Goal: Task Accomplishment & Management: Use online tool/utility

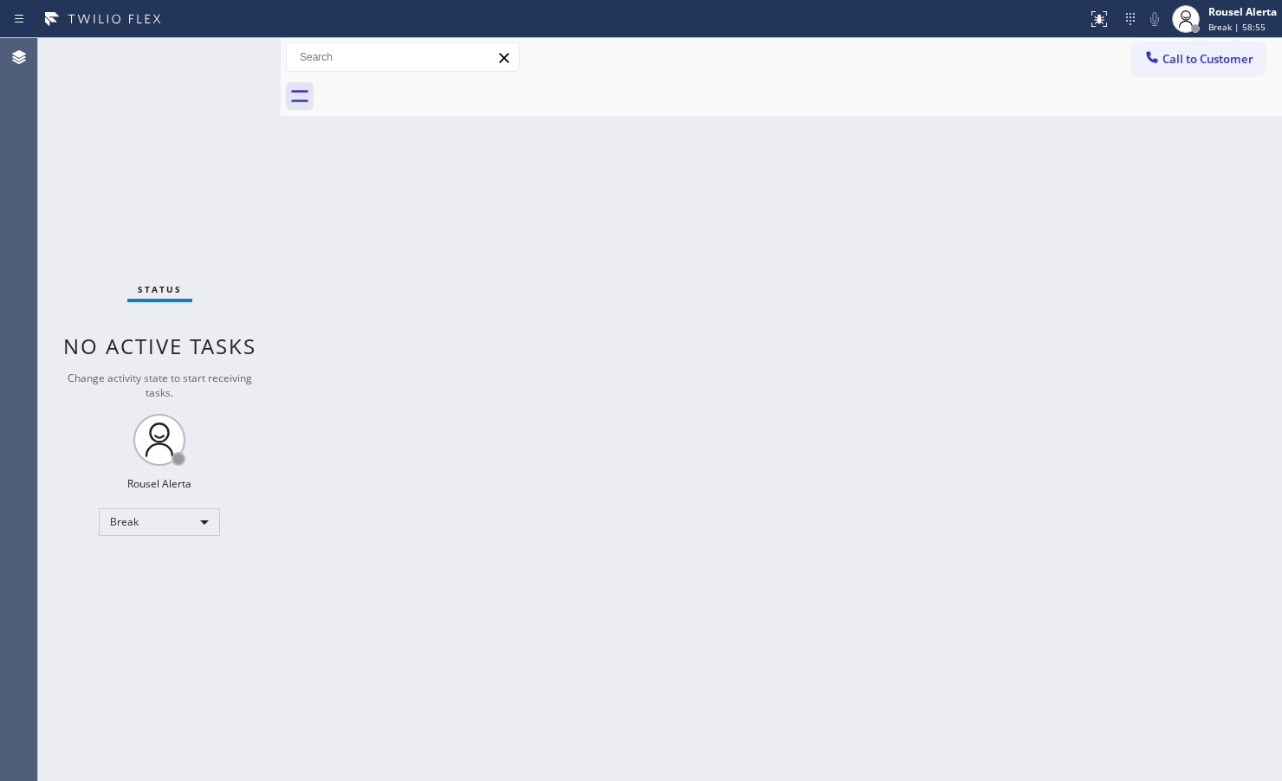
click at [689, 665] on div "Back to Dashboard Change Sender ID Customers Technicians Select a contact Outbo…" at bounding box center [781, 409] width 1001 height 743
drag, startPoint x: 1142, startPoint y: 149, endPoint x: 1234, endPoint y: 67, distance: 123.9
click at [1143, 149] on div "Back to Dashboard Change Sender ID Customers Technicians Select a contact Outbo…" at bounding box center [781, 409] width 1001 height 743
click at [1258, 29] on span "Break | 59:01" at bounding box center [1236, 27] width 57 height 12
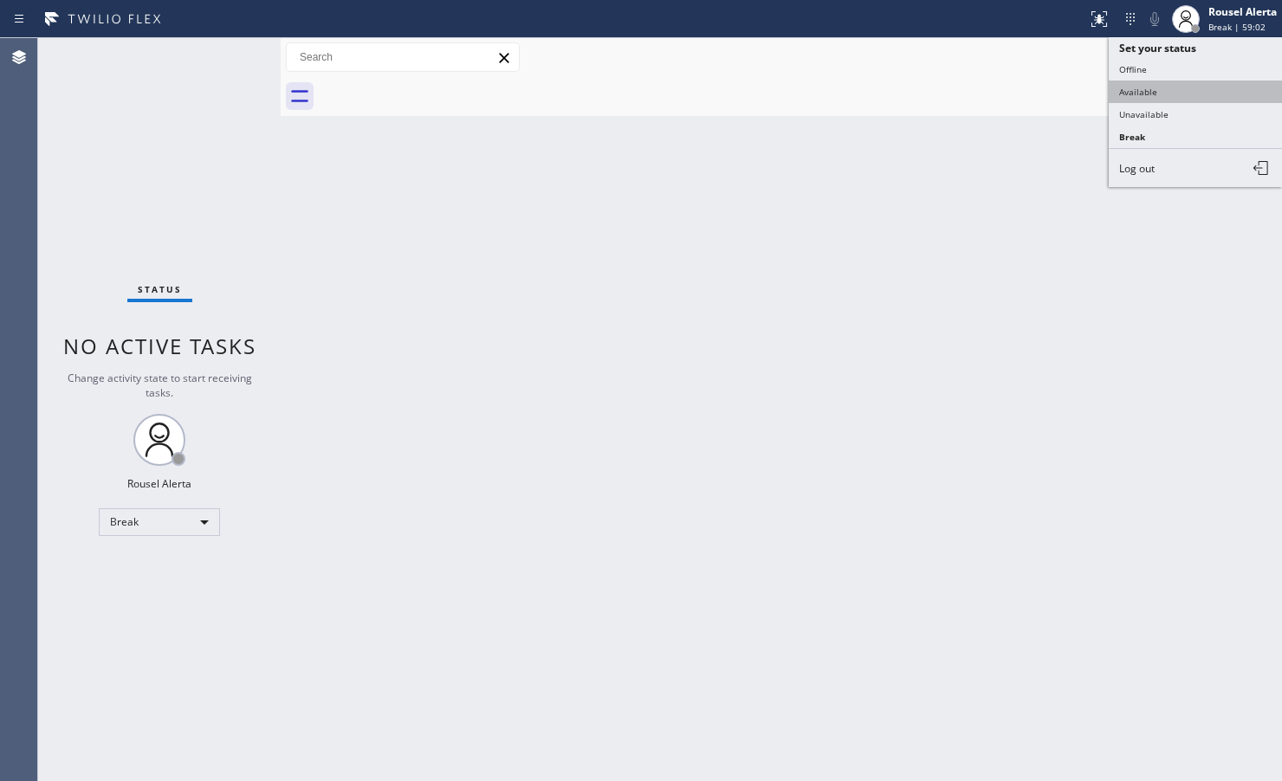
click at [1218, 81] on button "Available" at bounding box center [1195, 92] width 173 height 23
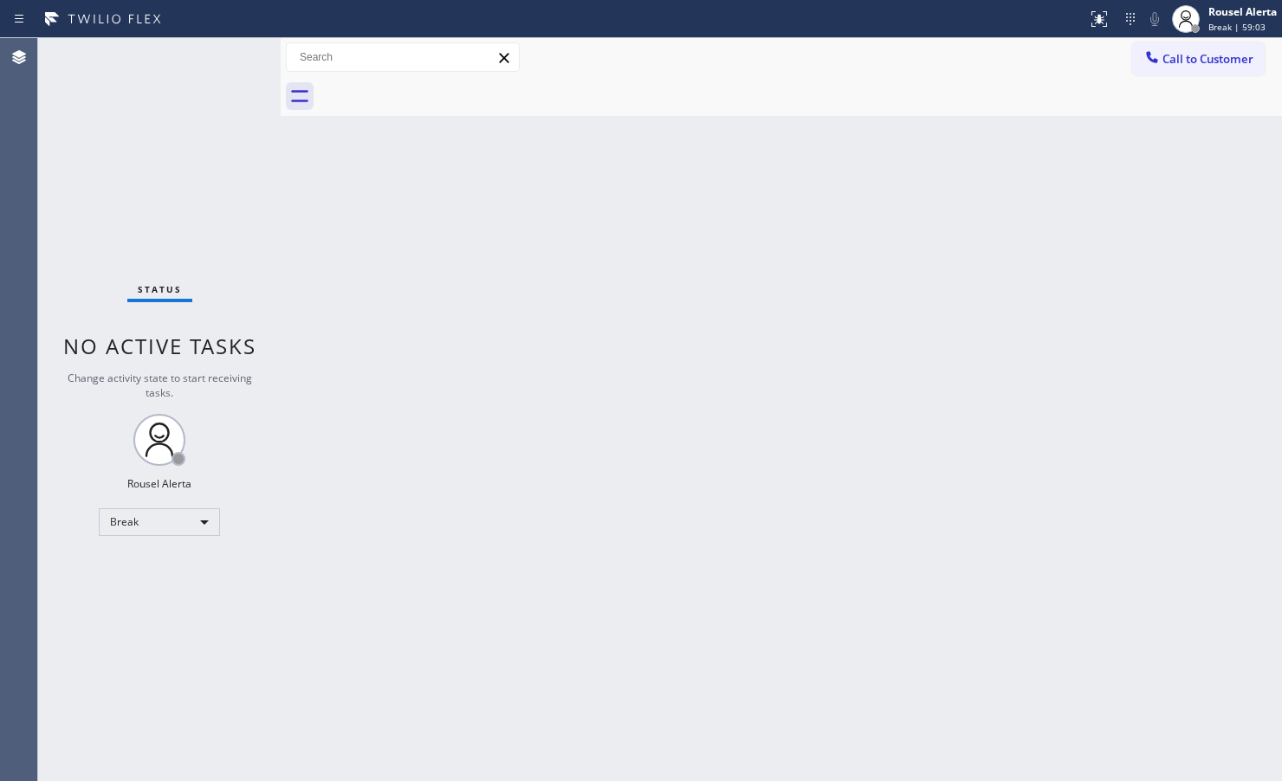
click at [1157, 241] on div "Back to Dashboard Change Sender ID Customers Technicians Select a contact Outbo…" at bounding box center [781, 409] width 1001 height 743
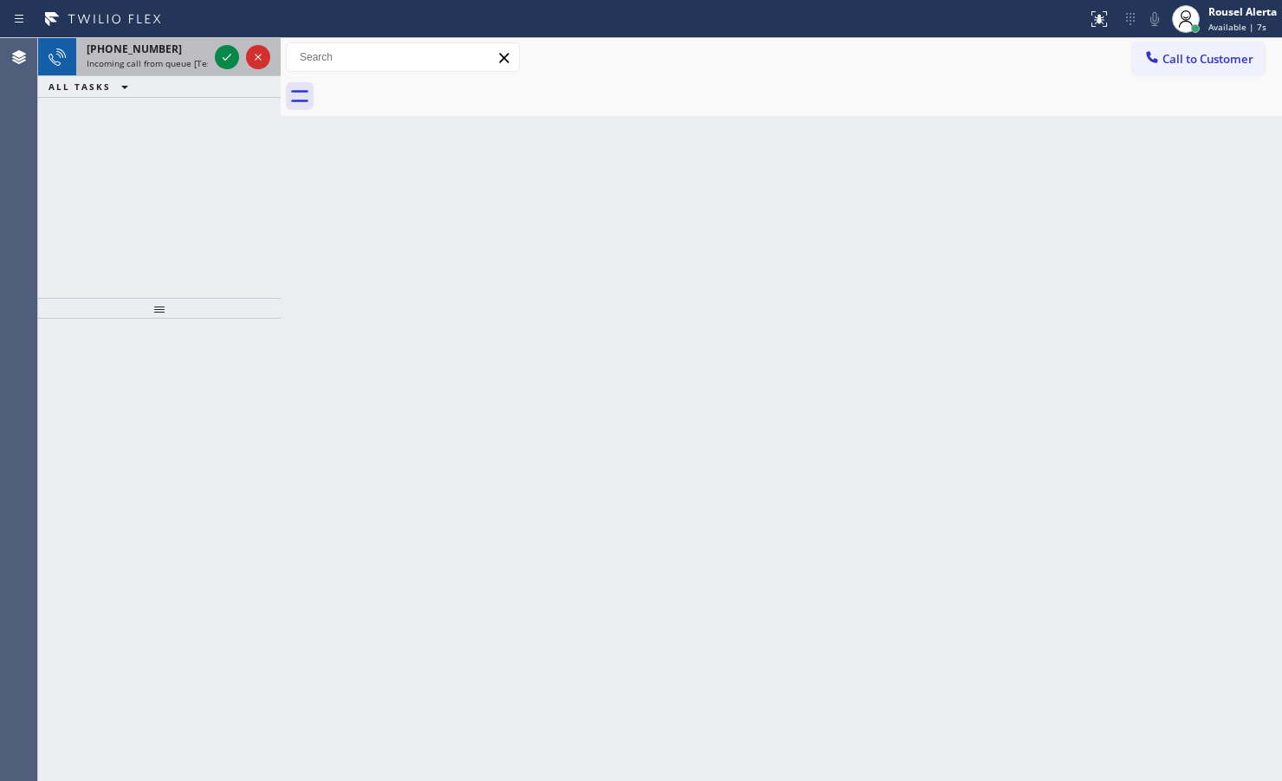
click at [222, 70] on div at bounding box center [242, 57] width 62 height 38
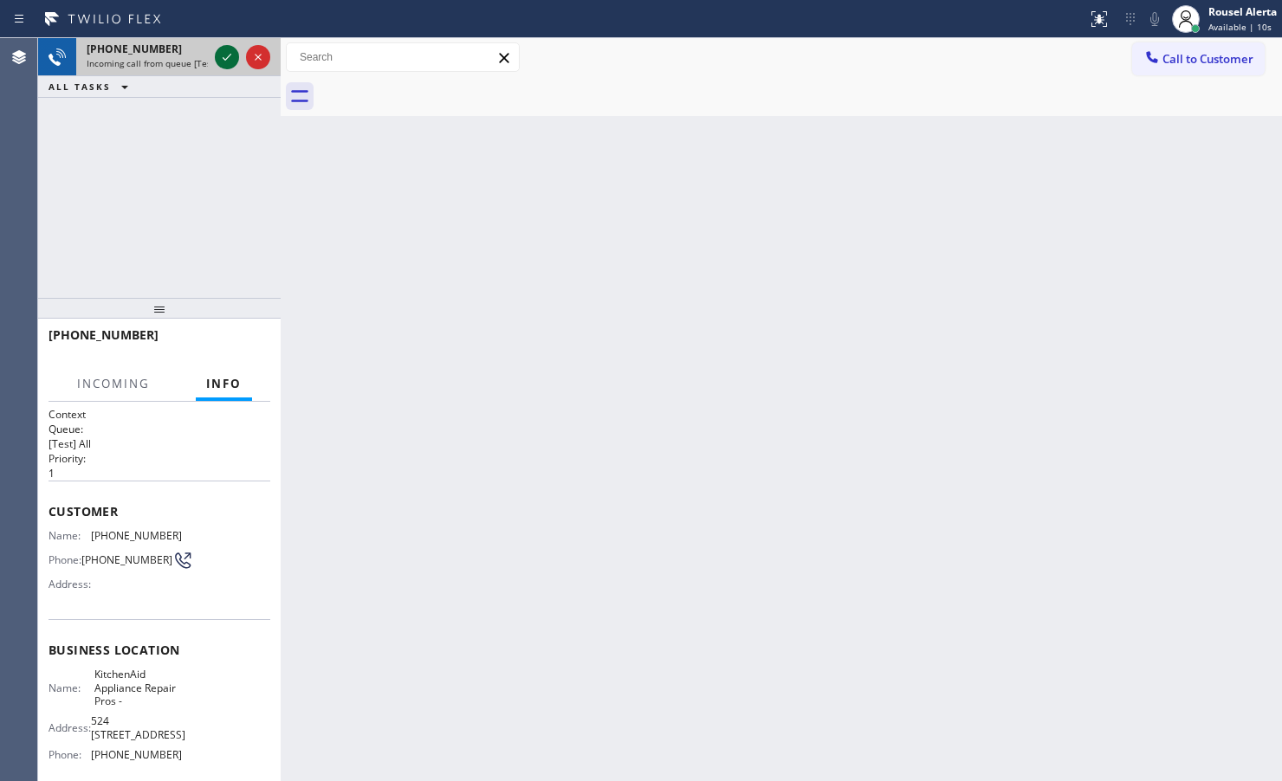
click at [222, 66] on icon at bounding box center [227, 57] width 21 height 21
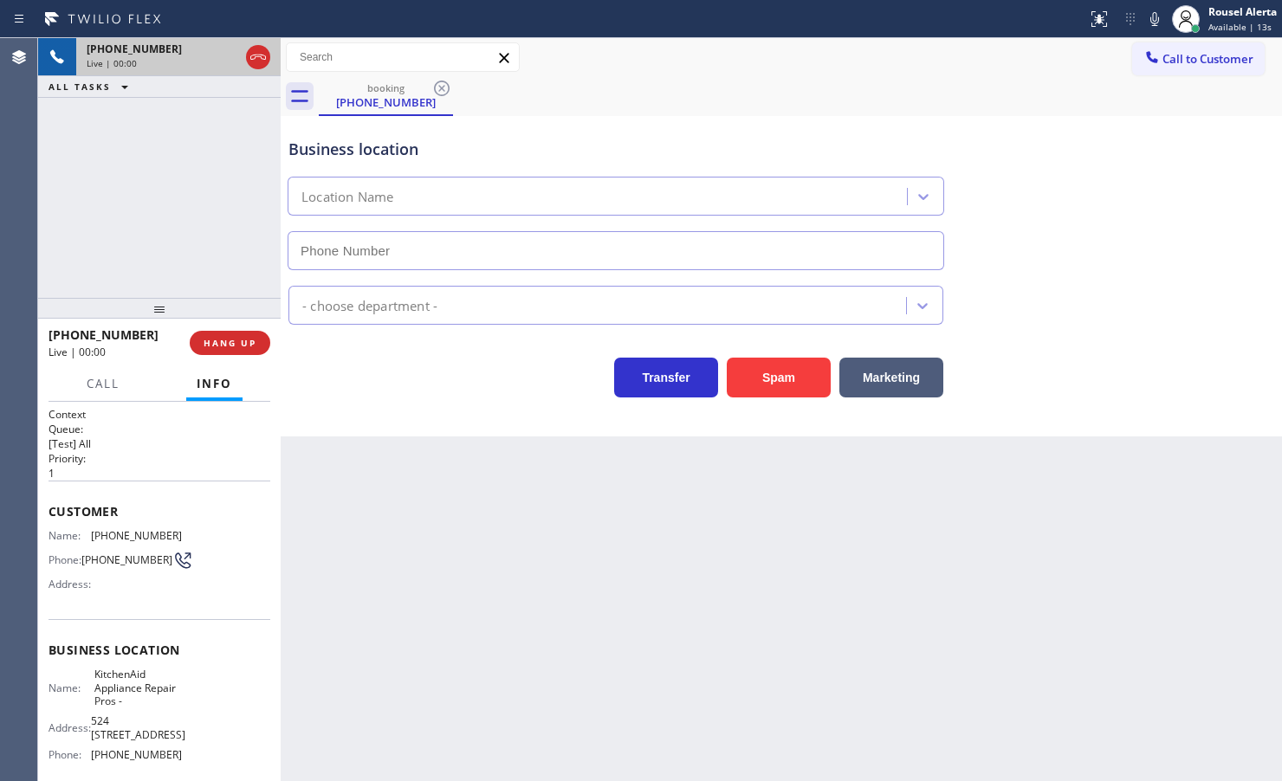
type input "(855) 213-9318"
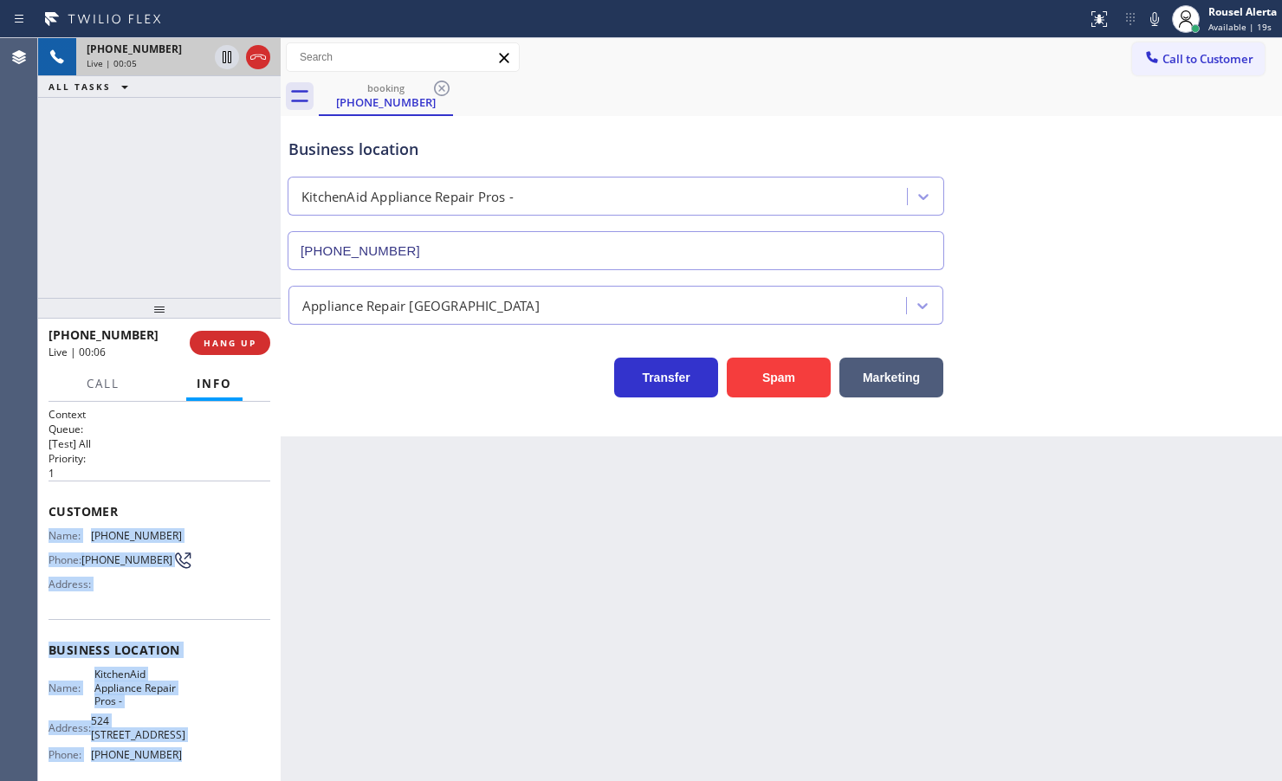
drag, startPoint x: 41, startPoint y: 529, endPoint x: 175, endPoint y: 764, distance: 270.4
click at [175, 764] on div "Context Queue: [Test] All Priority: 1 Customer Name: (541) 554-8873 Phone: (541…" at bounding box center [159, 591] width 243 height 379
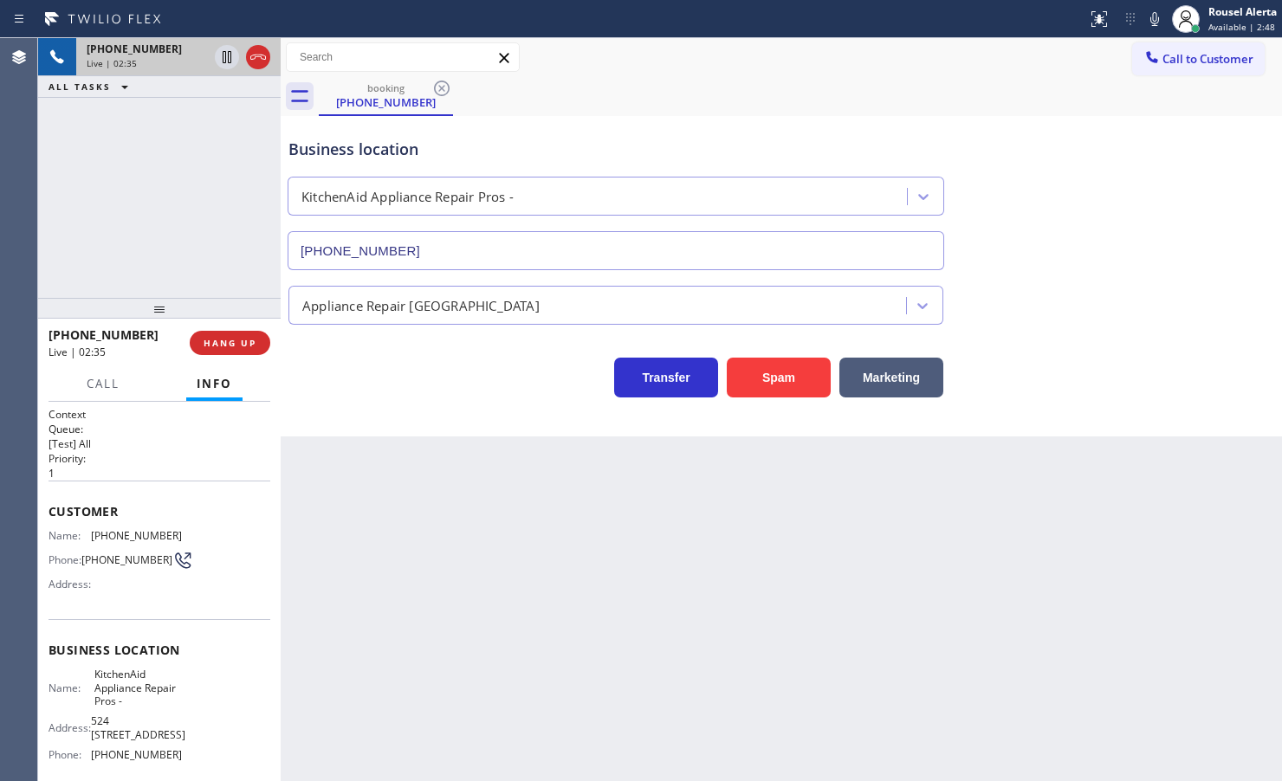
click at [169, 131] on div "+15415548873 Live | 02:35 ALL TASKS ALL TASKS ACTIVE TASKS TASKS IN WRAP UP" at bounding box center [159, 168] width 243 height 260
drag, startPoint x: 221, startPoint y: 68, endPoint x: 245, endPoint y: 58, distance: 26.1
click at [221, 68] on button at bounding box center [227, 57] width 24 height 24
click at [1145, 18] on icon at bounding box center [1154, 19] width 21 height 21
click at [226, 61] on icon at bounding box center [227, 57] width 21 height 21
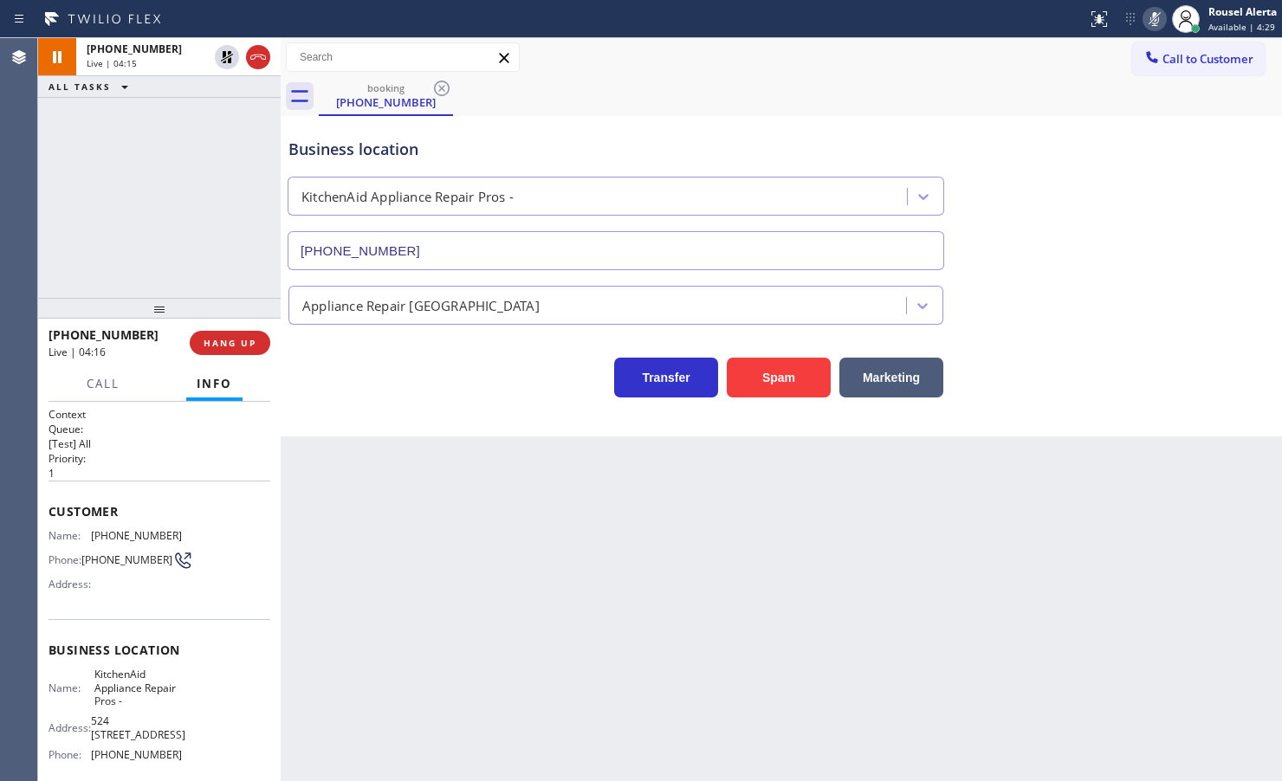
click at [1146, 24] on icon at bounding box center [1154, 19] width 21 height 21
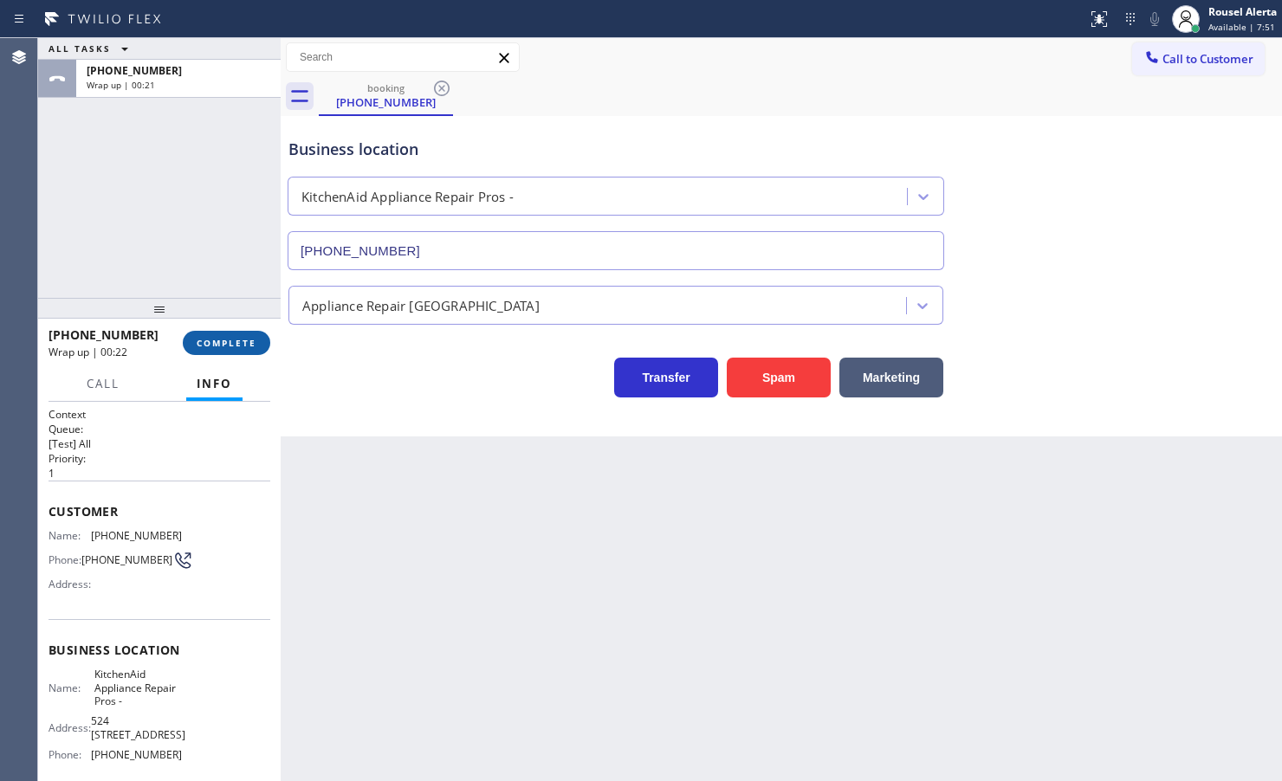
click at [215, 339] on span "COMPLETE" at bounding box center [227, 343] width 60 height 12
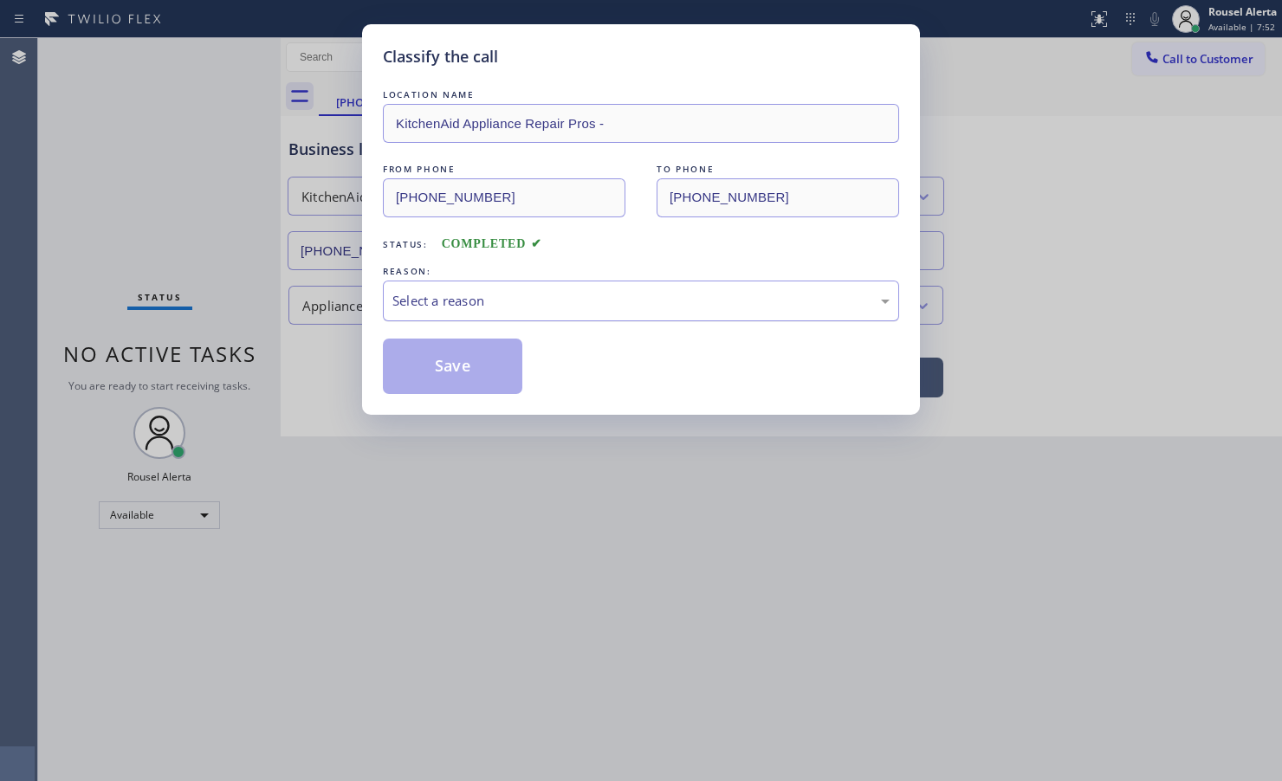
click at [521, 314] on div "Select a reason" at bounding box center [641, 301] width 516 height 41
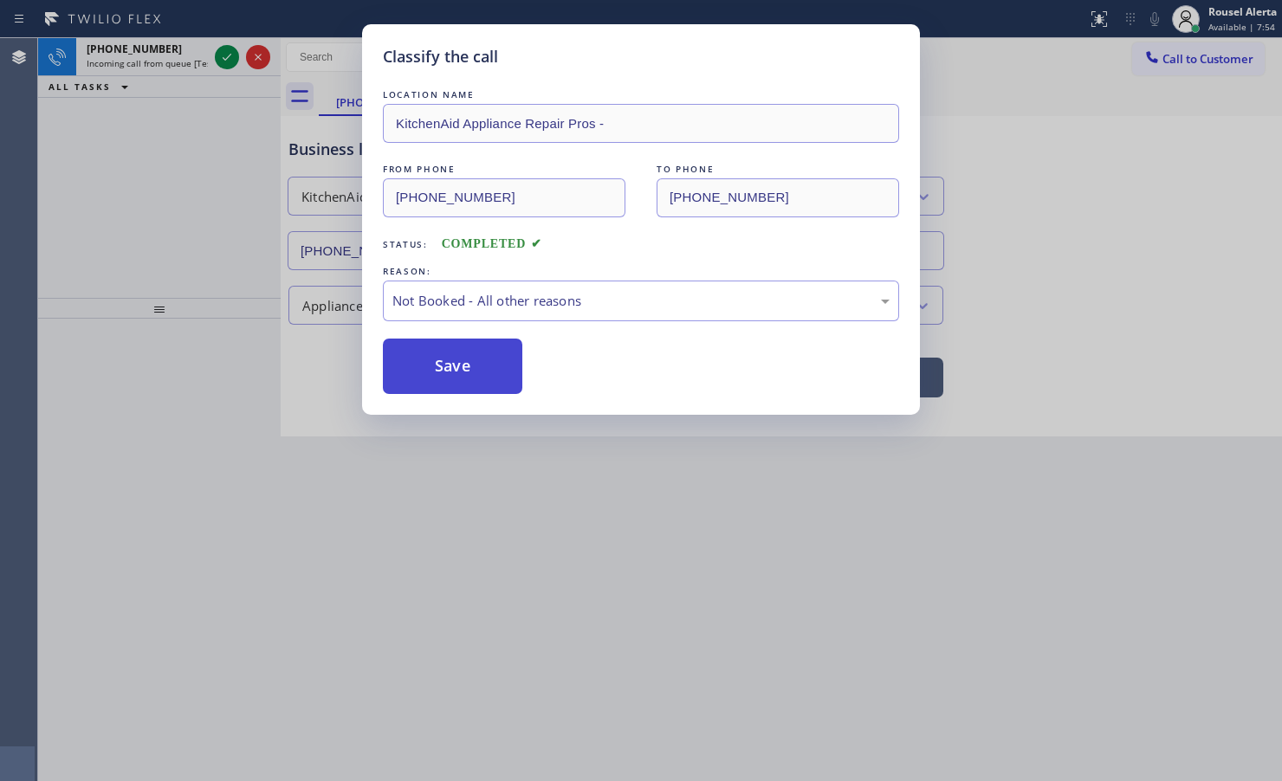
click at [431, 361] on button "Save" at bounding box center [452, 366] width 139 height 55
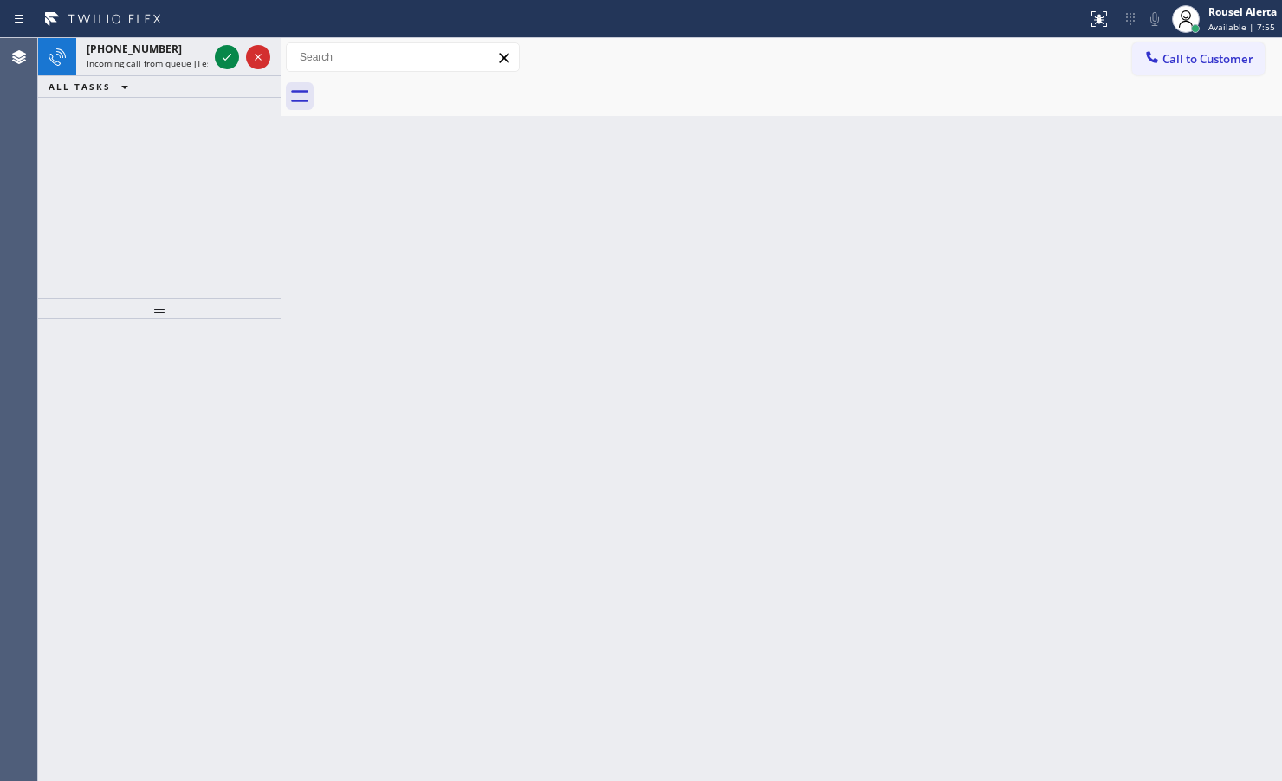
click at [223, 59] on icon at bounding box center [227, 57] width 21 height 21
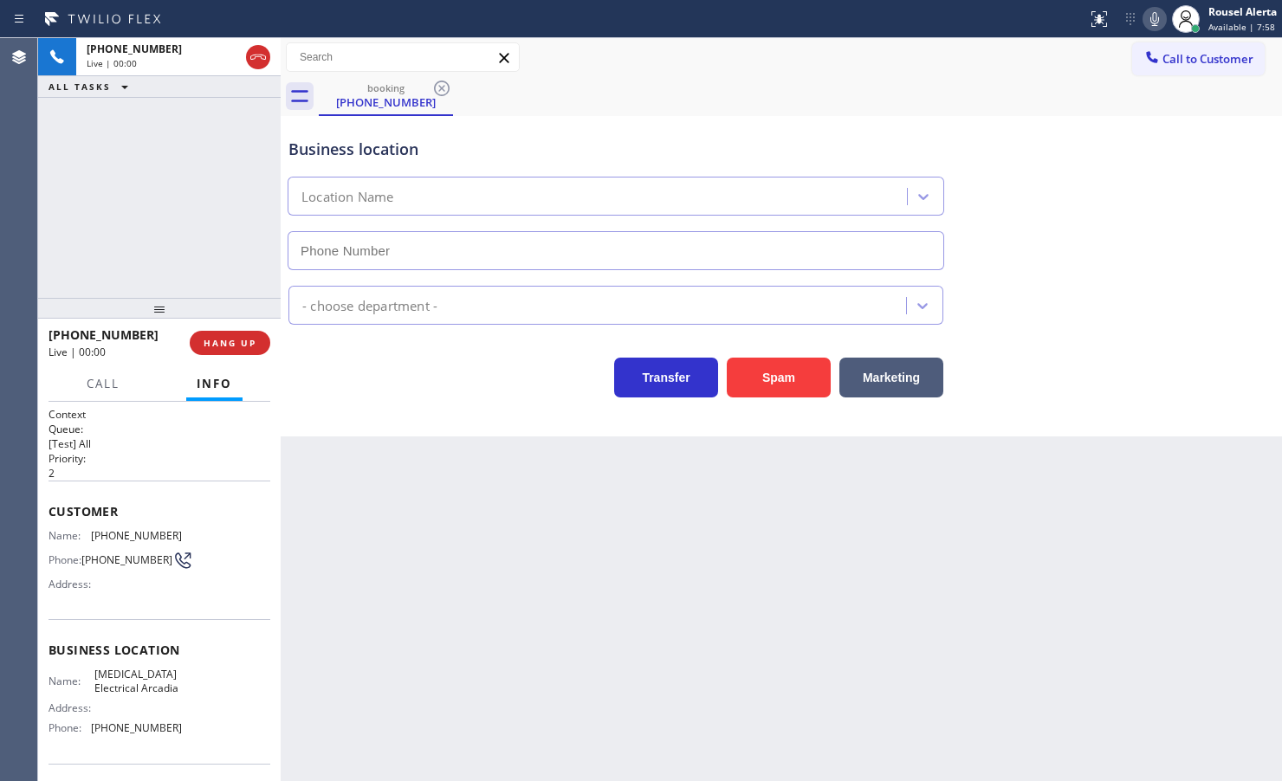
type input "(626) 714-2452"
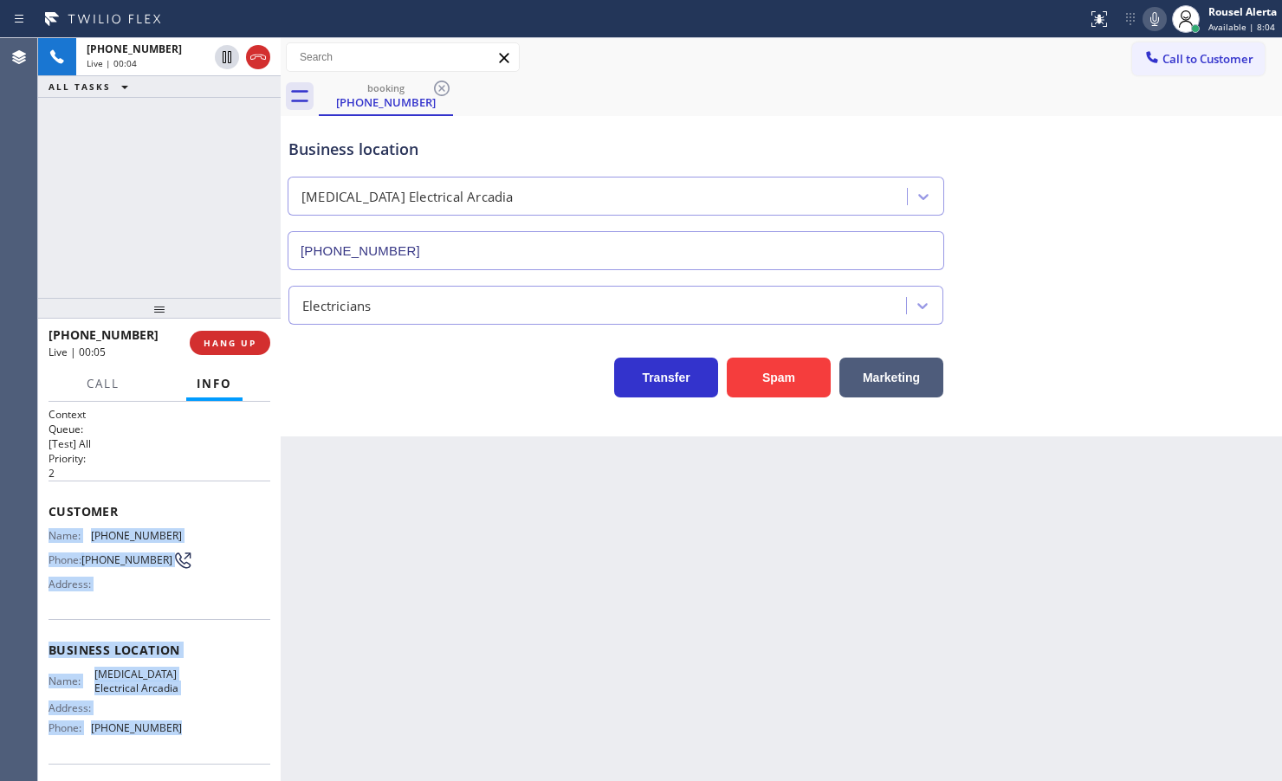
drag, startPoint x: 49, startPoint y: 529, endPoint x: 179, endPoint y: 739, distance: 247.0
click at [179, 739] on div "Context Queue: [Test] All Priority: 2 Customer Name: (626) 388-3734 Phone: (626…" at bounding box center [160, 651] width 222 height 488
copy div "Name: (626) 388-3734 Phone: (626) 388-3734 Address: Business location Name: Hig…"
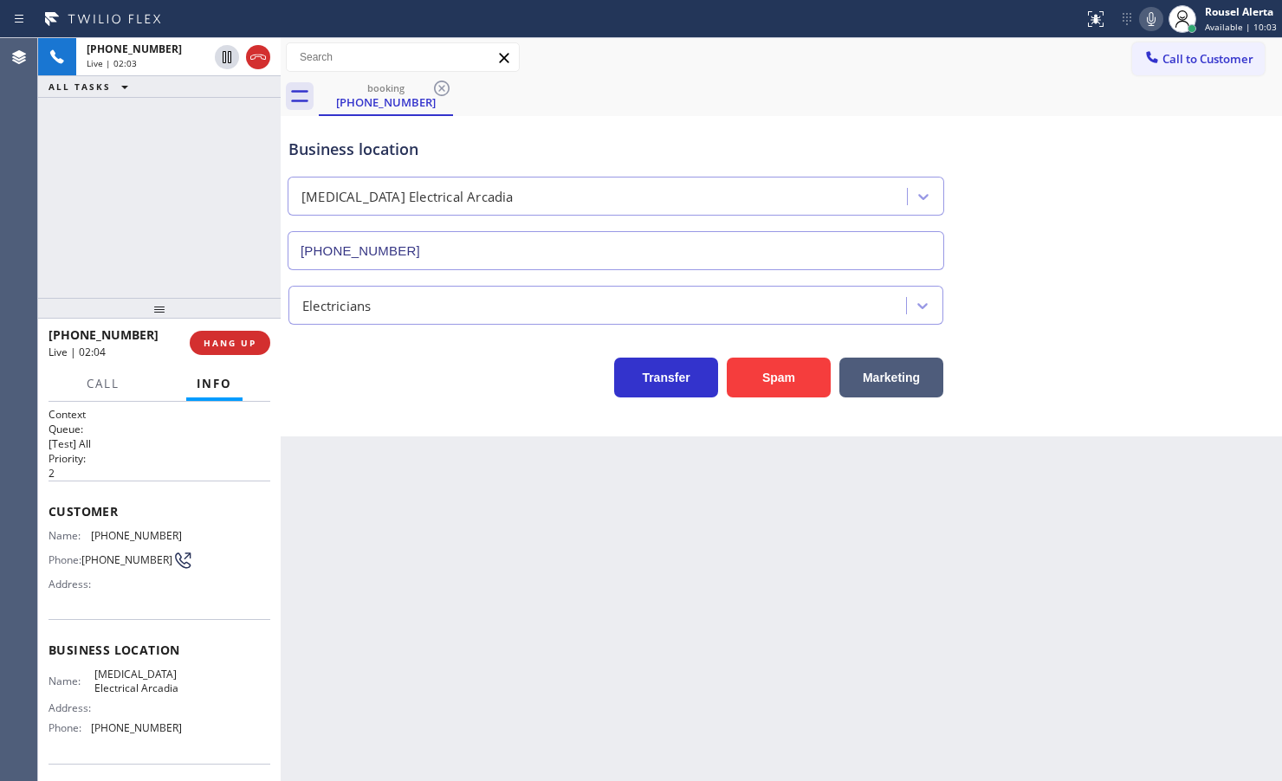
click at [225, 108] on div "+16263883734 Live | 02:03 ALL TASKS ALL TASKS ACTIVE TASKS TASKS IN WRAP UP" at bounding box center [159, 168] width 243 height 260
click at [225, 58] on icon at bounding box center [227, 57] width 21 height 21
click at [1152, 17] on icon at bounding box center [1151, 19] width 9 height 14
click at [226, 55] on icon at bounding box center [227, 57] width 21 height 21
click at [1142, 22] on div at bounding box center [1151, 19] width 24 height 21
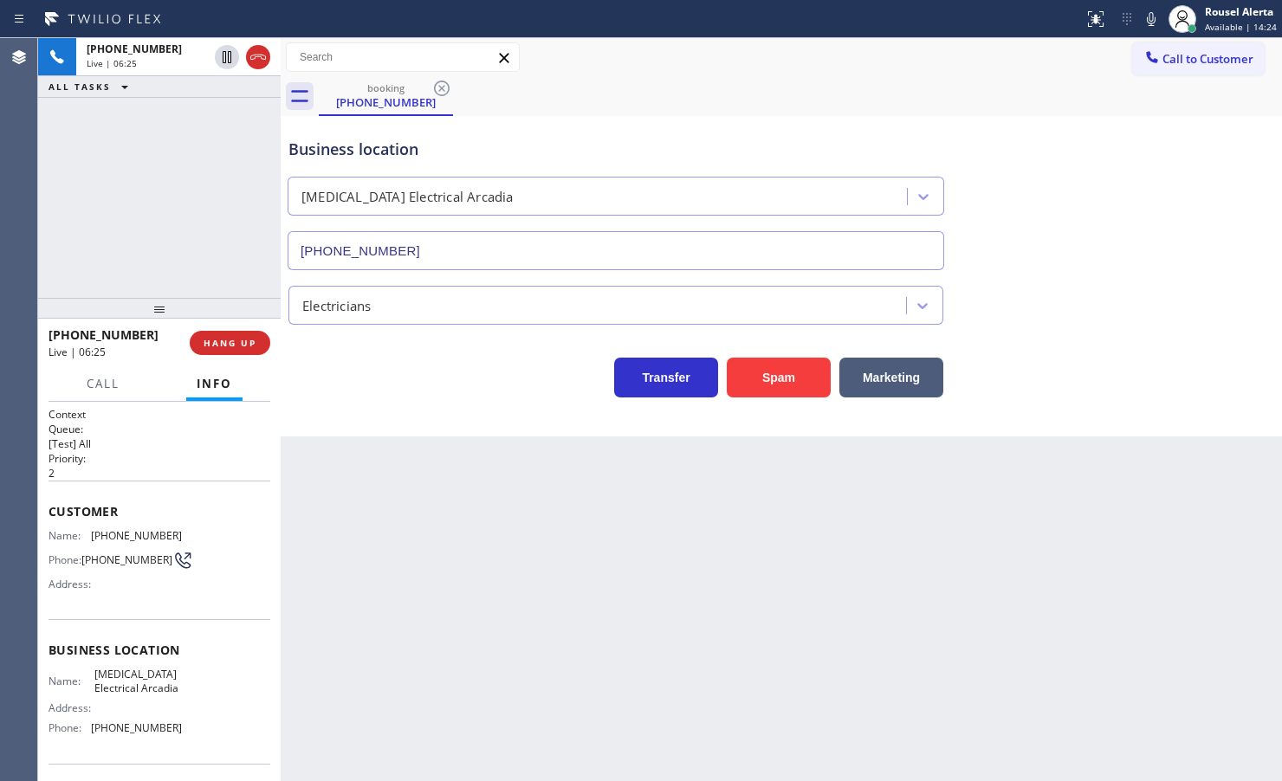
click at [872, 152] on div "Business location" at bounding box center [615, 149] width 655 height 23
click at [945, 637] on div "Back to Dashboard Change Sender ID Customers Technicians Select a contact Outbo…" at bounding box center [781, 409] width 1001 height 743
click at [486, 585] on div "Back to Dashboard Change Sender ID Customers Technicians Select a contact Outbo…" at bounding box center [781, 409] width 1001 height 743
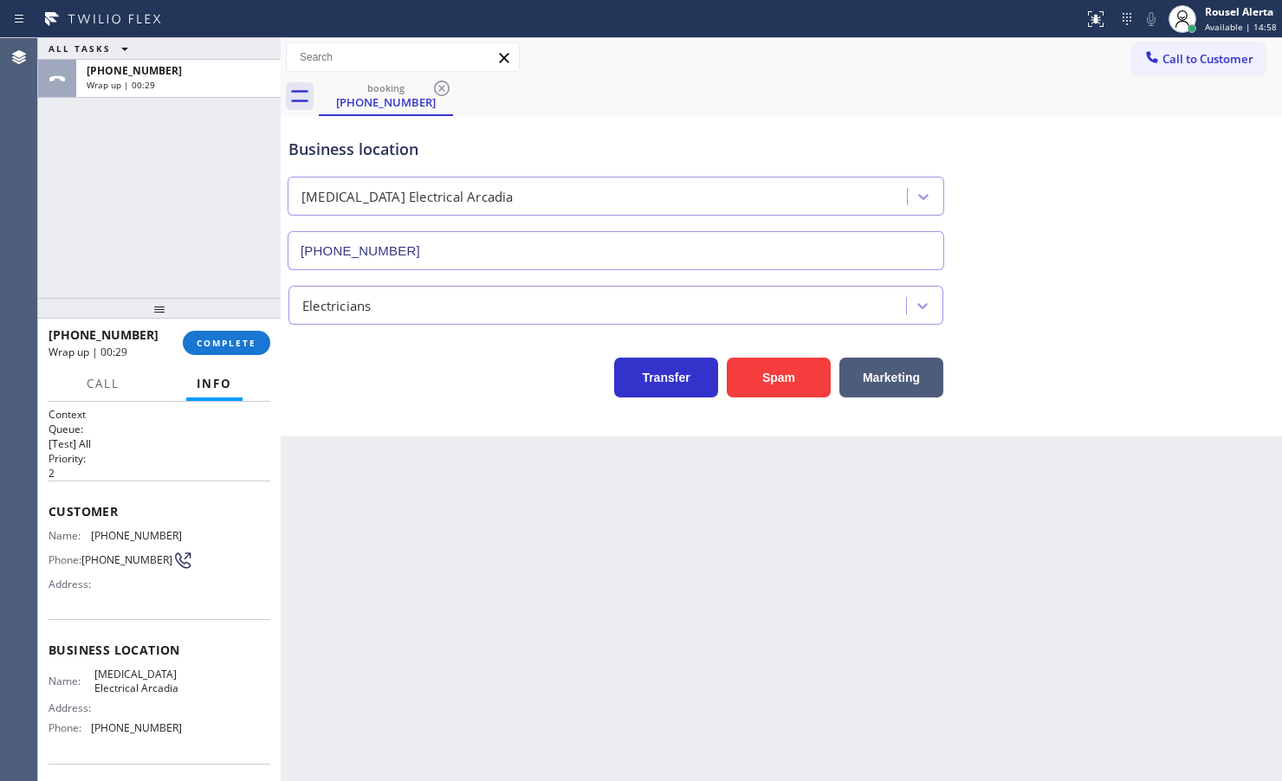
drag, startPoint x: 156, startPoint y: 184, endPoint x: 167, endPoint y: 184, distance: 11.3
click at [156, 184] on div "ALL TASKS ALL TASKS ACTIVE TASKS TASKS IN WRAP UP +16263883734 Wrap up | 00:29" at bounding box center [159, 168] width 243 height 260
click at [461, 585] on div "Back to Dashboard Change Sender ID Customers Technicians Select a contact Outbo…" at bounding box center [781, 409] width 1001 height 743
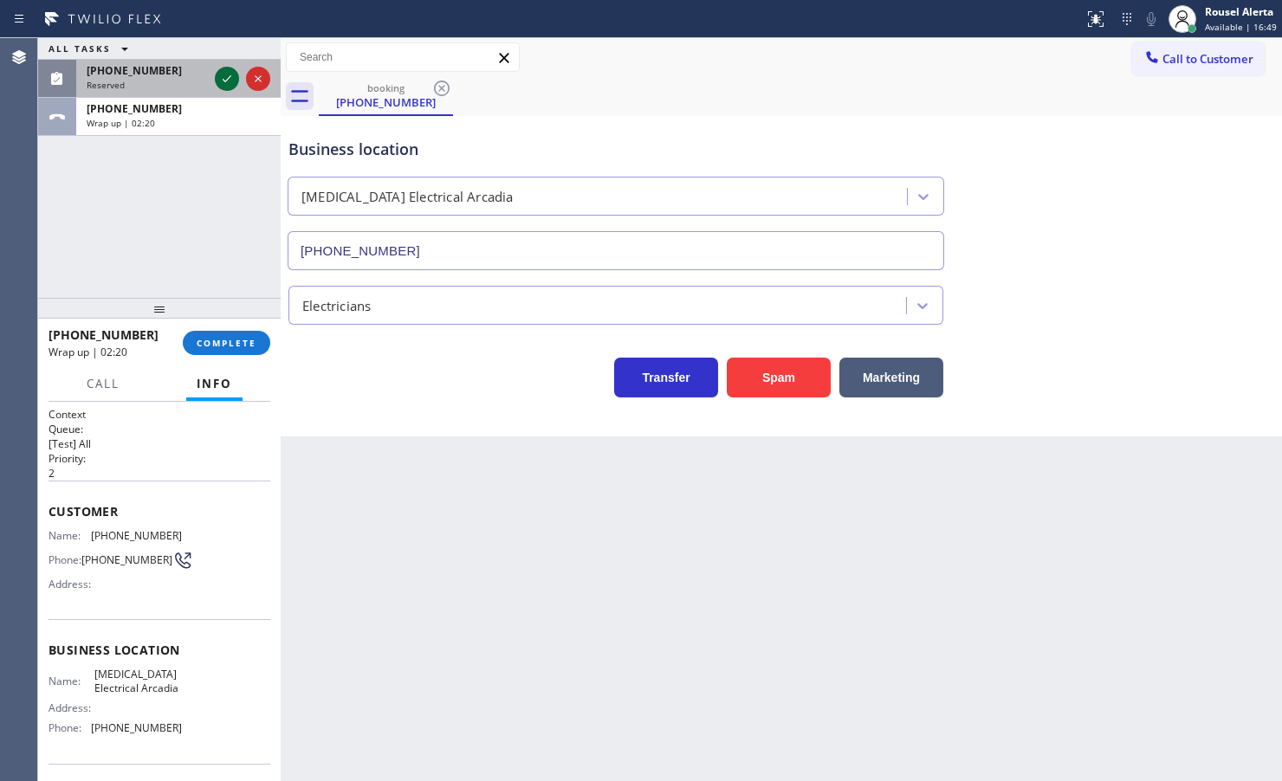
click at [218, 78] on icon at bounding box center [227, 78] width 21 height 21
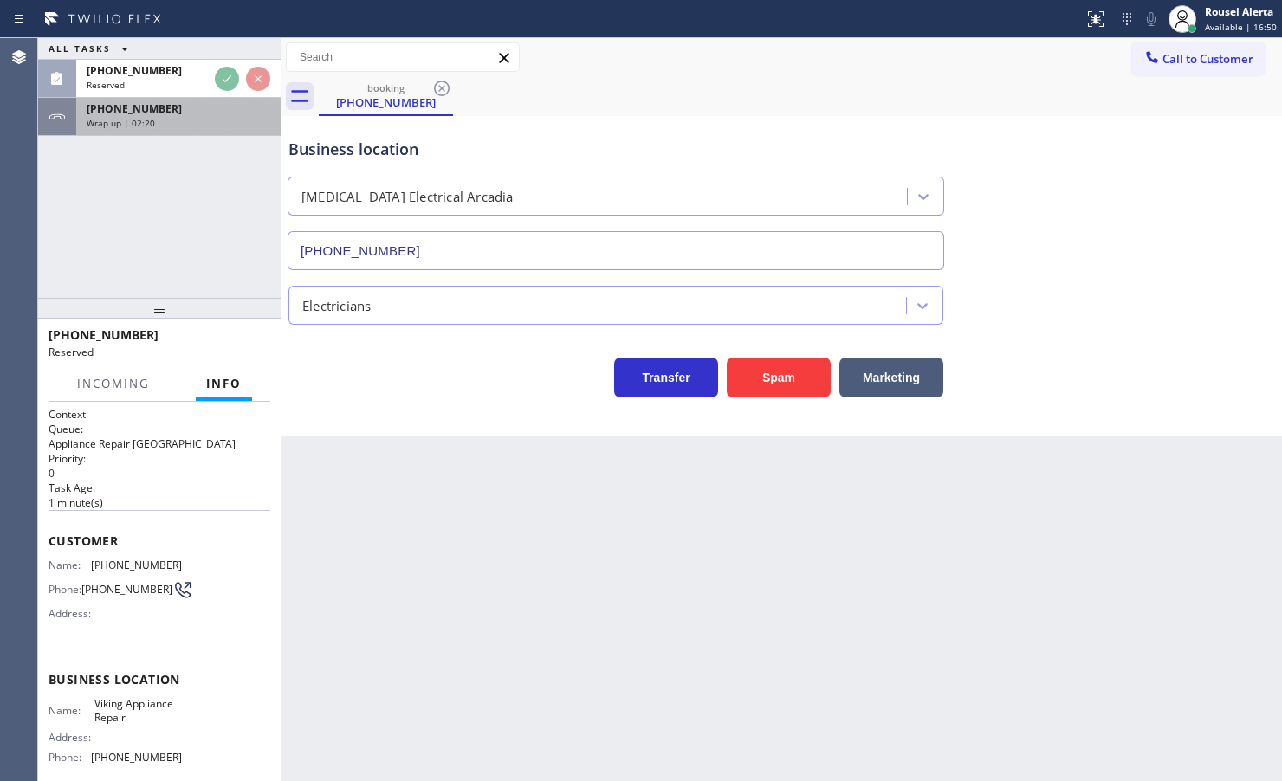
click at [202, 122] on div "Wrap up | 02:20" at bounding box center [179, 123] width 184 height 12
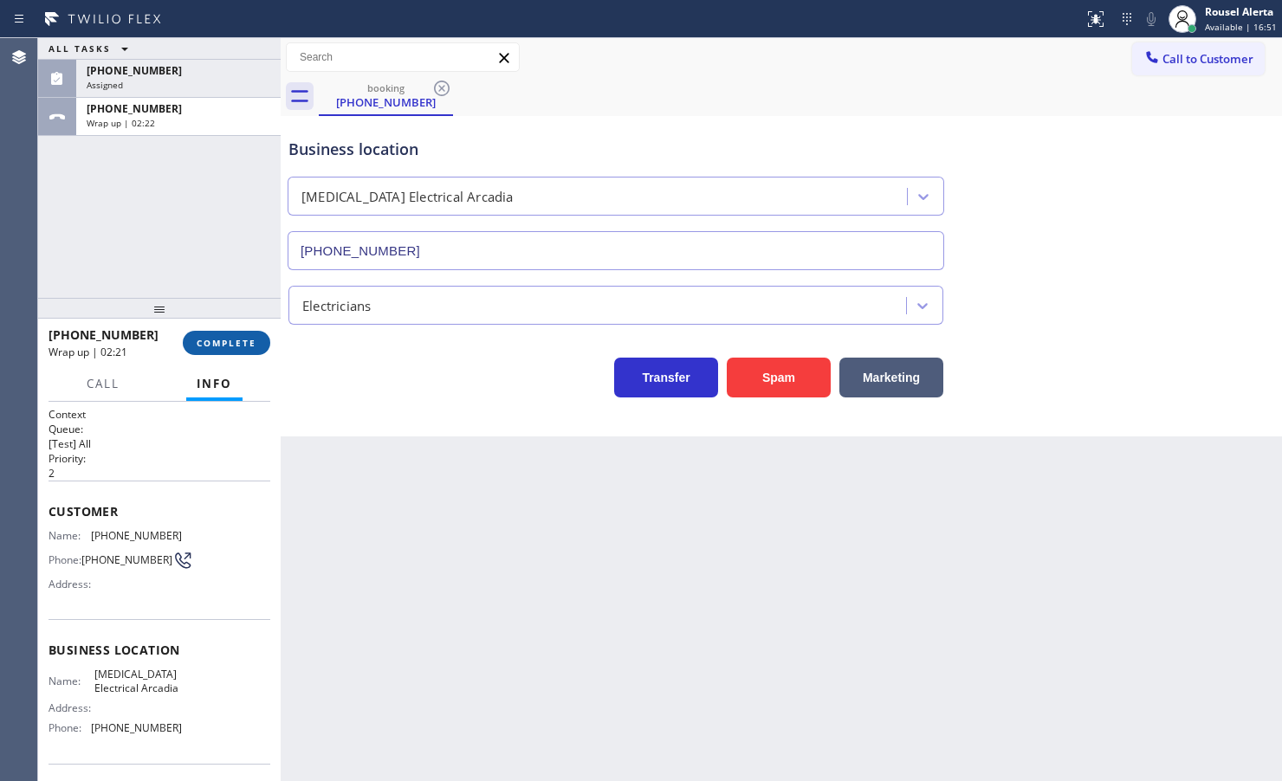
click at [223, 353] on button "COMPLETE" at bounding box center [226, 343] width 87 height 24
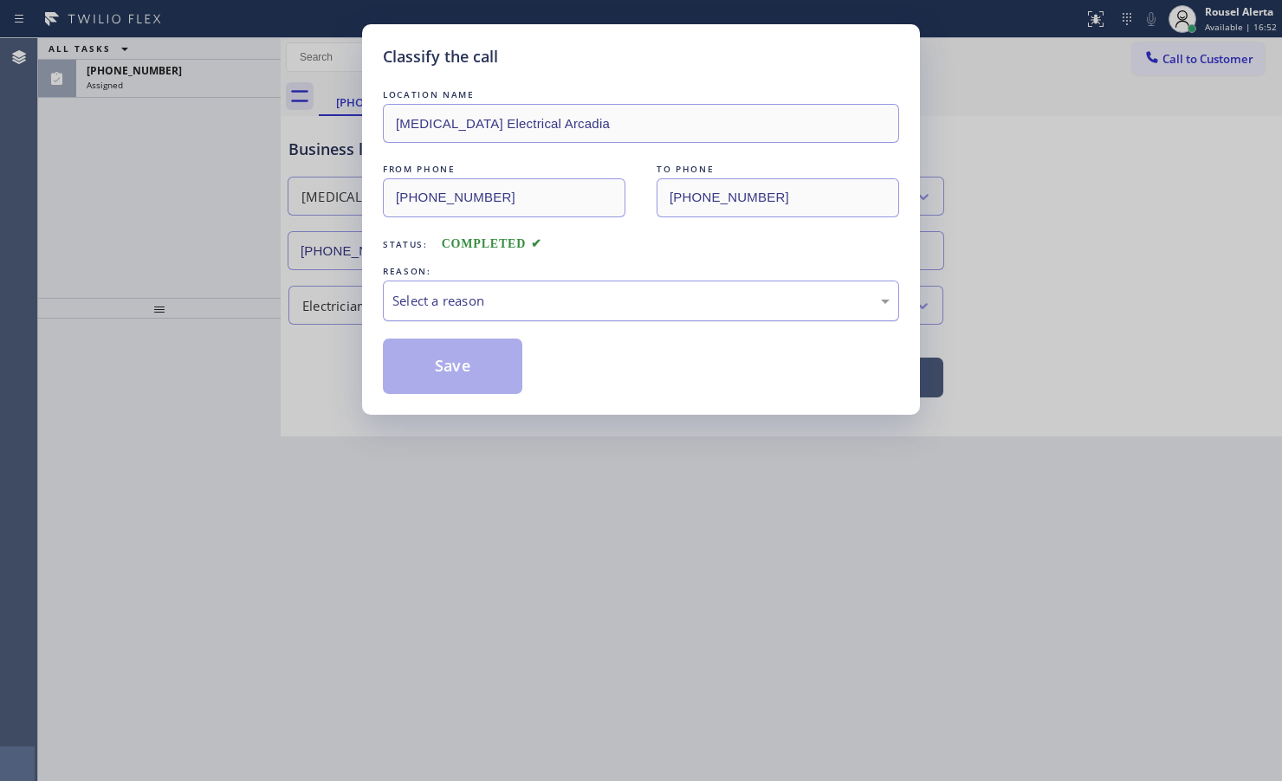
click at [457, 290] on div "Select a reason" at bounding box center [641, 301] width 516 height 41
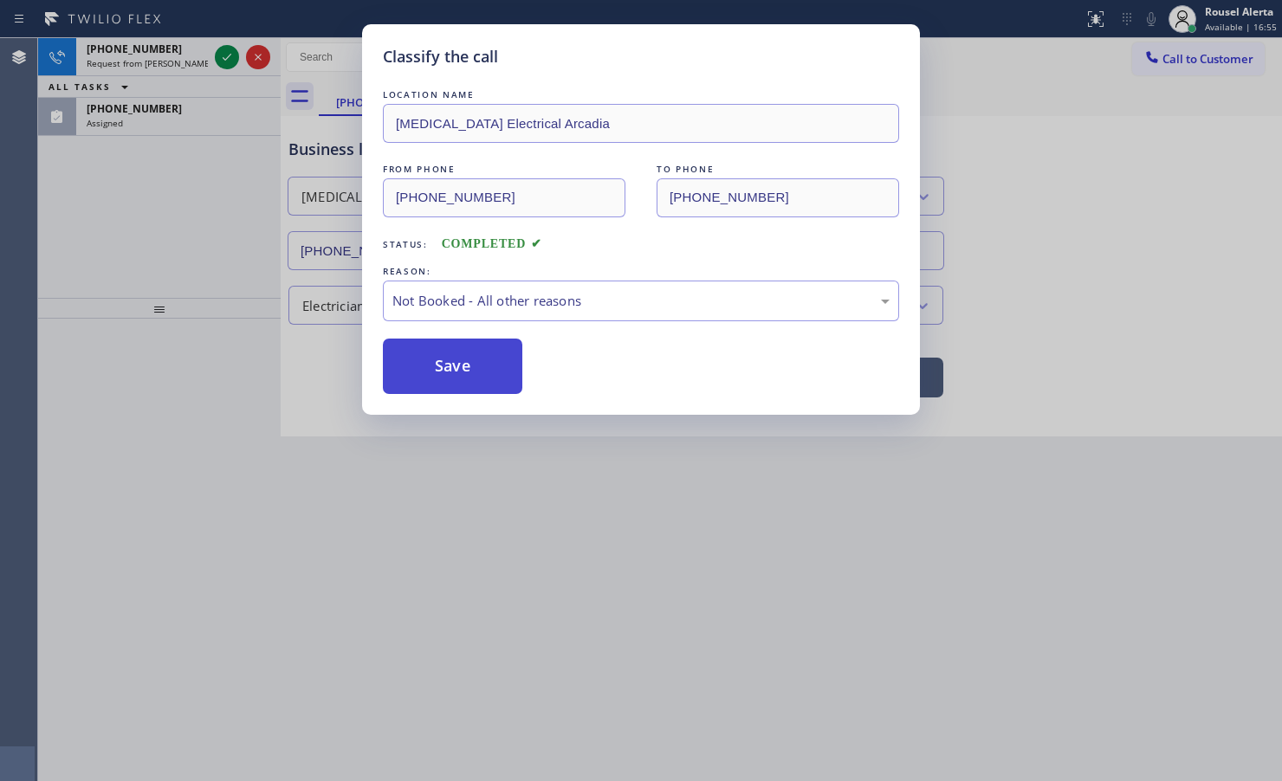
click at [448, 368] on button "Save" at bounding box center [452, 366] width 139 height 55
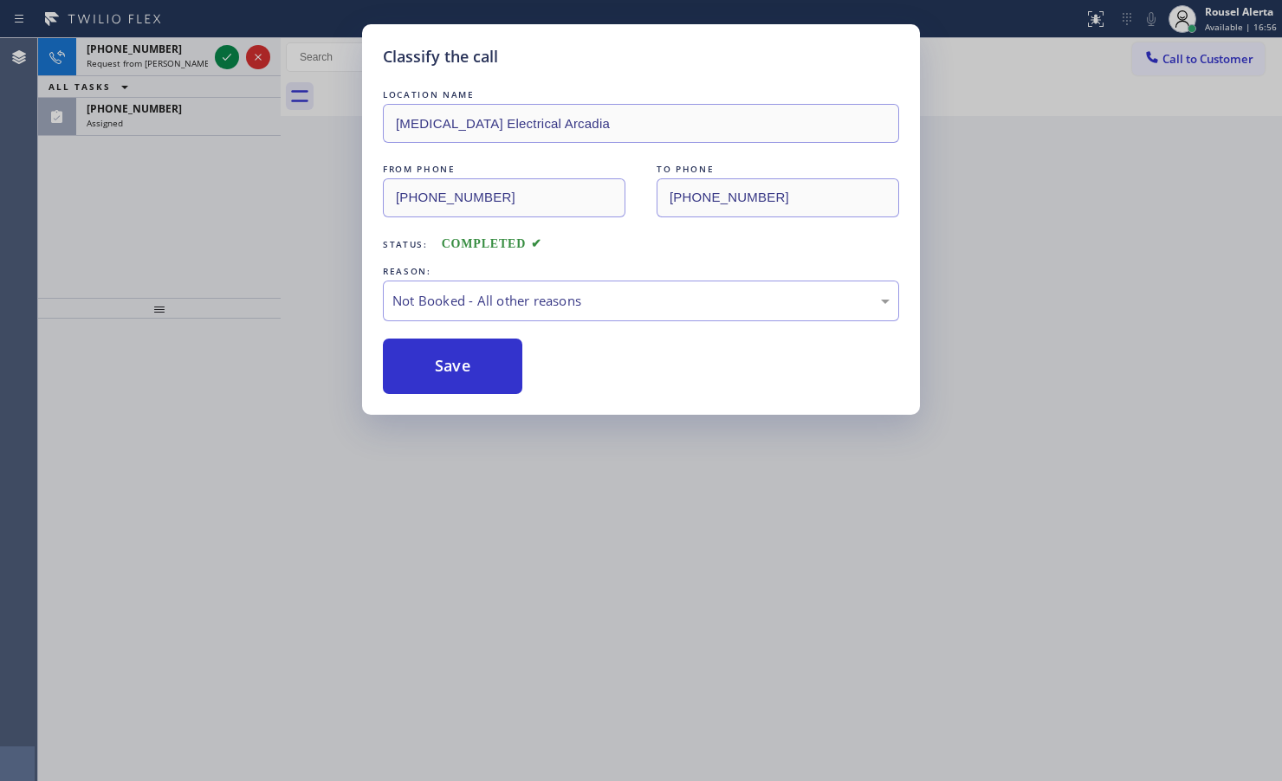
click at [201, 106] on div "Classify the call LOCATION NAME High Voltage Electrical Arcadia FROM PHONE (626…" at bounding box center [641, 390] width 1282 height 781
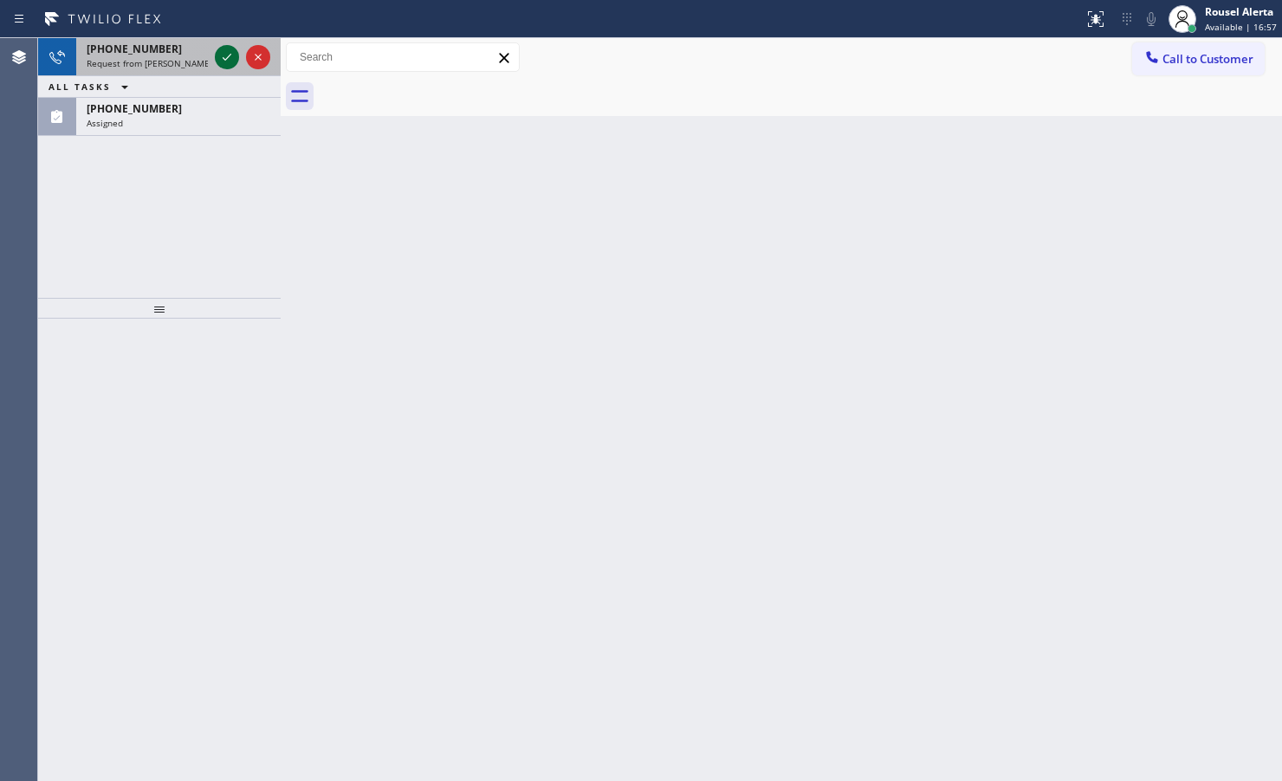
click at [228, 55] on icon at bounding box center [227, 57] width 21 height 21
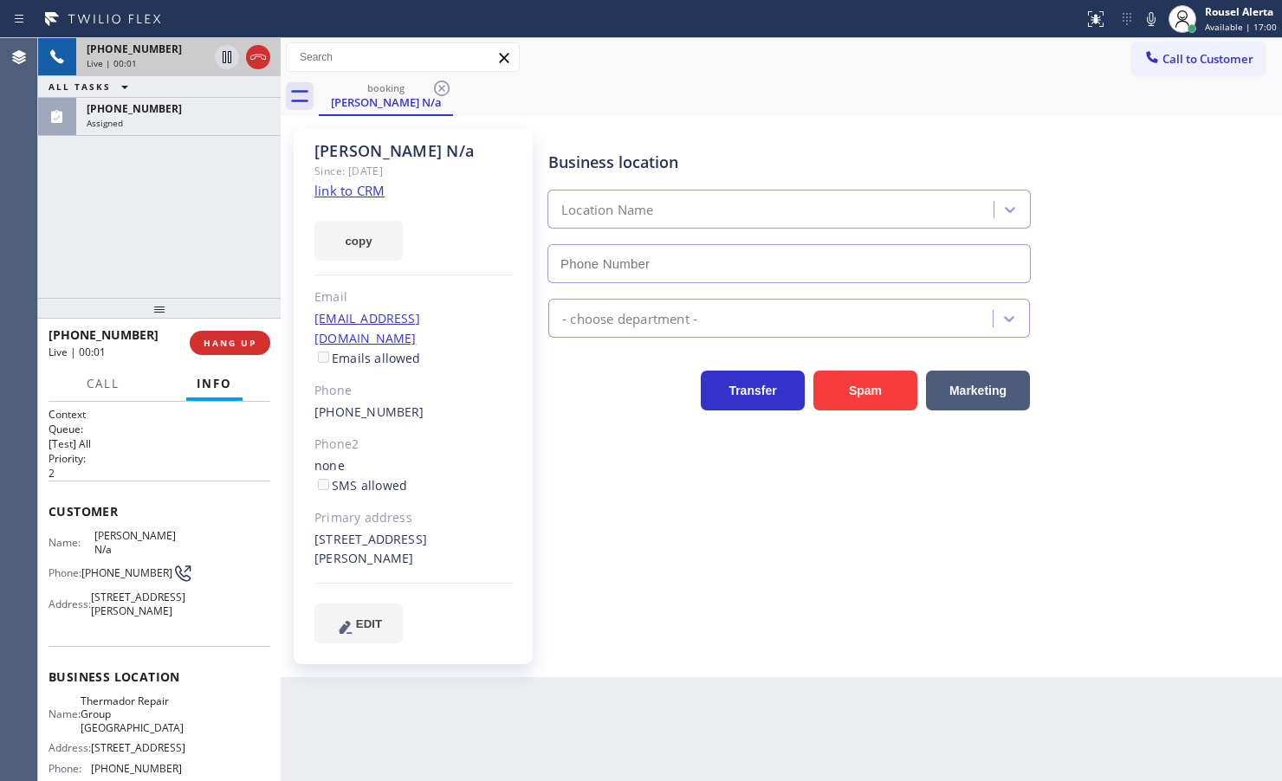
type input "(708) 998-5526"
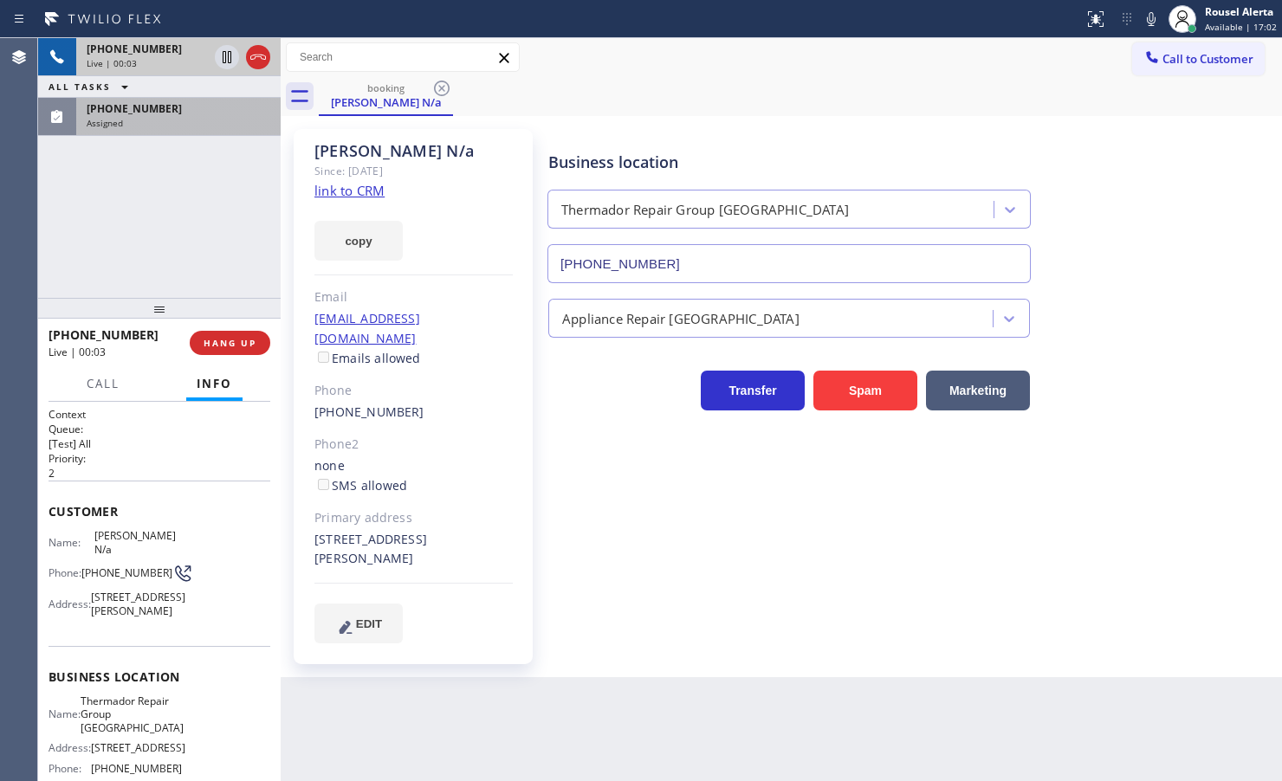
click at [212, 126] on div "Assigned" at bounding box center [179, 123] width 184 height 12
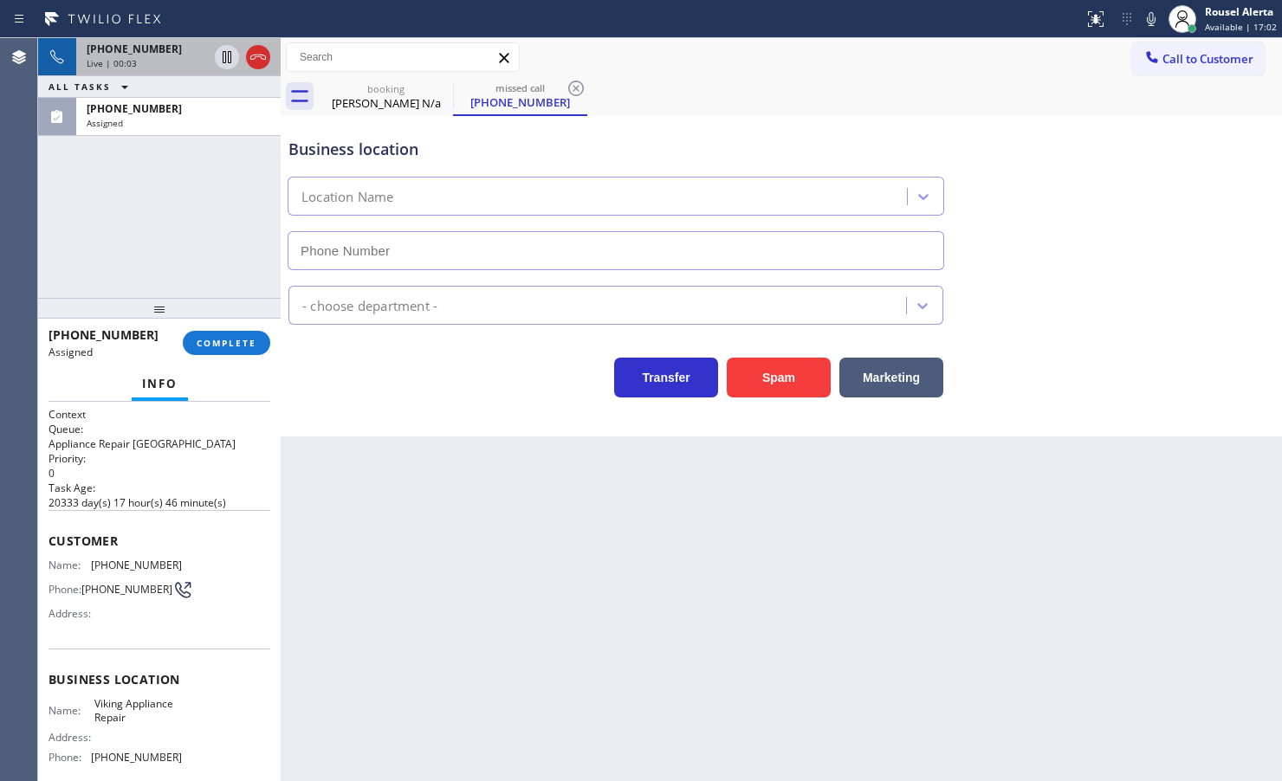
type input "(855) 393-3634"
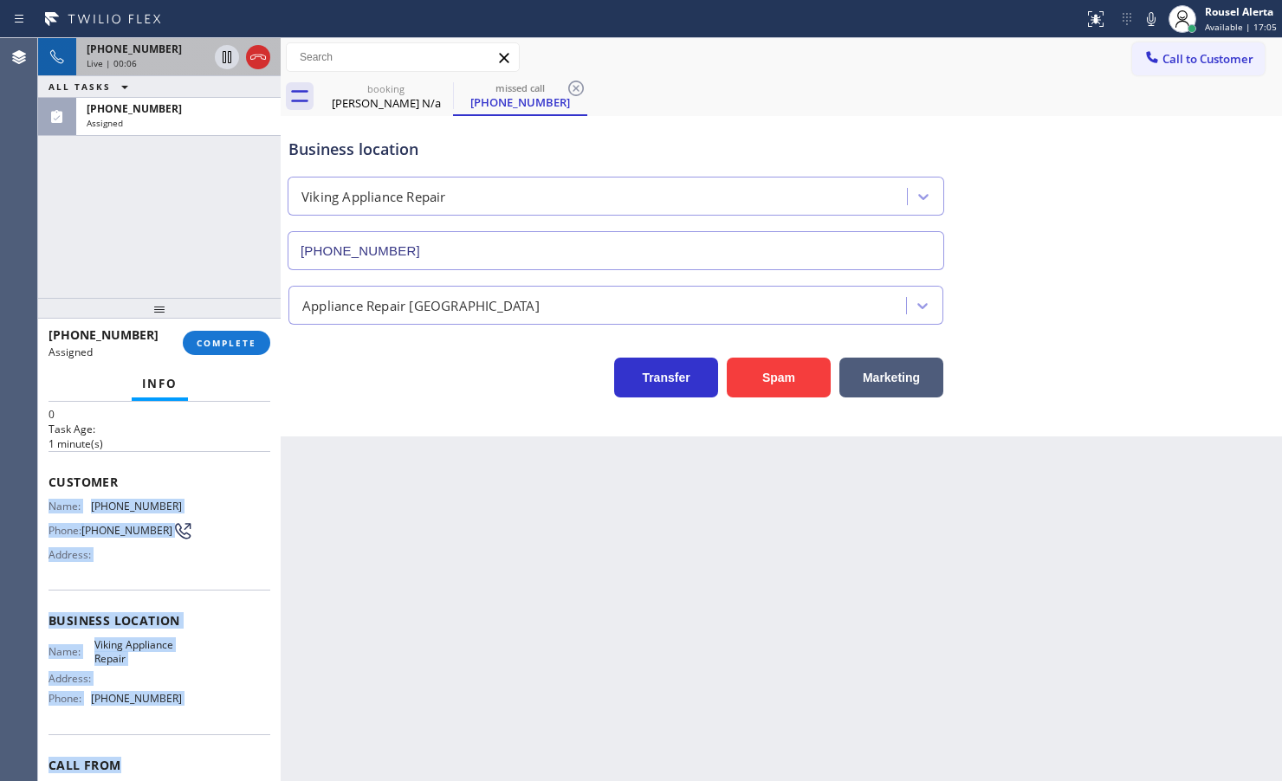
scroll to position [108, 0]
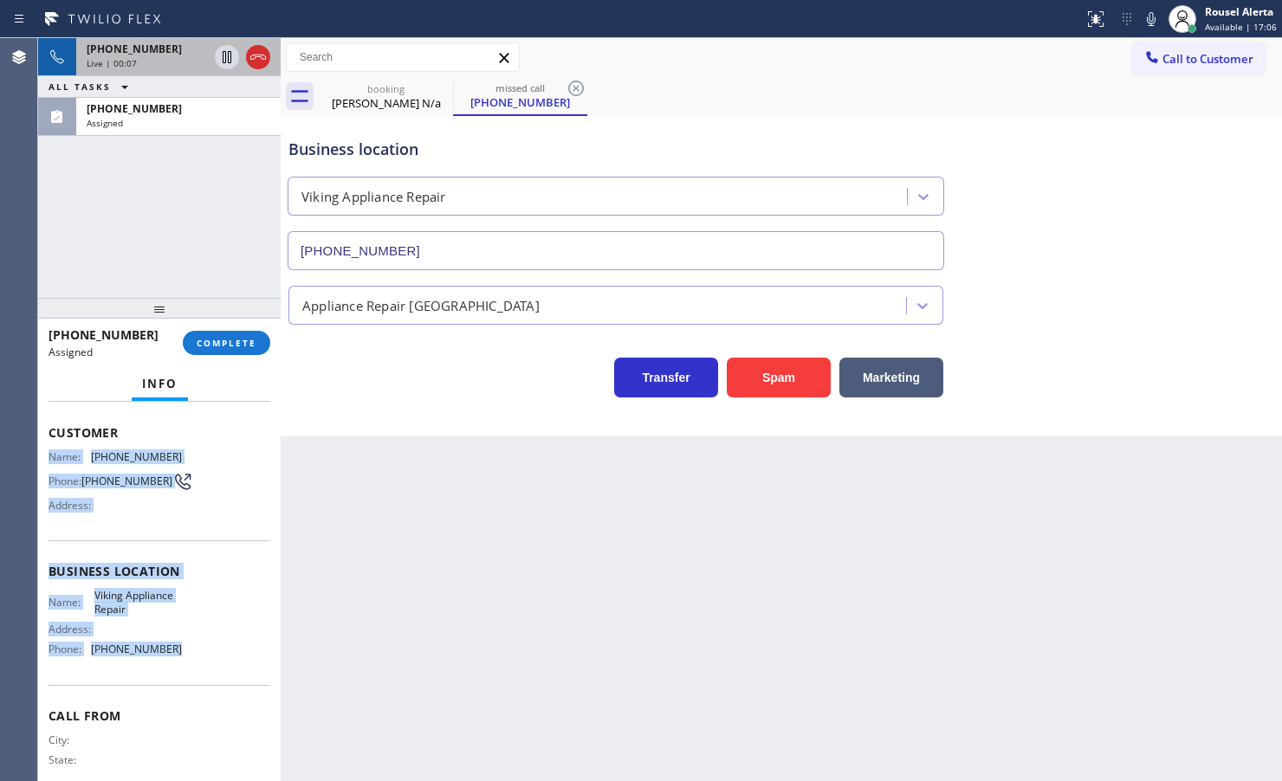
drag, startPoint x: 46, startPoint y: 560, endPoint x: 192, endPoint y: 667, distance: 181.0
click at [192, 667] on div "Context Queue: Appliance Repair High End Priority: 0 Task Age: 1 minute(s) Cust…" at bounding box center [159, 591] width 243 height 379
copy div "Name: (530) 574-7248 Phone: (530) 574-7248 Address: Business location Name: Vik…"
click at [184, 57] on div "Live | 00:09" at bounding box center [147, 63] width 121 height 12
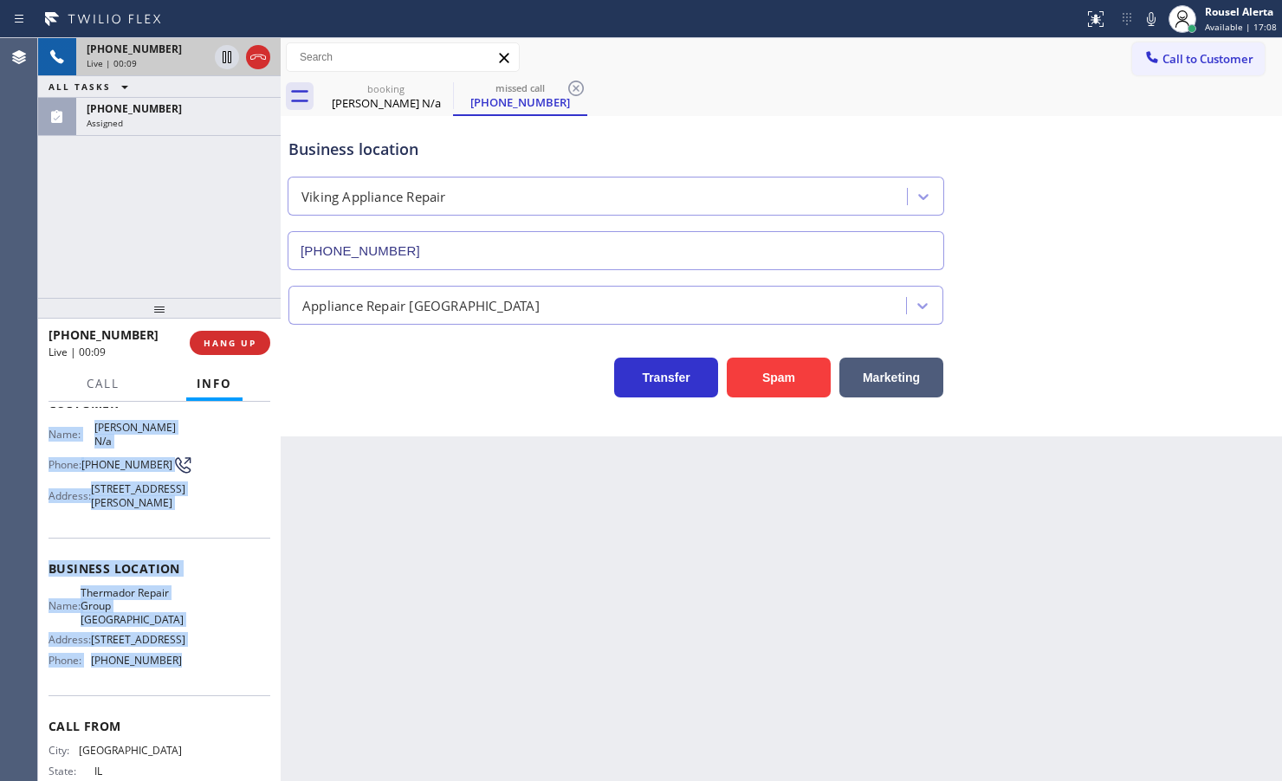
scroll to position [80, 0]
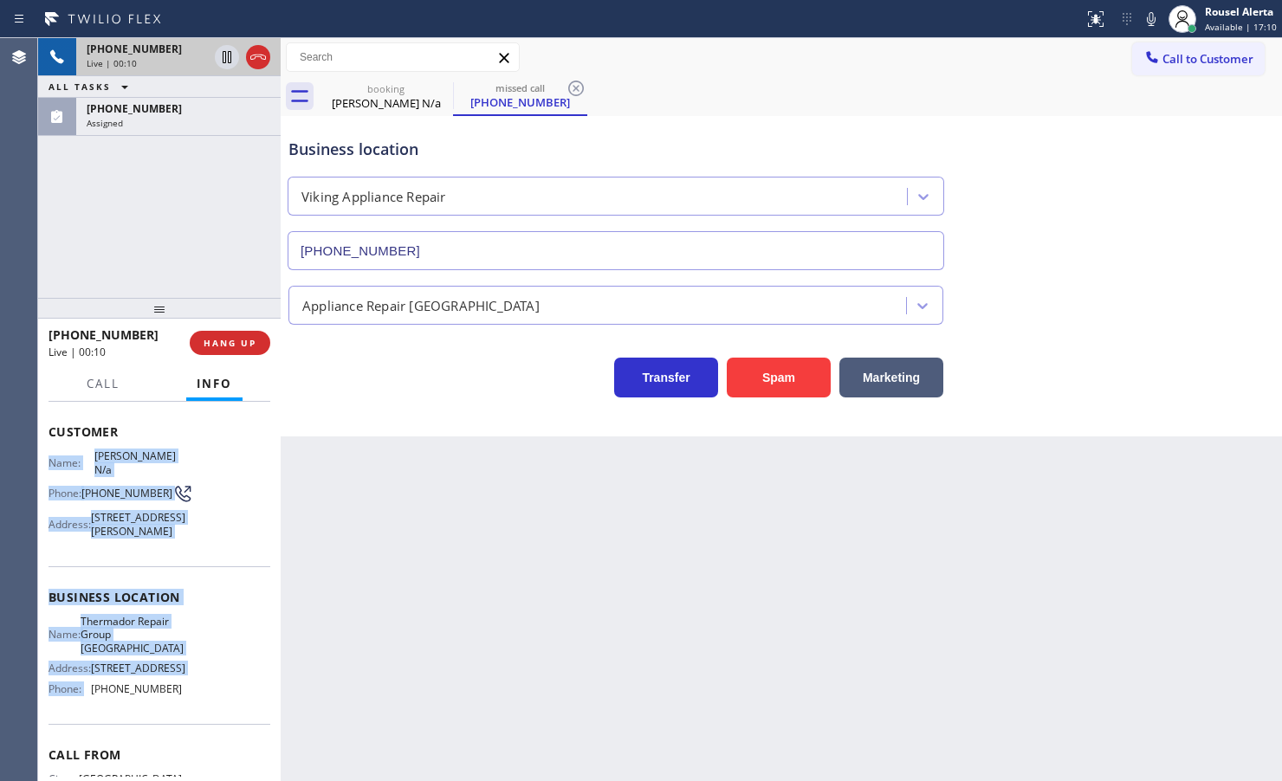
click at [162, 45] on div "+17083869978" at bounding box center [147, 49] width 121 height 15
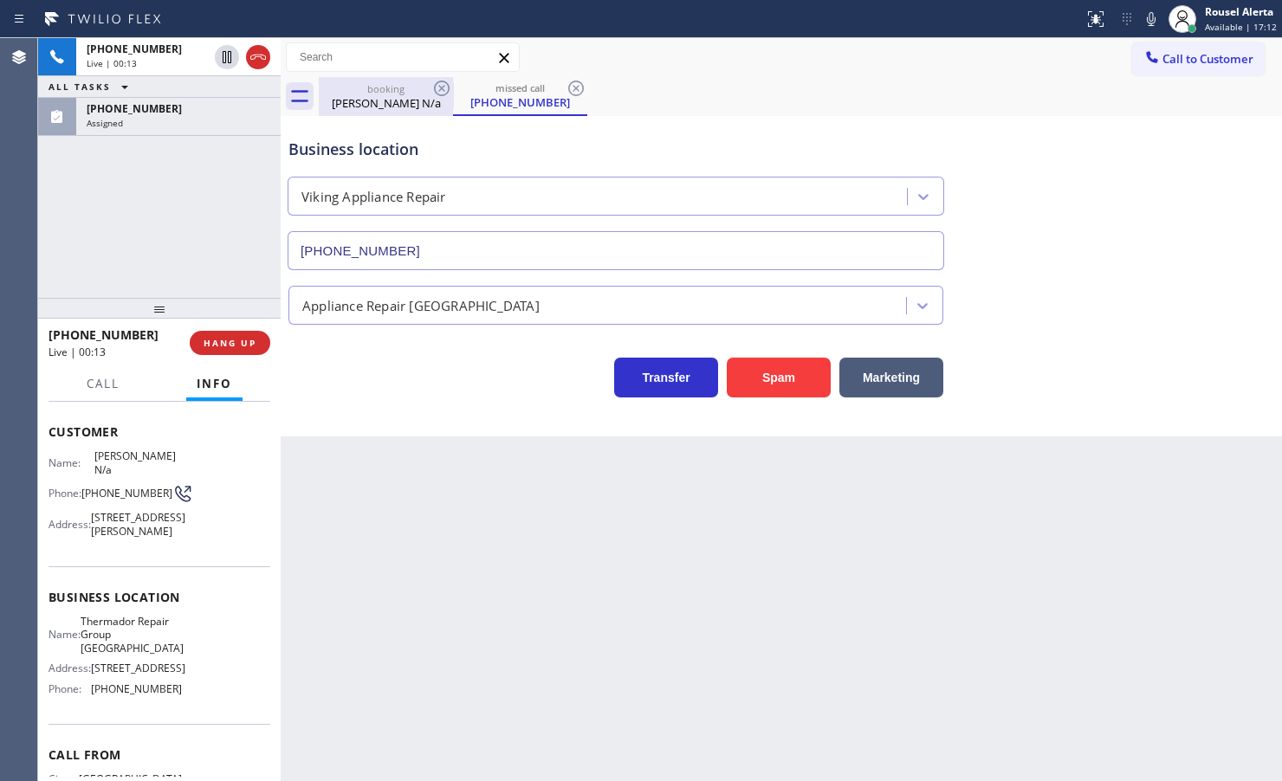
click at [372, 82] on div "booking" at bounding box center [385, 88] width 131 height 13
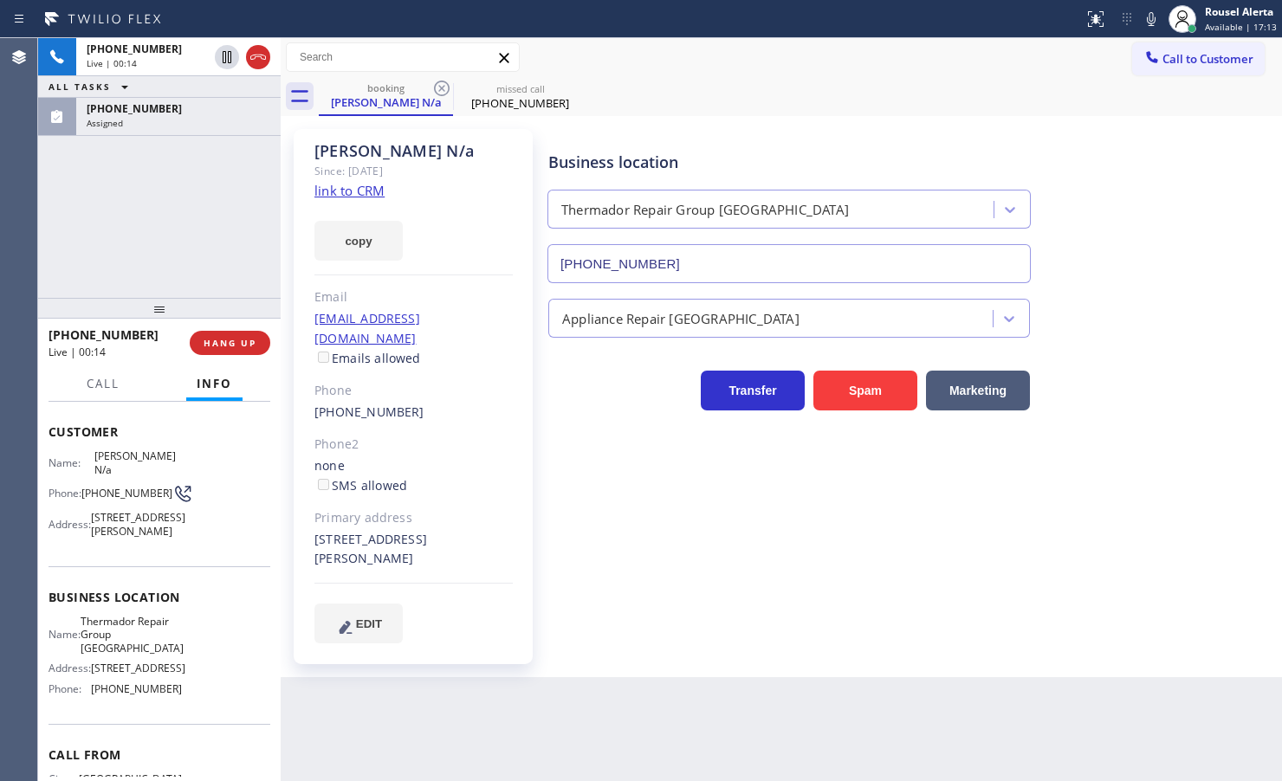
click at [364, 187] on link "link to CRM" at bounding box center [349, 190] width 70 height 17
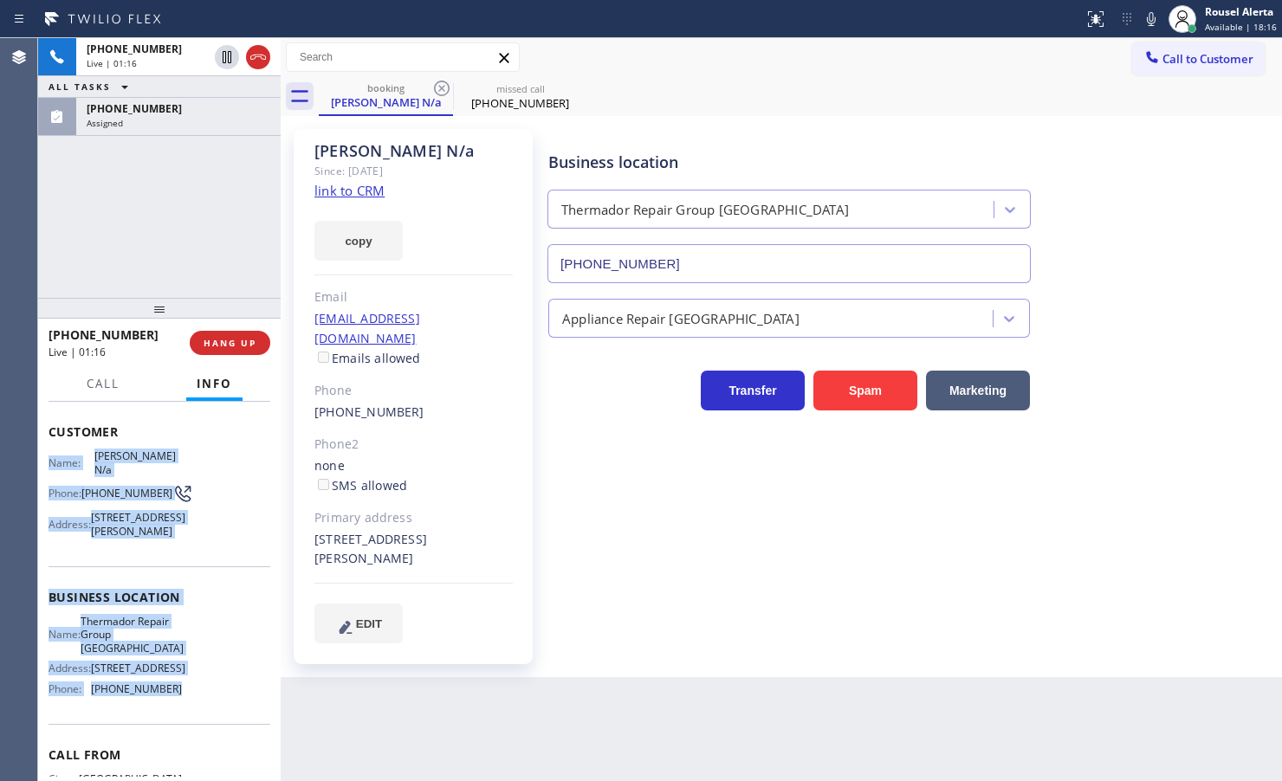
drag, startPoint x: 45, startPoint y: 444, endPoint x: 167, endPoint y: 723, distance: 304.4
click at [167, 723] on div "Context Queue: [Test] All Priority: 2 Customer Name: Samina N/a Phone: (708) 38…" at bounding box center [159, 591] width 243 height 379
copy div "Name: Samina N/a Phone: (708) 386-9978 Address: 163 N Taylor Ave, Oak Park, IL …"
click at [222, 113] on div "(530) 574-7248" at bounding box center [179, 108] width 184 height 15
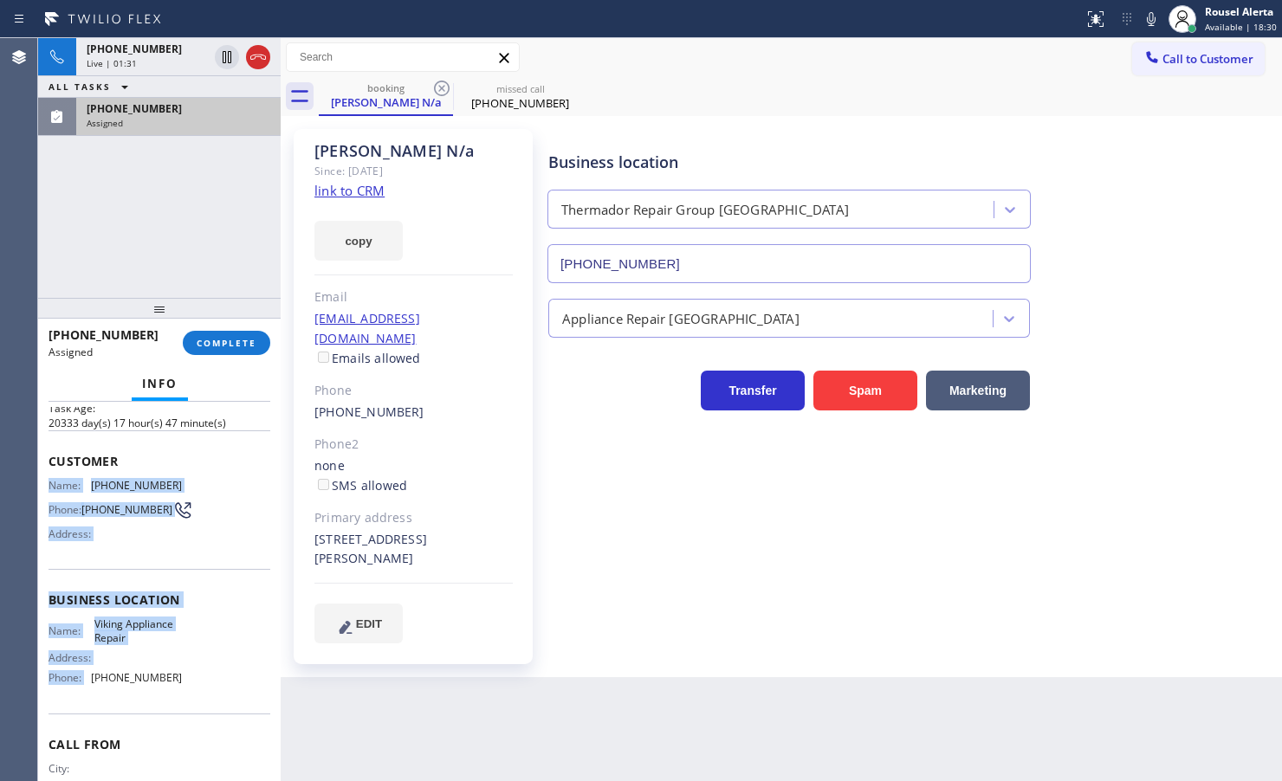
scroll to position [108, 0]
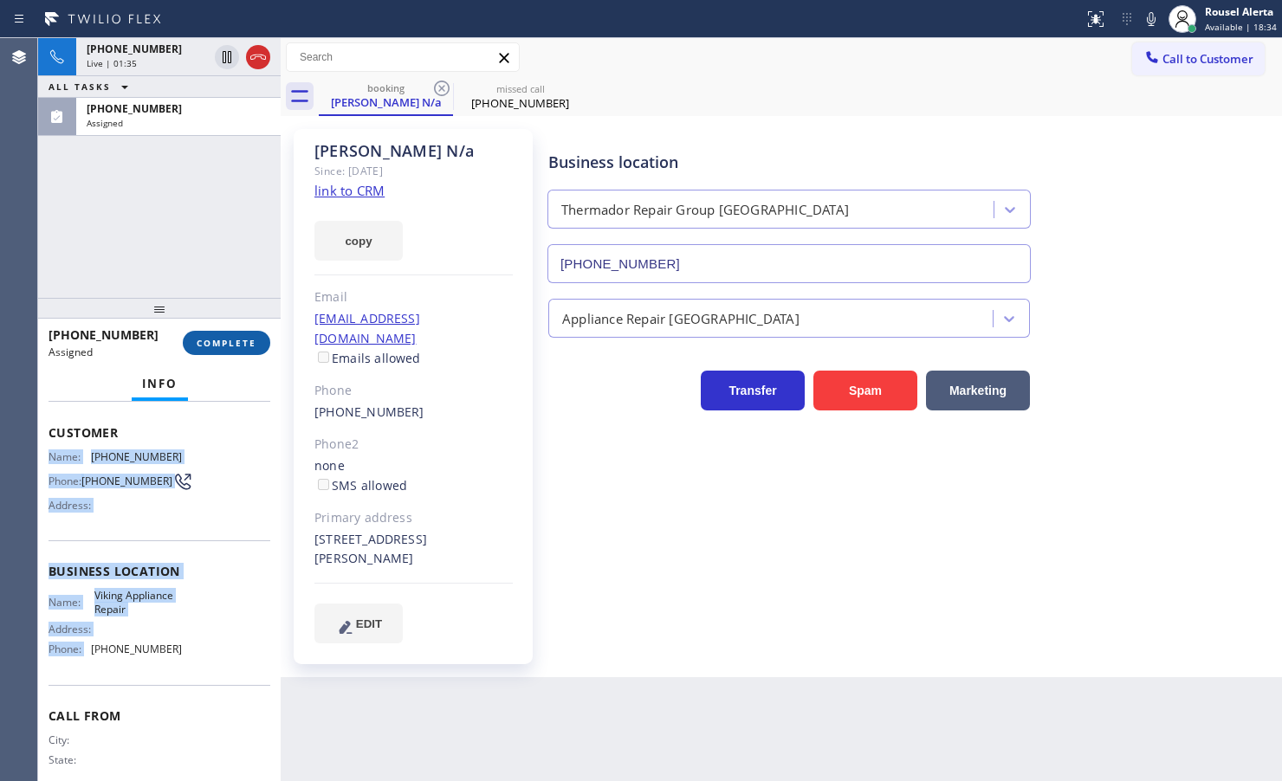
drag, startPoint x: 209, startPoint y: 340, endPoint x: 217, endPoint y: 331, distance: 11.7
click at [210, 340] on span "COMPLETE" at bounding box center [227, 343] width 60 height 12
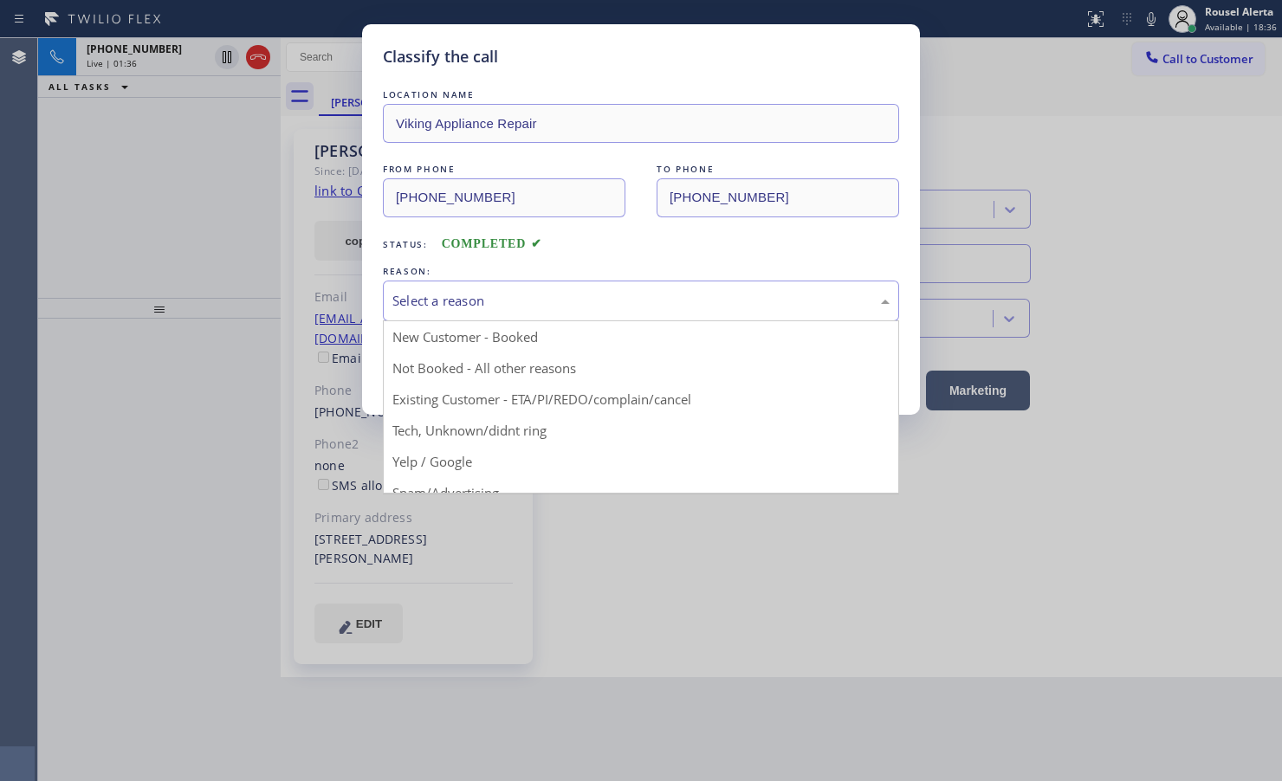
click at [435, 309] on div "Select a reason" at bounding box center [640, 301] width 497 height 20
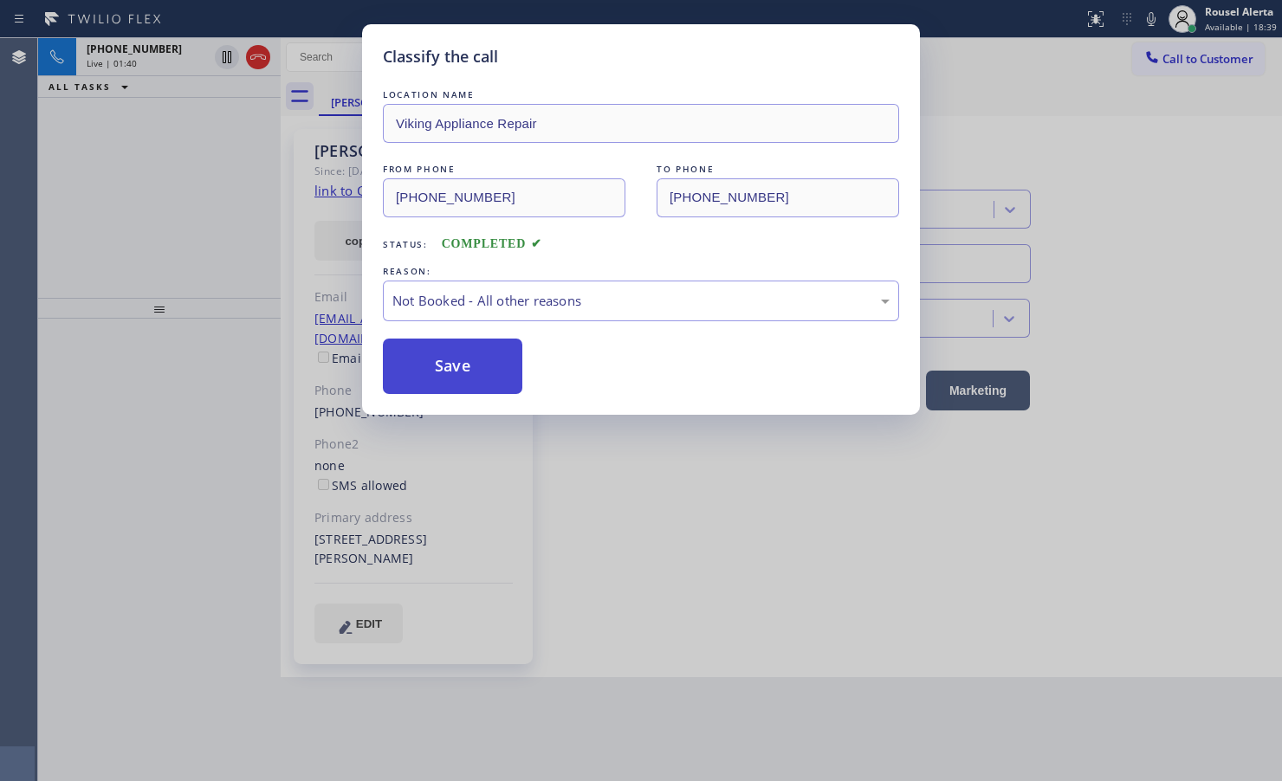
click at [478, 374] on button "Save" at bounding box center [452, 366] width 139 height 55
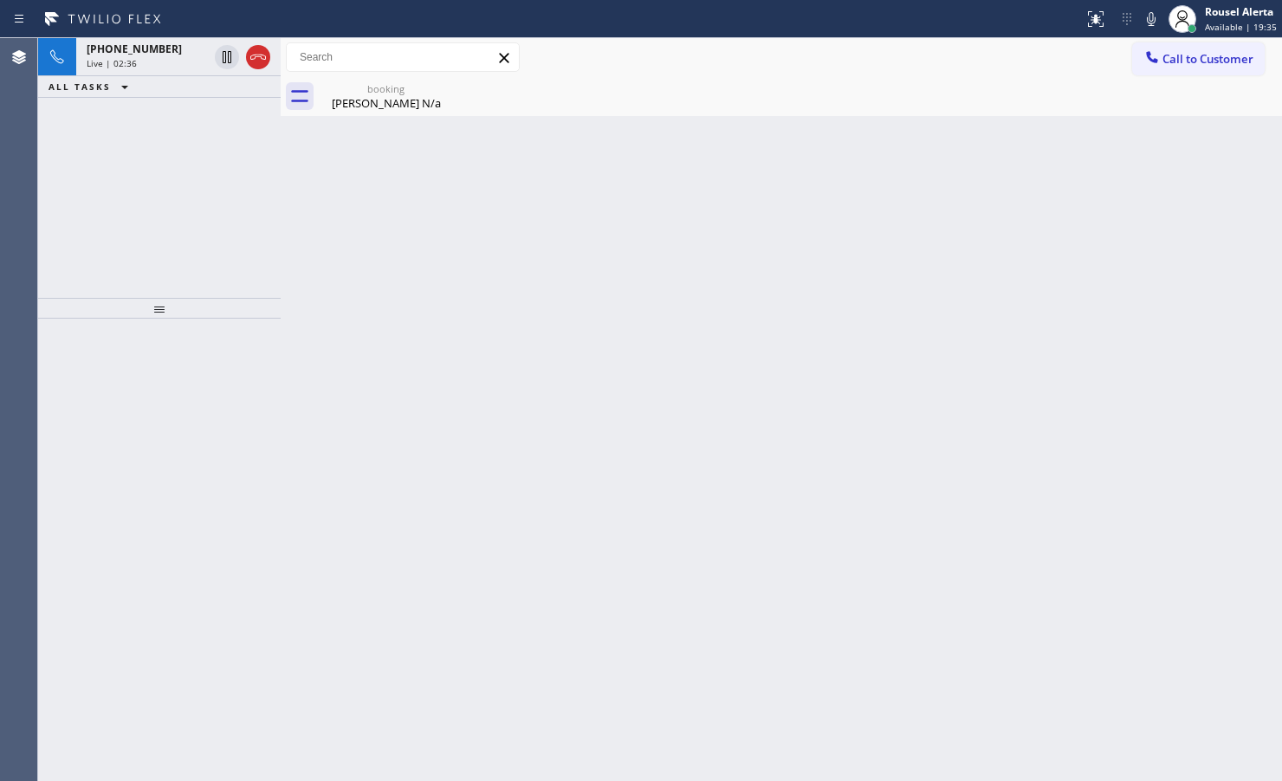
click at [292, 352] on div "Back to Dashboard Change Sender ID Customers Technicians Select a contact Outbo…" at bounding box center [781, 409] width 1001 height 743
click at [158, 49] on div "+17083869978" at bounding box center [147, 49] width 121 height 15
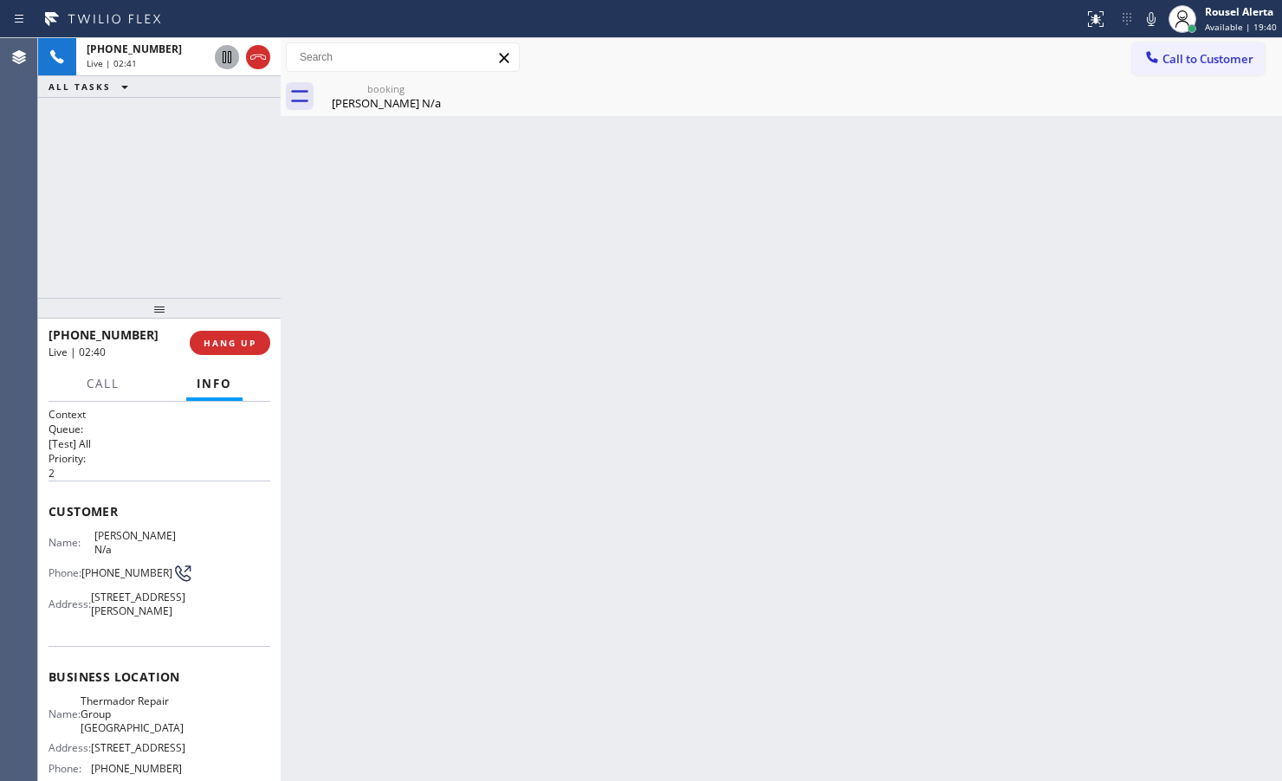
click at [219, 65] on icon at bounding box center [227, 57] width 21 height 21
click at [1150, 14] on icon at bounding box center [1151, 19] width 21 height 21
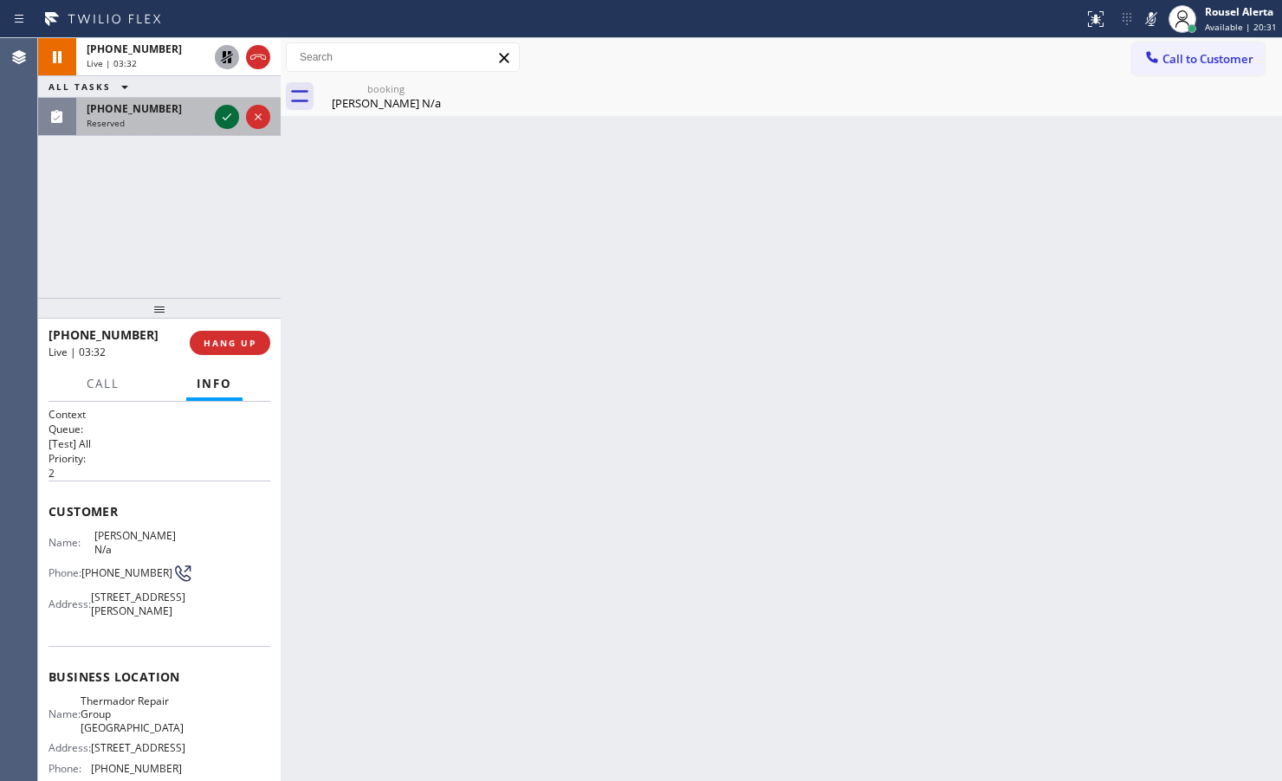
click at [230, 115] on icon at bounding box center [227, 117] width 21 height 21
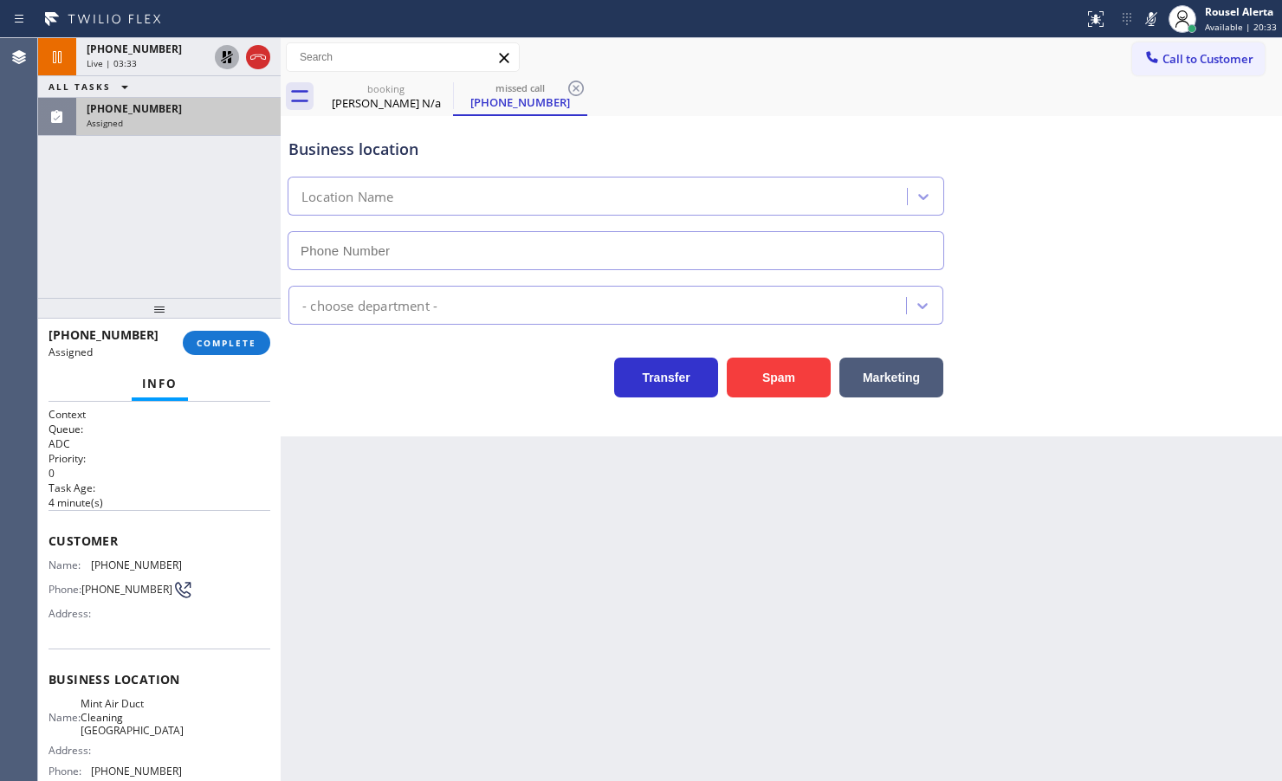
type input "(805) 608-3906"
click at [195, 349] on button "COMPLETE" at bounding box center [226, 343] width 87 height 24
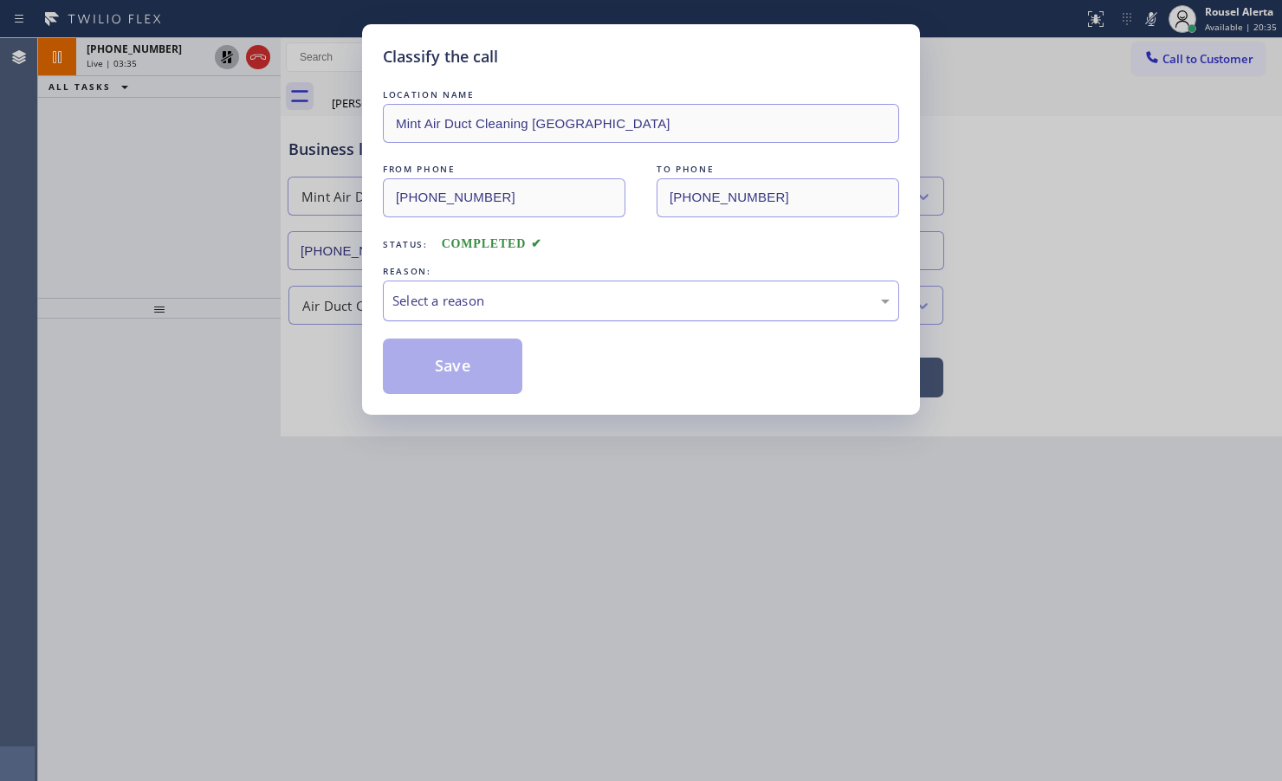
click at [462, 303] on div "Select a reason" at bounding box center [640, 301] width 497 height 20
click at [476, 384] on button "Save" at bounding box center [452, 366] width 139 height 55
type input "(708) 998-5526"
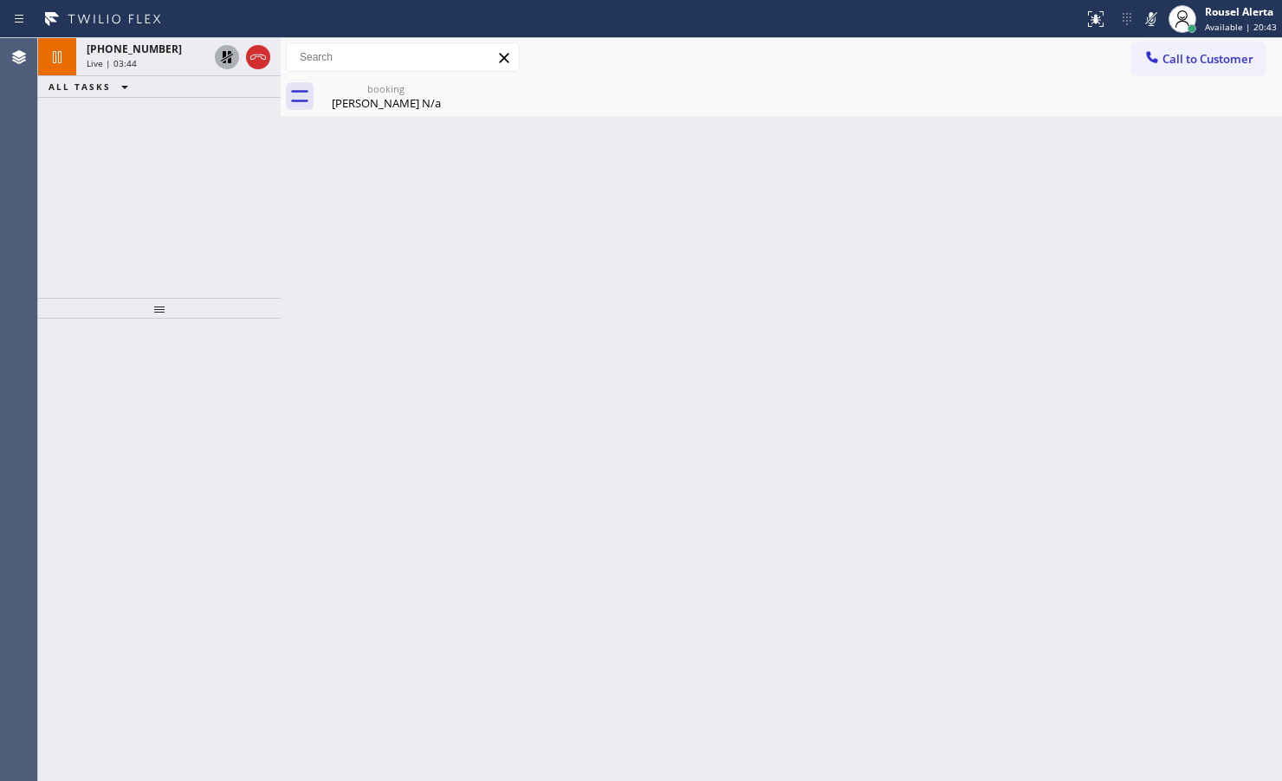
click at [217, 61] on icon at bounding box center [227, 57] width 21 height 21
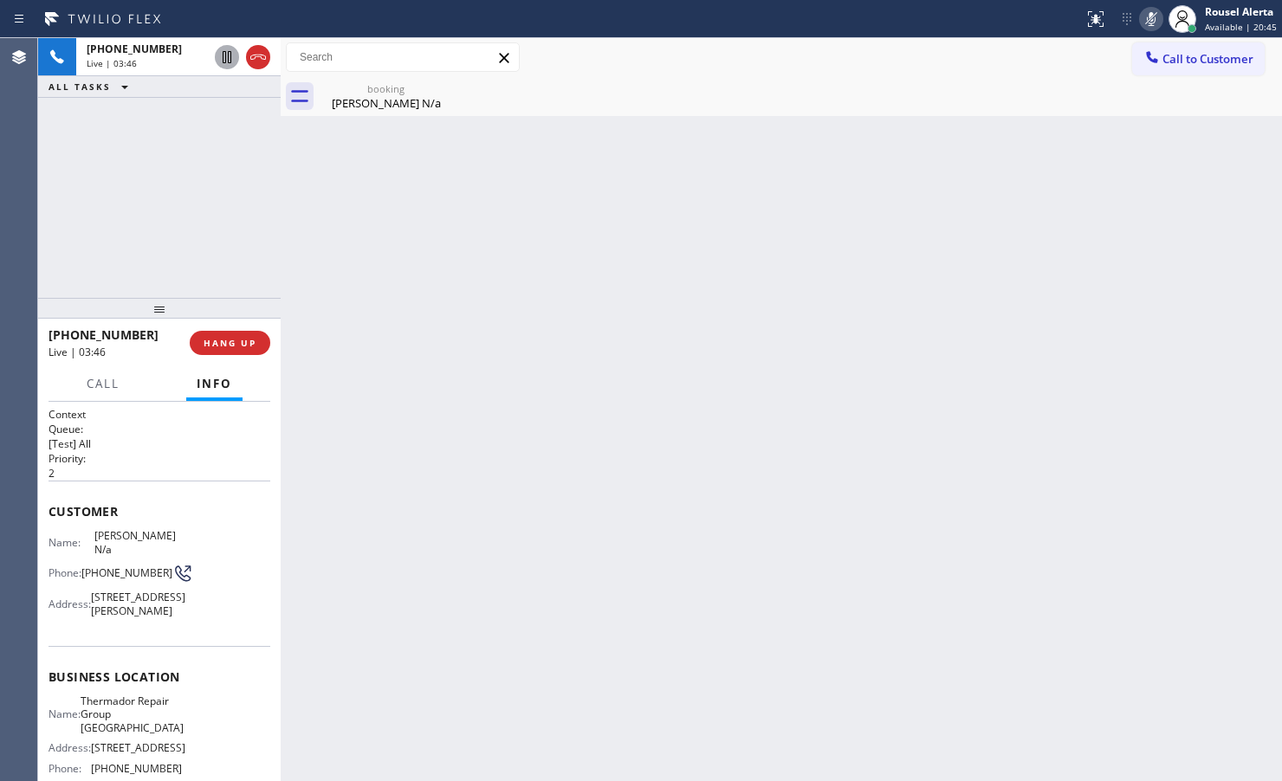
click at [1149, 19] on icon at bounding box center [1151, 19] width 9 height 14
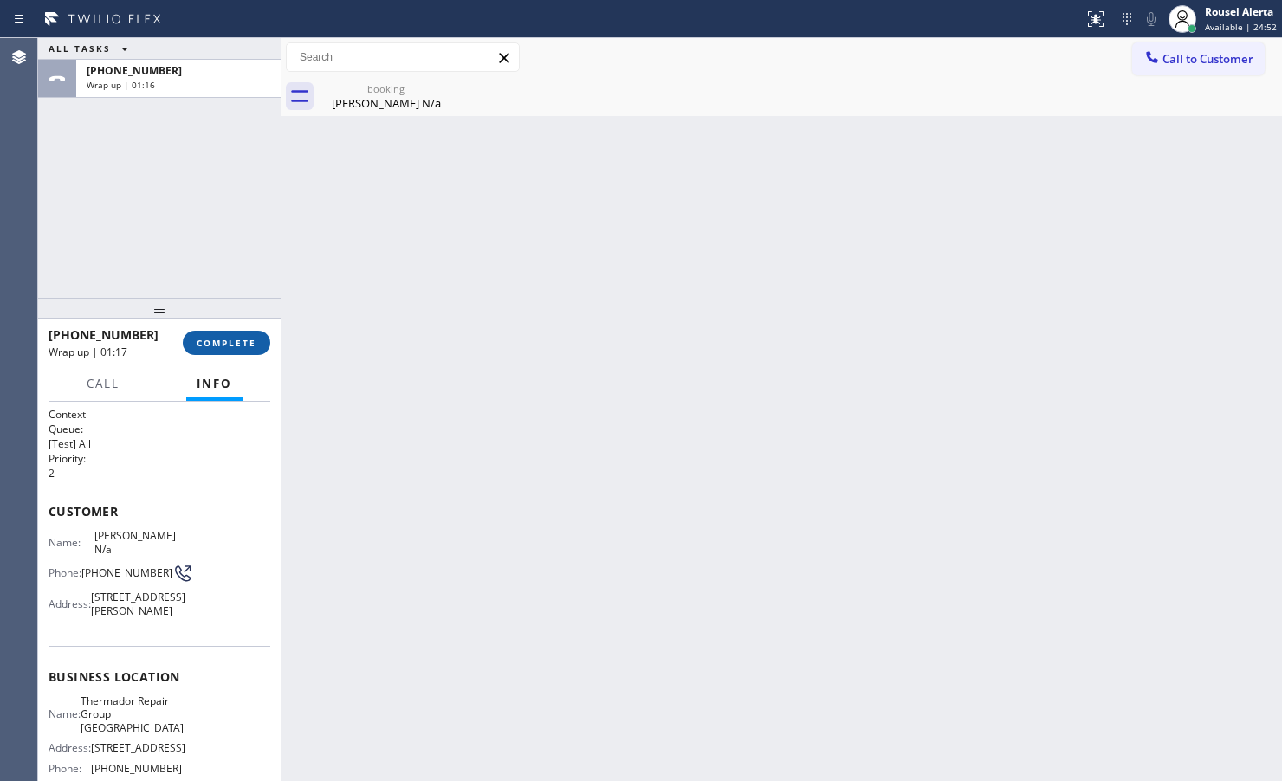
click at [255, 342] on span "COMPLETE" at bounding box center [227, 343] width 60 height 12
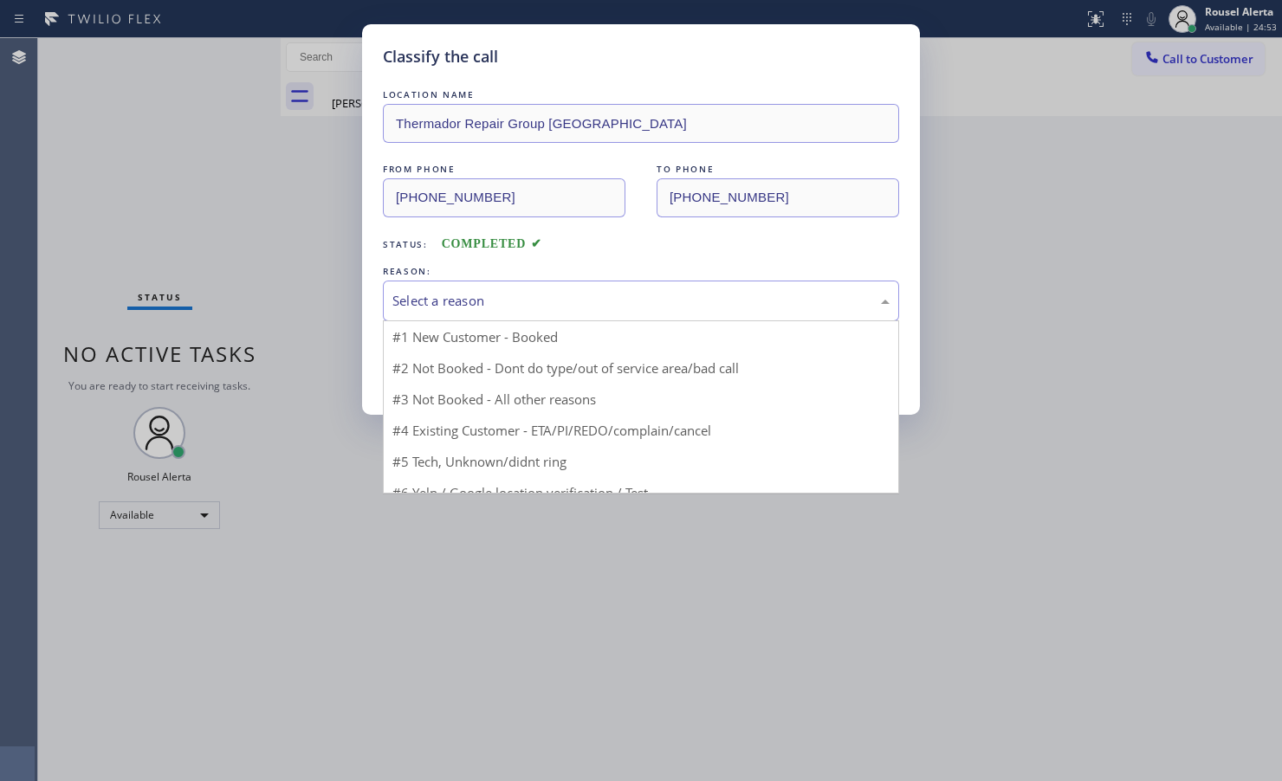
click at [446, 317] on div "Select a reason" at bounding box center [641, 301] width 516 height 41
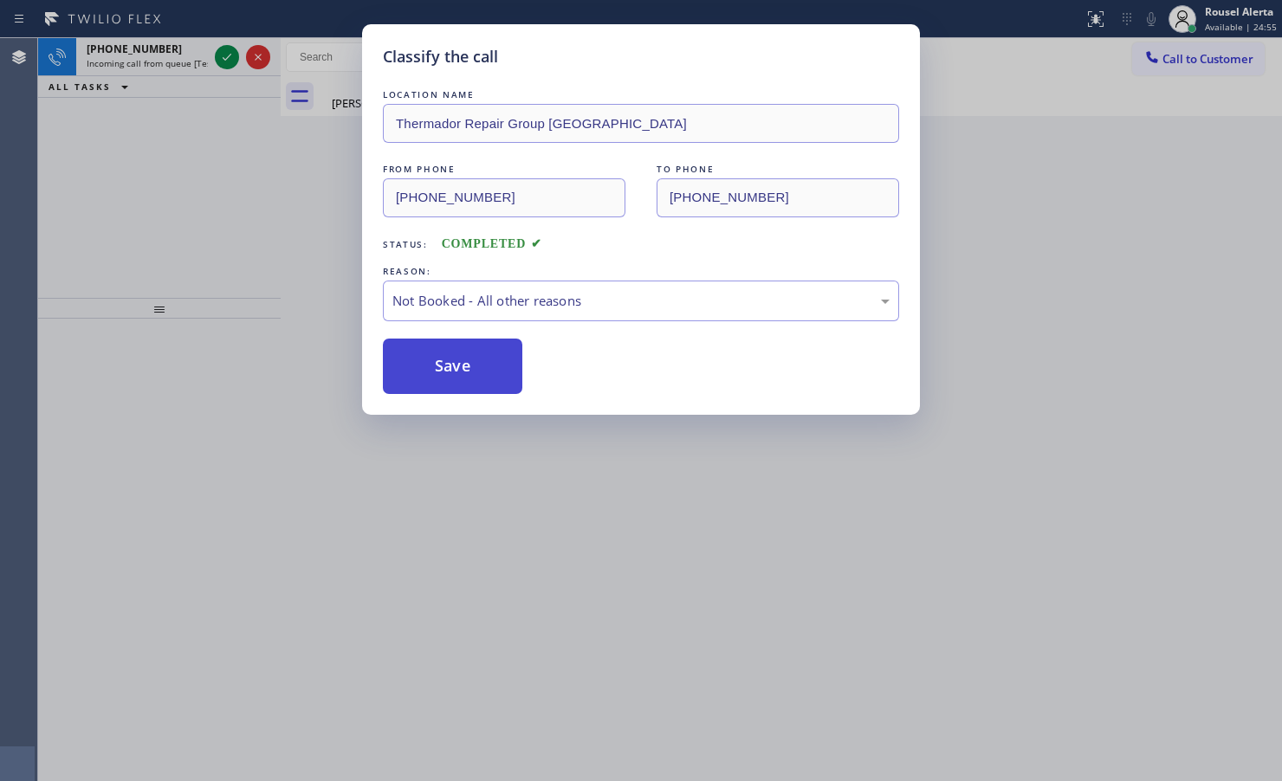
click at [496, 378] on button "Save" at bounding box center [452, 366] width 139 height 55
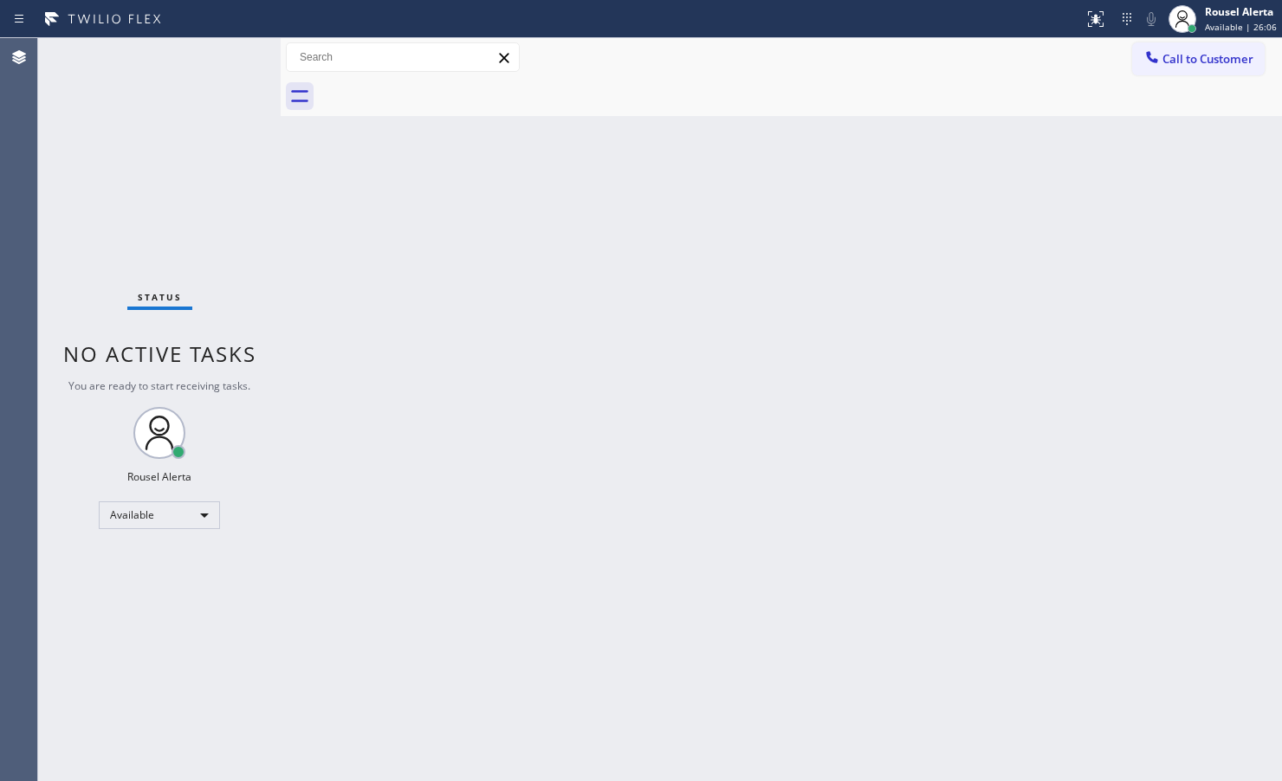
click at [226, 57] on div "Status No active tasks You are ready to start receiving tasks. Rousel Alerta Av…" at bounding box center [159, 409] width 243 height 743
click at [440, 412] on div "Back to Dashboard Change Sender ID Customers Technicians Select a contact Outbo…" at bounding box center [781, 409] width 1001 height 743
drag, startPoint x: 167, startPoint y: 102, endPoint x: 180, endPoint y: 63, distance: 41.1
click at [158, 56] on div "Status No active tasks You are ready to start receiving tasks. Rousel Alerta Av…" at bounding box center [159, 409] width 243 height 743
click at [219, 72] on div "Status No active tasks You are ready to start receiving tasks. Rousel Alerta Av…" at bounding box center [159, 409] width 243 height 743
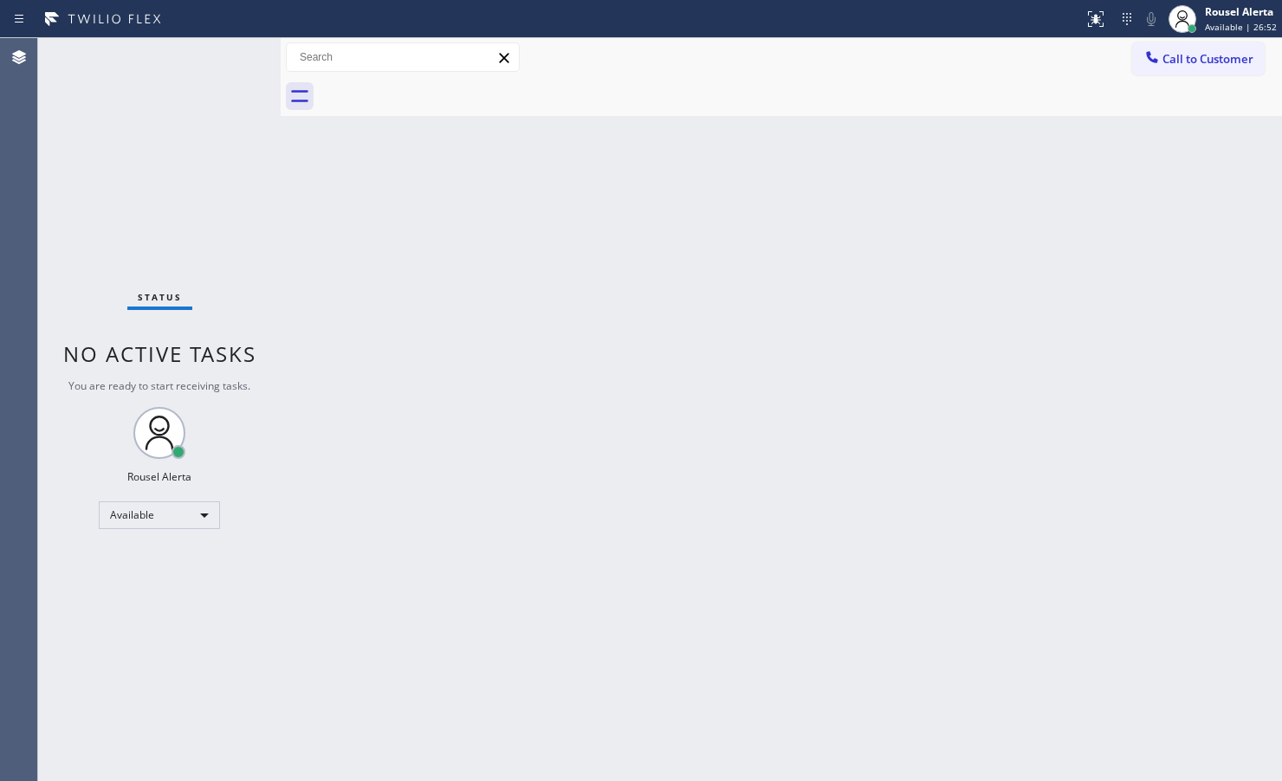
click at [689, 647] on div "Back to Dashboard Change Sender ID Customers Technicians Select a contact Outbo…" at bounding box center [781, 409] width 1001 height 743
click at [226, 59] on div "Status No active tasks You are ready to start receiving tasks. Rousel Alerta Av…" at bounding box center [159, 409] width 243 height 743
click at [235, 56] on div "Status No active tasks You are ready to start receiving tasks. Rousel Alerta Av…" at bounding box center [159, 409] width 243 height 743
click at [219, 48] on div "Status No active tasks You are ready to start receiving tasks. Rousel Alerta Av…" at bounding box center [159, 409] width 243 height 743
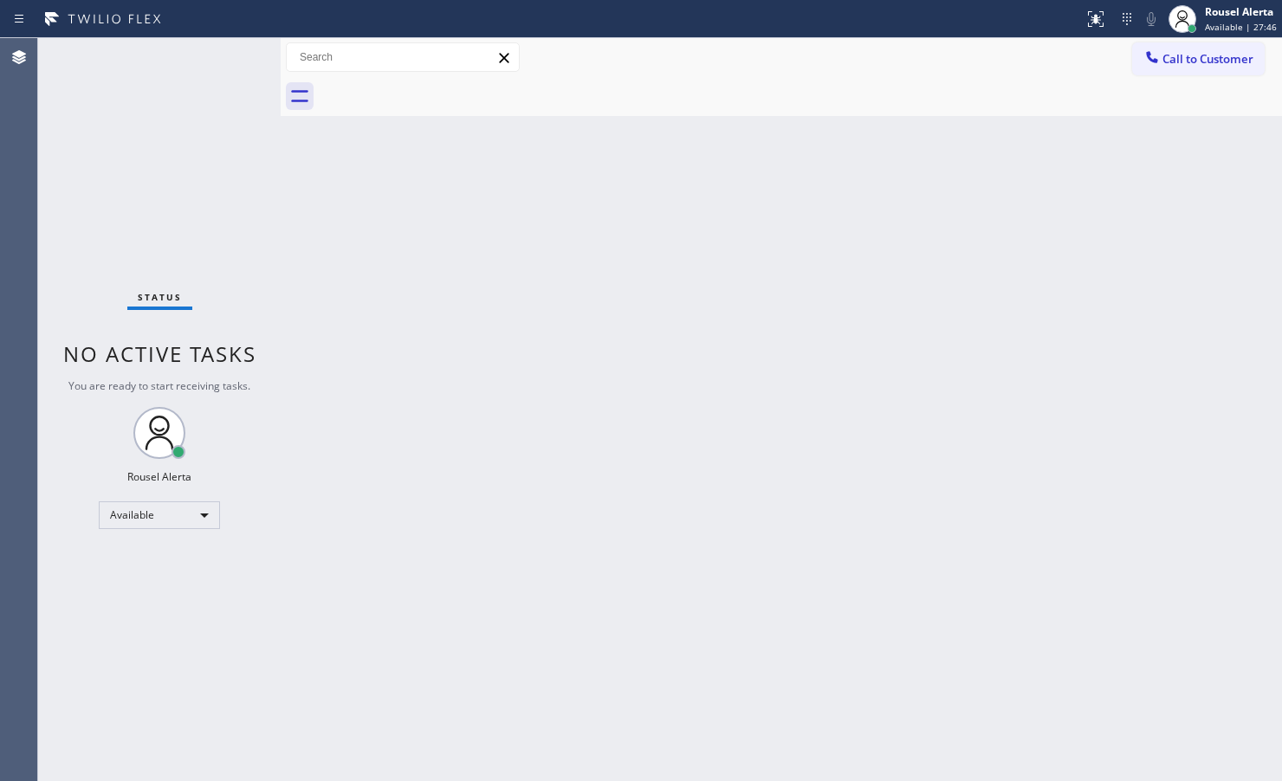
click at [219, 48] on div "Status No active tasks You are ready to start receiving tasks. Rousel Alerta Av…" at bounding box center [159, 409] width 243 height 743
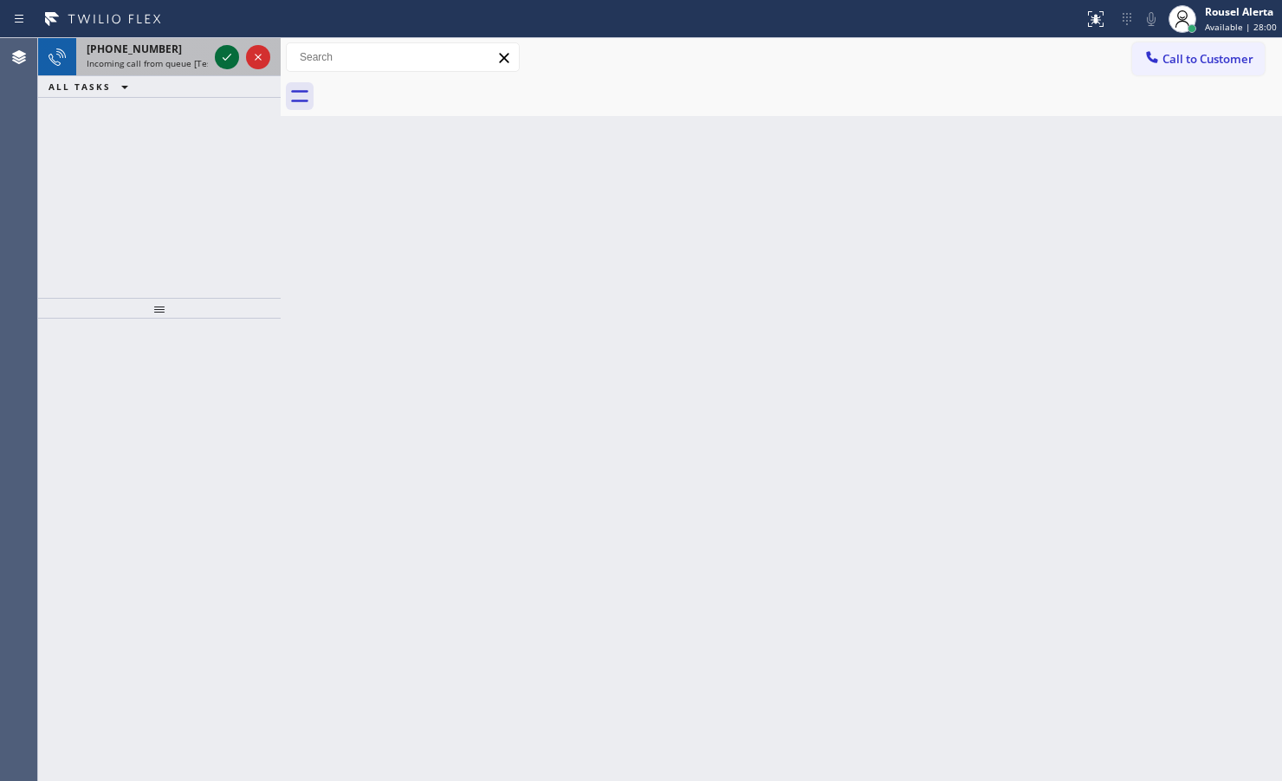
click at [223, 52] on icon at bounding box center [227, 57] width 21 height 21
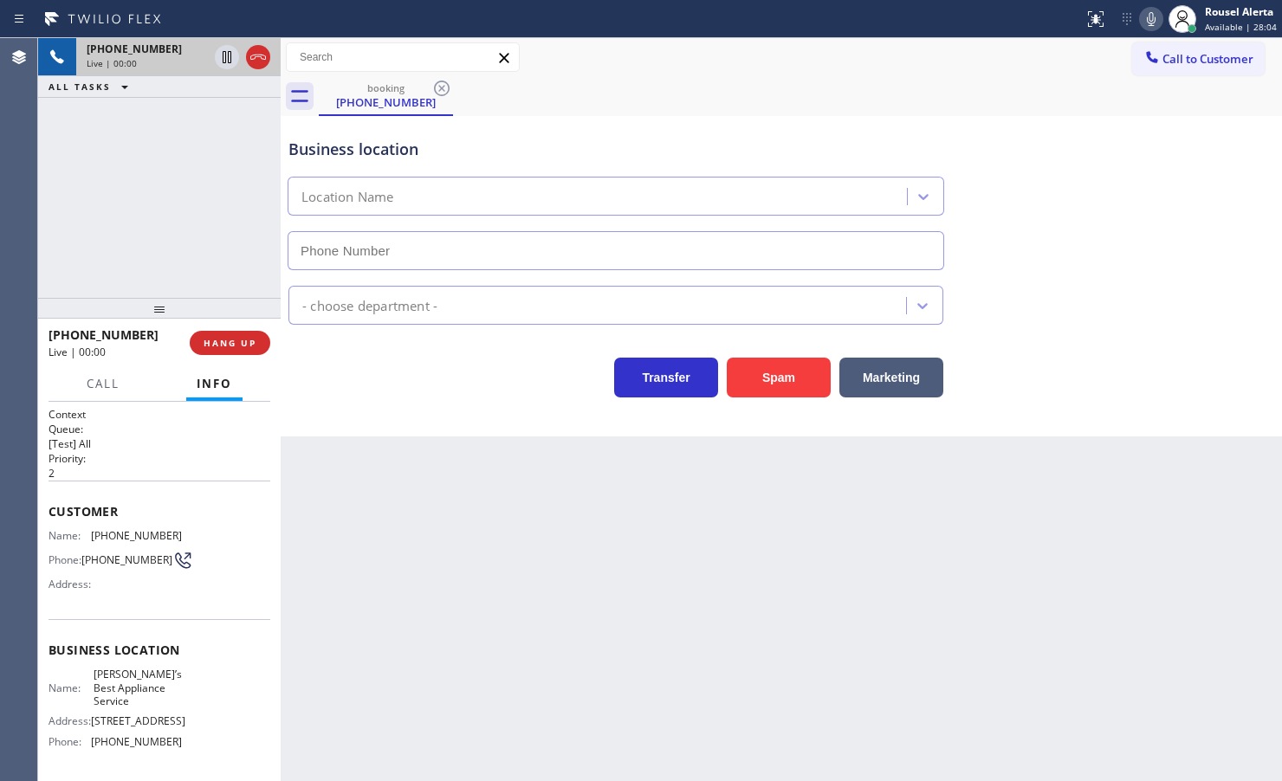
type input "(818) 210-4719"
click at [793, 559] on div "Back to Dashboard Change Sender ID Customers Technicians Select a contact Outbo…" at bounding box center [781, 409] width 1001 height 743
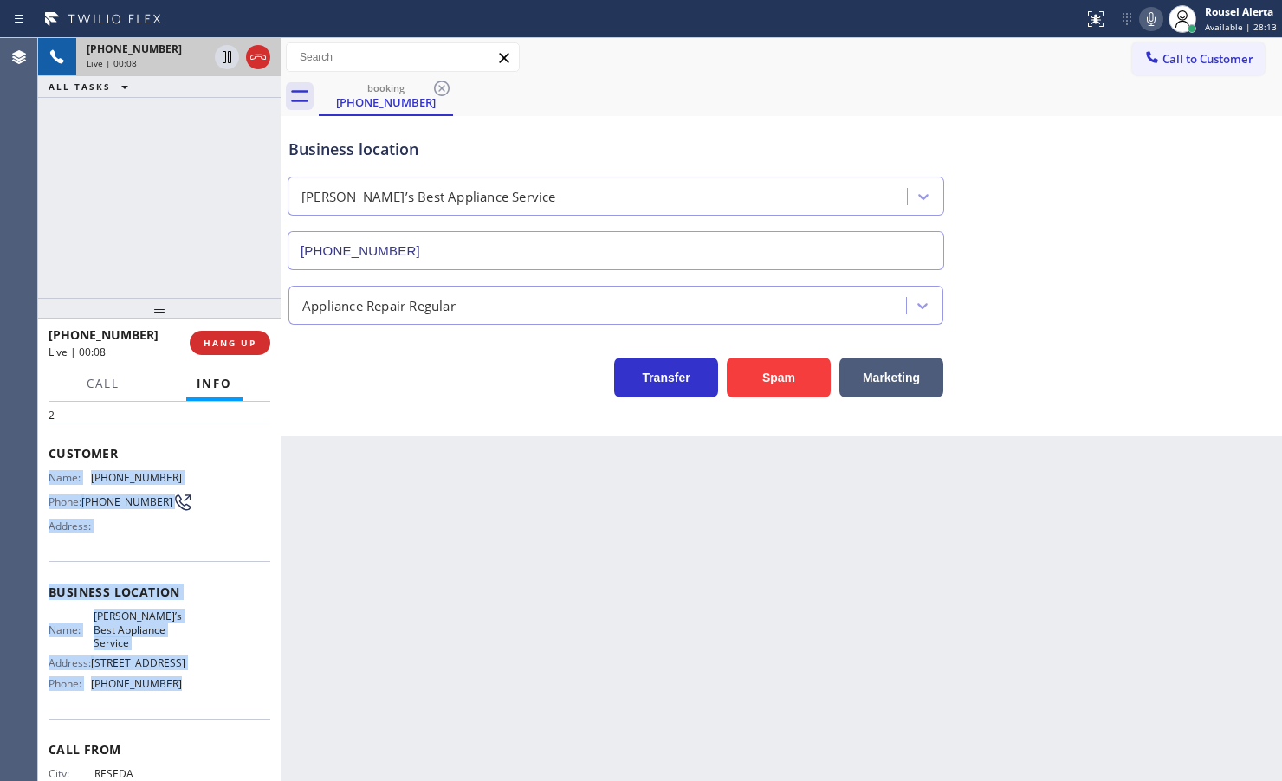
scroll to position [108, 0]
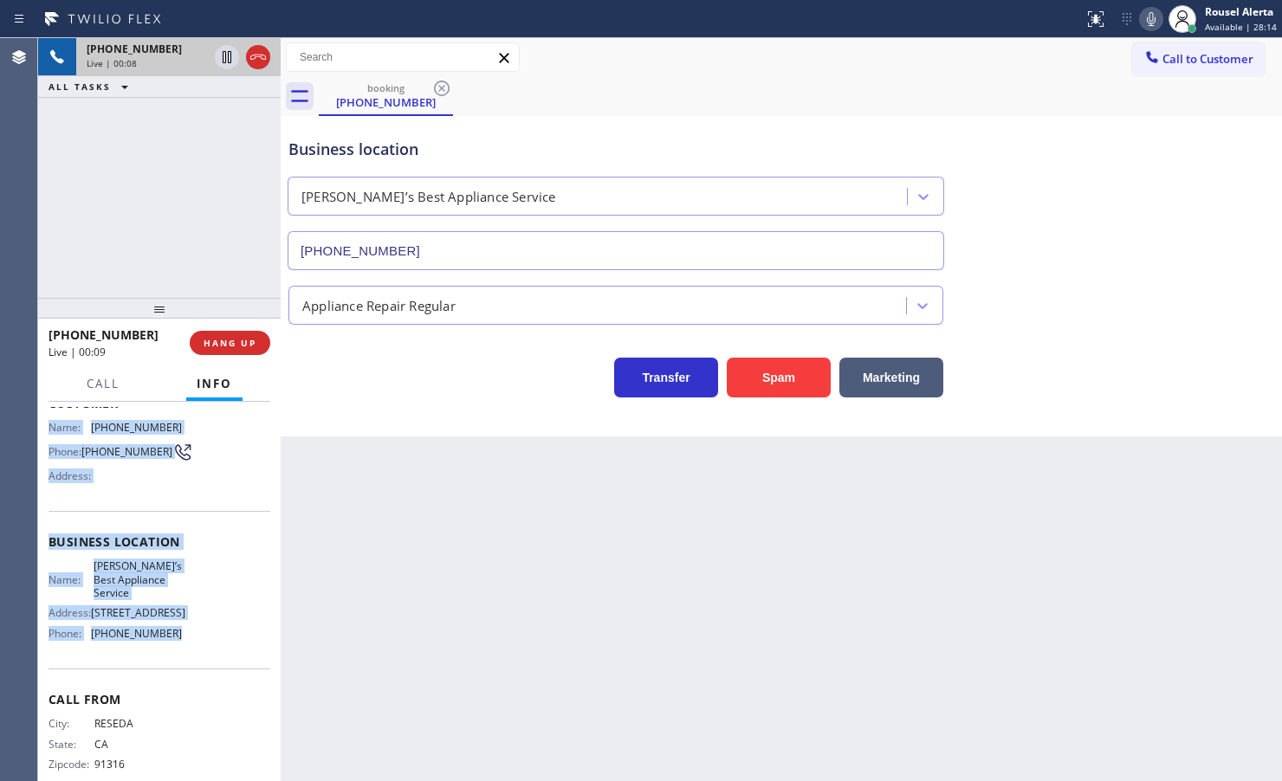
drag, startPoint x: 46, startPoint y: 535, endPoint x: 166, endPoint y: 686, distance: 192.9
click at [166, 686] on div "Context Queue: [Test] All Priority: 2 Customer Name: (818) 443-6865 Phone: (818…" at bounding box center [159, 591] width 243 height 379
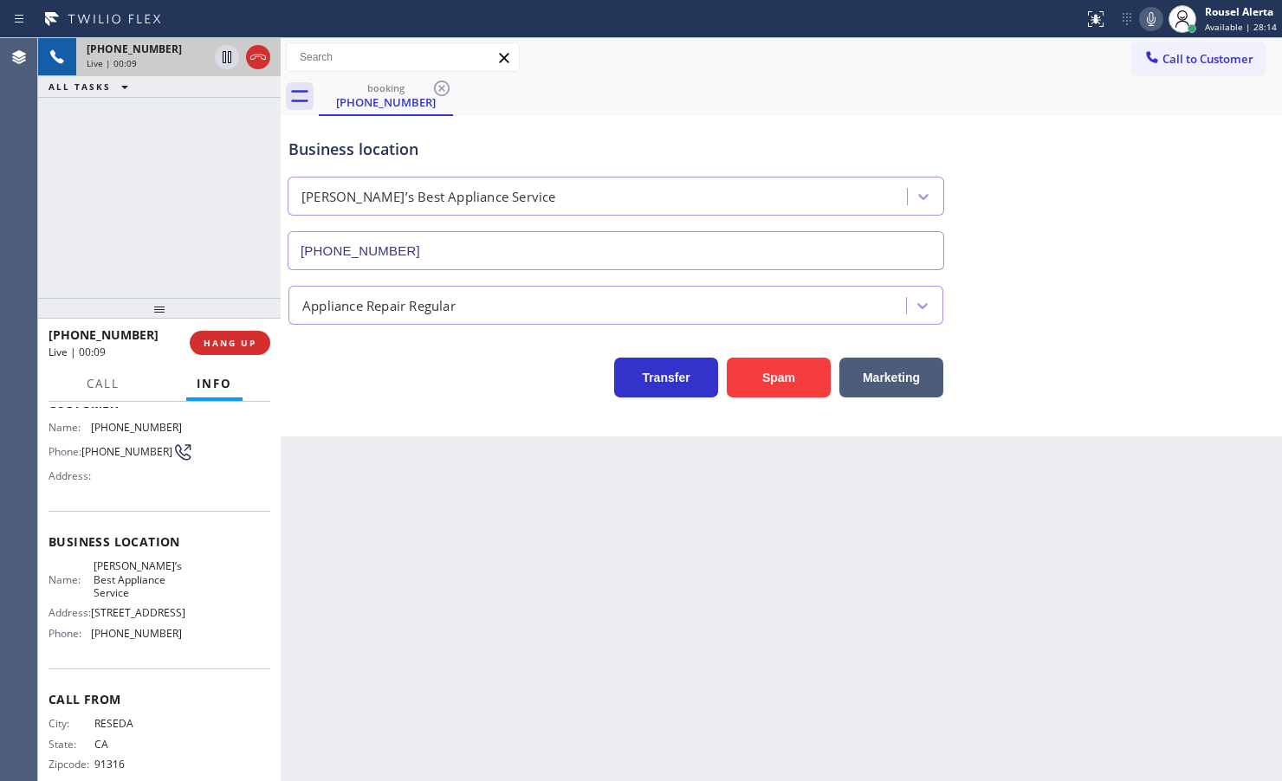
click at [379, 631] on div "Back to Dashboard Change Sender ID Customers Technicians Select a contact Outbo…" at bounding box center [781, 409] width 1001 height 743
click at [232, 333] on button "HANG UP" at bounding box center [230, 343] width 81 height 24
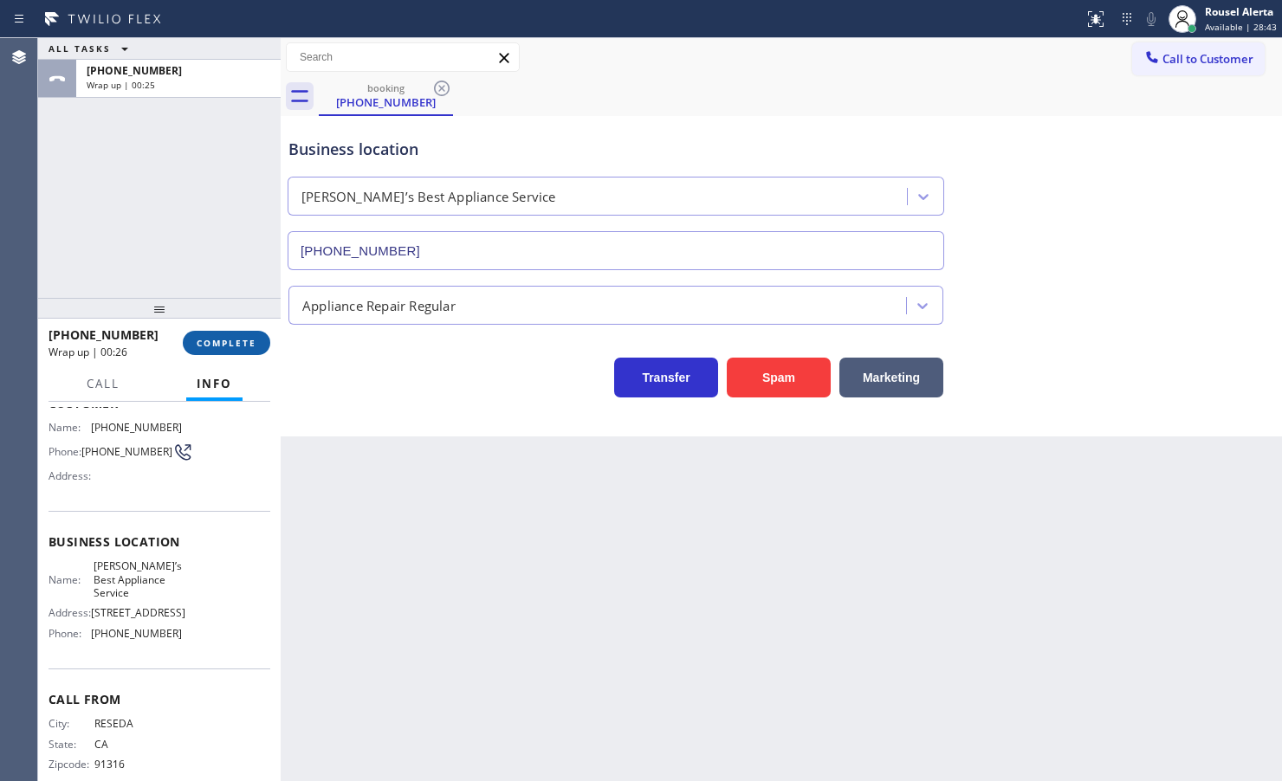
click at [222, 340] on span "COMPLETE" at bounding box center [227, 343] width 60 height 12
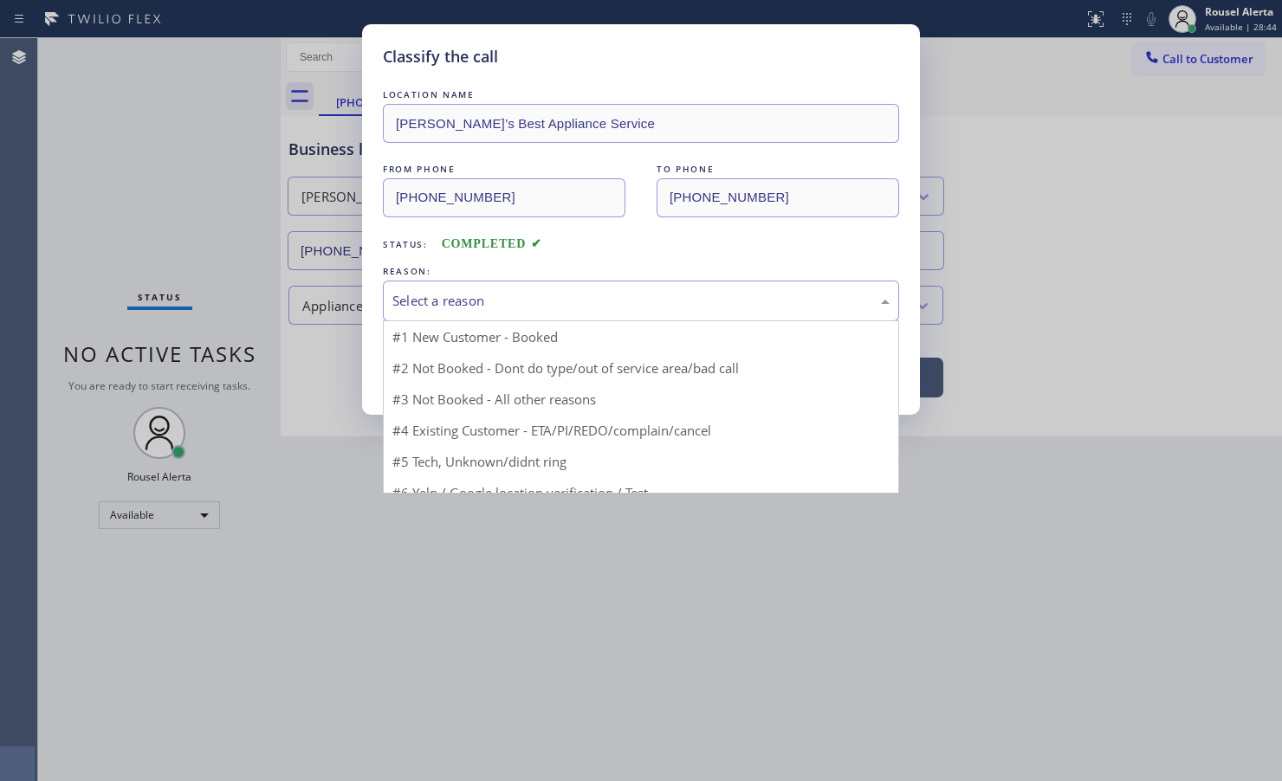
click at [439, 304] on div "Select a reason" at bounding box center [640, 301] width 497 height 20
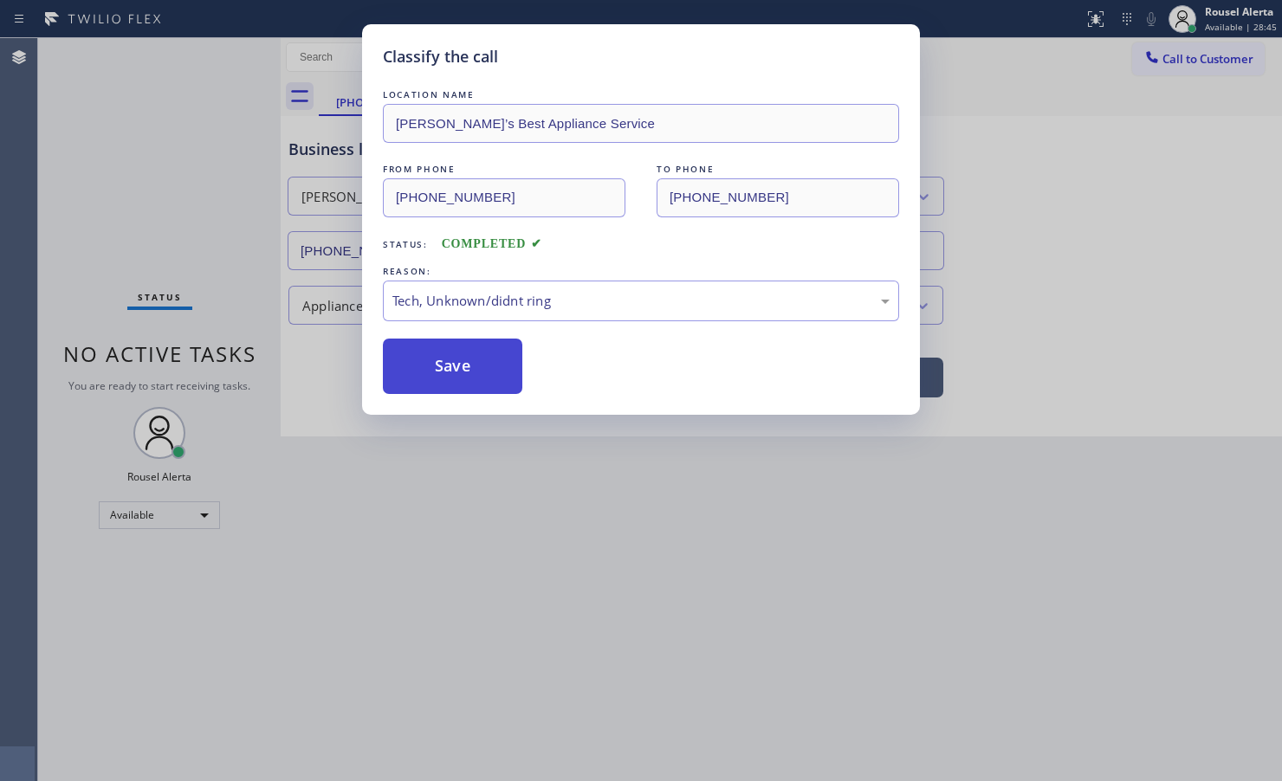
click at [446, 371] on button "Save" at bounding box center [452, 366] width 139 height 55
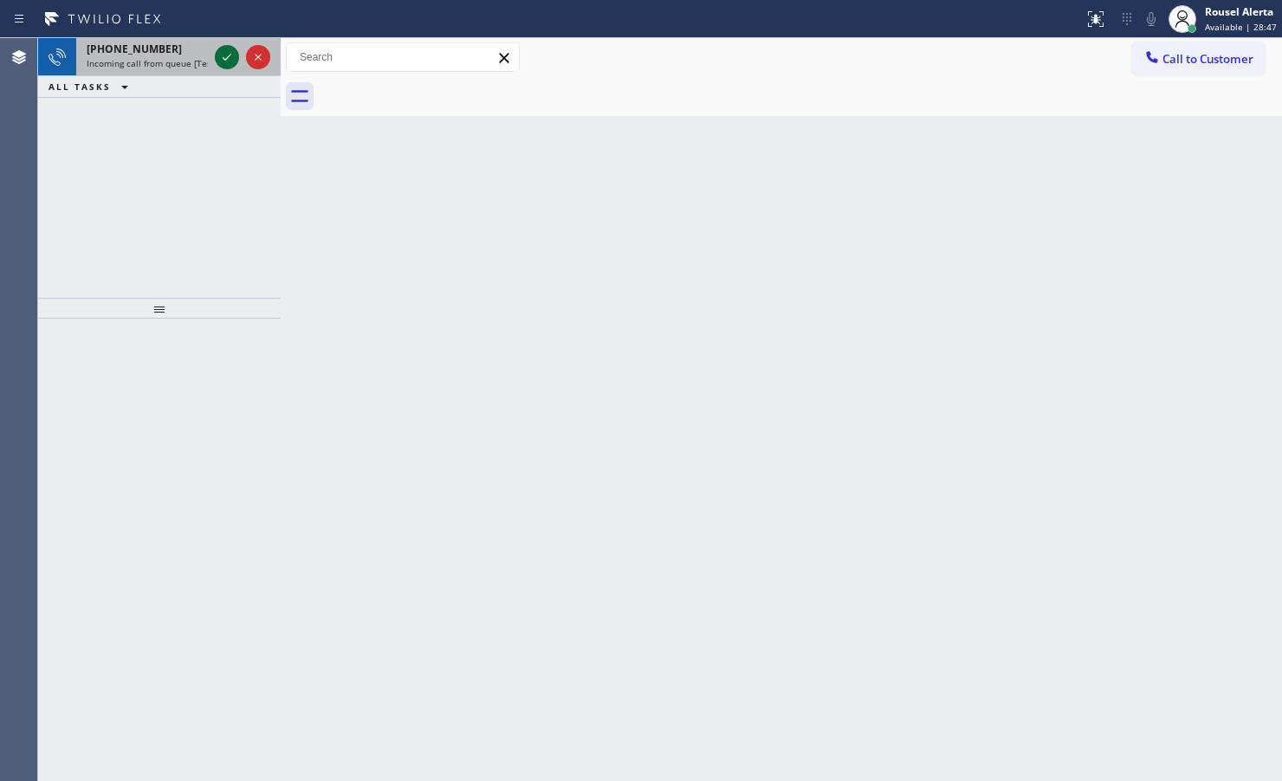
click at [223, 61] on icon at bounding box center [227, 57] width 21 height 21
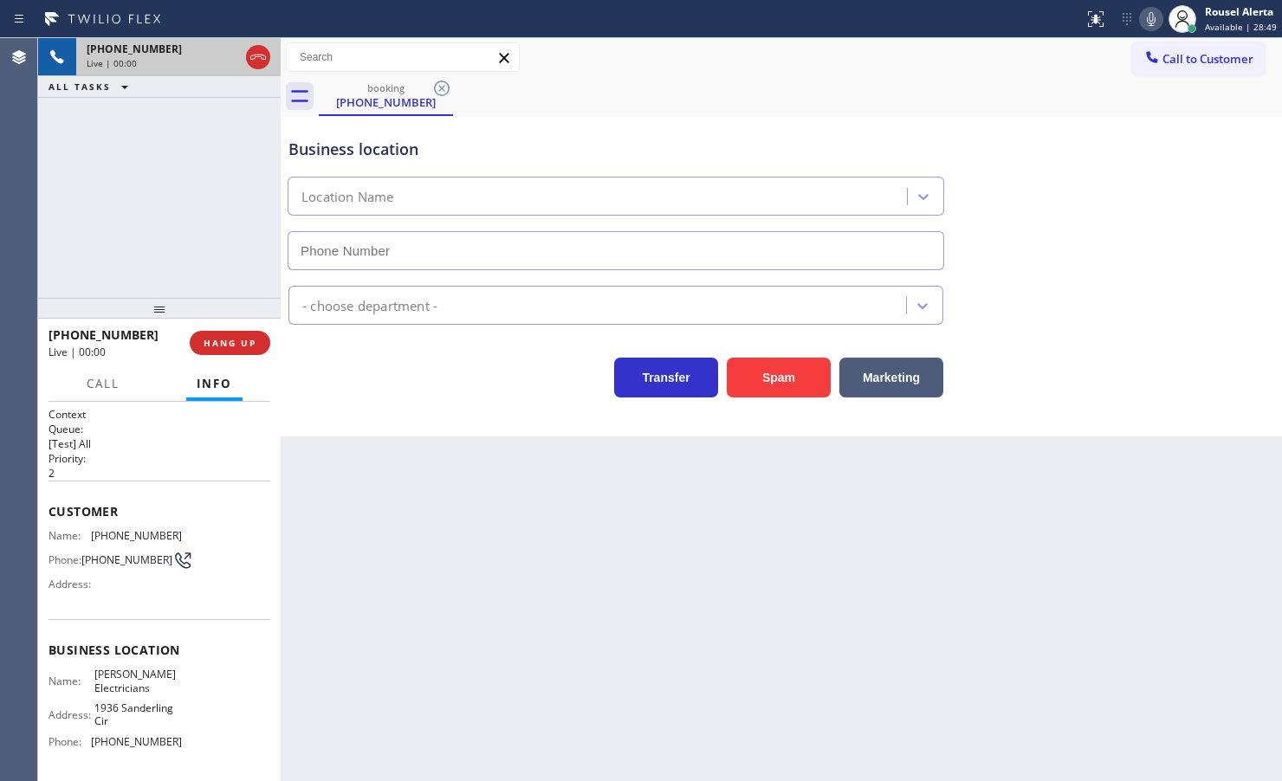
type input "(714) 581-8634"
drag, startPoint x: 405, startPoint y: 531, endPoint x: 414, endPoint y: 529, distance: 8.8
click at [408, 531] on div "Back to Dashboard Change Sender ID Customers Technicians Select a contact Outbo…" at bounding box center [781, 409] width 1001 height 743
click at [479, 530] on div "Back to Dashboard Change Sender ID Customers Technicians Select a contact Outbo…" at bounding box center [781, 409] width 1001 height 743
click at [971, 611] on div "Back to Dashboard Change Sender ID Customers Technicians Select a contact Outbo…" at bounding box center [781, 409] width 1001 height 743
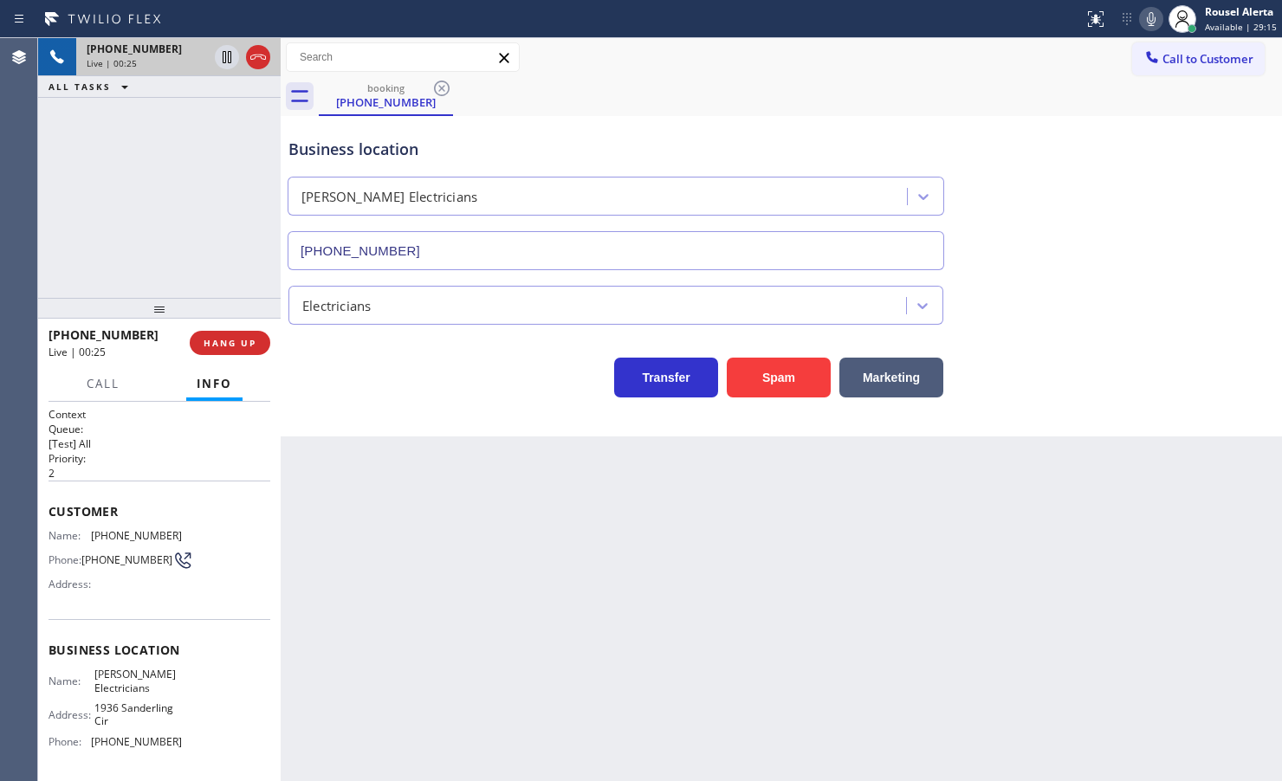
click at [196, 136] on div "+17144719871 Live | 00:25 ALL TASKS ALL TASKS ACTIVE TASKS TASKS IN WRAP UP" at bounding box center [159, 168] width 243 height 260
click at [232, 231] on div "+17144719871 Live | 00:54 ALL TASKS ALL TASKS ACTIVE TASKS TASKS IN WRAP UP" at bounding box center [159, 168] width 243 height 260
click at [378, 547] on div "Back to Dashboard Change Sender ID Customers Technicians Select a contact Outbo…" at bounding box center [781, 409] width 1001 height 743
click at [200, 351] on button "HANG UP" at bounding box center [230, 343] width 81 height 24
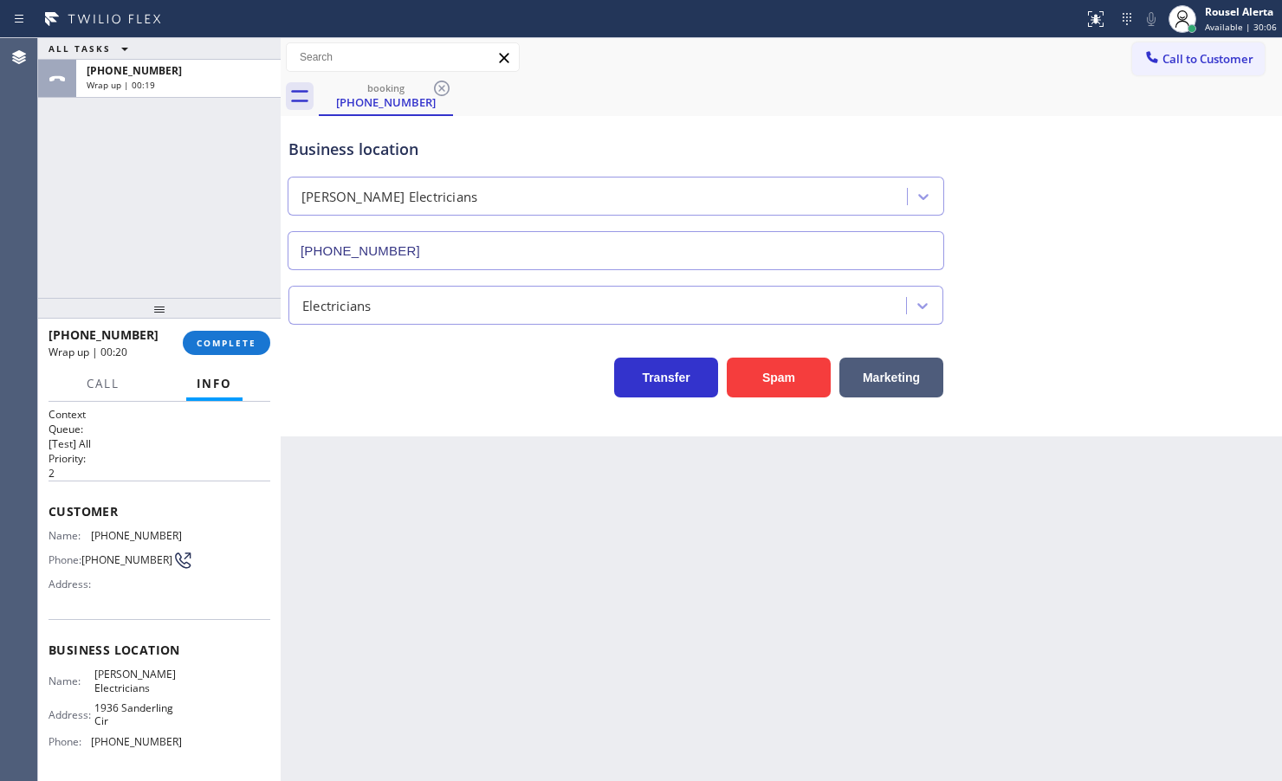
click at [456, 486] on div "Back to Dashboard Change Sender ID Customers Technicians Select a contact Outbo…" at bounding box center [781, 409] width 1001 height 743
click at [236, 340] on span "COMPLETE" at bounding box center [227, 343] width 60 height 12
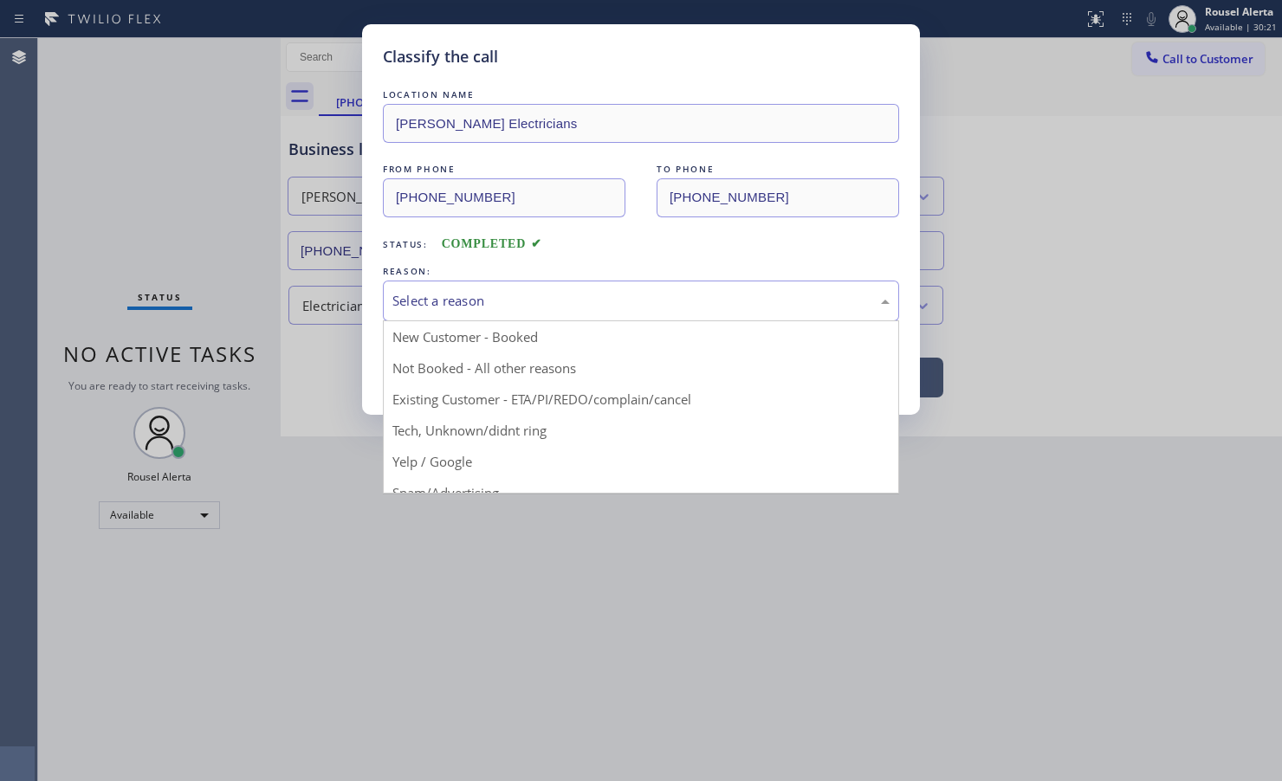
click at [451, 301] on div "Select a reason" at bounding box center [640, 301] width 497 height 20
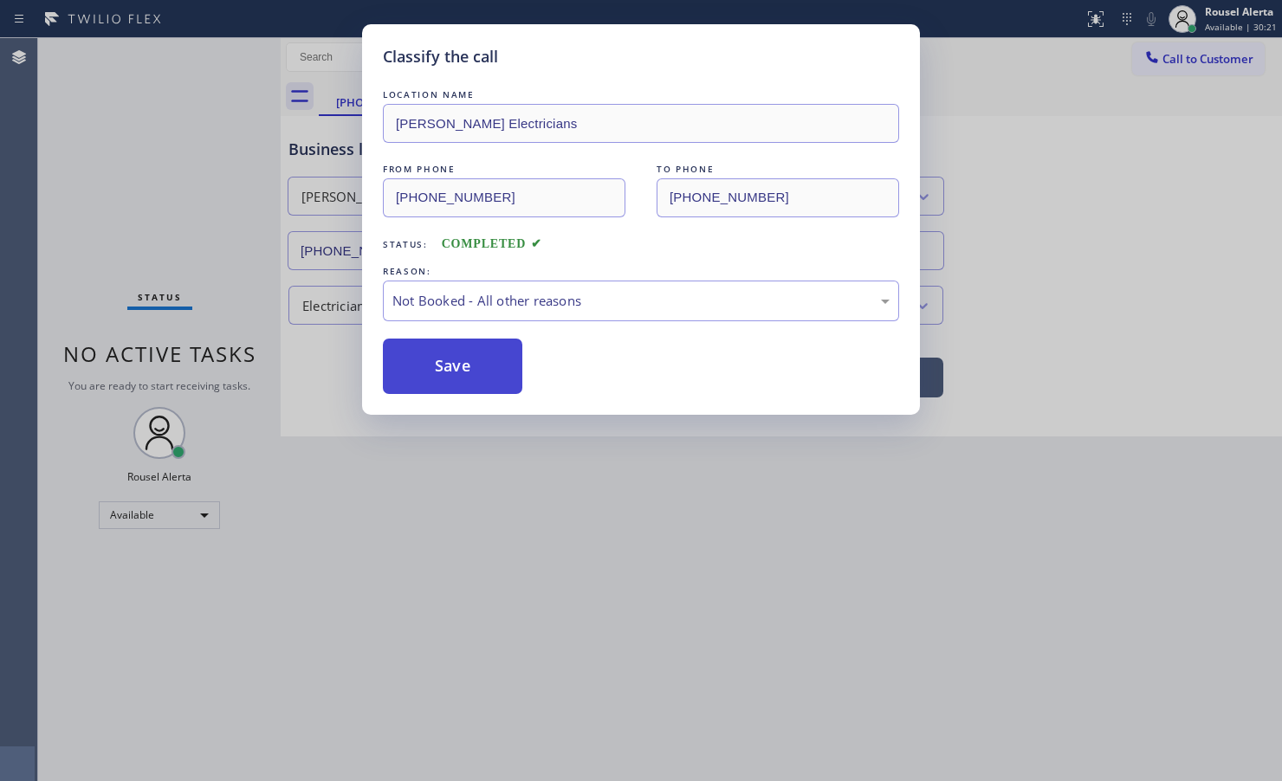
click at [451, 373] on button "Save" at bounding box center [452, 366] width 139 height 55
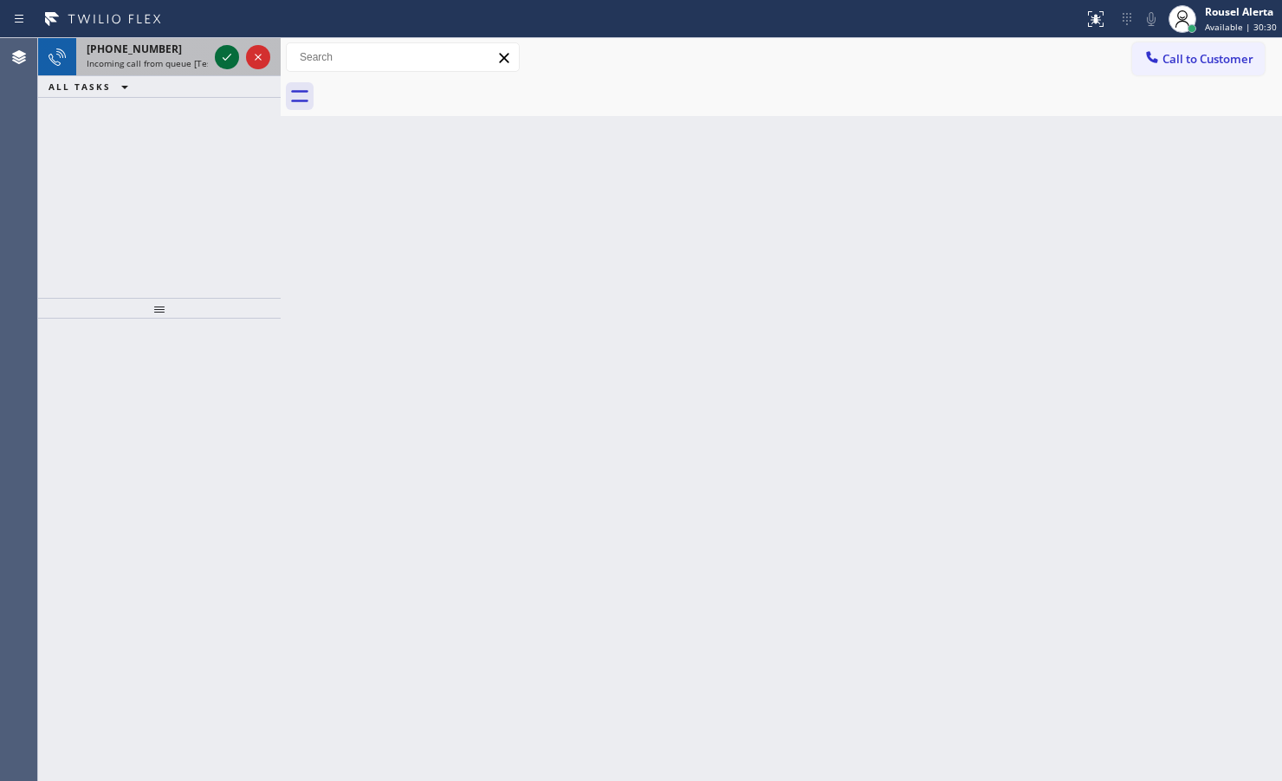
click at [227, 62] on icon at bounding box center [227, 57] width 21 height 21
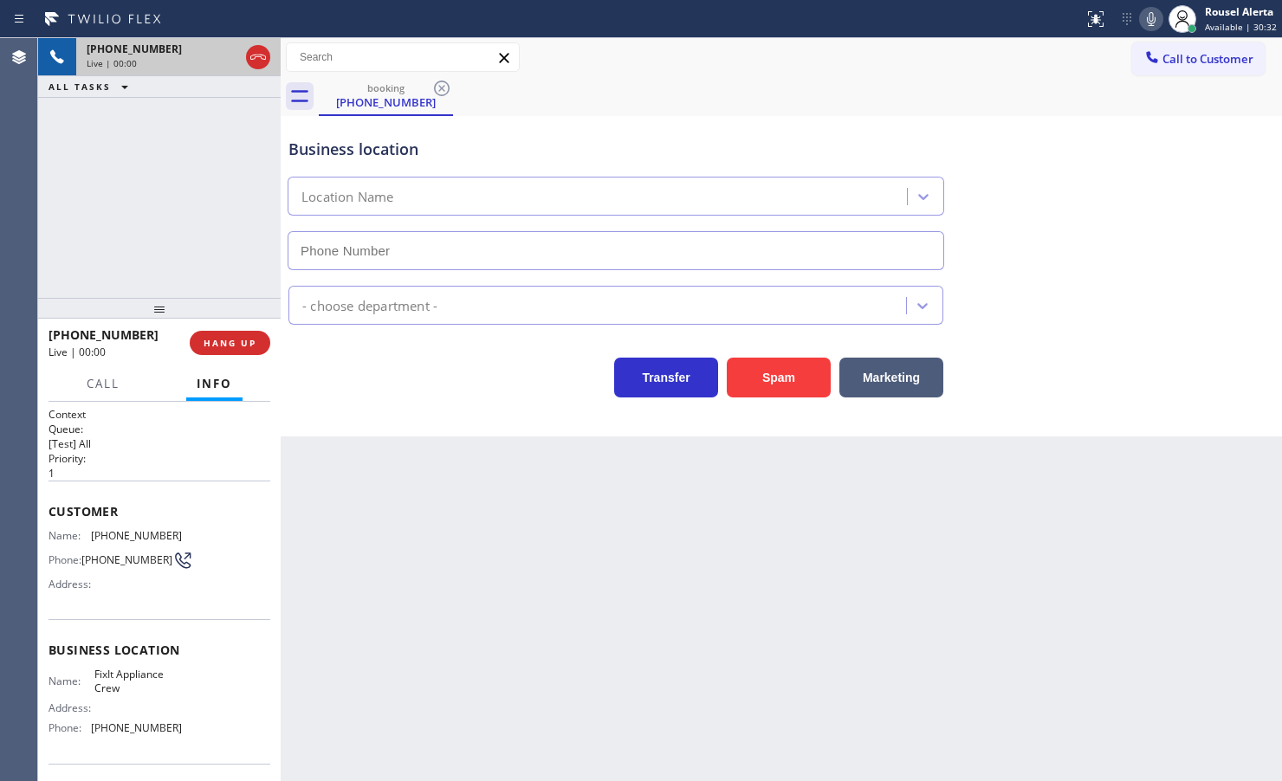
type input "(516) 430-7756"
drag, startPoint x: 204, startPoint y: 619, endPoint x: 176, endPoint y: 587, distance: 42.9
click at [204, 617] on div "Customer Name: (201) 790-5176 Phone: (201) 790-5176 Address:" at bounding box center [160, 550] width 222 height 139
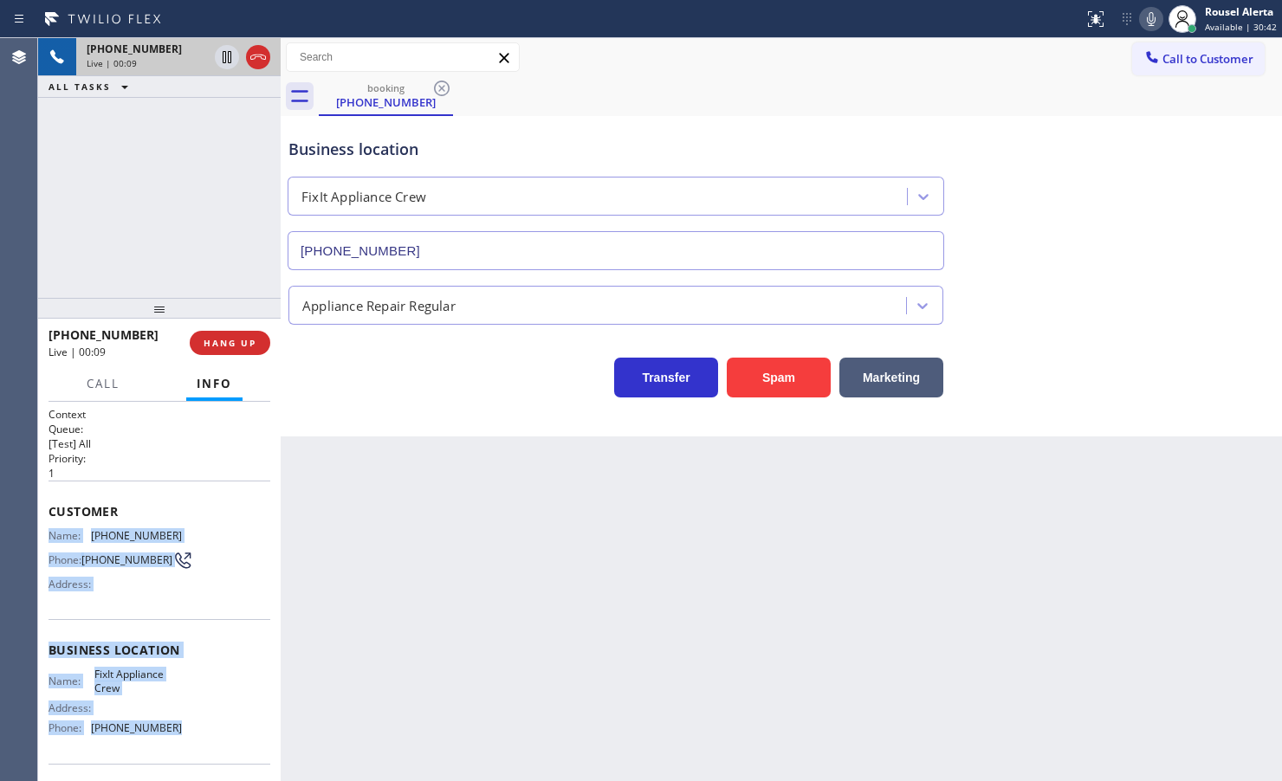
drag, startPoint x: 45, startPoint y: 529, endPoint x: 187, endPoint y: 728, distance: 244.0
click at [187, 728] on div "Context Queue: [Test] All Priority: 1 Customer Name: (201) 790-5176 Phone: (201…" at bounding box center [159, 591] width 243 height 379
copy div "Name: (201) 790-5176 Phone: (201) 790-5176 Address: Business location Name: Fix…"
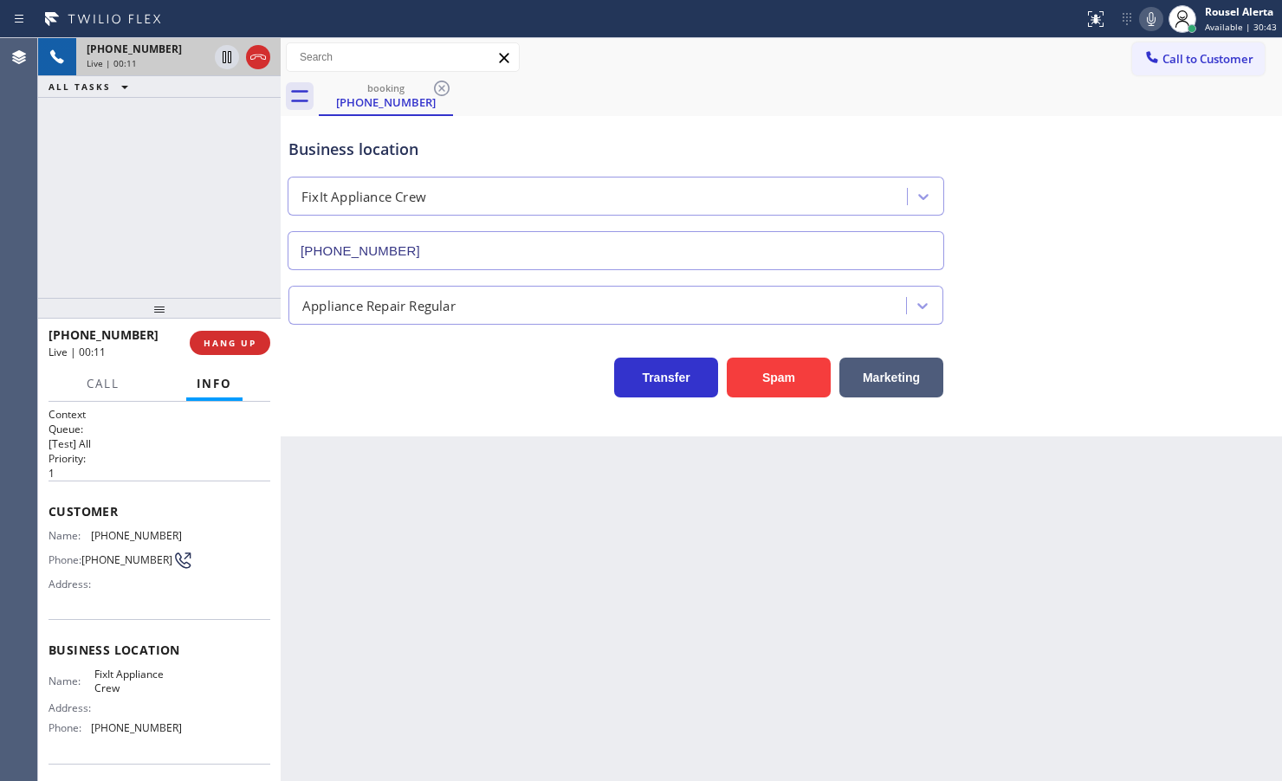
click at [1249, 82] on div "booking (201) 790-5176" at bounding box center [800, 96] width 963 height 39
click at [500, 435] on div "Business location FixIt Appliance Crew (516) 430-7756 Appliance Repair Regular …" at bounding box center [781, 276] width 1001 height 320
click at [223, 262] on div "+12017905176 Live | 00:49 ALL TASKS ALL TASKS ACTIVE TASKS TASKS IN WRAP UP" at bounding box center [159, 168] width 243 height 260
click at [455, 595] on div "Back to Dashboard Change Sender ID Customers Technicians Select a contact Outbo…" at bounding box center [781, 409] width 1001 height 743
click at [219, 349] on button "HANG UP" at bounding box center [230, 343] width 81 height 24
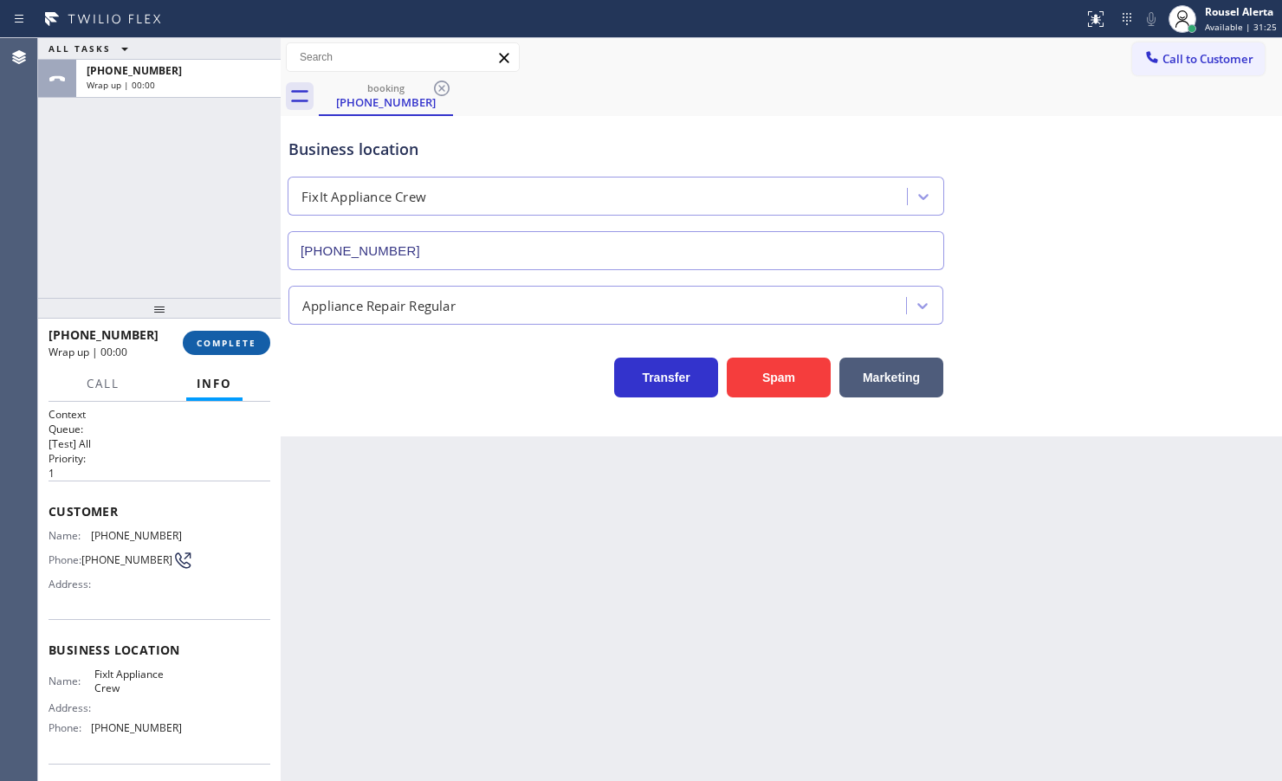
click at [243, 352] on button "COMPLETE" at bounding box center [226, 343] width 87 height 24
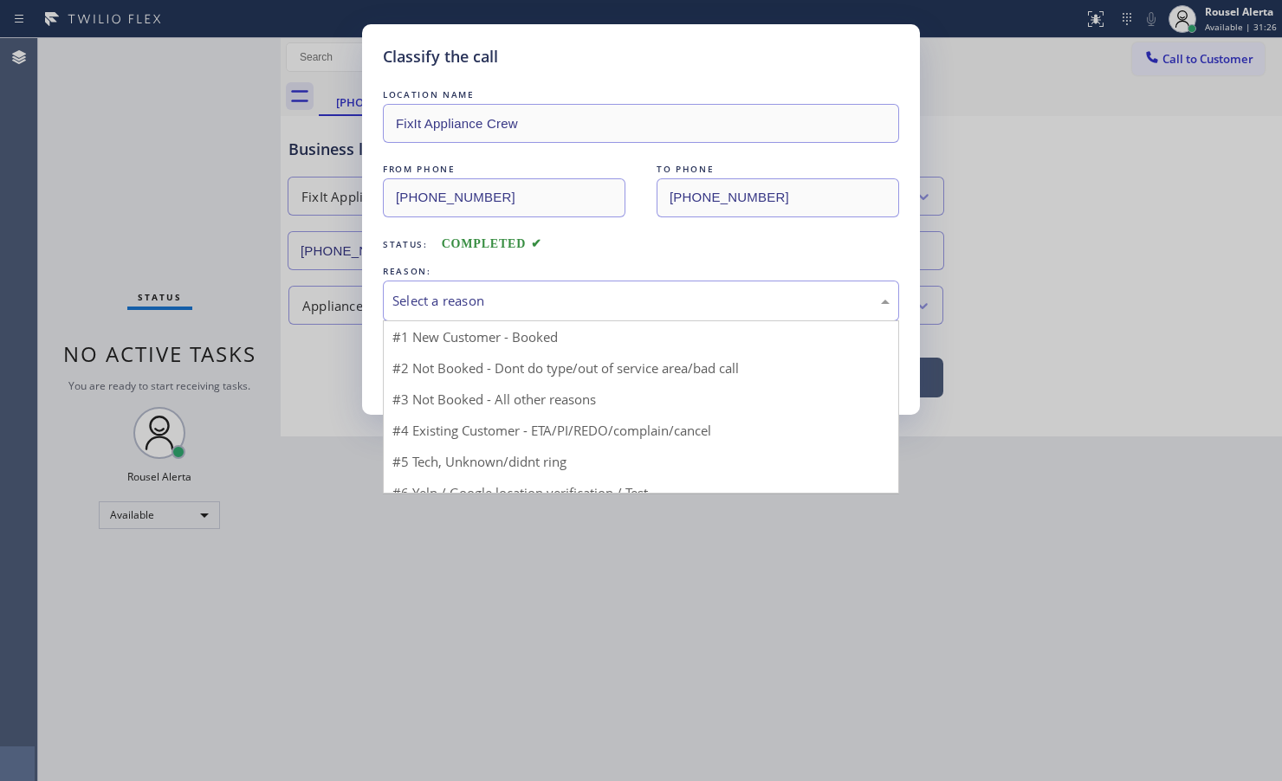
click at [501, 292] on div "Select a reason" at bounding box center [640, 301] width 497 height 20
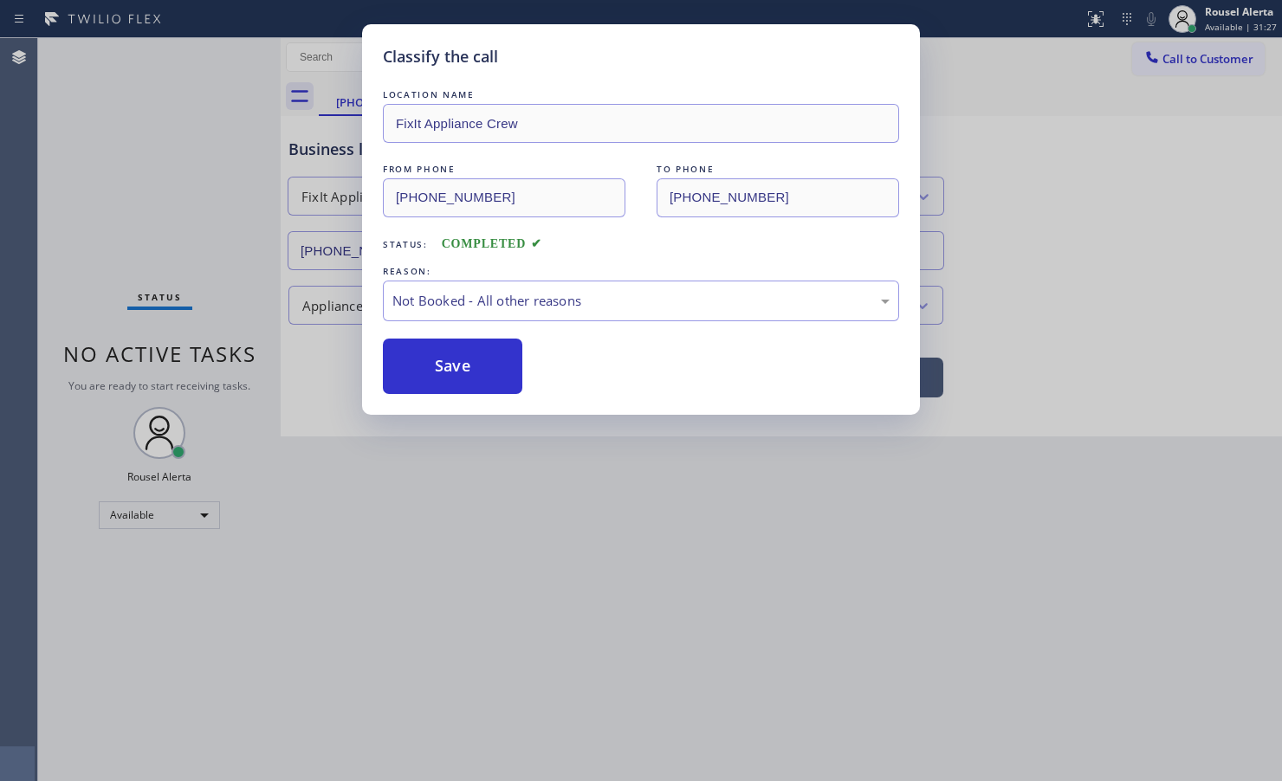
drag, startPoint x: 468, startPoint y: 360, endPoint x: 487, endPoint y: 414, distance: 57.0
click at [468, 359] on button "Save" at bounding box center [452, 366] width 139 height 55
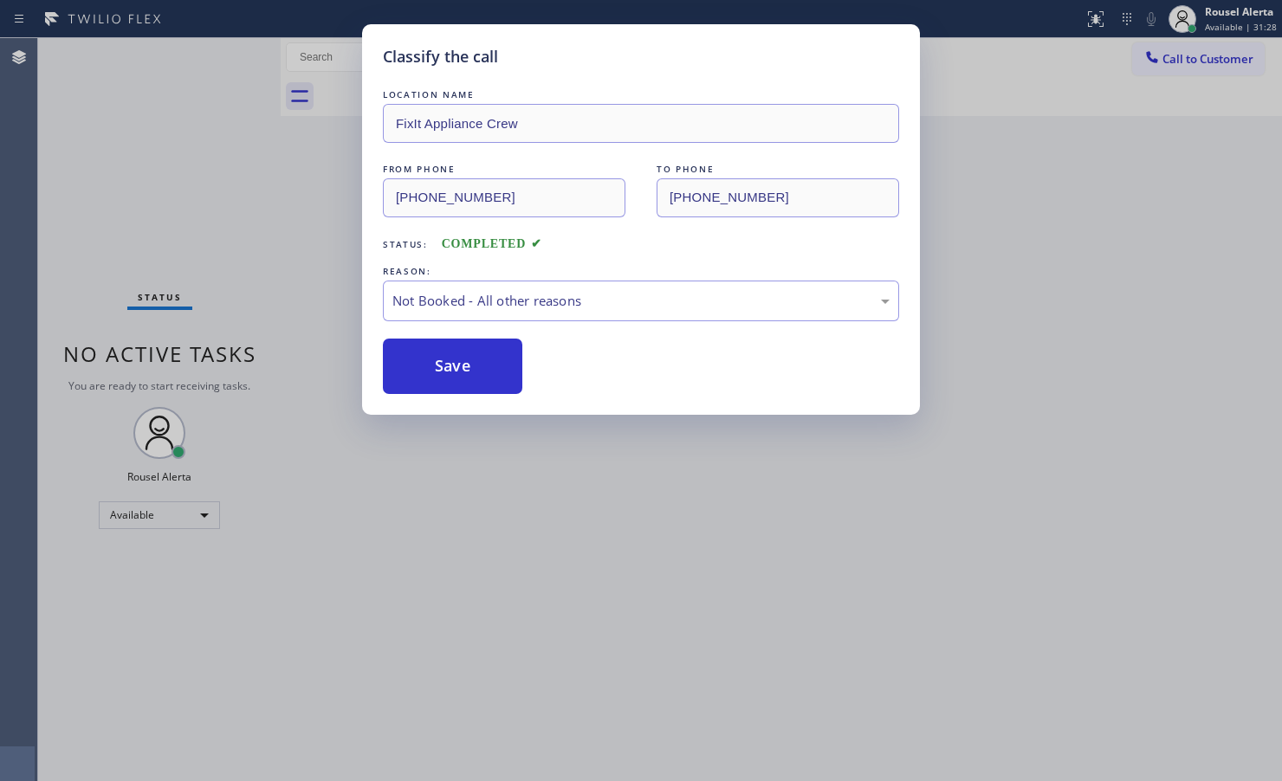
click at [540, 525] on div "Classify the call LOCATION NAME FixIt Appliance Crew FROM PHONE (201) 790-5176 …" at bounding box center [641, 390] width 1282 height 781
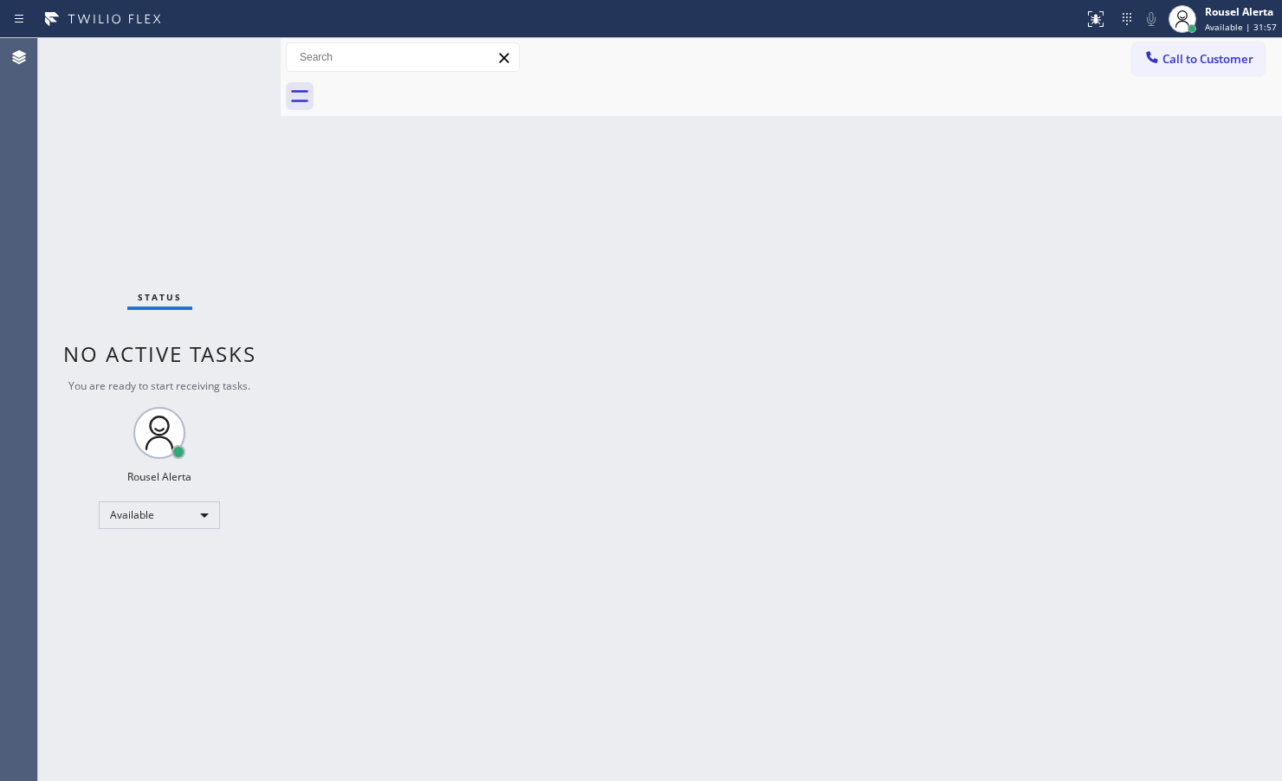
click at [182, 100] on div "Status No active tasks You are ready to start receiving tasks. Rousel Alerta Av…" at bounding box center [159, 409] width 243 height 743
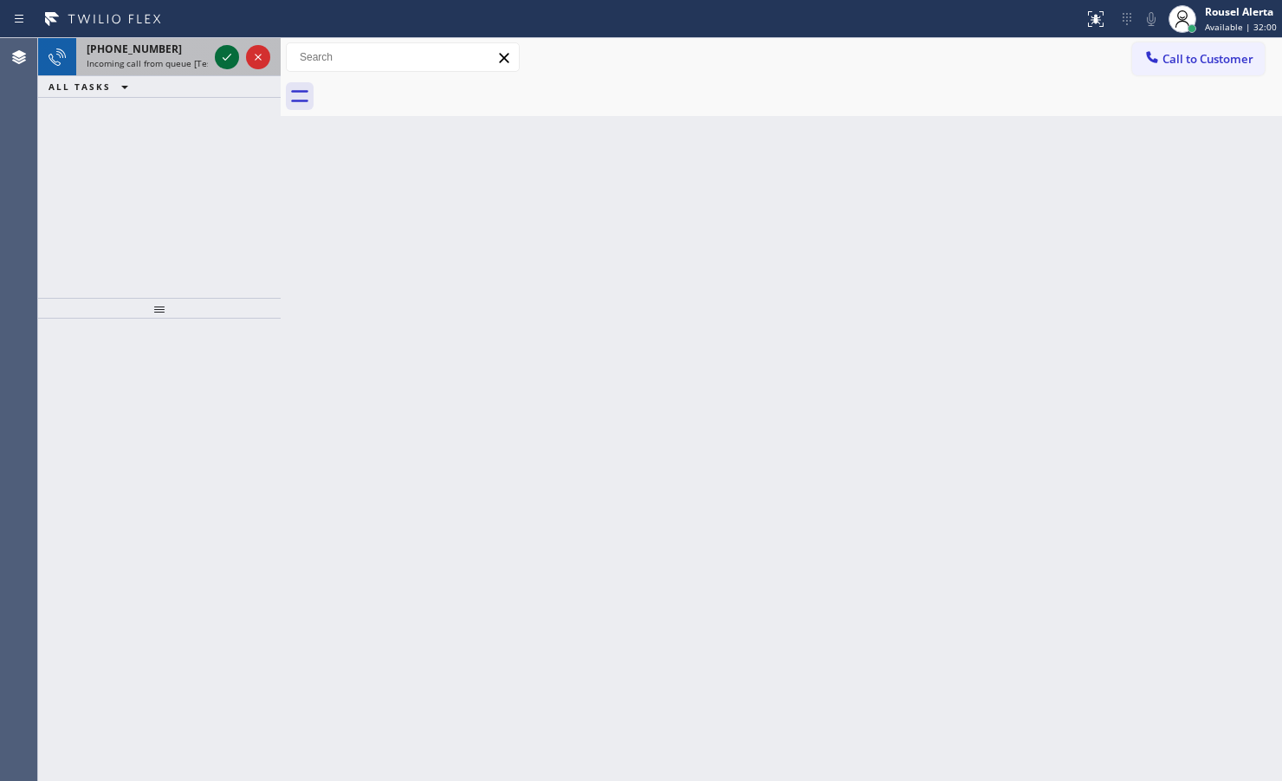
click at [218, 54] on icon at bounding box center [227, 57] width 21 height 21
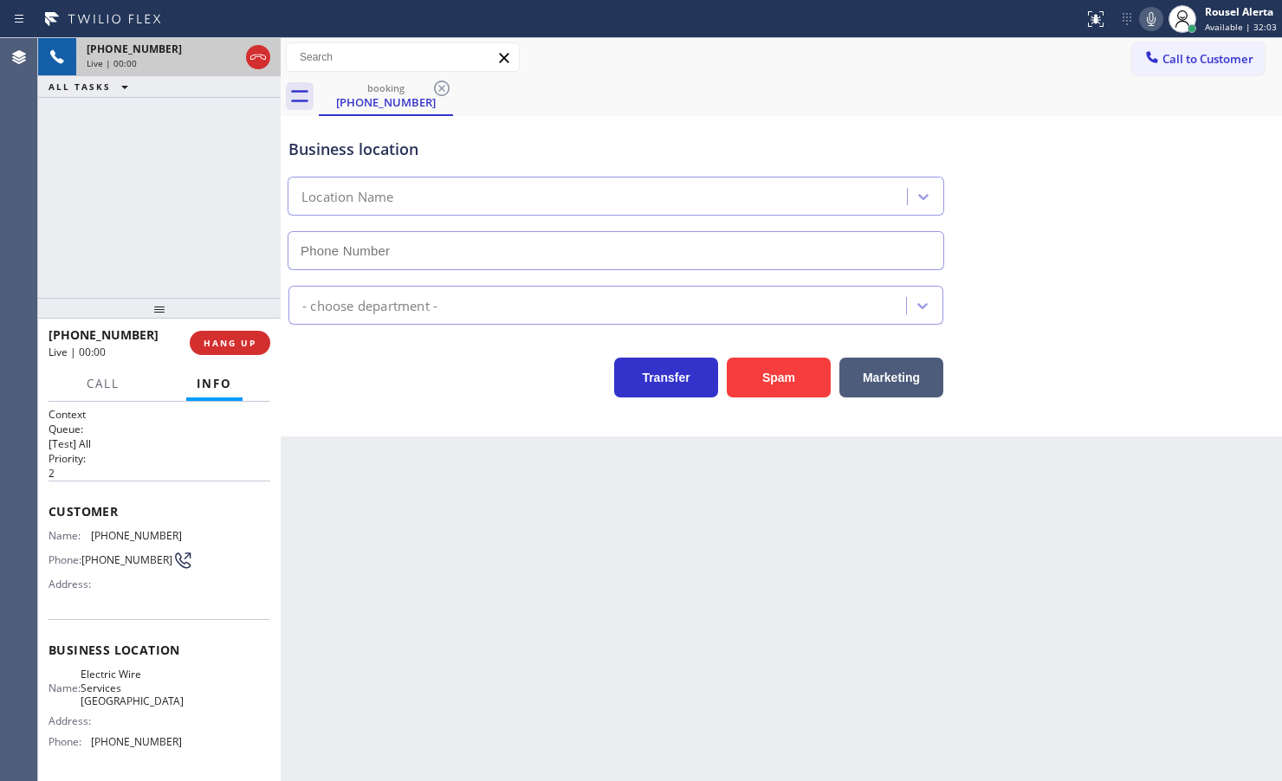
type input "(805) 222-7573"
click at [751, 383] on button "Spam" at bounding box center [779, 378] width 104 height 40
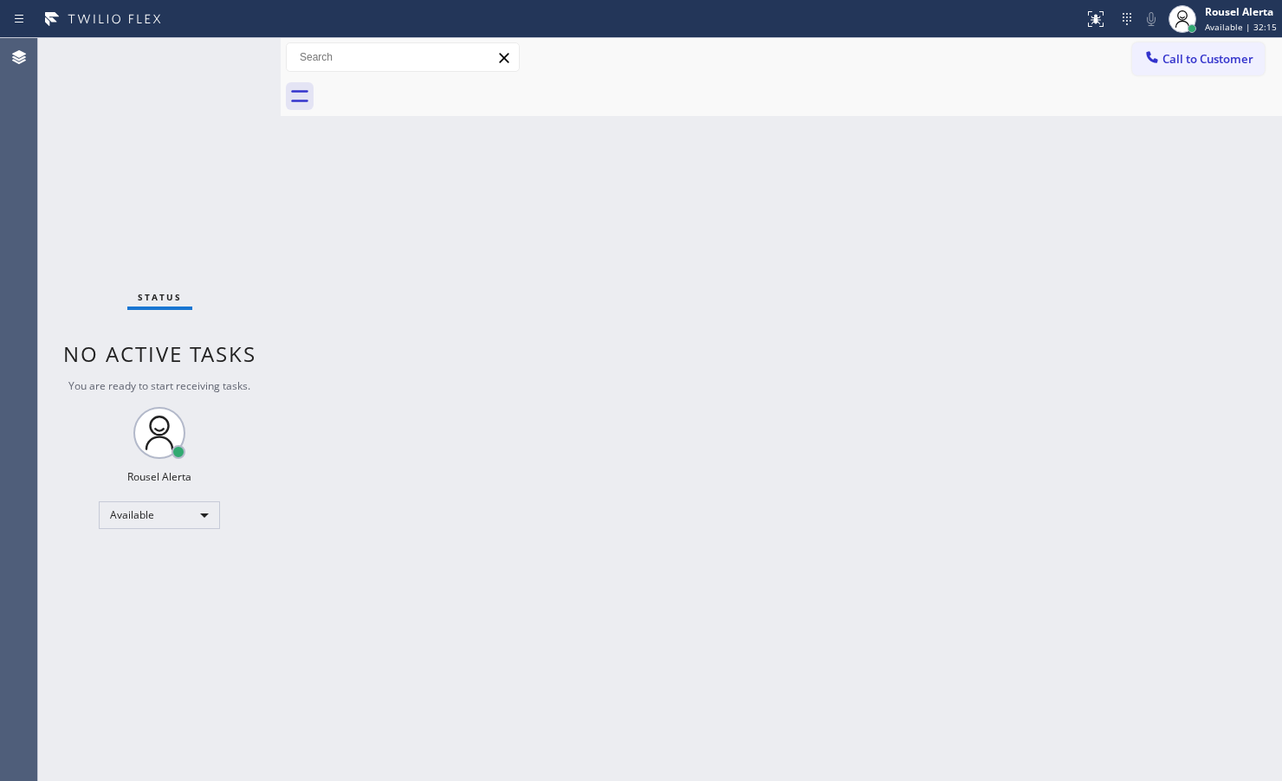
click at [195, 124] on div "Status No active tasks You are ready to start receiving tasks. Rousel Alerta Av…" at bounding box center [159, 409] width 243 height 743
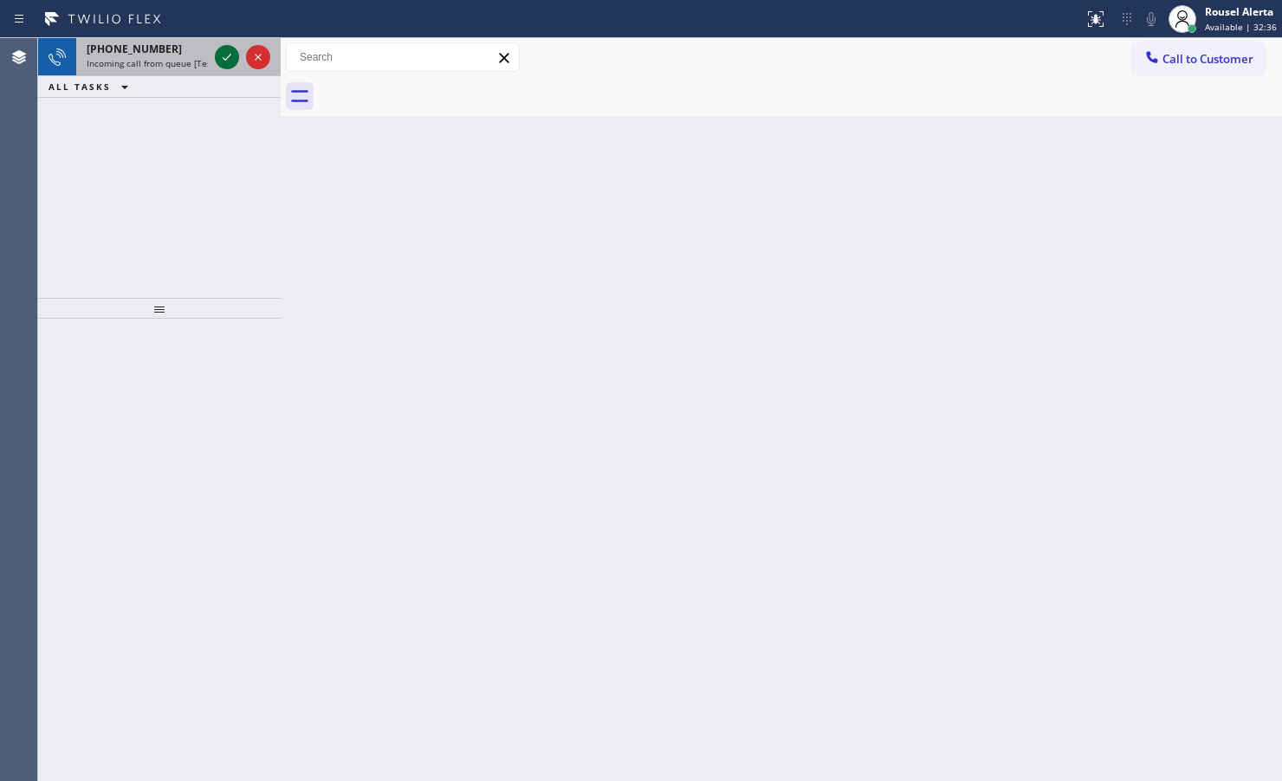
click at [217, 63] on icon at bounding box center [227, 57] width 21 height 21
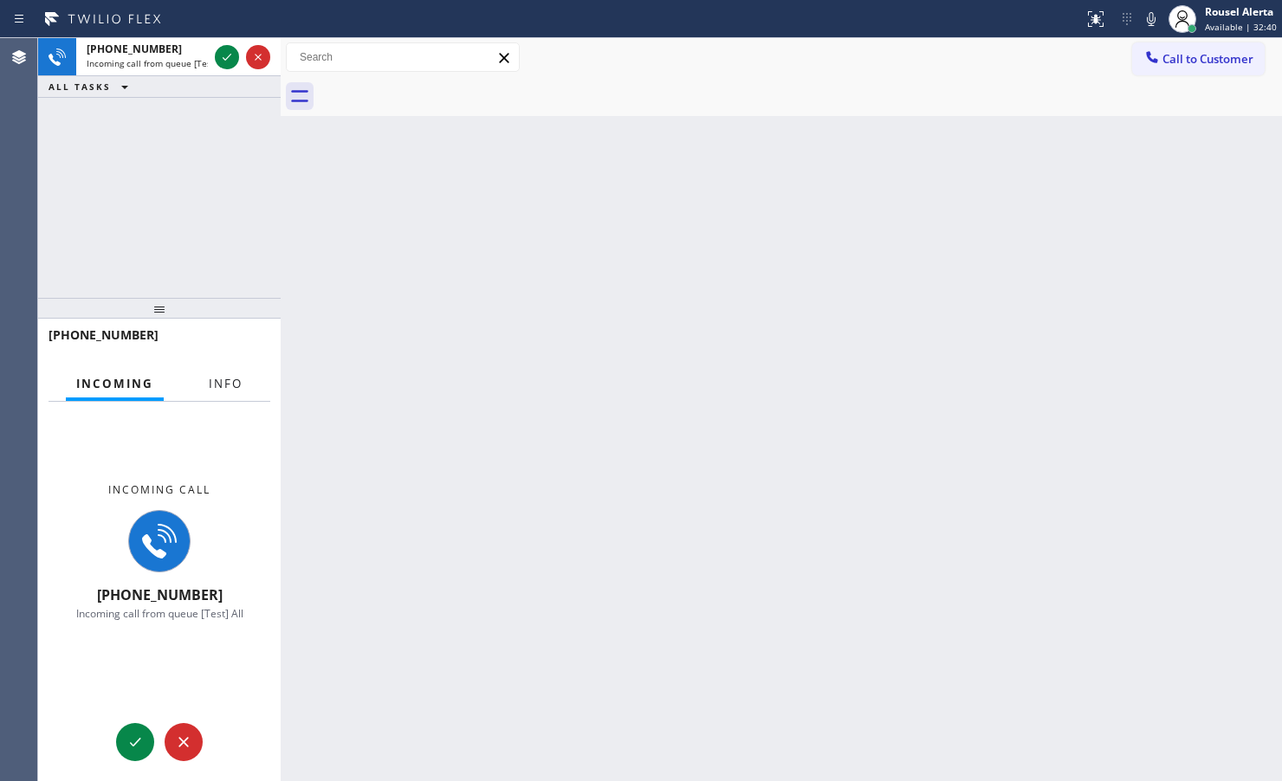
click at [235, 387] on button "Info" at bounding box center [225, 384] width 55 height 34
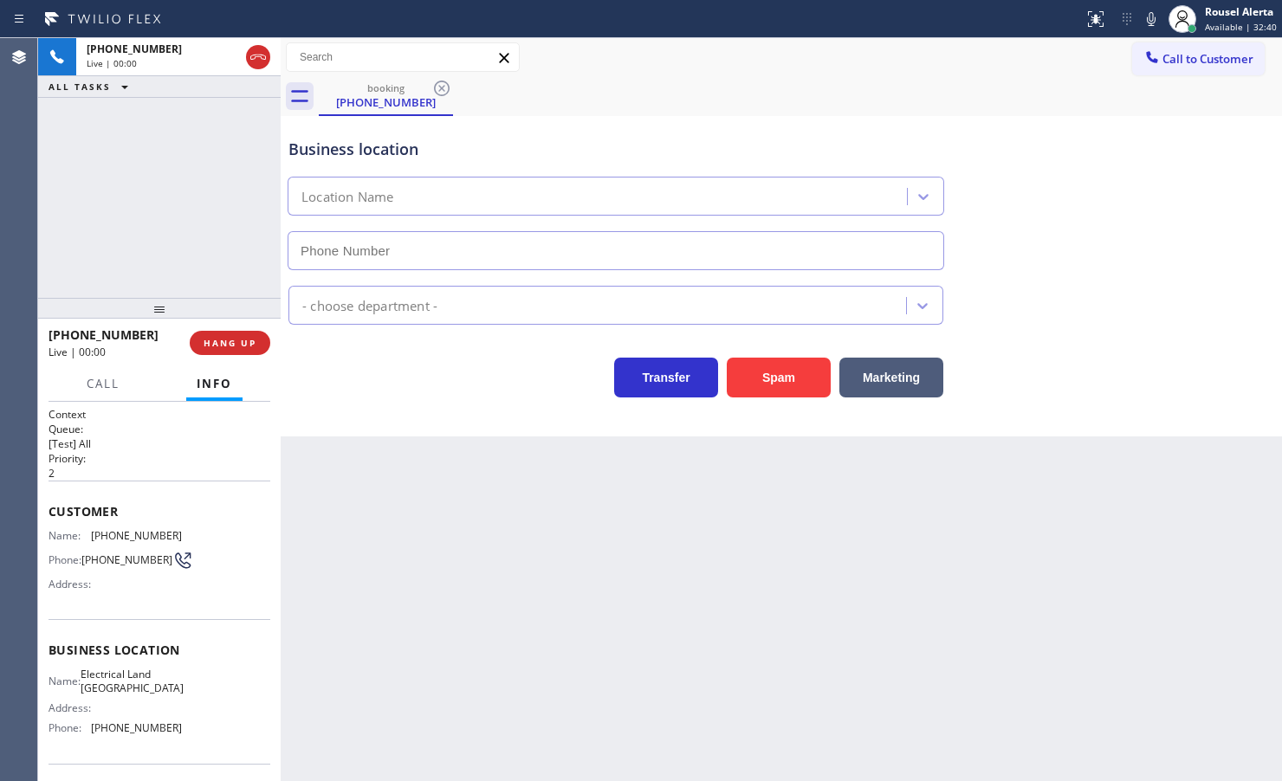
type input "[PHONE_NUMBER]"
click at [236, 204] on div "[PHONE_NUMBER] Live | 00:09 ALL TASKS ALL TASKS ACTIVE TASKS TASKS IN WRAP UP" at bounding box center [159, 168] width 243 height 260
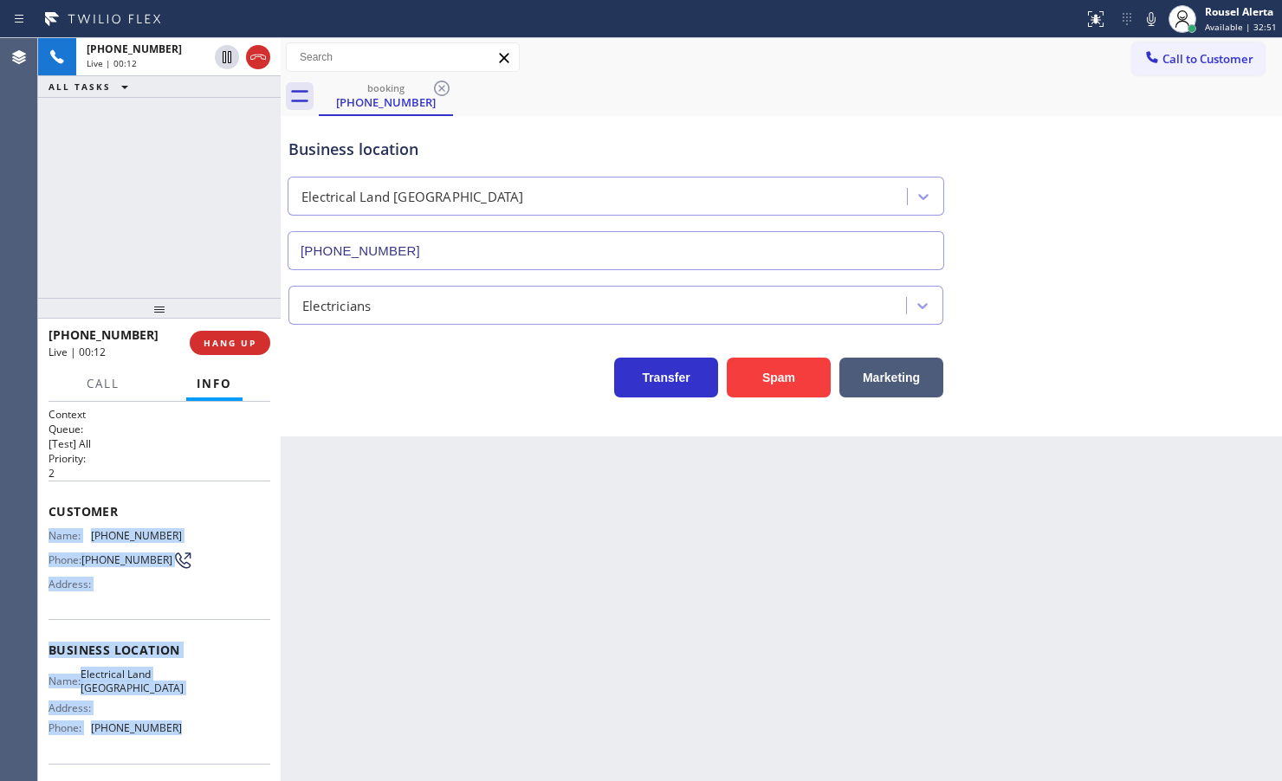
drag, startPoint x: 49, startPoint y: 530, endPoint x: 201, endPoint y: 749, distance: 266.4
click at [201, 749] on div "Context Queue: [Test] All Priority: 2 Customer Name: [PHONE_NUMBER] Phone: [PHO…" at bounding box center [160, 657] width 222 height 501
copy div "Name: [PHONE_NUMBER] Phone: [PHONE_NUMBER] Address: Business location Name: Ele…"
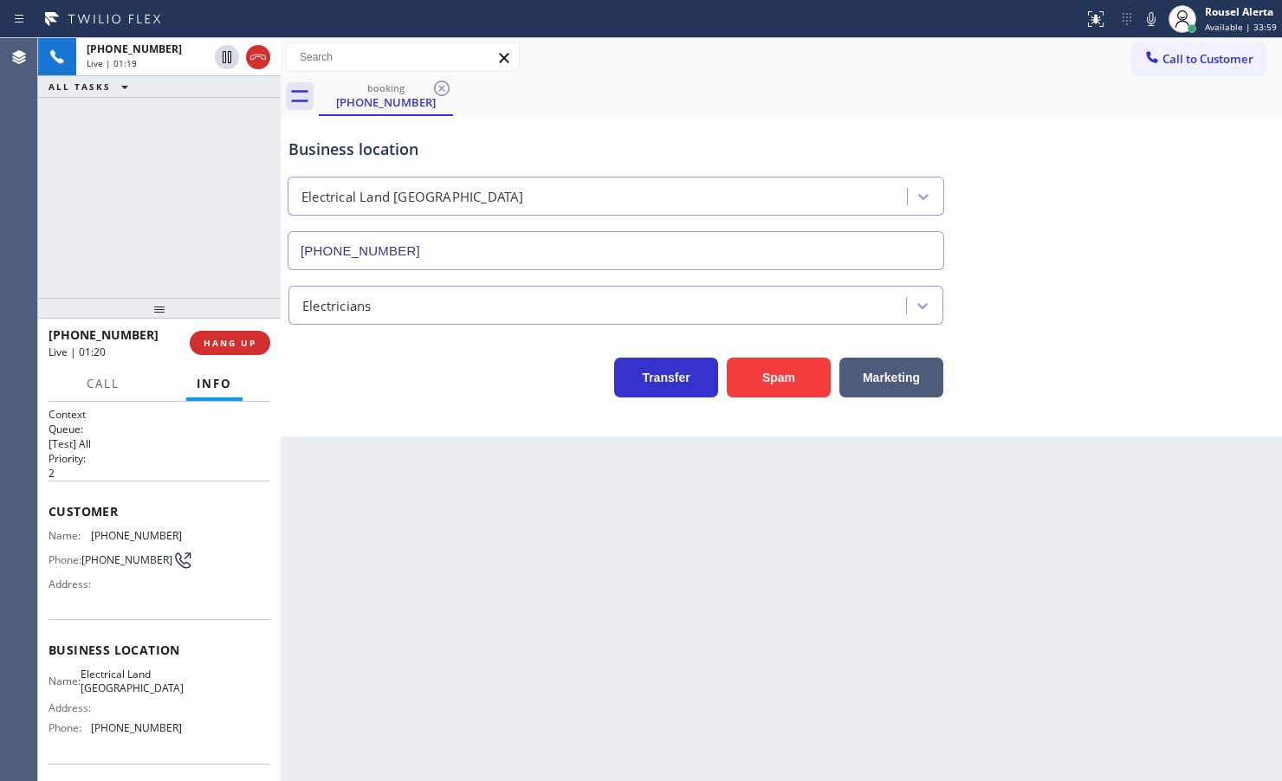
drag, startPoint x: 530, startPoint y: 593, endPoint x: 1280, endPoint y: 504, distance: 755.3
click at [561, 582] on div "Back to Dashboard Change Sender ID Customers Technicians Select a contact Outbo…" at bounding box center [781, 409] width 1001 height 743
drag, startPoint x: 222, startPoint y: 50, endPoint x: 232, endPoint y: 52, distance: 10.5
click at [223, 52] on icon at bounding box center [227, 57] width 21 height 21
drag, startPoint x: 1155, startPoint y: 15, endPoint x: 1154, endPoint y: 66, distance: 51.1
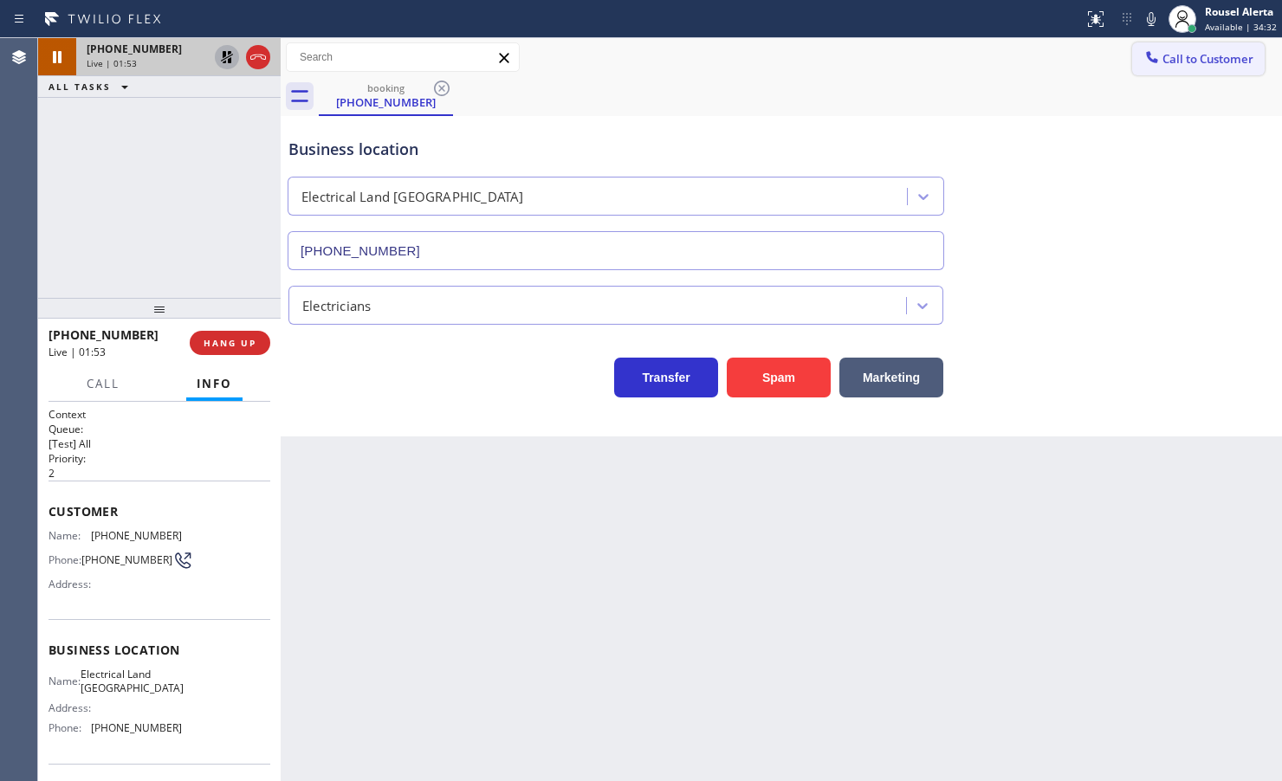
click at [1155, 15] on icon at bounding box center [1151, 19] width 9 height 14
click at [942, 95] on div "booking [PHONE_NUMBER]" at bounding box center [800, 96] width 963 height 39
drag, startPoint x: 223, startPoint y: 62, endPoint x: 316, endPoint y: 58, distance: 92.8
click at [223, 62] on icon at bounding box center [227, 57] width 12 height 12
click at [1156, 17] on icon at bounding box center [1151, 19] width 21 height 21
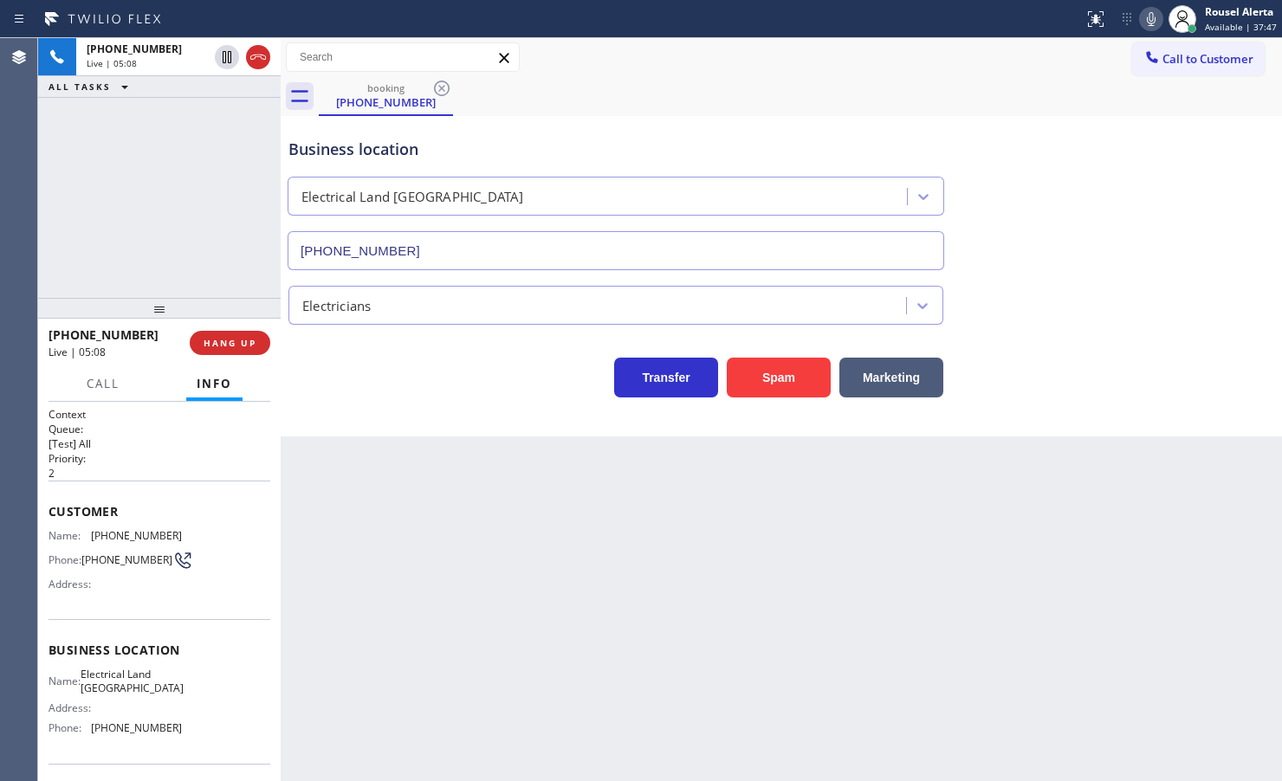
click at [742, 576] on div "Back to Dashboard Change Sender ID Customers Technicians Select a contact Outbo…" at bounding box center [781, 409] width 1001 height 743
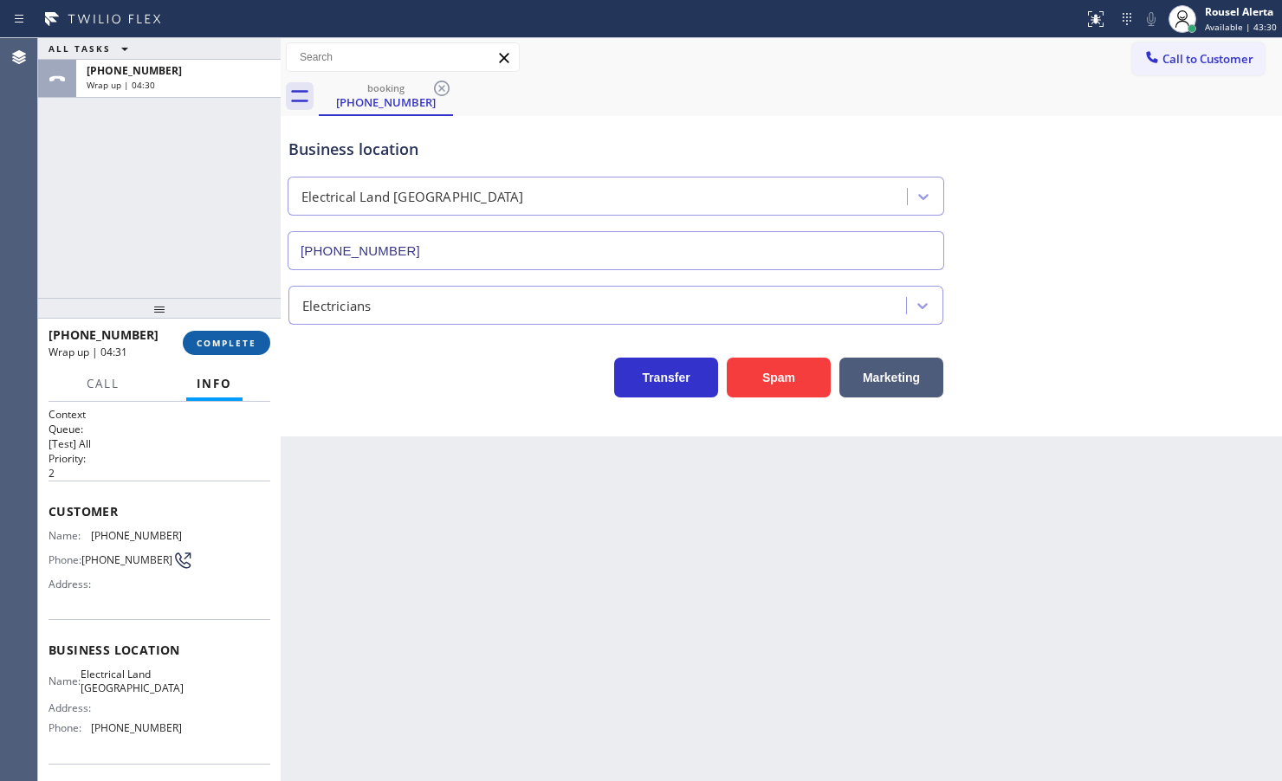
click at [210, 340] on span "COMPLETE" at bounding box center [227, 343] width 60 height 12
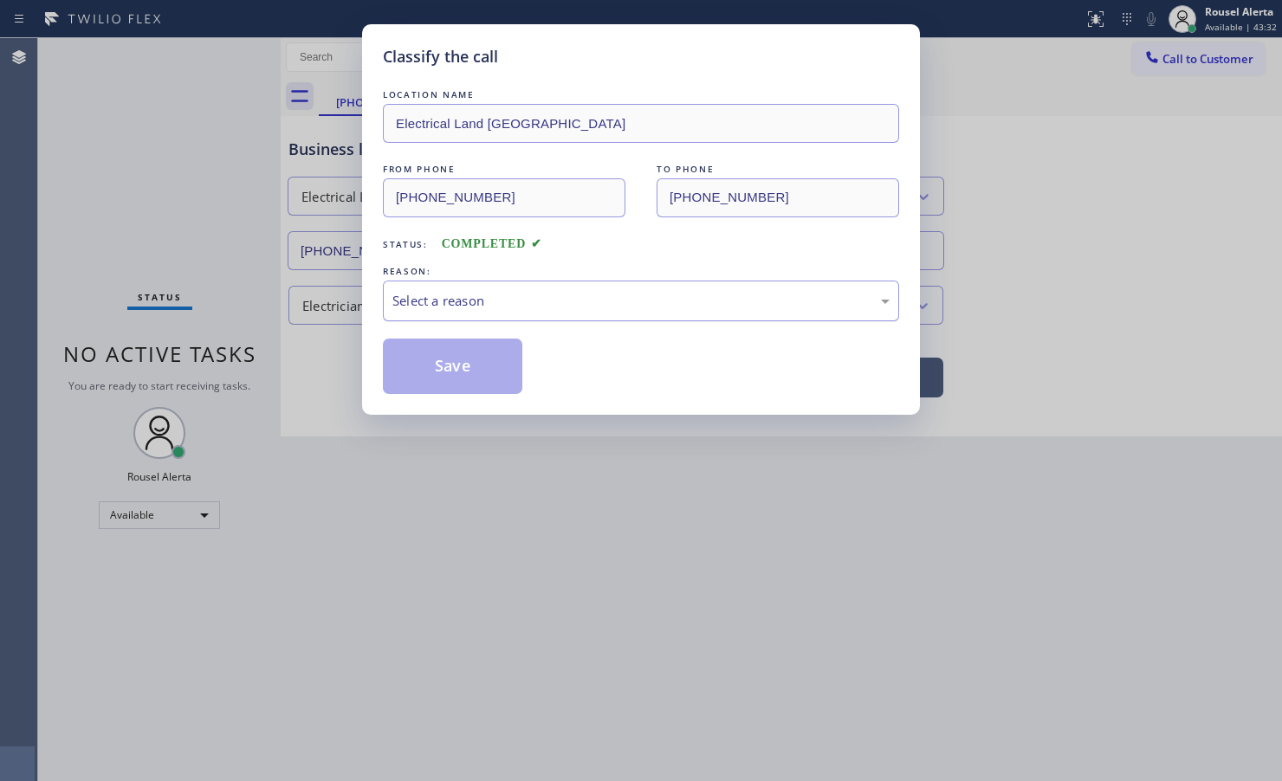
click at [485, 316] on div "Select a reason" at bounding box center [641, 301] width 516 height 41
click at [492, 357] on button "Save" at bounding box center [452, 366] width 139 height 55
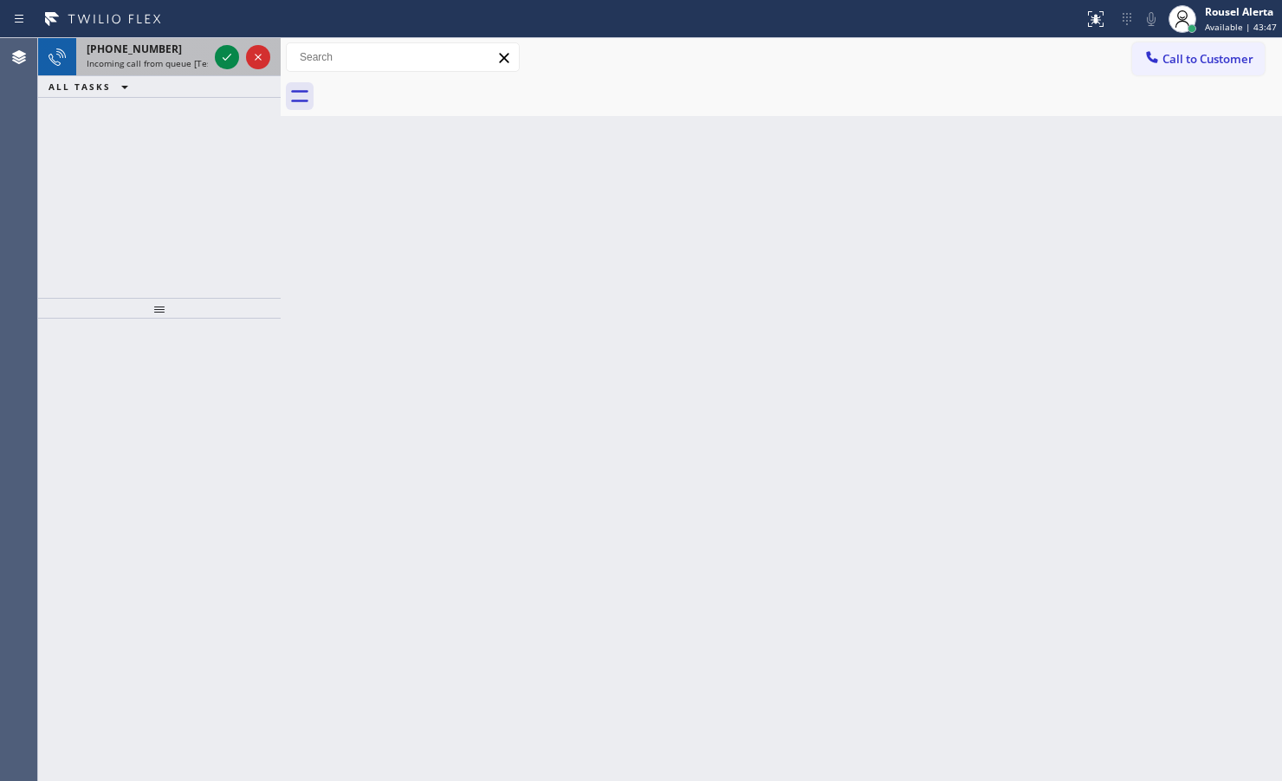
drag, startPoint x: 179, startPoint y: 61, endPoint x: 223, endPoint y: 61, distance: 43.3
click at [184, 61] on span "Incoming call from queue [Test] All" at bounding box center [159, 63] width 144 height 12
click at [169, 50] on div "[PHONE_NUMBER]" at bounding box center [147, 49] width 121 height 15
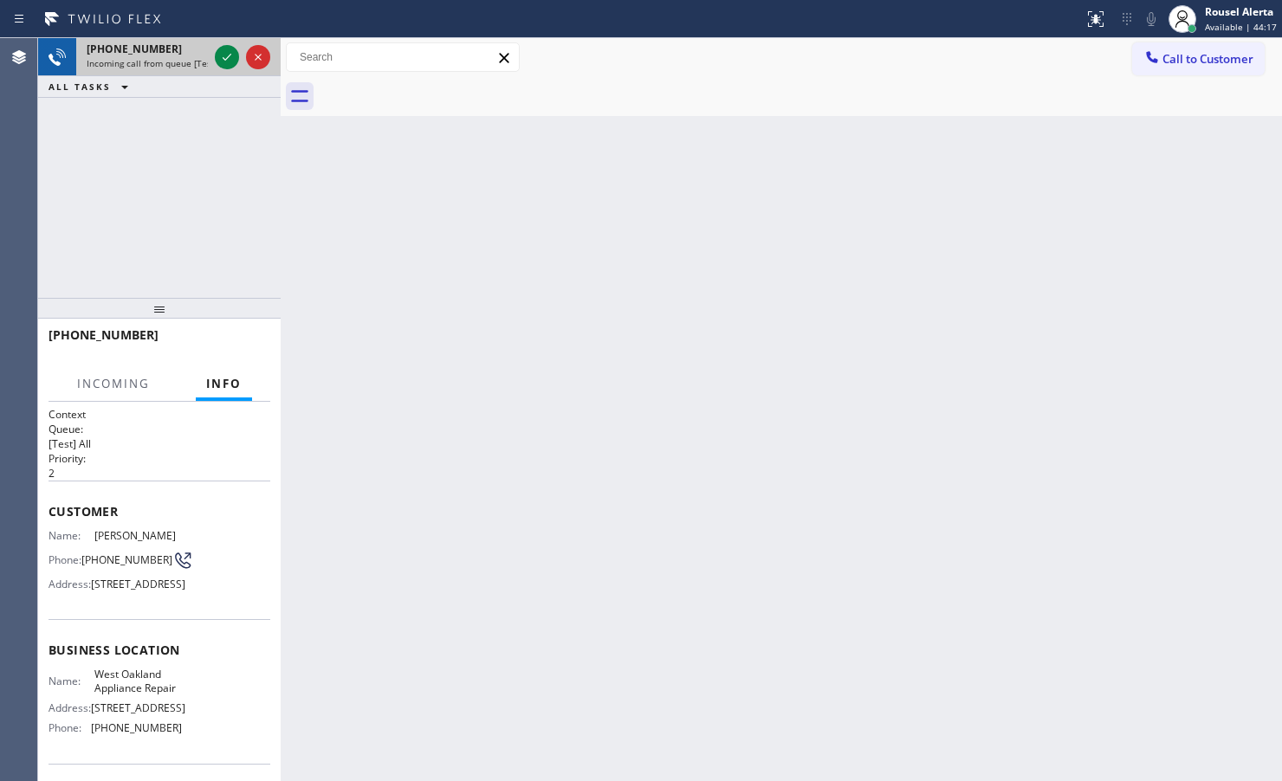
click at [211, 50] on div at bounding box center [242, 57] width 62 height 38
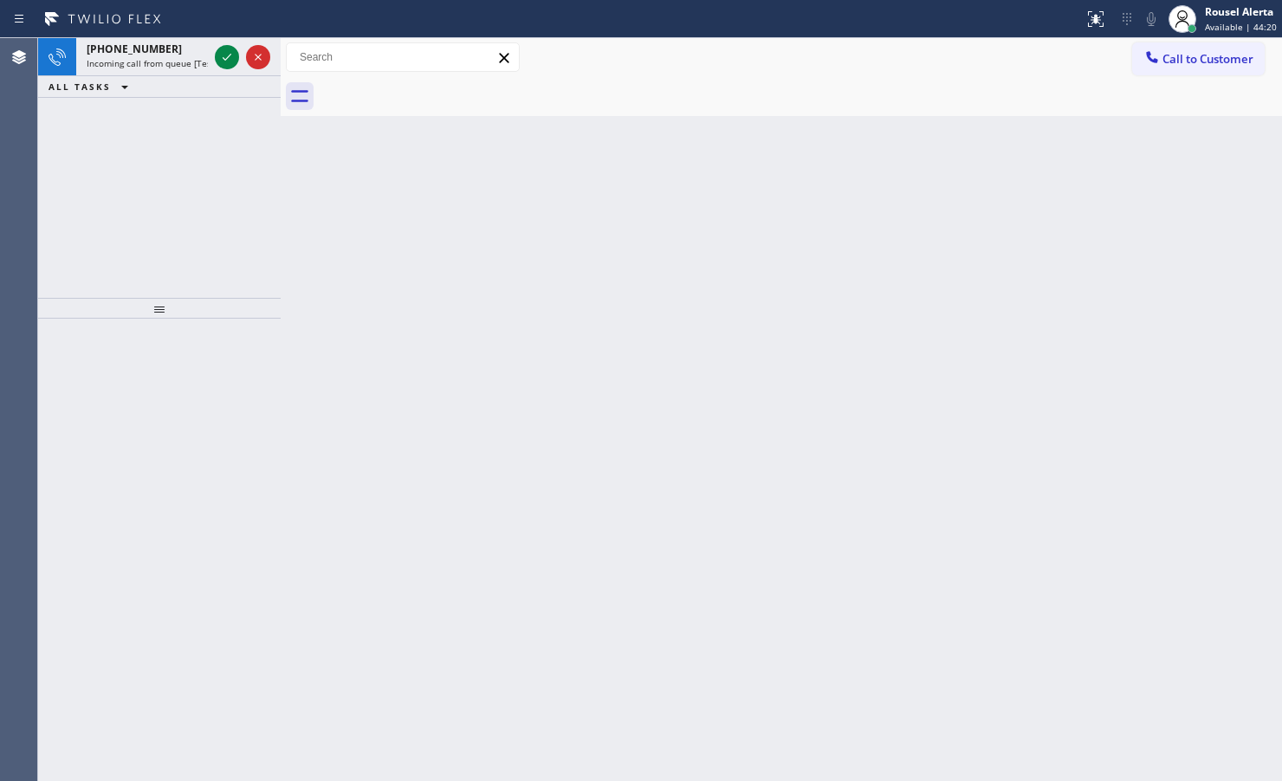
click at [211, 50] on div at bounding box center [242, 57] width 62 height 38
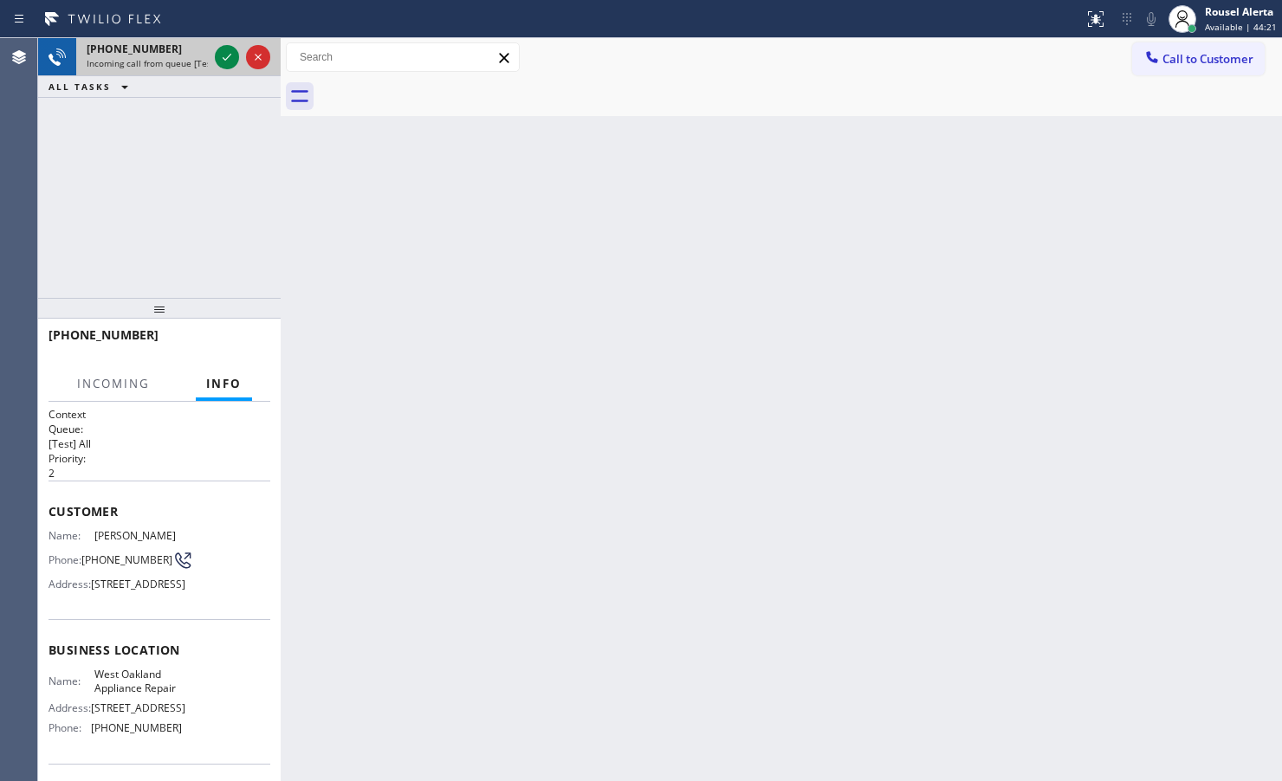
click at [213, 52] on div at bounding box center [242, 57] width 62 height 38
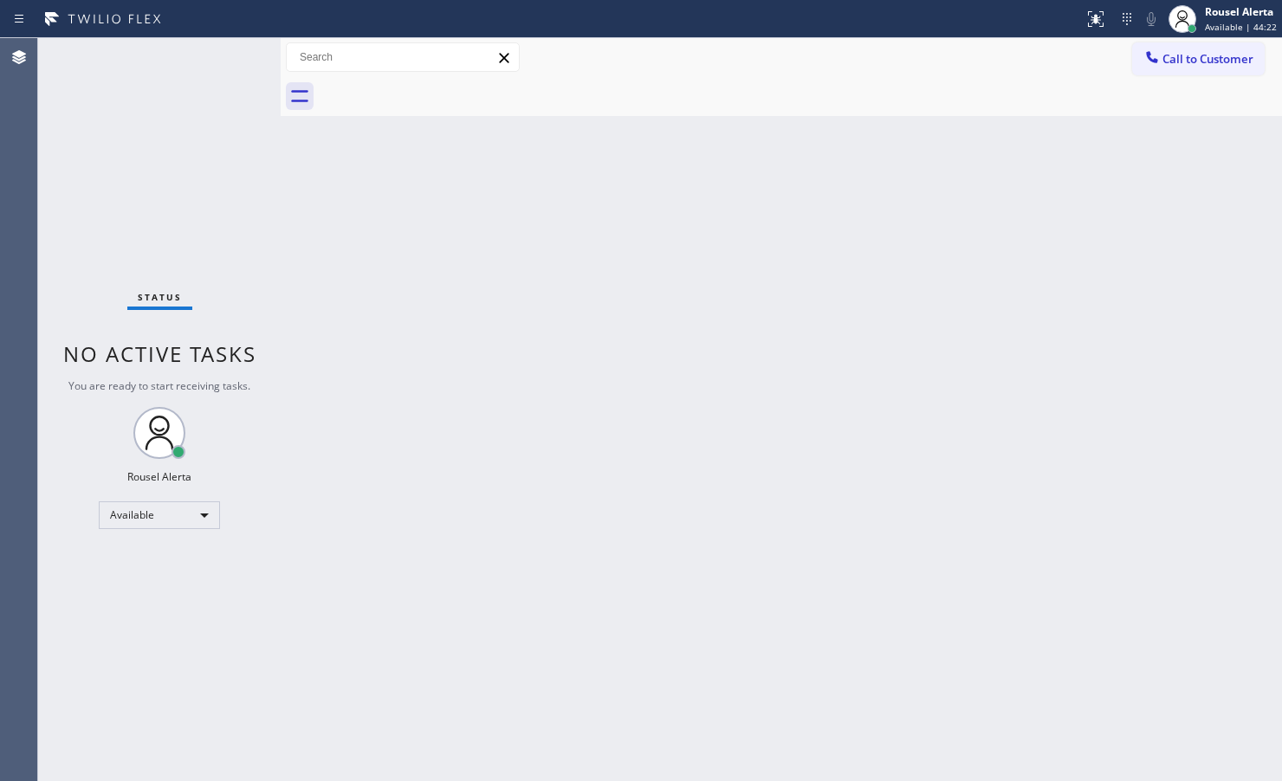
click at [214, 54] on div "Status No active tasks You are ready to start receiving tasks. Rousel Alerta Av…" at bounding box center [159, 409] width 243 height 743
click at [217, 58] on div "Status No active tasks You are ready to start receiving tasks. Rousel Alerta Av…" at bounding box center [159, 409] width 243 height 743
click at [219, 58] on div "Status No active tasks You are ready to start receiving tasks. Rousel Alerta Av…" at bounding box center [159, 409] width 243 height 743
click at [651, 274] on div "Back to Dashboard Change Sender ID Customers Technicians Select a contact Outbo…" at bounding box center [781, 409] width 1001 height 743
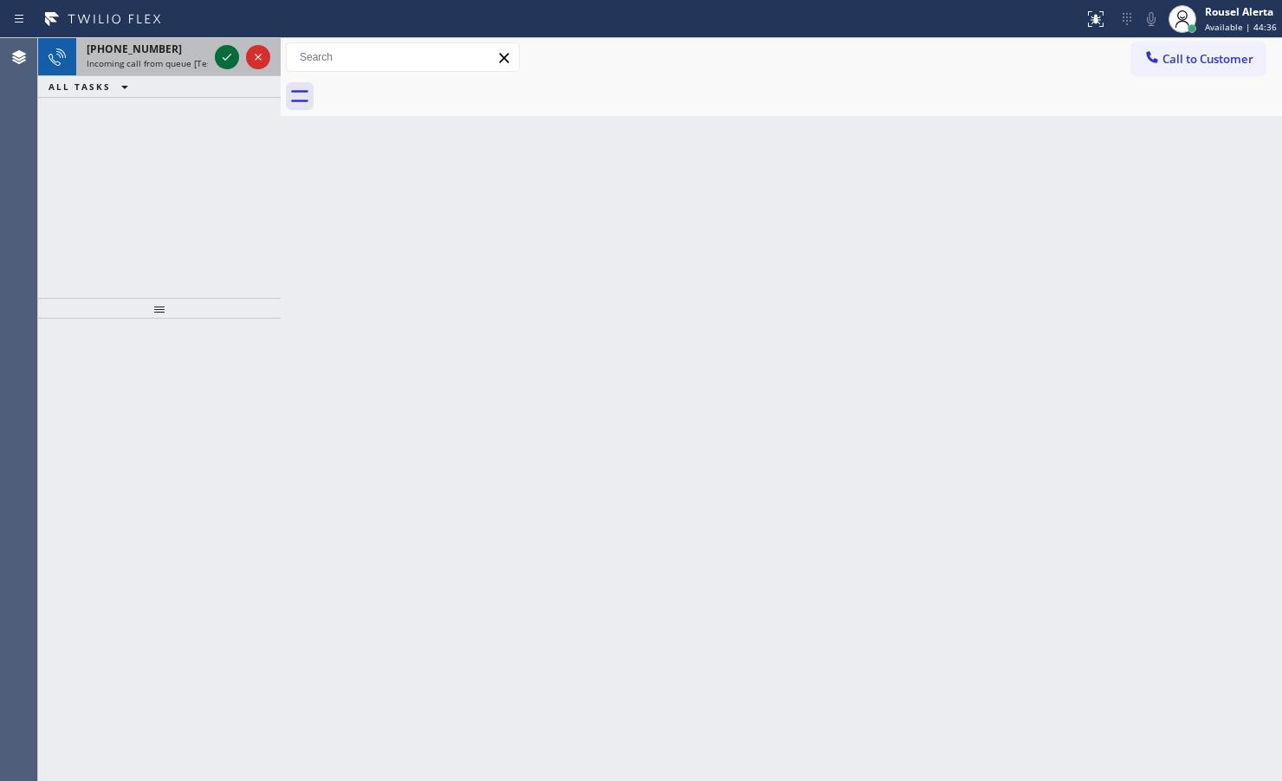
click at [223, 61] on icon at bounding box center [227, 57] width 21 height 21
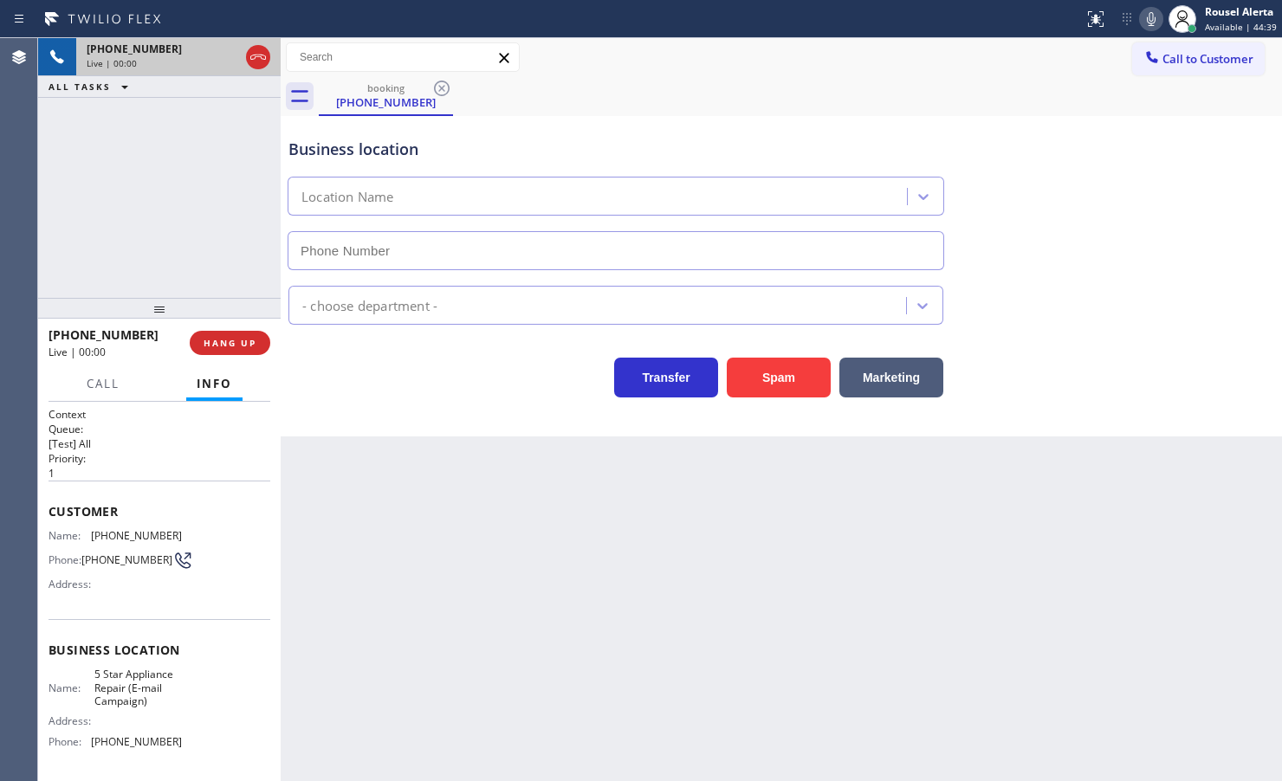
type input "[PHONE_NUMBER]"
click at [147, 739] on span "[PHONE_NUMBER]" at bounding box center [136, 741] width 91 height 13
copy span "[PHONE_NUMBER]"
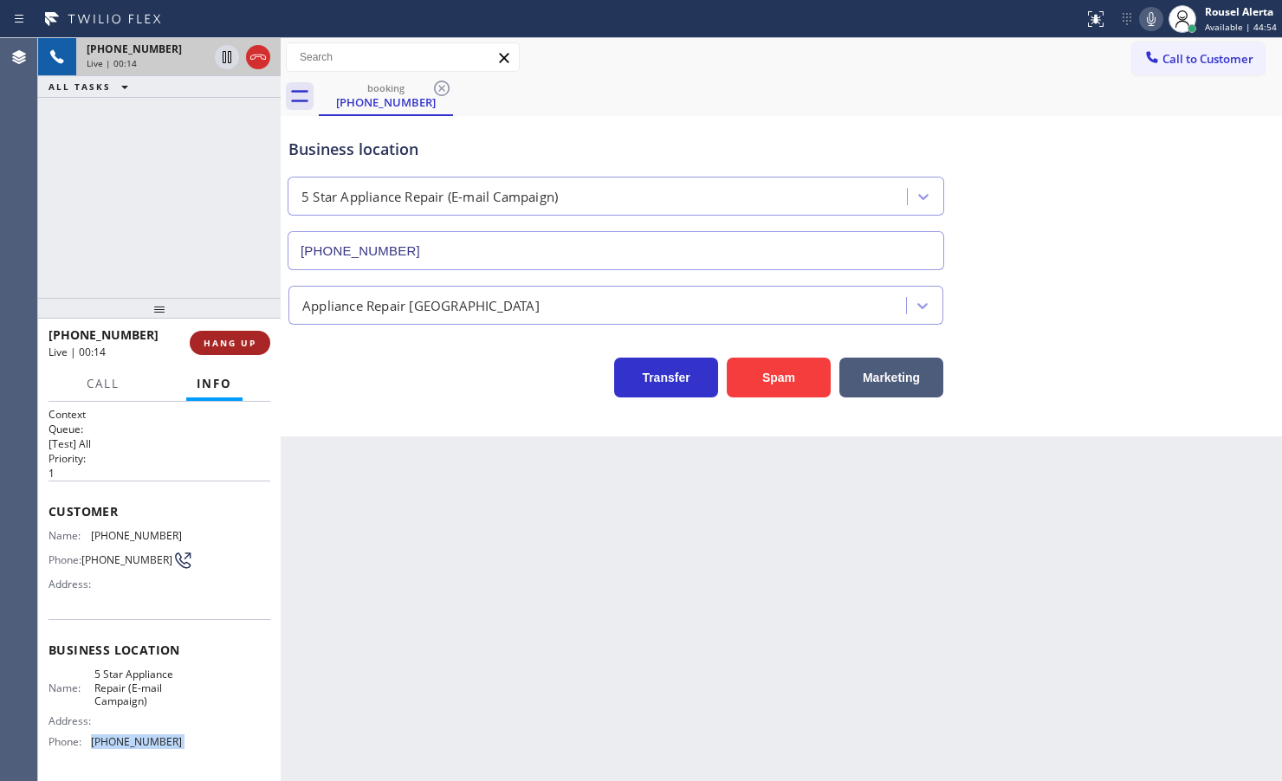
click at [223, 334] on button "HANG UP" at bounding box center [230, 343] width 81 height 24
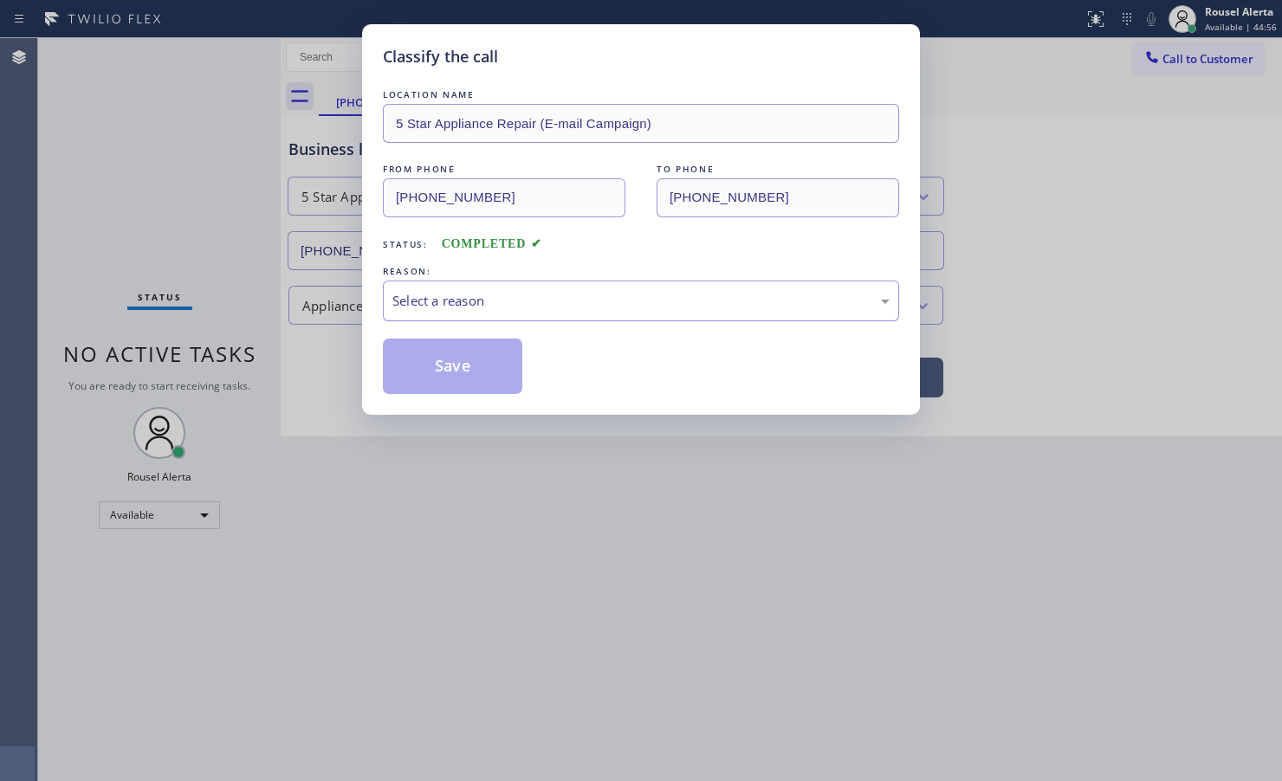
click at [412, 296] on div "Select a reason" at bounding box center [640, 301] width 497 height 20
click at [457, 346] on button "Save" at bounding box center [452, 366] width 139 height 55
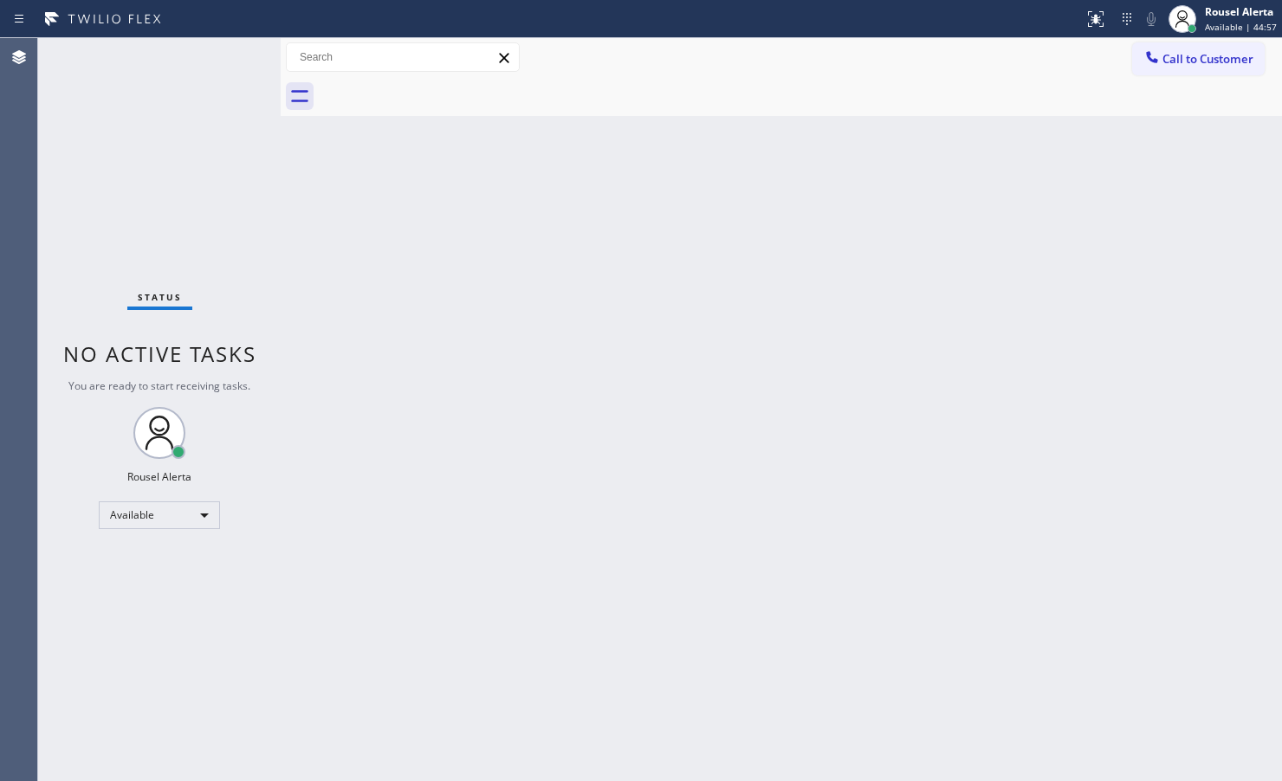
drag, startPoint x: 407, startPoint y: 288, endPoint x: 447, endPoint y: 296, distance: 40.6
click at [447, 296] on div "Back to Dashboard Change Sender ID Customers Technicians Select a contact Outbo…" at bounding box center [781, 409] width 1001 height 743
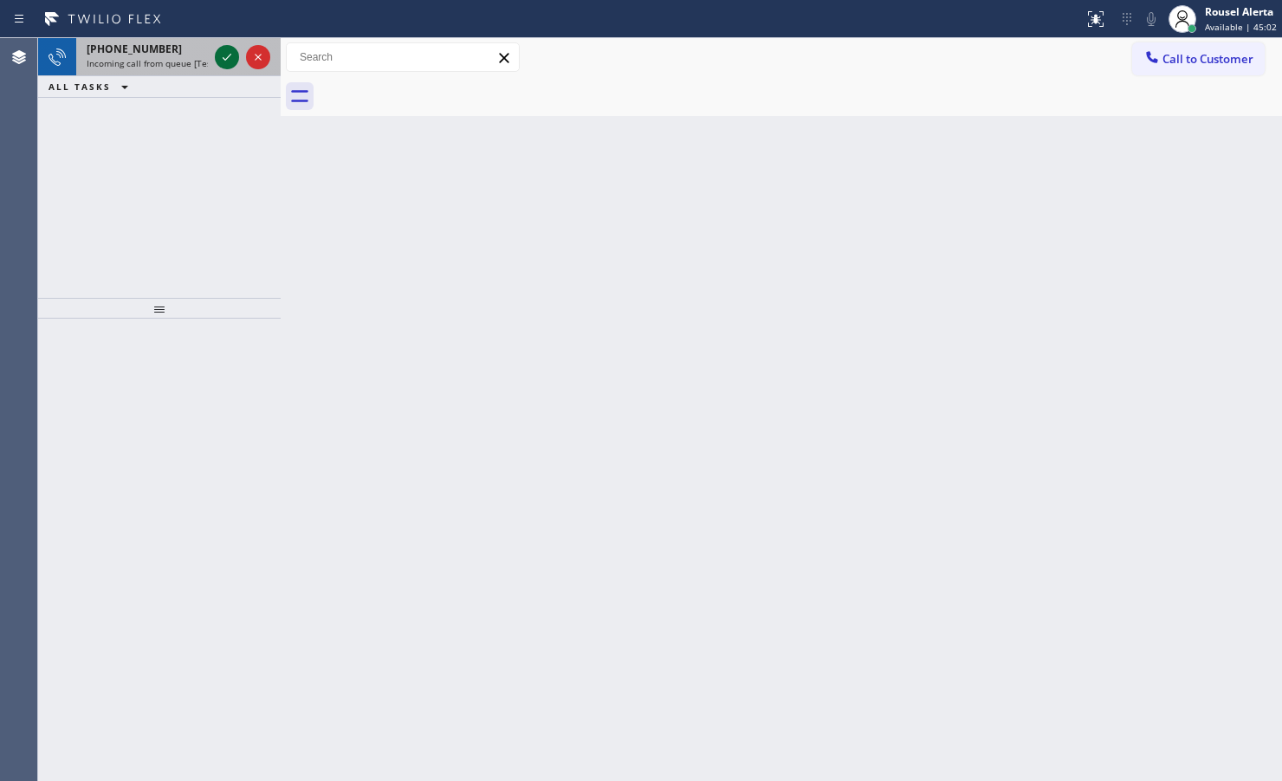
click at [215, 61] on div at bounding box center [227, 57] width 24 height 21
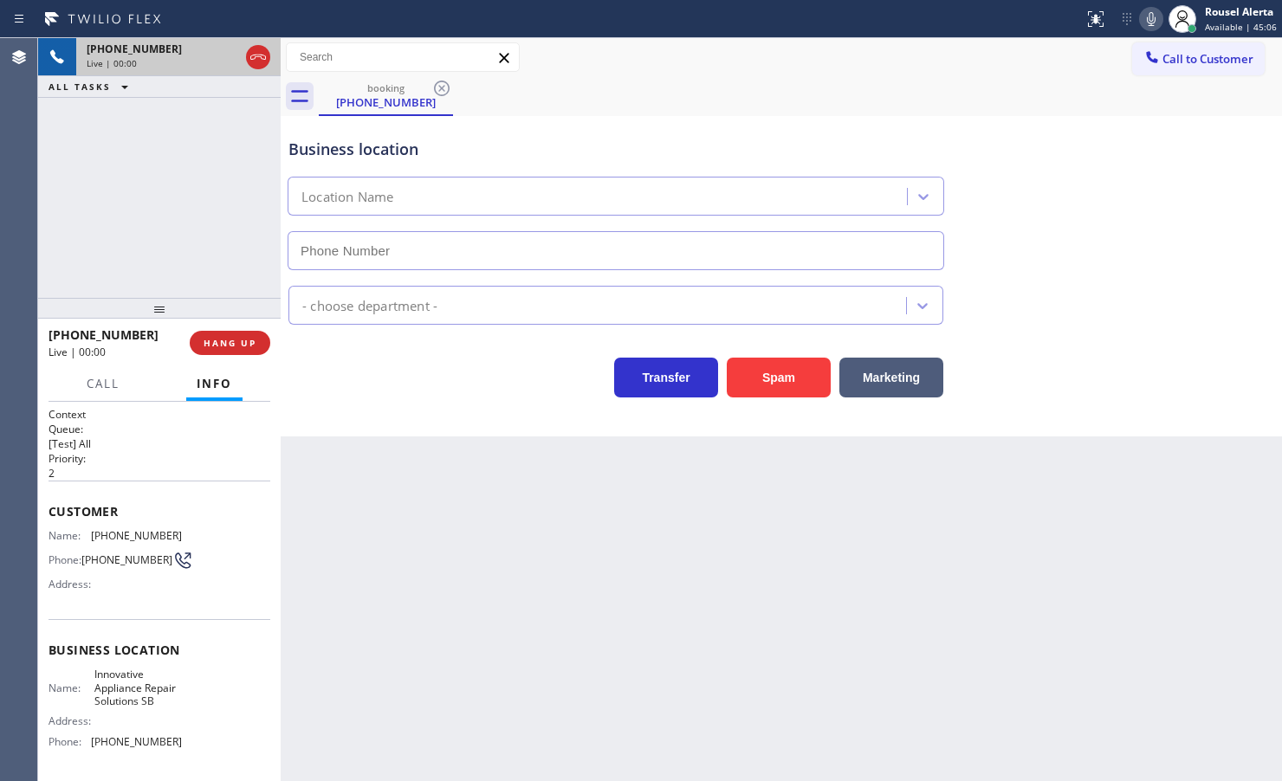
type input "[PHONE_NUMBER]"
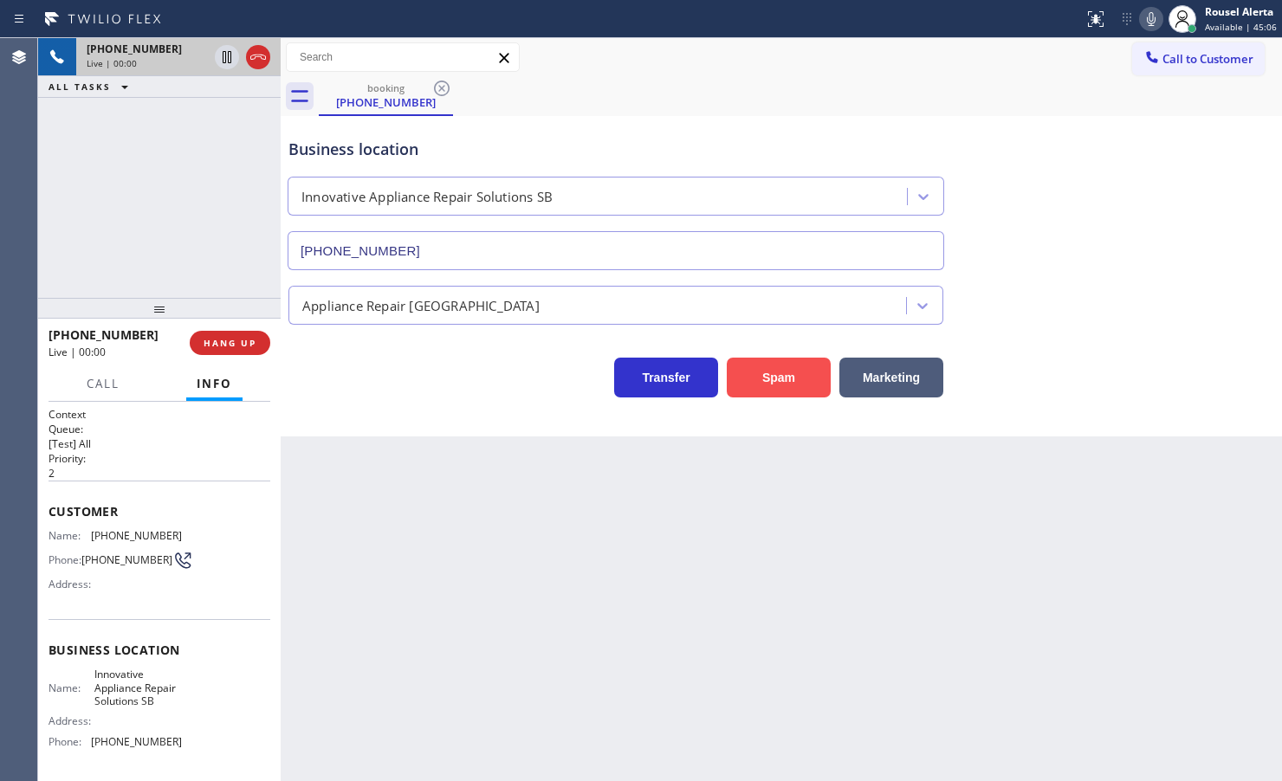
click at [756, 365] on button "Spam" at bounding box center [779, 378] width 104 height 40
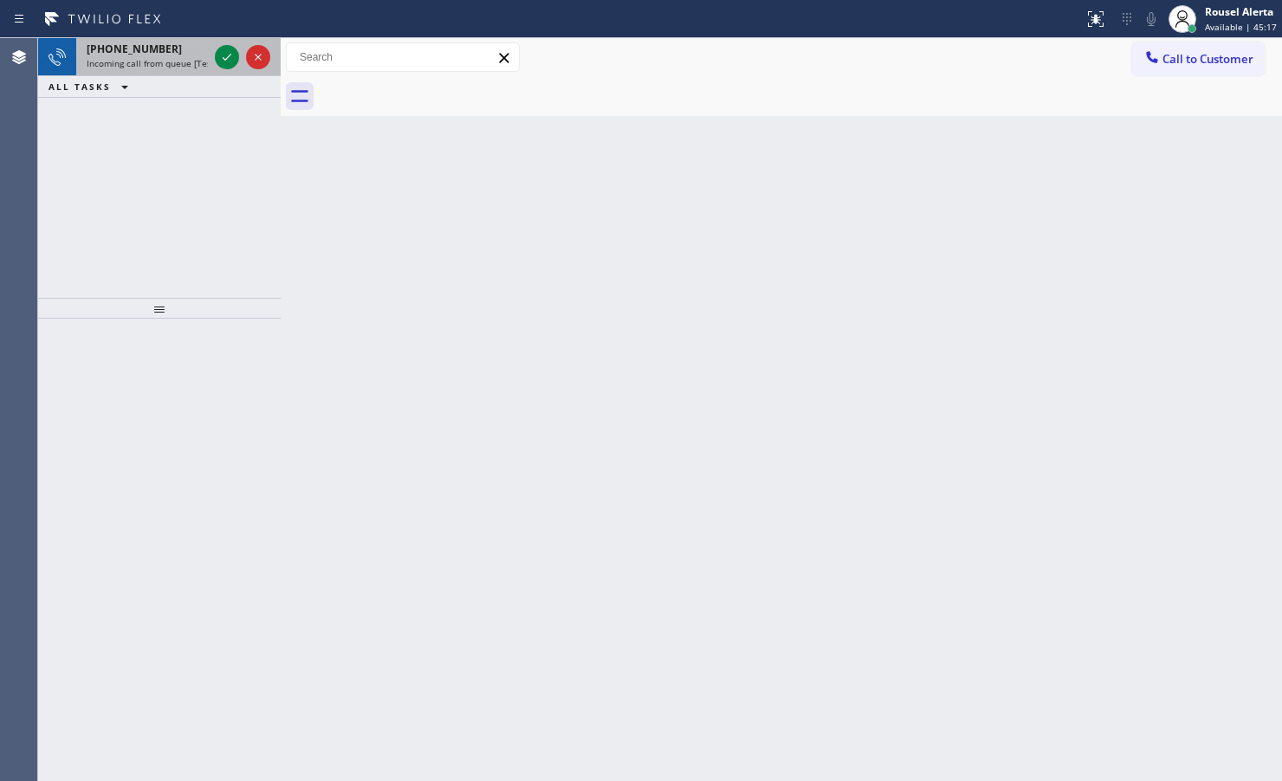
drag, startPoint x: 161, startPoint y: 49, endPoint x: 235, endPoint y: 74, distance: 77.8
click at [162, 49] on div "[PHONE_NUMBER]" at bounding box center [147, 49] width 121 height 15
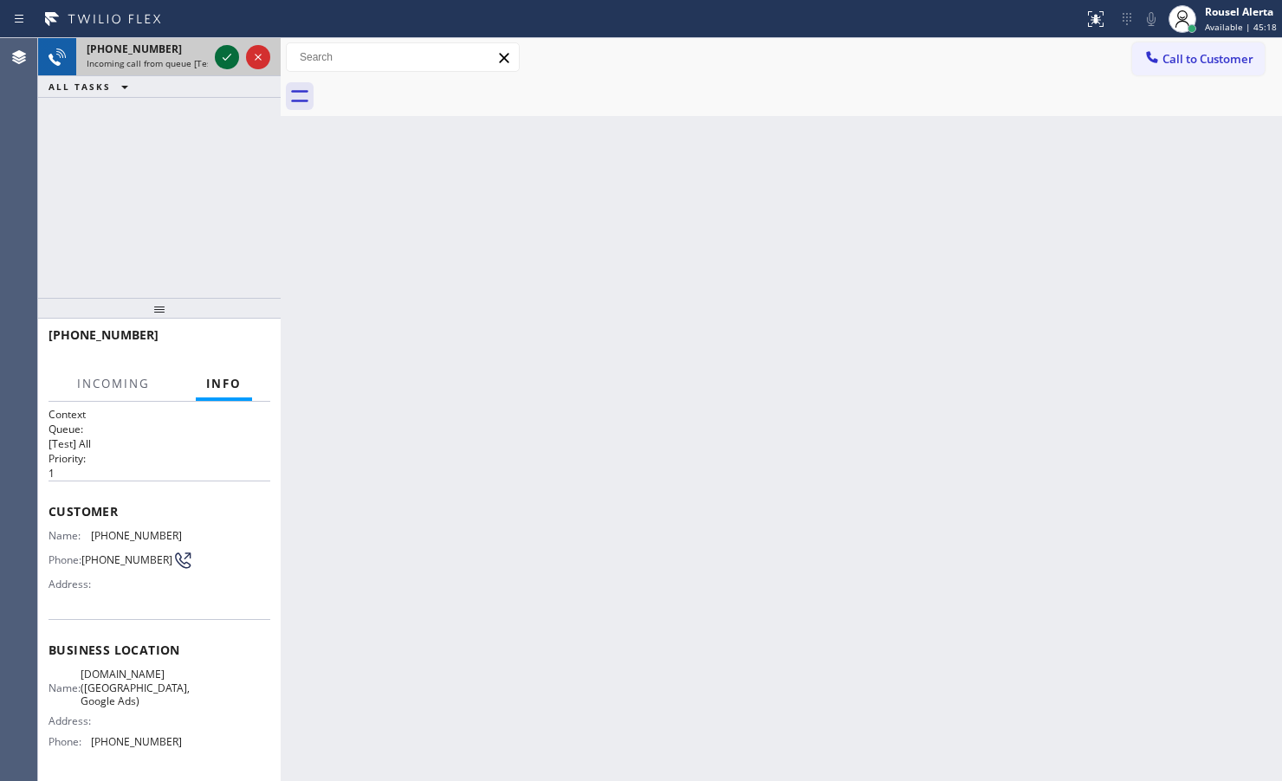
click at [221, 61] on icon at bounding box center [227, 57] width 21 height 21
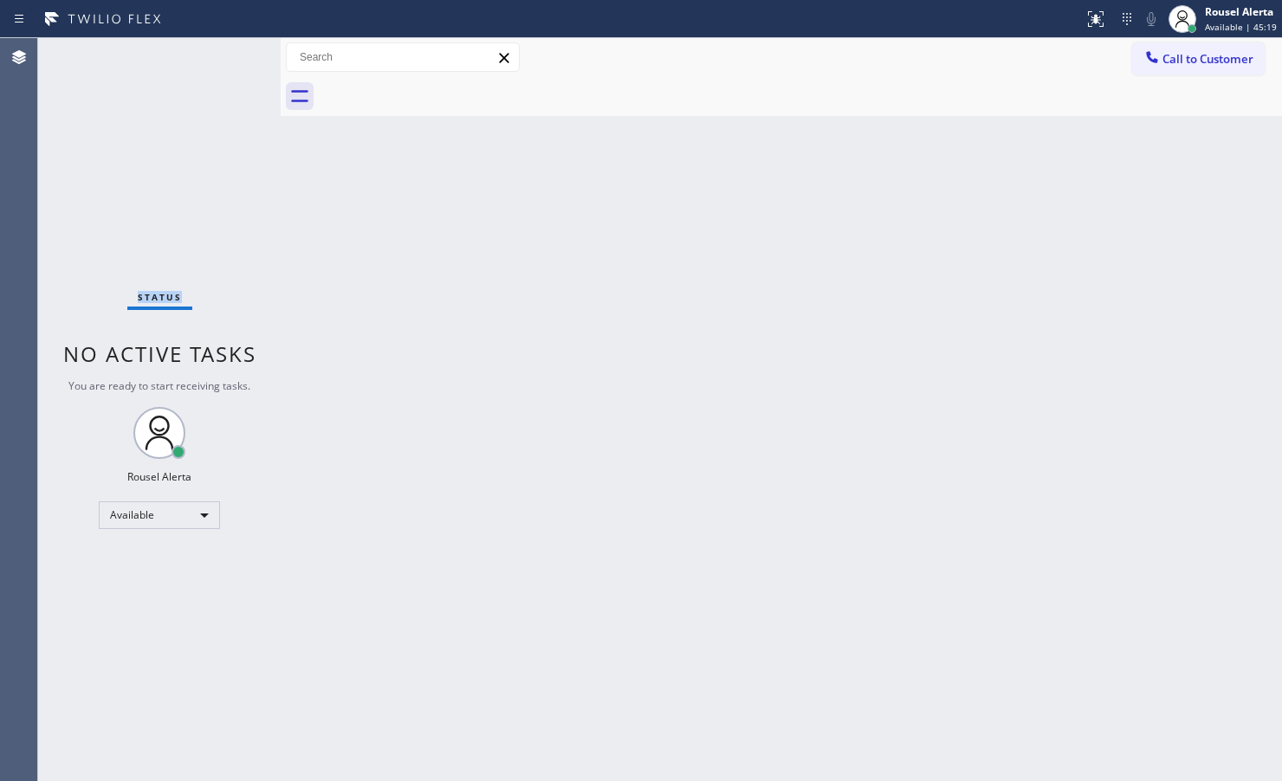
click at [221, 61] on div "Status No active tasks You are ready to start receiving tasks. Rousel Alerta Av…" at bounding box center [159, 409] width 243 height 743
click at [417, 268] on div "Back to Dashboard Change Sender ID Customers Technicians Select a contact Outbo…" at bounding box center [781, 409] width 1001 height 743
click at [1096, 18] on icon at bounding box center [1093, 17] width 10 height 12
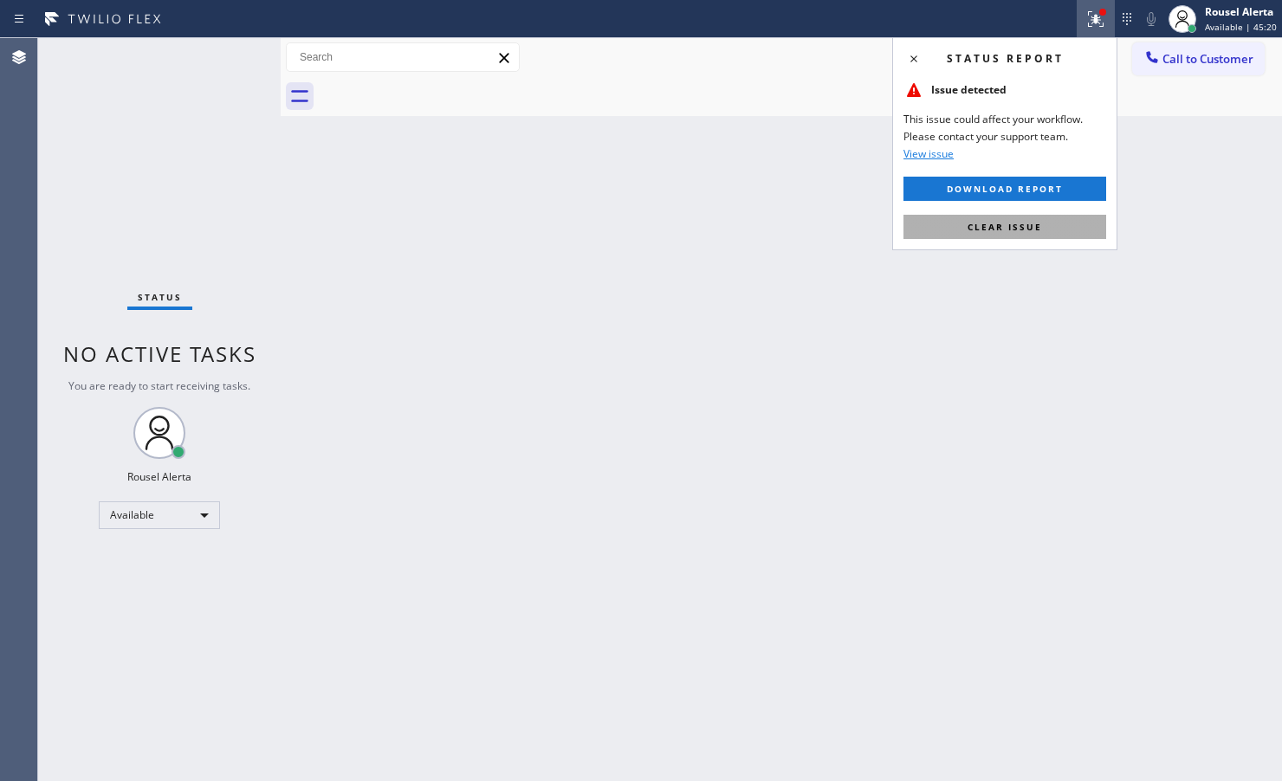
click at [1045, 217] on button "Clear issue" at bounding box center [1004, 227] width 203 height 24
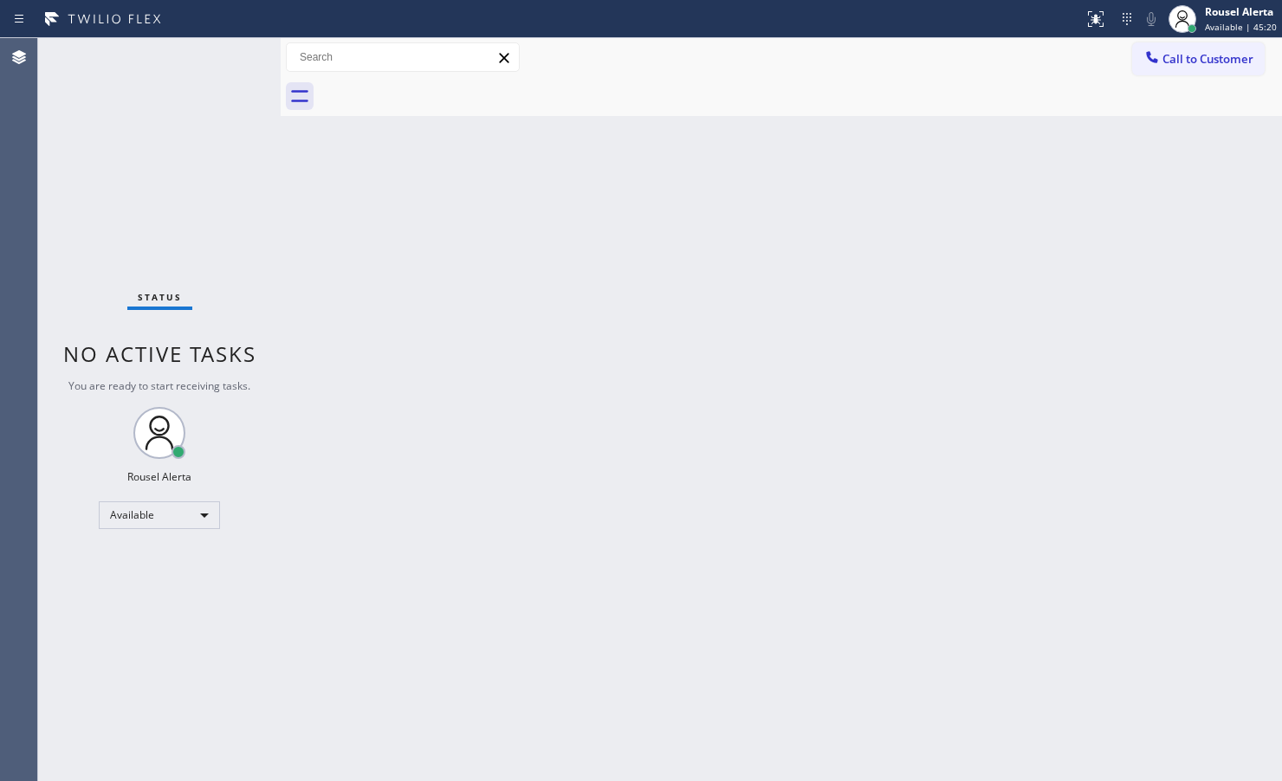
click at [946, 370] on div "Back to Dashboard Change Sender ID Customers Technicians Select a contact Outbo…" at bounding box center [781, 409] width 1001 height 743
click at [292, 349] on div "Back to Dashboard Change Sender ID Customers Technicians Select a contact Outbo…" at bounding box center [781, 409] width 1001 height 743
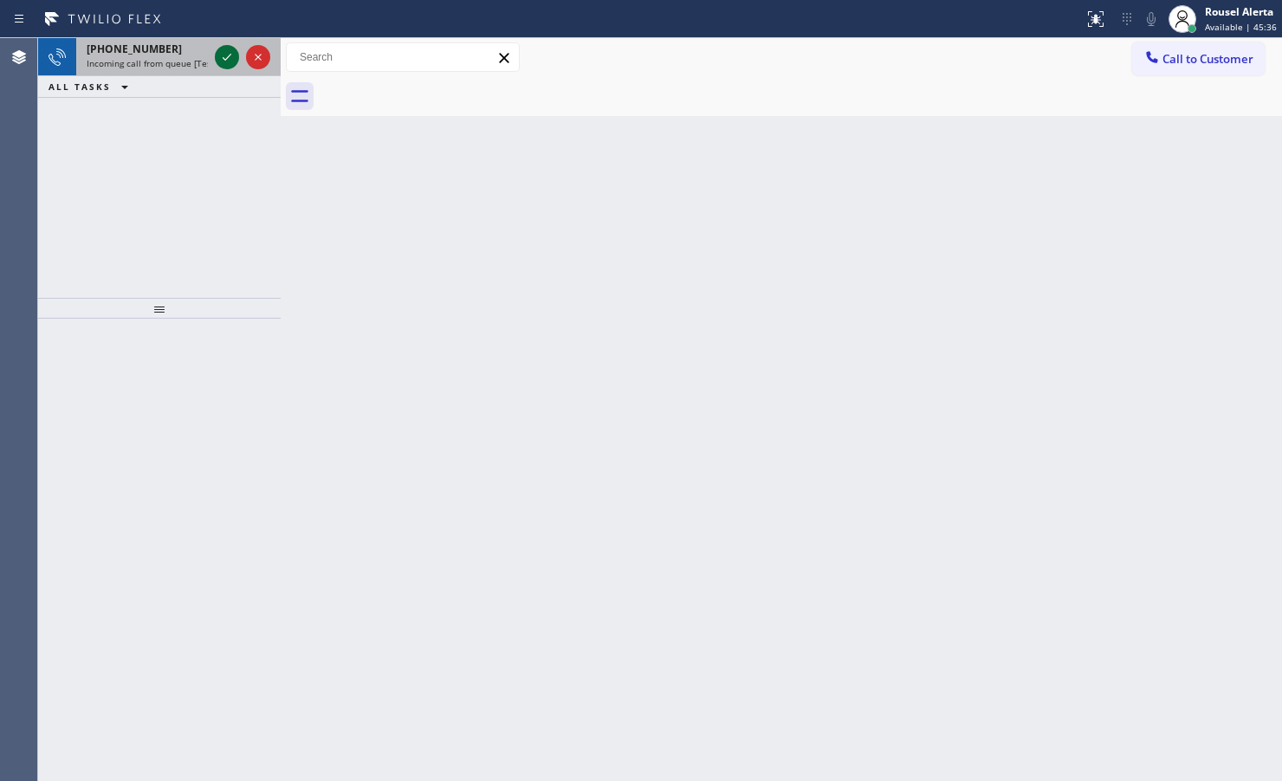
click at [225, 62] on icon at bounding box center [227, 57] width 21 height 21
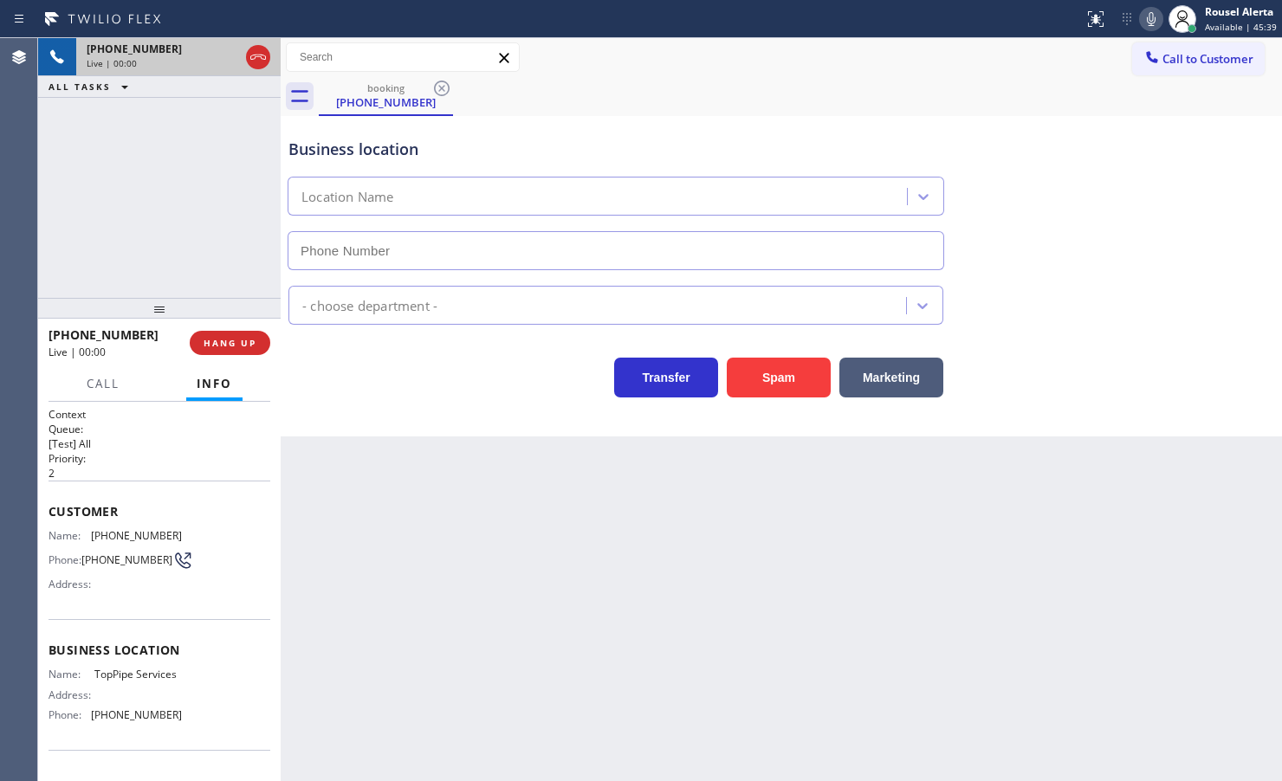
type input "[PHONE_NUMBER]"
click at [752, 390] on button "Spam" at bounding box center [779, 378] width 104 height 40
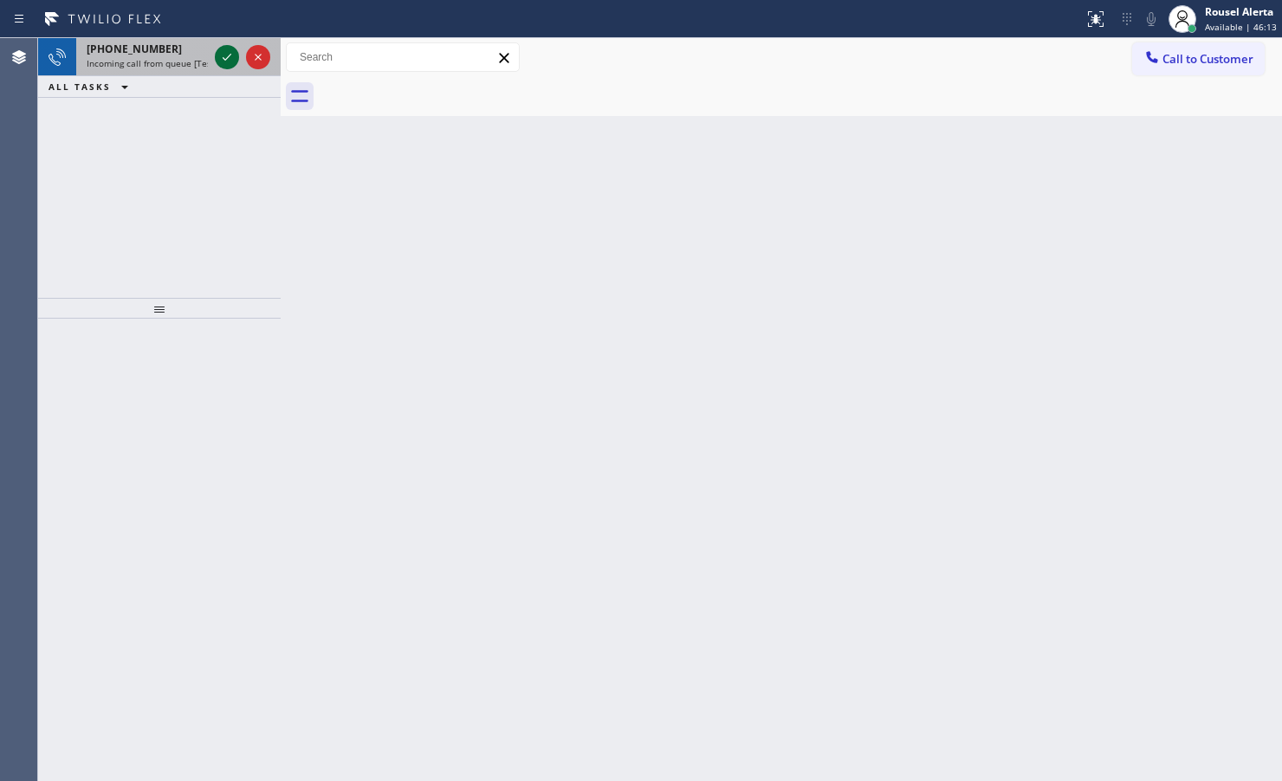
click at [217, 61] on icon at bounding box center [227, 57] width 21 height 21
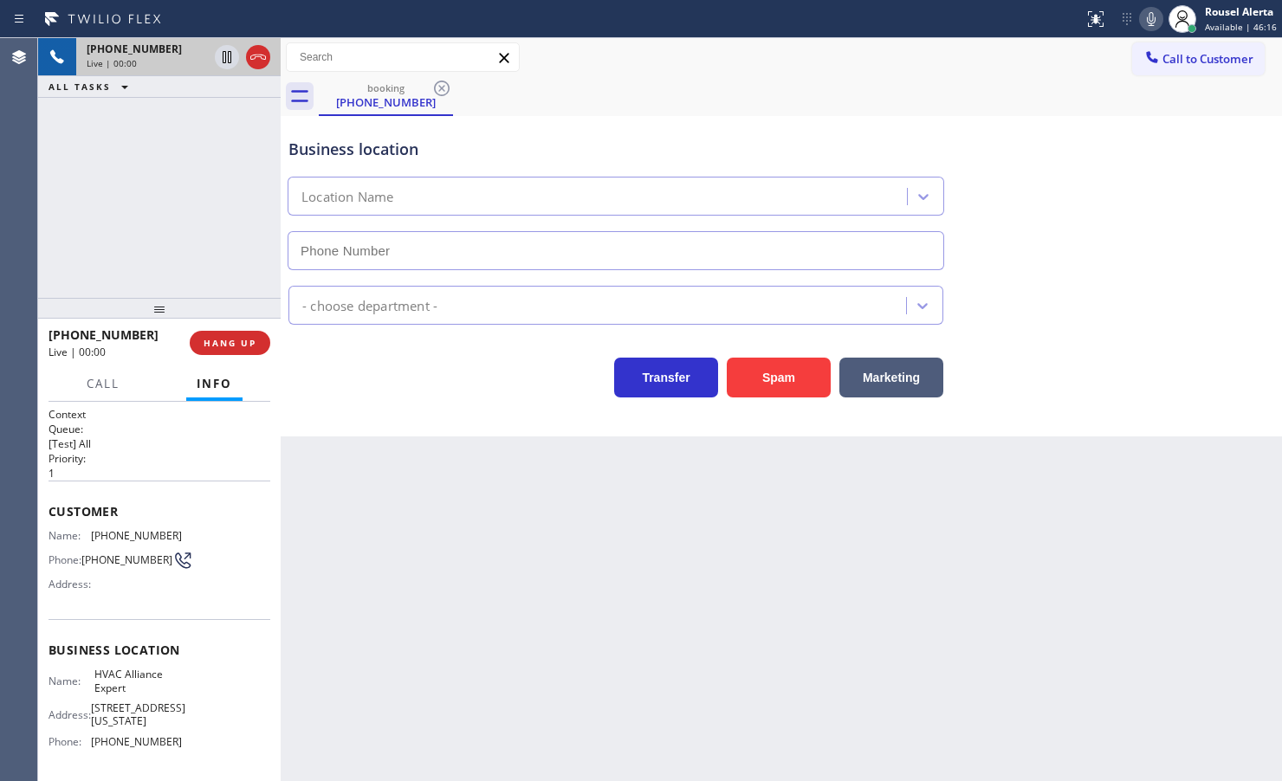
type input "[PHONE_NUMBER]"
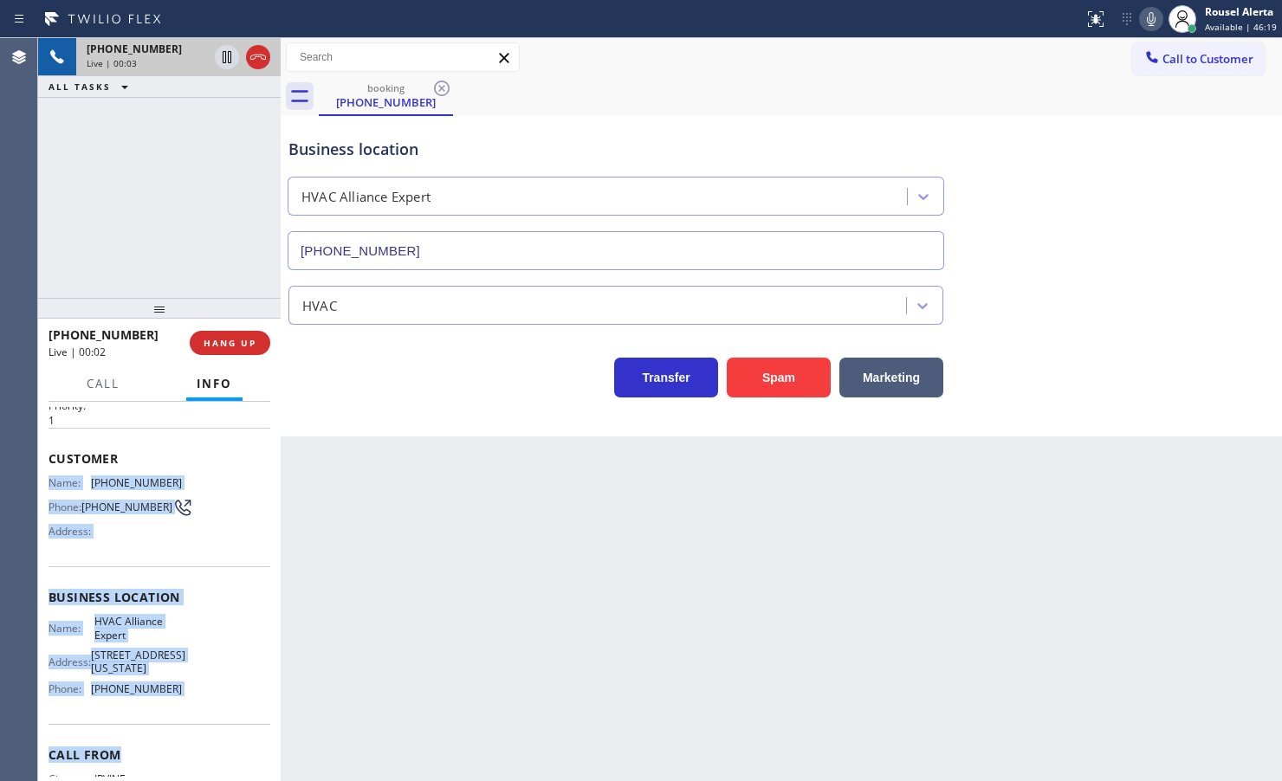
scroll to position [148, 0]
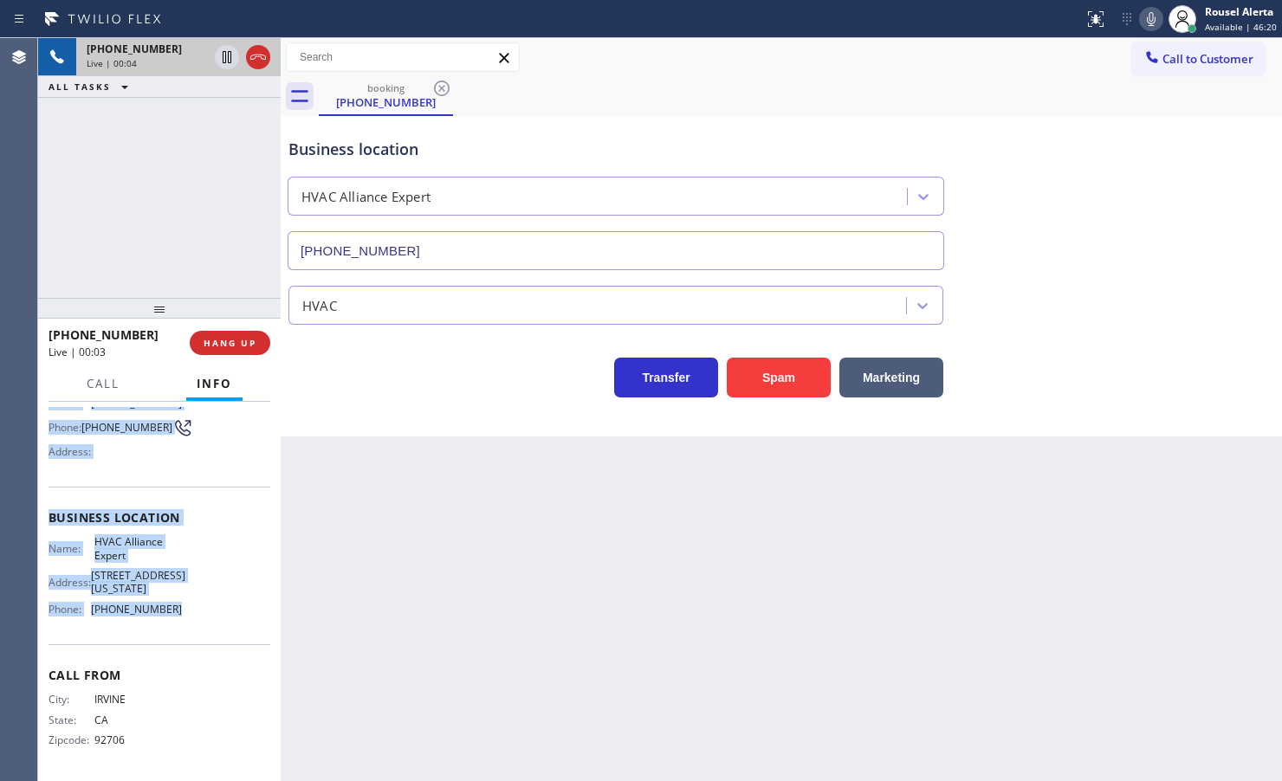
drag, startPoint x: 49, startPoint y: 533, endPoint x: 210, endPoint y: 618, distance: 182.1
click at [210, 618] on div "Context Queue: [Test] All Priority: 1 Customer Name: [PHONE_NUMBER] Phone: [PHO…" at bounding box center [160, 525] width 222 height 501
copy div "Name: [PHONE_NUMBER] Phone: [PHONE_NUMBER] Address: Business location Name: HVA…"
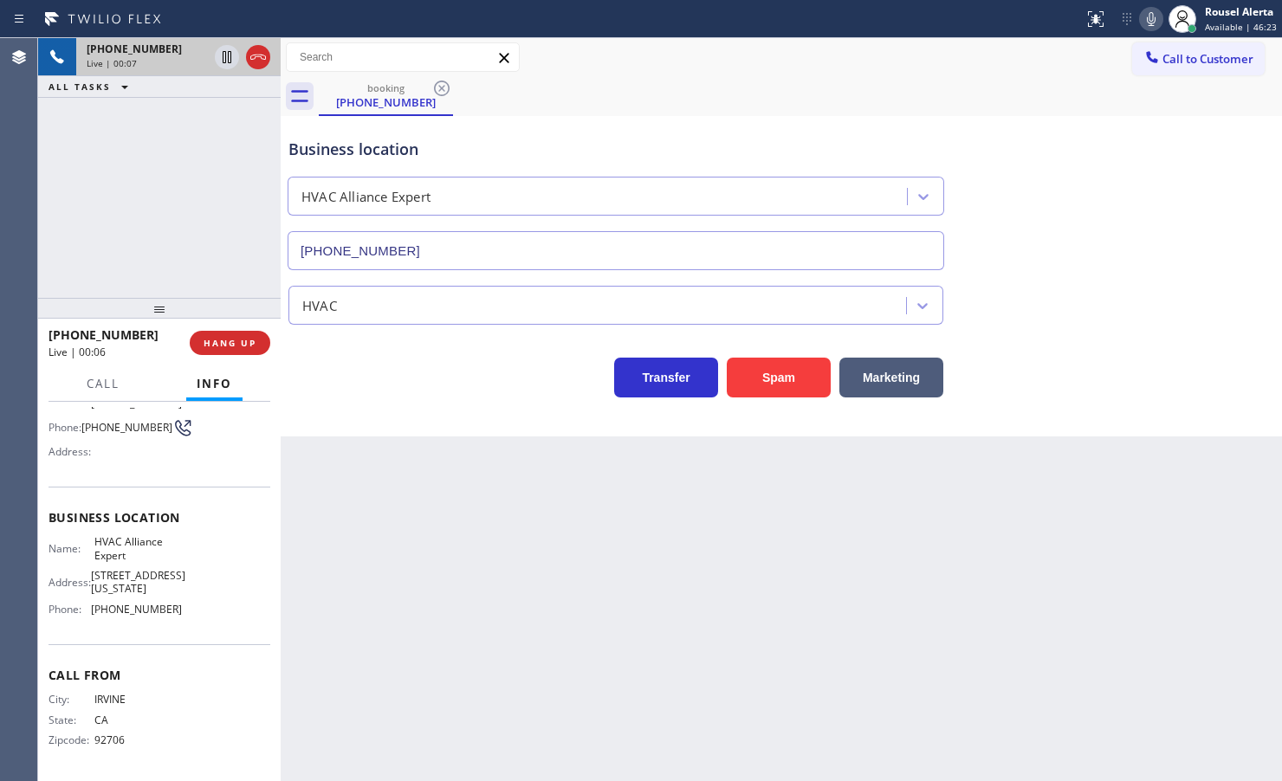
click at [595, 663] on div "Back to Dashboard Change Sender ID Customers Technicians Select a contact Outbo…" at bounding box center [781, 409] width 1001 height 743
click at [175, 148] on div "[PHONE_NUMBER] Live | 03:22 ALL TASKS ALL TASKS ACTIVE TASKS TASKS IN WRAP UP" at bounding box center [159, 168] width 243 height 260
click at [170, 243] on div "[PHONE_NUMBER] Live | 03:23 ALL TASKS ALL TASKS ACTIVE TASKS TASKS IN WRAP UP" at bounding box center [159, 168] width 243 height 260
click at [184, 144] on div "[PHONE_NUMBER] Live | 03:30 ALL TASKS ALL TASKS ACTIVE TASKS TASKS IN WRAP UP" at bounding box center [159, 168] width 243 height 260
click at [405, 521] on div "Back to Dashboard Change Sender ID Customers Technicians Select a contact Outbo…" at bounding box center [781, 409] width 1001 height 743
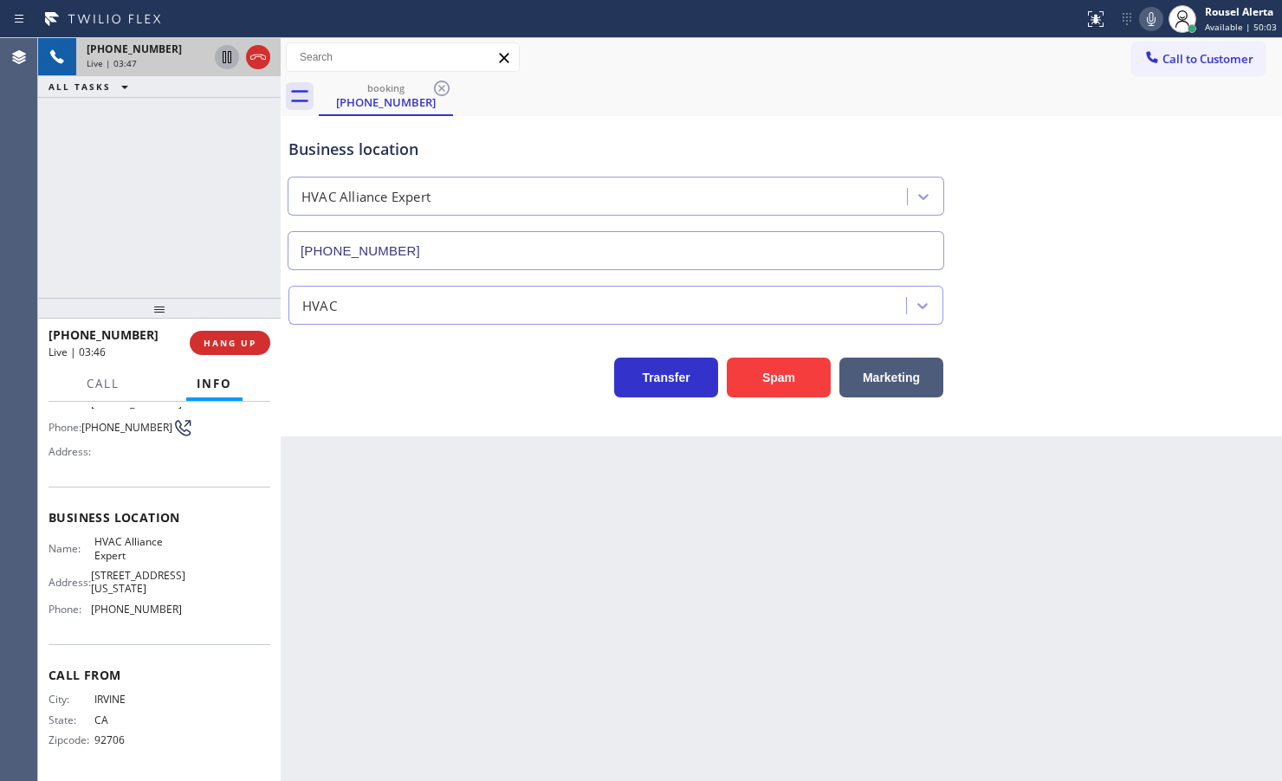
click at [223, 58] on icon at bounding box center [227, 57] width 21 height 21
click at [1156, 19] on icon at bounding box center [1151, 19] width 21 height 21
click at [219, 62] on icon at bounding box center [227, 57] width 21 height 21
click at [1150, 18] on icon at bounding box center [1151, 19] width 21 height 21
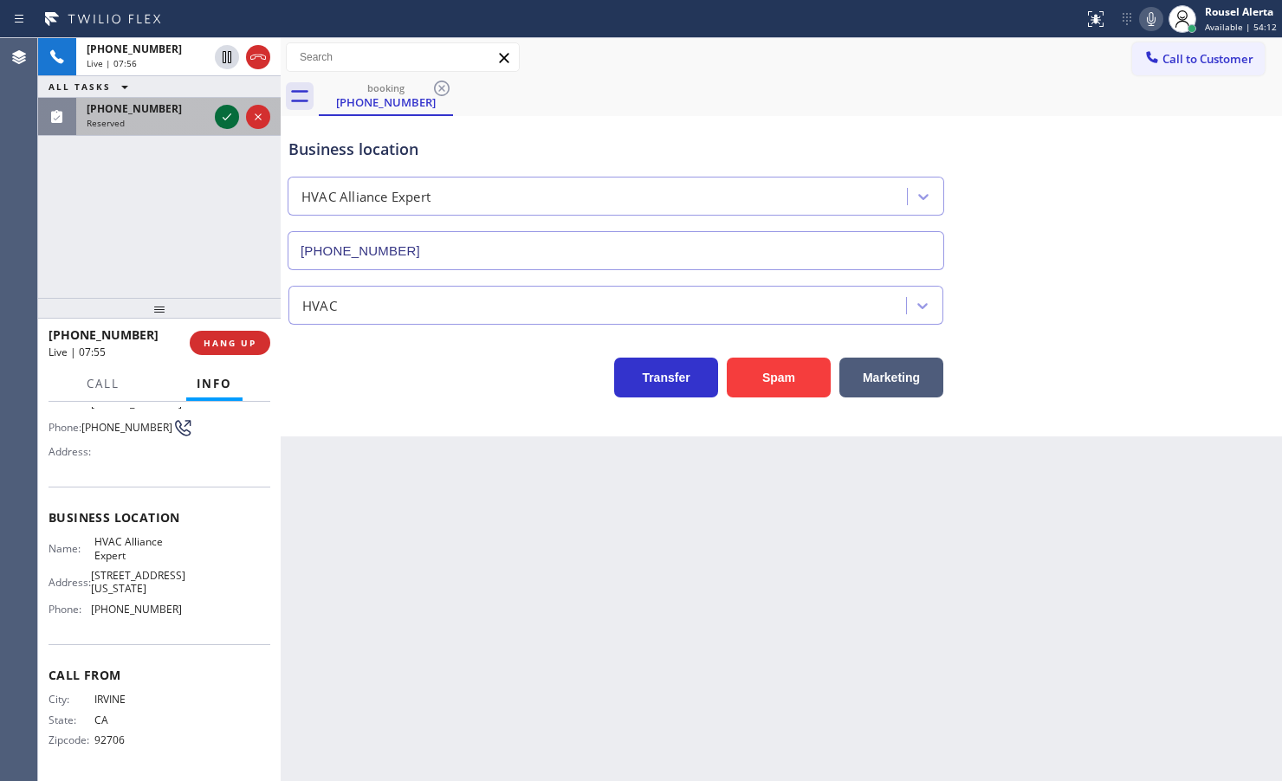
click at [219, 122] on icon at bounding box center [227, 117] width 21 height 21
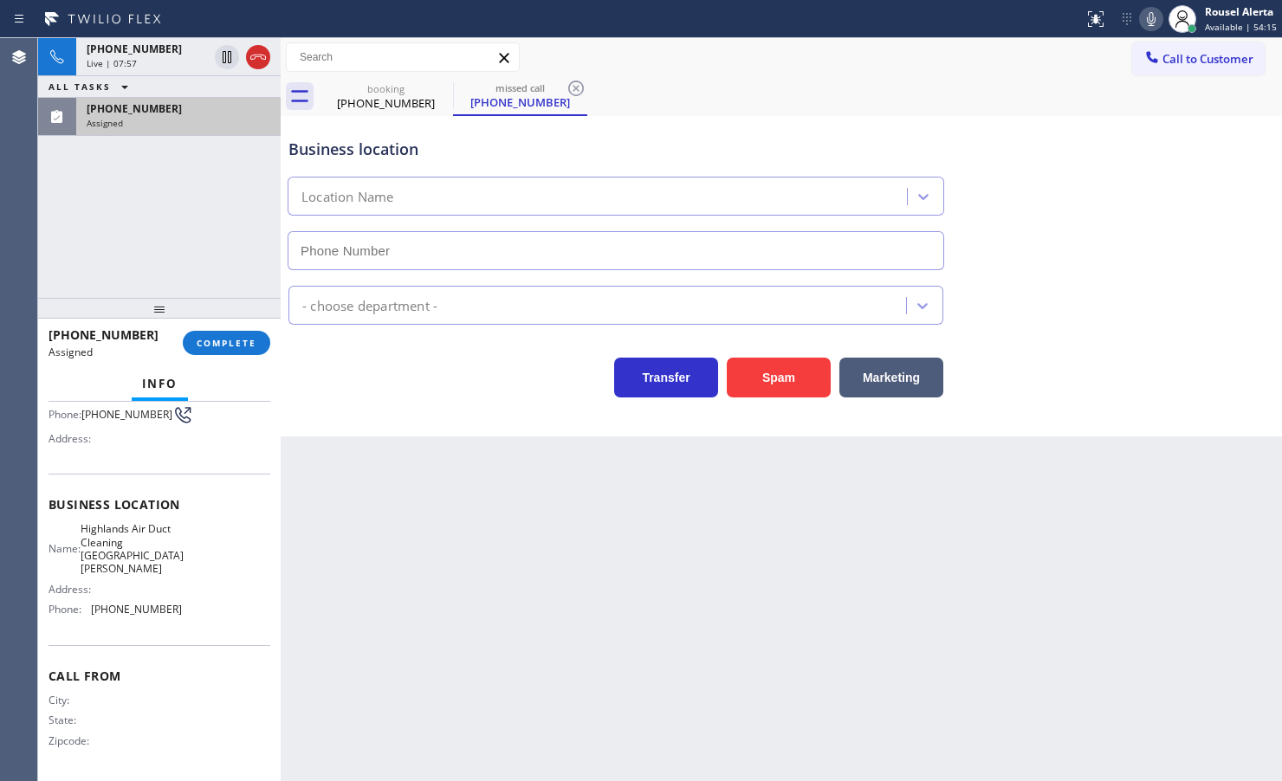
scroll to position [148, 0]
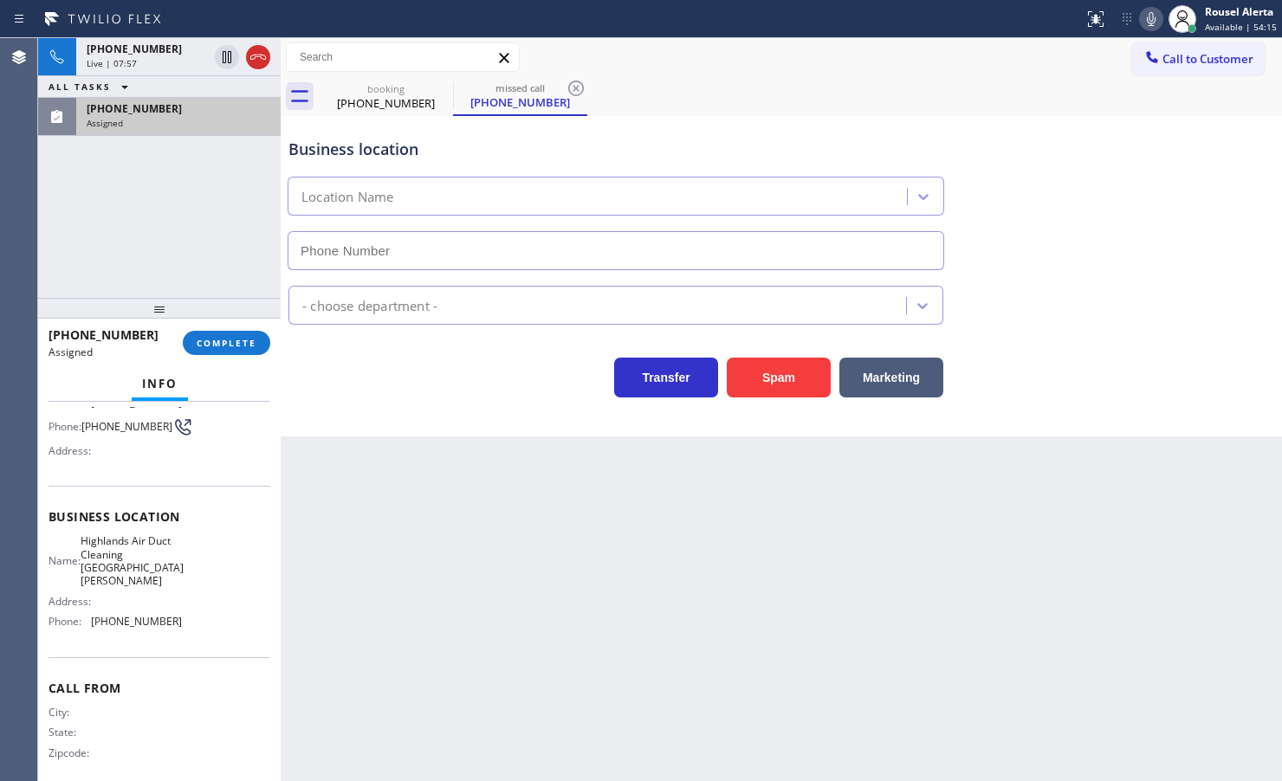
type input "[PHONE_NUMBER]"
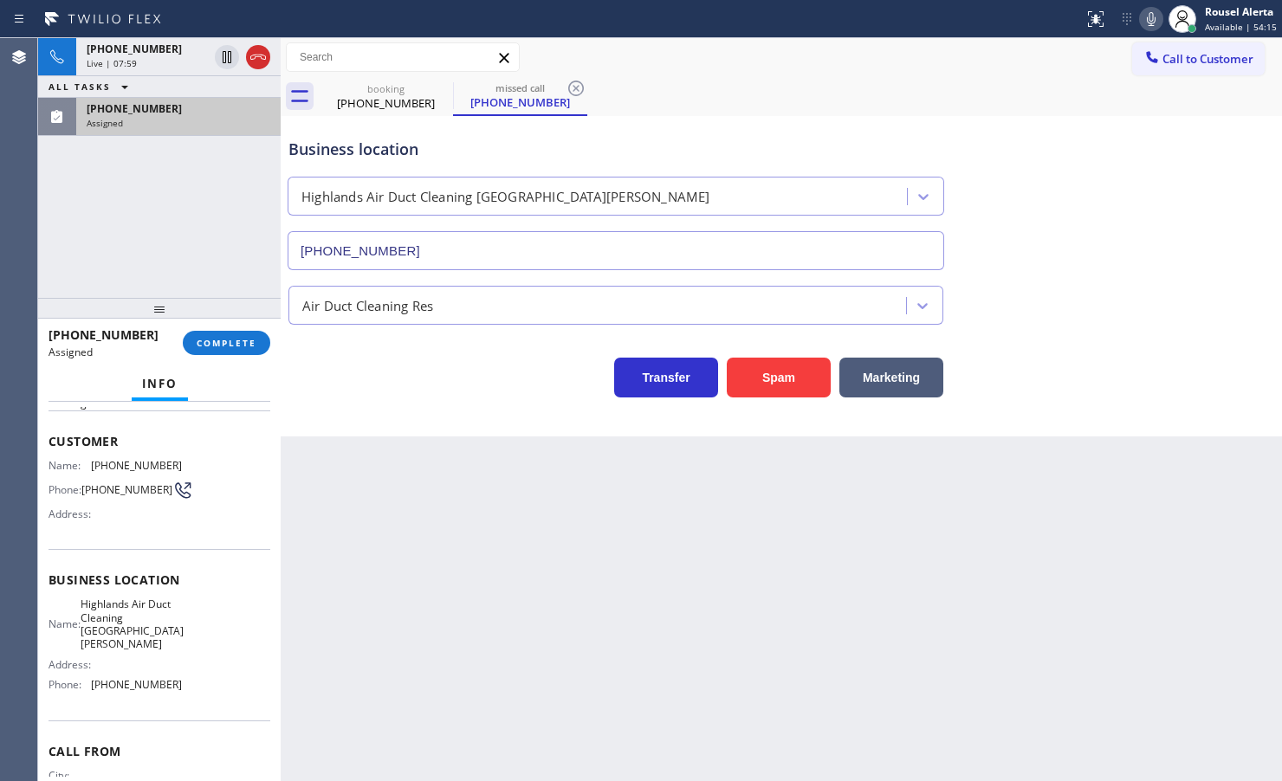
scroll to position [0, 0]
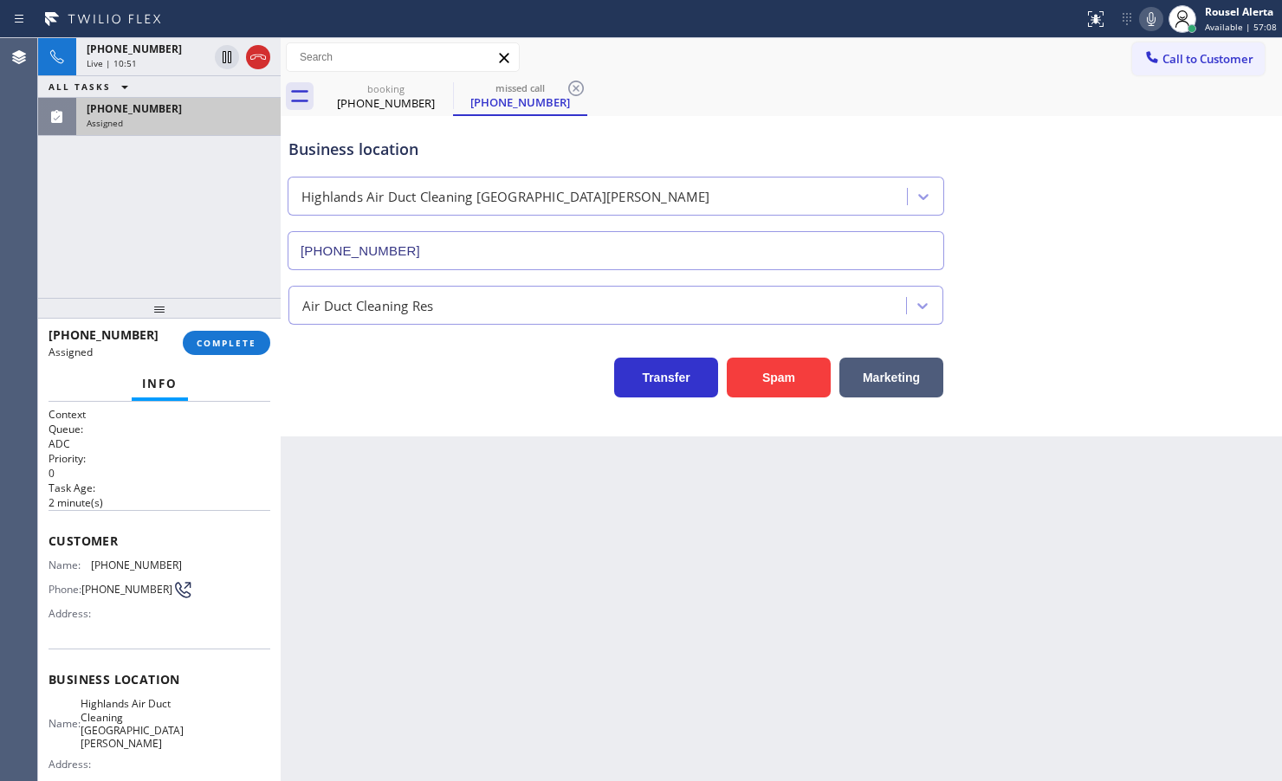
click at [180, 123] on div "Assigned" at bounding box center [179, 123] width 184 height 12
click at [426, 603] on div "Back to Dashboard Change Sender ID Customers Technicians Select a contact Outbo…" at bounding box center [781, 409] width 1001 height 743
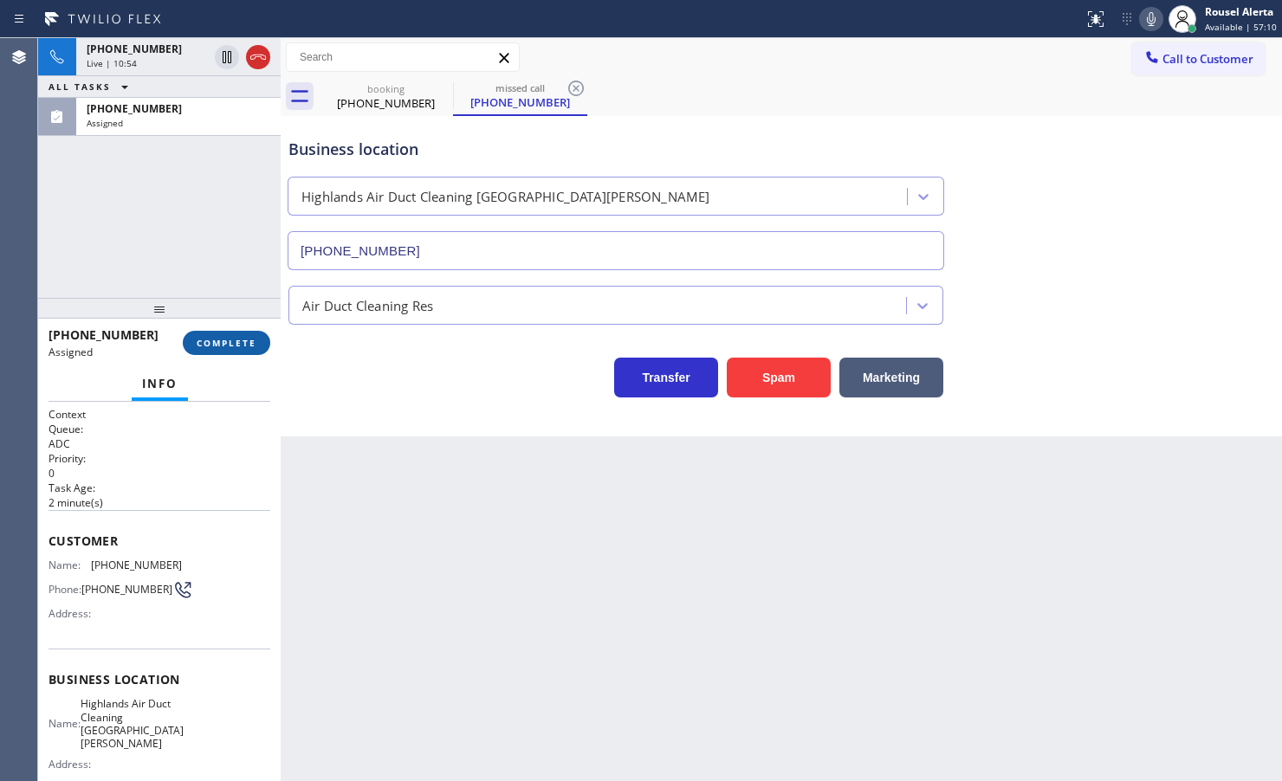
click at [223, 342] on span "COMPLETE" at bounding box center [227, 343] width 60 height 12
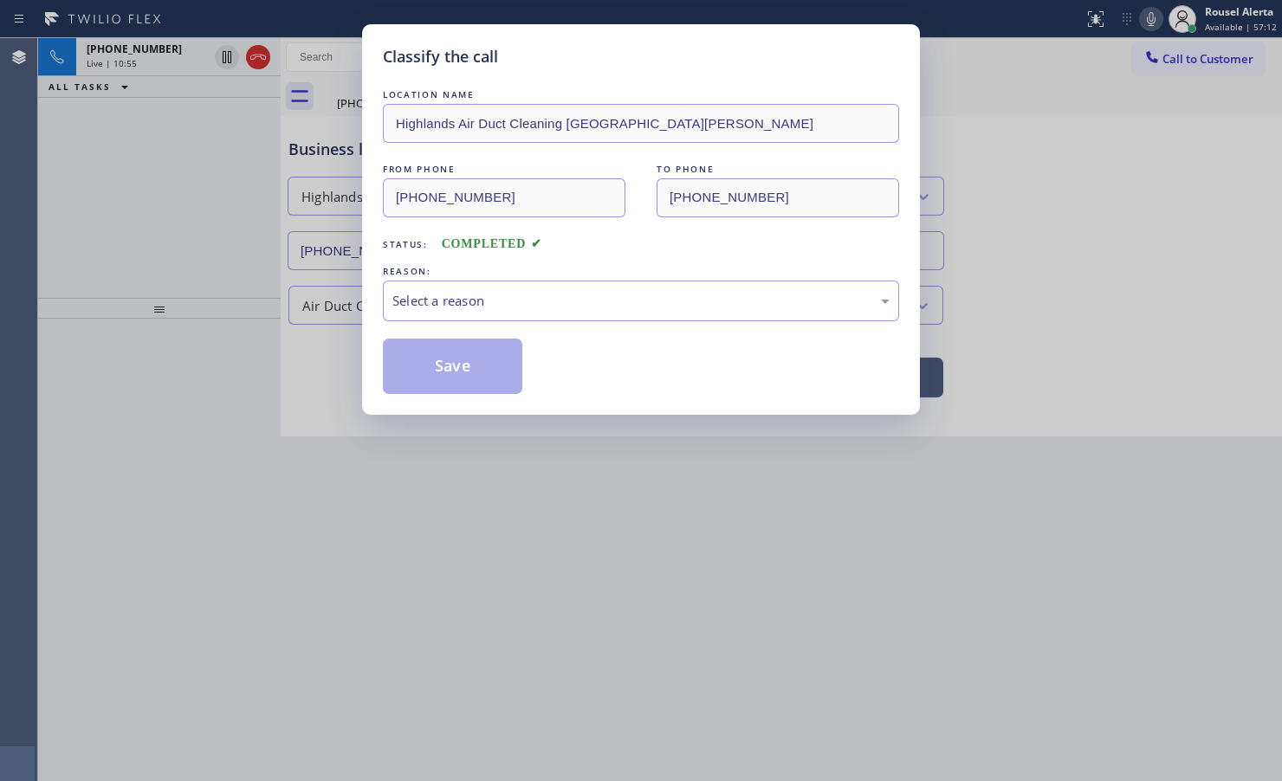
click at [414, 309] on div "Select a reason" at bounding box center [640, 301] width 497 height 20
click at [491, 384] on button "Save" at bounding box center [452, 366] width 139 height 55
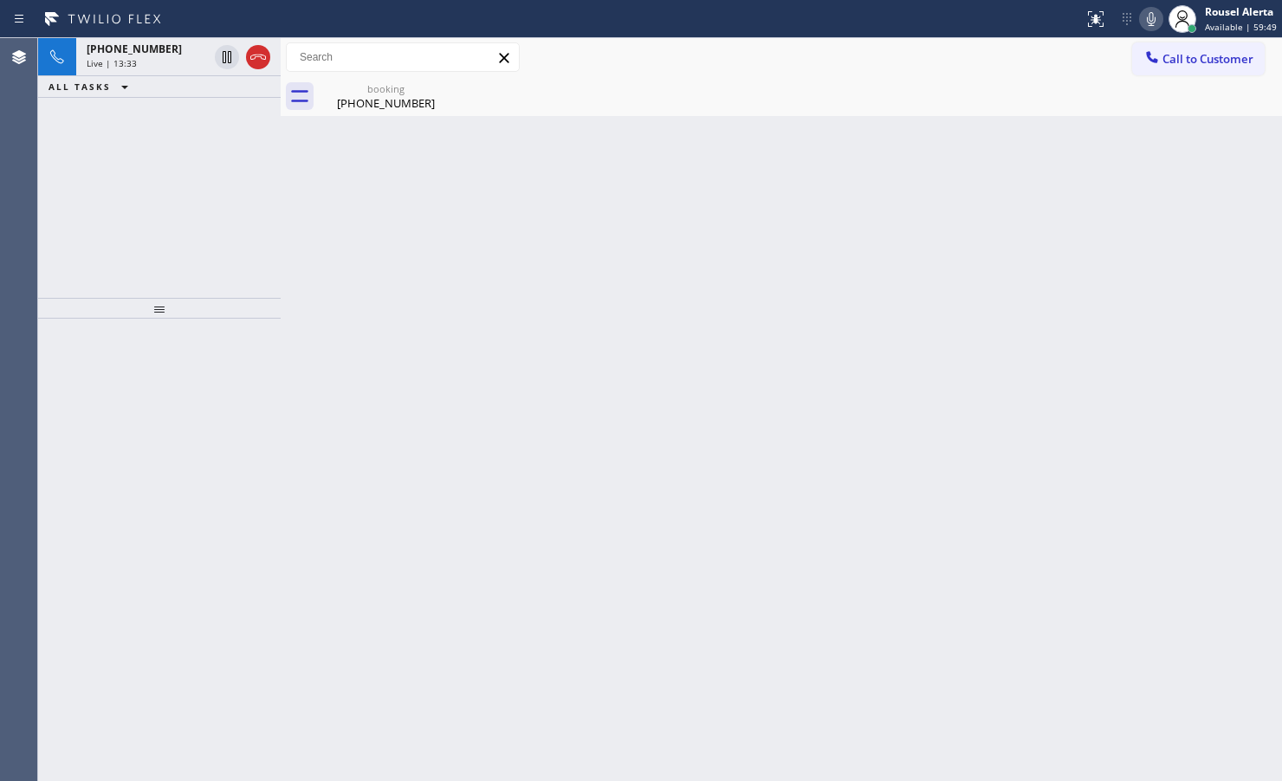
drag, startPoint x: 964, startPoint y: 192, endPoint x: 1123, endPoint y: 5, distance: 245.8
click at [971, 179] on div "Back to Dashboard Change Sender ID Customers Technicians Select a contact Outbo…" at bounding box center [781, 409] width 1001 height 743
click at [1153, 19] on icon at bounding box center [1151, 19] width 21 height 21
click at [1148, 23] on icon at bounding box center [1151, 19] width 21 height 21
drag, startPoint x: 257, startPoint y: 50, endPoint x: 539, endPoint y: 715, distance: 722.3
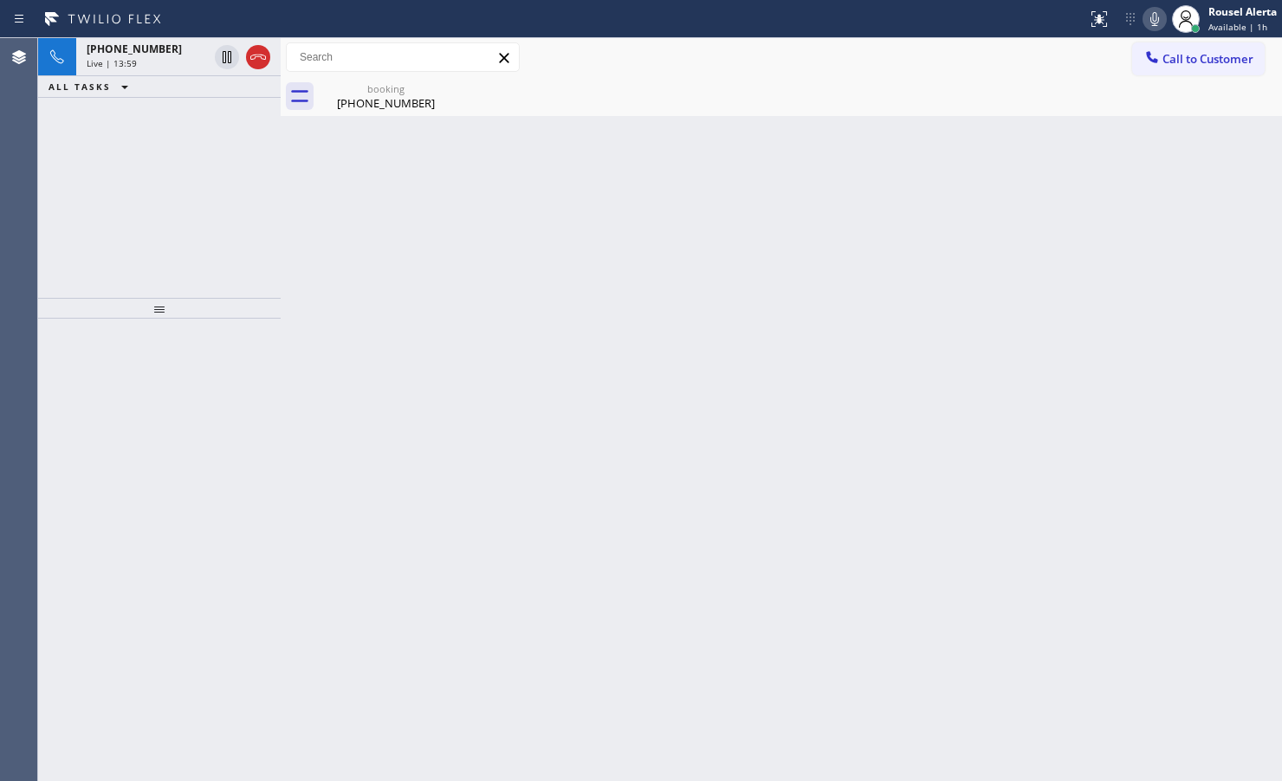
click at [257, 50] on icon at bounding box center [258, 57] width 21 height 21
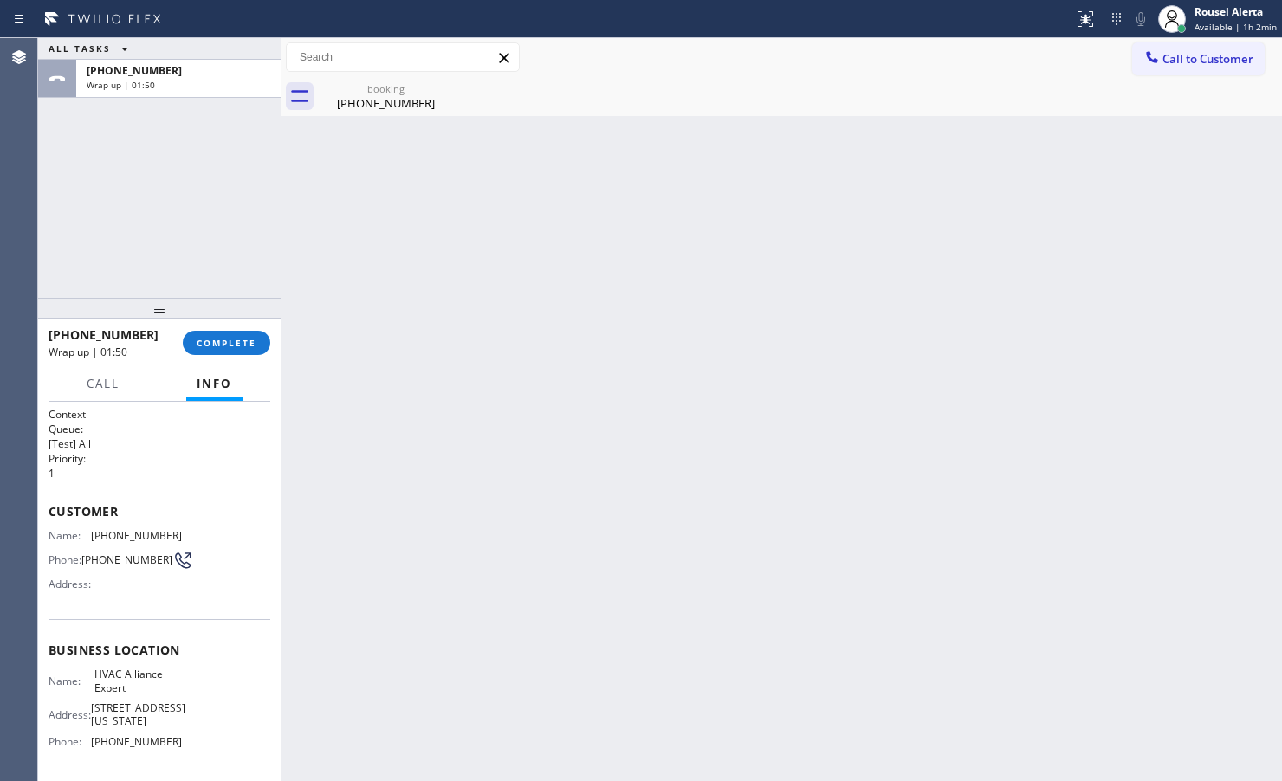
click at [176, 153] on div "ALL TASKS ALL TASKS ACTIVE TASKS TASKS IN WRAP UP [PHONE_NUMBER] Wrap up | 01:50" at bounding box center [159, 168] width 243 height 260
click at [162, 71] on div "[PHONE_NUMBER]" at bounding box center [179, 70] width 184 height 15
click at [227, 357] on div "[PHONE_NUMBER] Wrap up | 01:52 COMPLETE" at bounding box center [160, 342] width 222 height 45
click at [225, 347] on span "COMPLETE" at bounding box center [227, 343] width 60 height 12
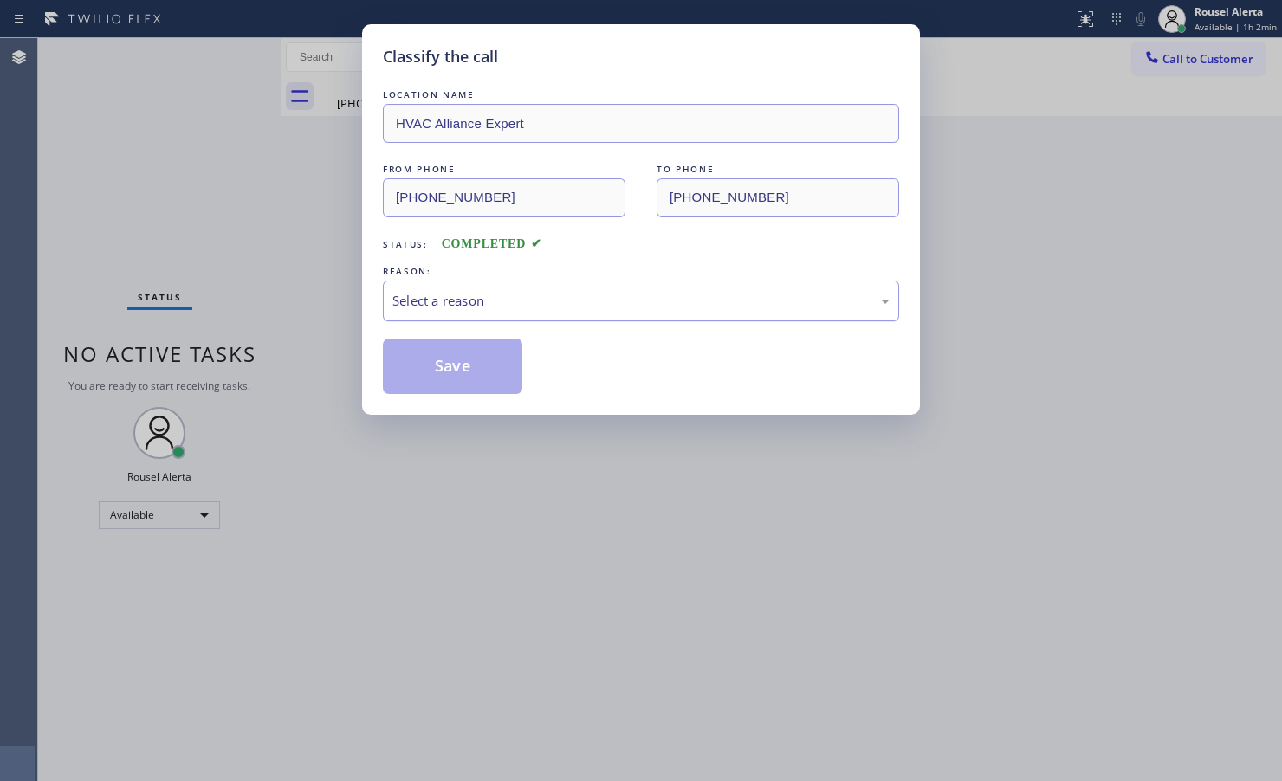
click at [529, 292] on div "Select a reason" at bounding box center [640, 301] width 497 height 20
click at [488, 366] on button "Save" at bounding box center [452, 366] width 139 height 55
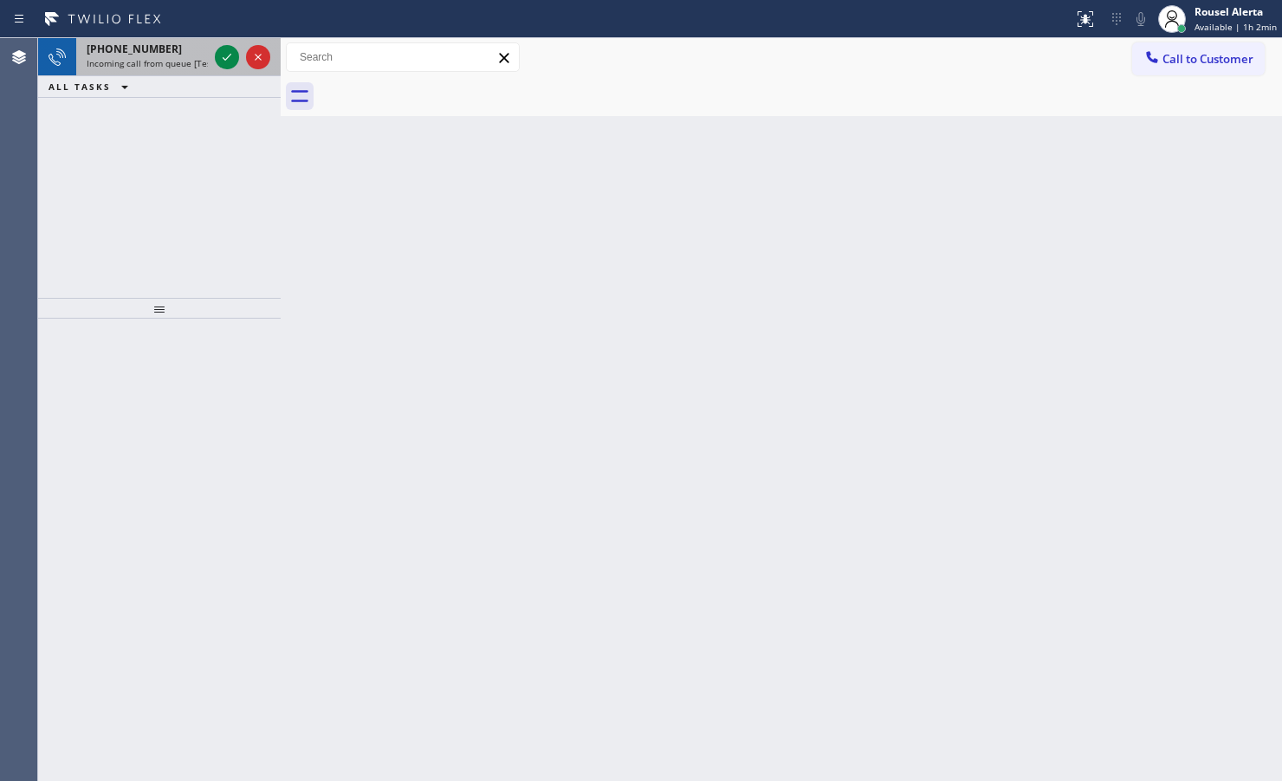
click at [145, 45] on span "[PHONE_NUMBER]" at bounding box center [134, 49] width 95 height 15
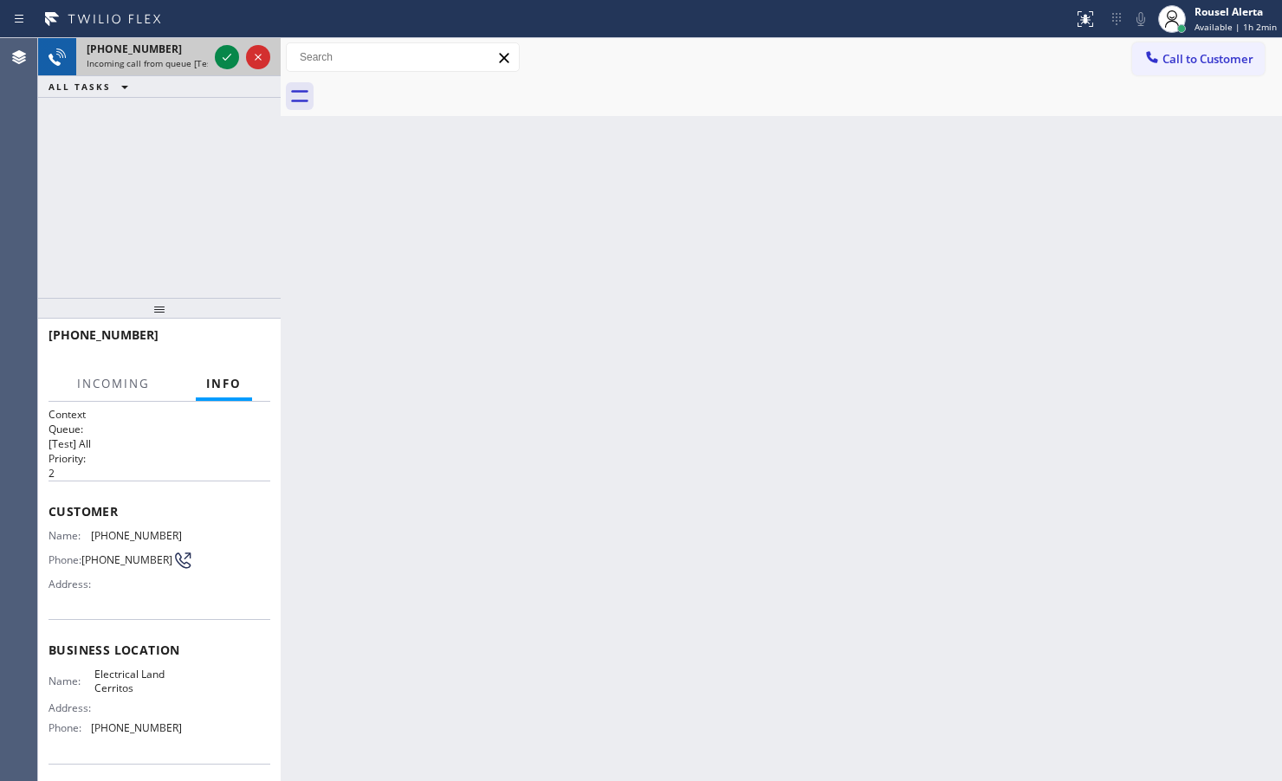
click at [210, 58] on div "[PHONE_NUMBER] Incoming call from queue [Test] All" at bounding box center [143, 57] width 135 height 38
click at [219, 58] on icon at bounding box center [227, 57] width 21 height 21
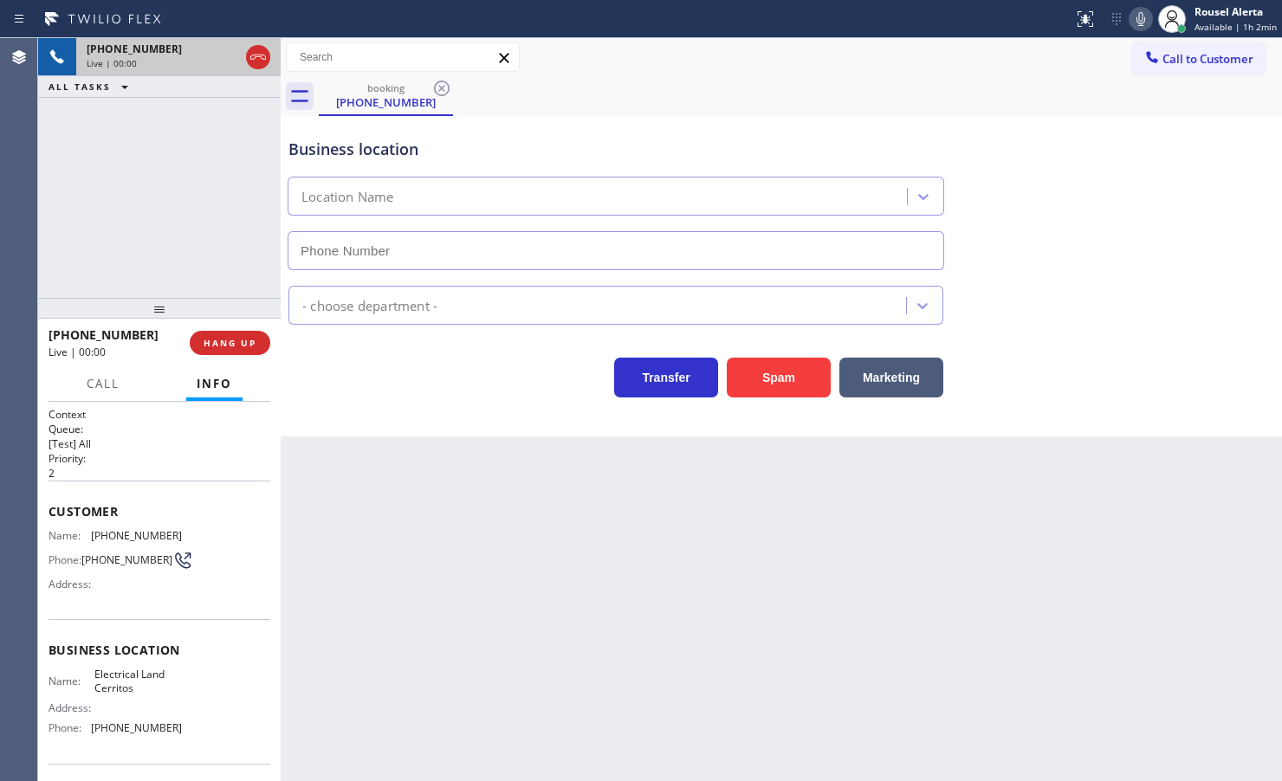
type input "[PHONE_NUMBER]"
click at [417, 602] on div "Back to Dashboard Change Sender ID Customers Technicians Select a contact Outbo…" at bounding box center [781, 409] width 1001 height 743
click at [236, 349] on button "HANG UP" at bounding box center [230, 343] width 81 height 24
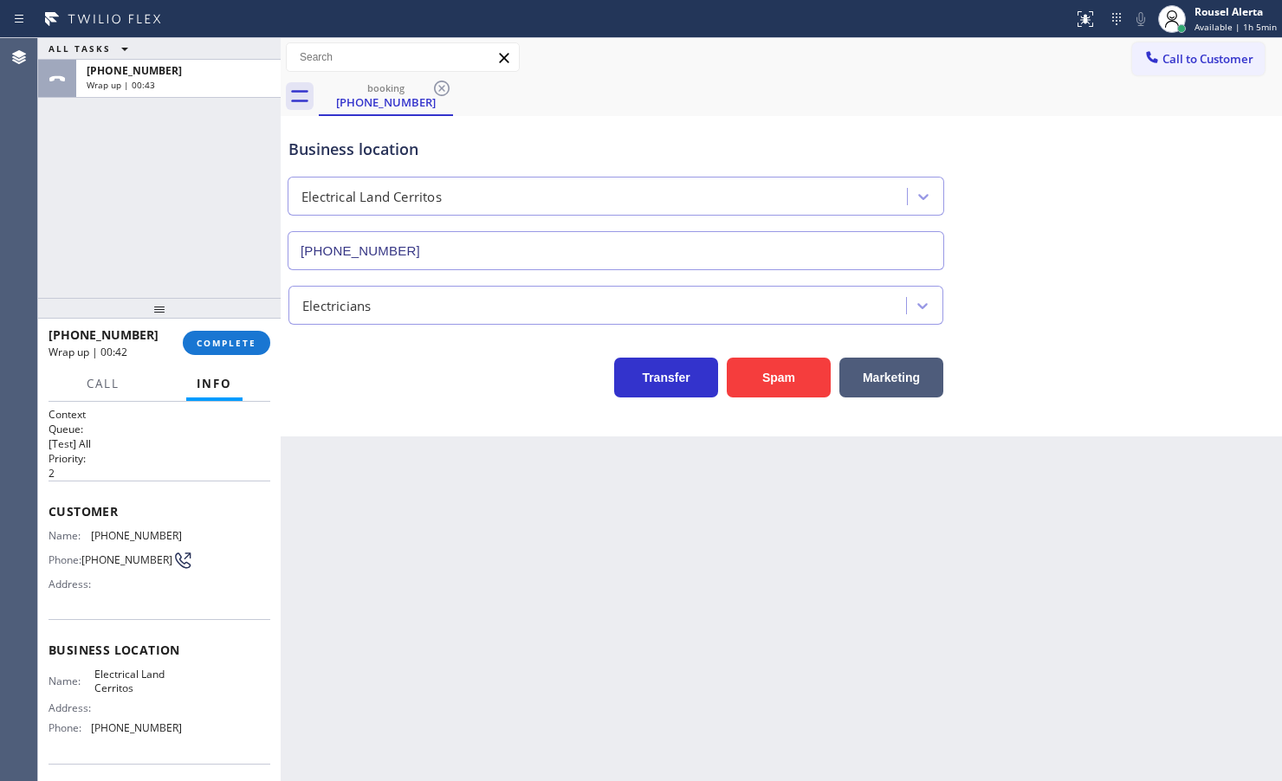
click at [742, 93] on div "booking [PHONE_NUMBER]" at bounding box center [800, 96] width 963 height 39
click at [226, 333] on button "COMPLETE" at bounding box center [226, 343] width 87 height 24
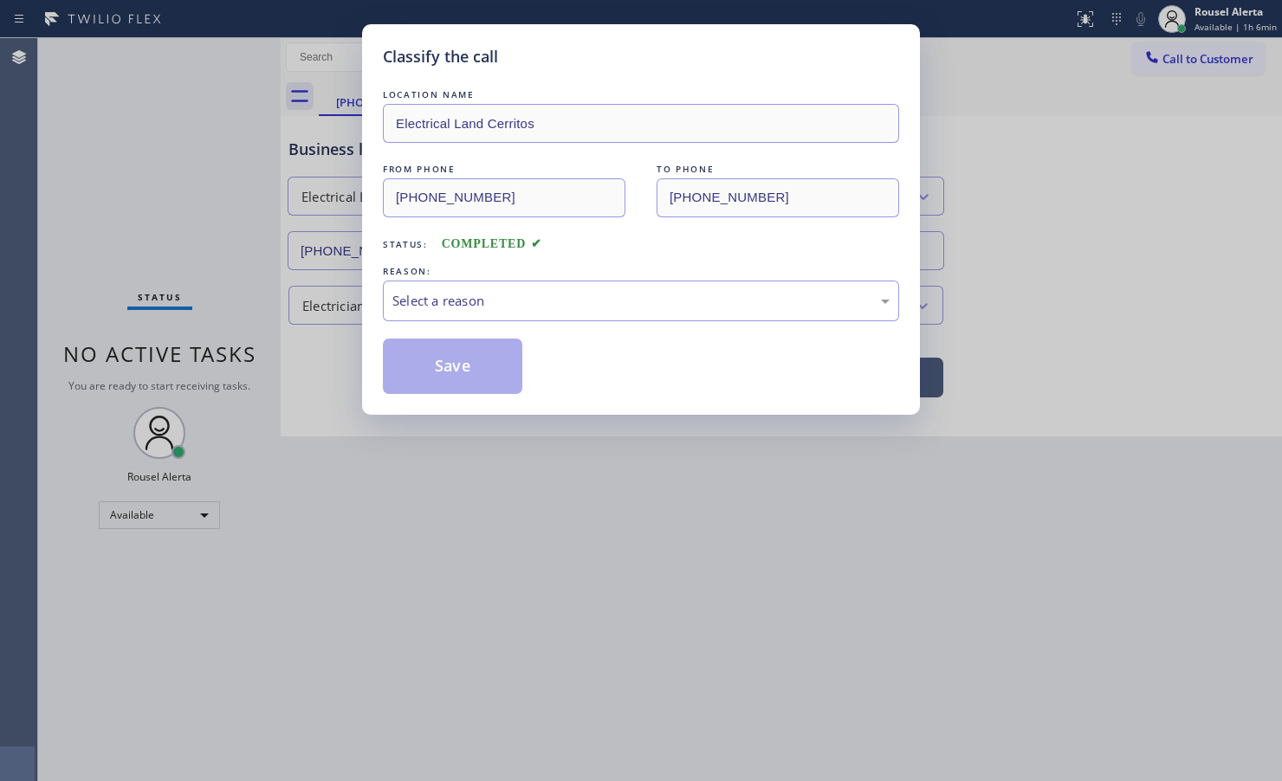
click at [513, 313] on div "Select a reason" at bounding box center [641, 301] width 516 height 41
click at [477, 362] on button "Save" at bounding box center [452, 366] width 139 height 55
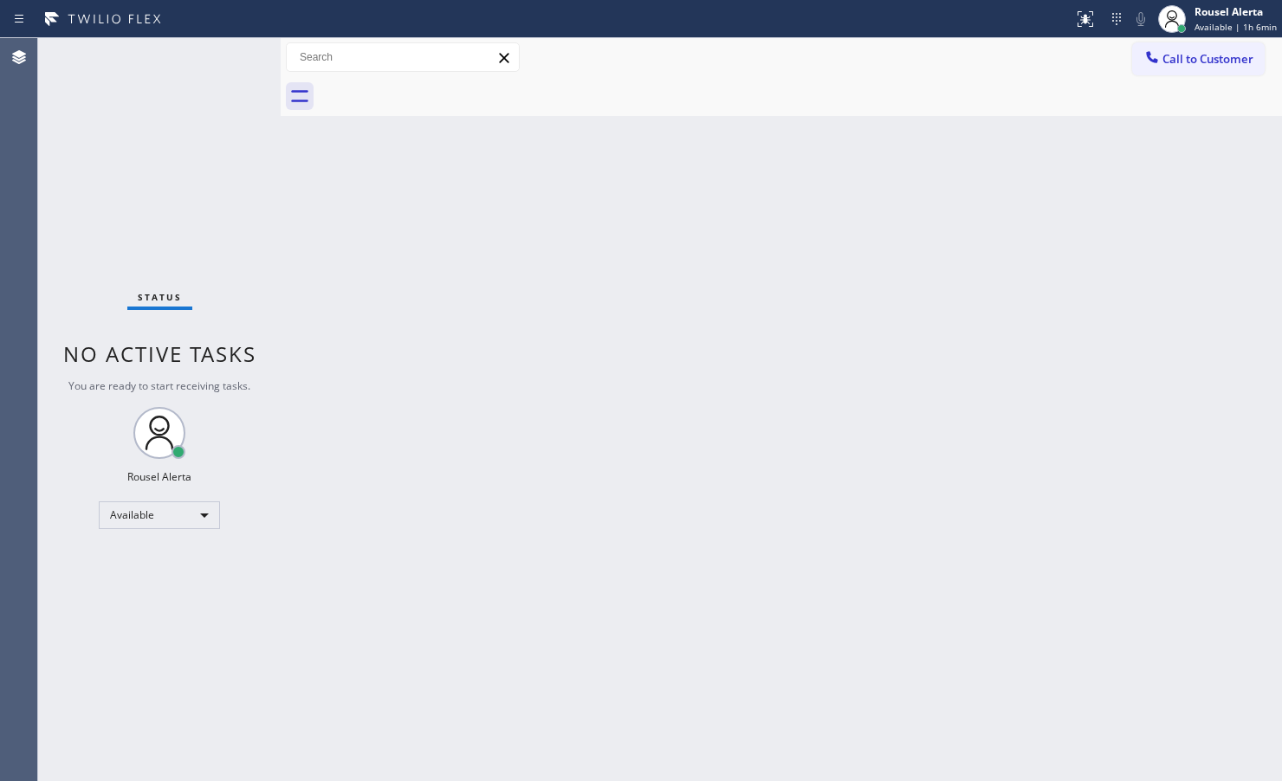
click at [179, 161] on div "Status No active tasks You are ready to start receiving tasks. Rousel Alerta Av…" at bounding box center [159, 409] width 243 height 743
click at [219, 61] on div "Status No active tasks You are ready to start receiving tasks. Rousel Alerta Av…" at bounding box center [159, 409] width 243 height 743
click at [637, 282] on div "Back to Dashboard Change Sender ID Customers Technicians Select a contact Outbo…" at bounding box center [781, 409] width 1001 height 743
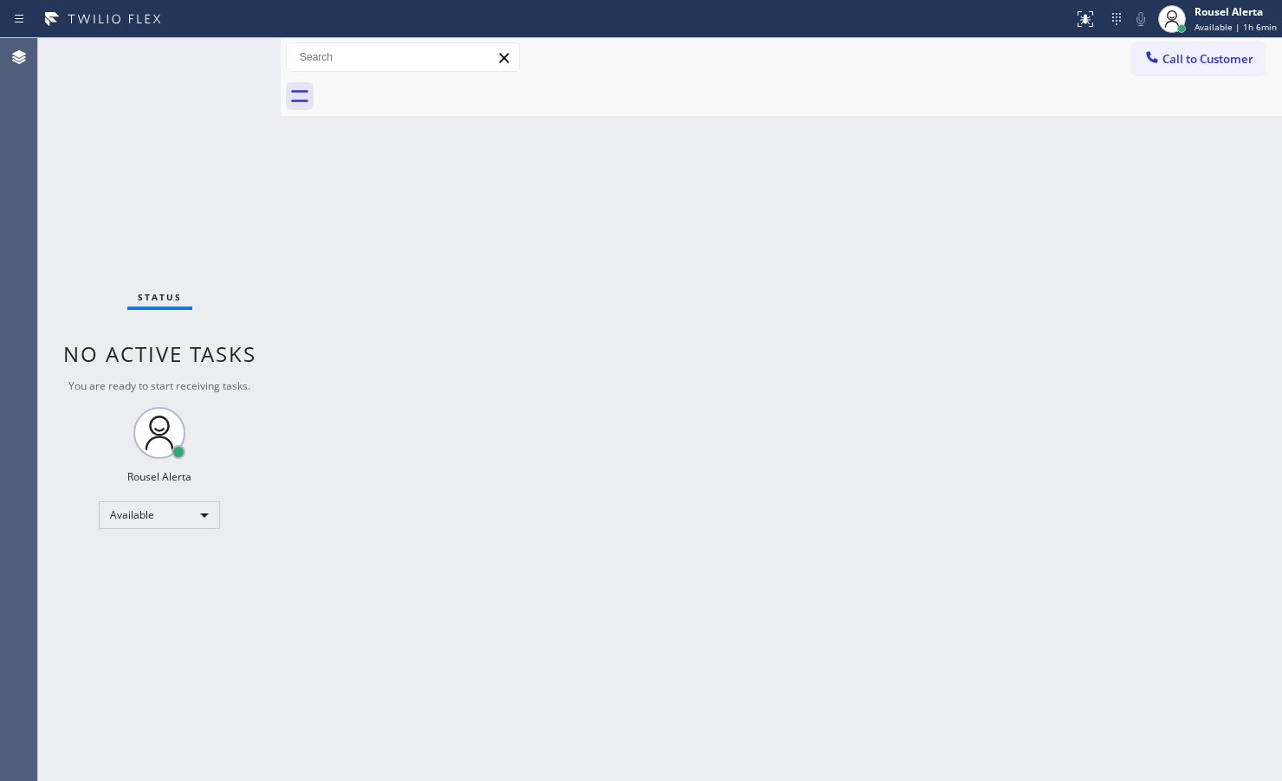
click at [398, 252] on div "Back to Dashboard Change Sender ID Customers Technicians Select a contact Outbo…" at bounding box center [781, 409] width 1001 height 743
drag, startPoint x: 222, startPoint y: 102, endPoint x: 223, endPoint y: 119, distance: 16.5
click at [222, 102] on div "Status No active tasks You are ready to start receiving tasks. Rousel Alerta Av…" at bounding box center [159, 409] width 243 height 743
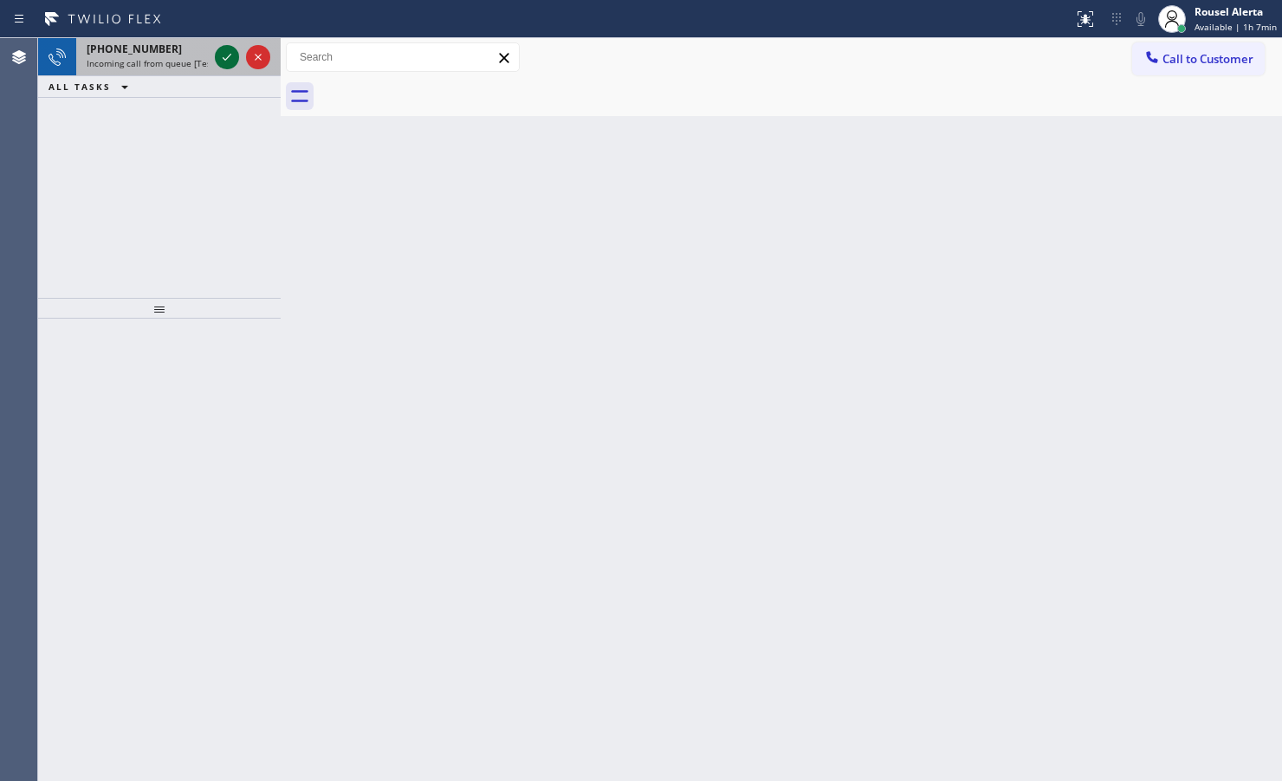
click at [219, 61] on icon at bounding box center [227, 57] width 21 height 21
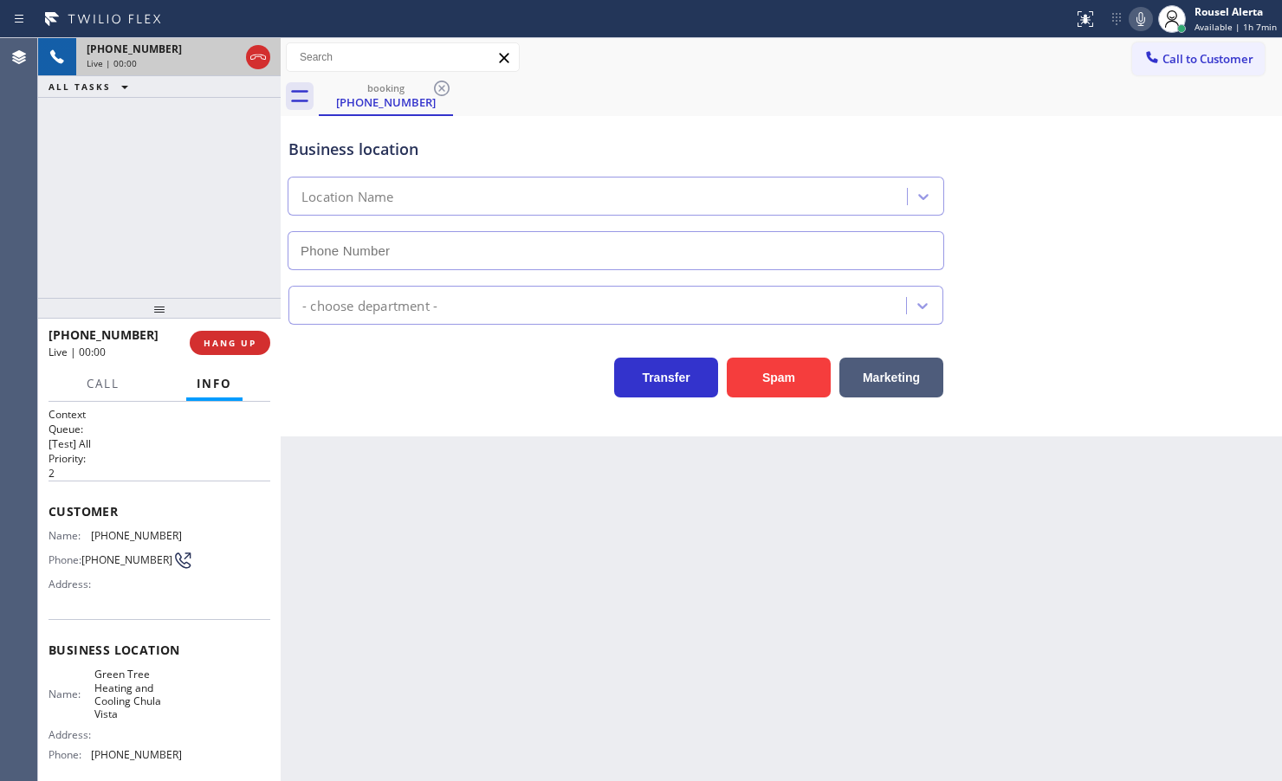
type input "[PHONE_NUMBER]"
click at [769, 394] on button "Spam" at bounding box center [779, 378] width 104 height 40
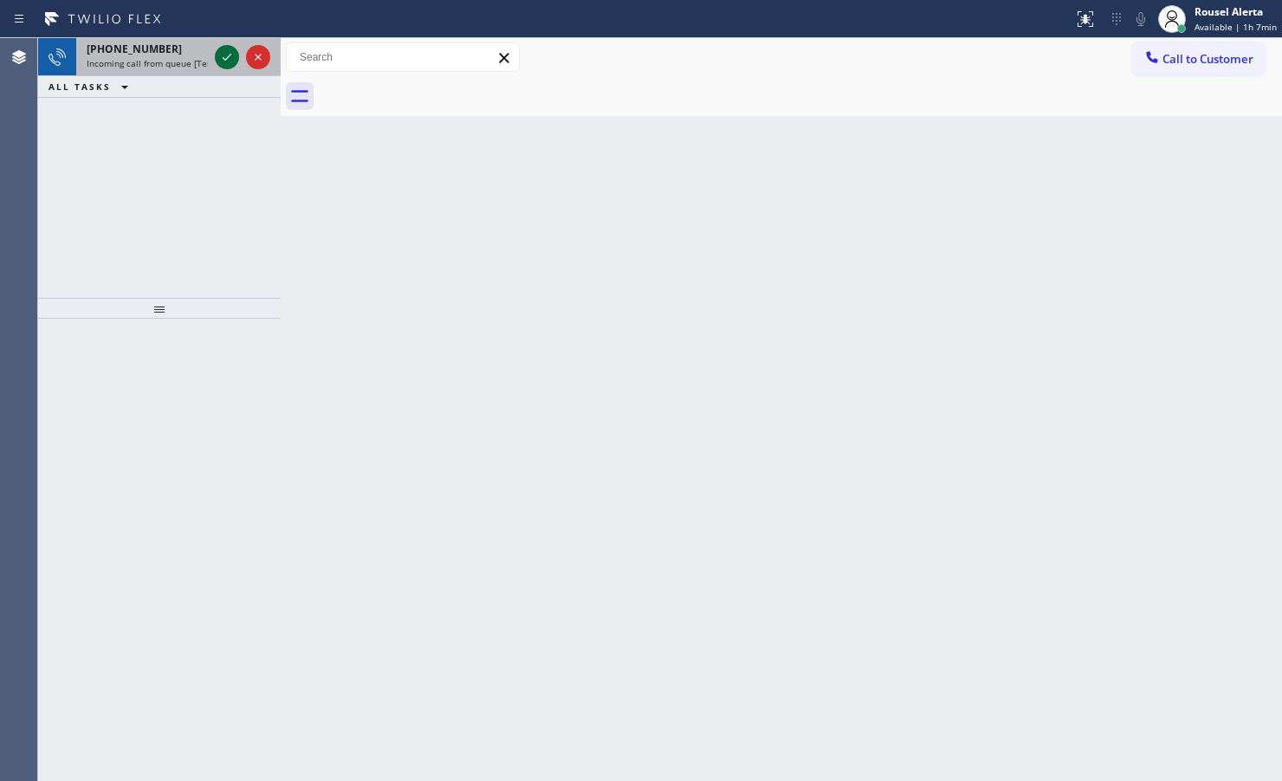
click at [217, 57] on icon at bounding box center [227, 57] width 21 height 21
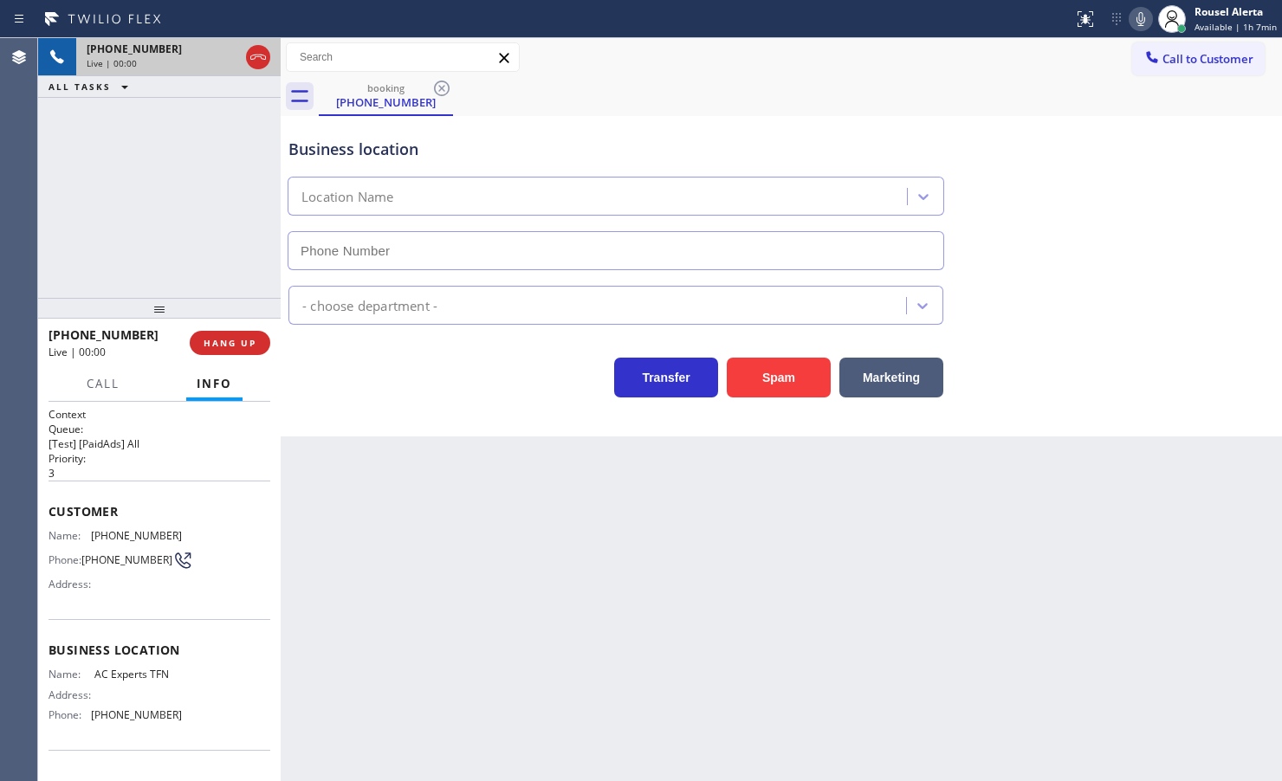
type input "[PHONE_NUMBER]"
drag, startPoint x: 154, startPoint y: 132, endPoint x: 200, endPoint y: 262, distance: 137.8
click at [153, 133] on div "[PHONE_NUMBER] Live | 00:09 ALL TASKS ALL TASKS ACTIVE TASKS TASKS IN WRAP UP" at bounding box center [159, 168] width 243 height 260
click at [230, 337] on span "HANG UP" at bounding box center [230, 343] width 53 height 12
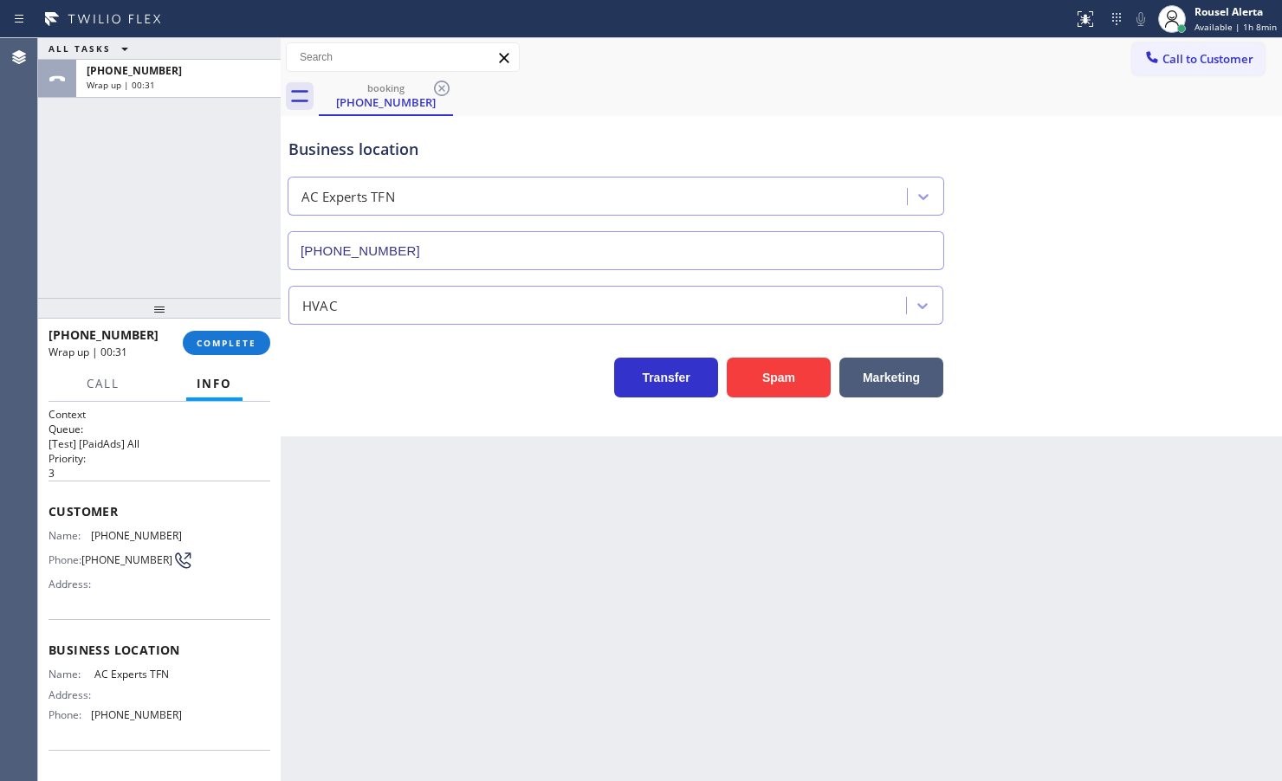
click at [537, 515] on div "Back to Dashboard Change Sender ID Customers Technicians Select a contact Outbo…" at bounding box center [781, 409] width 1001 height 743
click at [205, 342] on span "COMPLETE" at bounding box center [227, 343] width 60 height 12
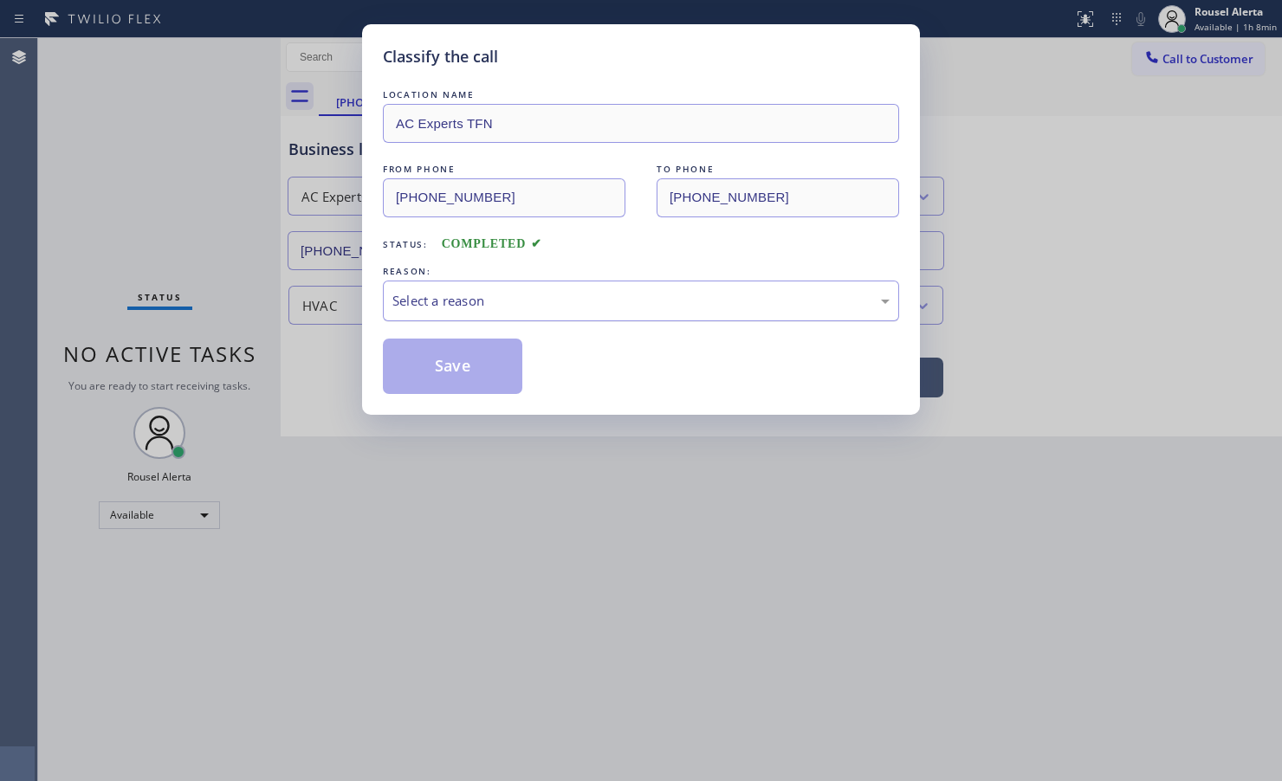
click at [492, 321] on div "Select a reason" at bounding box center [641, 301] width 516 height 41
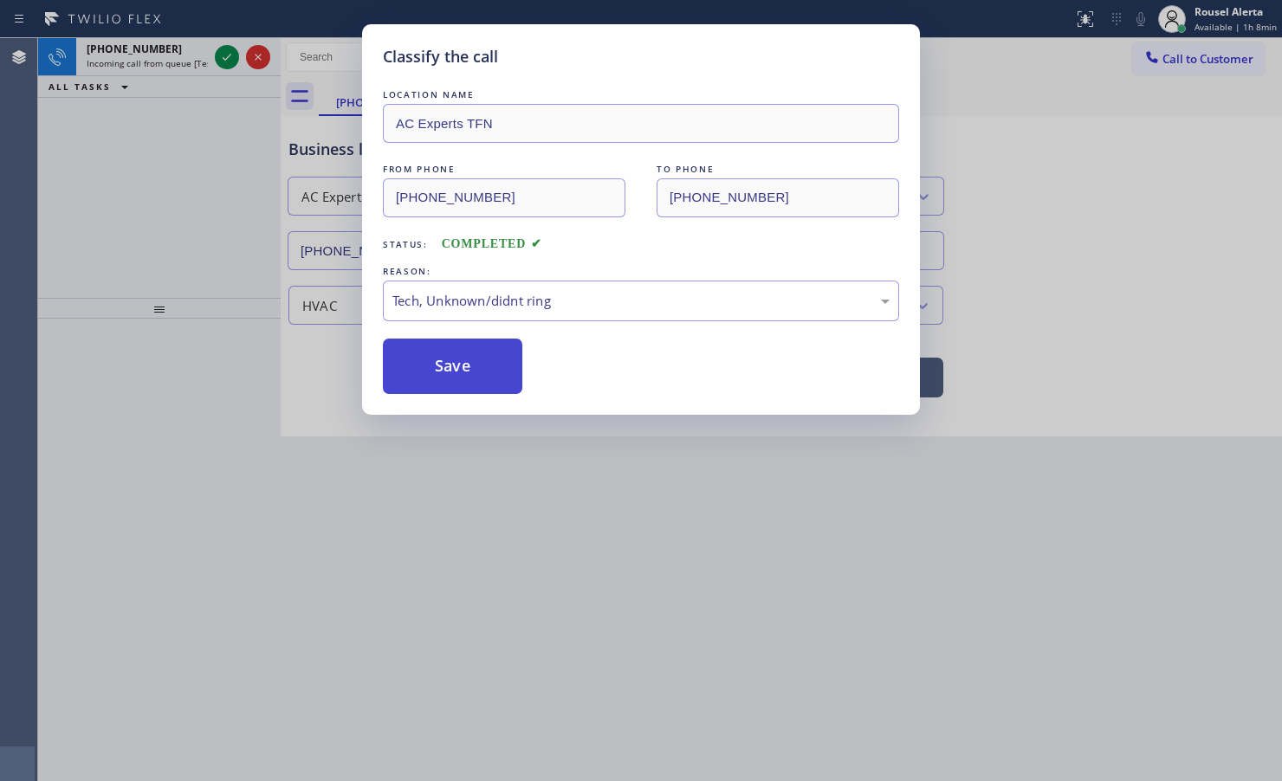
click at [416, 343] on button "Save" at bounding box center [452, 366] width 139 height 55
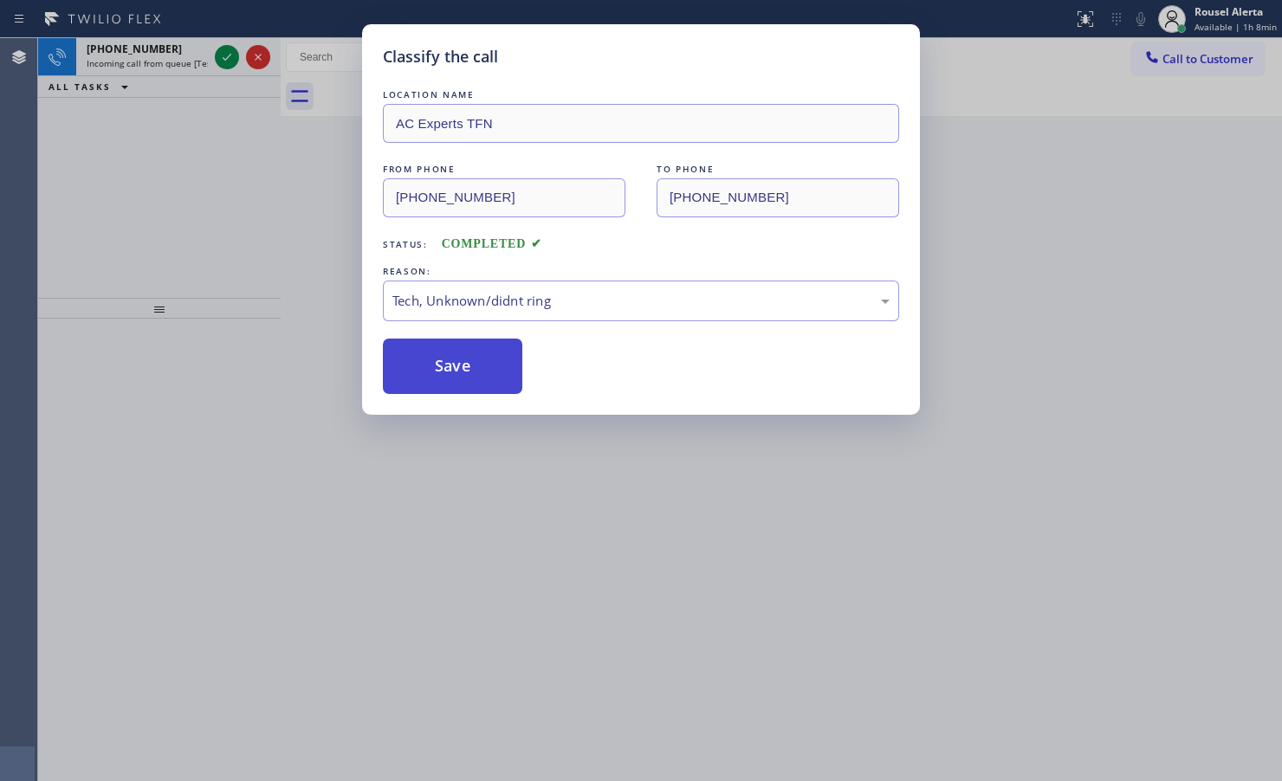
click at [439, 366] on button "Save" at bounding box center [452, 366] width 139 height 55
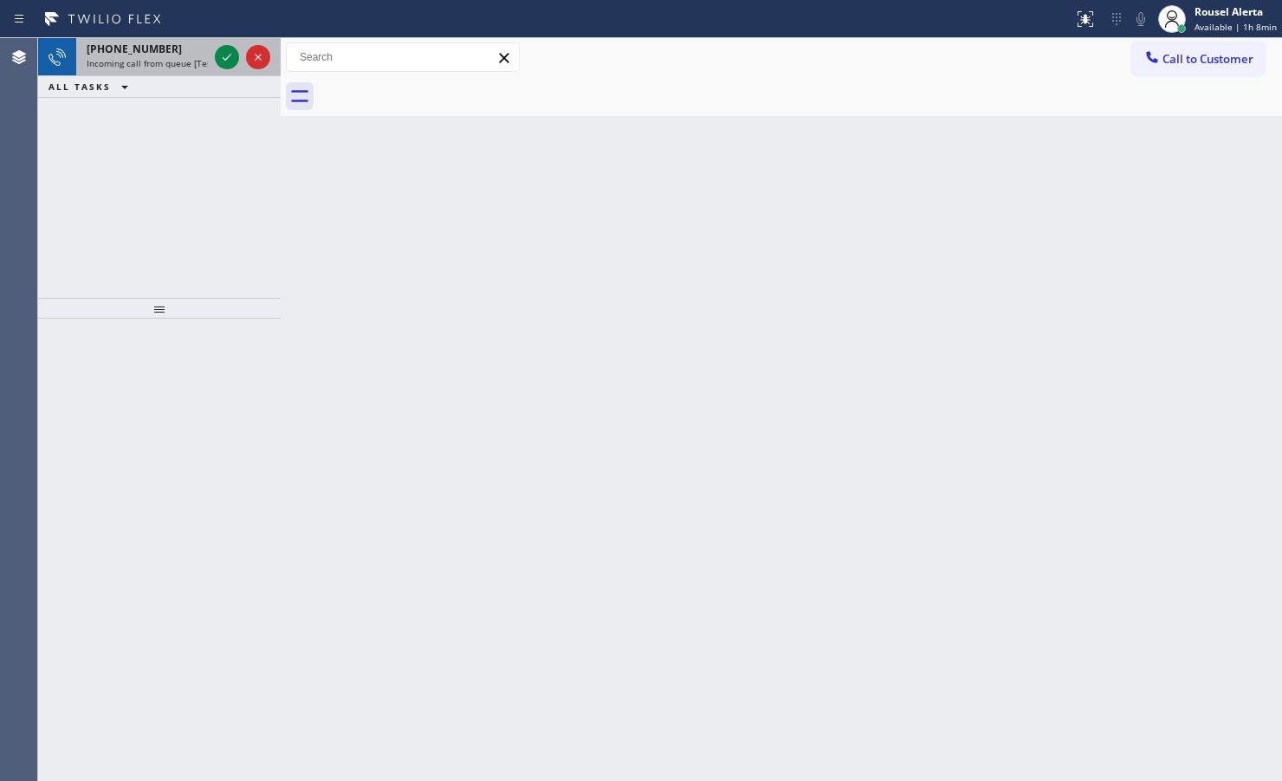
click at [189, 54] on div "[PHONE_NUMBER]" at bounding box center [147, 49] width 121 height 15
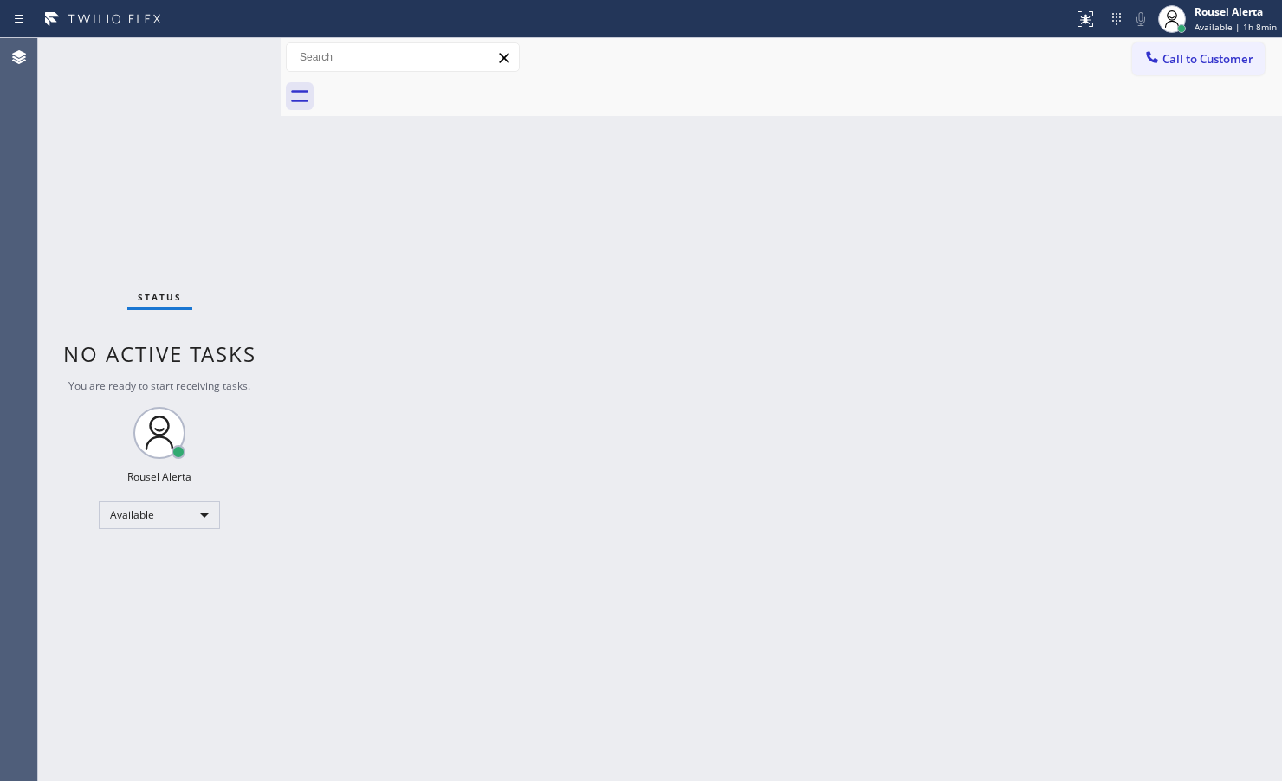
click at [215, 57] on div "Status No active tasks You are ready to start receiving tasks. Rousel Alerta Av…" at bounding box center [159, 409] width 243 height 743
click at [554, 422] on div "Back to Dashboard Change Sender ID Customers Technicians Select a contact Outbo…" at bounding box center [781, 409] width 1001 height 743
click at [845, 165] on div "Back to Dashboard Change Sender ID Customers Technicians Select a contact Outbo…" at bounding box center [781, 409] width 1001 height 743
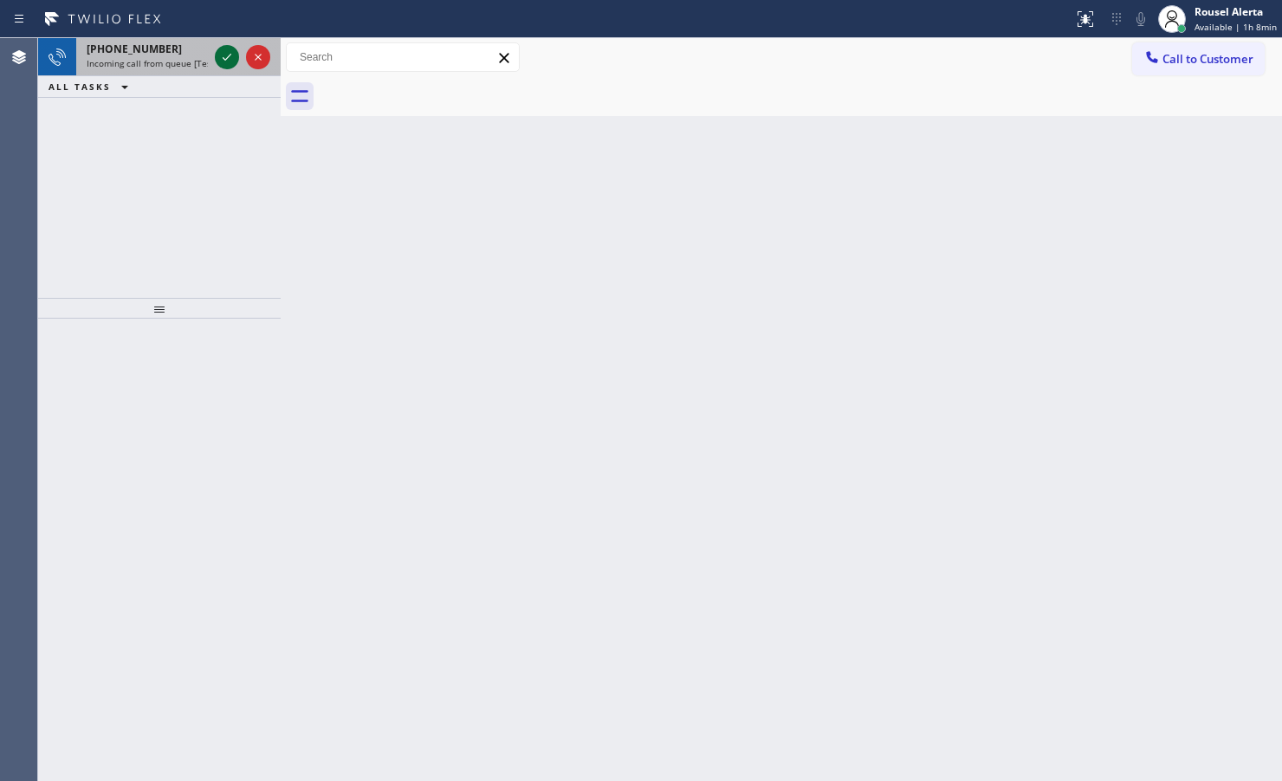
click at [219, 53] on icon at bounding box center [227, 57] width 21 height 21
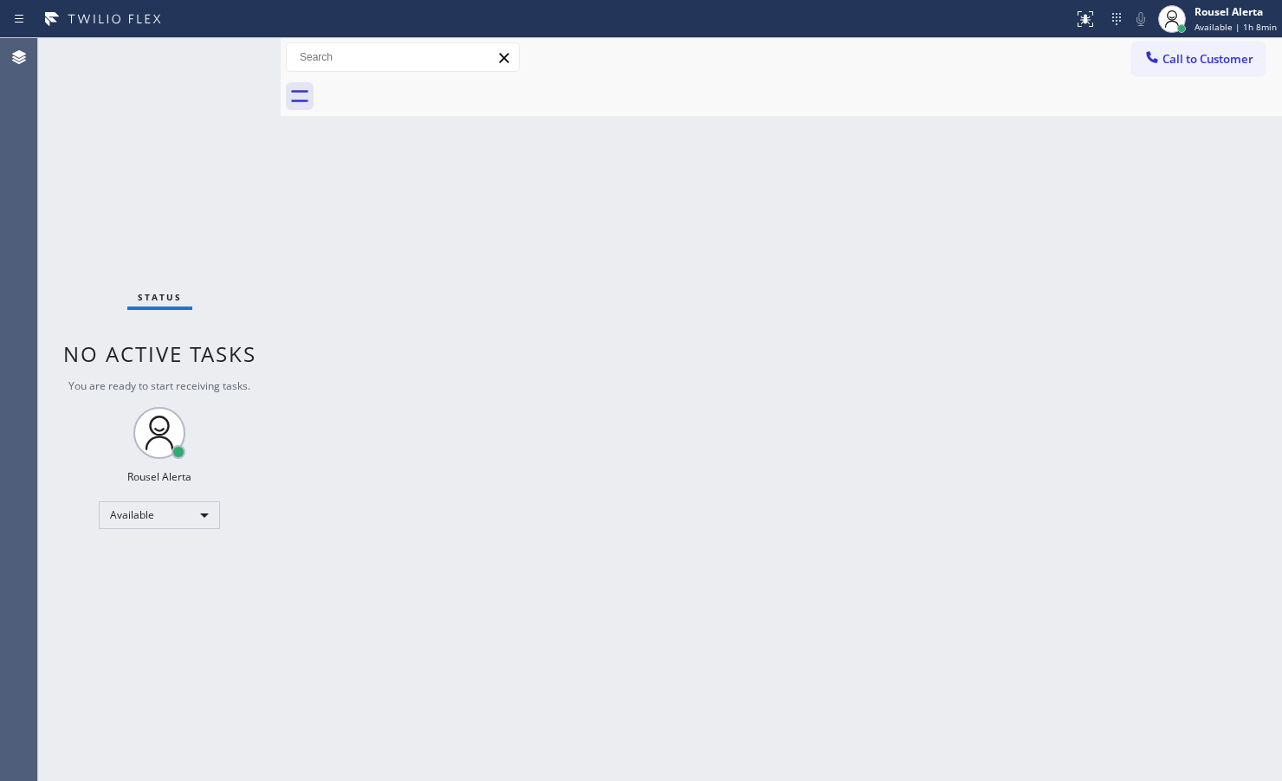
click at [223, 56] on div "Status No active tasks You are ready to start receiving tasks. Rousel Alerta Av…" at bounding box center [159, 409] width 243 height 743
click at [223, 57] on div "Status No active tasks You are ready to start receiving tasks. Rousel Alerta Av…" at bounding box center [159, 409] width 243 height 743
click at [225, 58] on div "Status No active tasks You are ready to start receiving tasks. Rousel Alerta Av…" at bounding box center [159, 409] width 243 height 743
click at [236, 89] on div "Status No active tasks You are ready to start receiving tasks. Rousel Alerta Av…" at bounding box center [159, 409] width 243 height 743
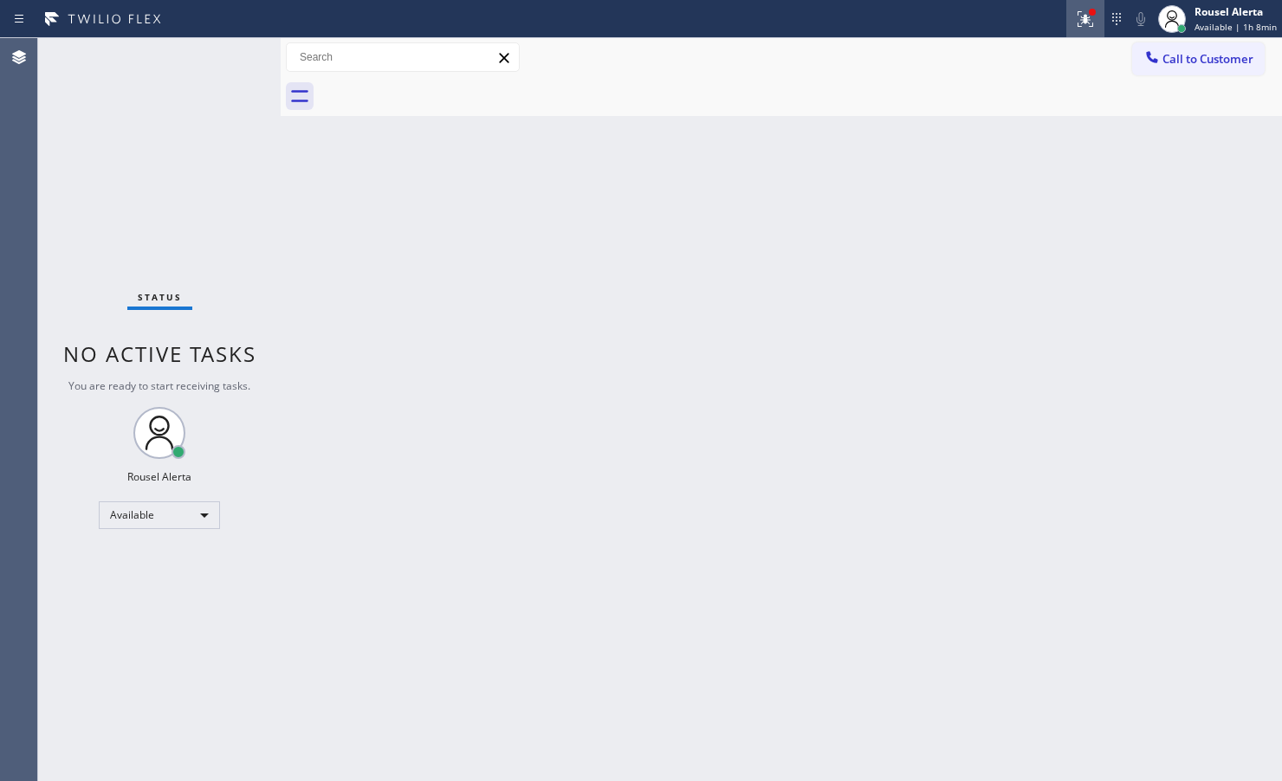
click at [1079, 5] on button at bounding box center [1085, 19] width 38 height 38
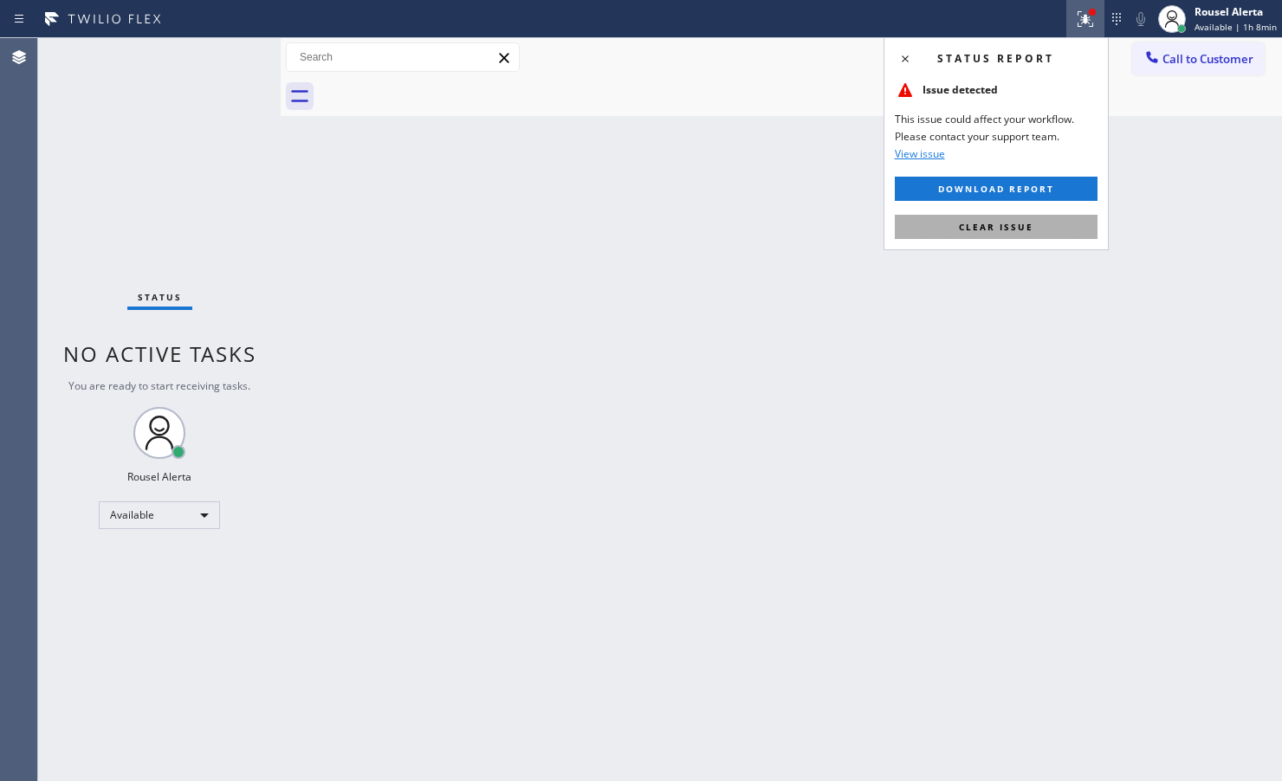
click at [1018, 226] on span "Clear issue" at bounding box center [996, 227] width 74 height 12
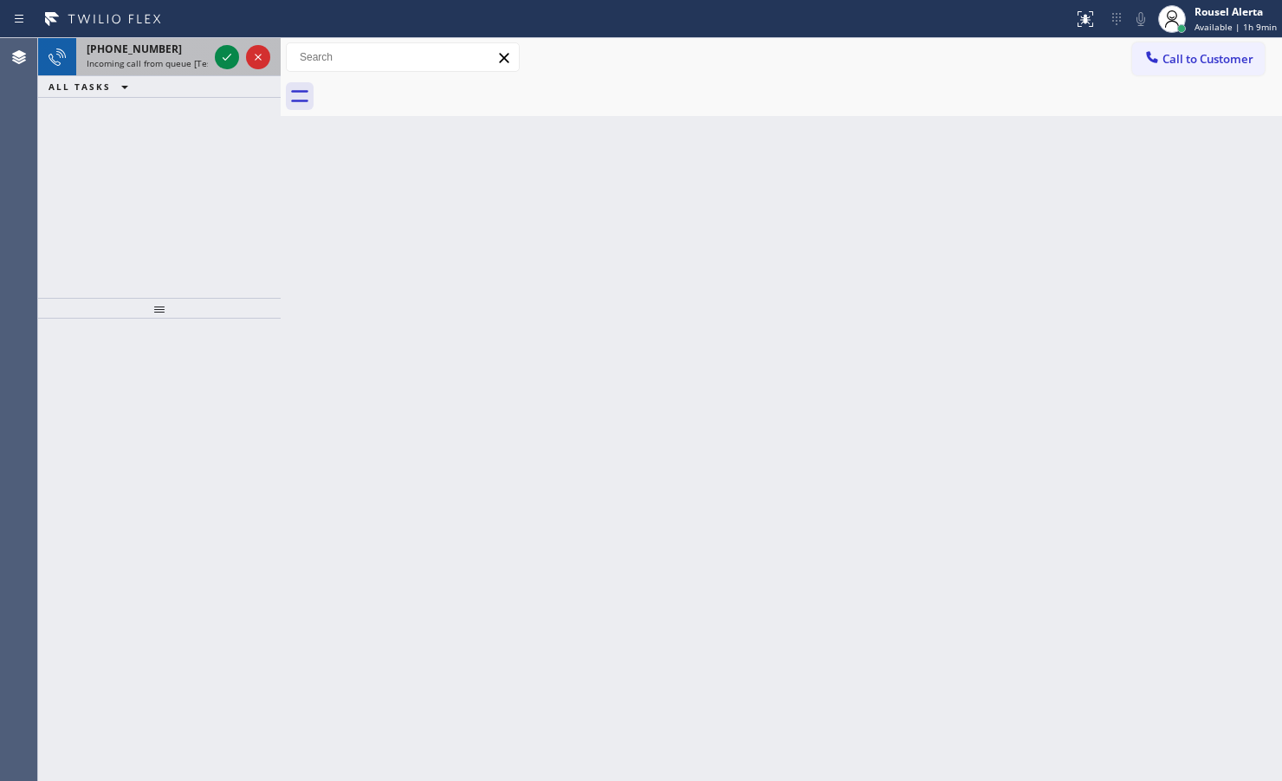
click at [165, 58] on span "Incoming call from queue [Test] All" at bounding box center [159, 63] width 144 height 12
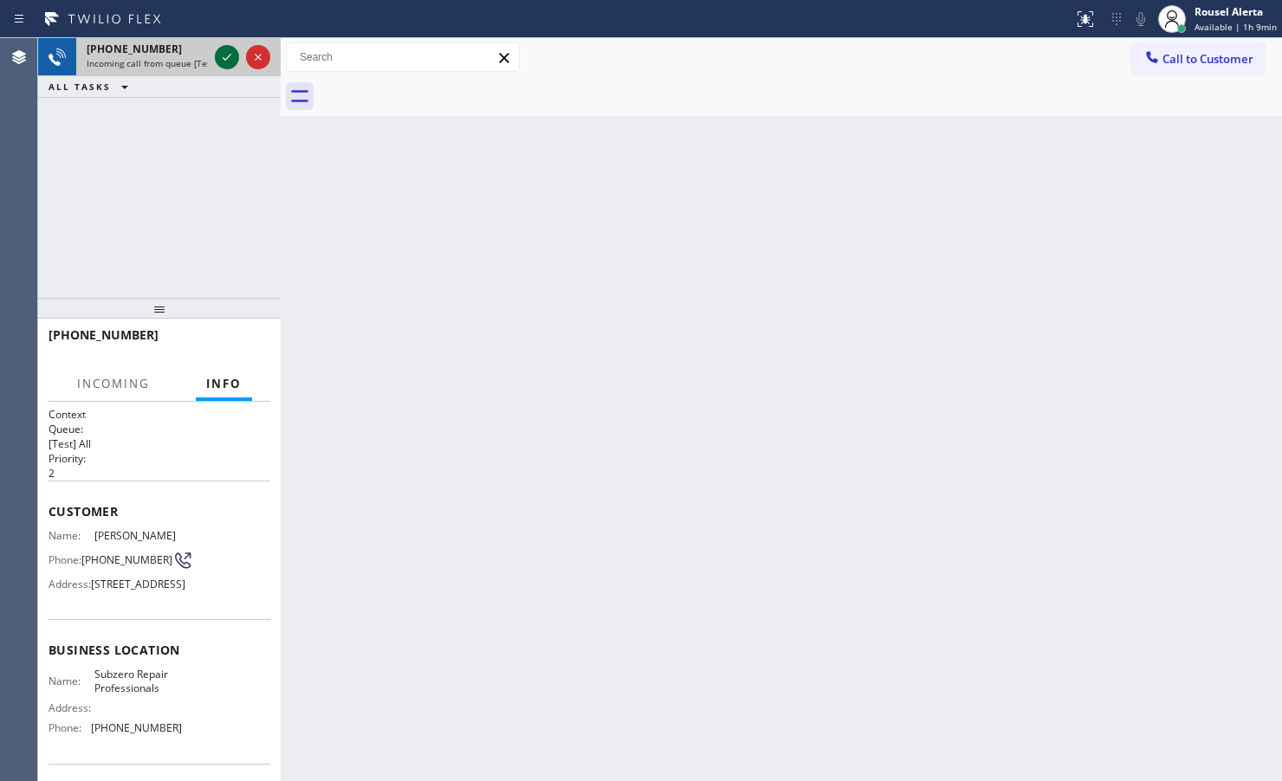
click at [218, 62] on icon at bounding box center [227, 57] width 21 height 21
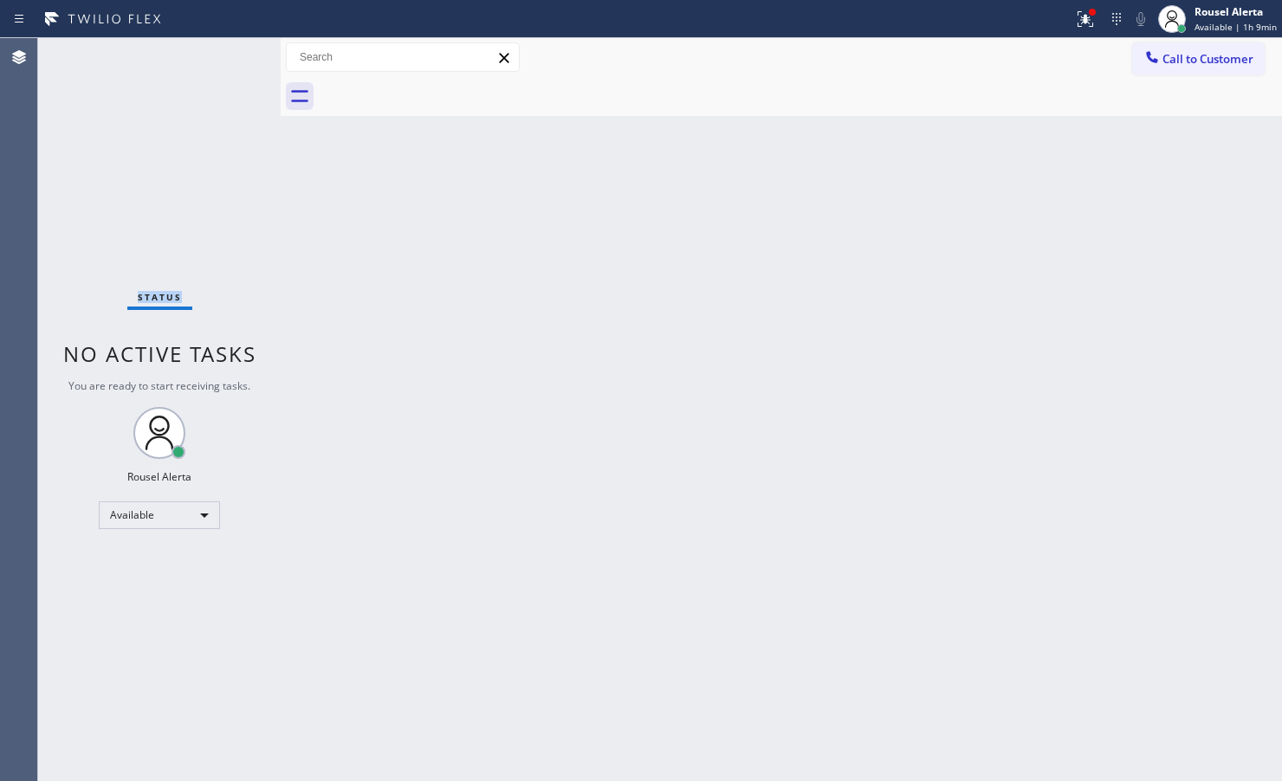
click at [218, 62] on div "Status No active tasks You are ready to start receiving tasks. Rousel Alerta Av…" at bounding box center [159, 409] width 243 height 743
click at [401, 321] on div "Back to Dashboard Change Sender ID Customers Technicians Select a contact Outbo…" at bounding box center [781, 409] width 1001 height 743
click at [1071, 14] on div at bounding box center [1085, 19] width 38 height 21
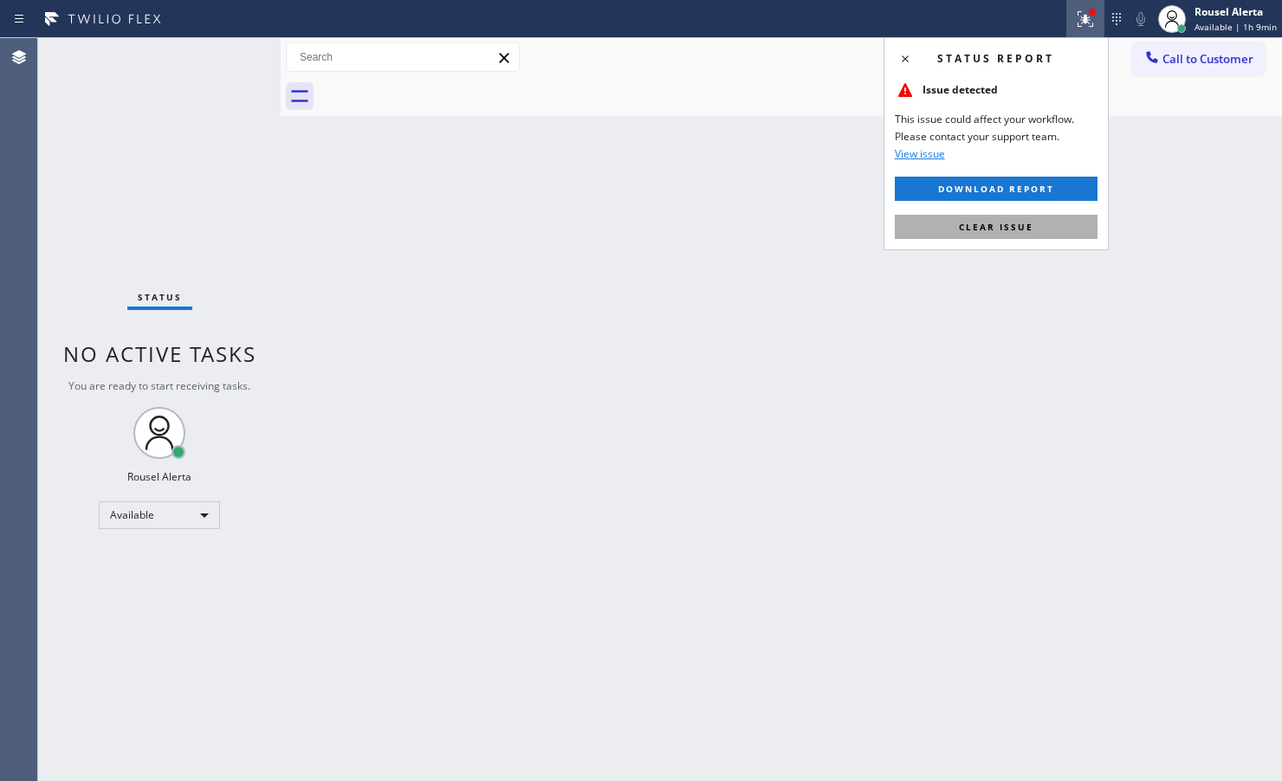
click at [1029, 221] on span "Clear issue" at bounding box center [996, 227] width 74 height 12
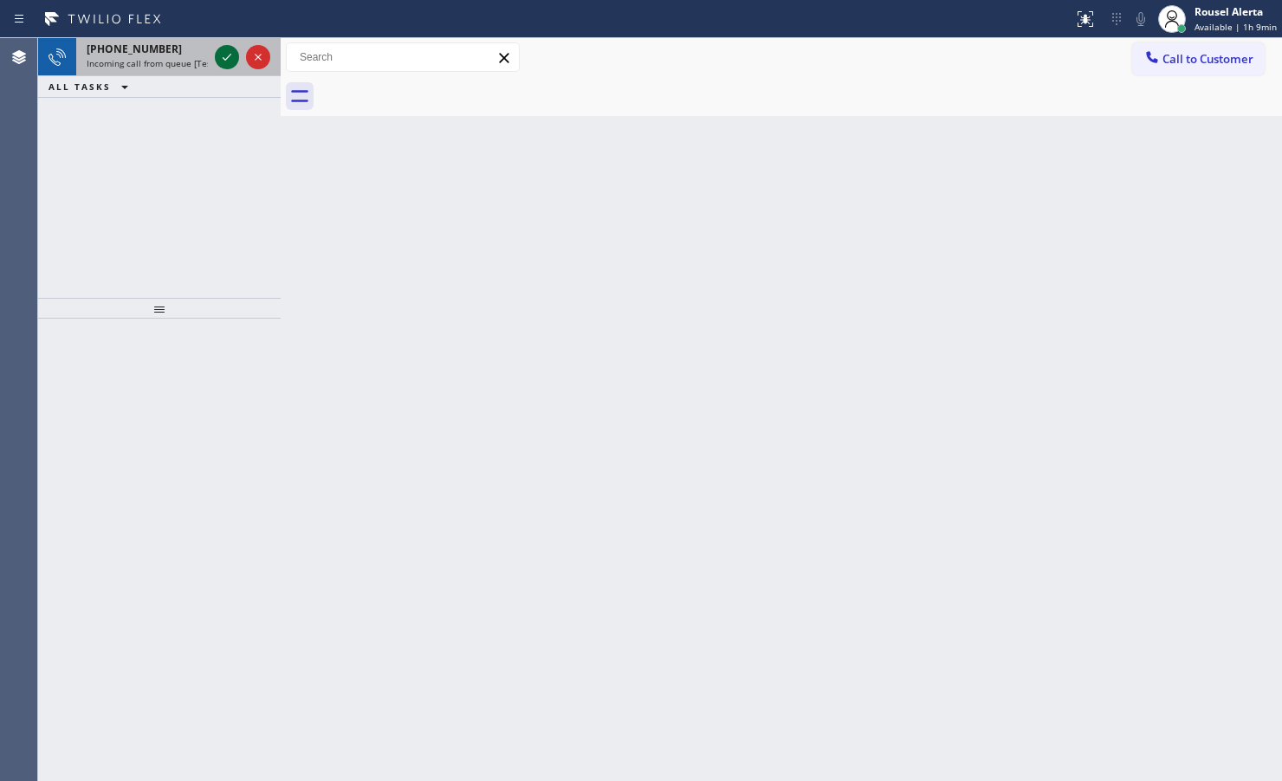
click at [219, 54] on icon at bounding box center [227, 57] width 21 height 21
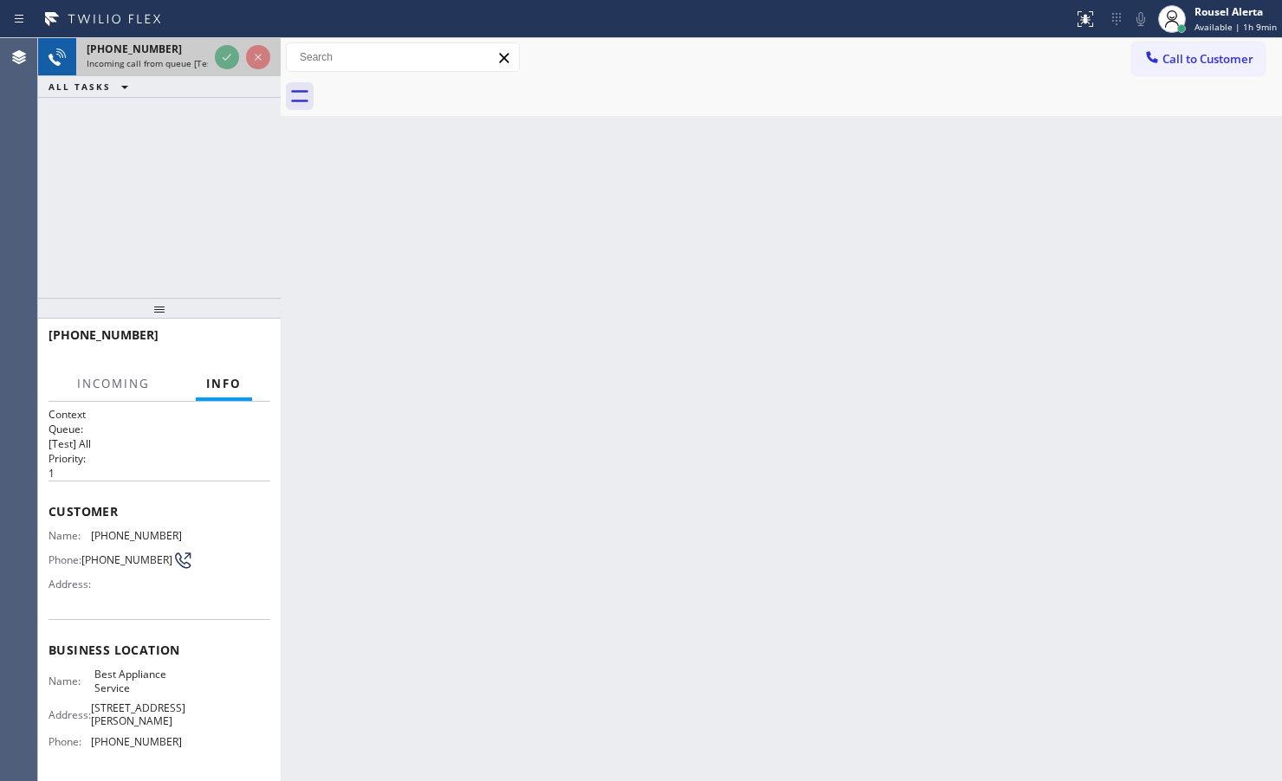
click at [212, 57] on div at bounding box center [242, 57] width 62 height 38
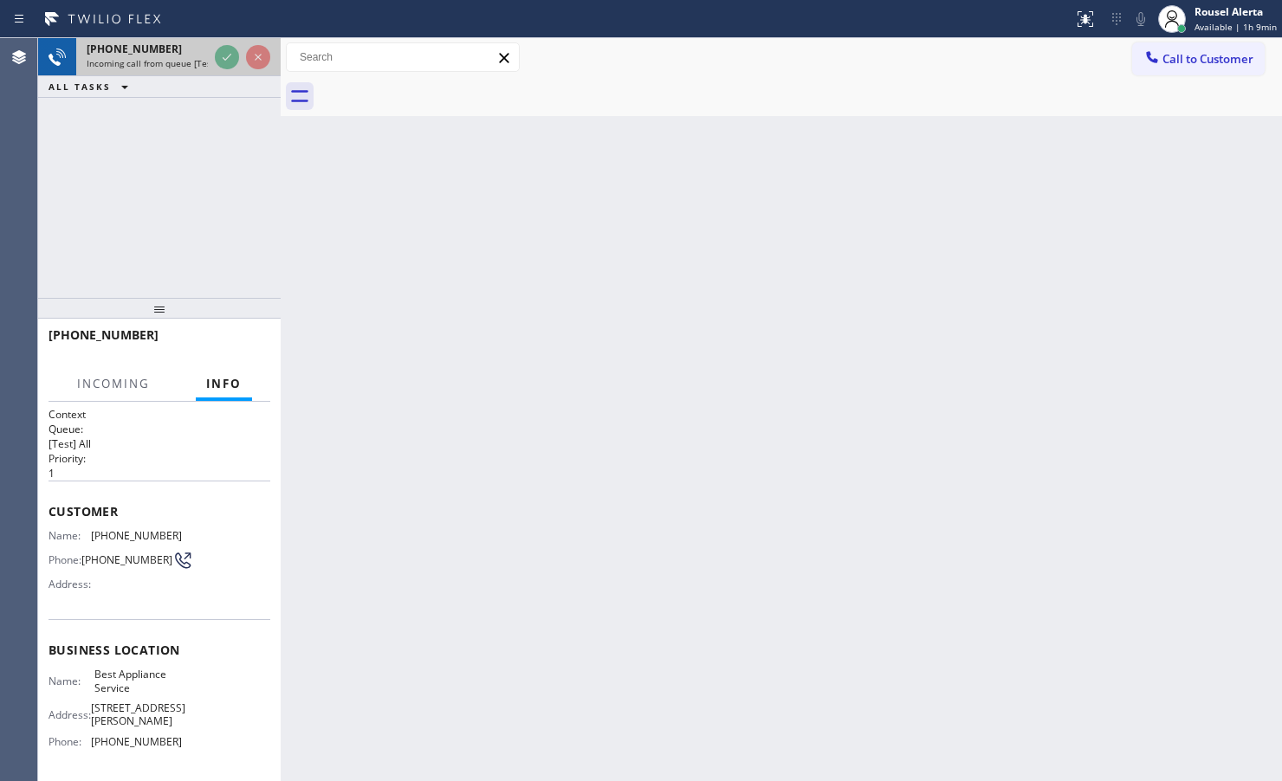
click at [212, 57] on div at bounding box center [242, 57] width 62 height 38
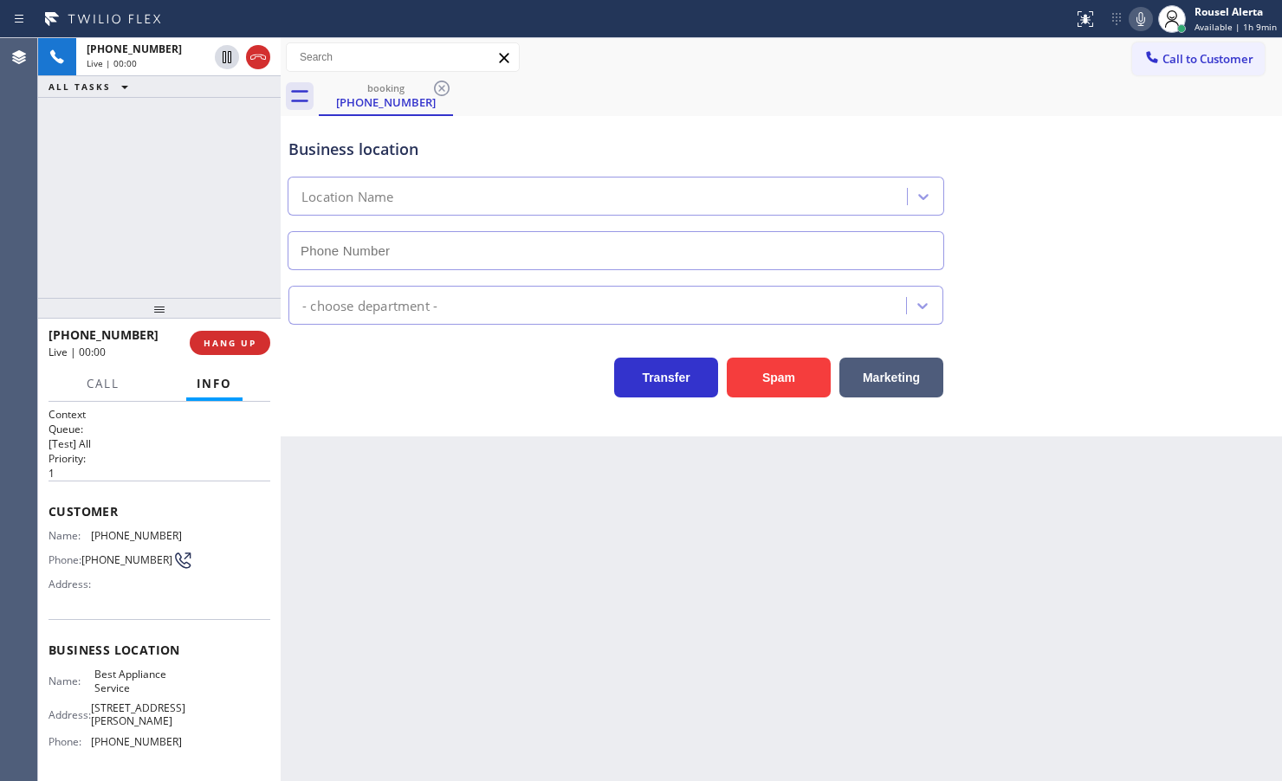
type input "[PHONE_NUMBER]"
click at [426, 513] on div "Back to Dashboard Change Sender ID Customers Technicians Select a contact Outbo…" at bounding box center [781, 409] width 1001 height 743
drag, startPoint x: 169, startPoint y: 170, endPoint x: 219, endPoint y: 313, distance: 151.5
click at [167, 167] on div "[PHONE_NUMBER] Live | 00:08 ALL TASKS ALL TASKS ACTIVE TASKS TASKS IN WRAP UP" at bounding box center [159, 168] width 243 height 260
click at [414, 608] on div "Back to Dashboard Change Sender ID Customers Technicians Select a contact Outbo…" at bounding box center [781, 409] width 1001 height 743
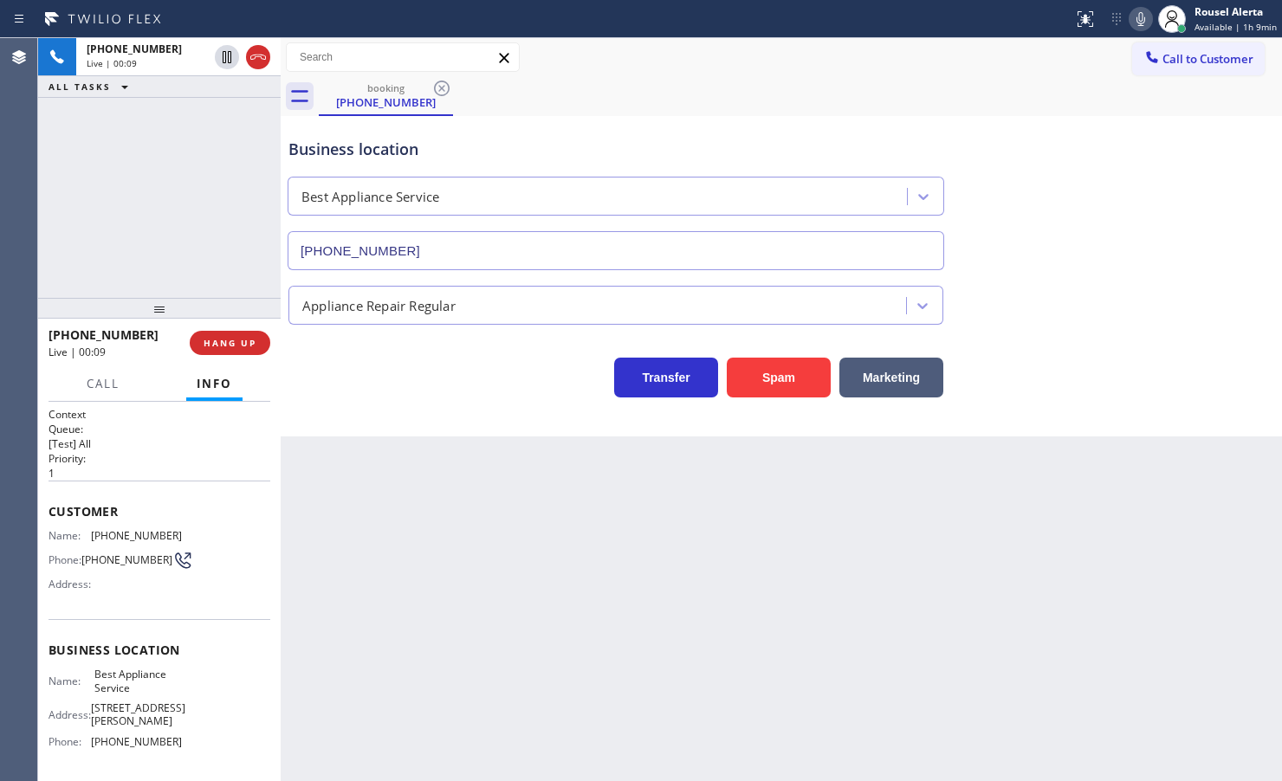
click at [225, 327] on div "[PHONE_NUMBER] Live | 00:09 HANG UP" at bounding box center [160, 342] width 222 height 45
click at [227, 345] on span "HANG UP" at bounding box center [230, 343] width 53 height 12
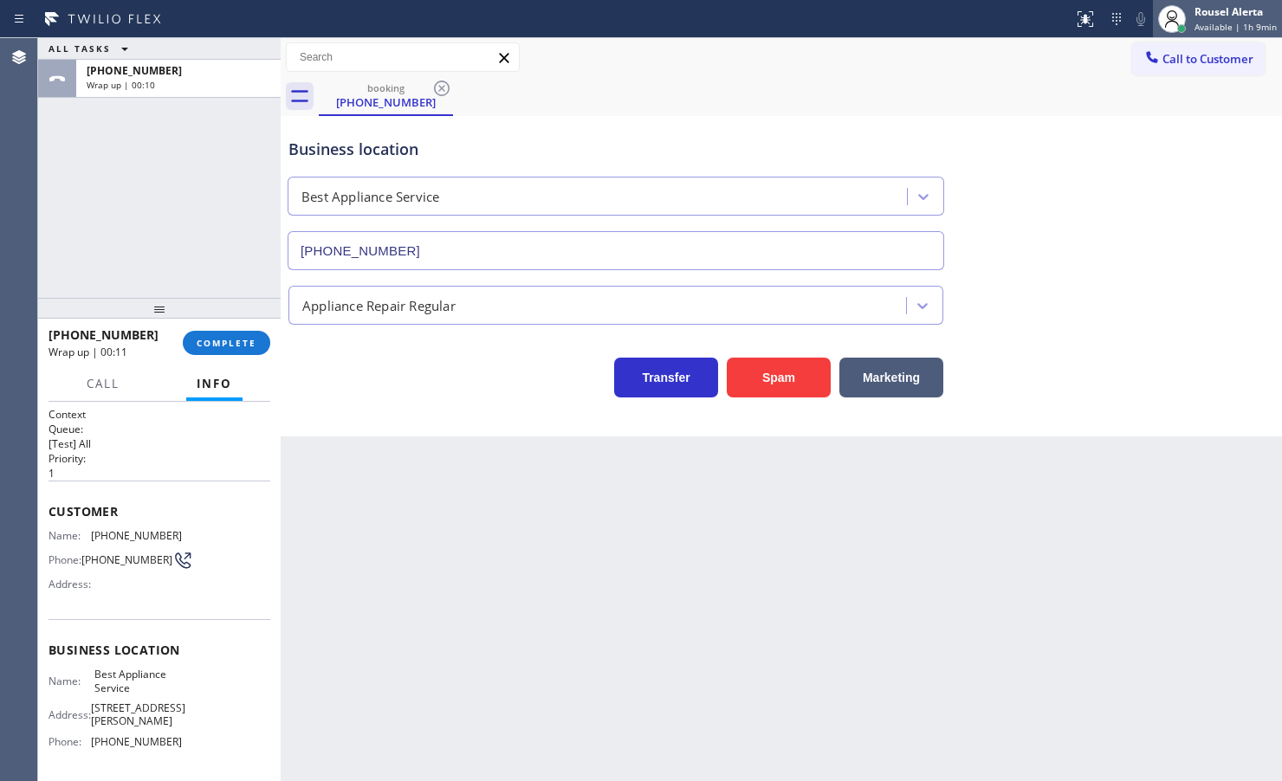
click at [1256, 15] on div "Rousel Alerta" at bounding box center [1235, 11] width 82 height 15
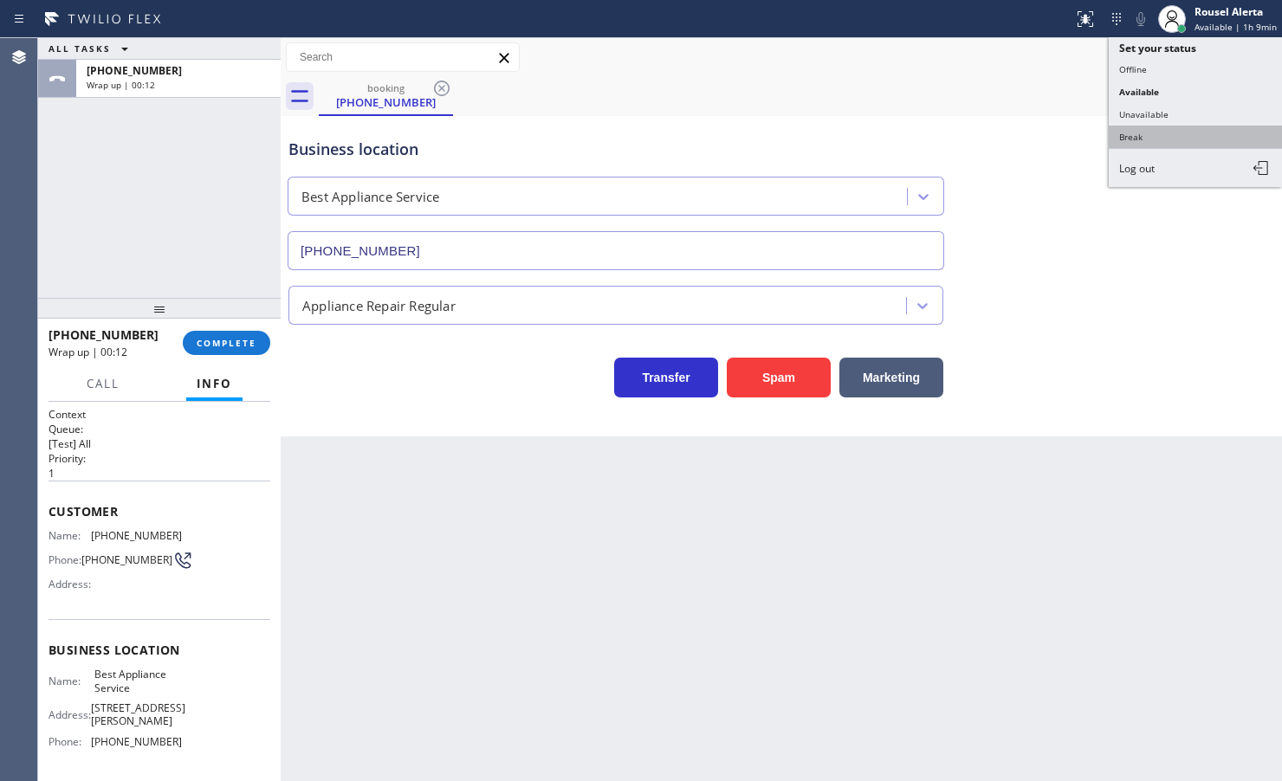
click at [1184, 132] on button "Break" at bounding box center [1195, 137] width 173 height 23
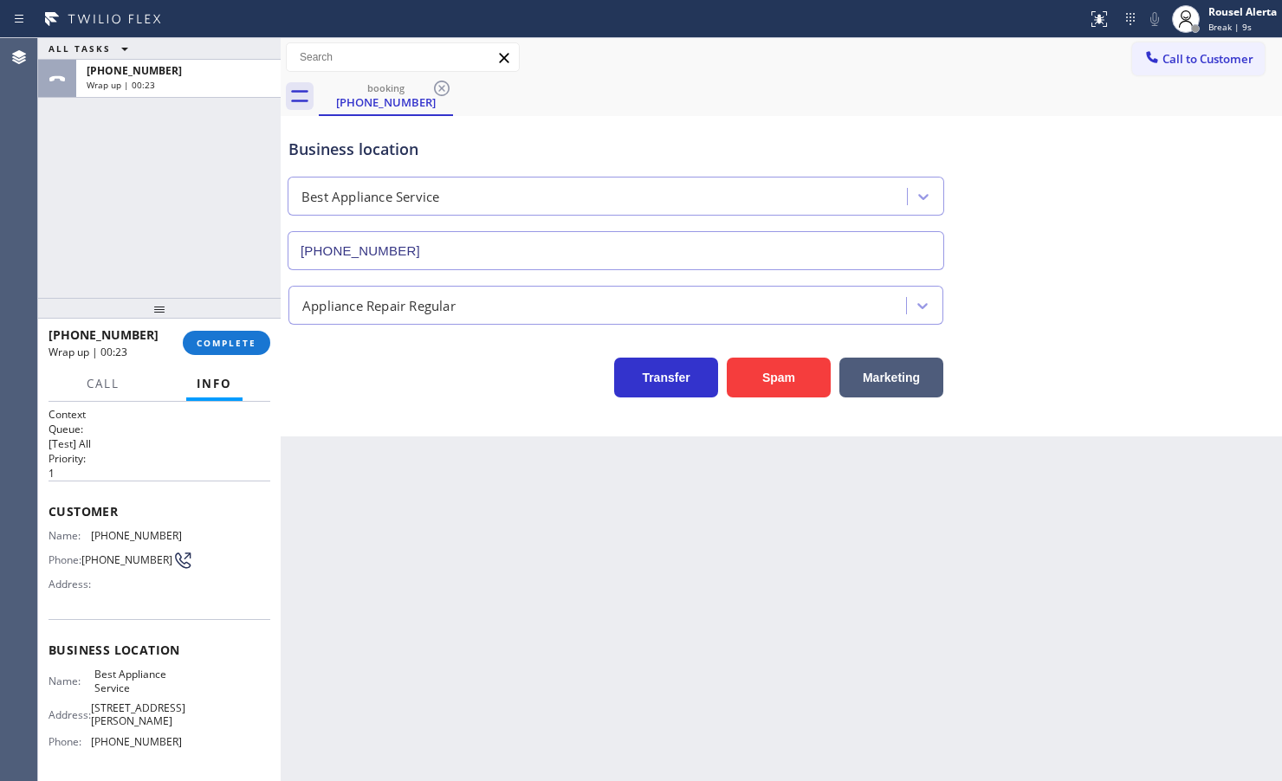
click at [97, 128] on div "ALL TASKS ALL TASKS ACTIVE TASKS TASKS IN WRAP UP [PHONE_NUMBER] Wrap up | 00:23" at bounding box center [159, 168] width 243 height 260
click at [202, 340] on span "COMPLETE" at bounding box center [227, 343] width 60 height 12
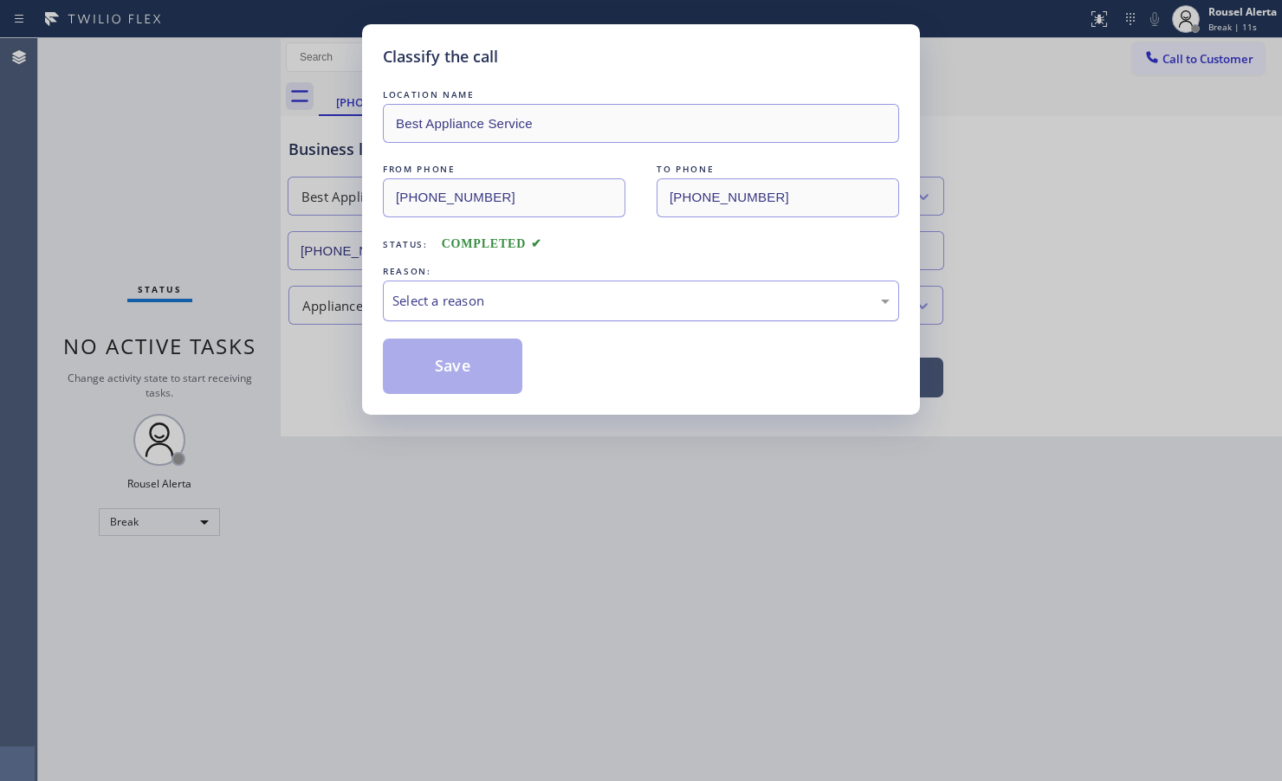
click at [411, 292] on div "Select a reason" at bounding box center [640, 301] width 497 height 20
click at [442, 361] on button "Save" at bounding box center [452, 366] width 139 height 55
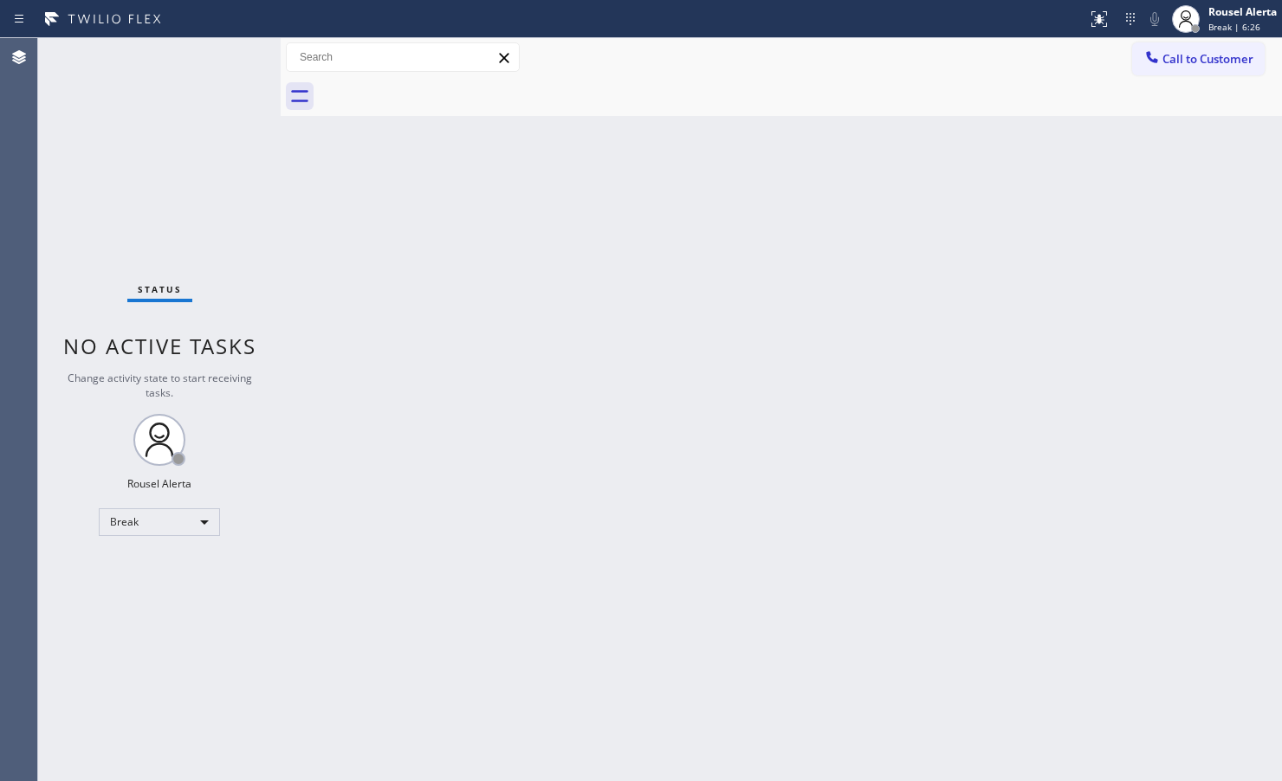
click at [1264, 498] on div "Back to Dashboard Change Sender ID Customers Technicians Select a contact Outbo…" at bounding box center [781, 409] width 1001 height 743
click at [1223, 17] on div "Rousel Alerta" at bounding box center [1242, 11] width 68 height 15
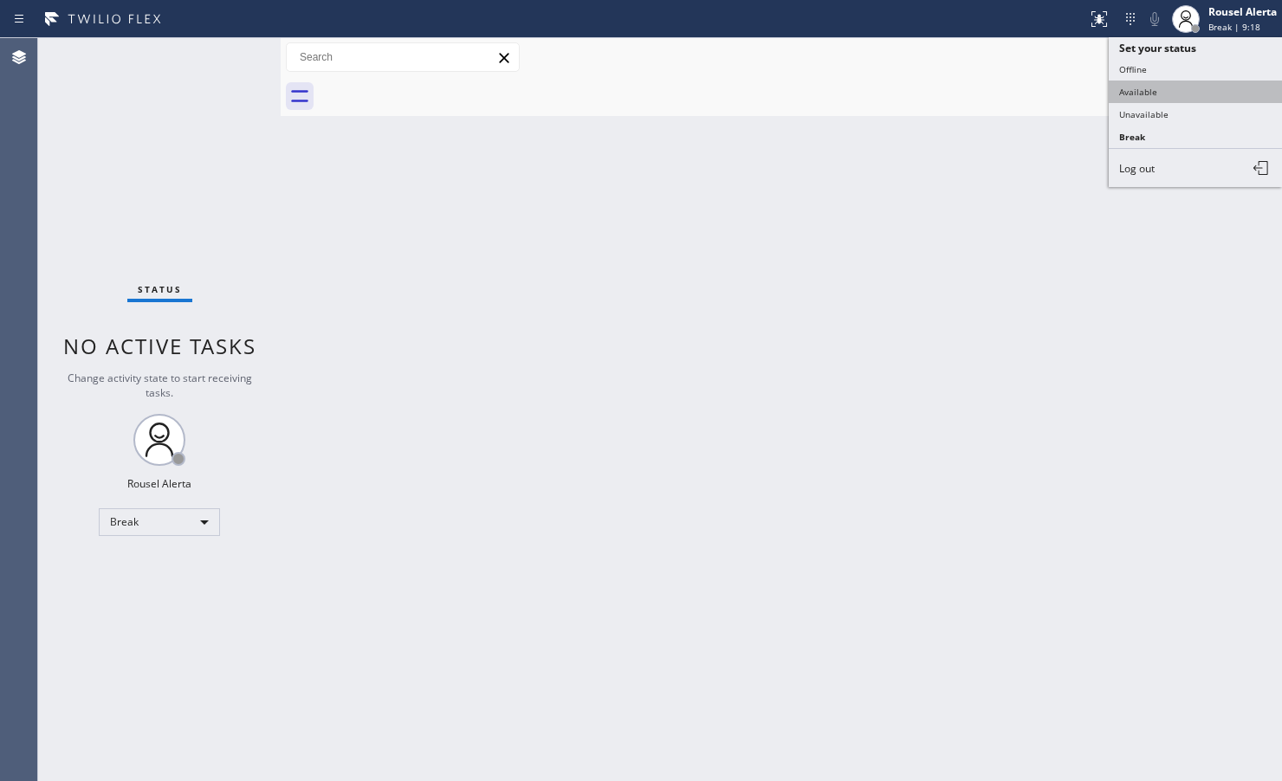
click at [1191, 81] on button "Available" at bounding box center [1195, 92] width 173 height 23
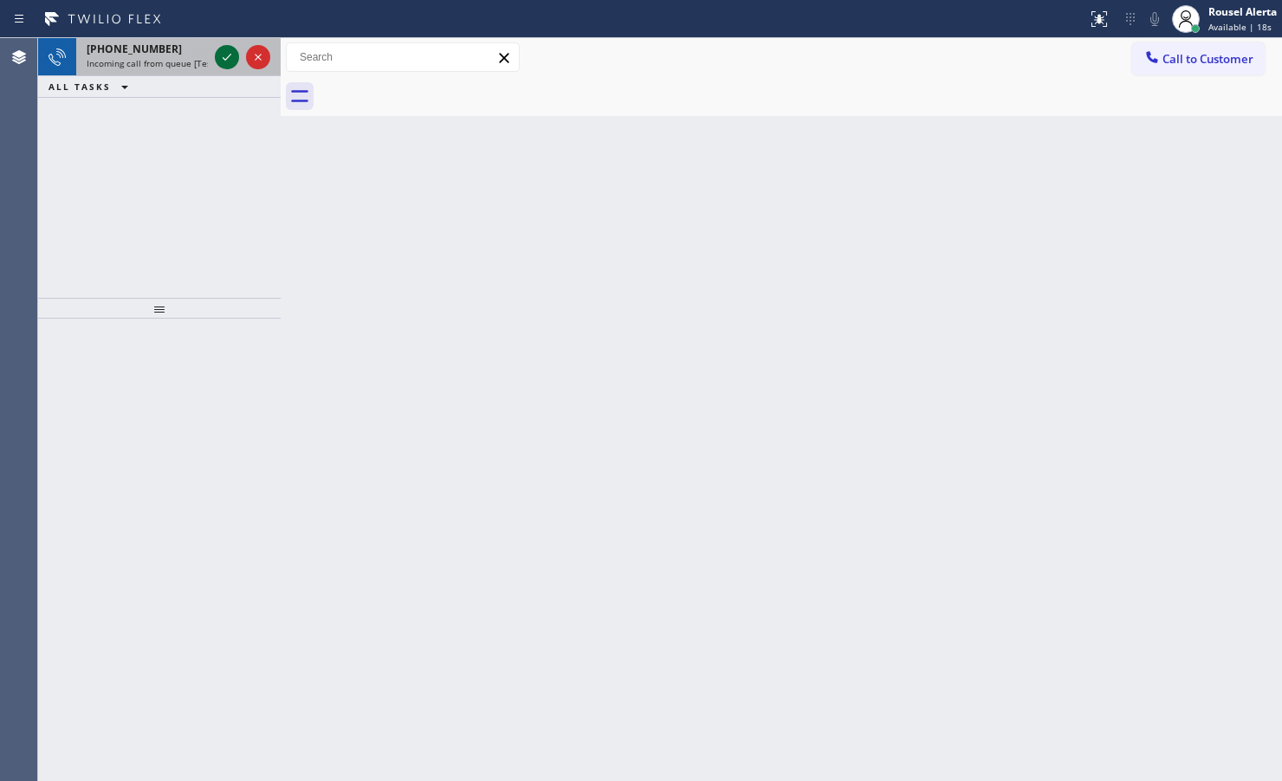
click at [223, 62] on icon at bounding box center [227, 57] width 21 height 21
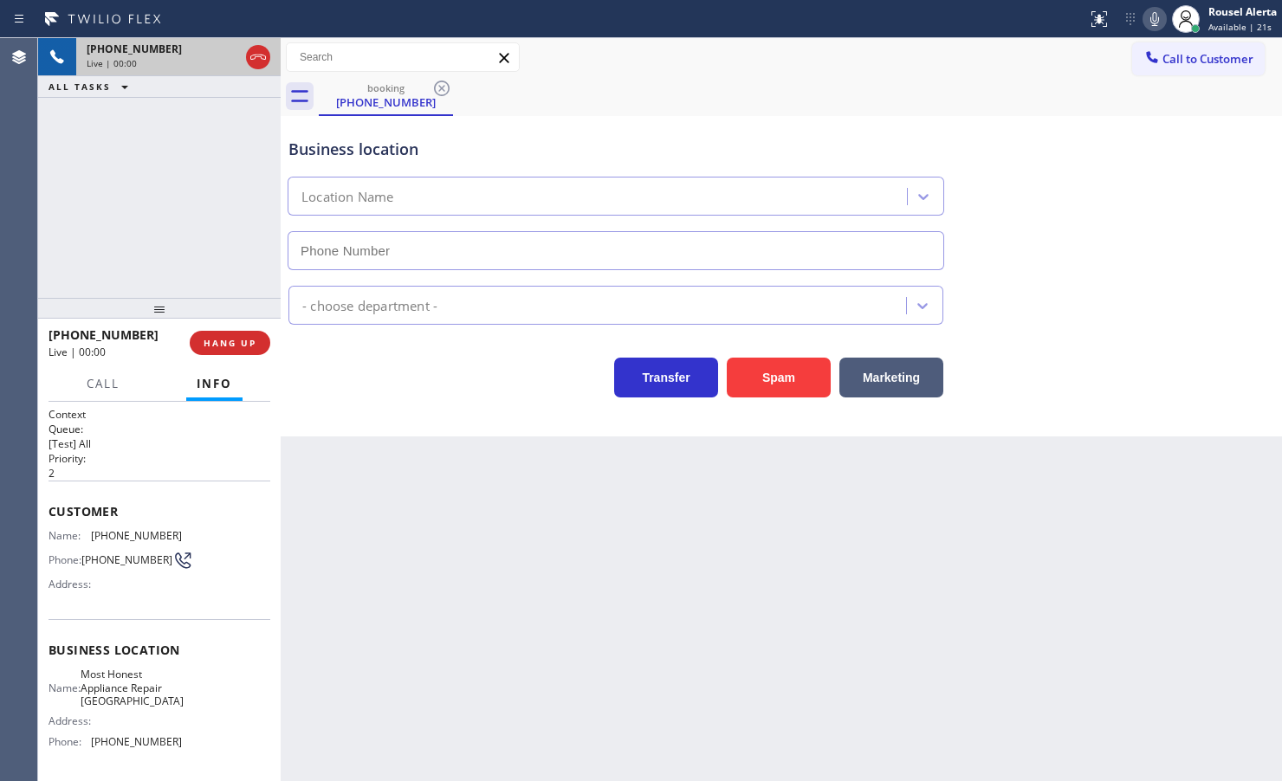
type input "[PHONE_NUMBER]"
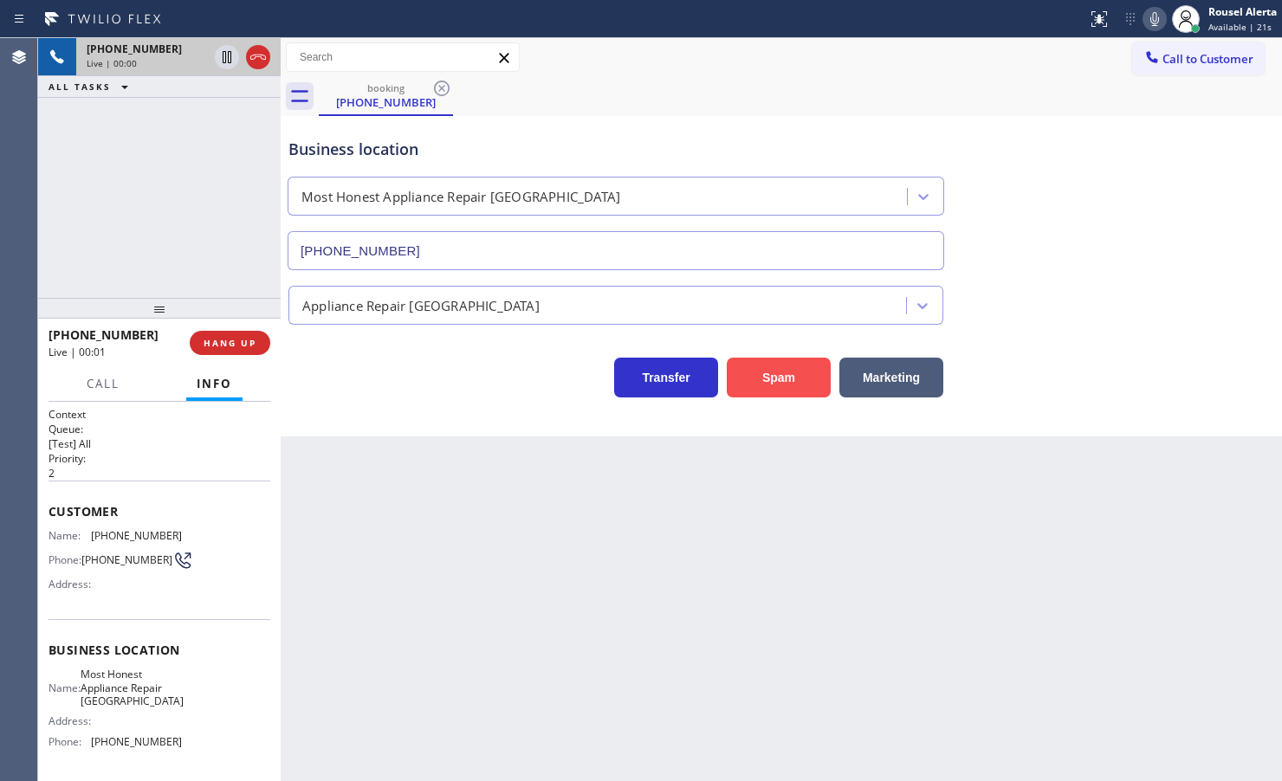
click at [781, 383] on button "Spam" at bounding box center [779, 378] width 104 height 40
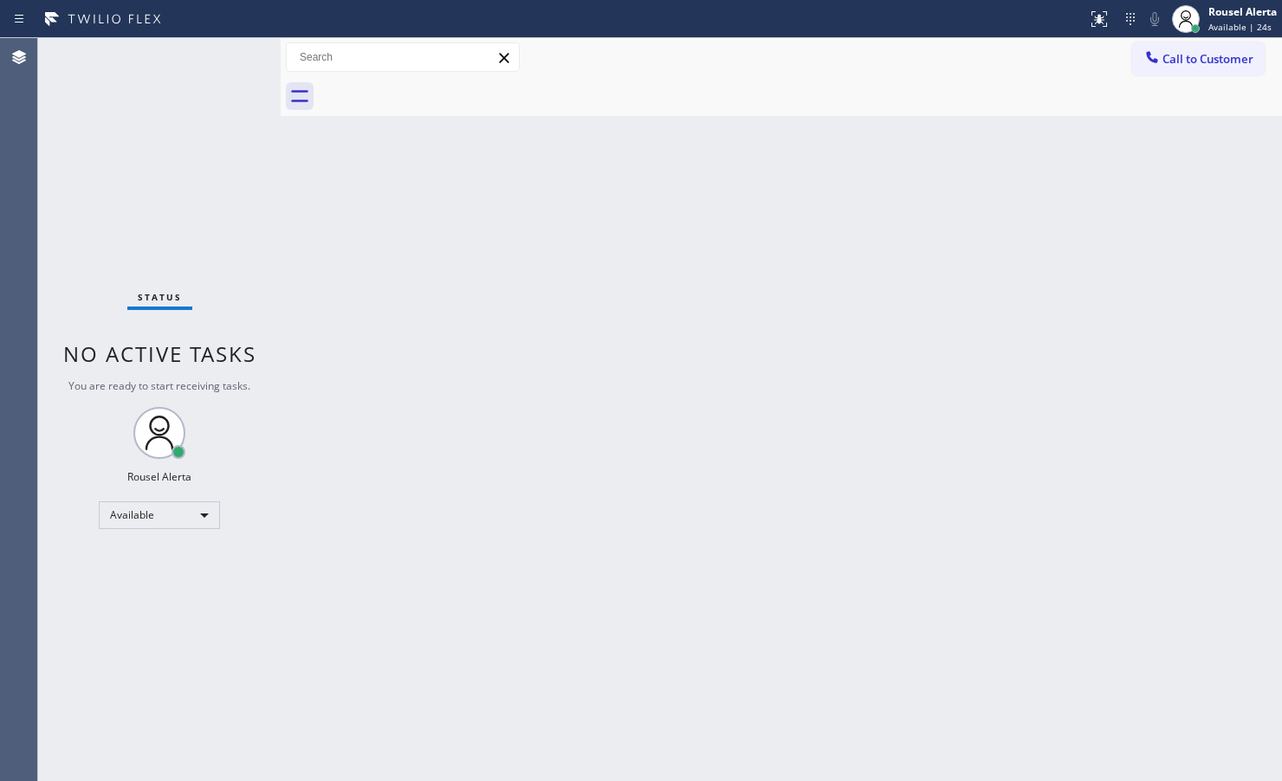
click at [535, 342] on div "Back to Dashboard Change Sender ID Customers Technicians Select a contact Outbo…" at bounding box center [781, 409] width 1001 height 743
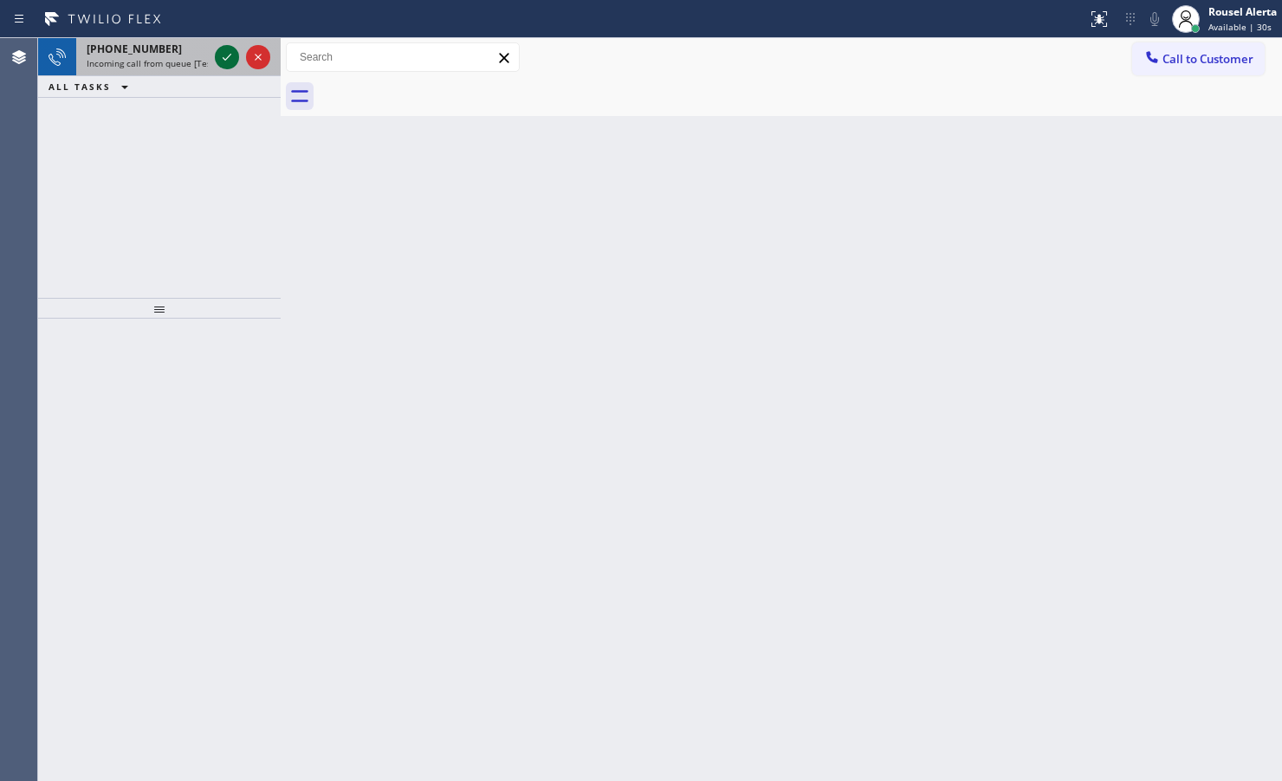
click at [231, 61] on icon at bounding box center [227, 57] width 21 height 21
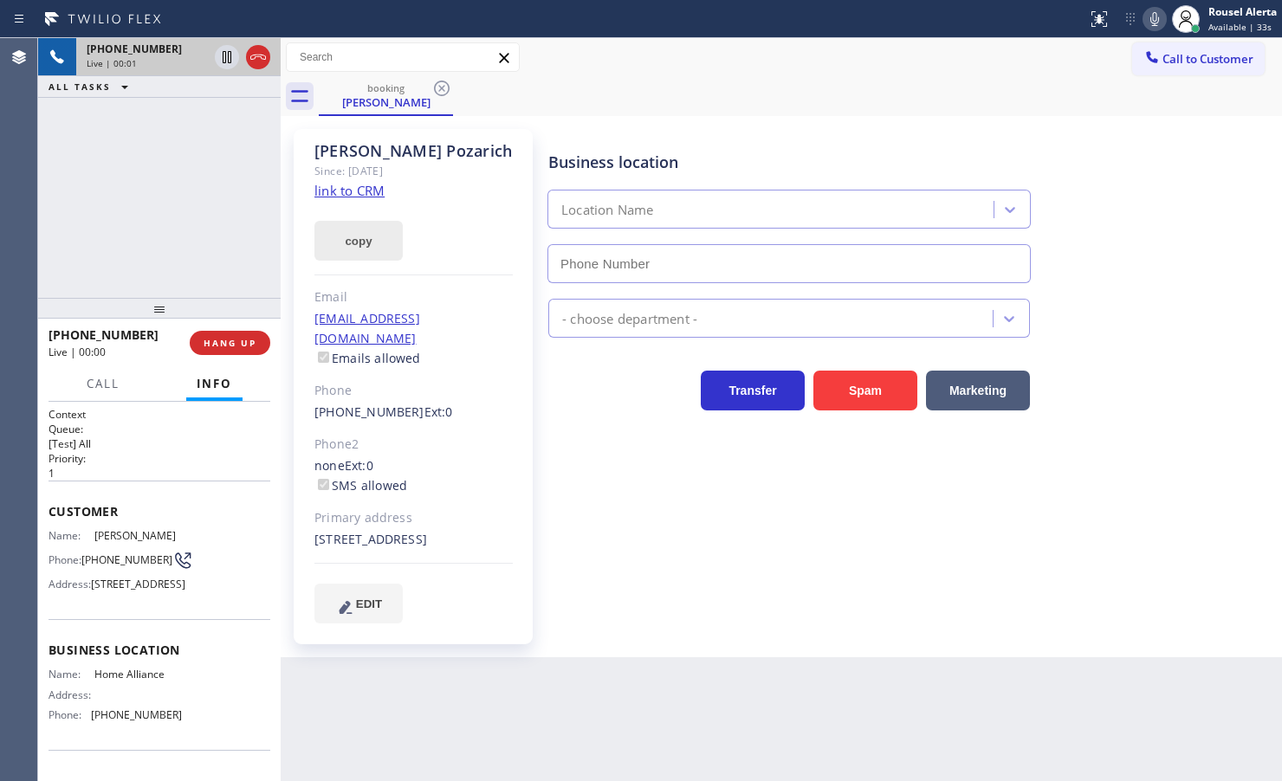
type input "[PHONE_NUMBER]"
click at [369, 188] on link "link to CRM" at bounding box center [349, 190] width 70 height 17
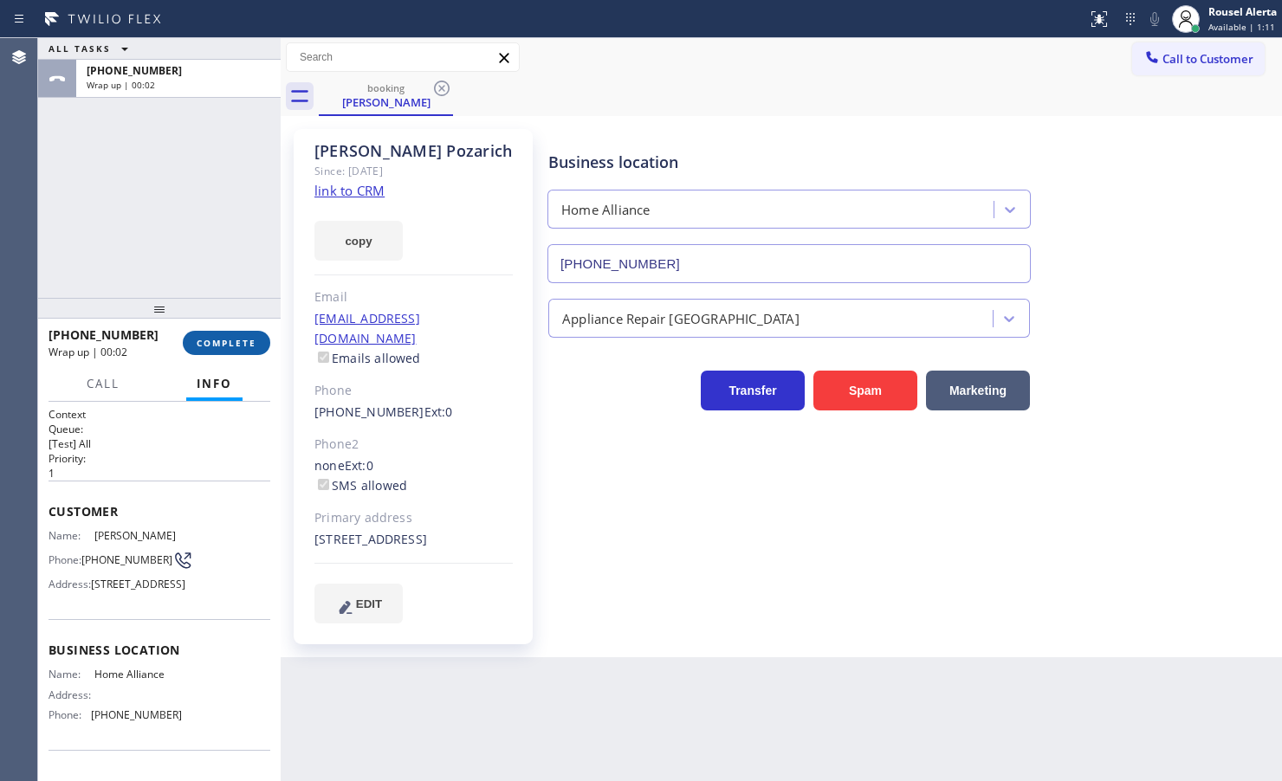
click at [213, 346] on span "COMPLETE" at bounding box center [227, 343] width 60 height 12
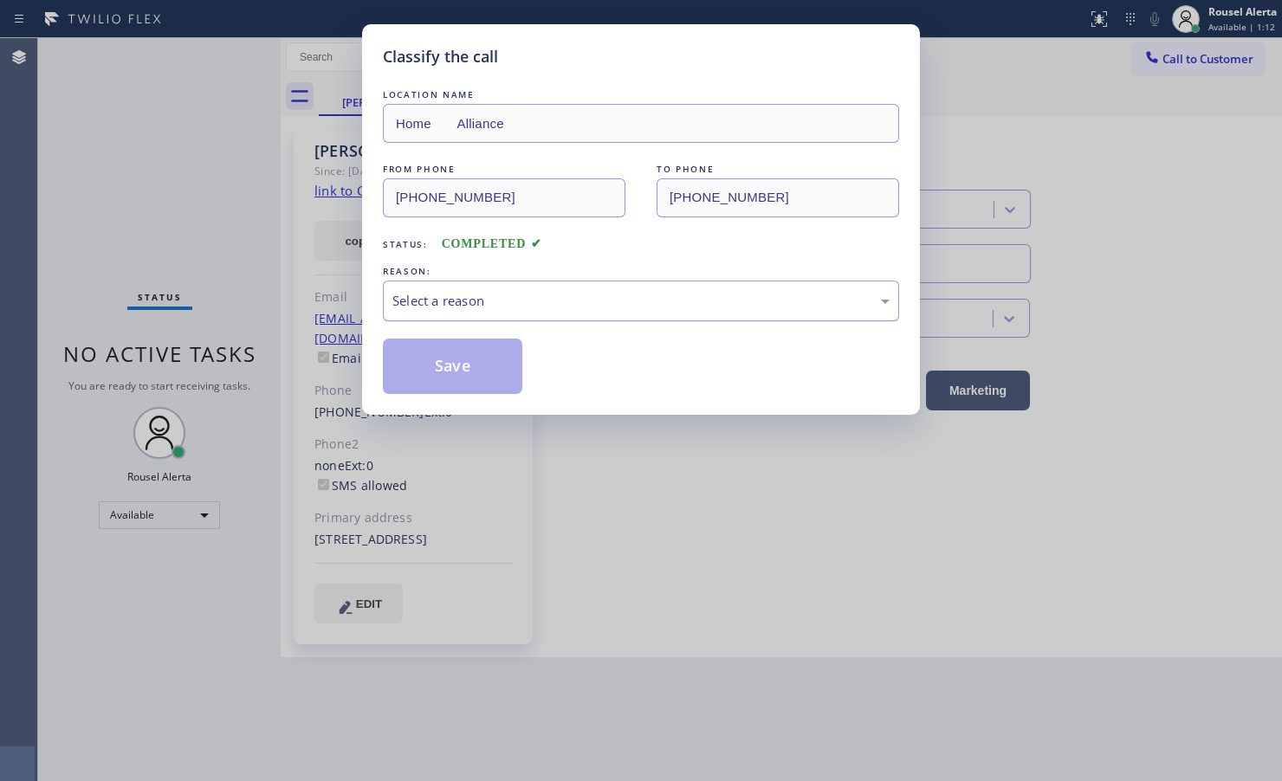
click at [531, 316] on div "Select a reason" at bounding box center [641, 301] width 516 height 41
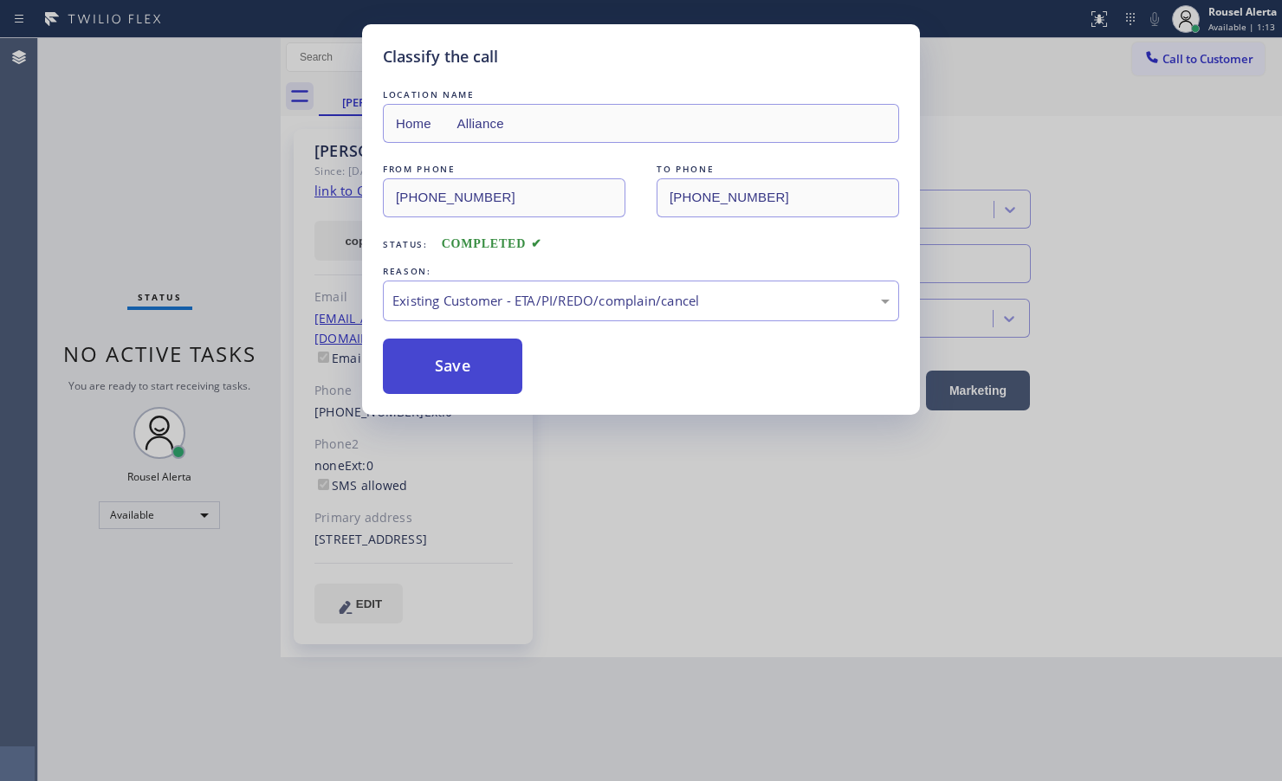
click at [476, 384] on button "Save" at bounding box center [452, 366] width 139 height 55
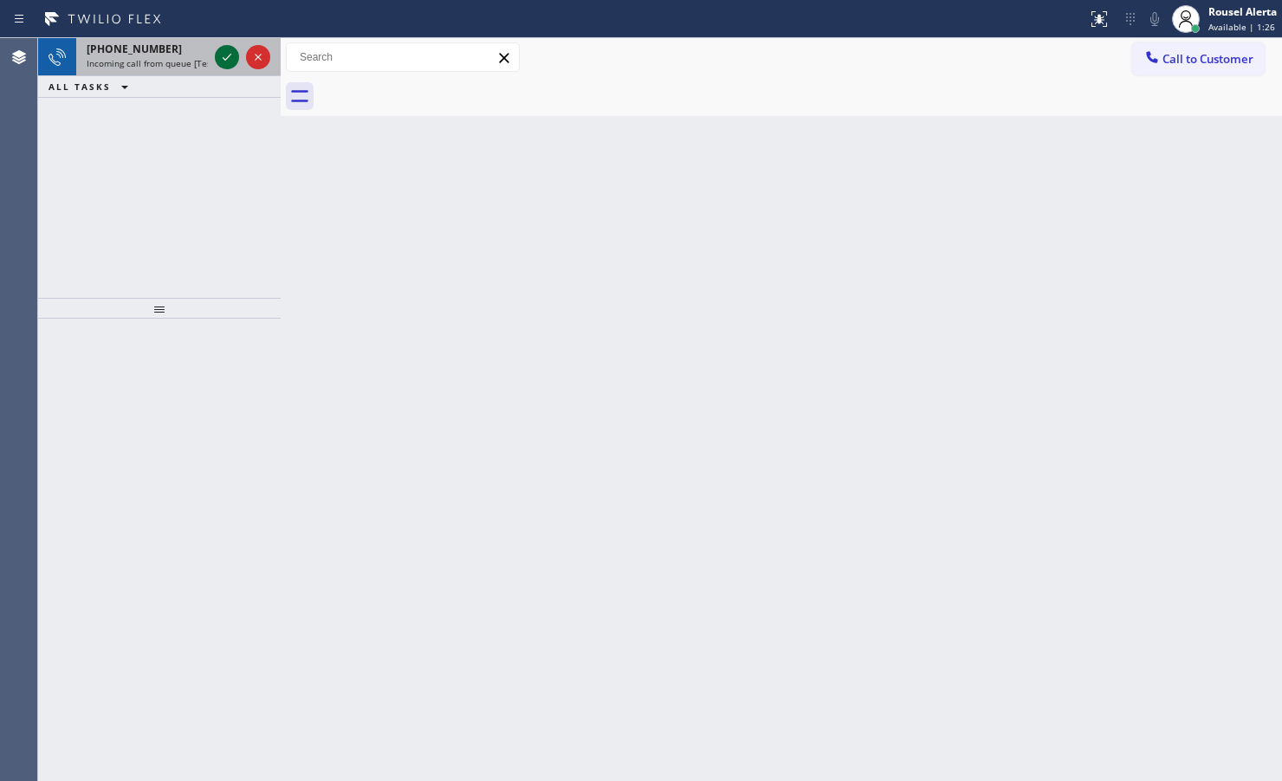
click at [217, 59] on div at bounding box center [227, 57] width 24 height 21
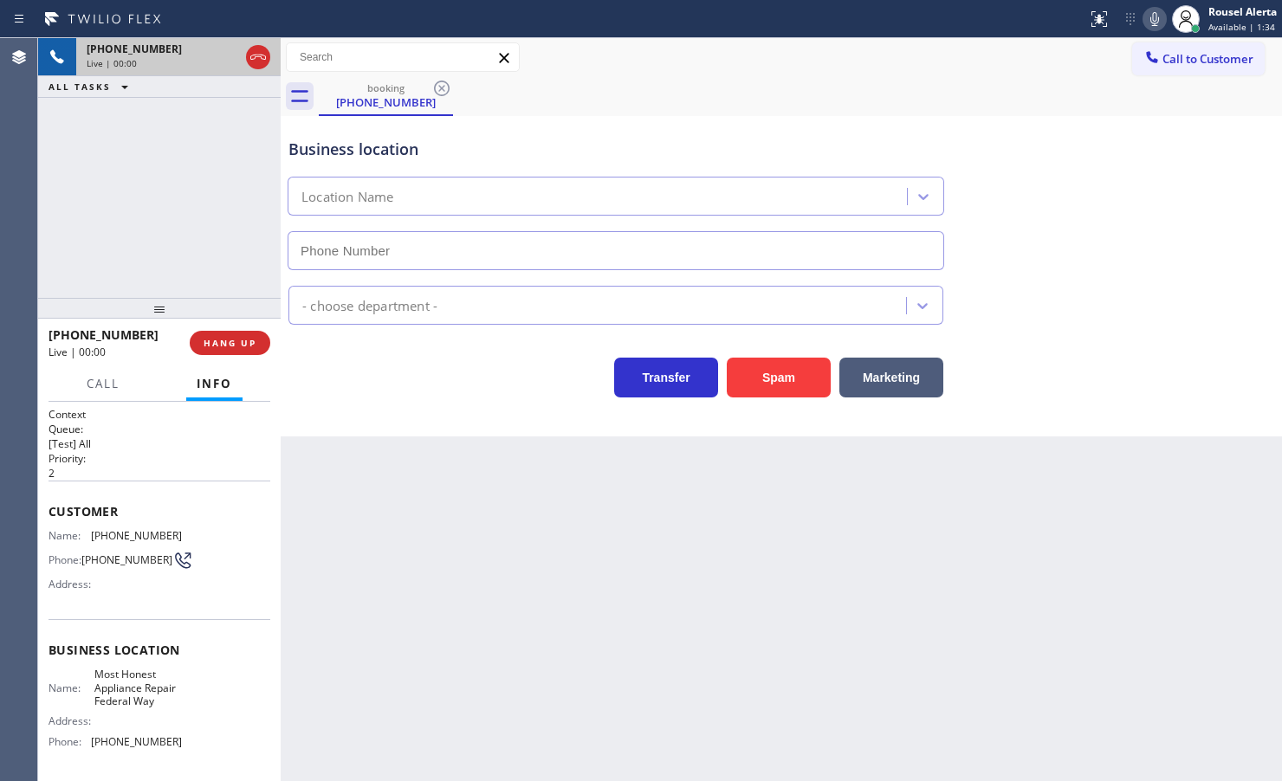
type input "[PHONE_NUMBER]"
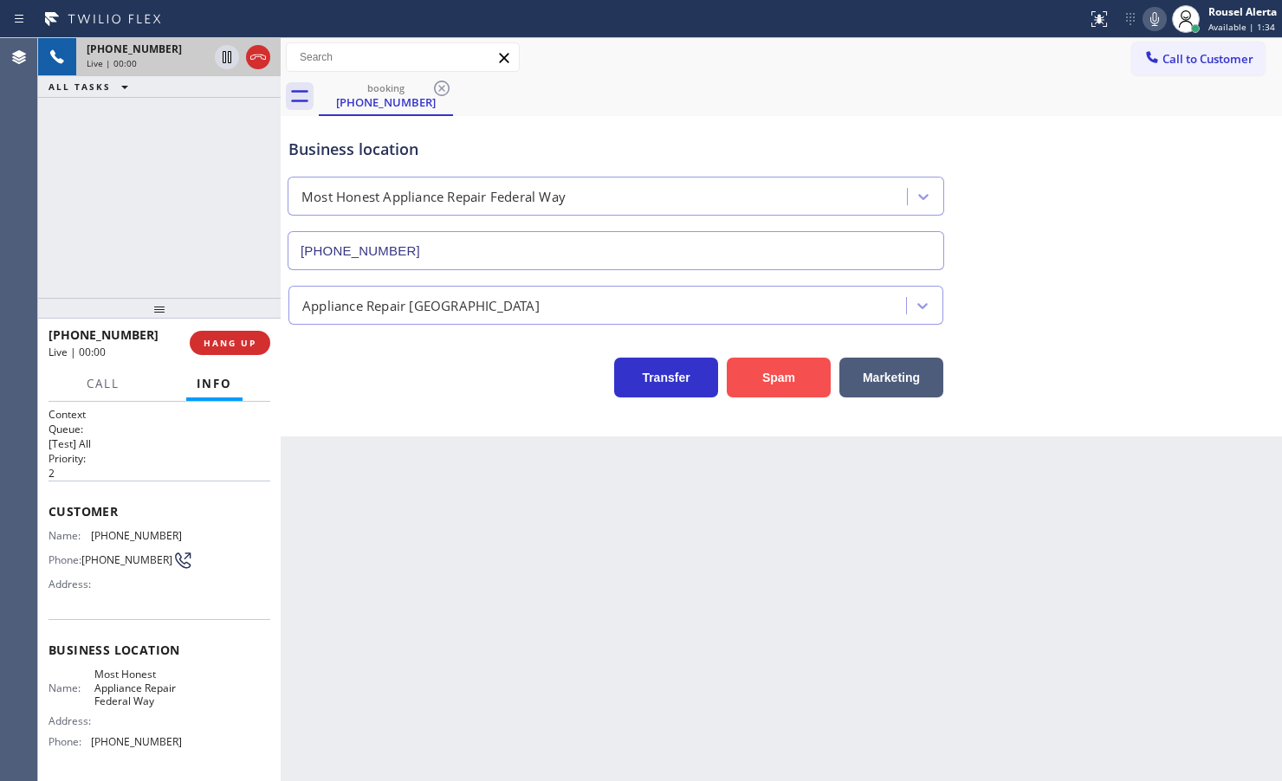
click at [758, 391] on button "Spam" at bounding box center [779, 378] width 104 height 40
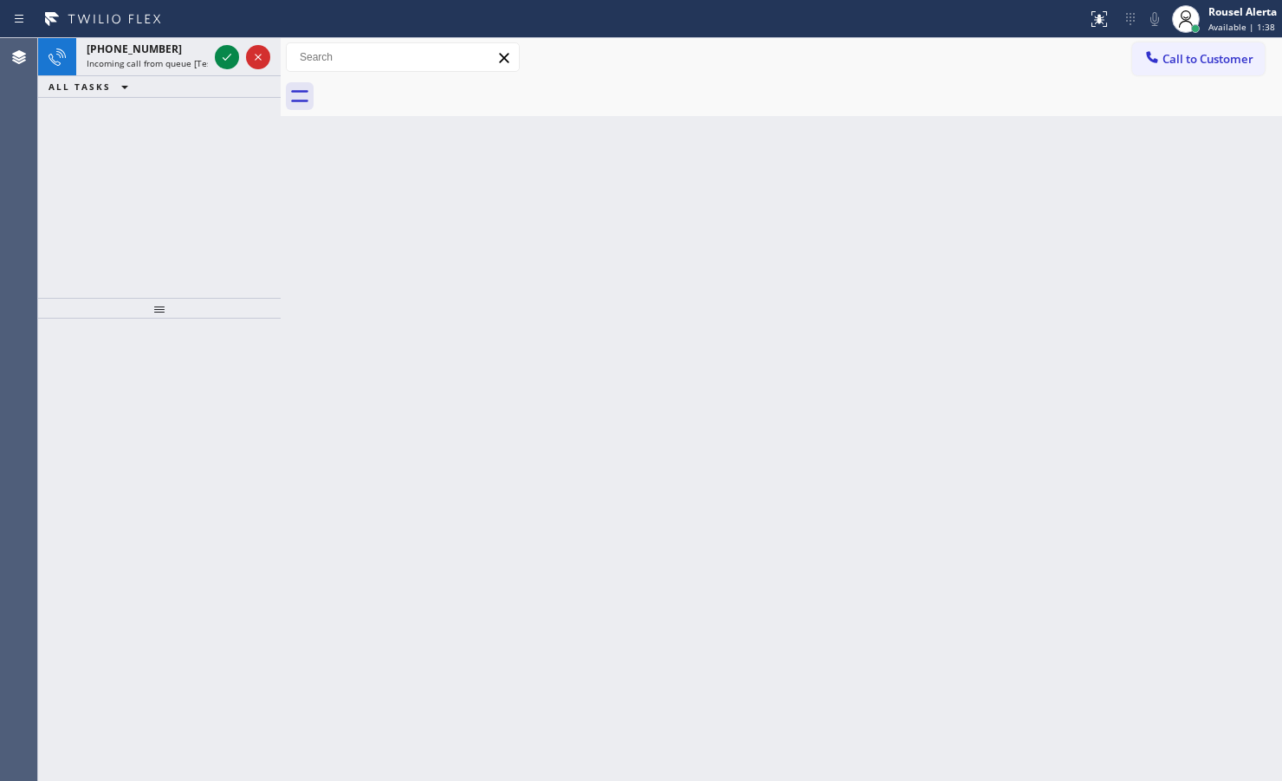
click at [758, 383] on div "Back to Dashboard Change Sender ID Customers Technicians Select a contact Outbo…" at bounding box center [781, 409] width 1001 height 743
click at [223, 62] on icon at bounding box center [227, 57] width 21 height 21
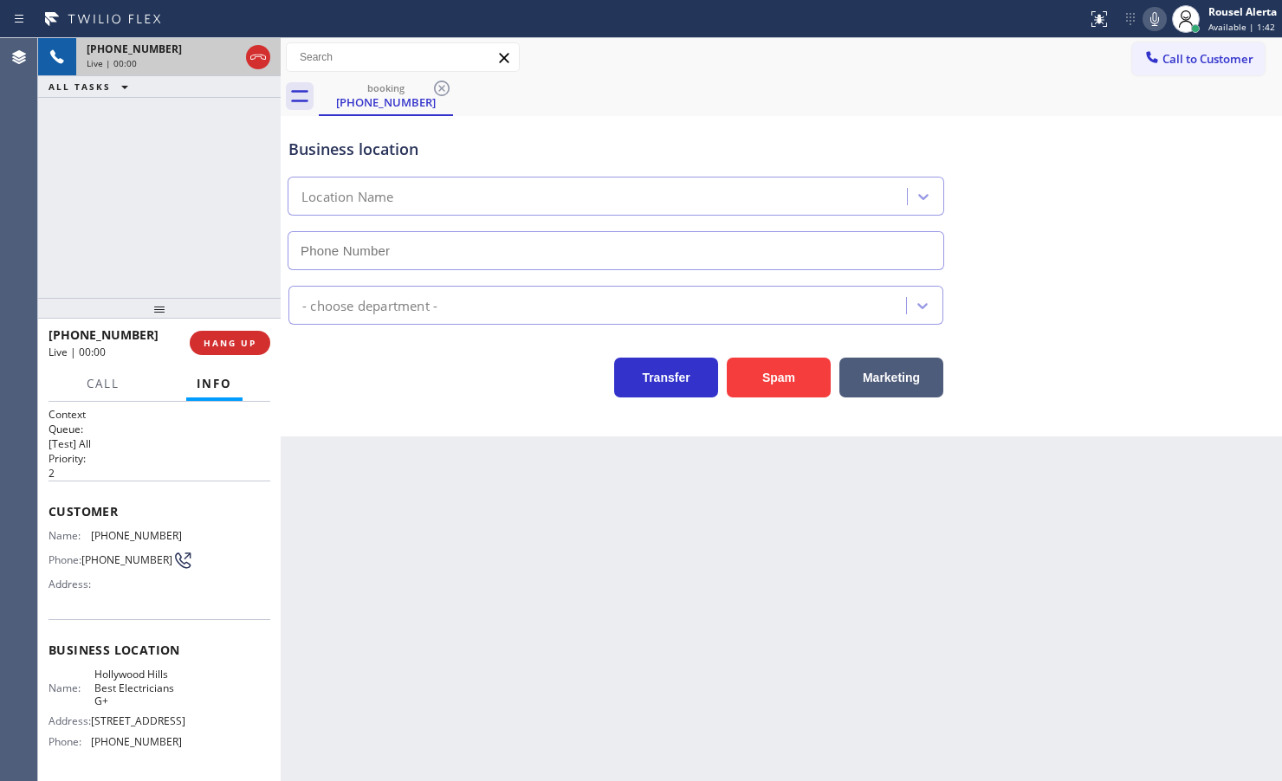
type input "[PHONE_NUMBER]"
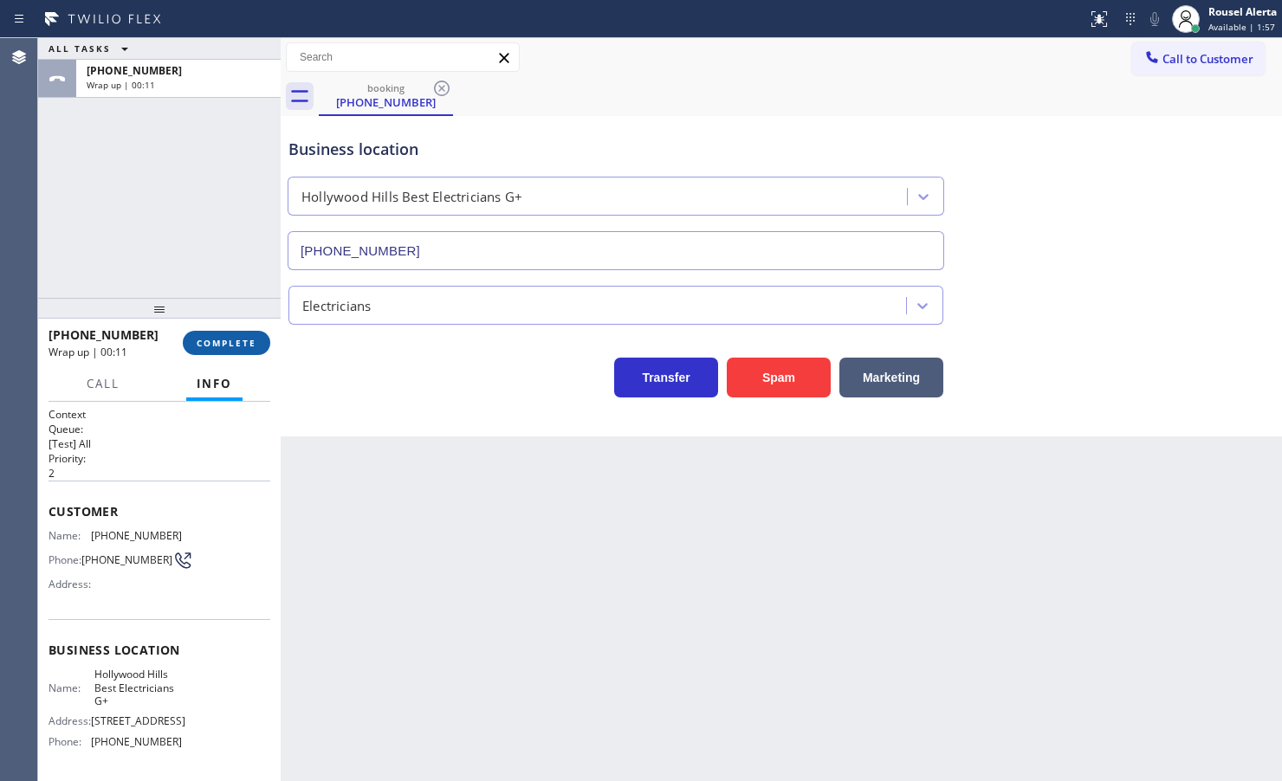
click at [213, 340] on span "COMPLETE" at bounding box center [227, 343] width 60 height 12
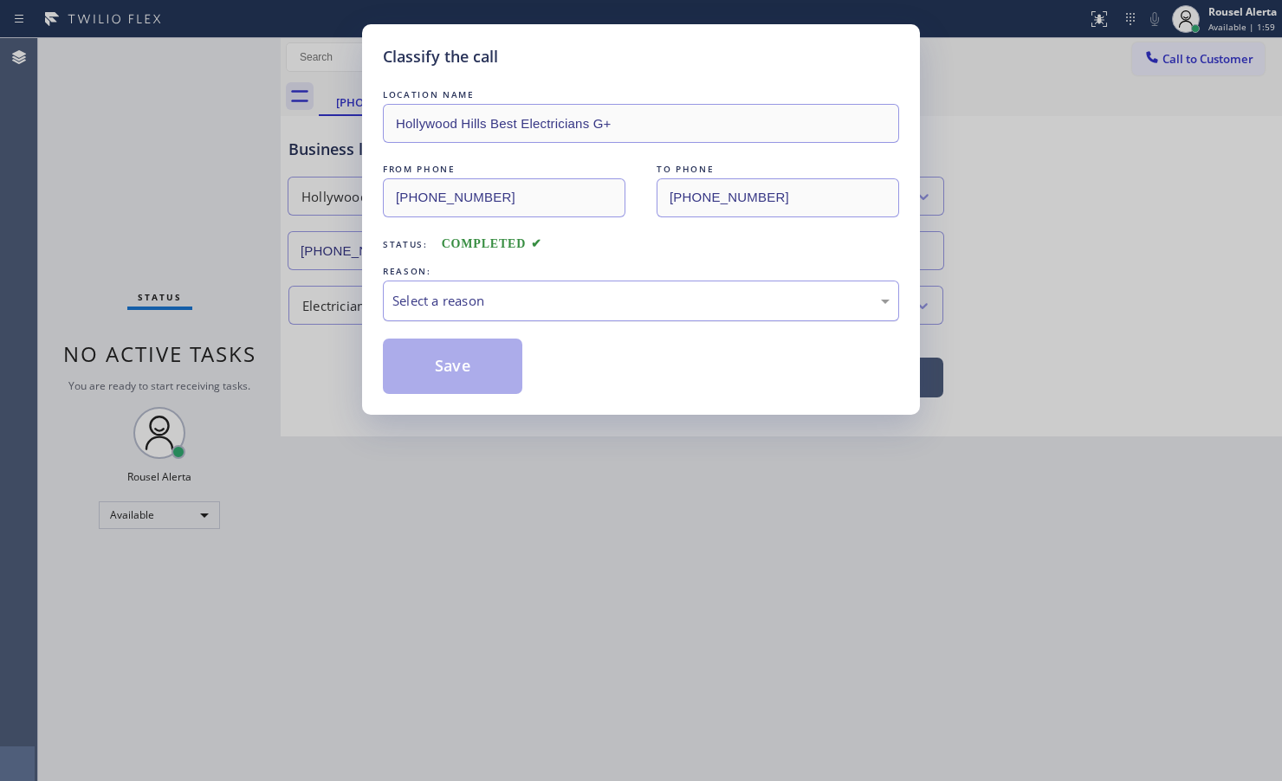
click at [512, 309] on div "Select a reason" at bounding box center [640, 301] width 497 height 20
click at [466, 360] on button "Save" at bounding box center [452, 366] width 139 height 55
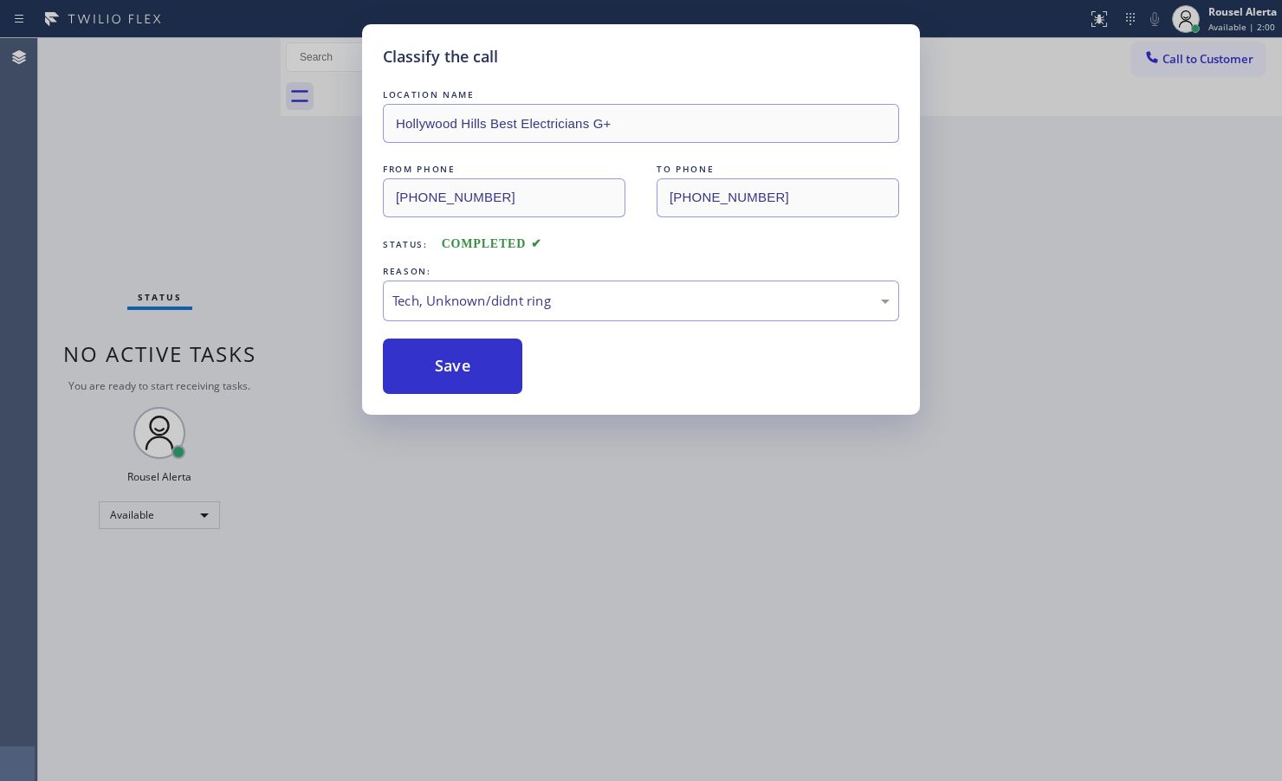
click at [1083, 423] on div "Classify the call LOCATION NAME [GEOGRAPHIC_DATA] Best Electricians G+ FROM PHO…" at bounding box center [641, 390] width 1282 height 781
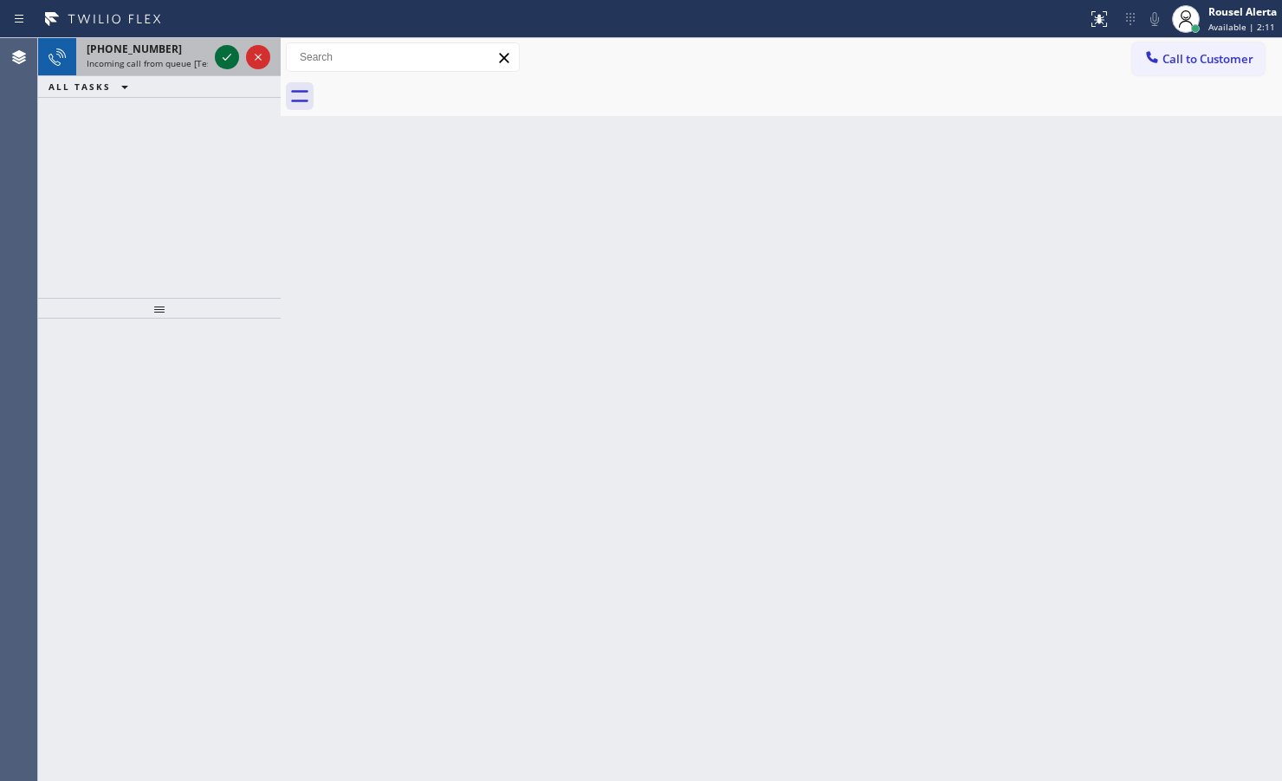
click at [217, 59] on icon at bounding box center [227, 57] width 21 height 21
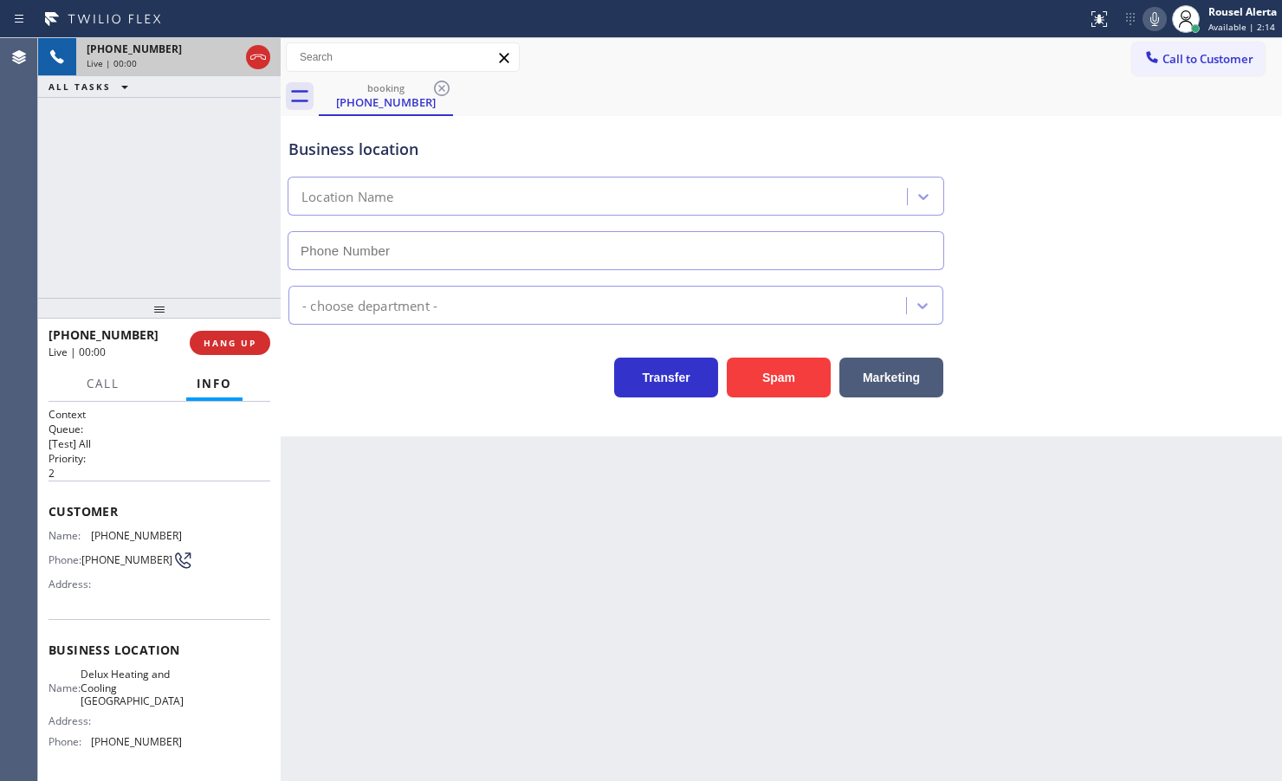
type input "[PHONE_NUMBER]"
click at [754, 391] on button "Spam" at bounding box center [779, 378] width 104 height 40
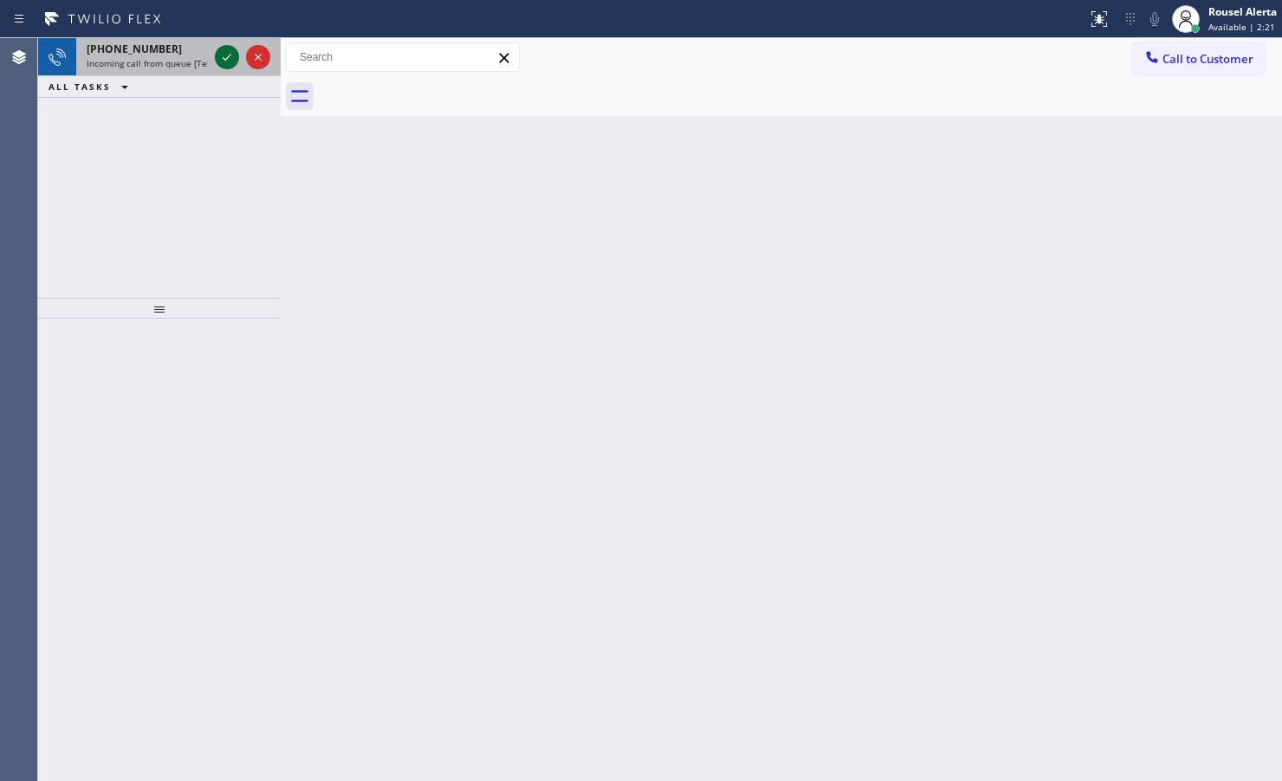
click at [225, 55] on icon at bounding box center [227, 57] width 21 height 21
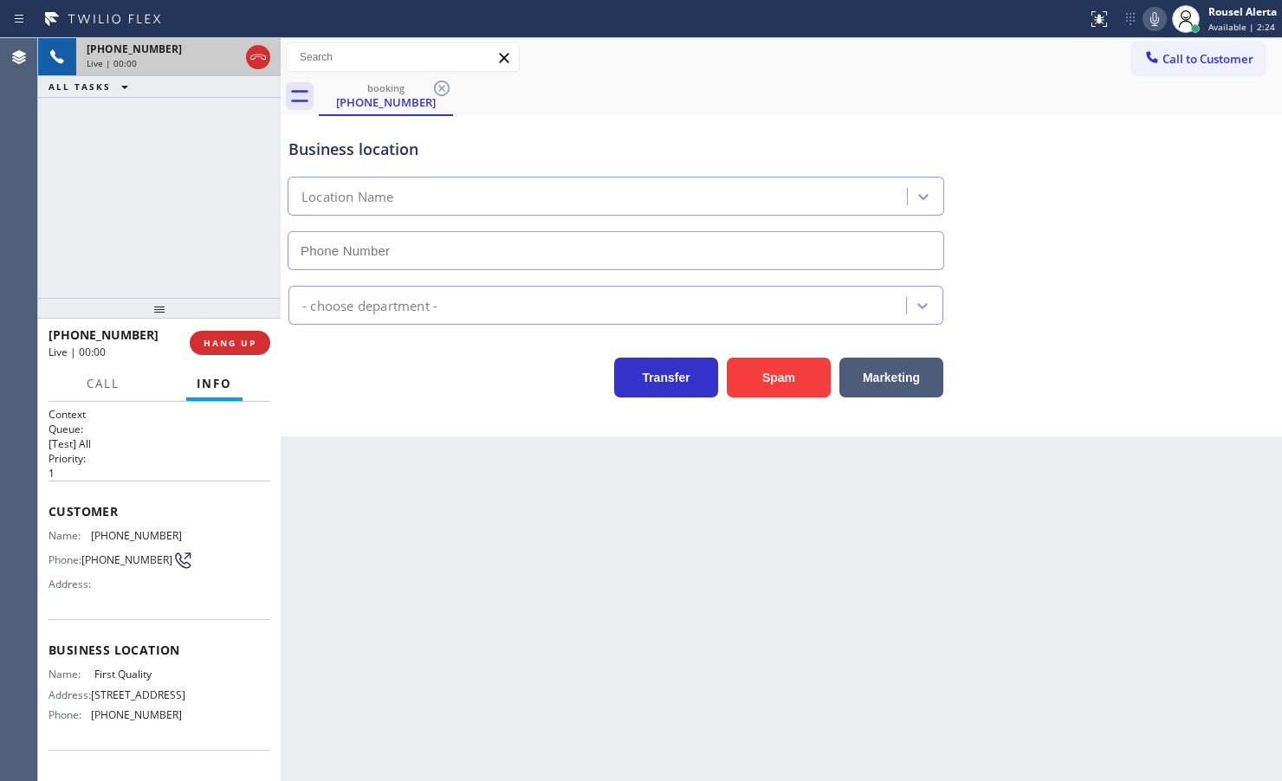
type input "[PHONE_NUMBER]"
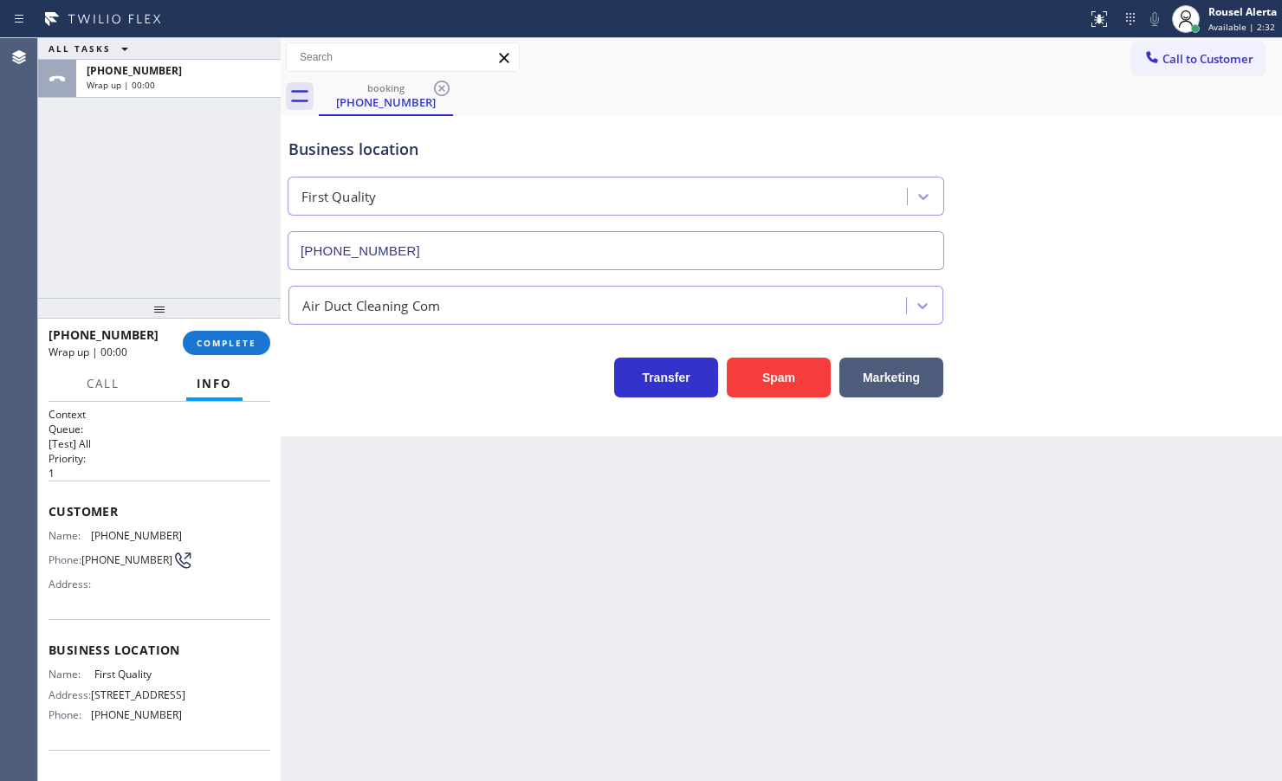
click at [222, 170] on div "ALL TASKS ALL TASKS ACTIVE TASKS TASKS IN WRAP UP [PHONE_NUMBER] Wrap up | 00:00" at bounding box center [159, 168] width 243 height 260
click at [243, 342] on span "COMPLETE" at bounding box center [227, 343] width 60 height 12
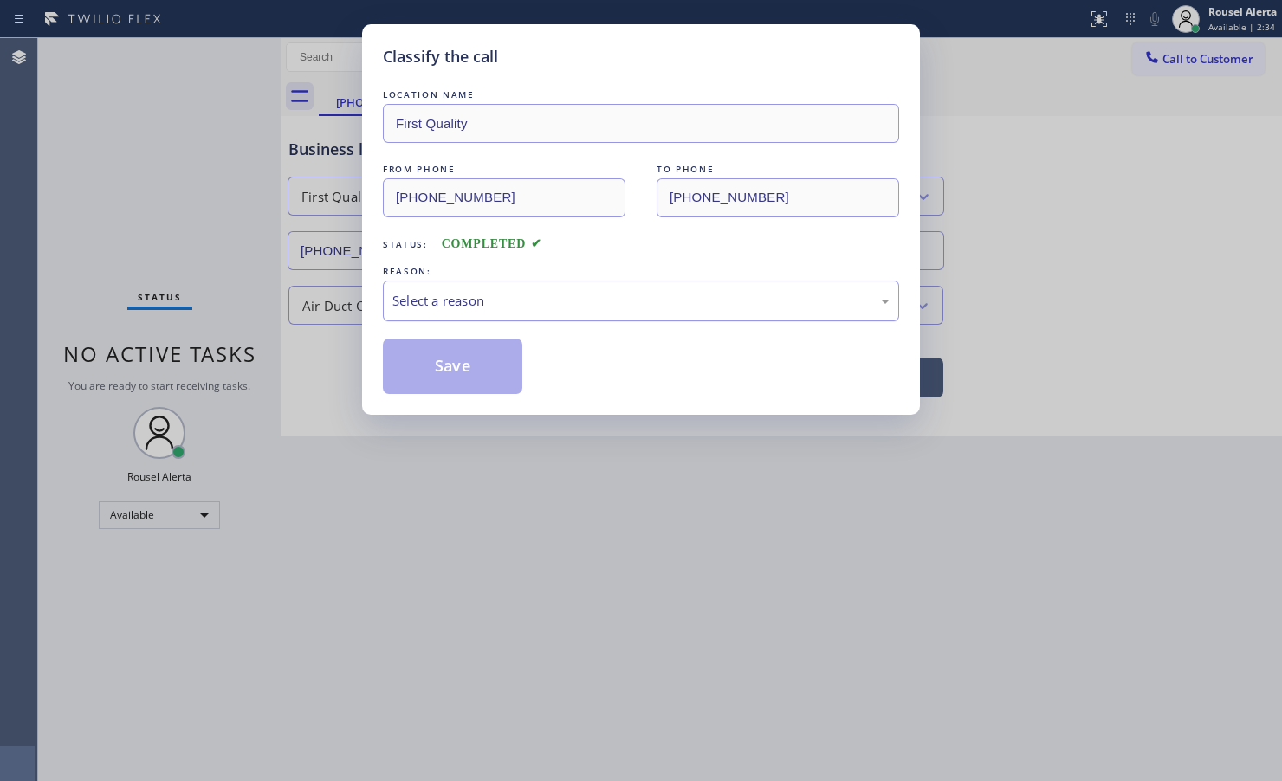
click at [487, 294] on div "Select a reason" at bounding box center [640, 301] width 497 height 20
click at [470, 396] on div "Classify the call LOCATION NAME First Quality FROM PHONE [PHONE_NUMBER] TO PHON…" at bounding box center [641, 219] width 558 height 391
click at [469, 386] on button "Save" at bounding box center [452, 366] width 139 height 55
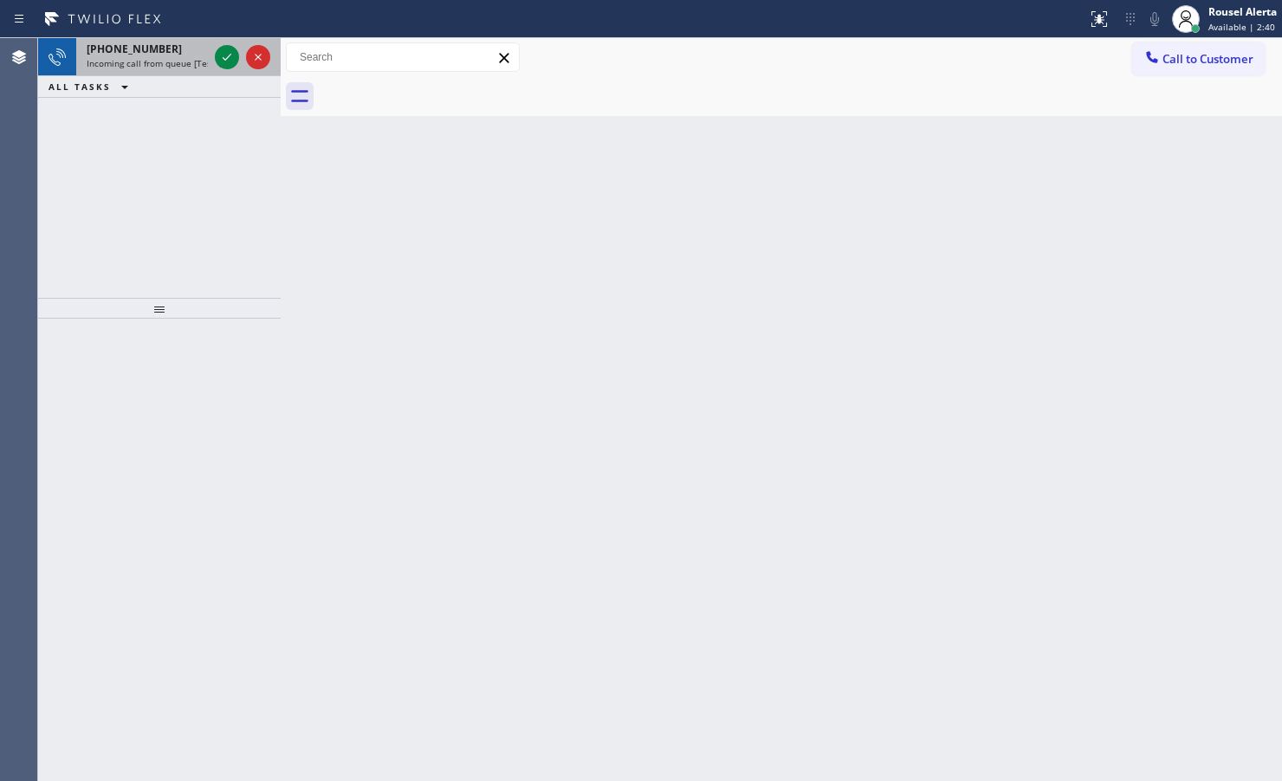
drag, startPoint x: 186, startPoint y: 45, endPoint x: 213, endPoint y: 45, distance: 26.8
click at [186, 45] on div "[PHONE_NUMBER]" at bounding box center [147, 49] width 121 height 15
click at [219, 62] on icon at bounding box center [227, 57] width 21 height 21
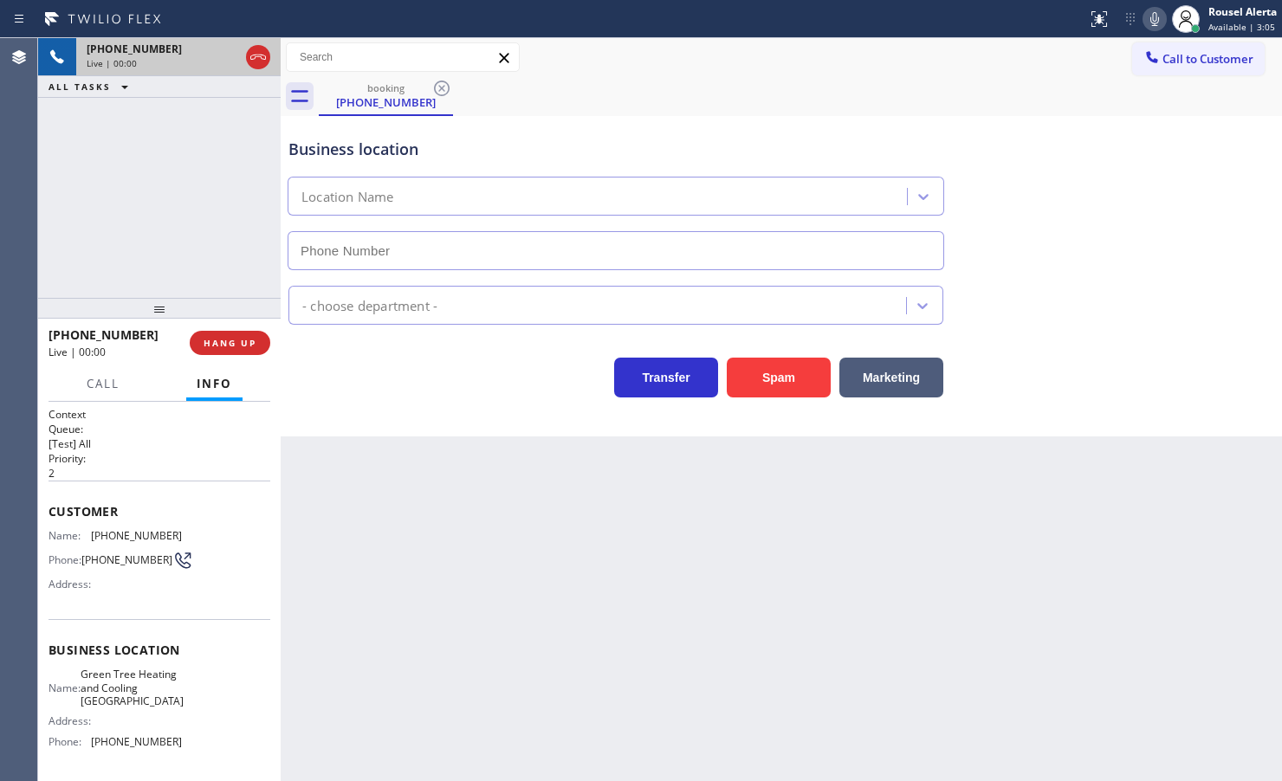
type input "[PHONE_NUMBER]"
click at [793, 384] on button "Spam" at bounding box center [779, 378] width 104 height 40
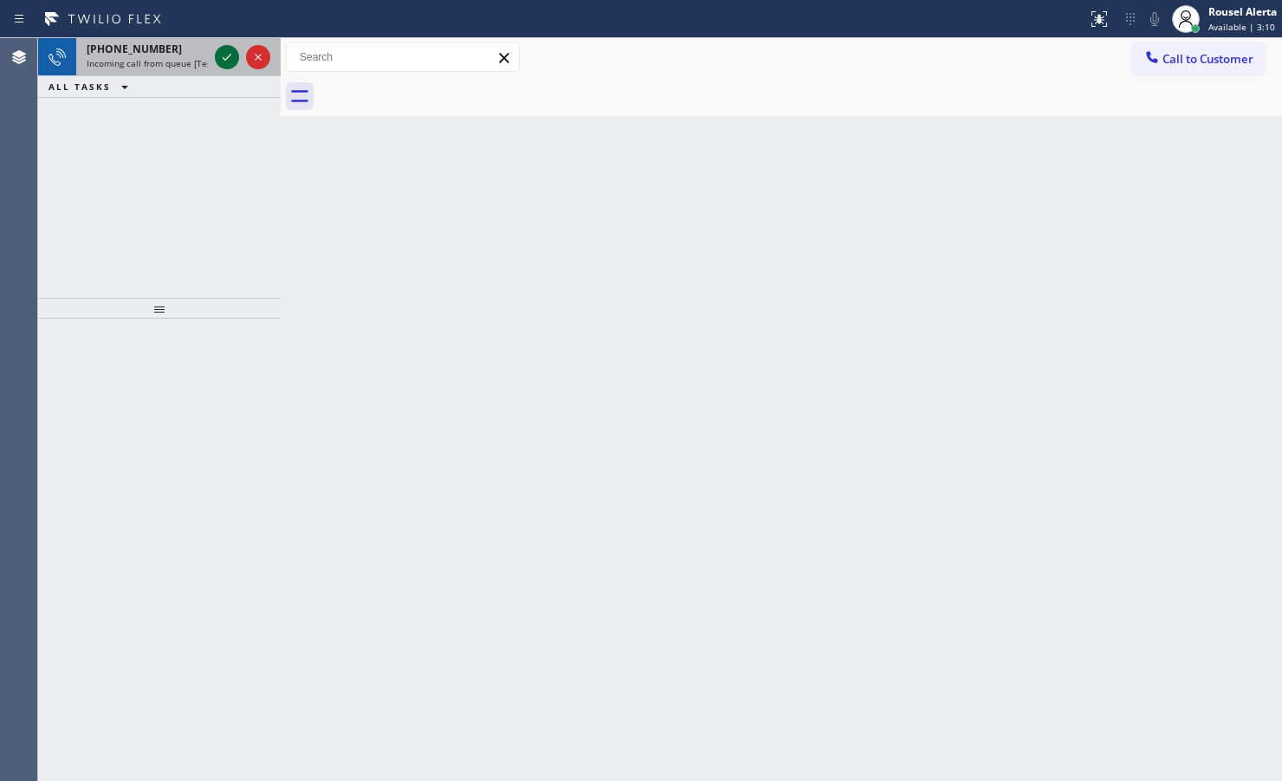
click at [215, 61] on div at bounding box center [227, 57] width 24 height 21
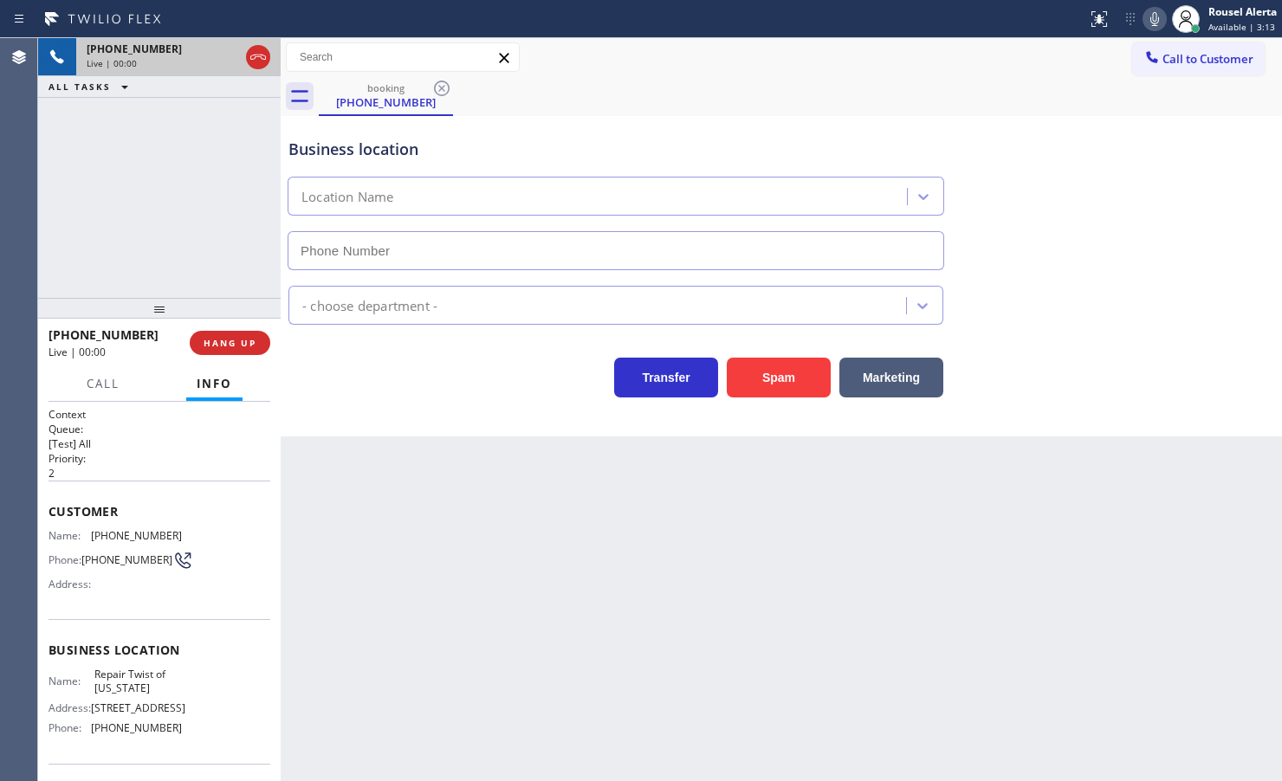
type input "[PHONE_NUMBER]"
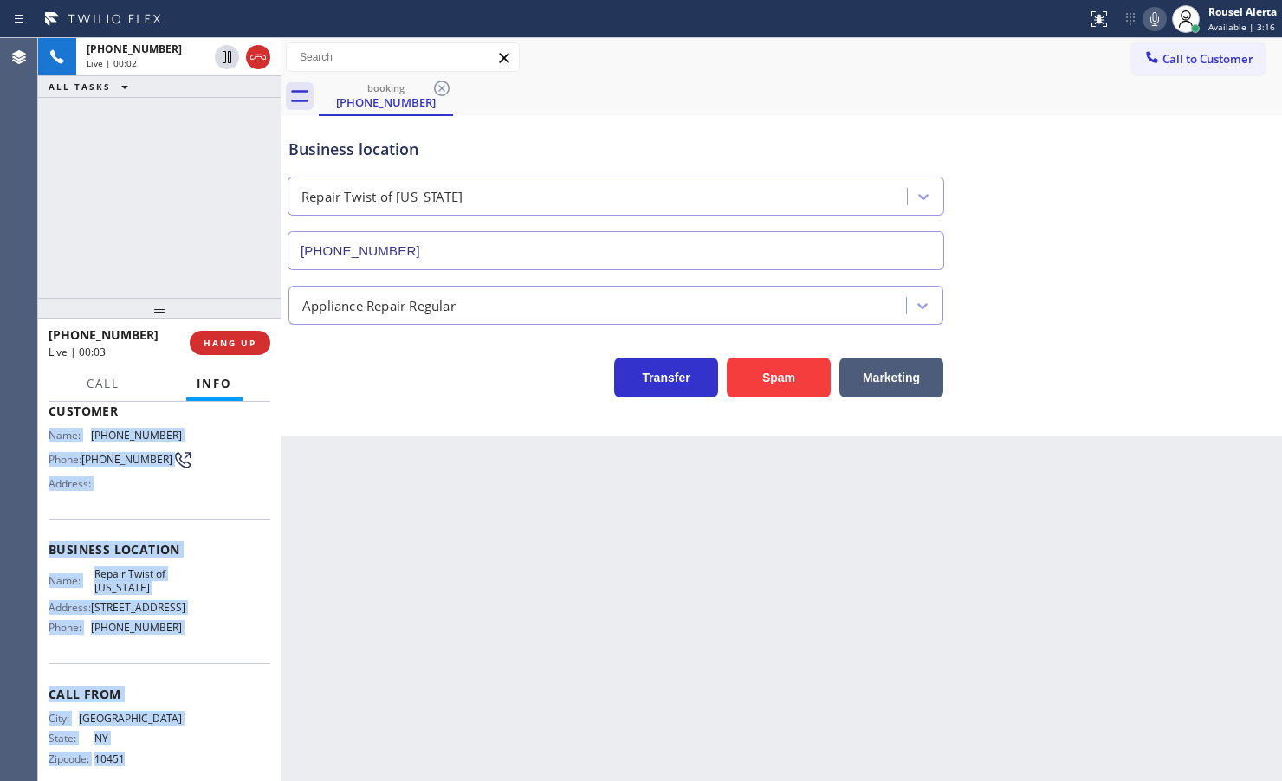
scroll to position [148, 0]
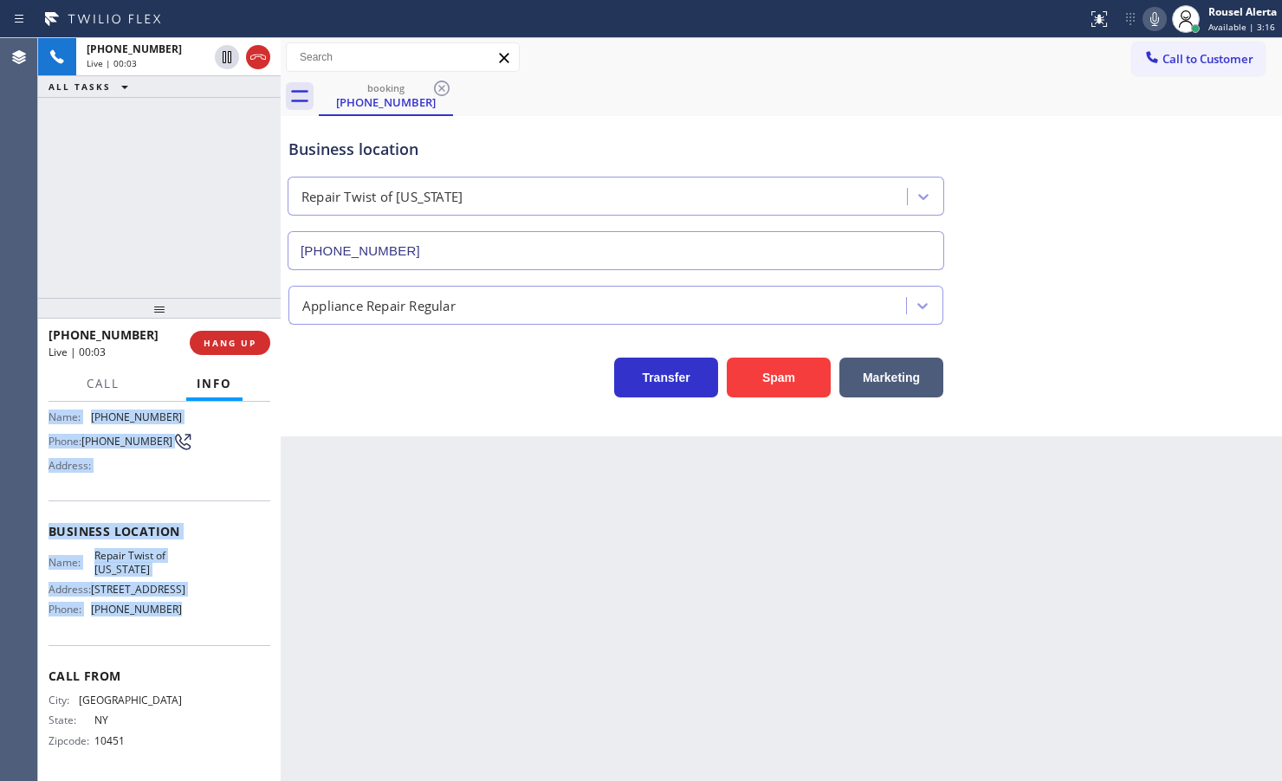
drag, startPoint x: 49, startPoint y: 531, endPoint x: 210, endPoint y: 624, distance: 186.3
click at [210, 624] on div "Context Queue: [Test] All Priority: 2 Customer Name: [PHONE_NUMBER] Phone: [PHO…" at bounding box center [160, 532] width 222 height 488
copy div "Name: [PHONE_NUMBER] Phone: [PHONE_NUMBER] Address: Business location Name: Rep…"
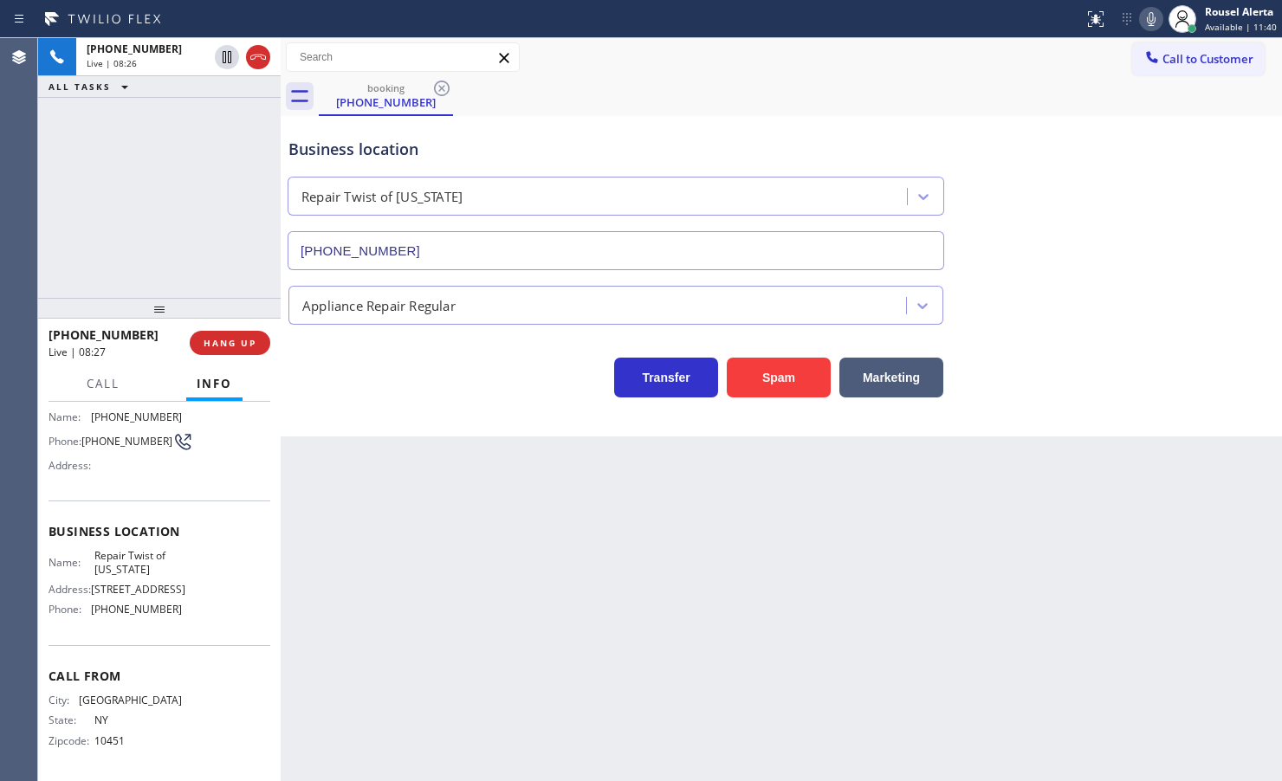
click at [174, 152] on div "[PHONE_NUMBER] Live | 08:26 ALL TASKS ALL TASKS ACTIVE TASKS TASKS IN WRAP UP" at bounding box center [159, 168] width 243 height 260
click at [255, 61] on icon at bounding box center [258, 57] width 21 height 21
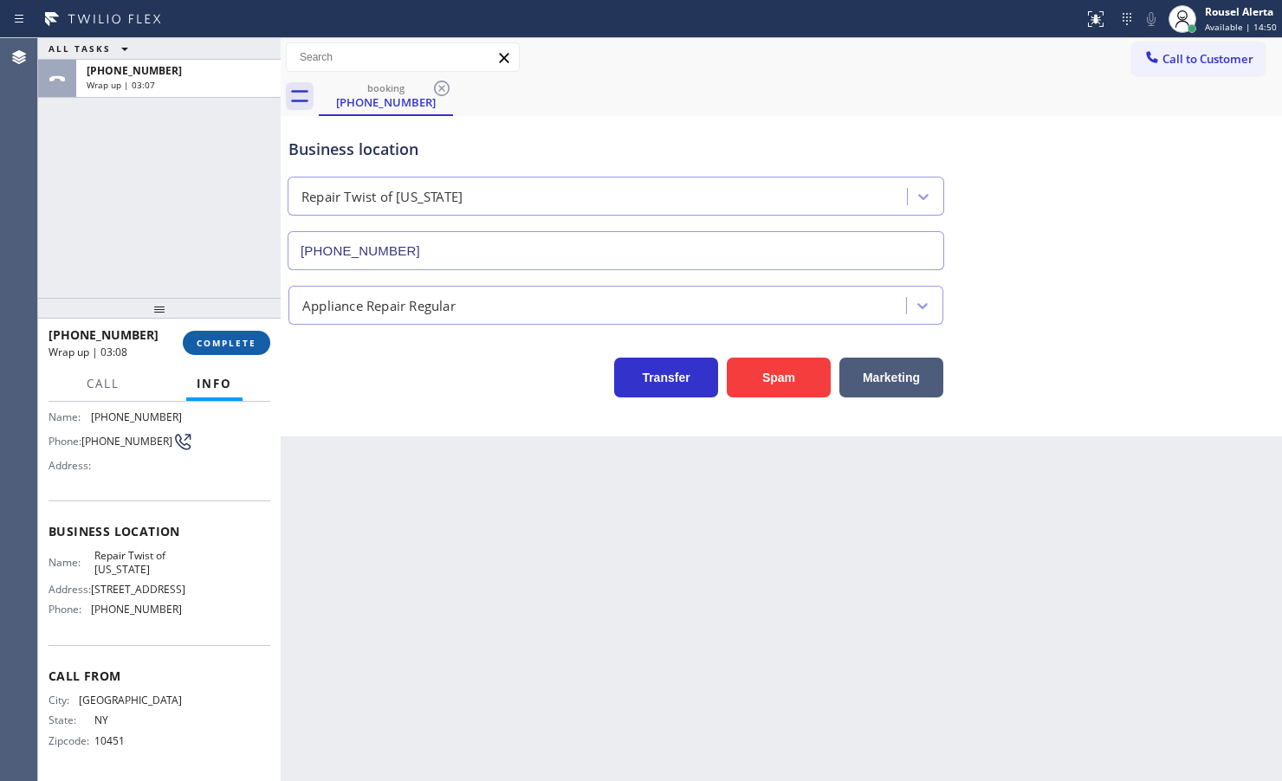
click at [225, 352] on button "COMPLETE" at bounding box center [226, 343] width 87 height 24
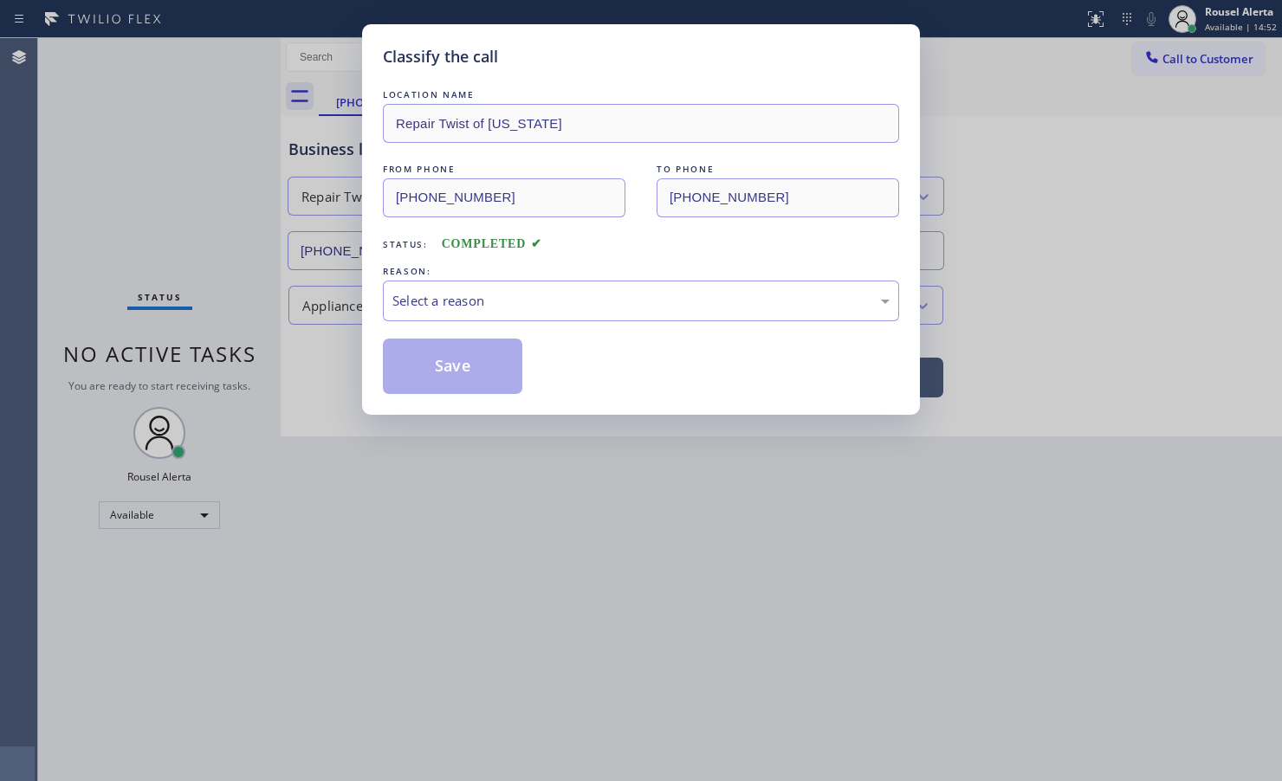
click at [404, 304] on div "Select a reason" at bounding box center [640, 301] width 497 height 20
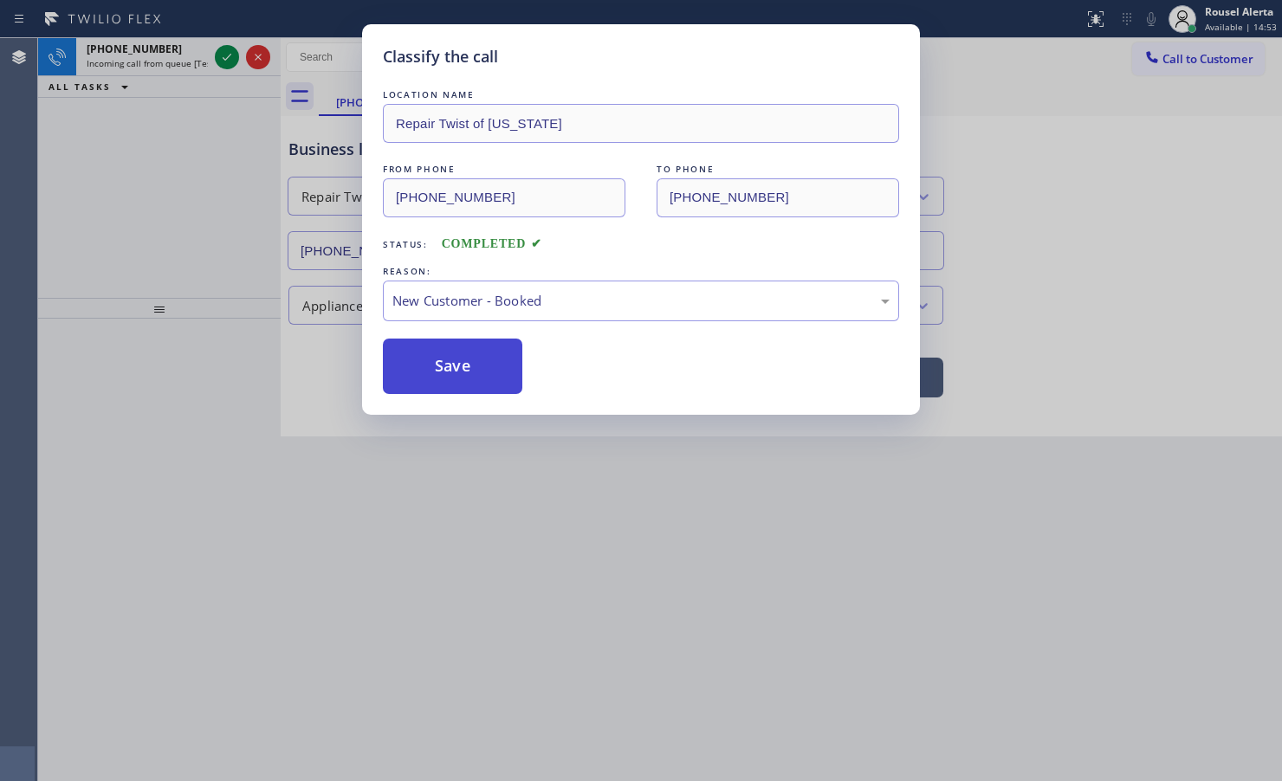
click at [466, 356] on button "Save" at bounding box center [452, 366] width 139 height 55
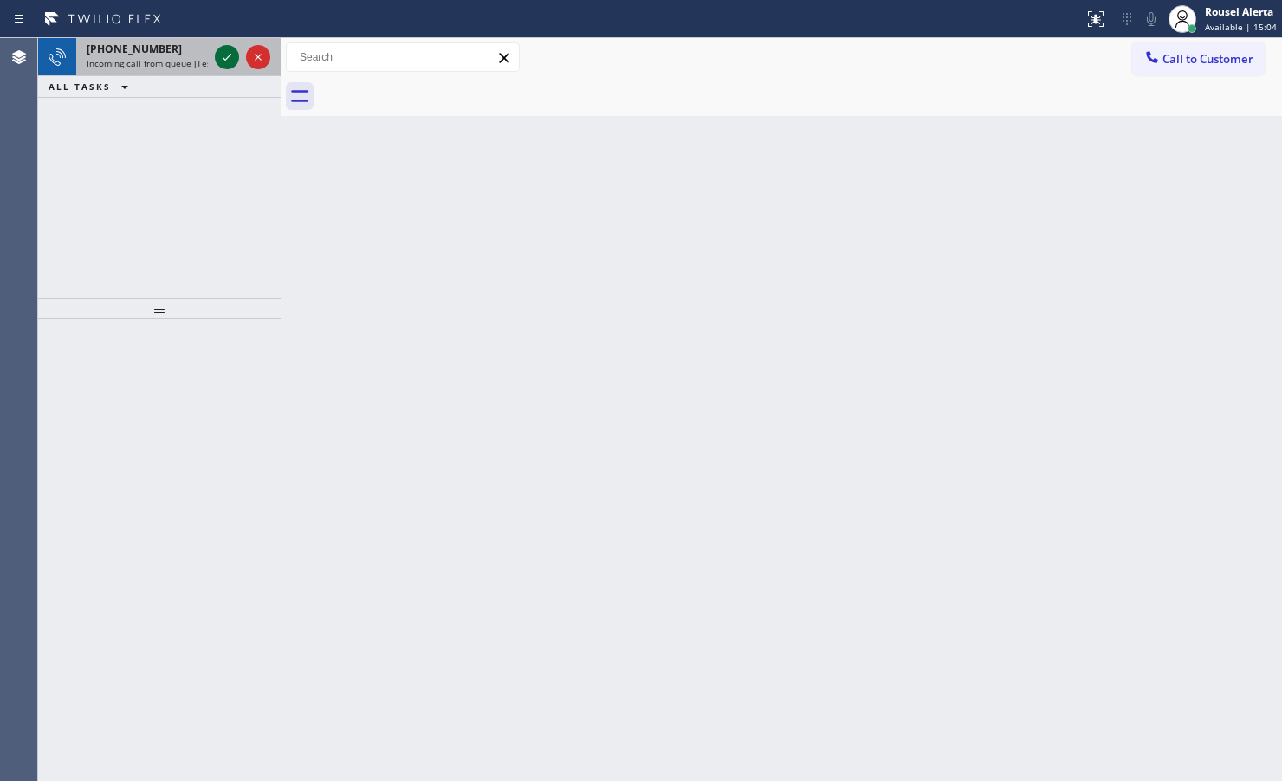
click at [230, 58] on icon at bounding box center [227, 57] width 21 height 21
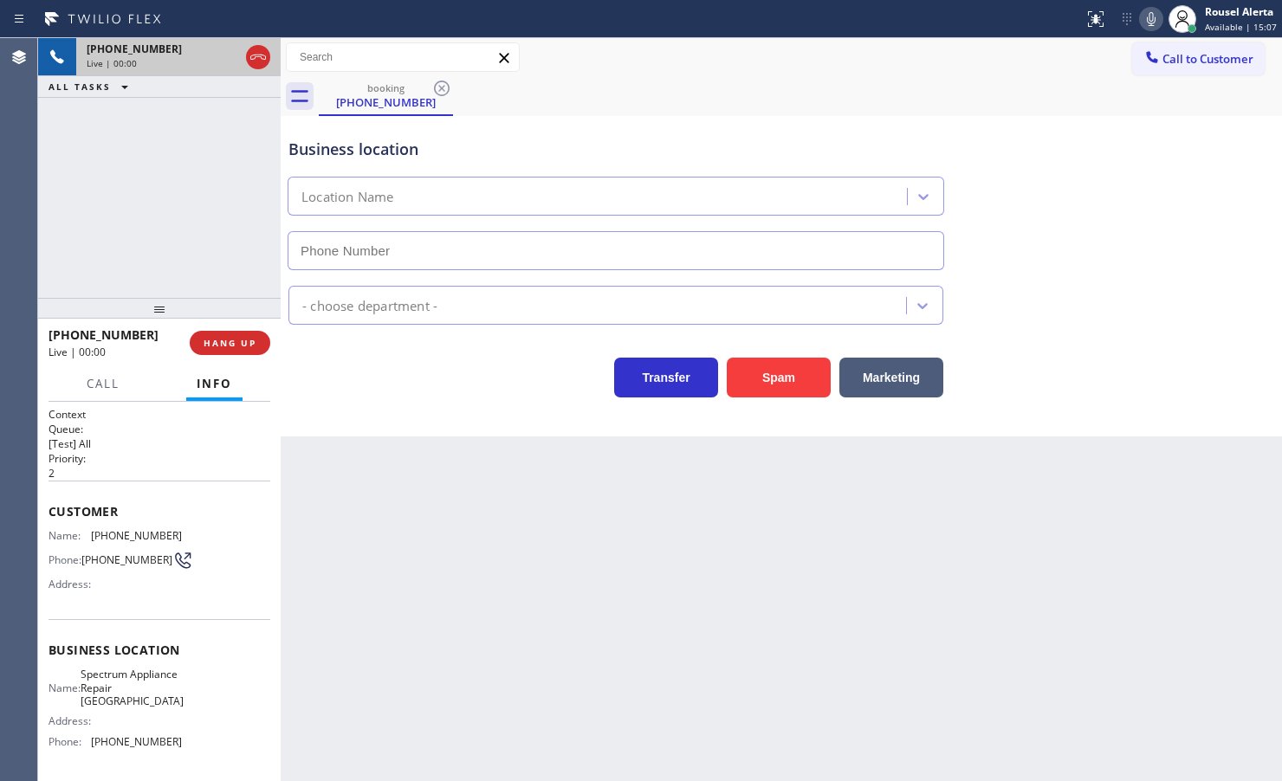
type input "[PHONE_NUMBER]"
drag, startPoint x: 422, startPoint y: 466, endPoint x: 370, endPoint y: 451, distance: 54.0
click at [422, 468] on div "Back to Dashboard Change Sender ID Customers Technicians Select a contact Outbo…" at bounding box center [781, 409] width 1001 height 743
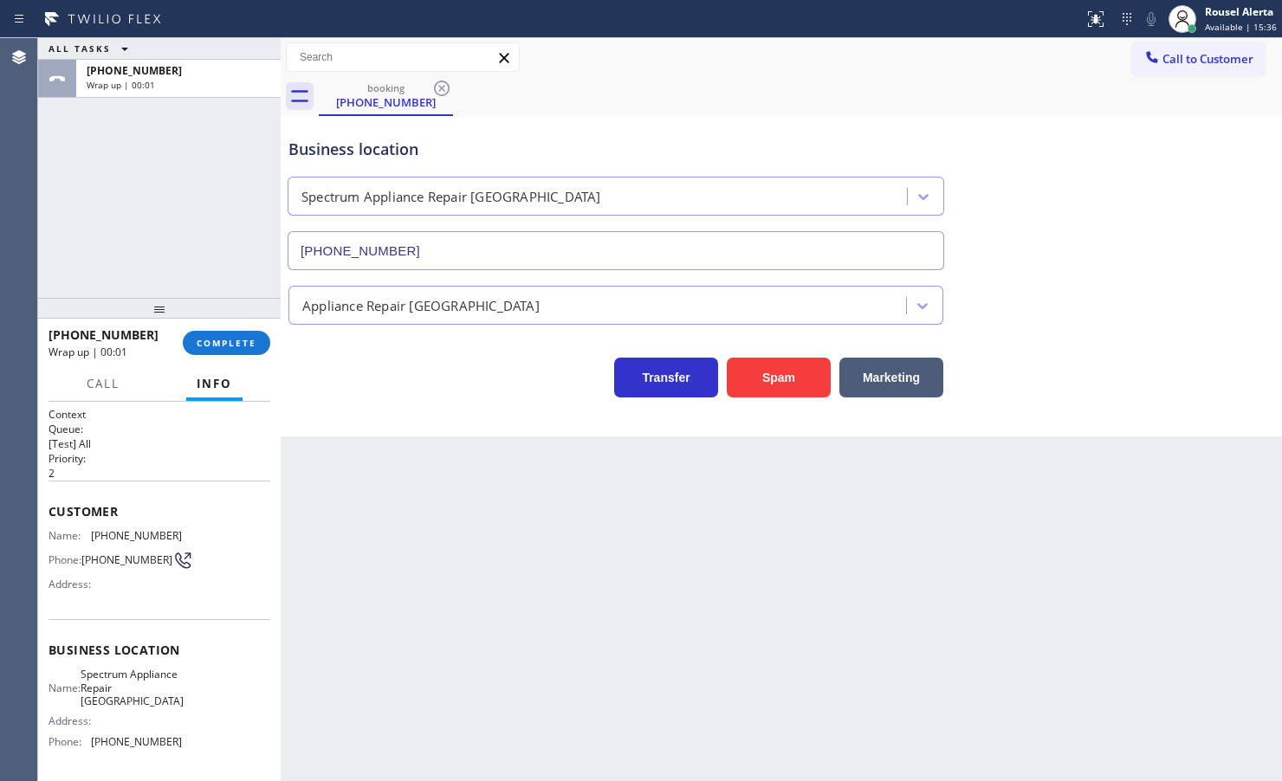
click at [226, 319] on div at bounding box center [159, 308] width 243 height 21
click at [226, 336] on button "COMPLETE" at bounding box center [226, 344] width 87 height 24
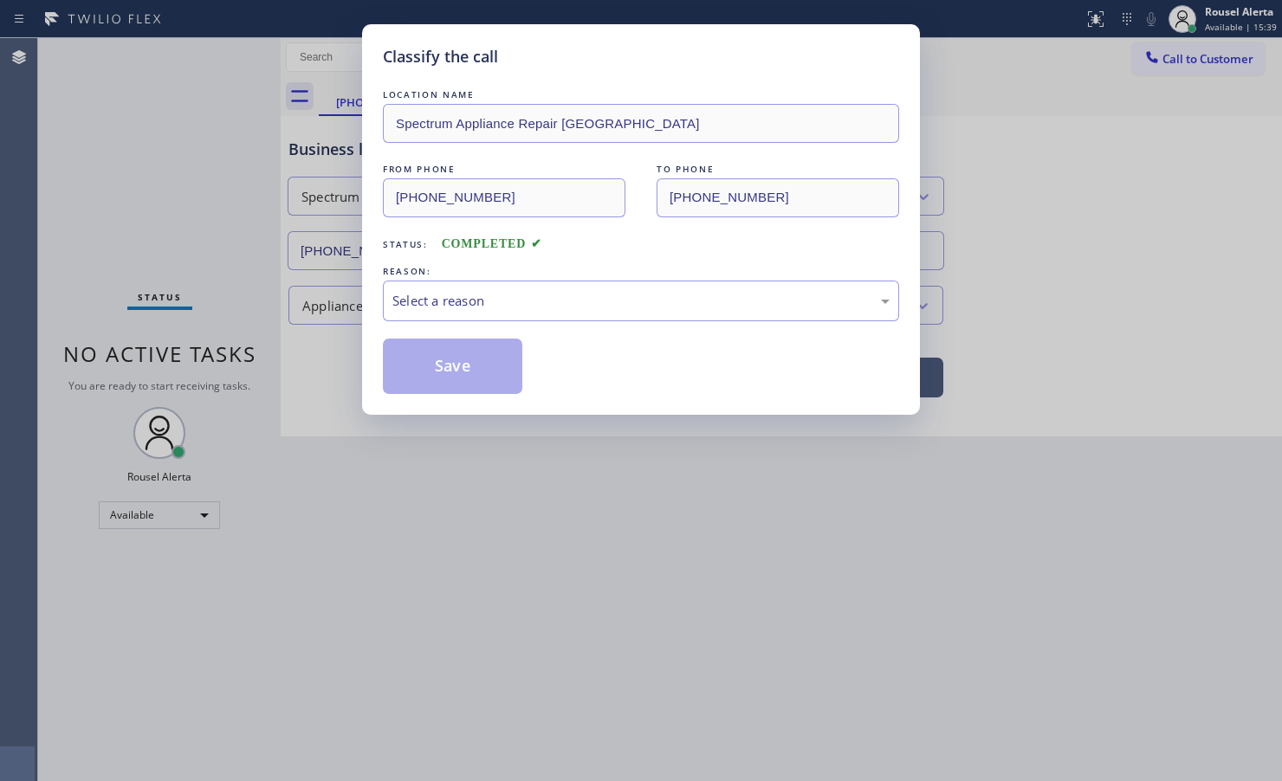
click at [514, 308] on div "Select a reason" at bounding box center [640, 301] width 497 height 20
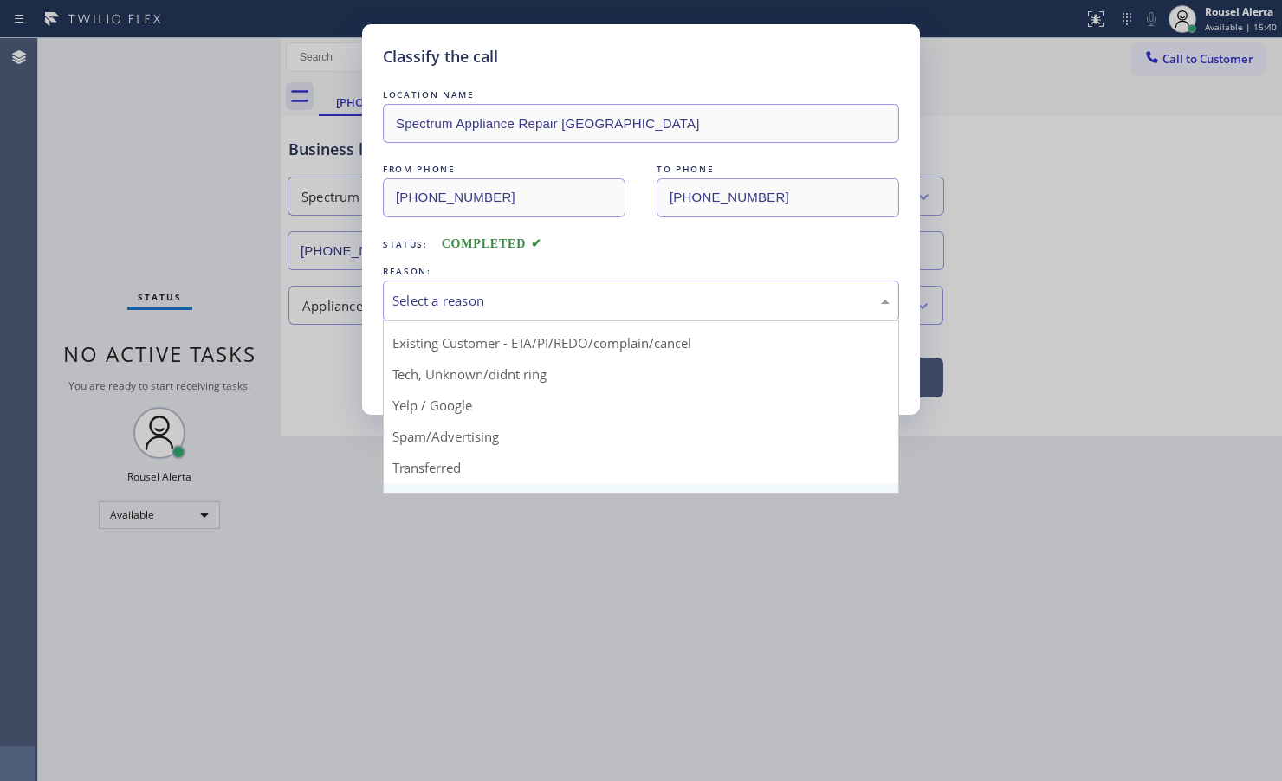
scroll to position [108, 0]
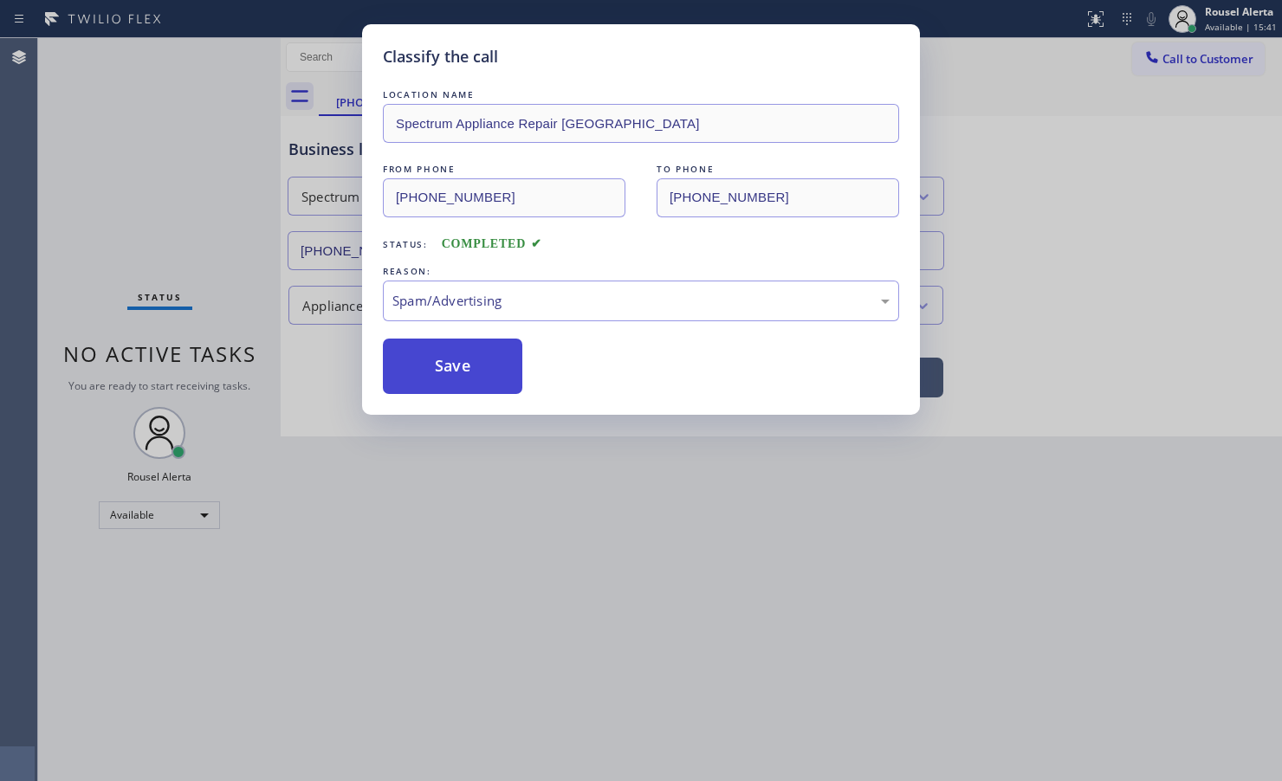
click at [436, 388] on button "Save" at bounding box center [452, 366] width 139 height 55
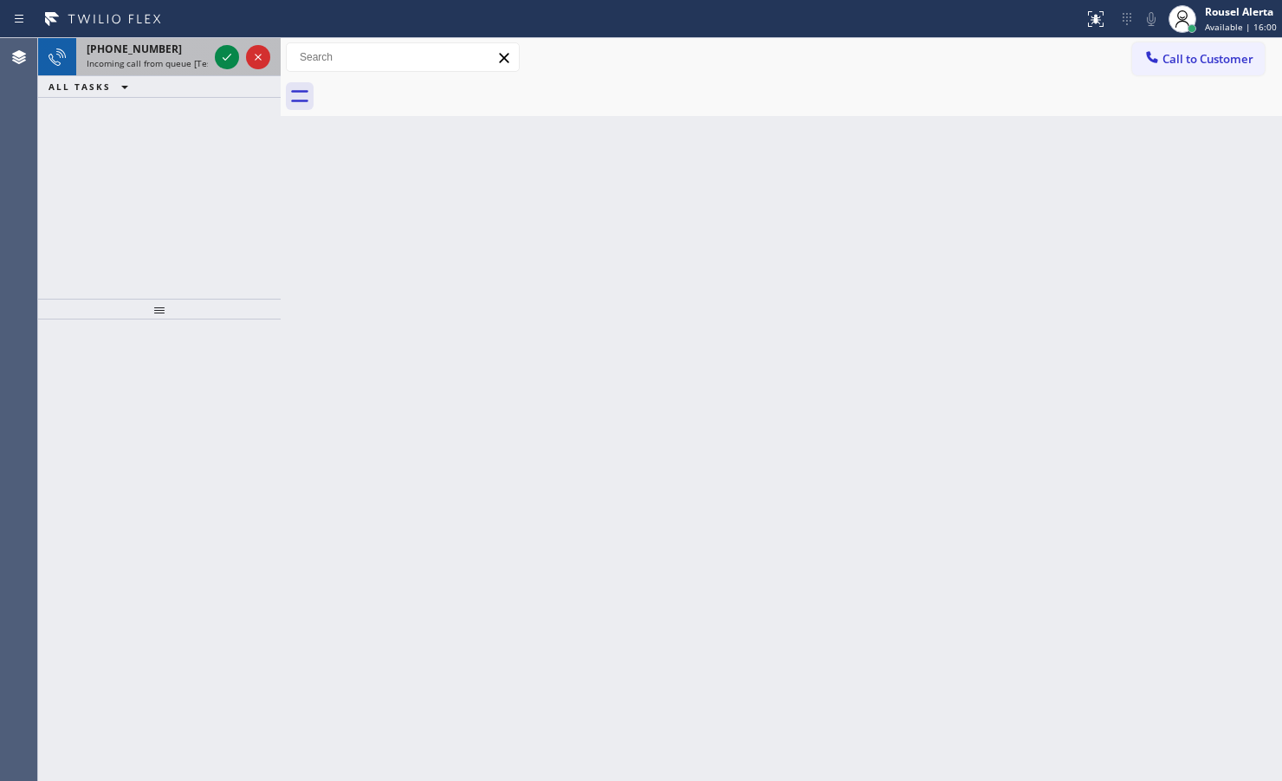
click at [171, 49] on div "[PHONE_NUMBER]" at bounding box center [147, 49] width 121 height 15
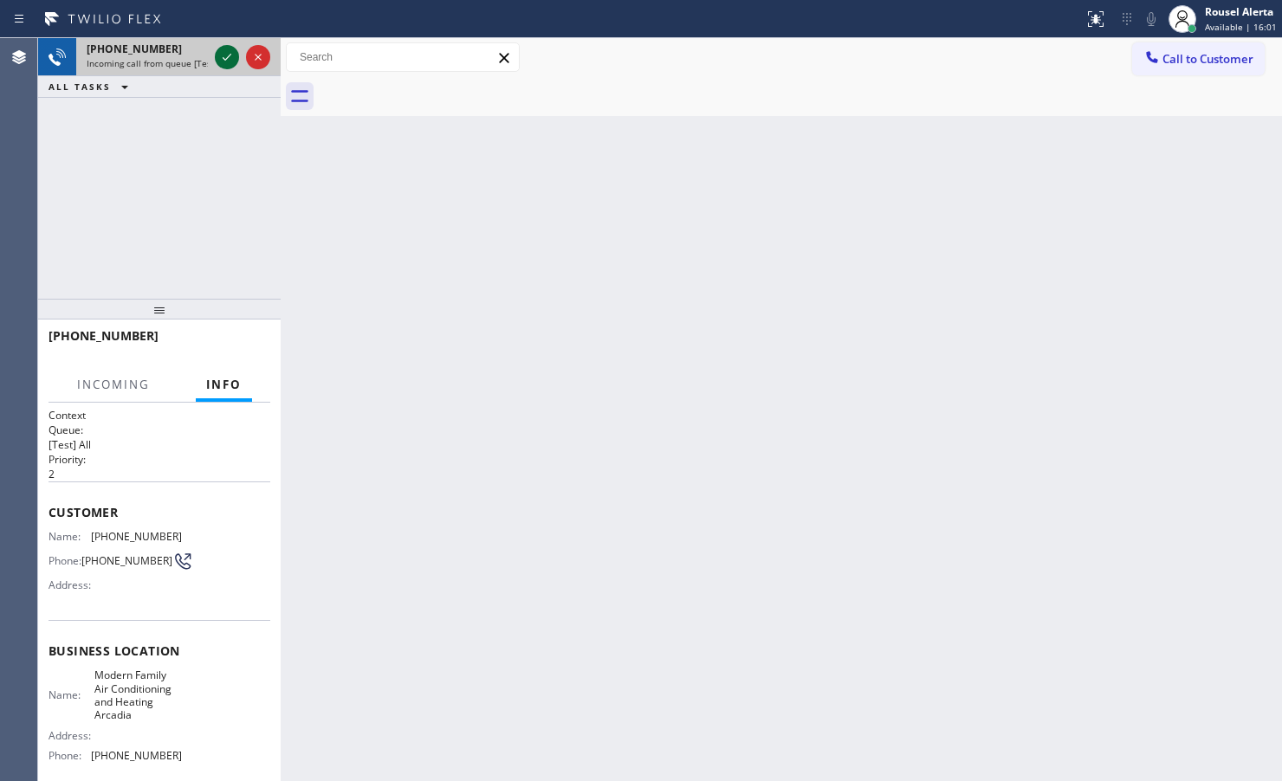
click at [217, 53] on icon at bounding box center [227, 57] width 21 height 21
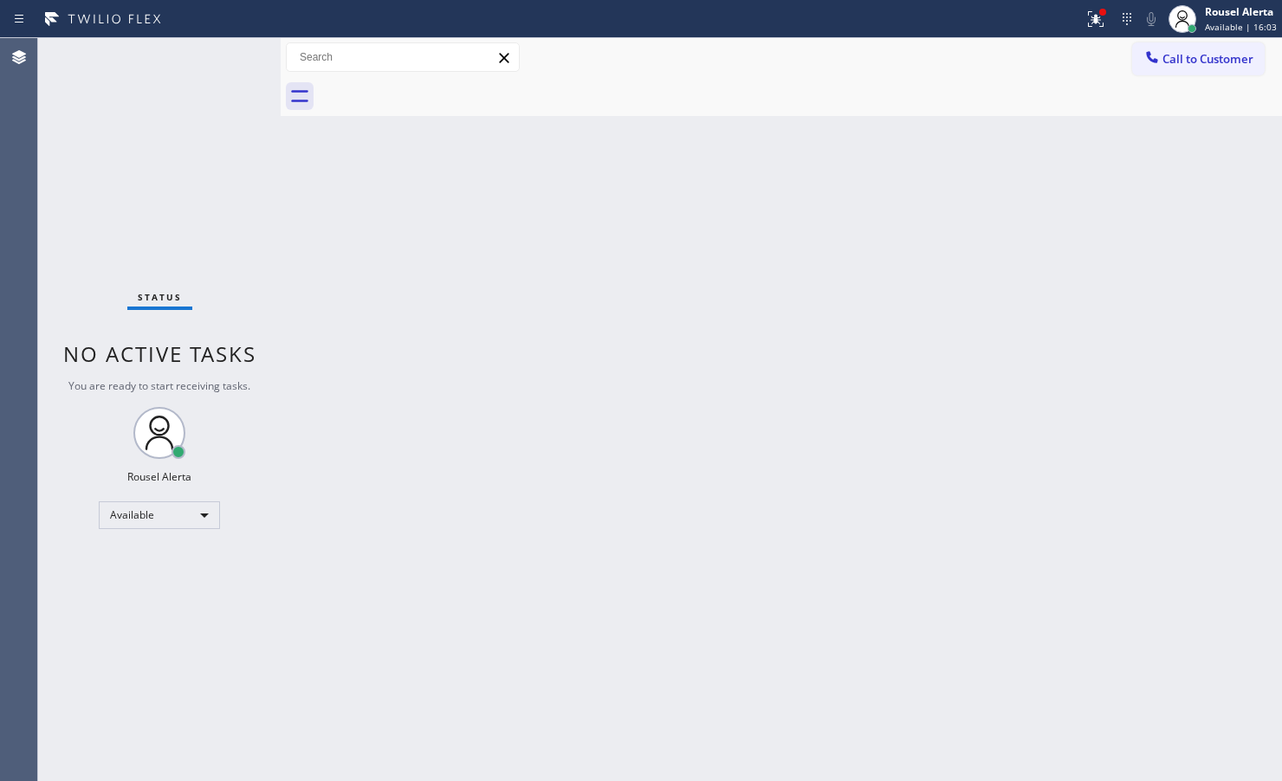
click at [1143, 450] on div "Back to Dashboard Change Sender ID Customers Technicians Select a contact Outbo…" at bounding box center [781, 409] width 1001 height 743
click at [1093, 11] on icon at bounding box center [1095, 19] width 21 height 21
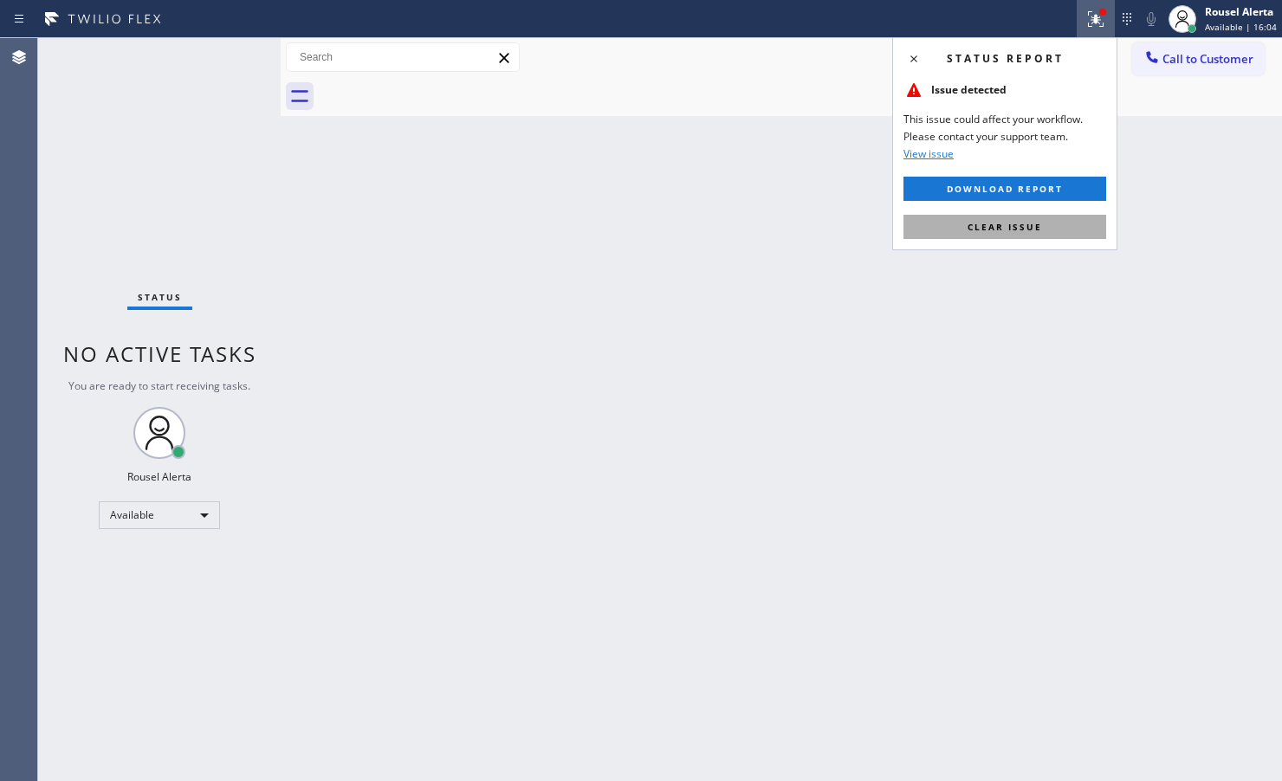
click at [1045, 230] on button "Clear issue" at bounding box center [1004, 227] width 203 height 24
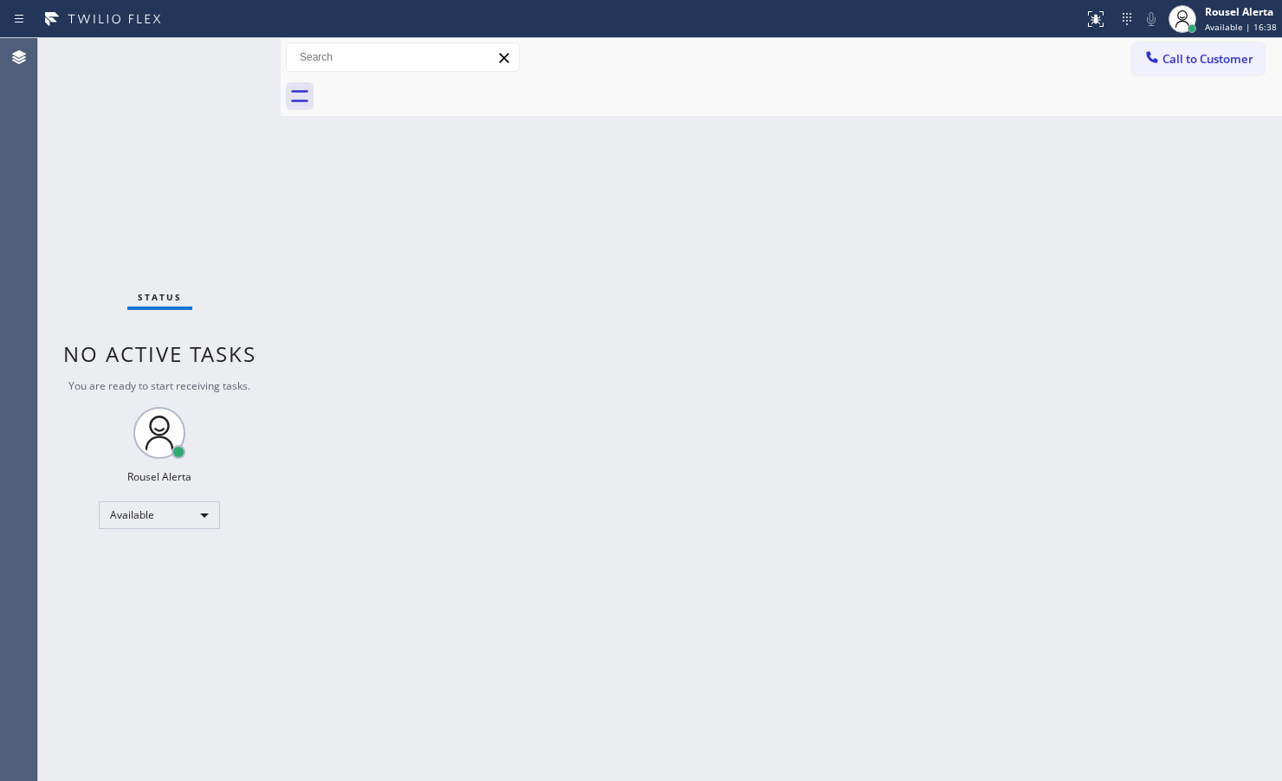
click at [664, 193] on div "Back to Dashboard Change Sender ID Customers Technicians Select a contact Outbo…" at bounding box center [781, 409] width 1001 height 743
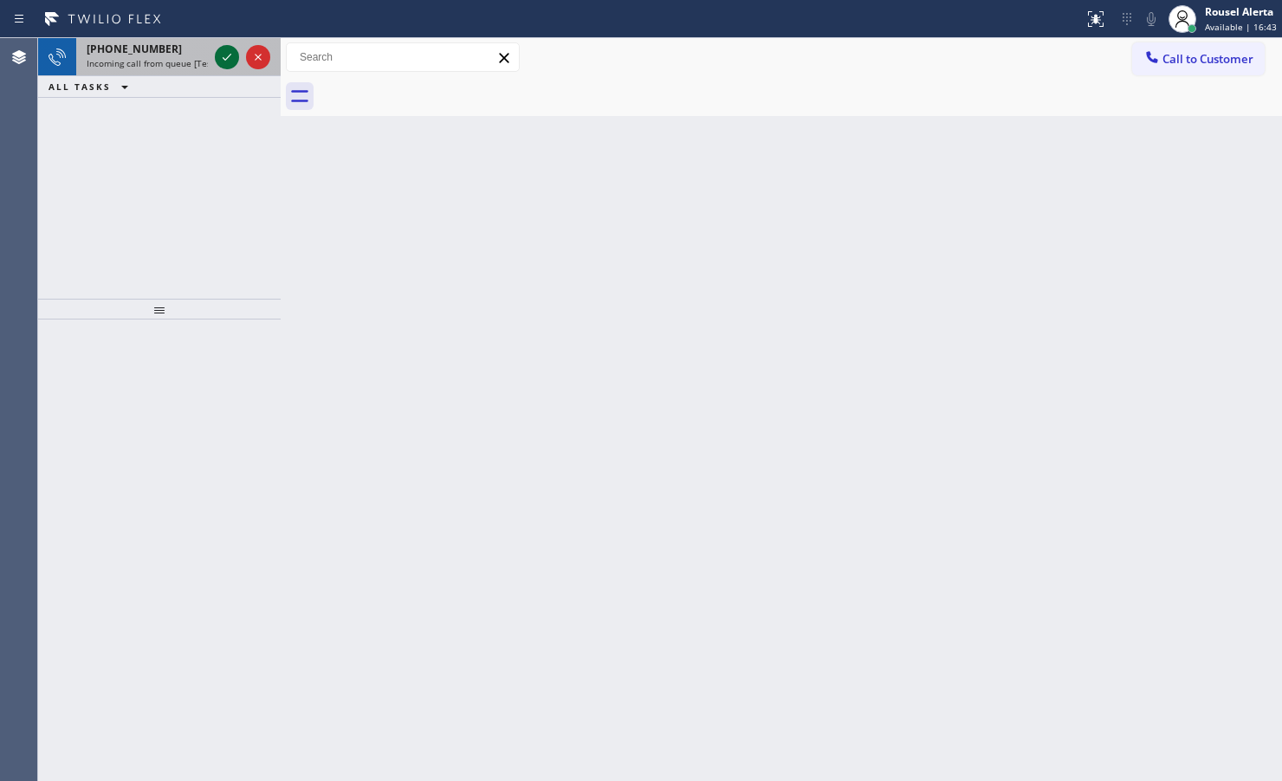
click at [227, 50] on icon at bounding box center [227, 57] width 21 height 21
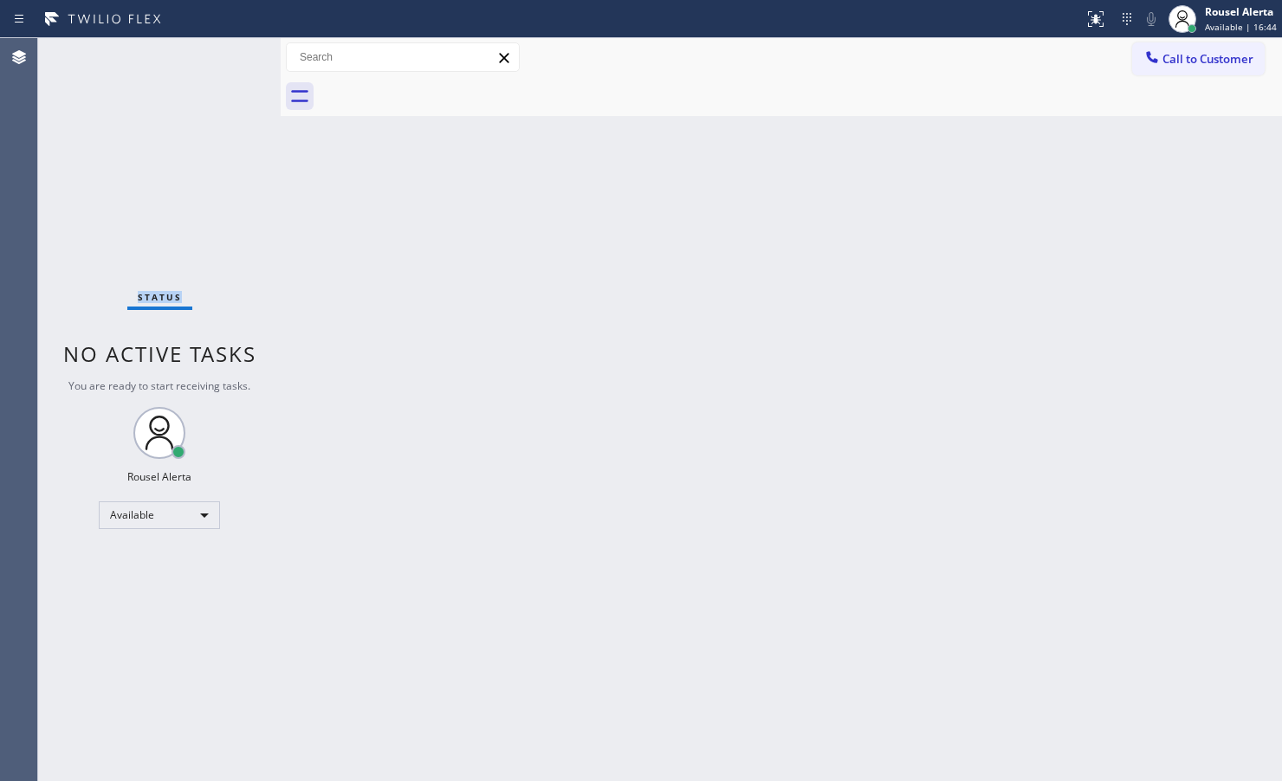
click at [227, 50] on div "Status No active tasks You are ready to start receiving tasks. Rousel Alerta Av…" at bounding box center [159, 409] width 243 height 743
click at [227, 49] on div "Status No active tasks You are ready to start receiving tasks. Rousel Alerta Av…" at bounding box center [159, 409] width 243 height 743
click at [1096, 28] on icon at bounding box center [1095, 19] width 21 height 21
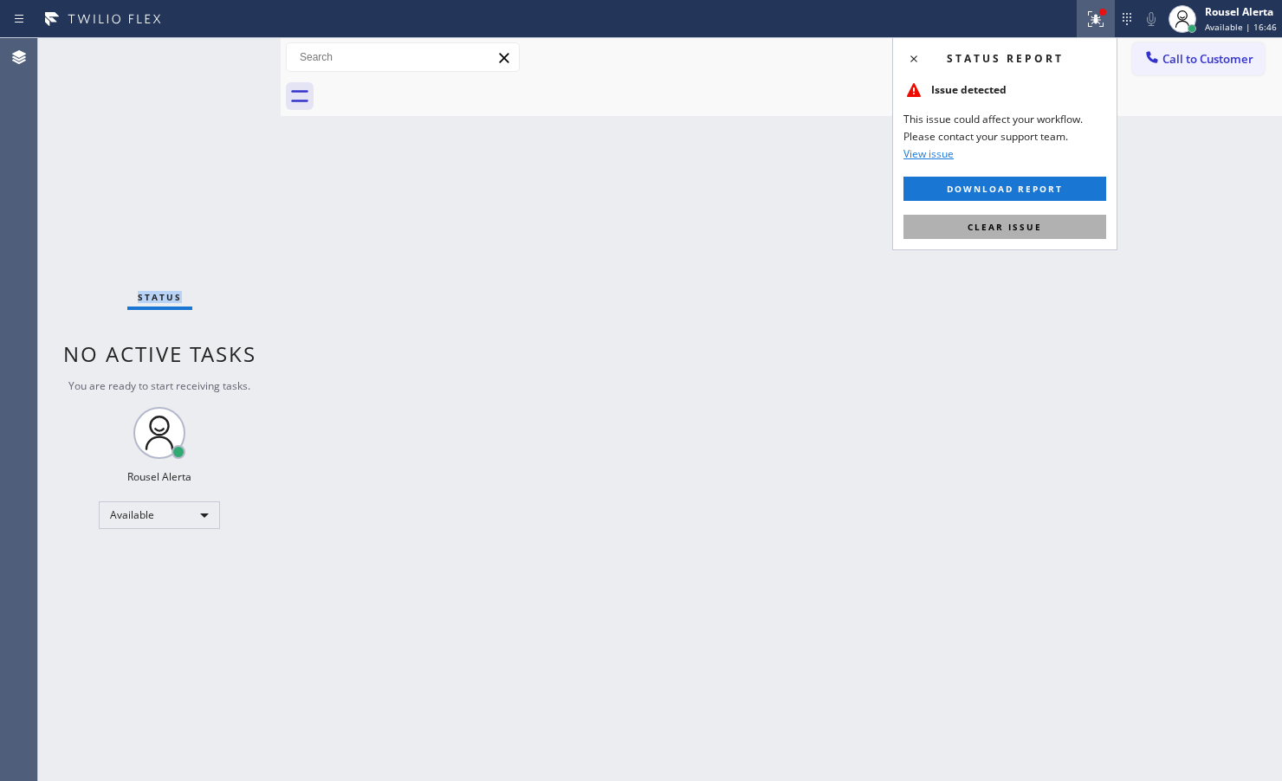
click at [1065, 230] on button "Clear issue" at bounding box center [1004, 227] width 203 height 24
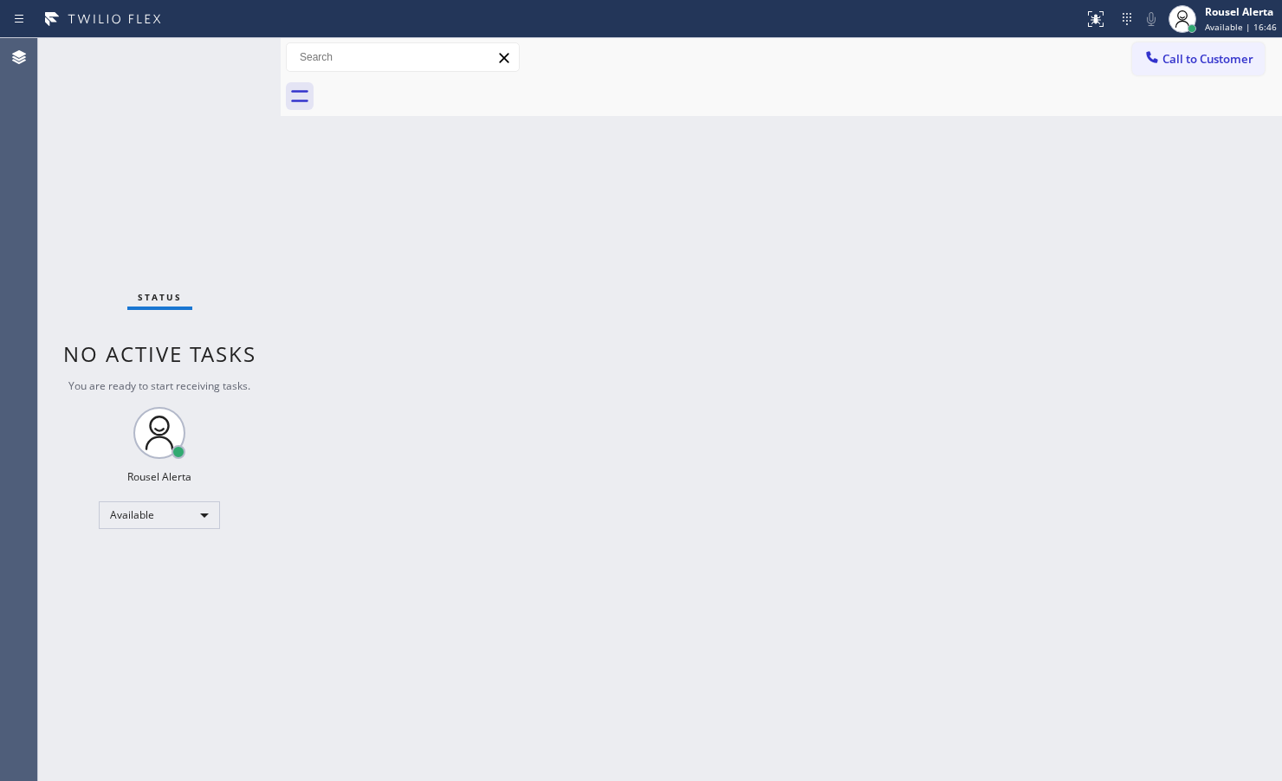
click at [1055, 290] on div "Back to Dashboard Change Sender ID Customers Technicians Select a contact Outbo…" at bounding box center [781, 409] width 1001 height 743
click at [218, 41] on div "Status No active tasks You are ready to start receiving tasks. Rousel Alerta Av…" at bounding box center [159, 409] width 243 height 743
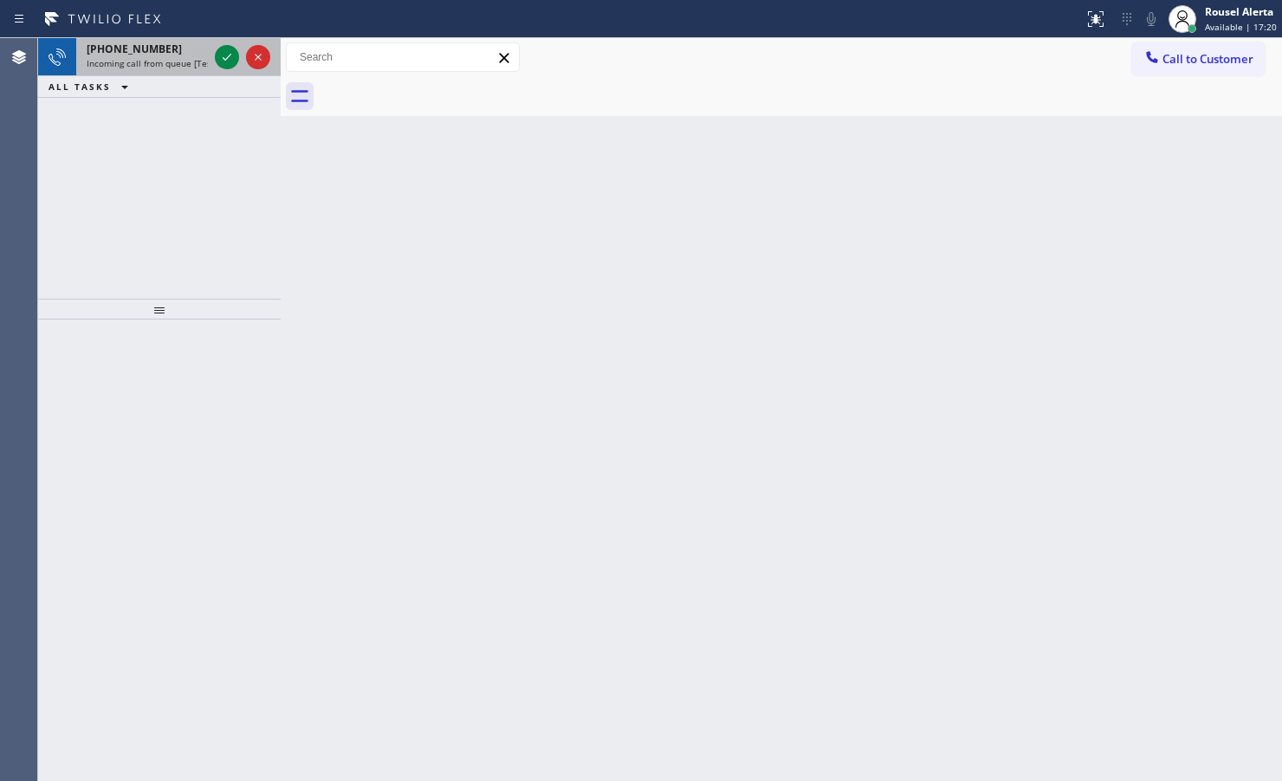
click at [162, 63] on span "Incoming call from queue [Test] All" at bounding box center [159, 63] width 144 height 12
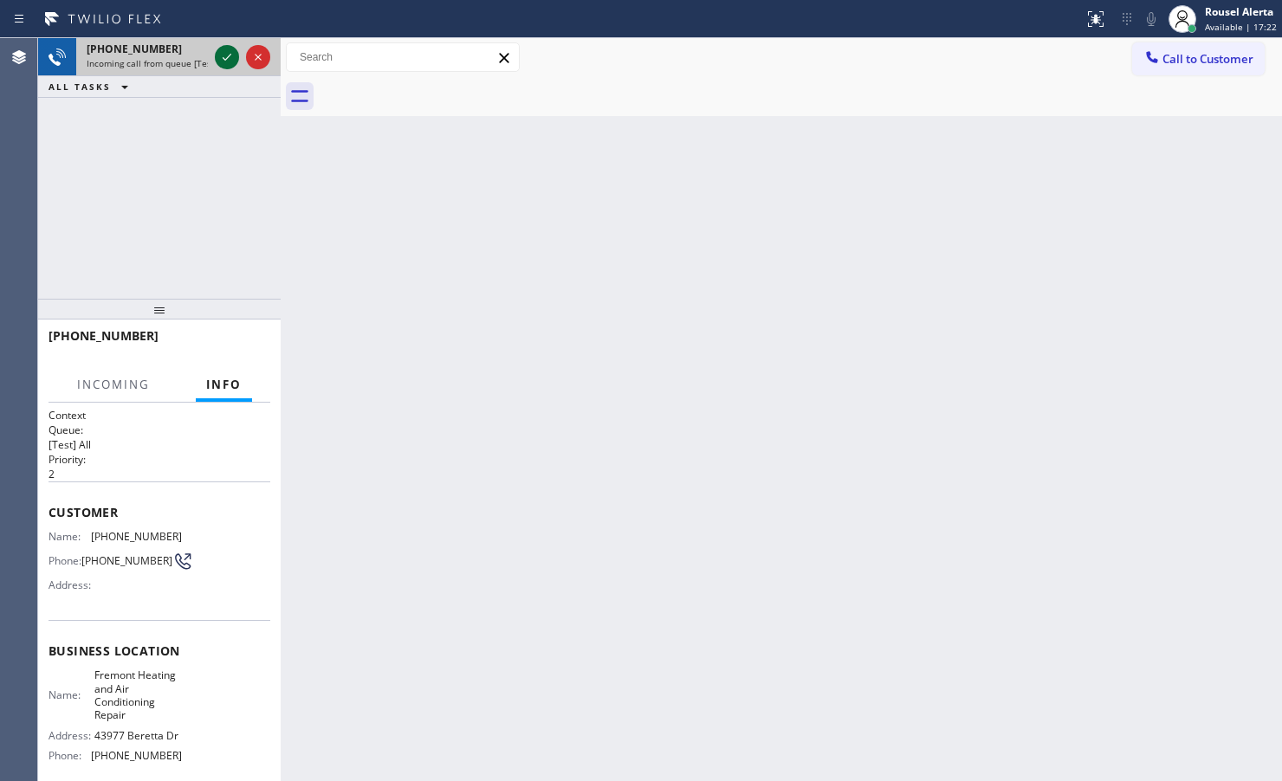
click at [221, 59] on icon at bounding box center [227, 57] width 21 height 21
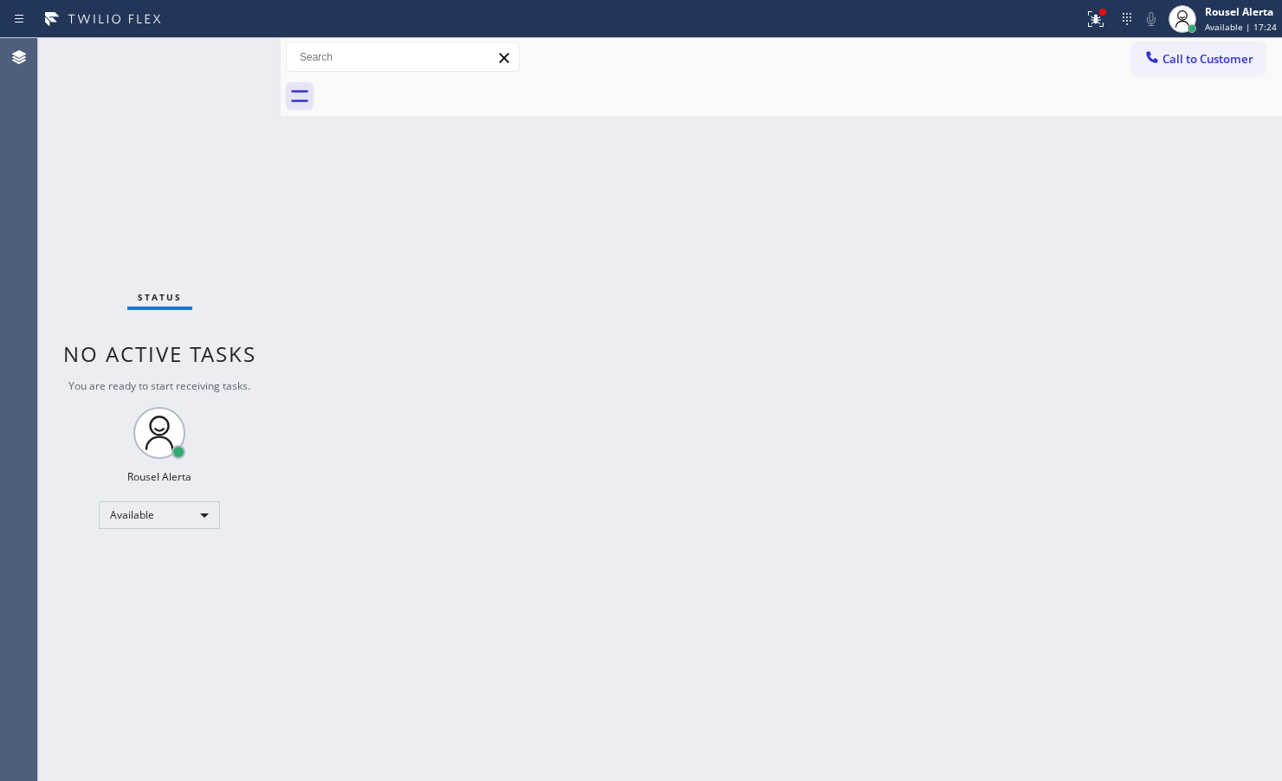
click at [671, 456] on div "Back to Dashboard Change Sender ID Customers Technicians Select a contact Outbo…" at bounding box center [781, 409] width 1001 height 743
click at [1088, 15] on icon at bounding box center [1095, 19] width 21 height 21
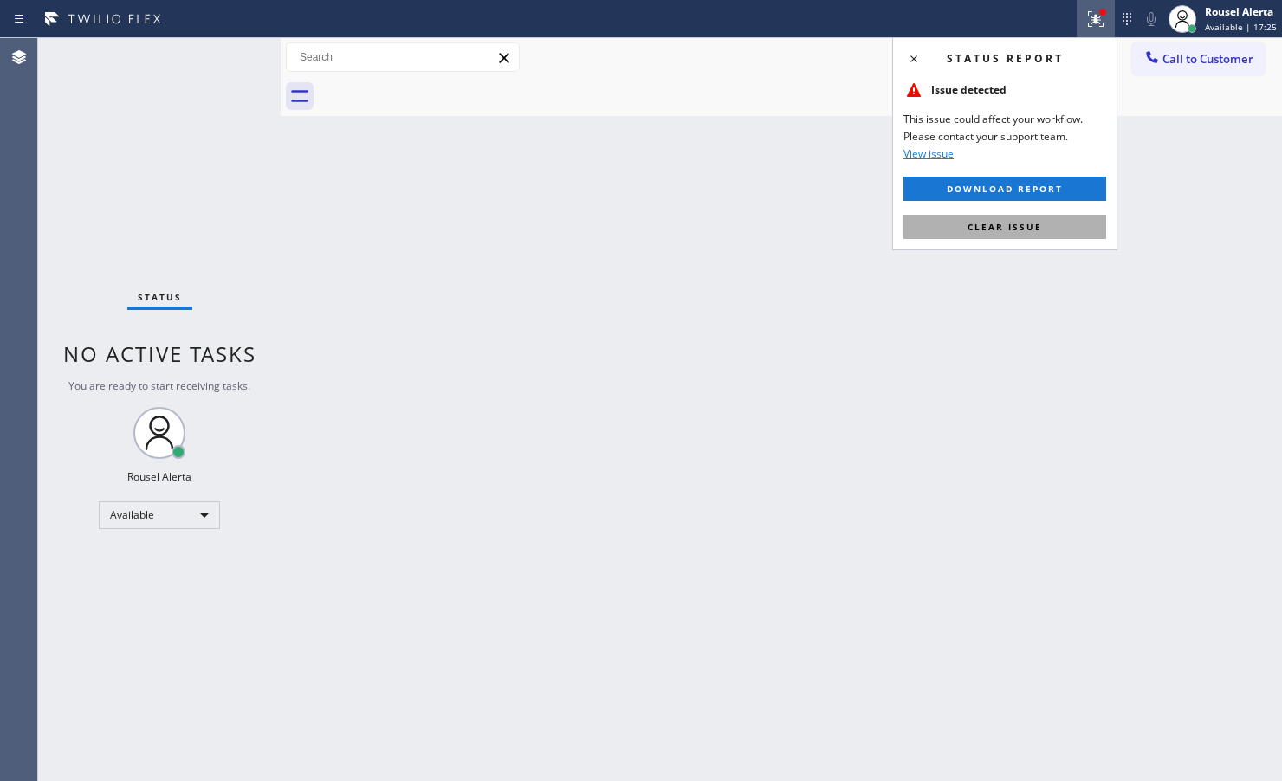
click at [1037, 217] on button "Clear issue" at bounding box center [1004, 227] width 203 height 24
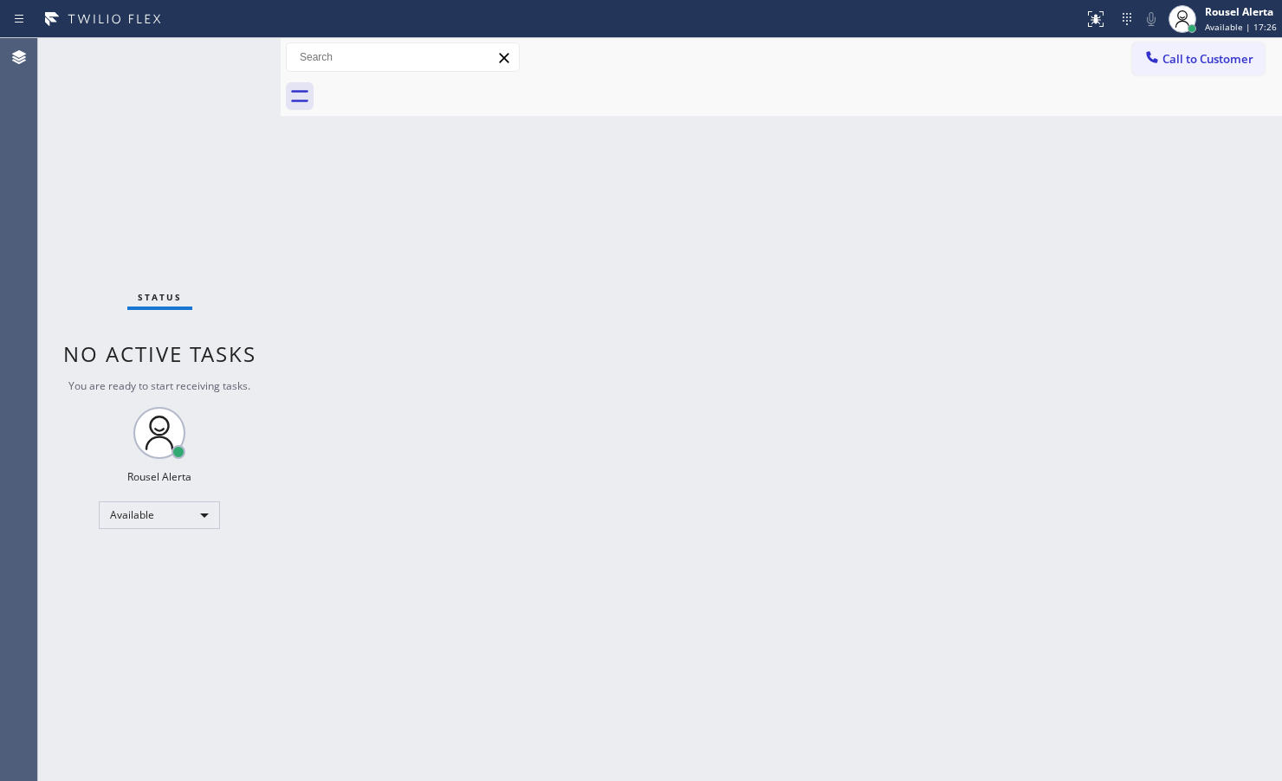
click at [1027, 321] on div "Back to Dashboard Change Sender ID Customers Technicians Select a contact Outbo…" at bounding box center [781, 409] width 1001 height 743
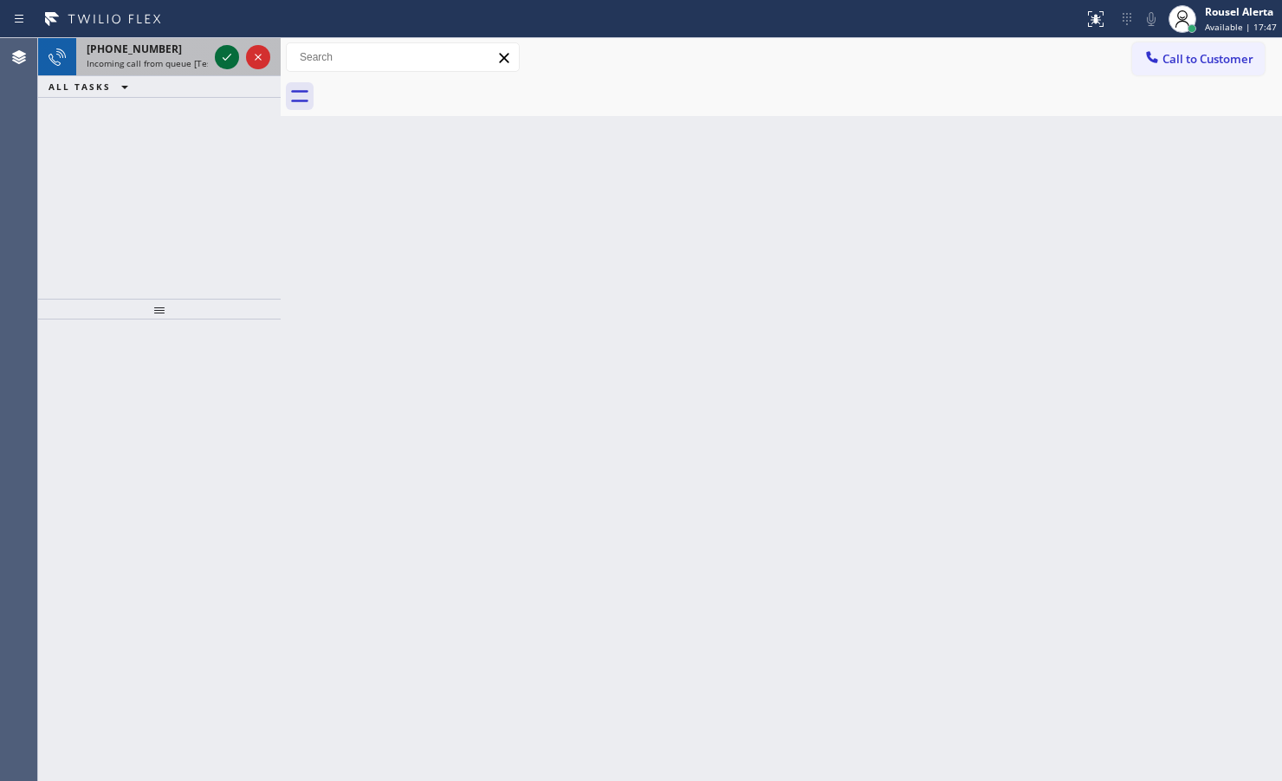
click at [227, 61] on icon at bounding box center [227, 57] width 21 height 21
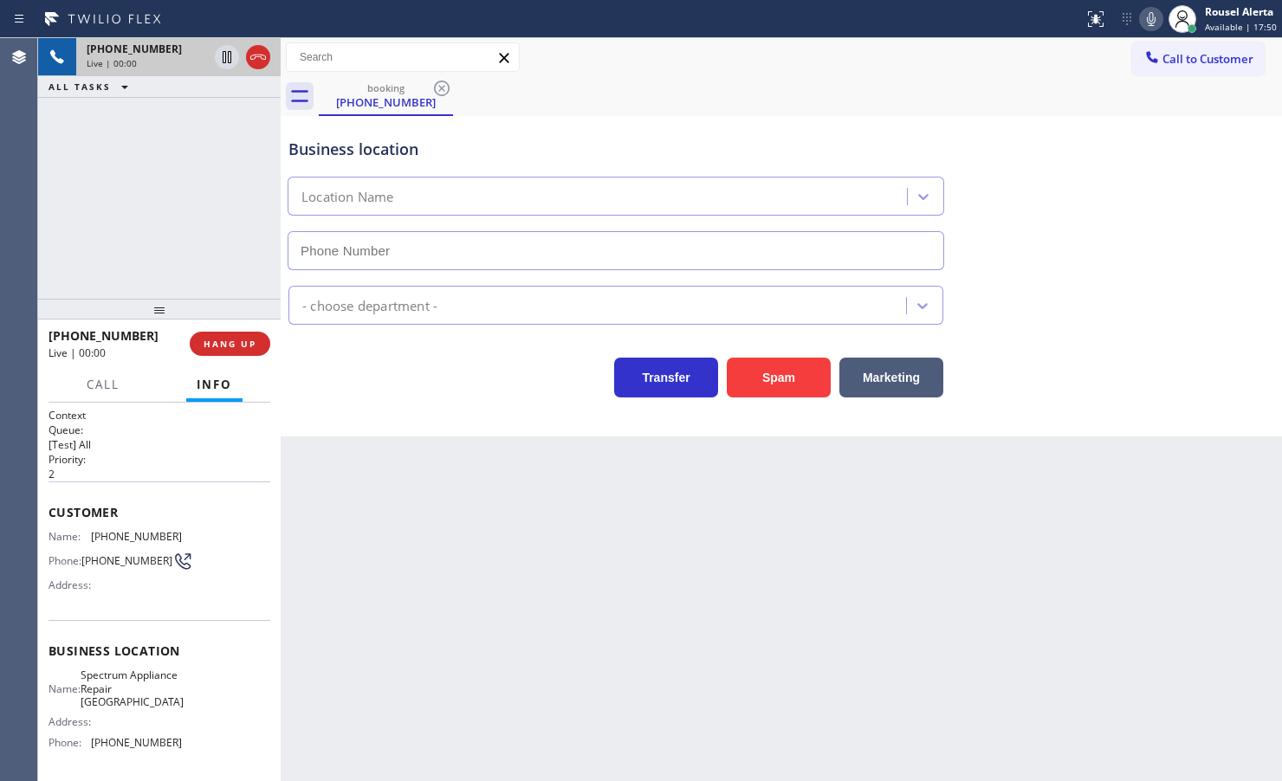
type input "[PHONE_NUMBER]"
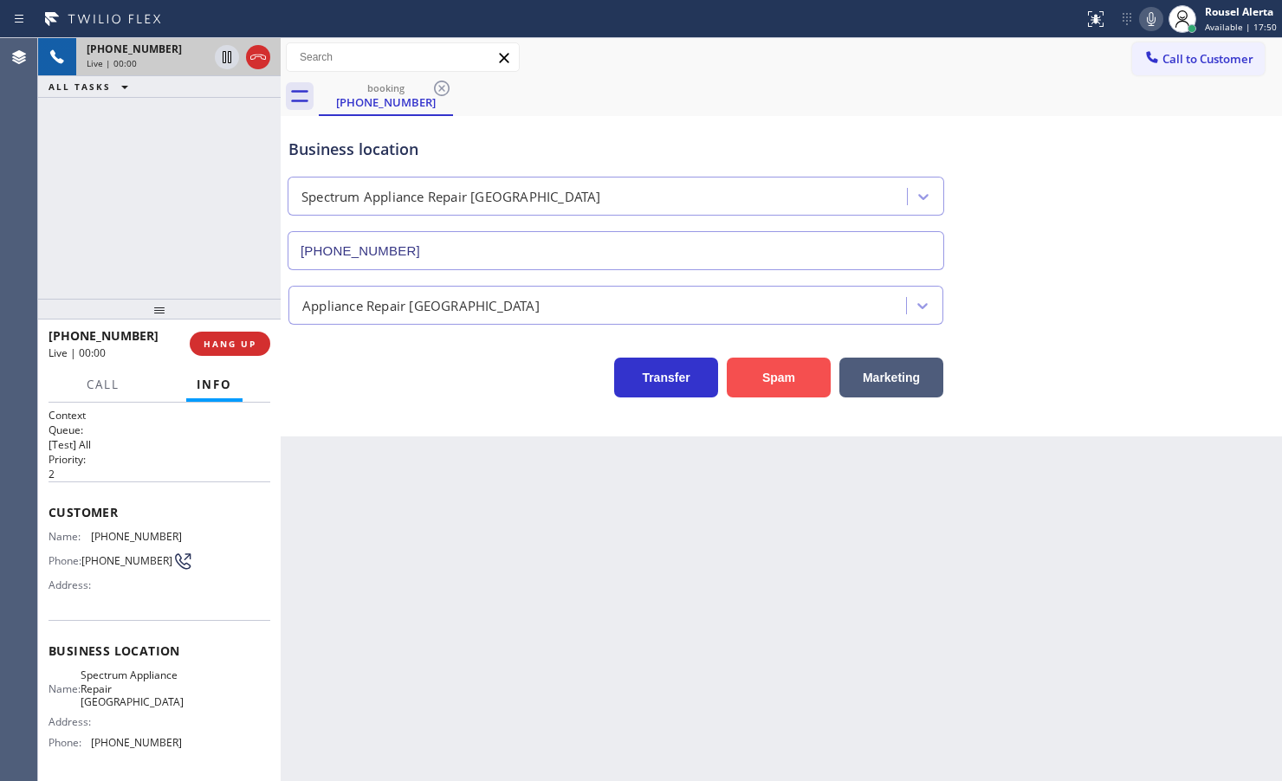
click at [752, 390] on button "Spam" at bounding box center [779, 378] width 104 height 40
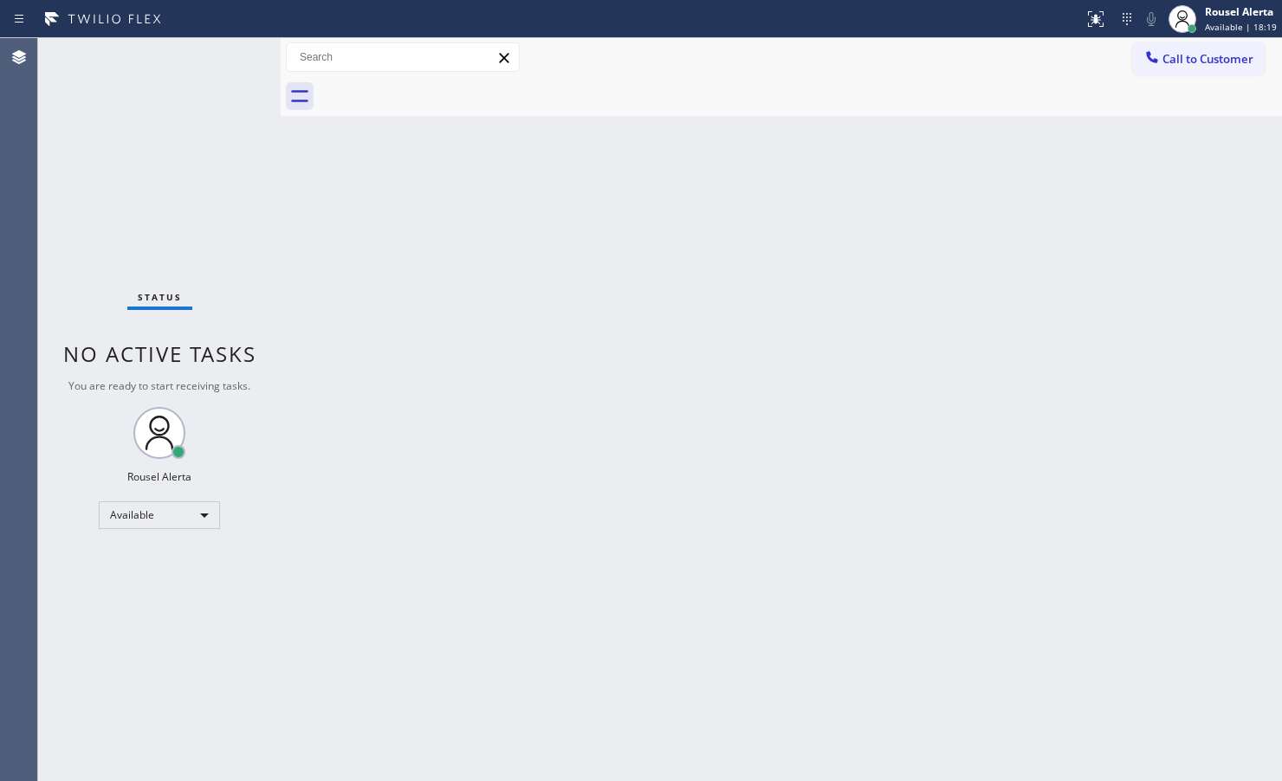
click at [782, 462] on div "Back to Dashboard Change Sender ID Customers Technicians Select a contact Outbo…" at bounding box center [781, 409] width 1001 height 743
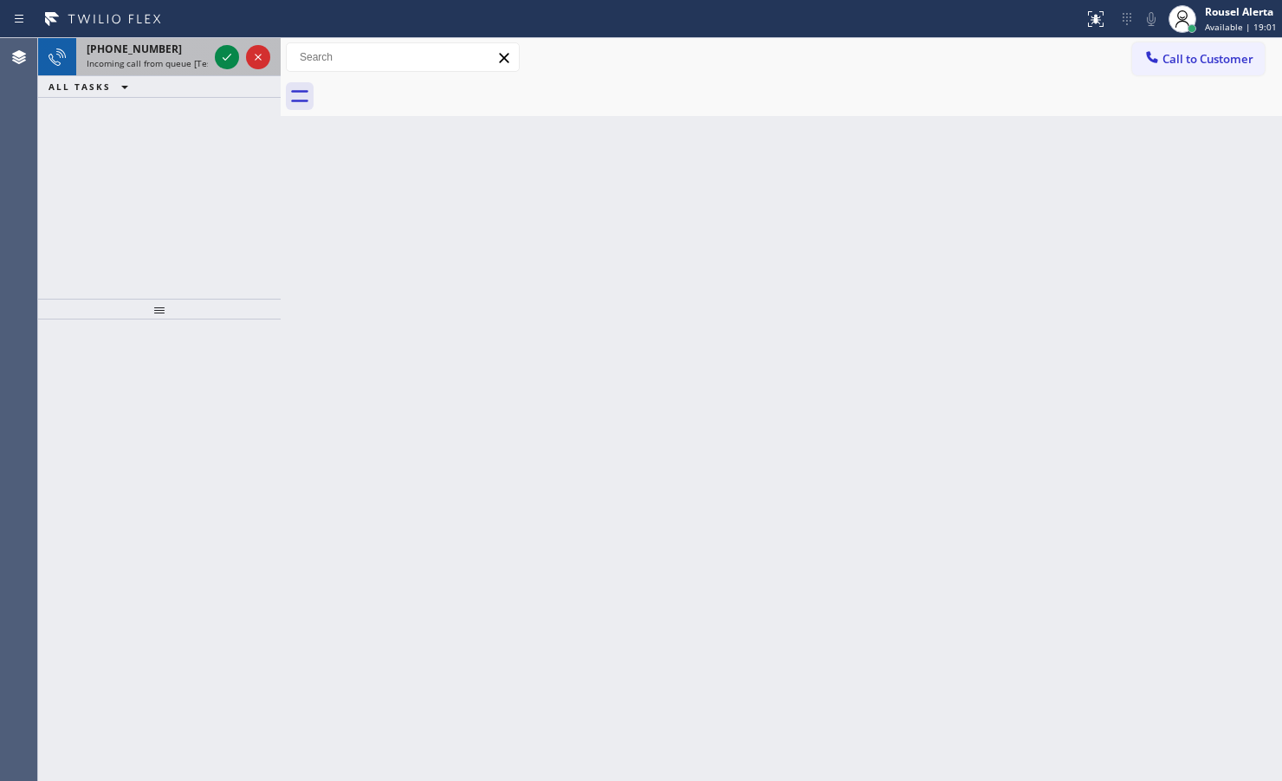
click at [180, 61] on span "Incoming call from queue [Test] All" at bounding box center [159, 63] width 144 height 12
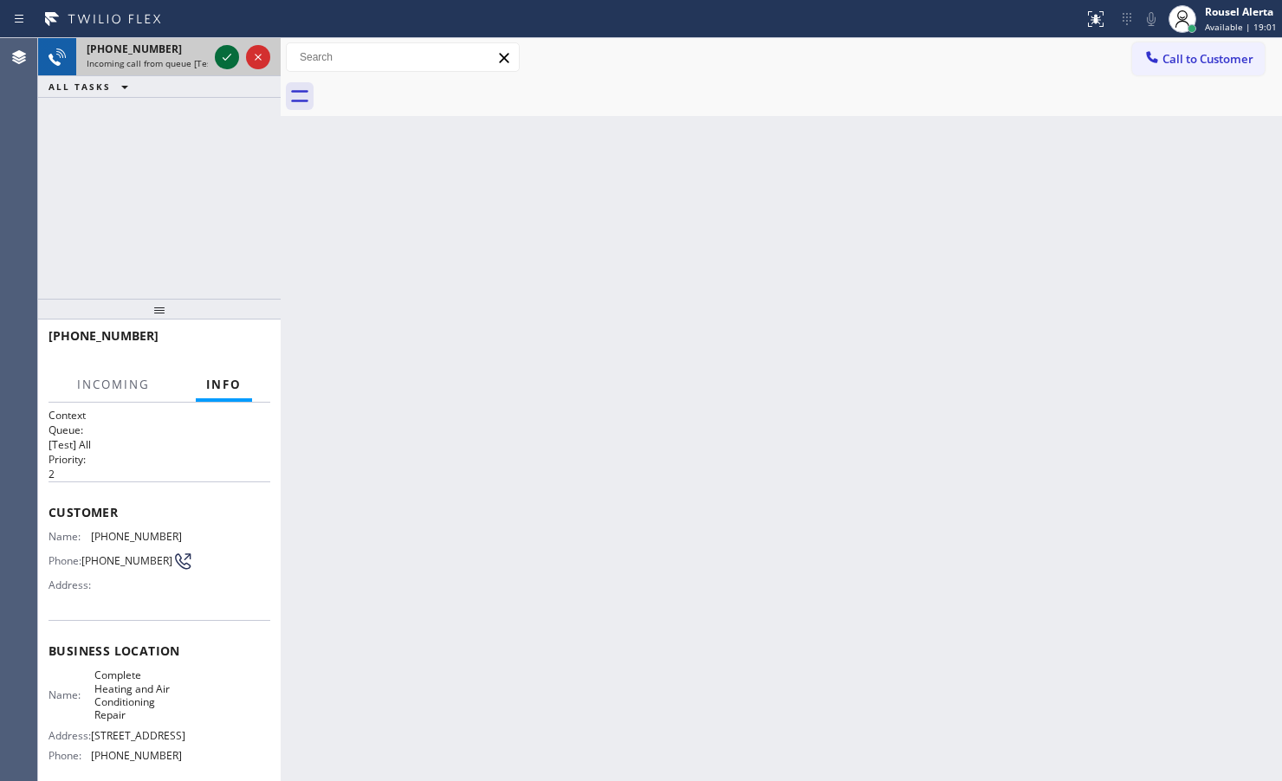
click at [217, 61] on icon at bounding box center [227, 57] width 21 height 21
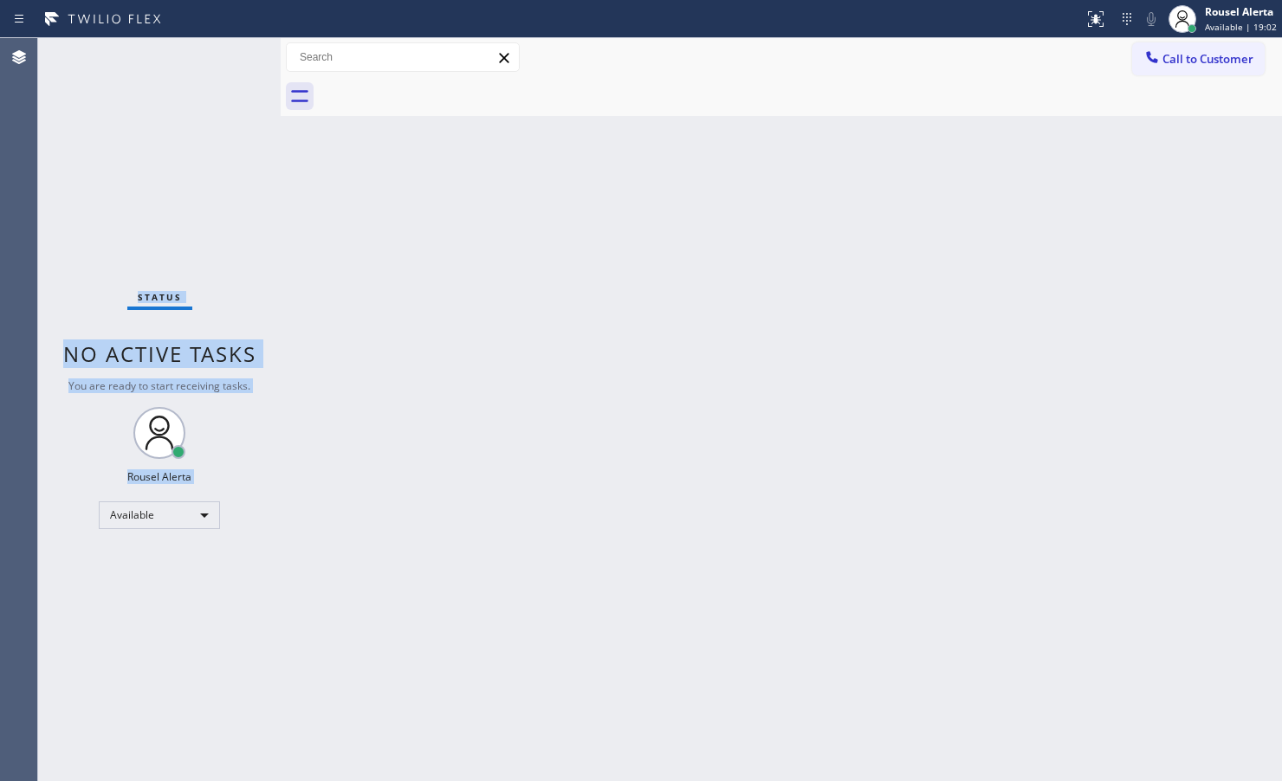
click at [217, 61] on div "Status No active tasks You are ready to start receiving tasks. Rousel Alerta Av…" at bounding box center [159, 409] width 243 height 743
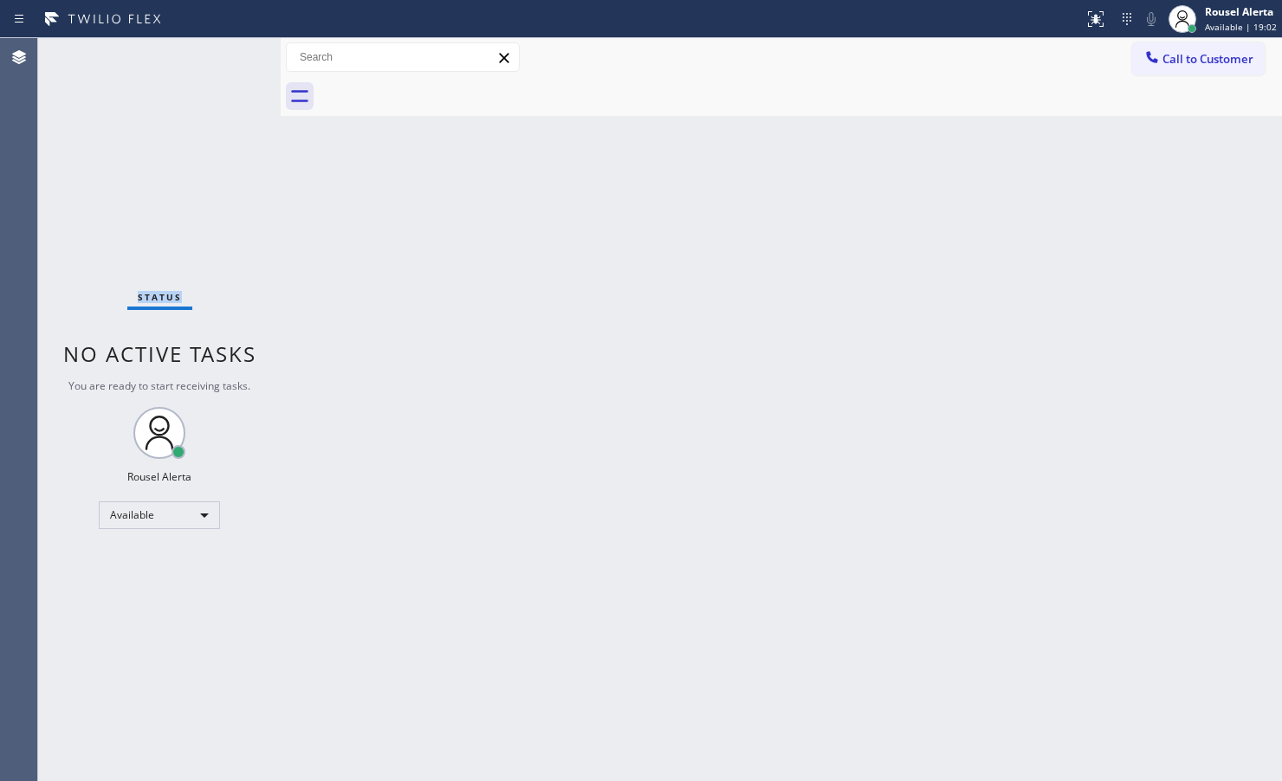
click at [217, 61] on div "Status No active tasks You are ready to start receiving tasks. Rousel Alerta Av…" at bounding box center [159, 409] width 243 height 743
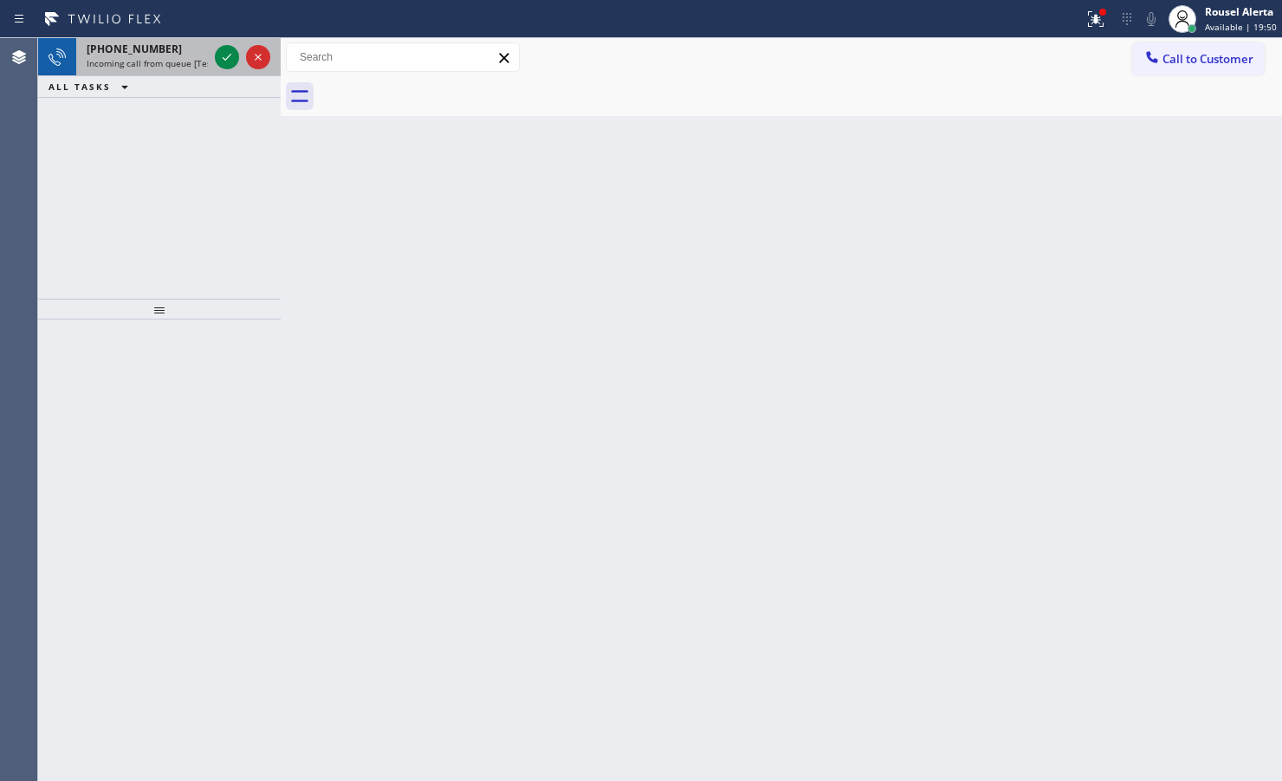
drag, startPoint x: 178, startPoint y: 54, endPoint x: 196, endPoint y: 54, distance: 18.2
click at [178, 54] on div "[PHONE_NUMBER]" at bounding box center [147, 49] width 121 height 15
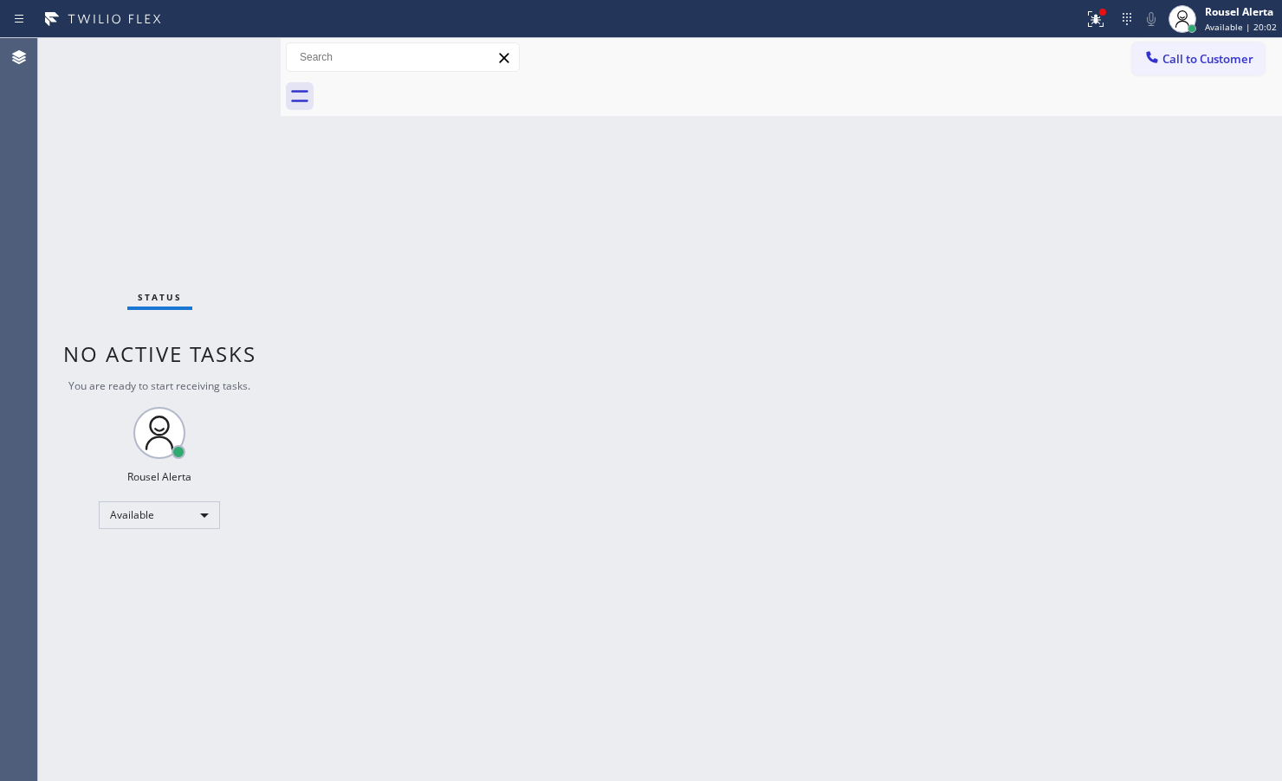
click at [269, 261] on div "Status No active tasks You are ready to start receiving tasks. Rousel Alerta Av…" at bounding box center [159, 409] width 243 height 743
click at [1109, 32] on button at bounding box center [1096, 19] width 38 height 38
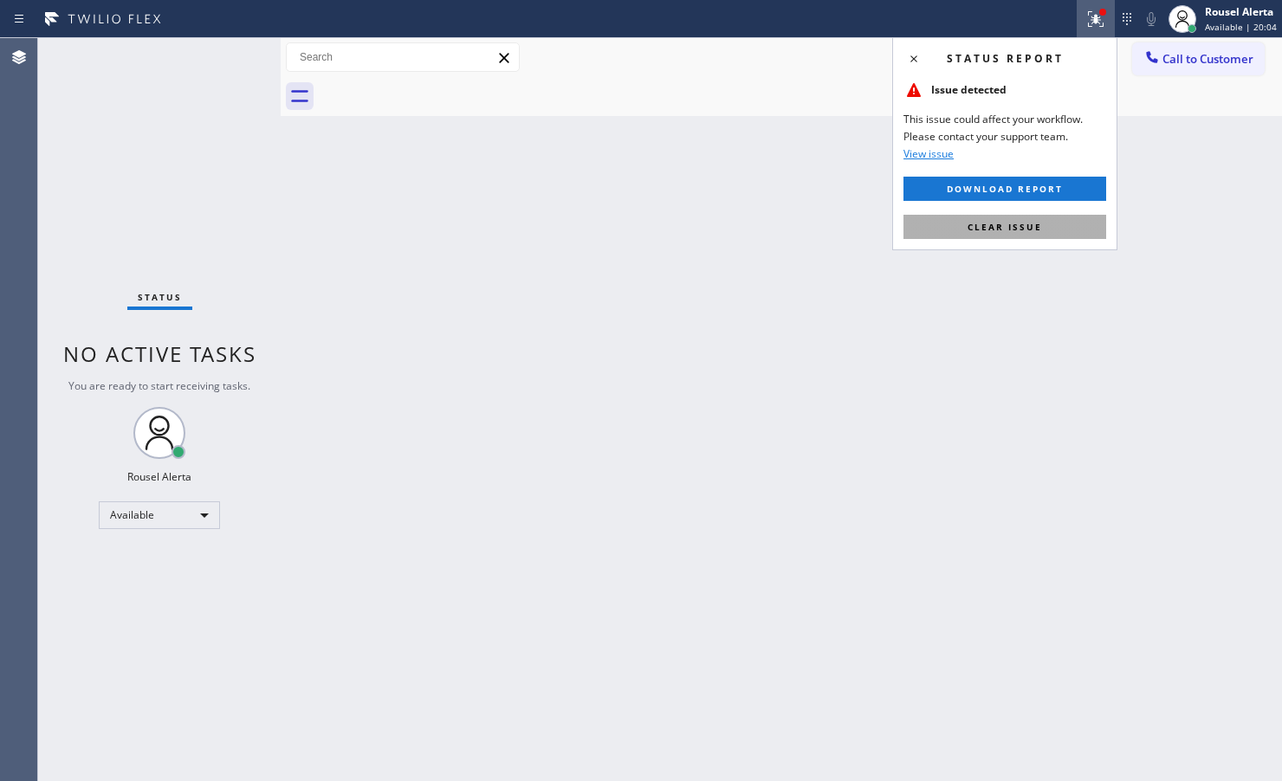
click at [1026, 217] on button "Clear issue" at bounding box center [1004, 227] width 203 height 24
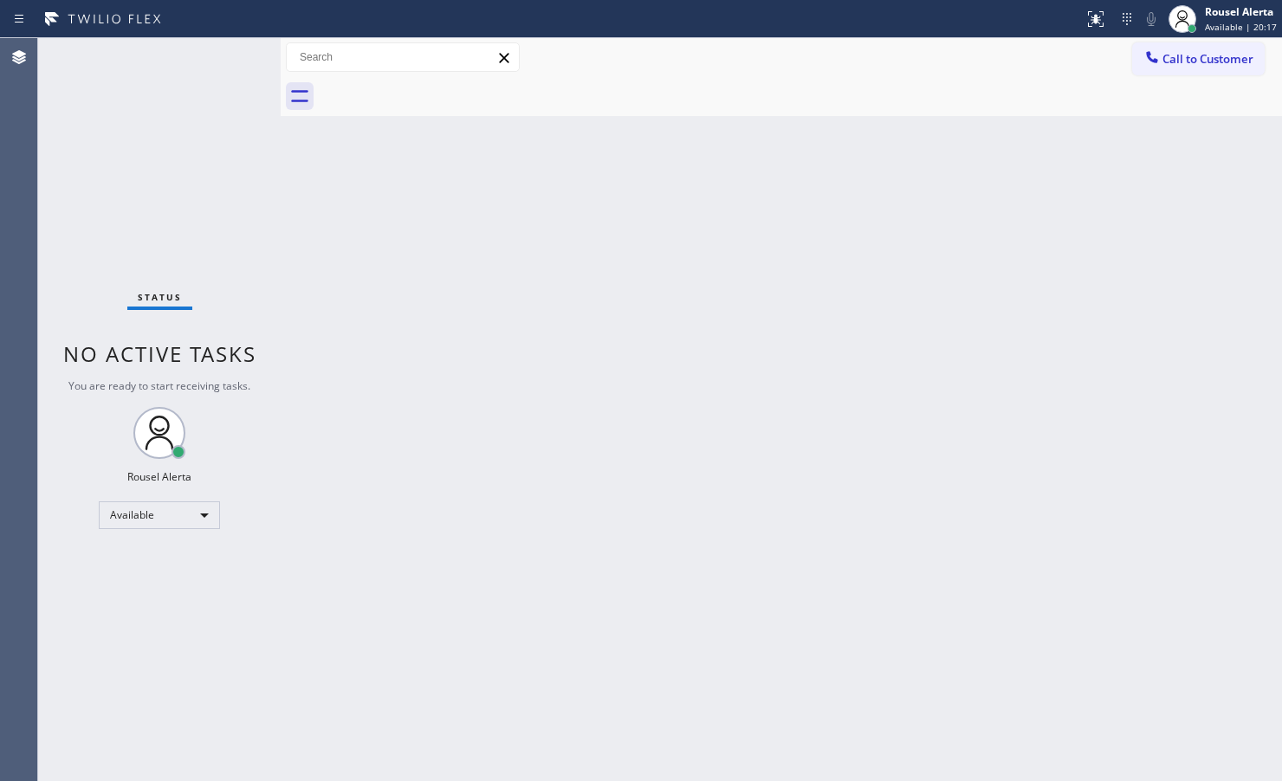
click at [632, 420] on div "Back to Dashboard Change Sender ID Customers Technicians Select a contact Outbo…" at bounding box center [781, 409] width 1001 height 743
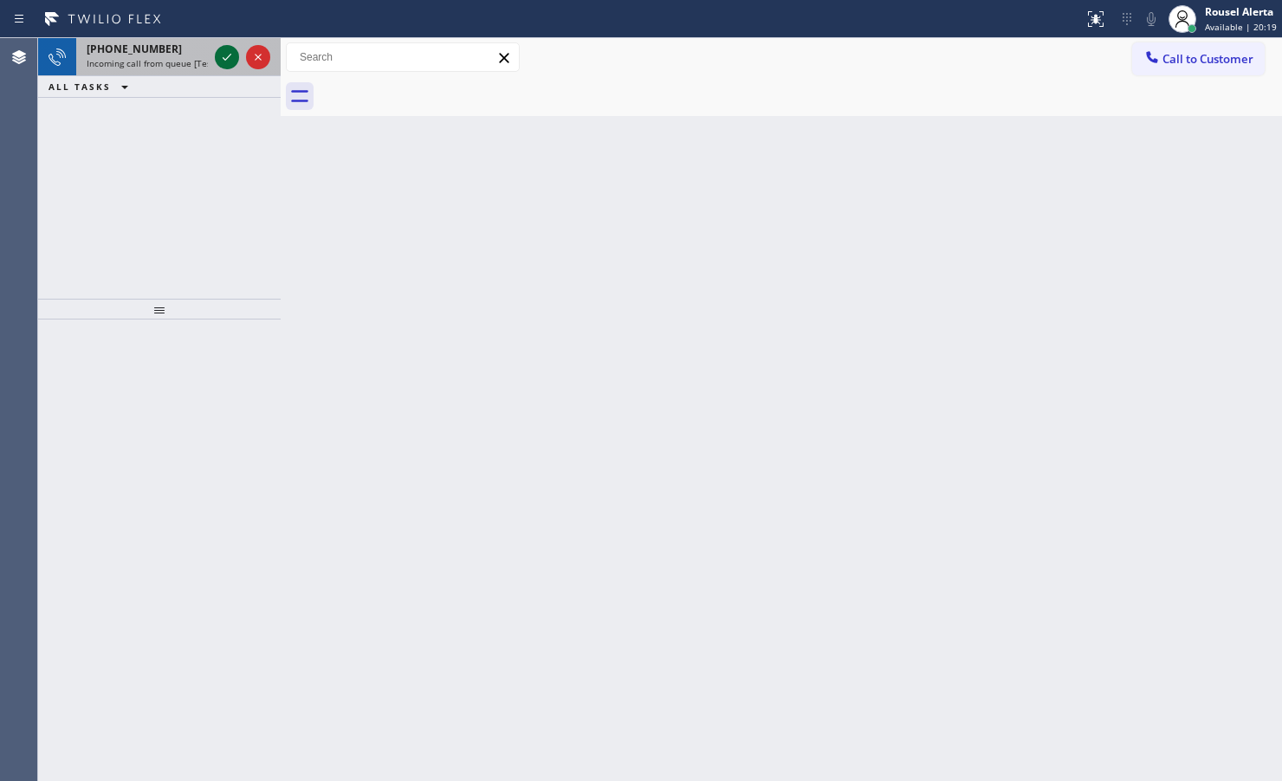
click at [223, 61] on icon at bounding box center [227, 57] width 21 height 21
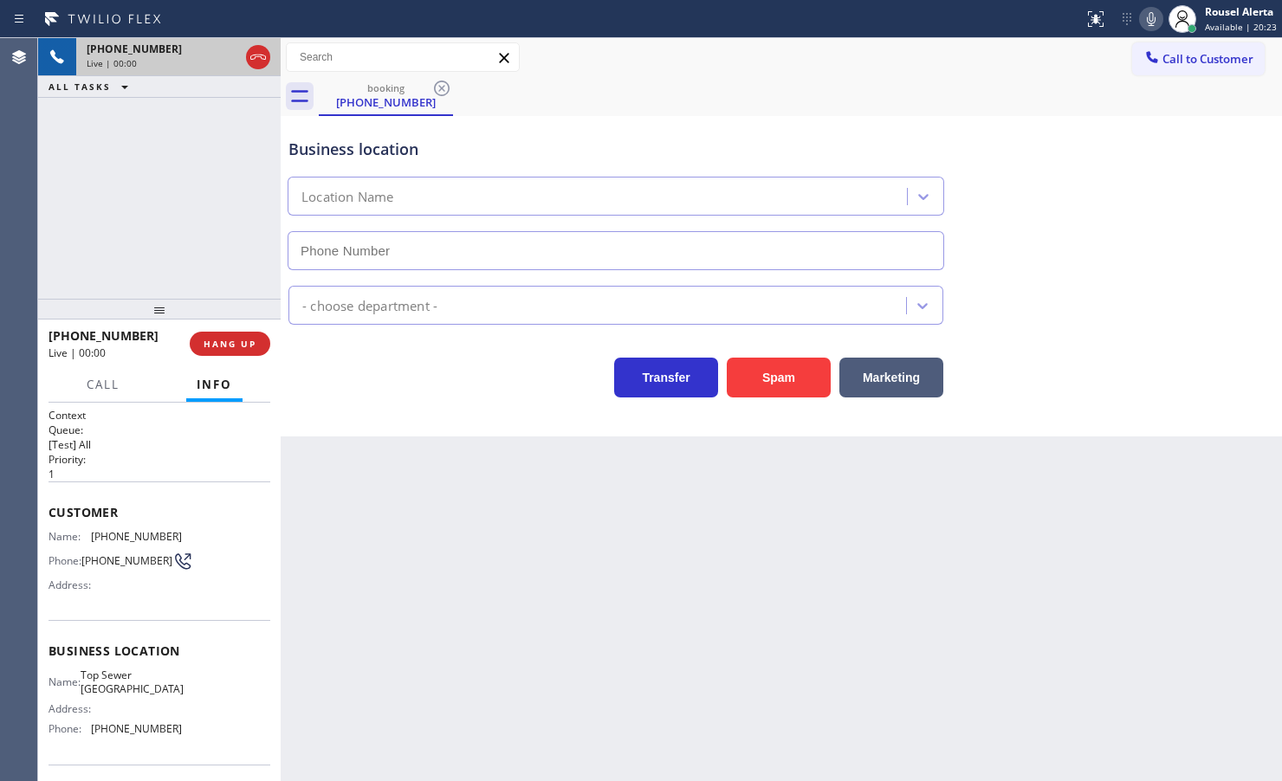
type input "[PHONE_NUMBER]"
click at [255, 340] on span "HANG UP" at bounding box center [230, 344] width 53 height 12
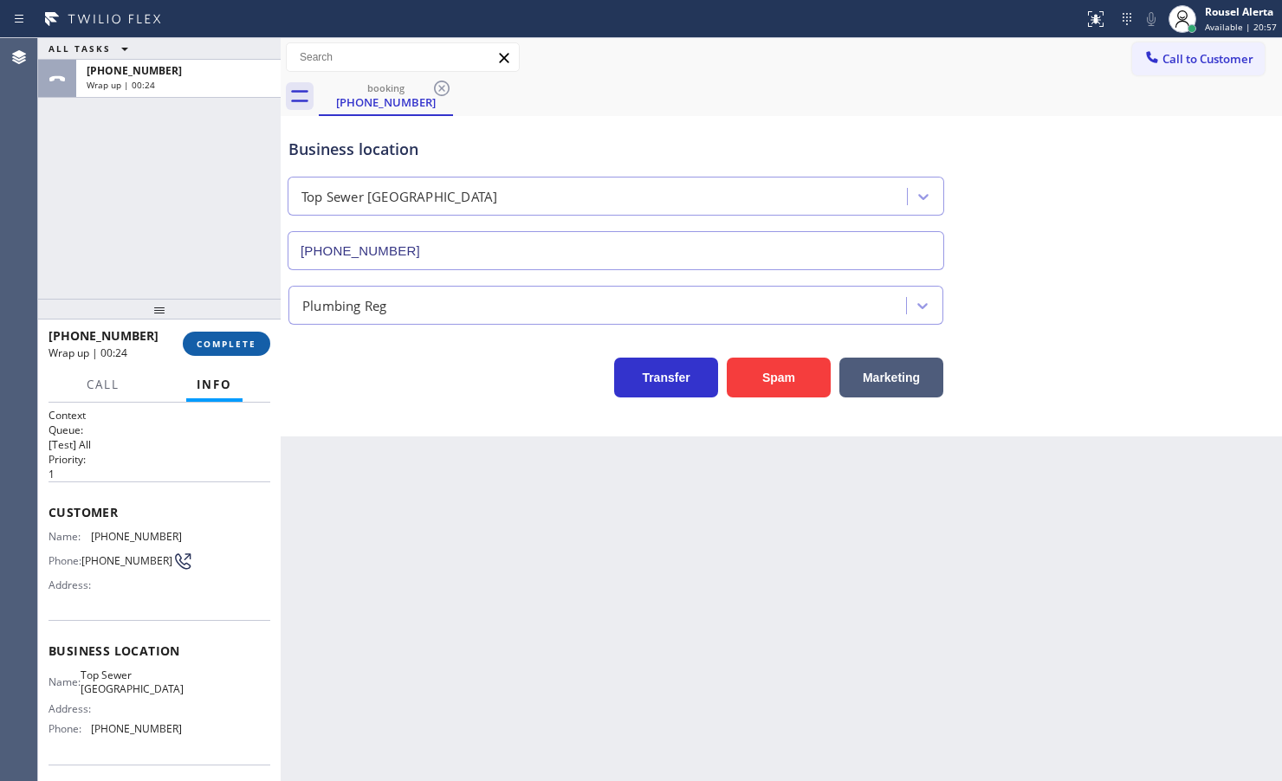
click at [234, 339] on span "COMPLETE" at bounding box center [227, 344] width 60 height 12
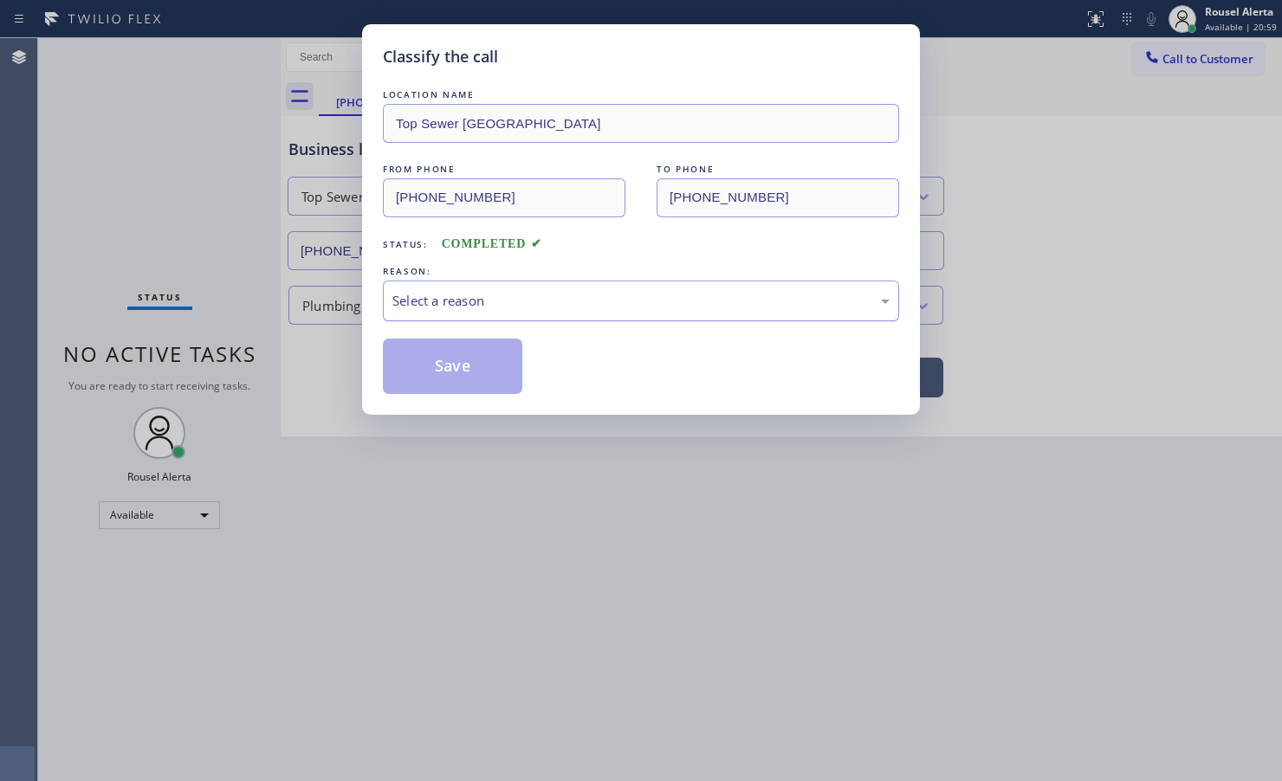
click at [439, 305] on div "Select a reason" at bounding box center [640, 301] width 497 height 20
click at [476, 378] on button "Save" at bounding box center [452, 366] width 139 height 55
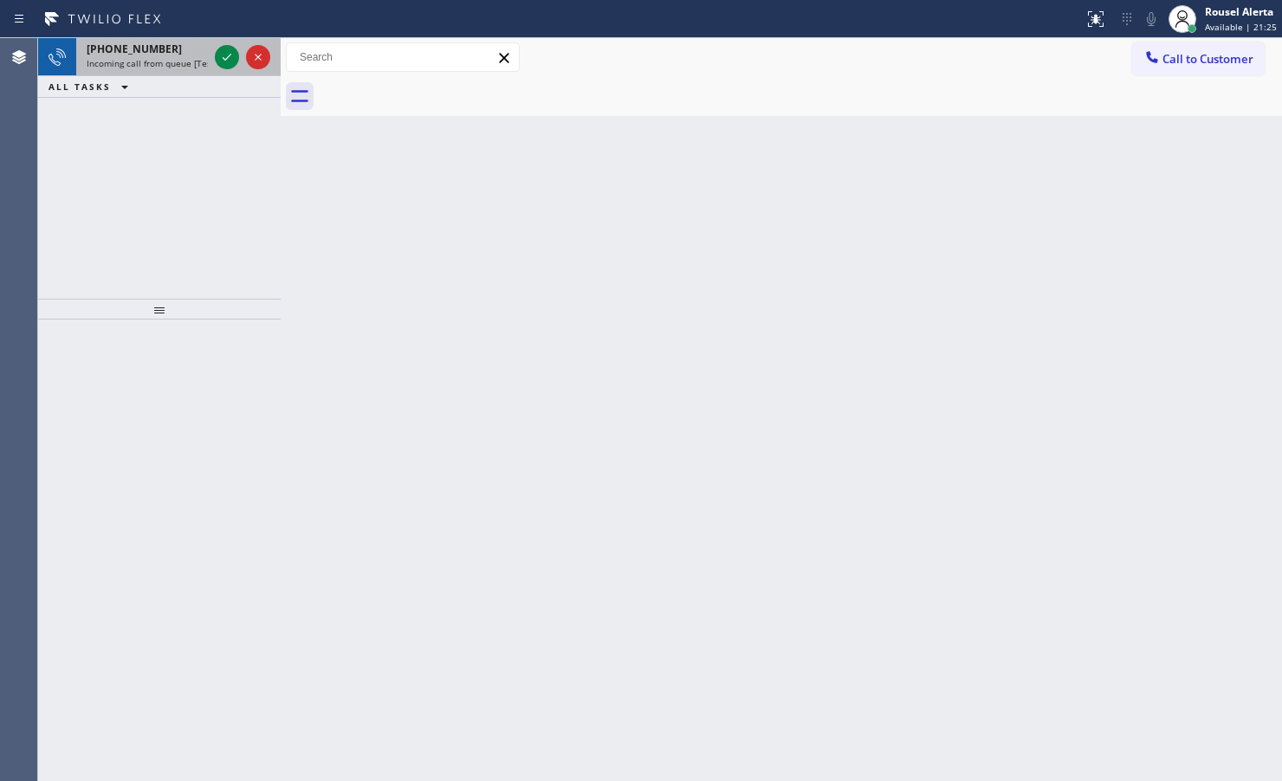
click at [178, 55] on div "[PHONE_NUMBER]" at bounding box center [147, 49] width 121 height 15
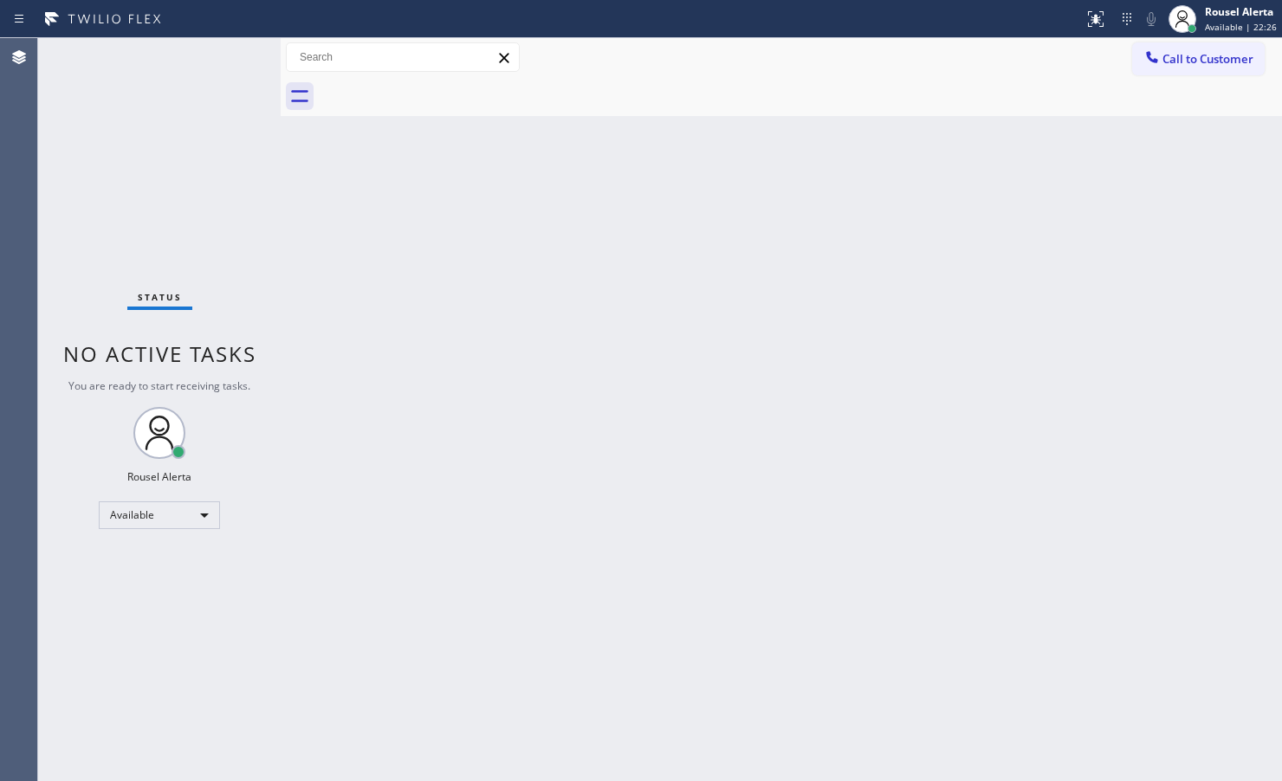
click at [199, 87] on div "Status No active tasks You are ready to start receiving tasks. Rousel Alerta Av…" at bounding box center [159, 409] width 243 height 743
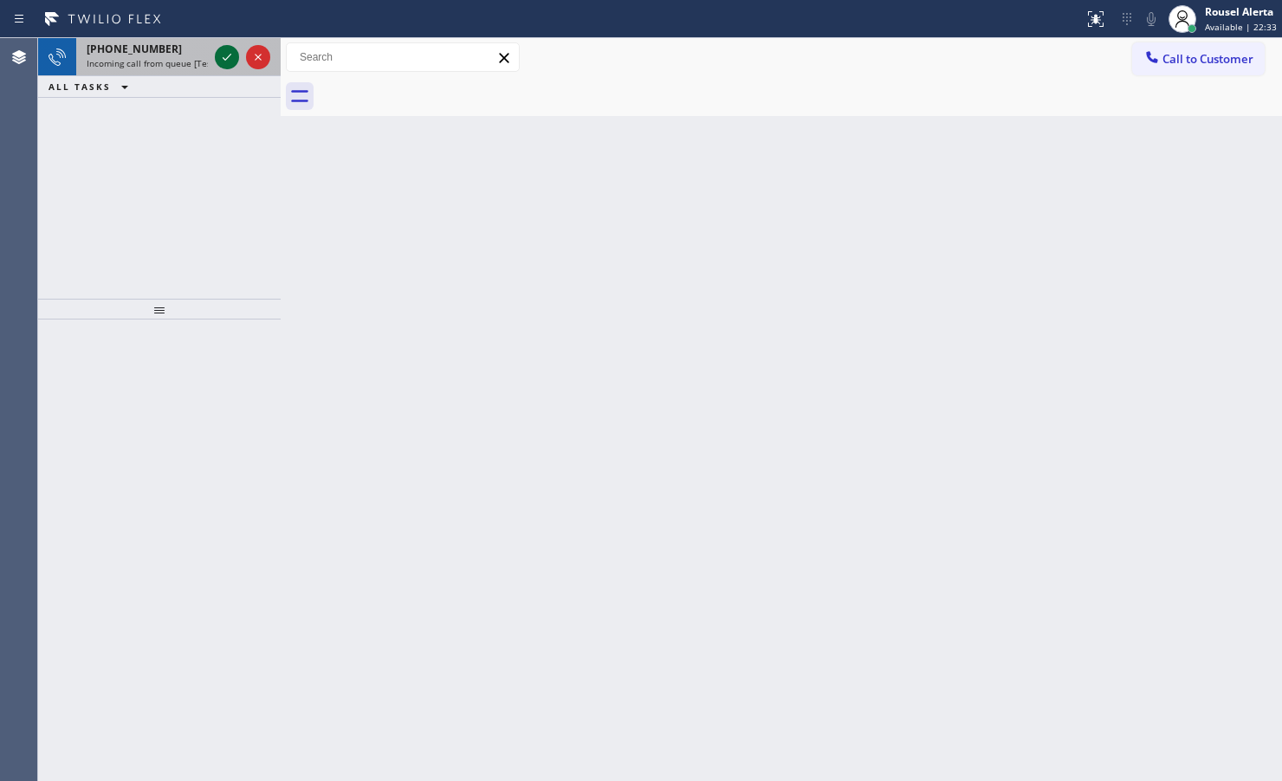
click at [215, 54] on div at bounding box center [227, 57] width 24 height 21
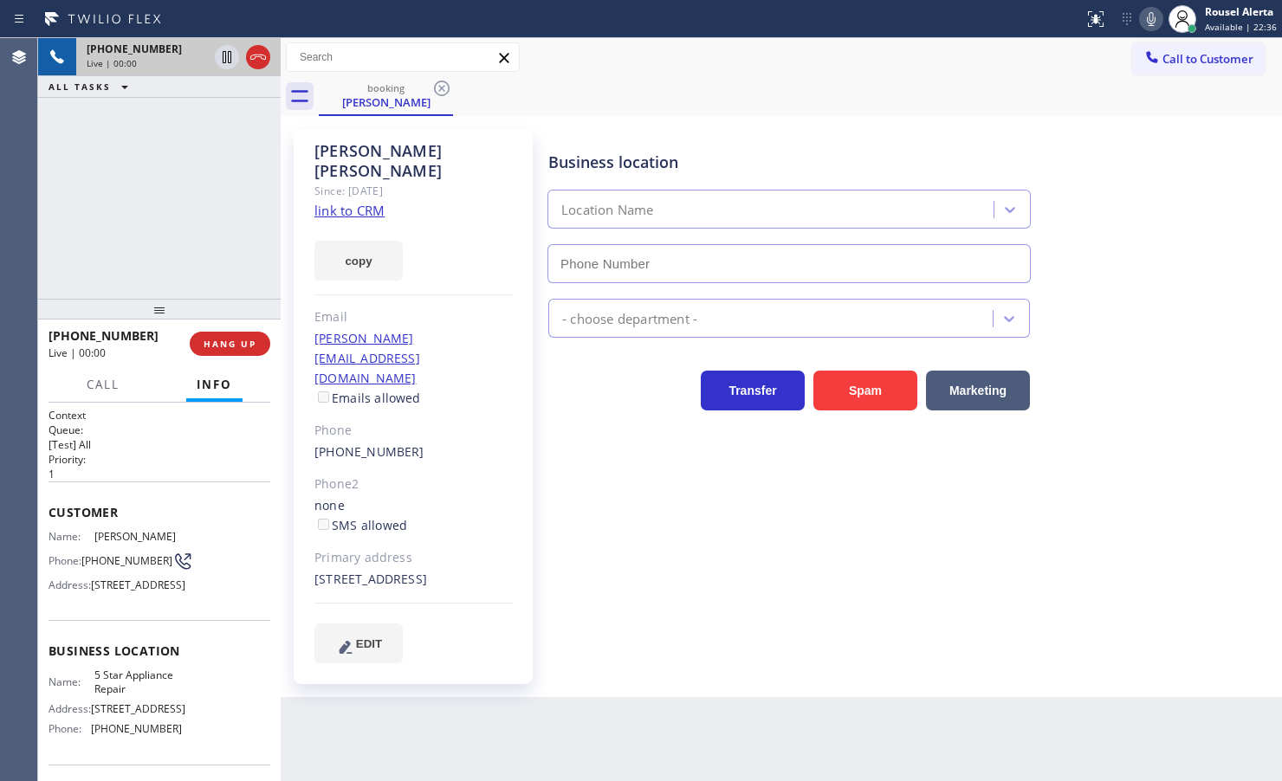
type input "[PHONE_NUMBER]"
click at [338, 202] on link "link to CRM" at bounding box center [349, 210] width 70 height 17
click at [221, 57] on icon at bounding box center [227, 57] width 21 height 21
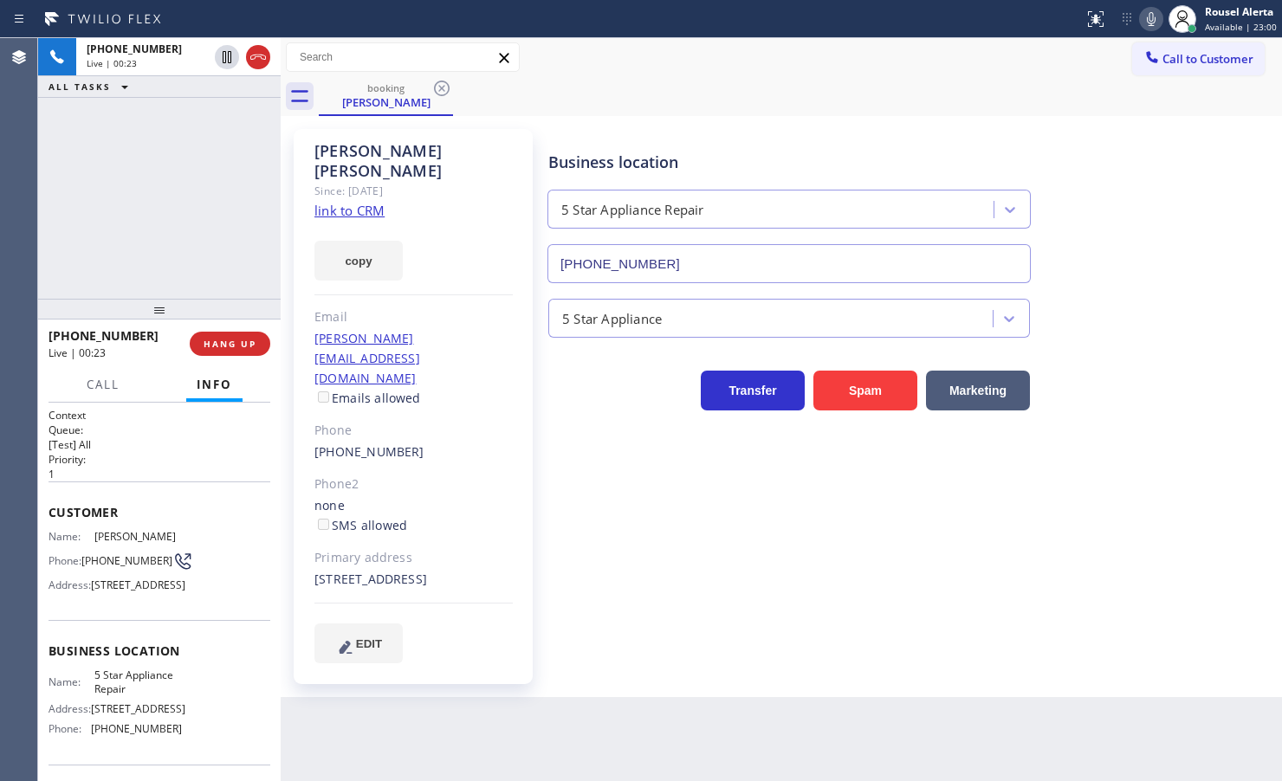
click at [1149, 20] on icon at bounding box center [1151, 19] width 9 height 14
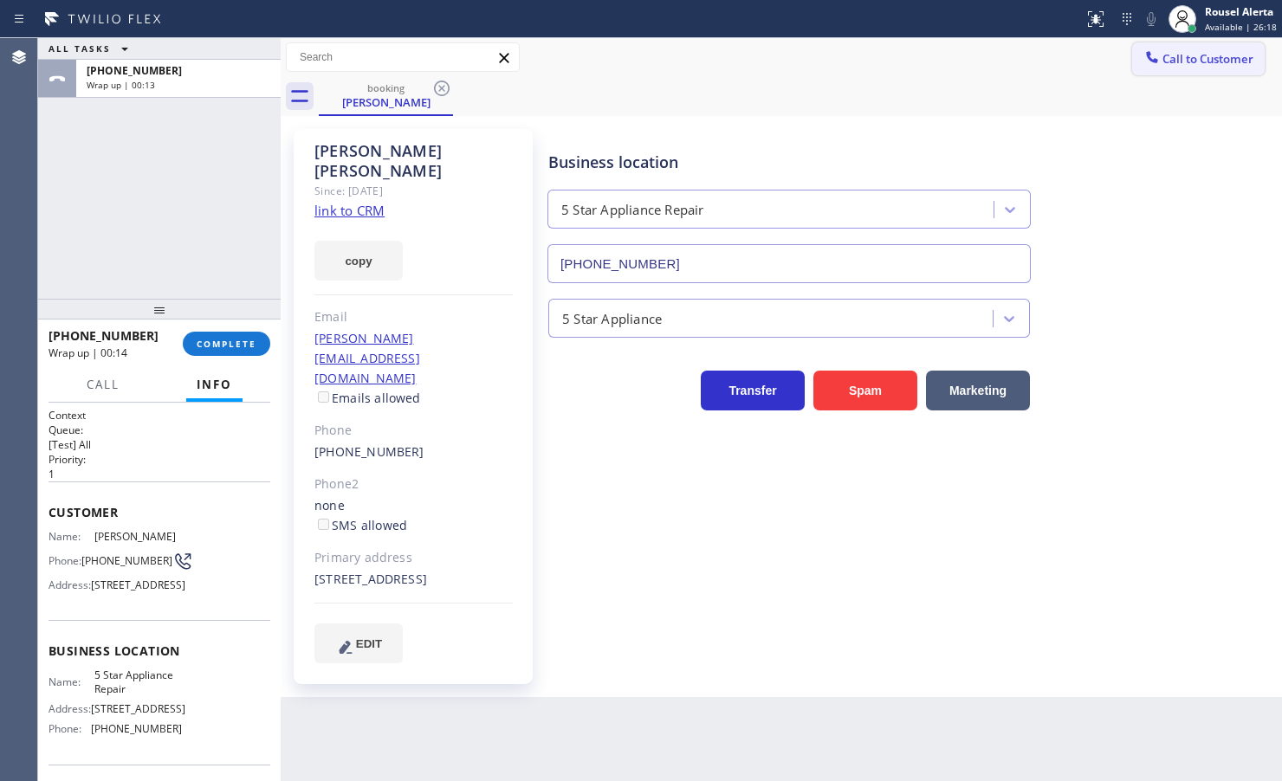
click at [1205, 62] on span "Call to Customer" at bounding box center [1207, 59] width 91 height 16
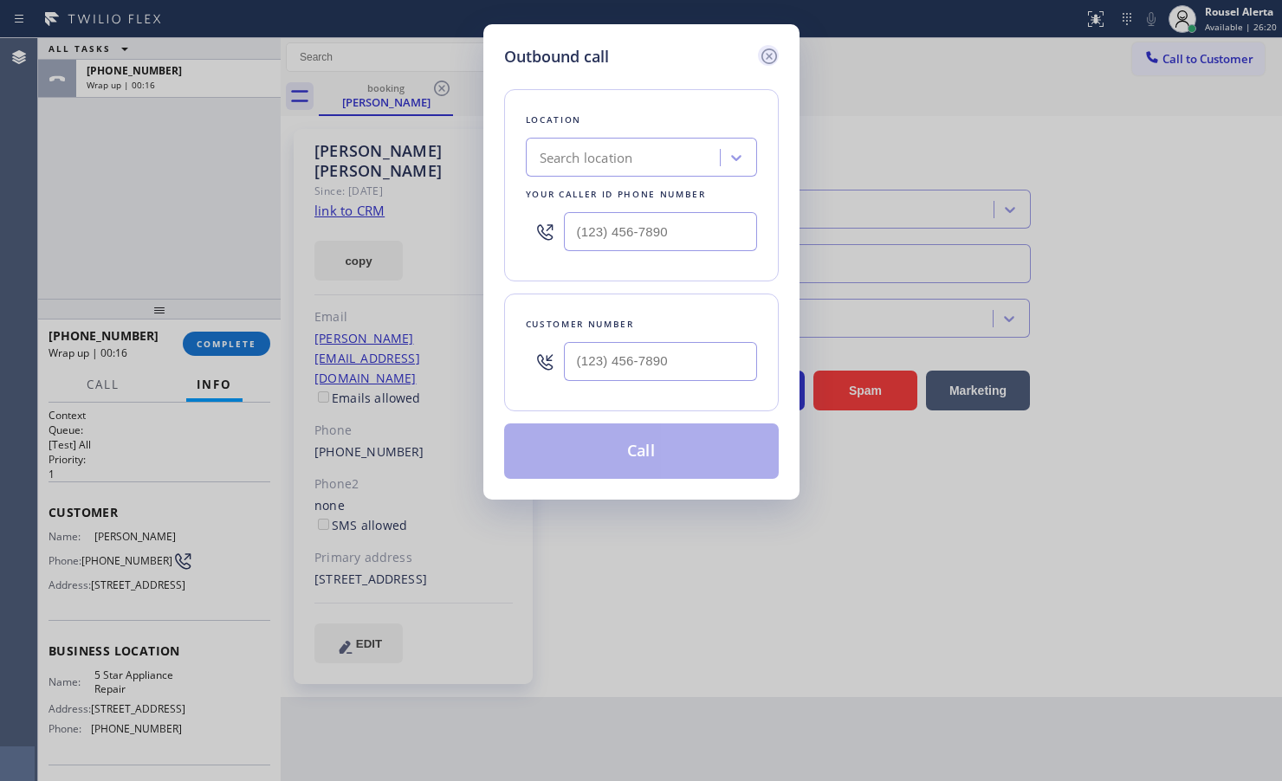
click at [766, 55] on icon at bounding box center [769, 56] width 21 height 21
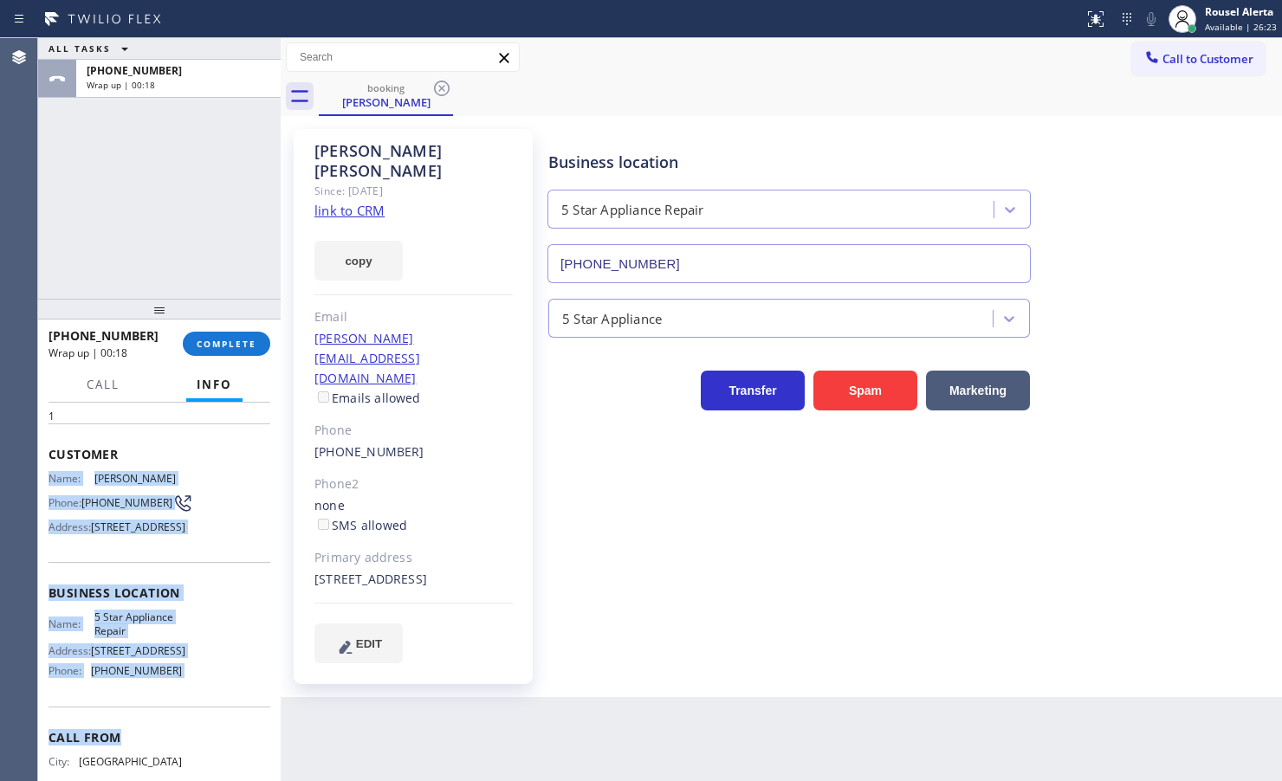
scroll to position [108, 0]
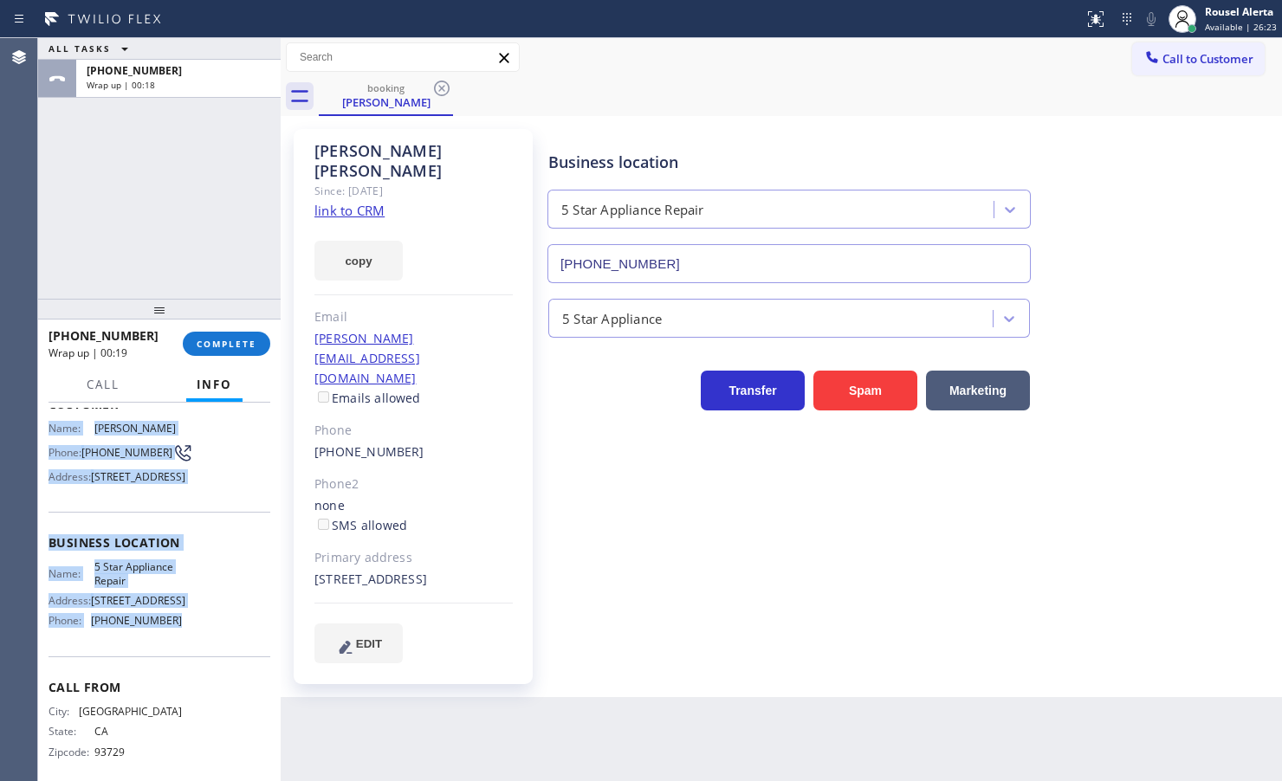
drag, startPoint x: 43, startPoint y: 538, endPoint x: 184, endPoint y: 671, distance: 193.6
click at [184, 671] on div "Context Queue: [Test] All Priority: 1 Customer Name: [PERSON_NAME] Phone: [PHON…" at bounding box center [159, 592] width 243 height 378
copy div "Name: [PERSON_NAME] Phone: [PHONE_NUMBER] Address: [STREET_ADDRESS] Business lo…"
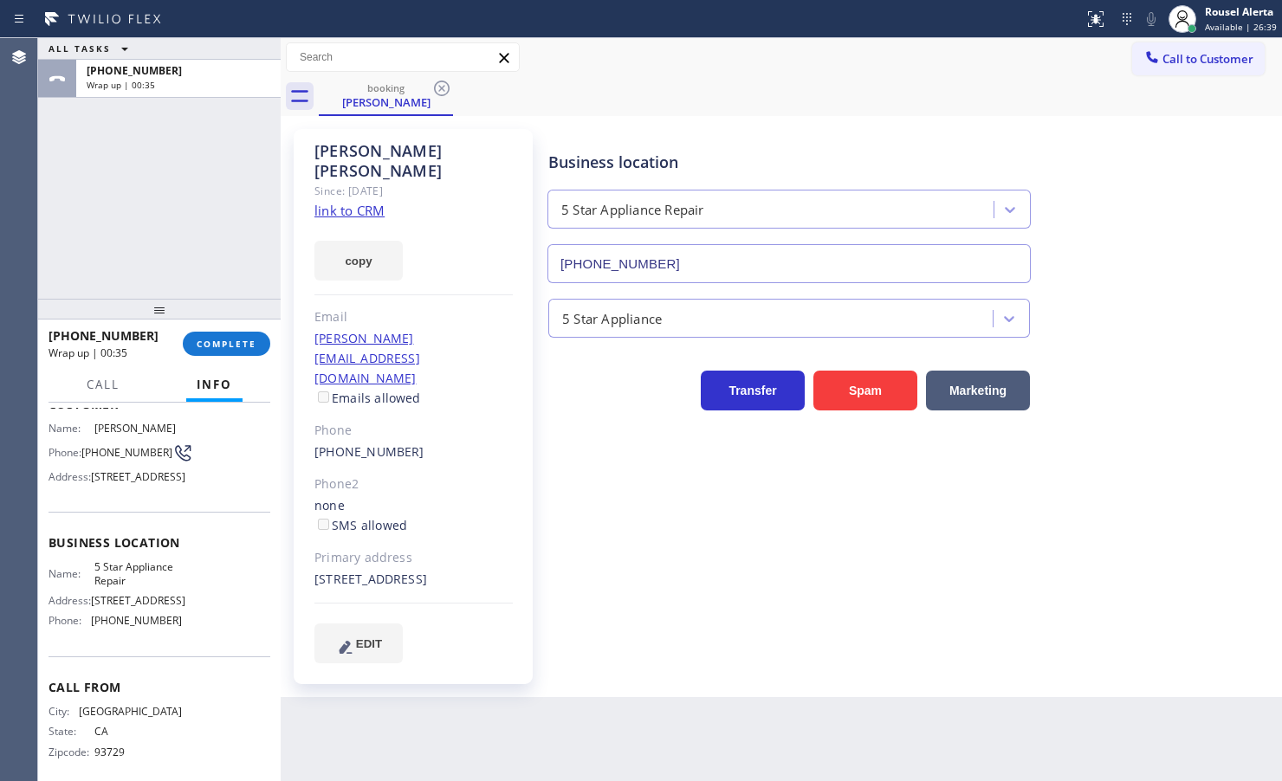
click at [106, 169] on div "ALL TASKS ALL TASKS ACTIVE TASKS TASKS IN WRAP UP [PHONE_NUMBER] Wrap up | 00:35" at bounding box center [159, 168] width 243 height 261
click at [239, 345] on span "COMPLETE" at bounding box center [227, 344] width 60 height 12
click at [1191, 58] on span "Call to Customer" at bounding box center [1207, 59] width 91 height 16
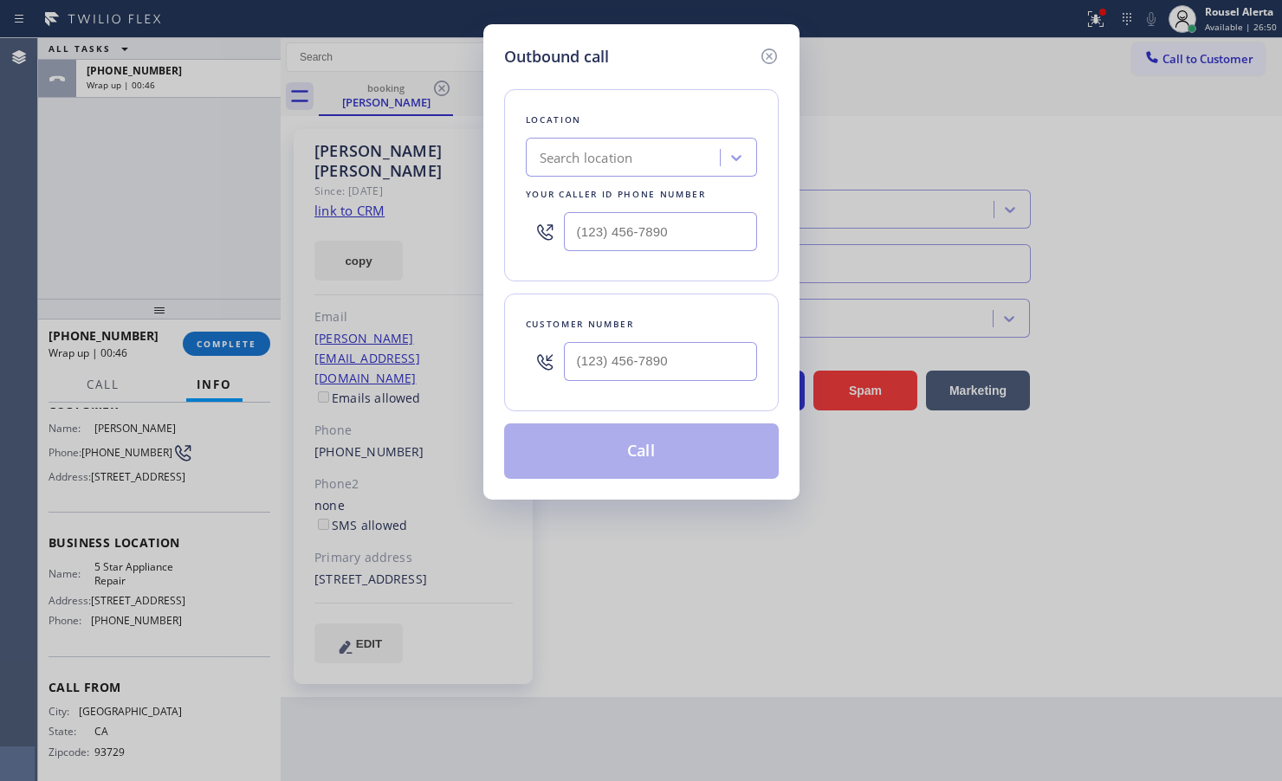
type input "(___) ___-____"
click at [721, 241] on input "(___) ___-____" at bounding box center [660, 231] width 193 height 39
click at [685, 351] on input "(___) ___-____" at bounding box center [660, 361] width 193 height 39
paste input "559) 681-5477"
type input "[PHONE_NUMBER]"
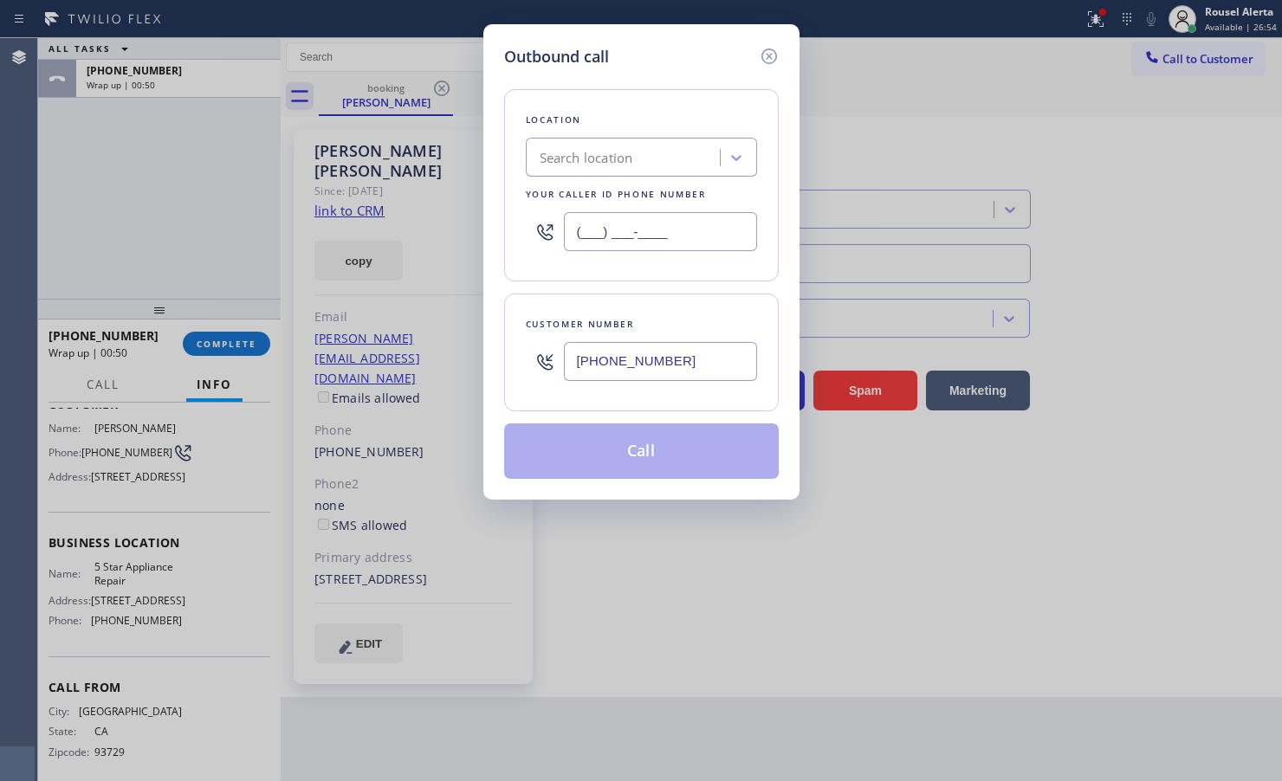
click at [695, 243] on input "(___) ___-____" at bounding box center [660, 231] width 193 height 39
paste input "855) 731-4952"
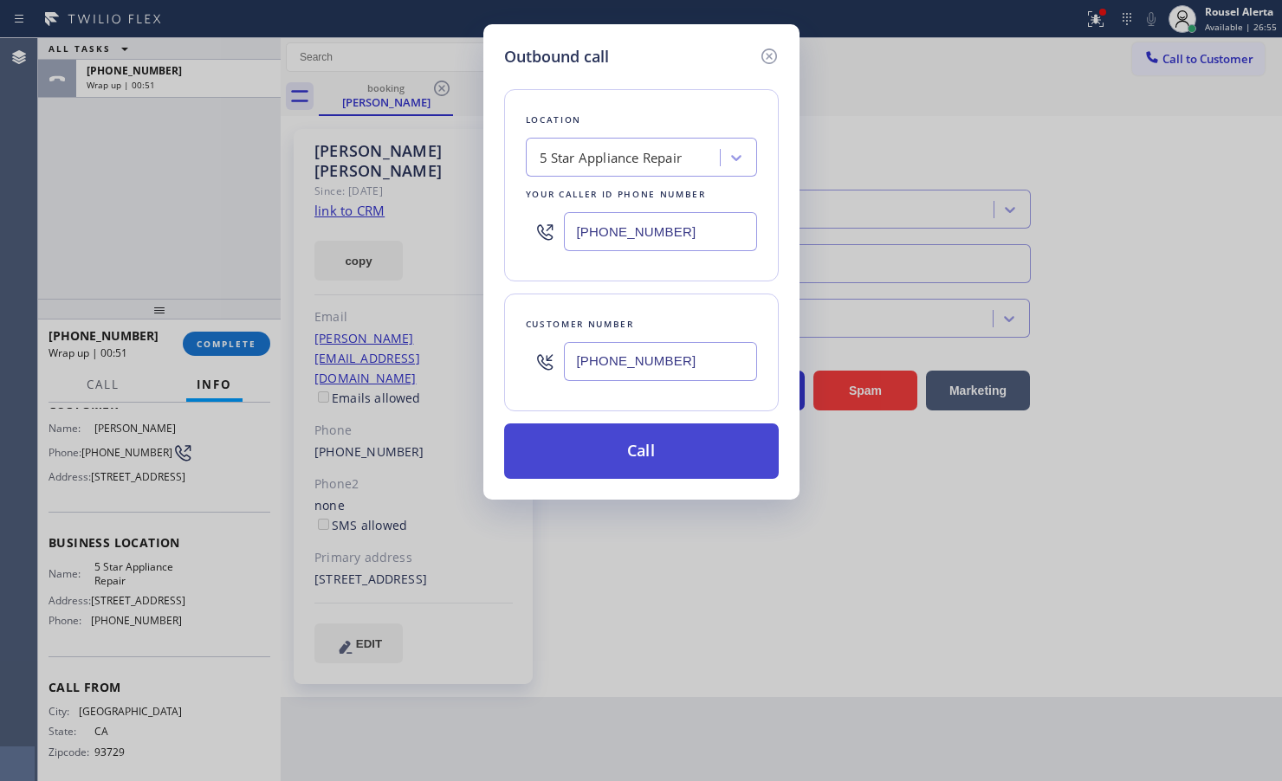
type input "[PHONE_NUMBER]"
click at [635, 473] on button "Call" at bounding box center [641, 451] width 275 height 55
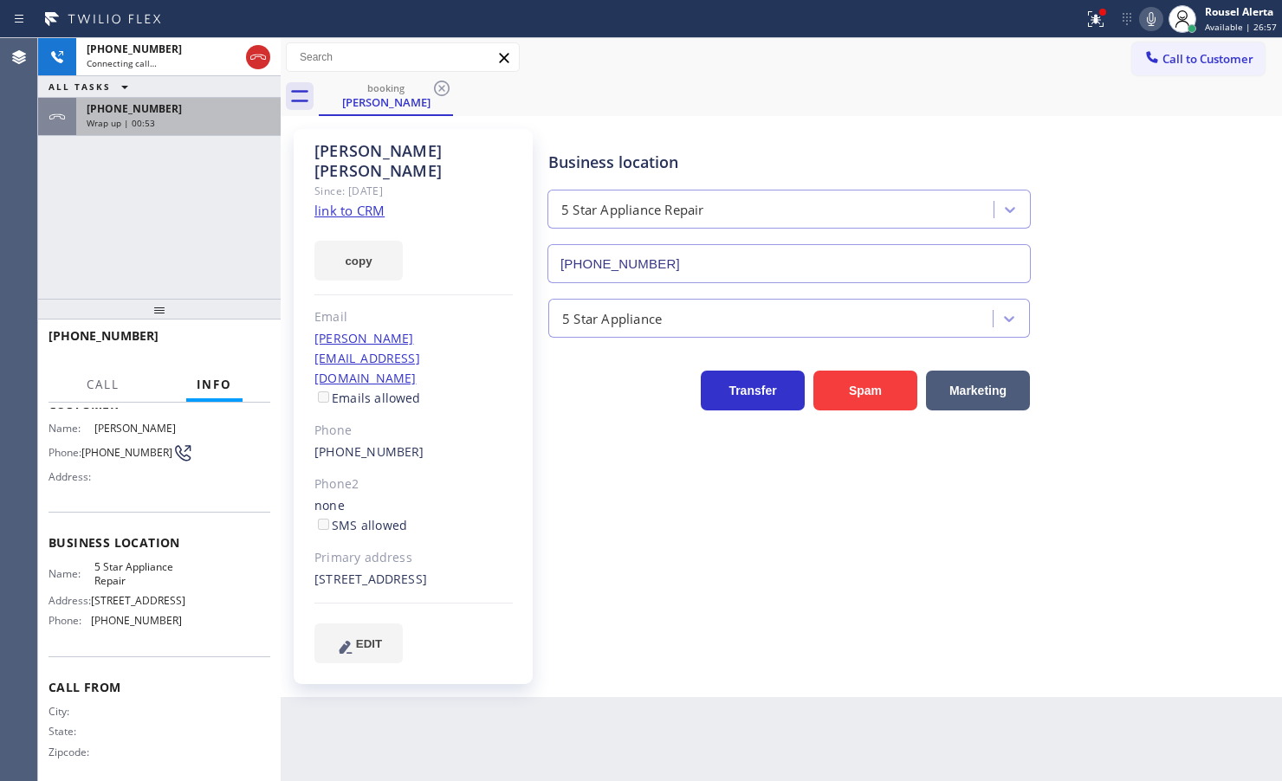
click at [131, 108] on span "[PHONE_NUMBER]" at bounding box center [134, 108] width 95 height 15
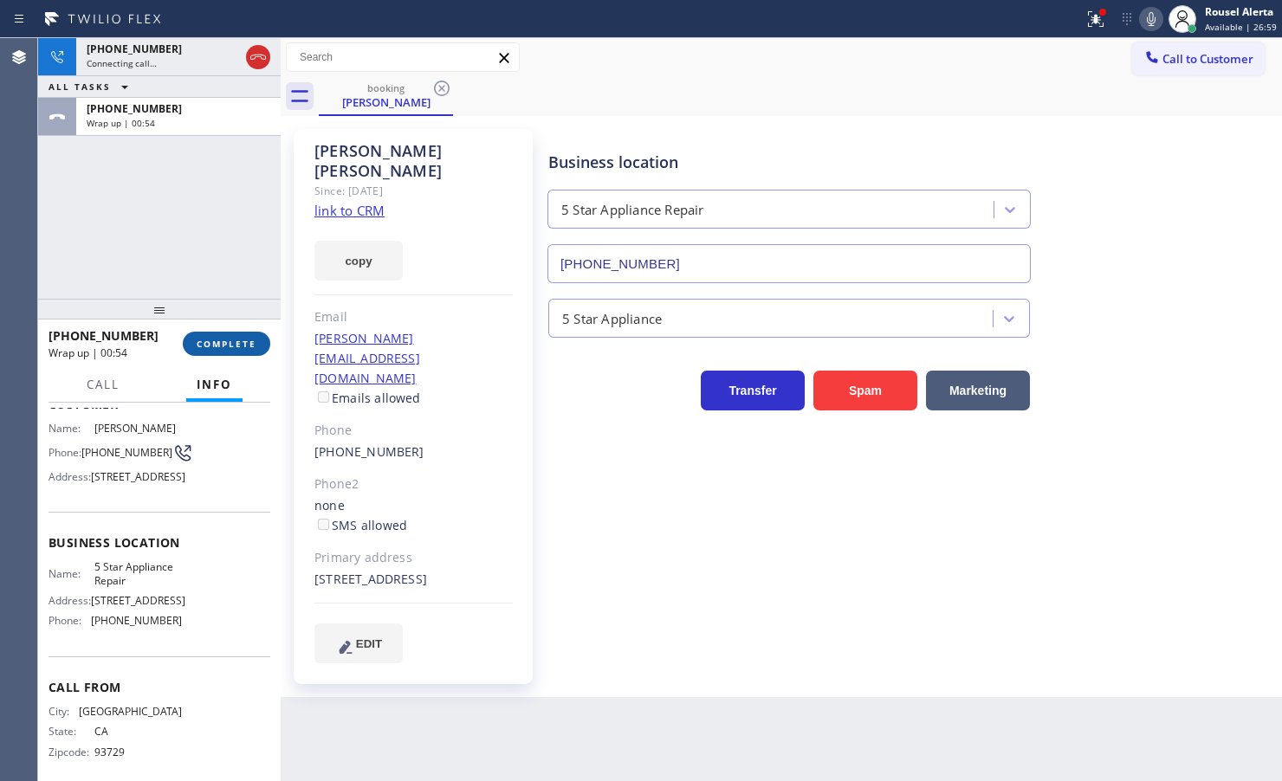
click at [209, 353] on button "COMPLETE" at bounding box center [226, 344] width 87 height 24
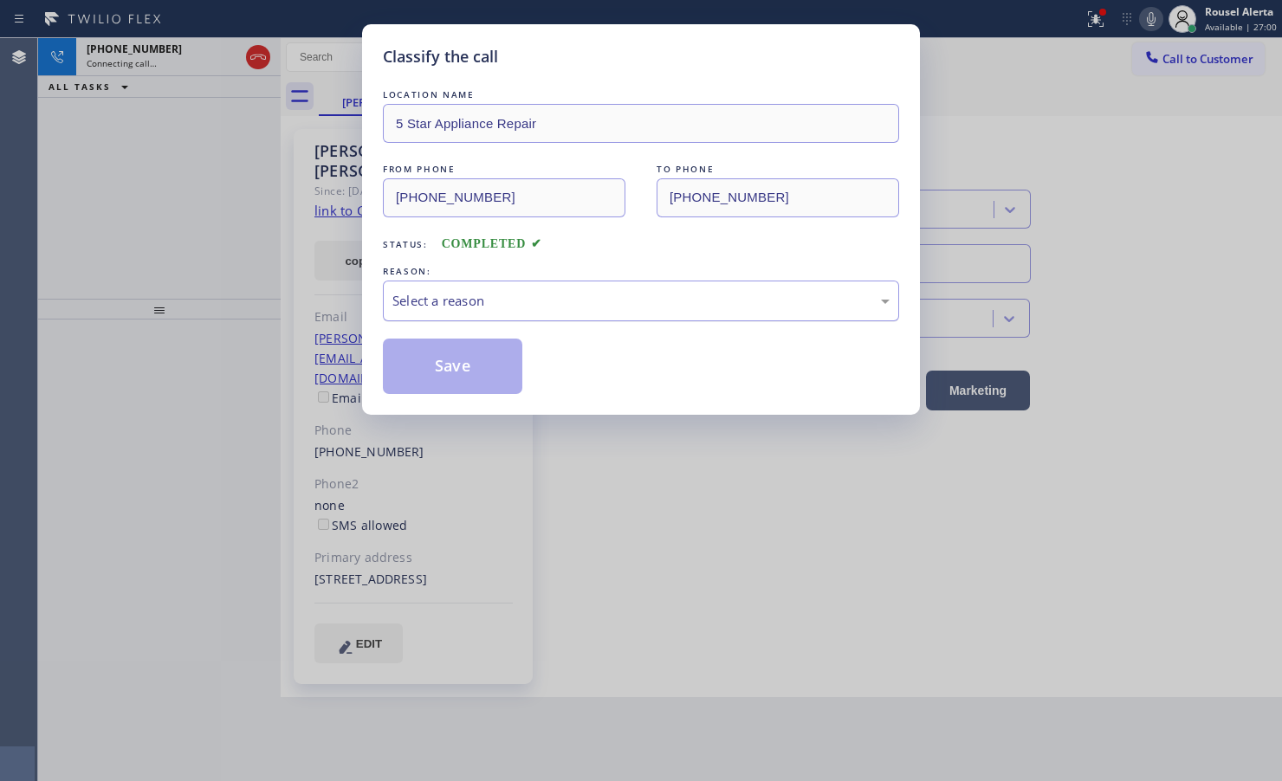
click at [568, 305] on div "Select a reason" at bounding box center [640, 301] width 497 height 20
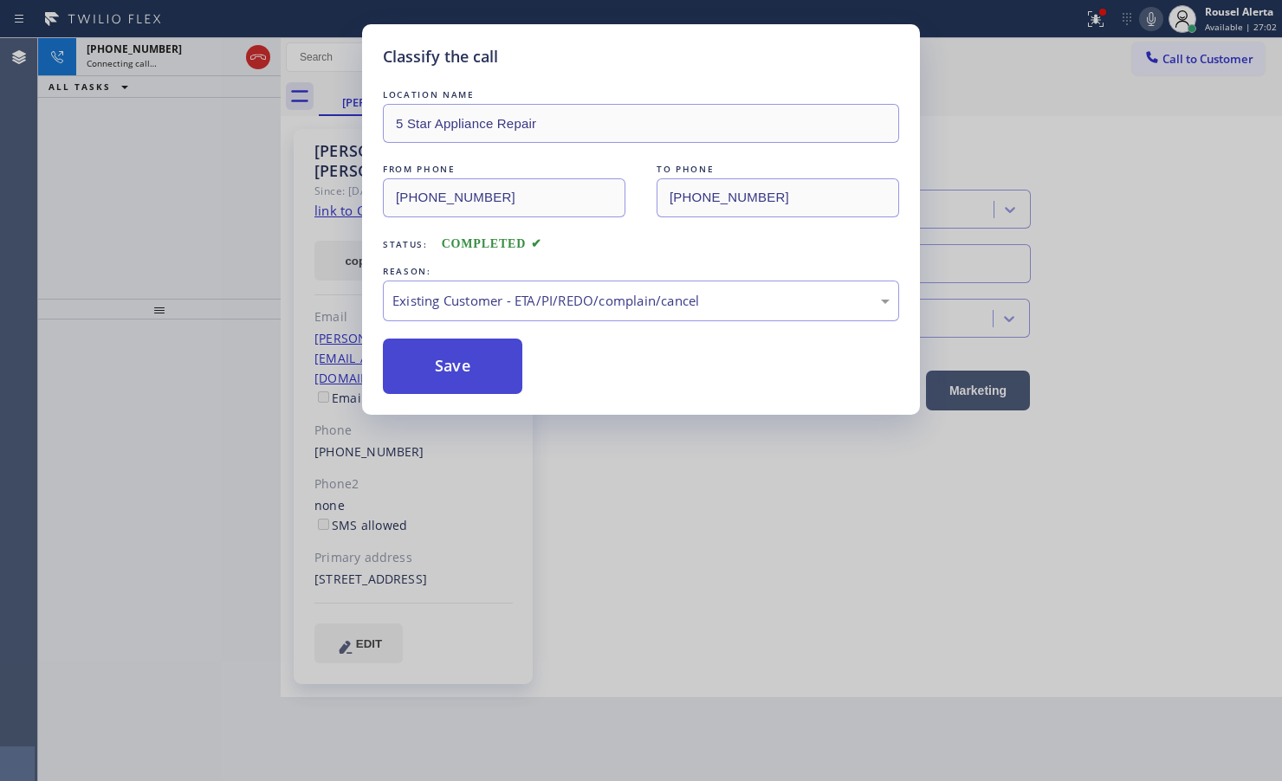
click at [492, 379] on button "Save" at bounding box center [452, 366] width 139 height 55
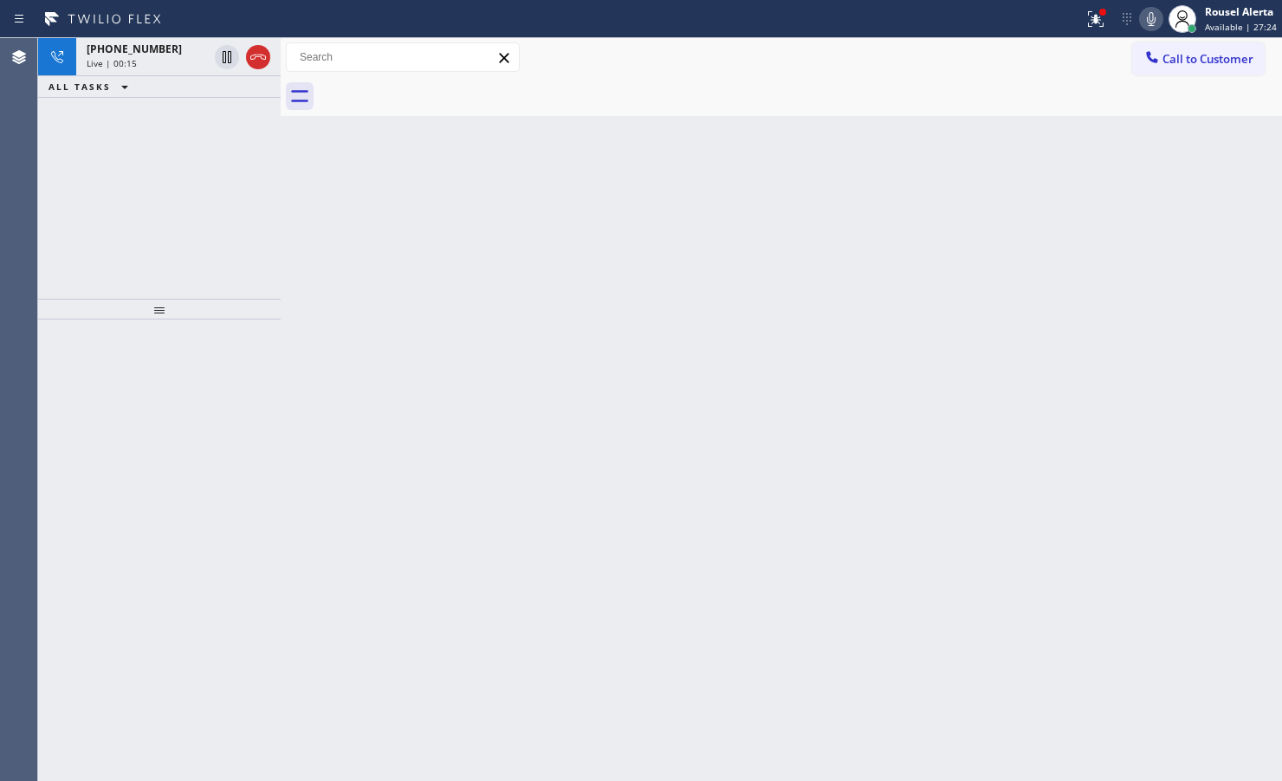
click at [518, 167] on div "Back to Dashboard Change Sender ID Customers Technicians Select a contact Outbo…" at bounding box center [781, 409] width 1001 height 743
click at [160, 58] on div "Live | 00:16" at bounding box center [147, 63] width 121 height 12
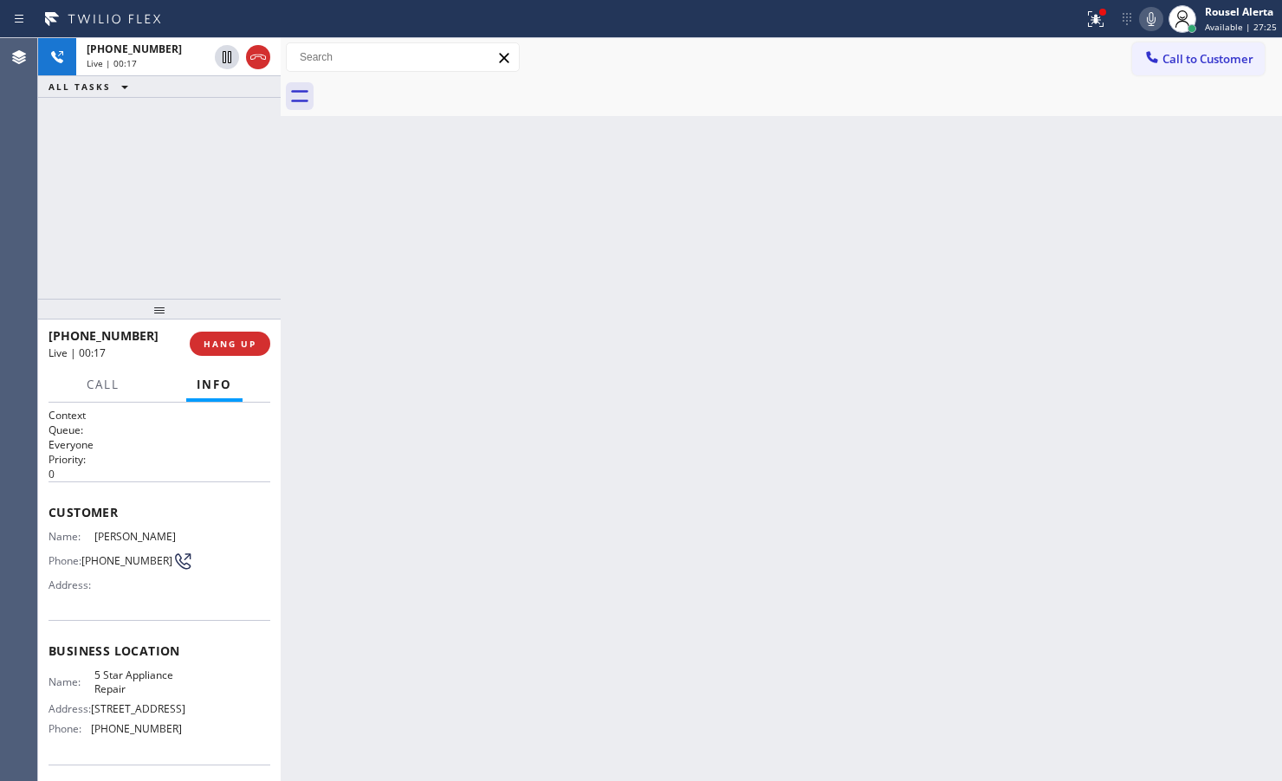
click at [366, 514] on div "Back to Dashboard Change Sender ID Customers Technicians Select a contact Outbo…" at bounding box center [781, 409] width 1001 height 743
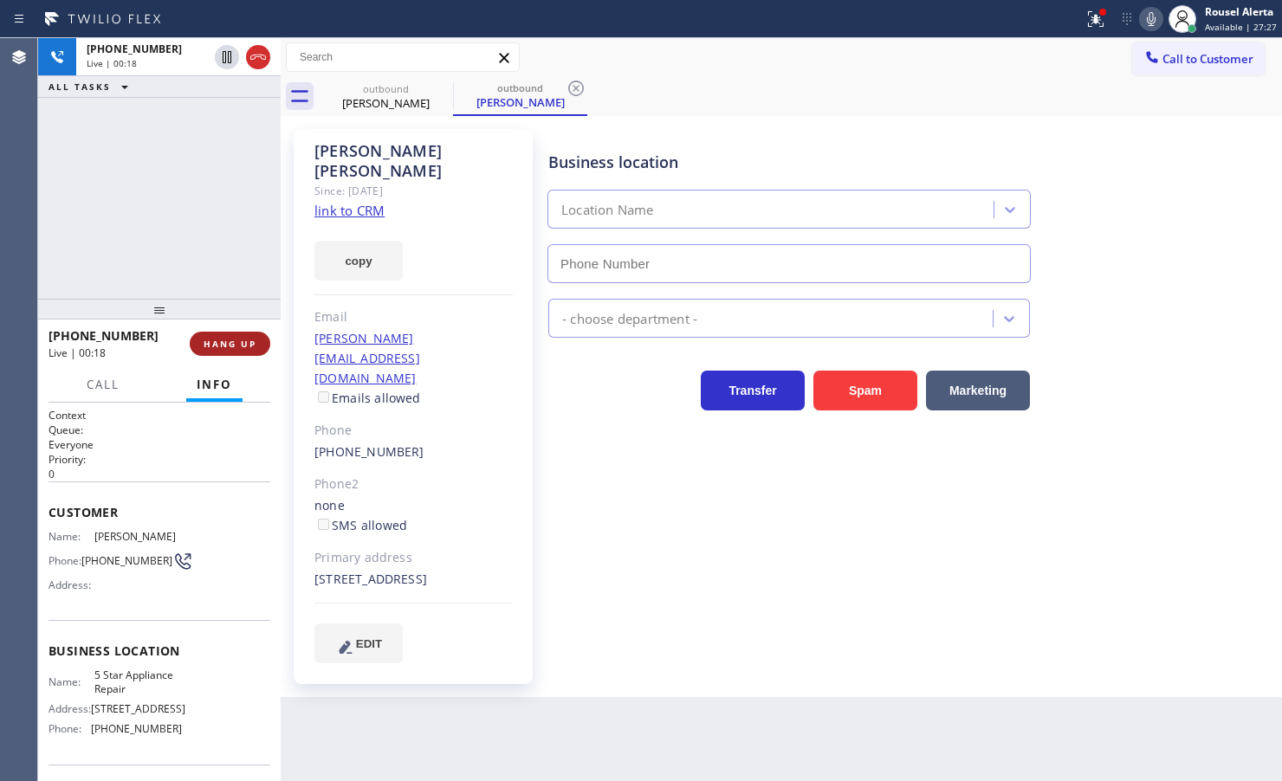
click at [223, 351] on button "HANG UP" at bounding box center [230, 344] width 81 height 24
type input "[PHONE_NUMBER]"
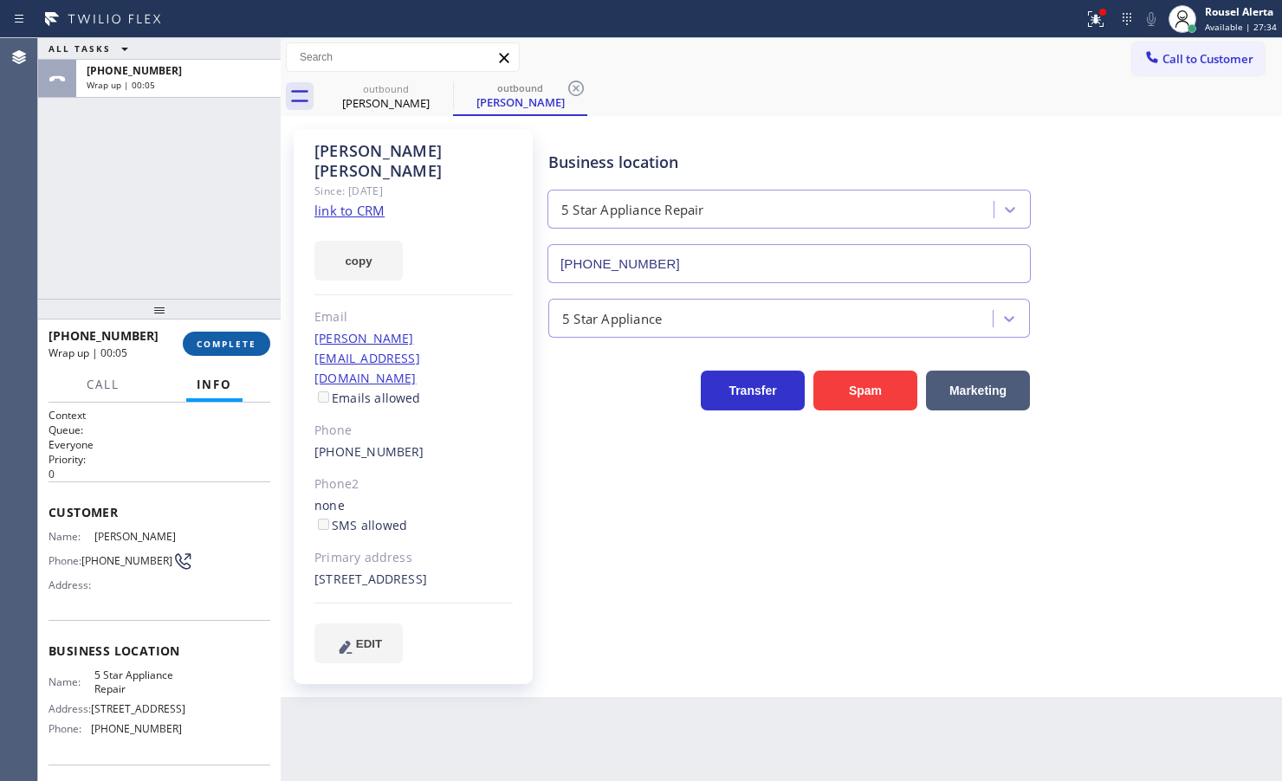
click at [236, 342] on span "COMPLETE" at bounding box center [227, 344] width 60 height 12
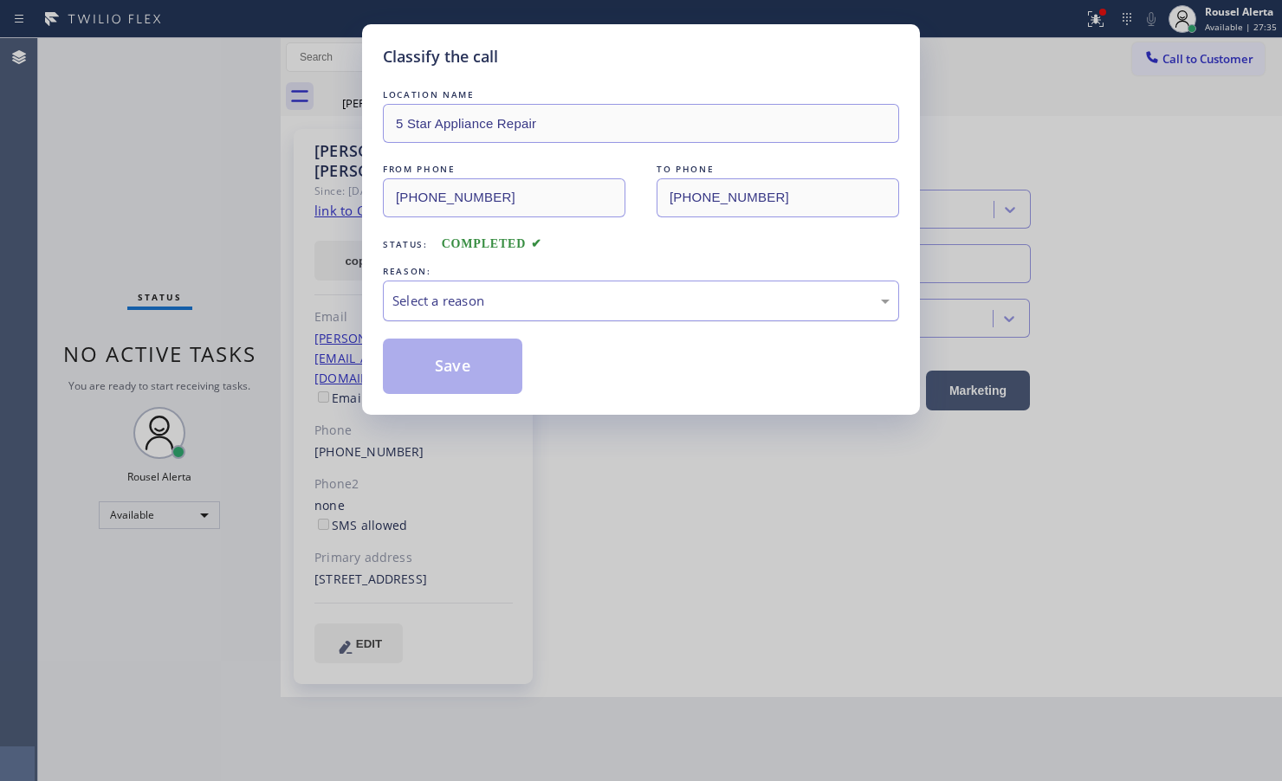
click at [570, 293] on div "Select a reason" at bounding box center [640, 301] width 497 height 20
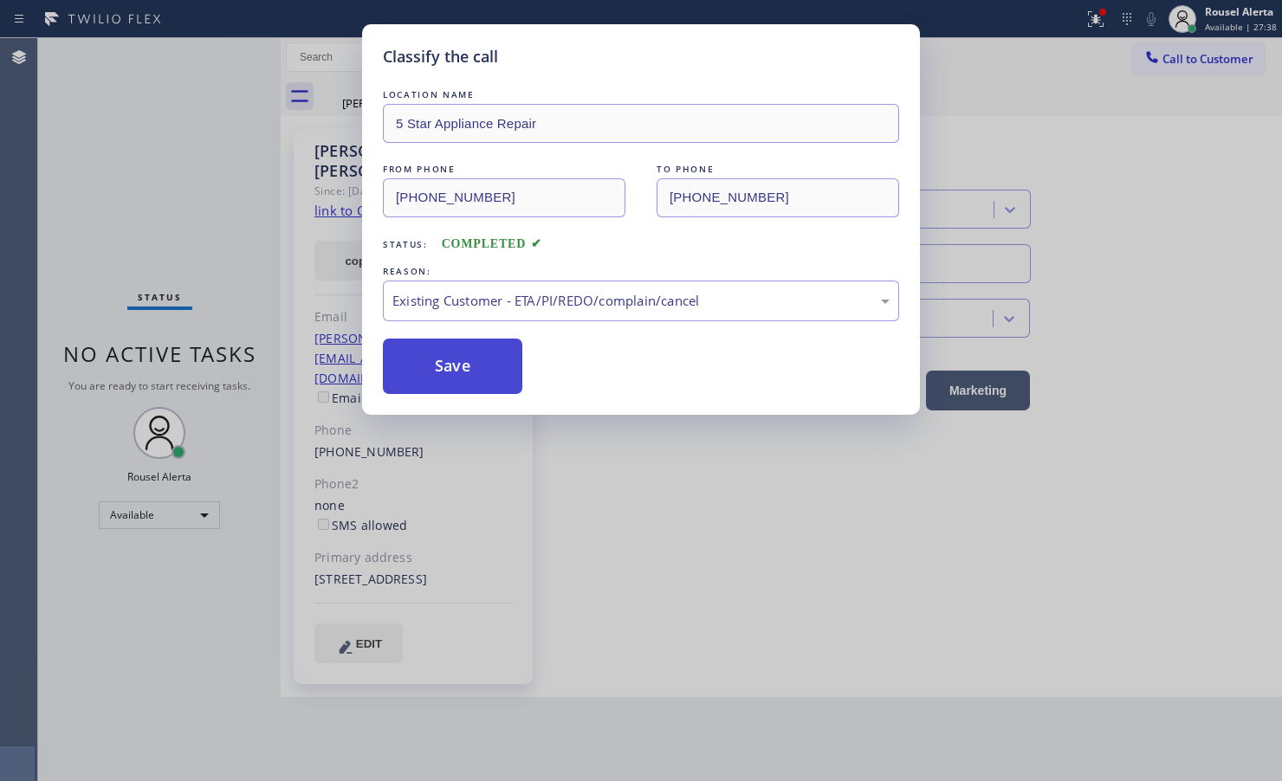
click at [465, 383] on button "Save" at bounding box center [452, 366] width 139 height 55
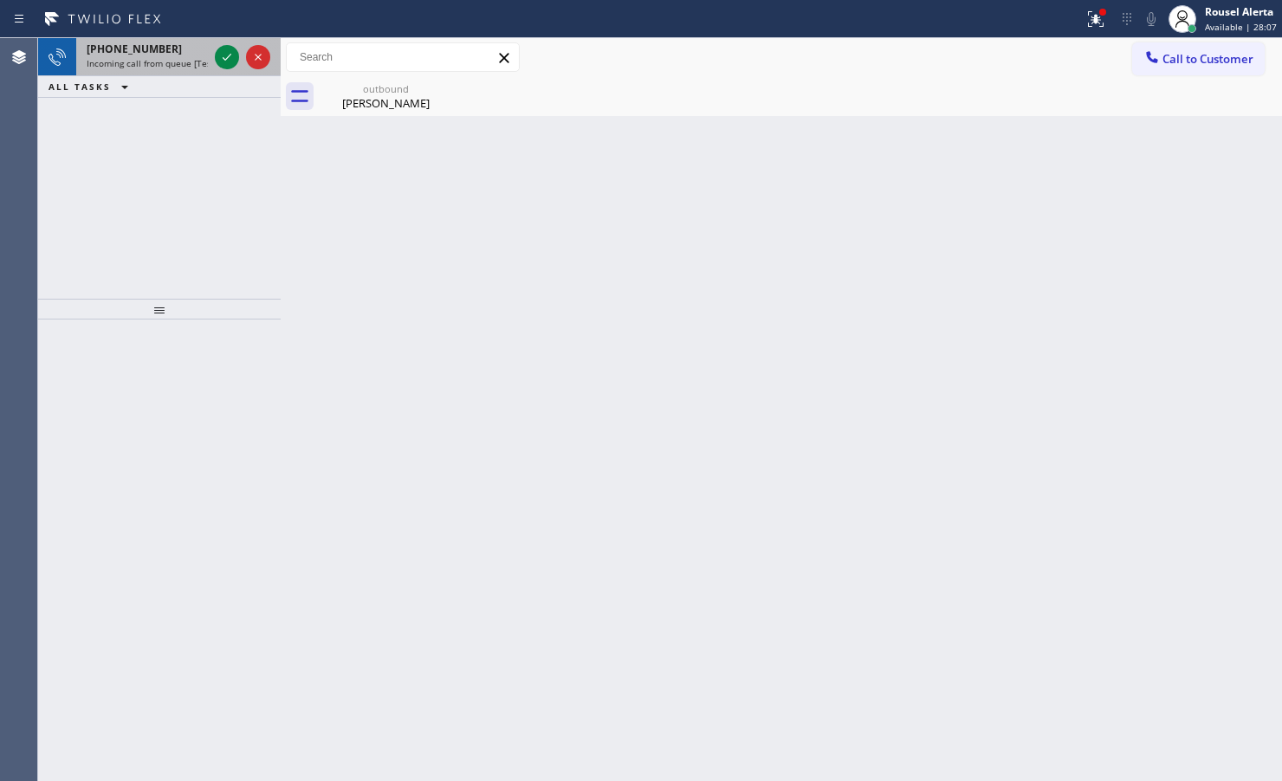
click at [178, 46] on div "[PHONE_NUMBER]" at bounding box center [147, 49] width 121 height 15
click at [189, 55] on div "[PHONE_NUMBER]" at bounding box center [147, 49] width 121 height 15
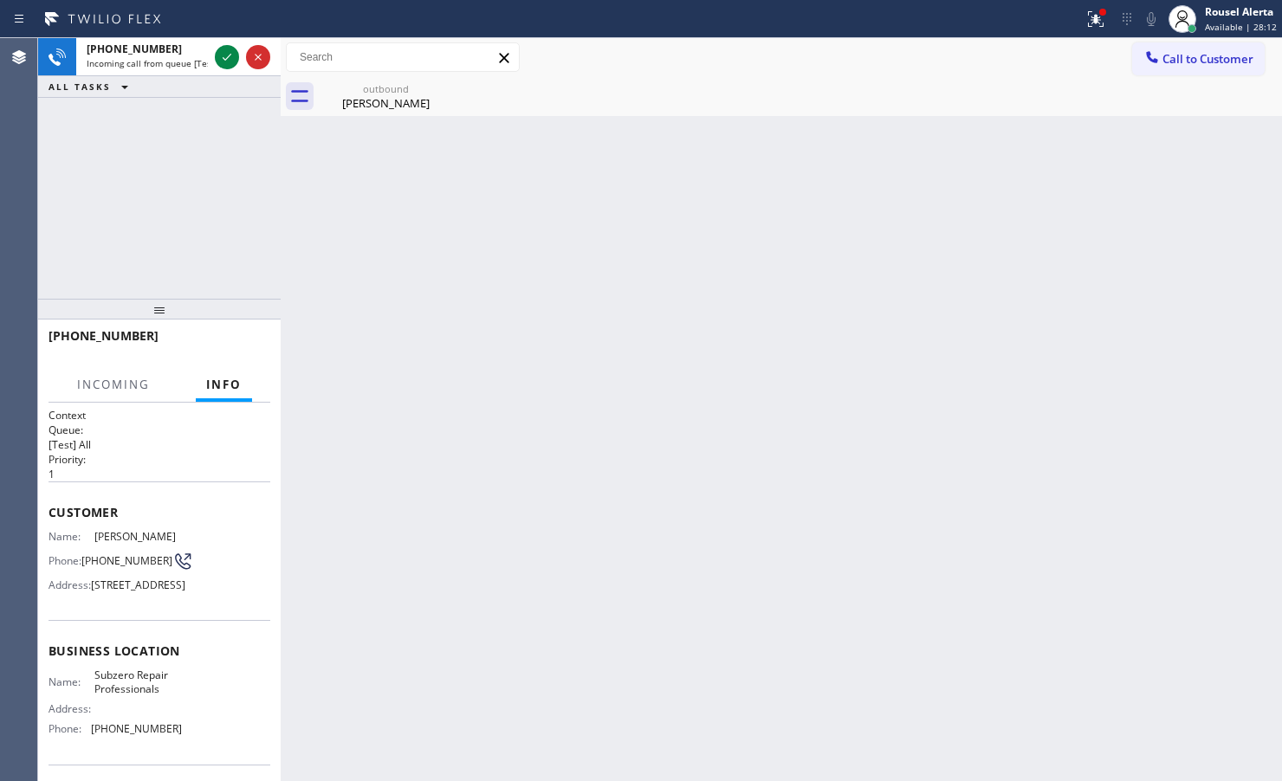
click at [189, 55] on div "[PHONE_NUMBER]" at bounding box center [147, 49] width 121 height 15
click at [188, 56] on div "[PHONE_NUMBER] Incoming call from queue [Test] All" at bounding box center [143, 57] width 135 height 38
click at [188, 57] on span "Incoming call from queue [Test] All" at bounding box center [159, 63] width 144 height 12
click at [184, 57] on span "Incoming call from queue [Test] All" at bounding box center [159, 63] width 144 height 12
click at [192, 57] on span "Incoming call from queue [Test] All" at bounding box center [159, 63] width 144 height 12
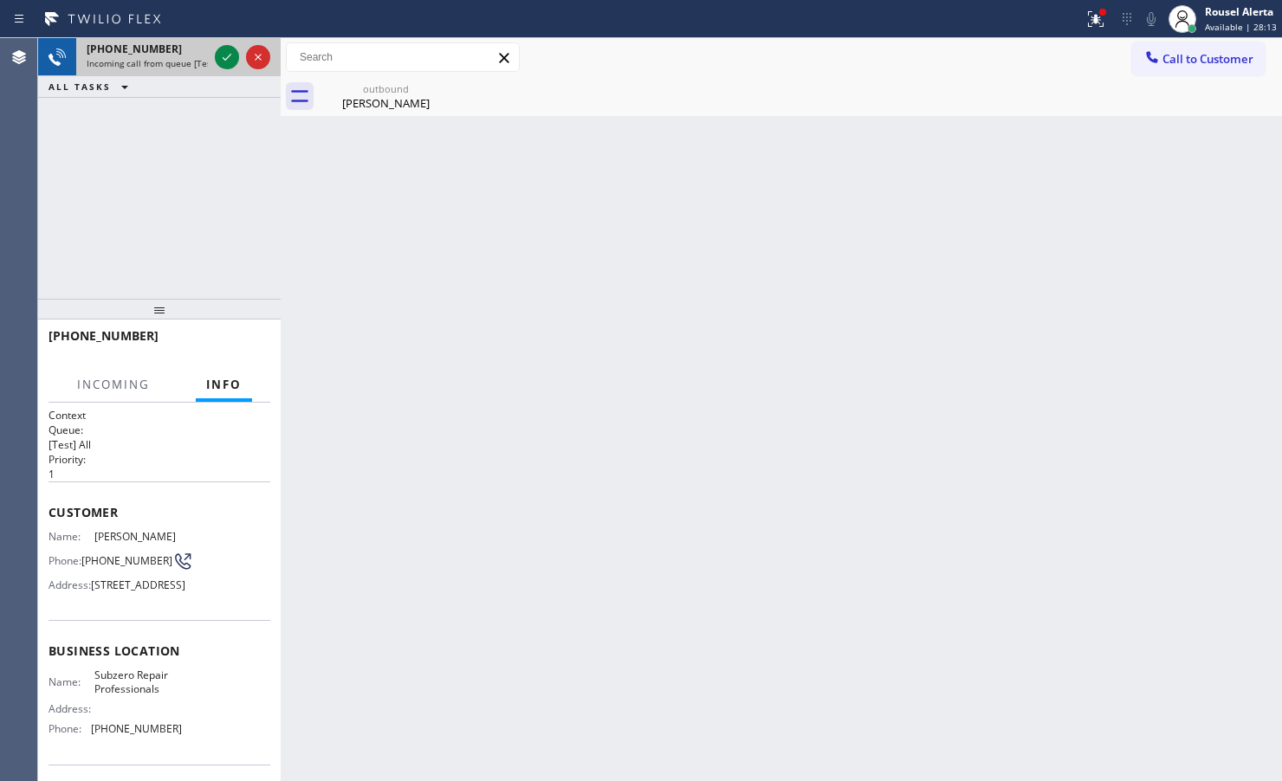
click at [197, 58] on span "Incoming call from queue [Test] All" at bounding box center [159, 63] width 144 height 12
click at [223, 56] on icon at bounding box center [227, 57] width 21 height 21
click at [566, 521] on div "Back to Dashboard Change Sender ID Customers Technicians Select a contact Outbo…" at bounding box center [781, 409] width 1001 height 743
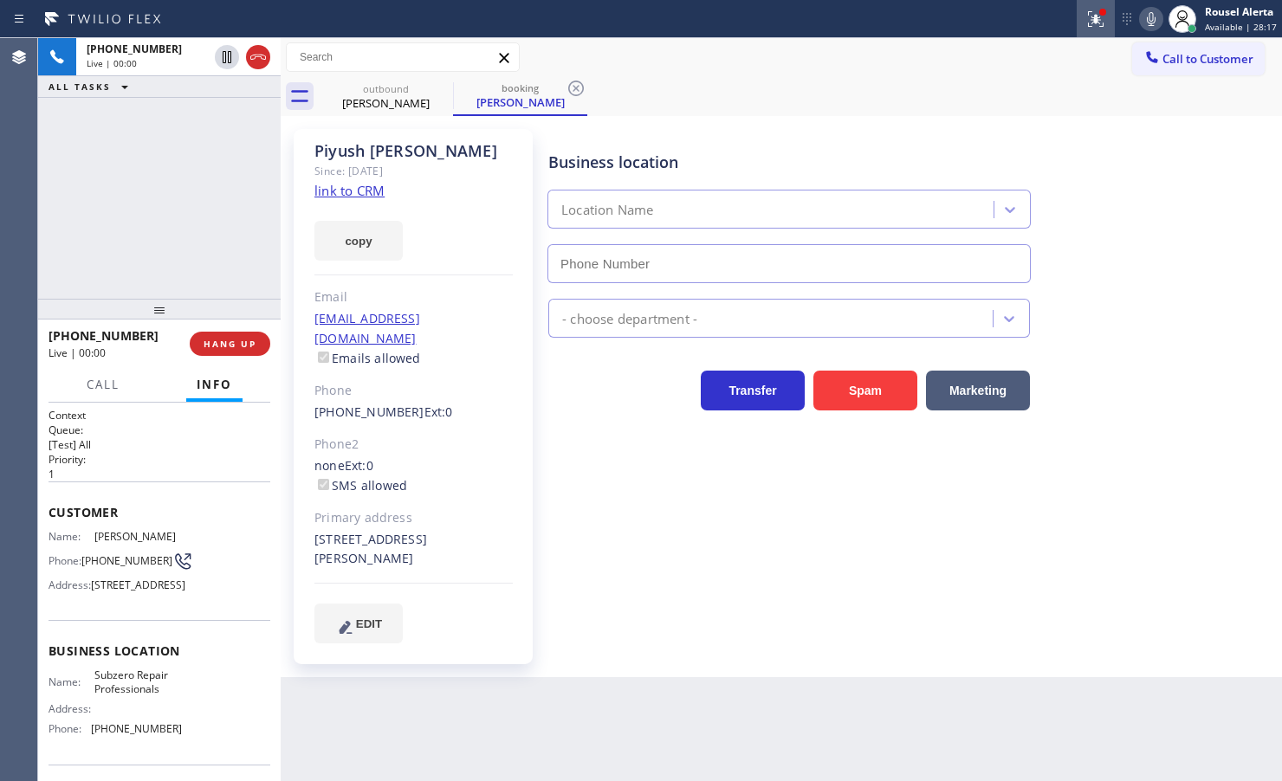
type input "[PHONE_NUMBER]"
click at [1096, 19] on icon at bounding box center [1095, 17] width 10 height 6
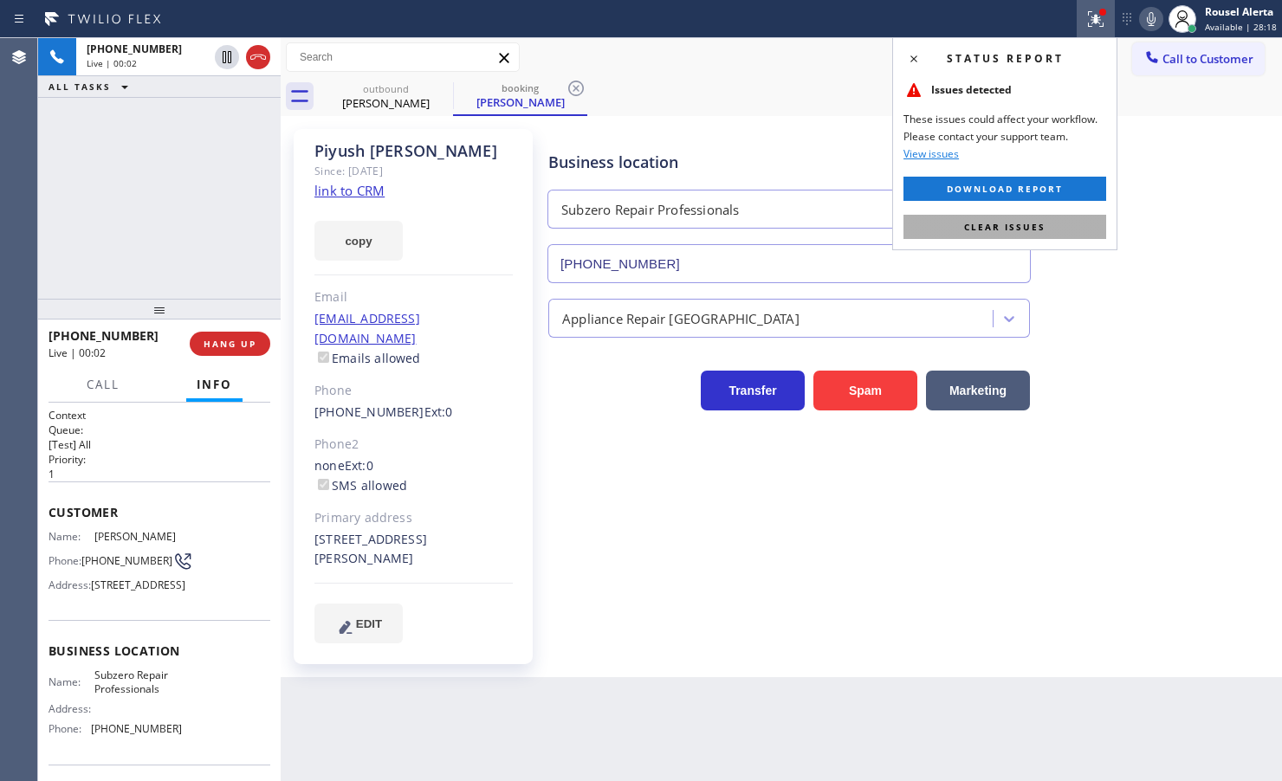
click at [1070, 228] on button "Clear issues" at bounding box center [1004, 227] width 203 height 24
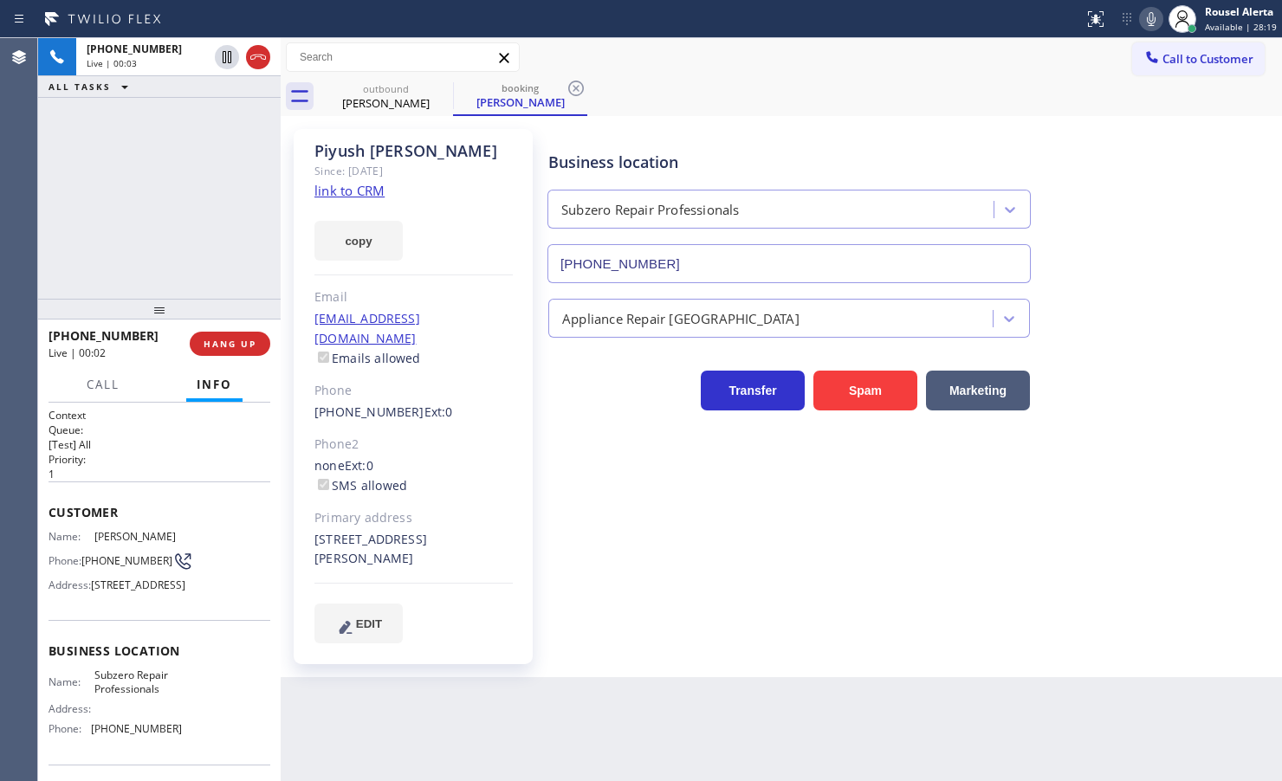
click at [343, 189] on link "link to CRM" at bounding box center [349, 190] width 70 height 17
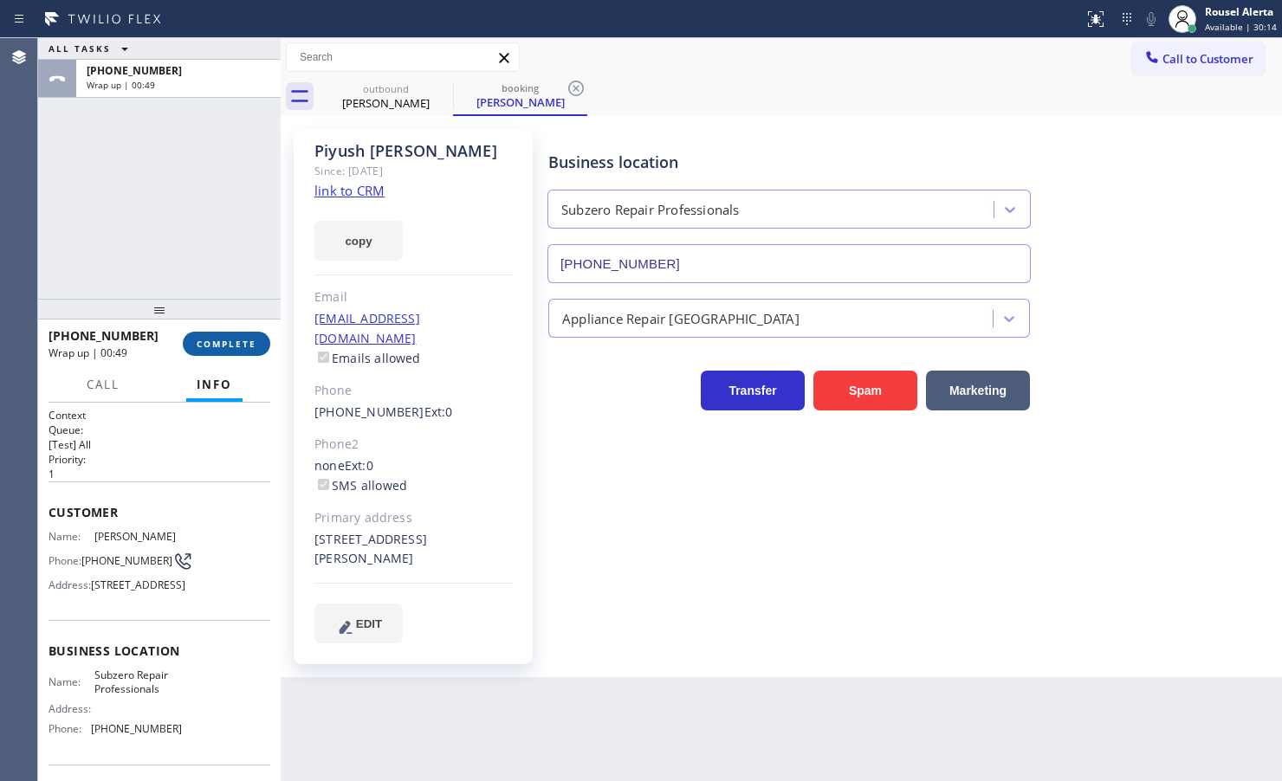
click at [201, 342] on span "COMPLETE" at bounding box center [227, 344] width 60 height 12
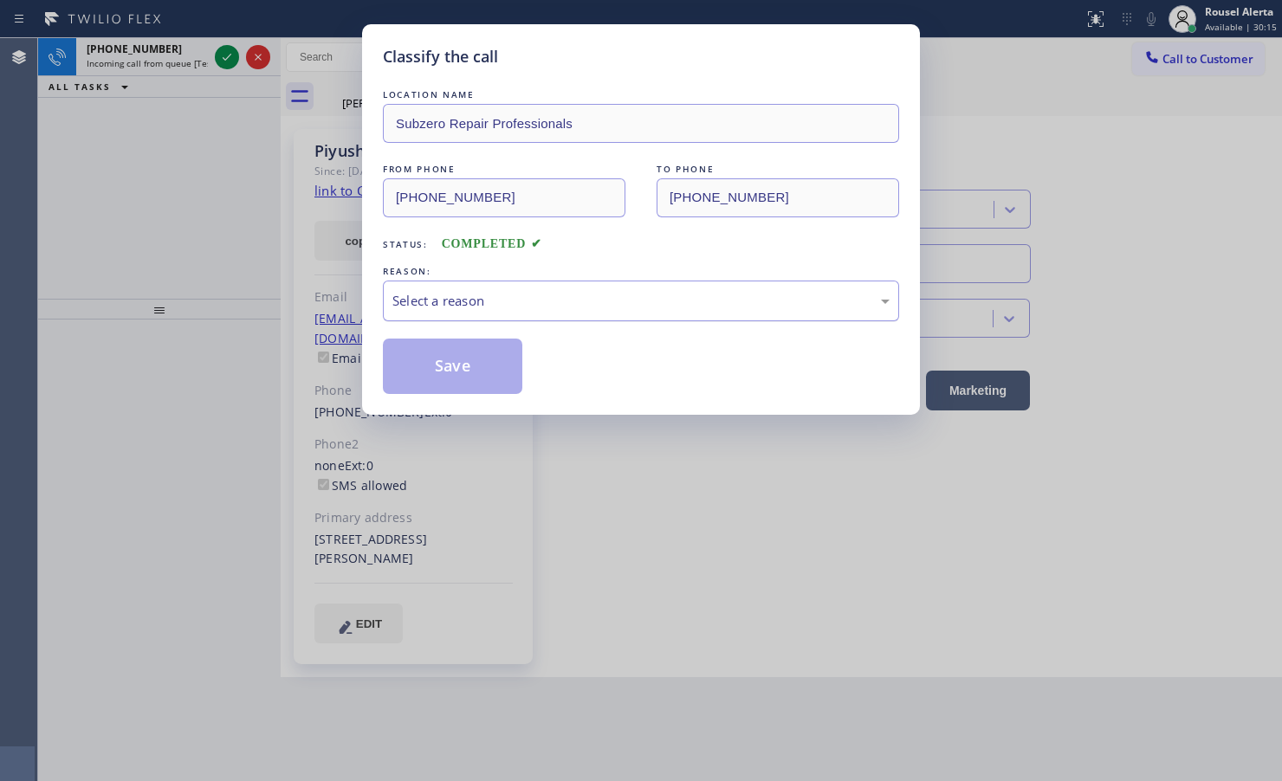
click at [483, 316] on div "Select a reason" at bounding box center [641, 301] width 516 height 41
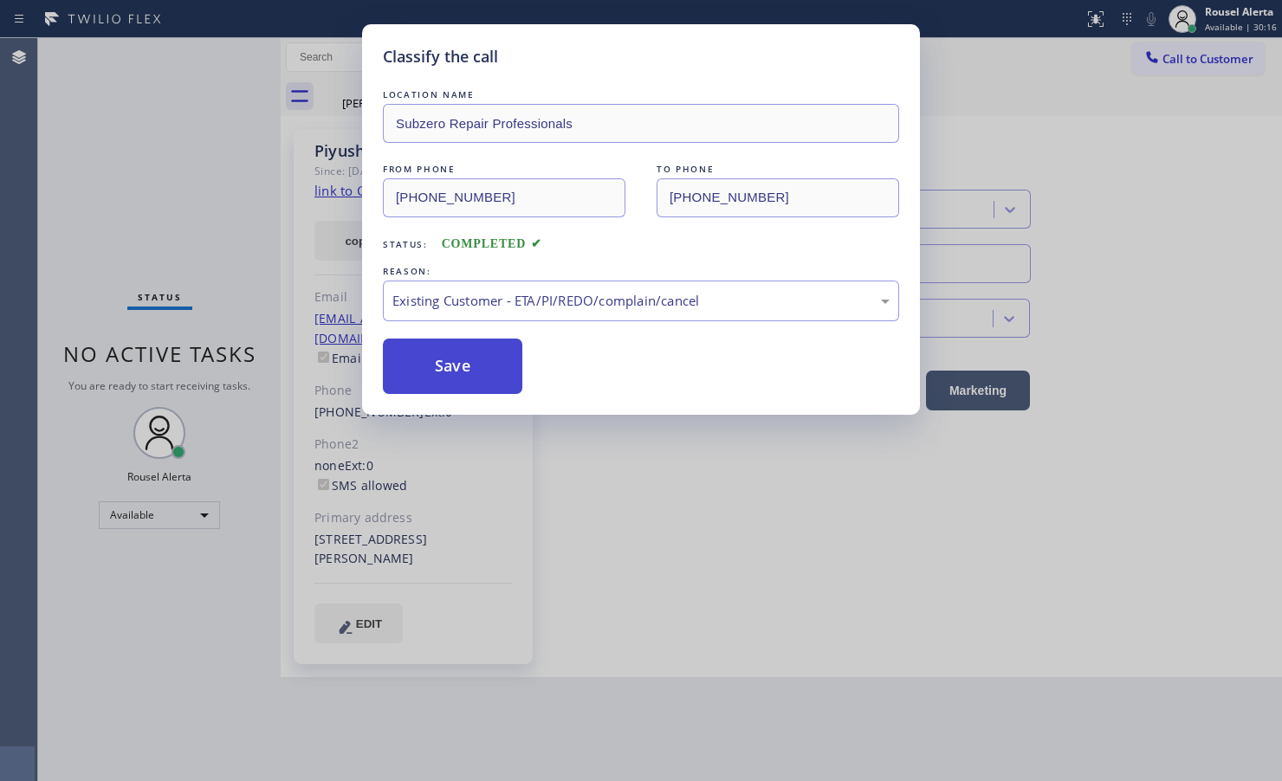
click at [478, 391] on button "Save" at bounding box center [452, 366] width 139 height 55
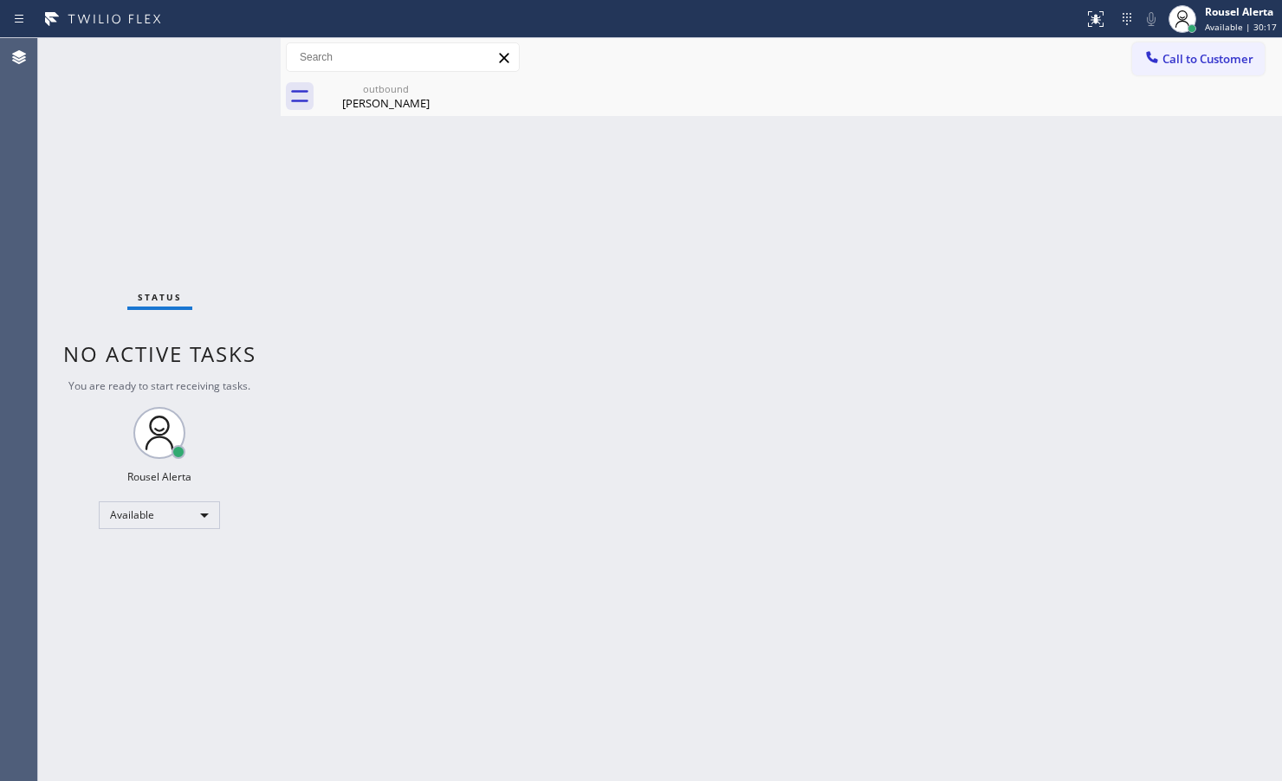
click at [475, 381] on div "Back to Dashboard Change Sender ID Customers Technicians Select a contact Outbo…" at bounding box center [781, 409] width 1001 height 743
click at [463, 378] on div "Back to Dashboard Change Sender ID Customers Technicians Select a contact Outbo…" at bounding box center [781, 409] width 1001 height 743
click at [443, 87] on icon at bounding box center [441, 88] width 21 height 21
click at [495, 366] on div "Back to Dashboard Change Sender ID Customers Technicians Select a contact Outbo…" at bounding box center [781, 409] width 1001 height 743
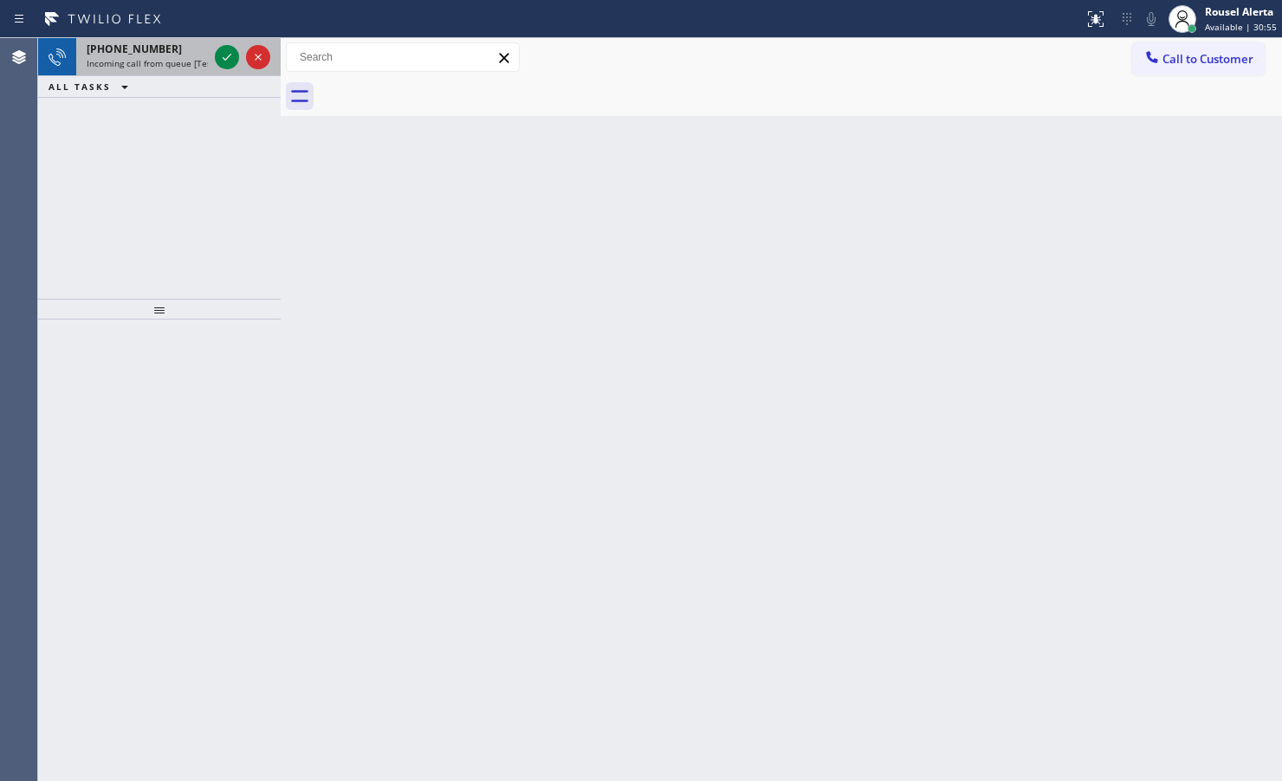
drag, startPoint x: 170, startPoint y: 45, endPoint x: 191, endPoint y: 41, distance: 22.1
click at [170, 45] on div "[PHONE_NUMBER]" at bounding box center [147, 49] width 121 height 15
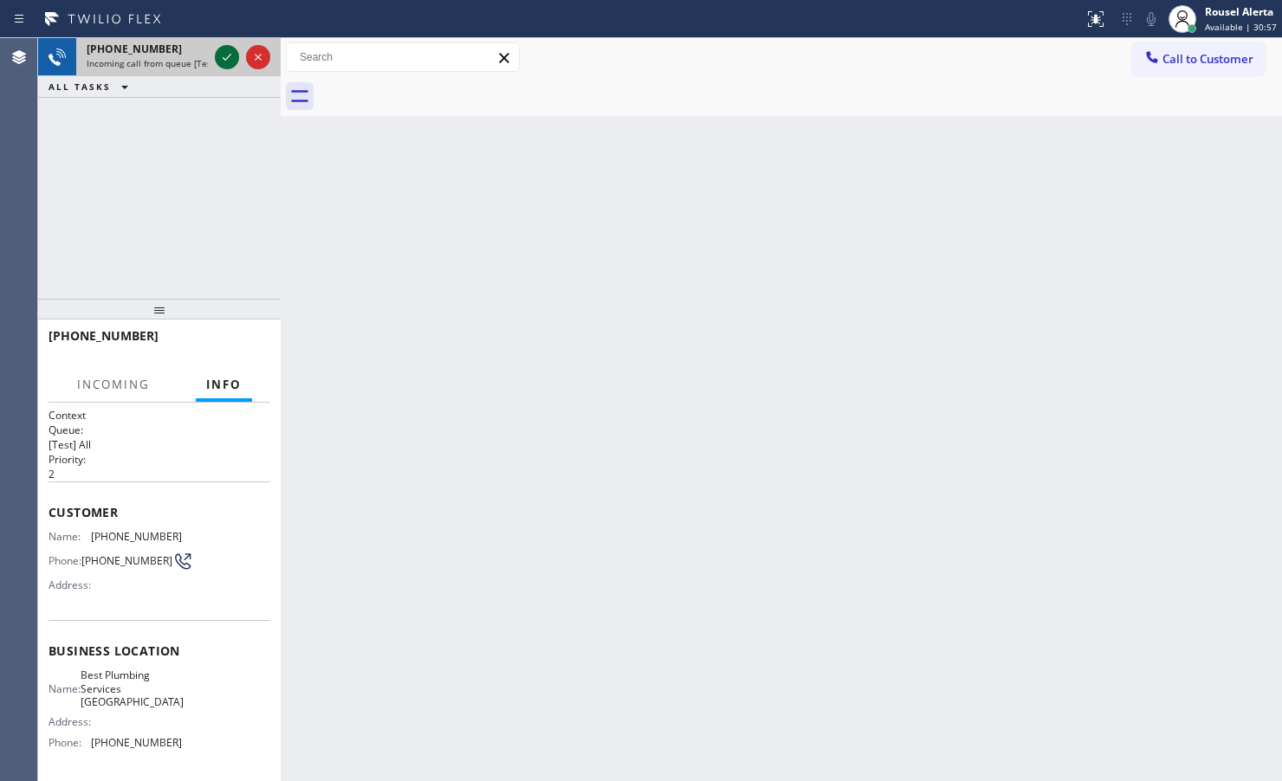
click at [222, 56] on icon at bounding box center [227, 57] width 21 height 21
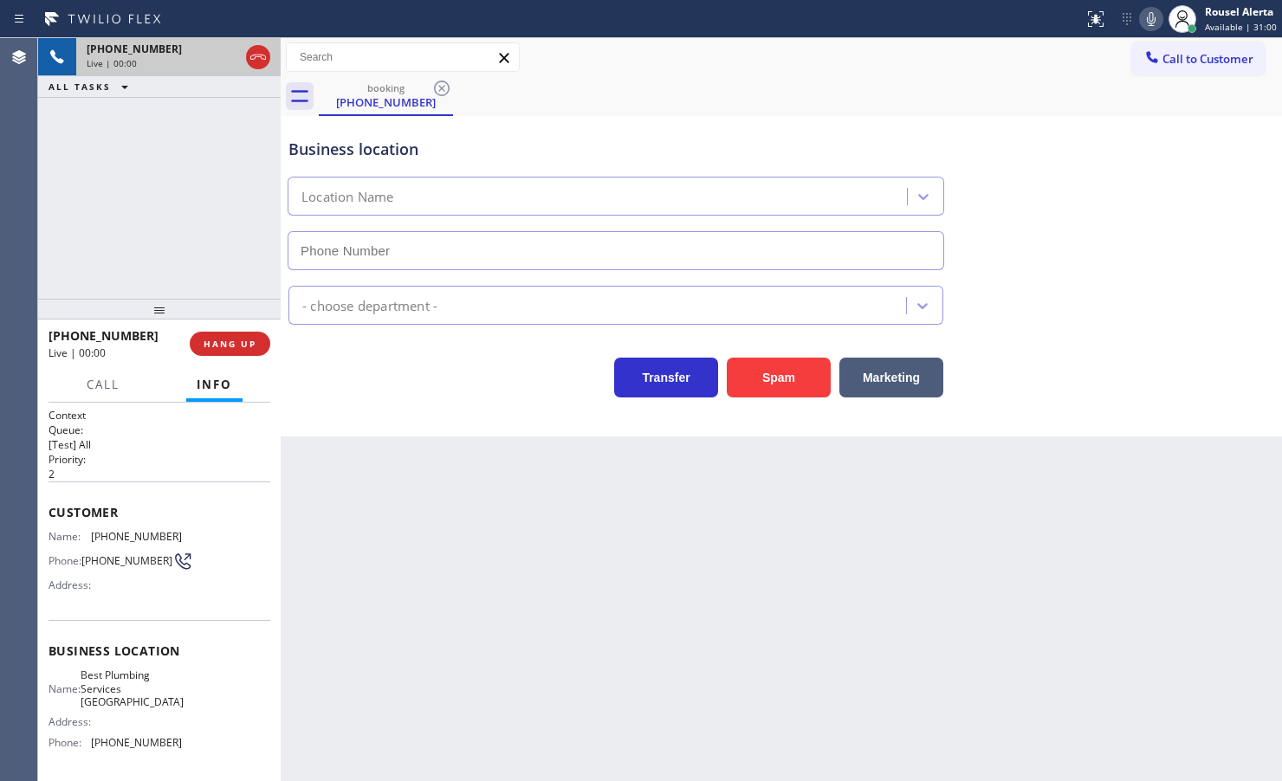
type input "[PHONE_NUMBER]"
click at [244, 360] on div "[PHONE_NUMBER] Live | 00:10 HANG UP" at bounding box center [160, 343] width 222 height 45
click at [244, 342] on span "HANG UP" at bounding box center [230, 344] width 53 height 12
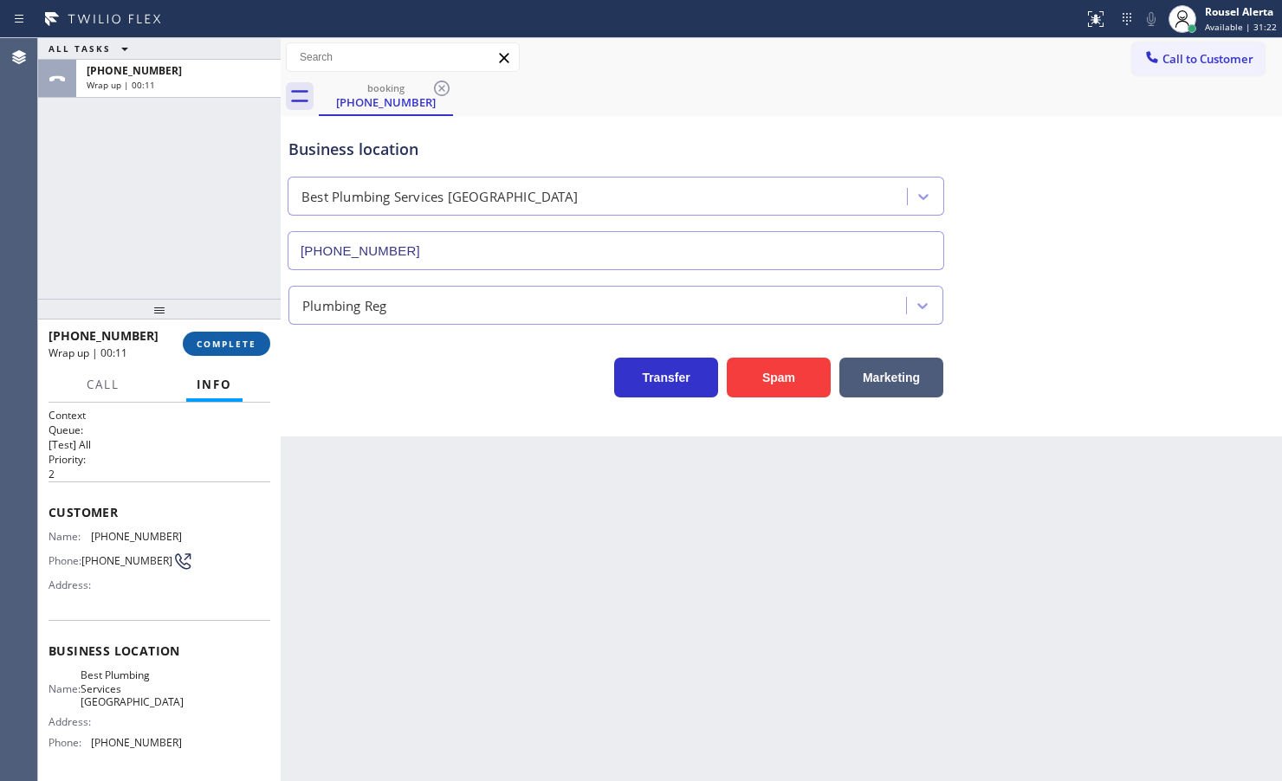
click at [244, 342] on span "COMPLETE" at bounding box center [227, 344] width 60 height 12
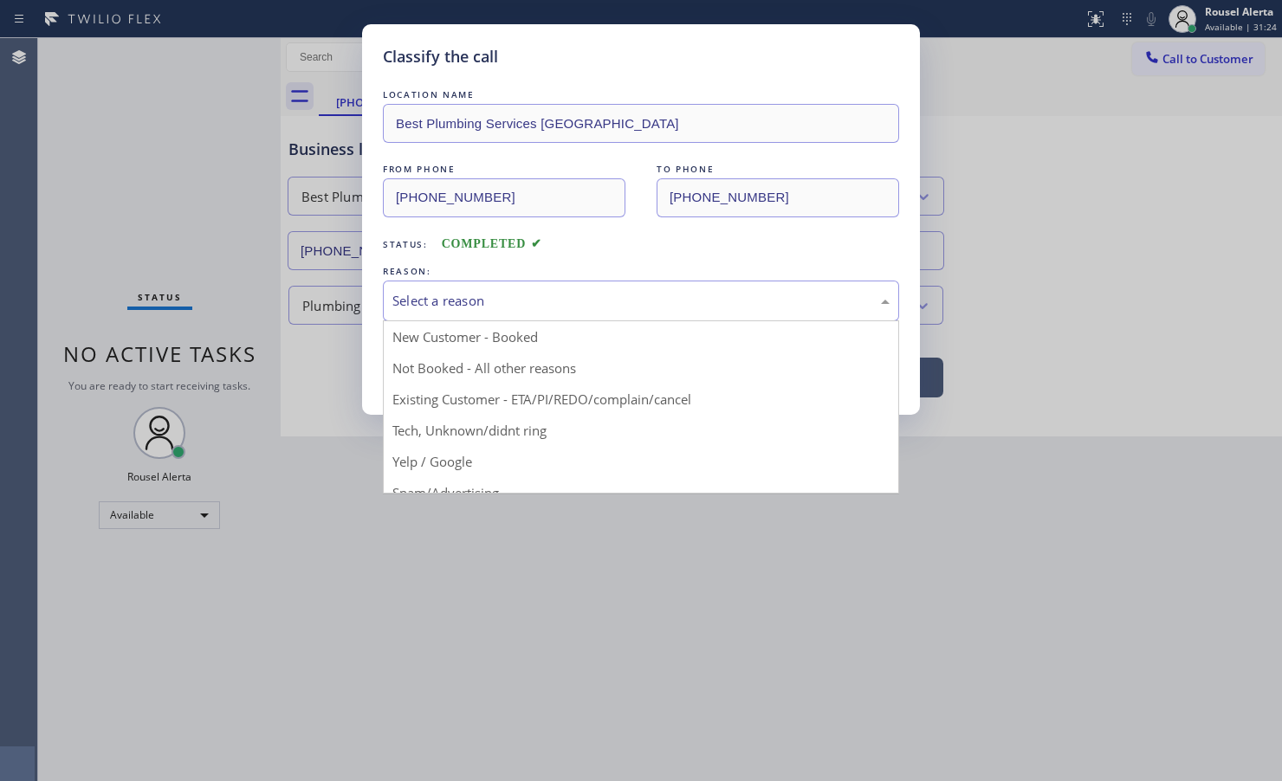
click at [411, 296] on div "Select a reason" at bounding box center [640, 301] width 497 height 20
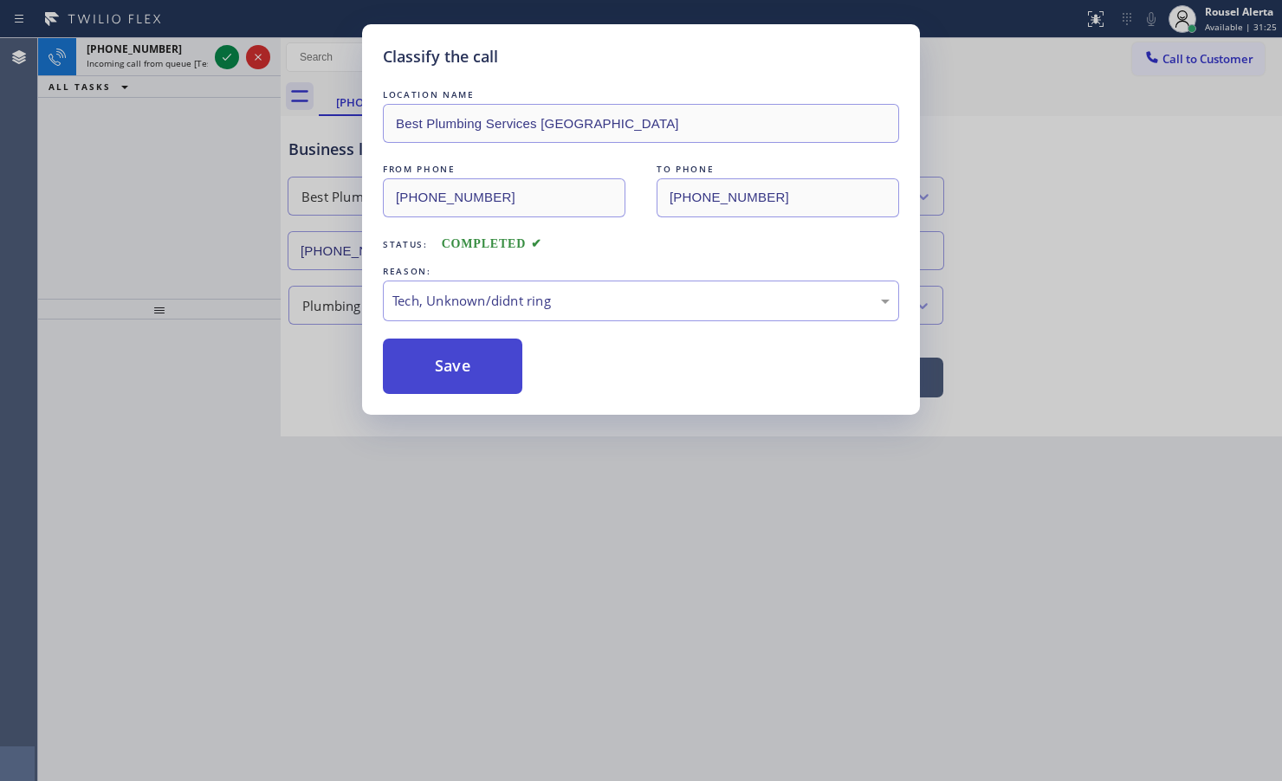
click at [456, 368] on button "Save" at bounding box center [452, 366] width 139 height 55
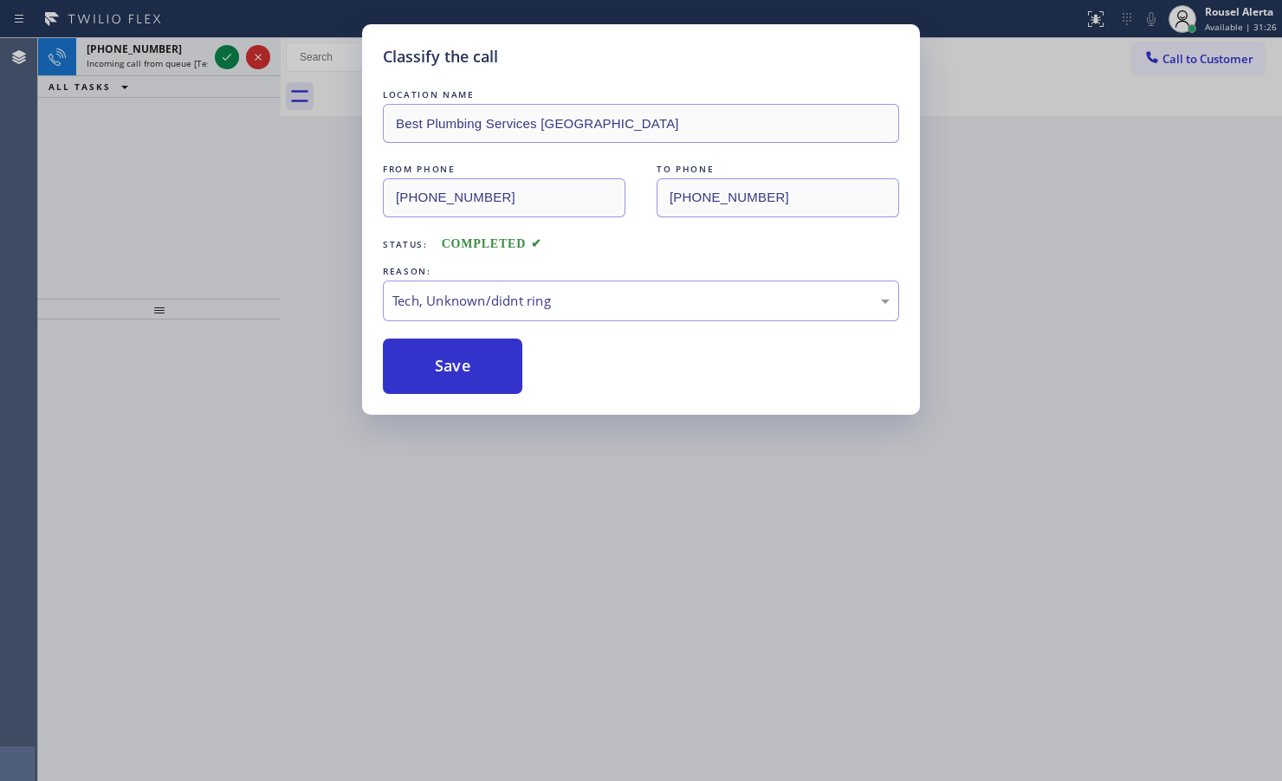
click at [166, 52] on div "[PHONE_NUMBER]" at bounding box center [147, 49] width 121 height 15
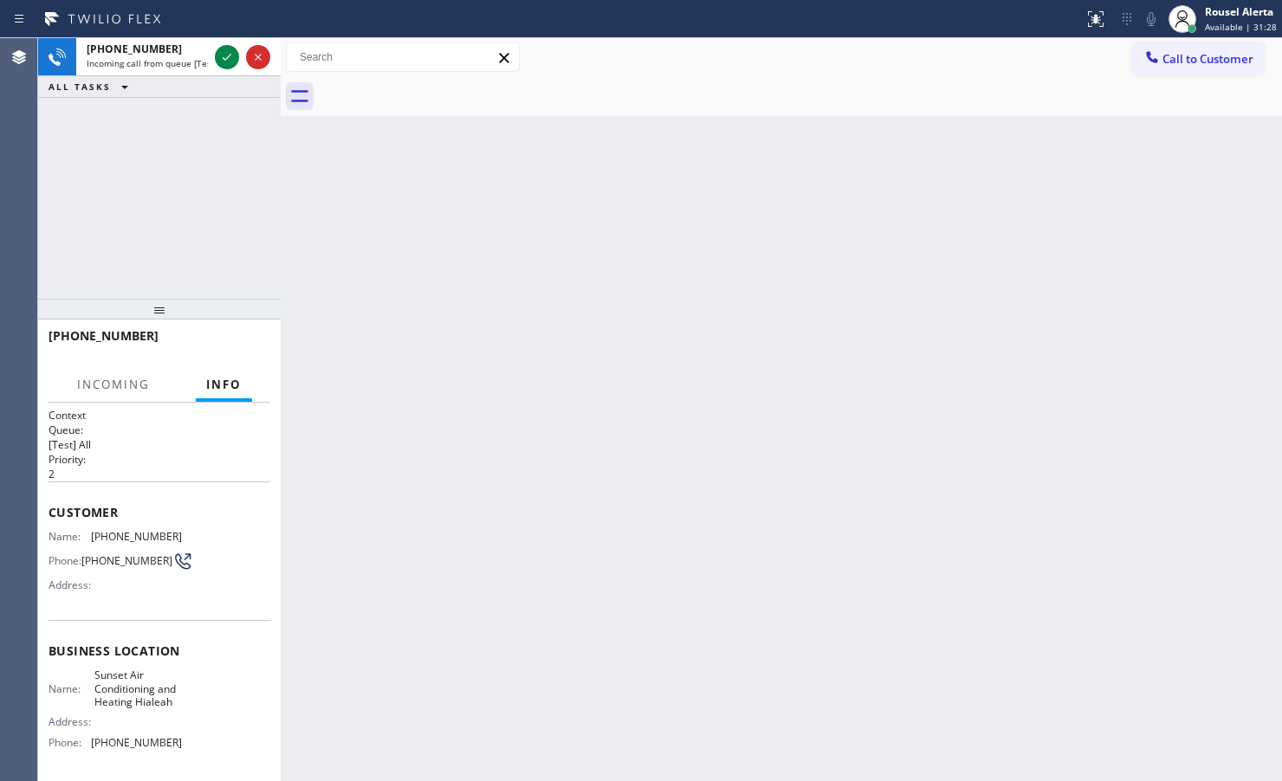
click at [166, 52] on div "[PHONE_NUMBER]" at bounding box center [147, 49] width 121 height 15
click at [222, 59] on icon at bounding box center [227, 57] width 21 height 21
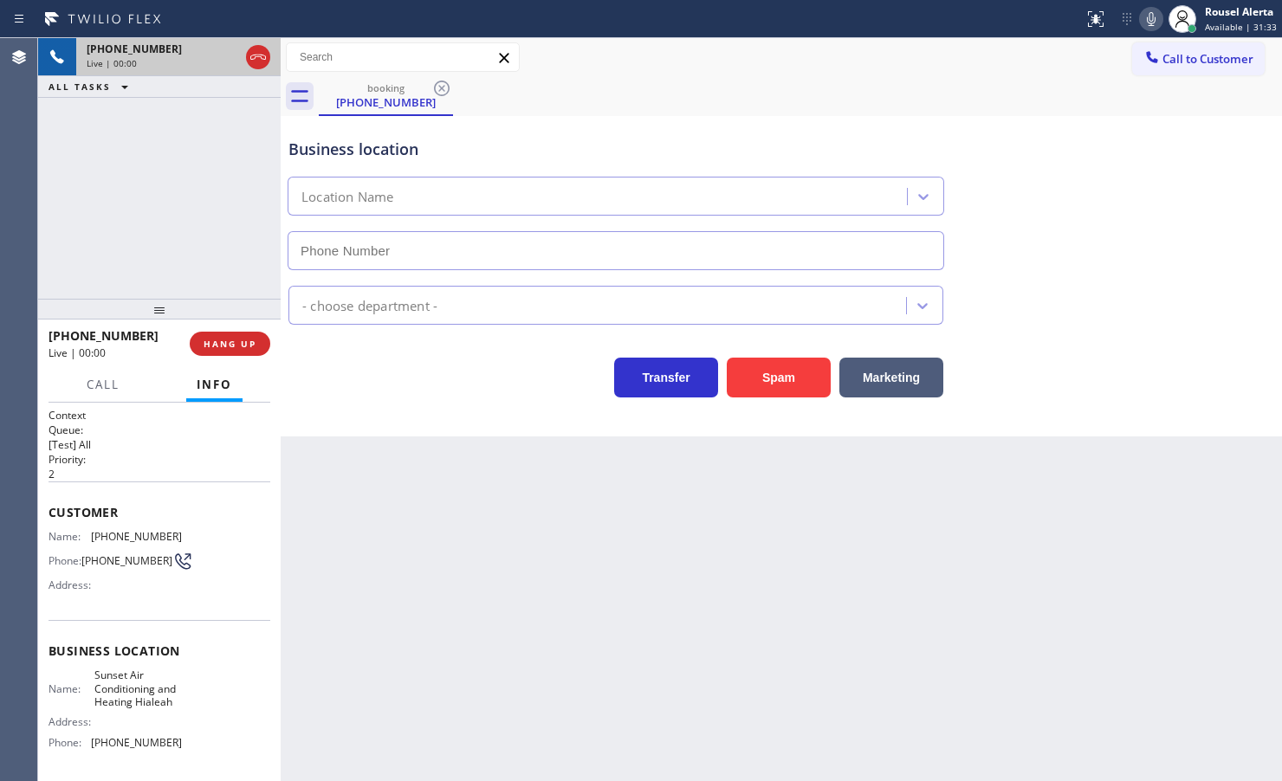
type input "[PHONE_NUMBER]"
click at [781, 384] on button "Spam" at bounding box center [779, 378] width 104 height 40
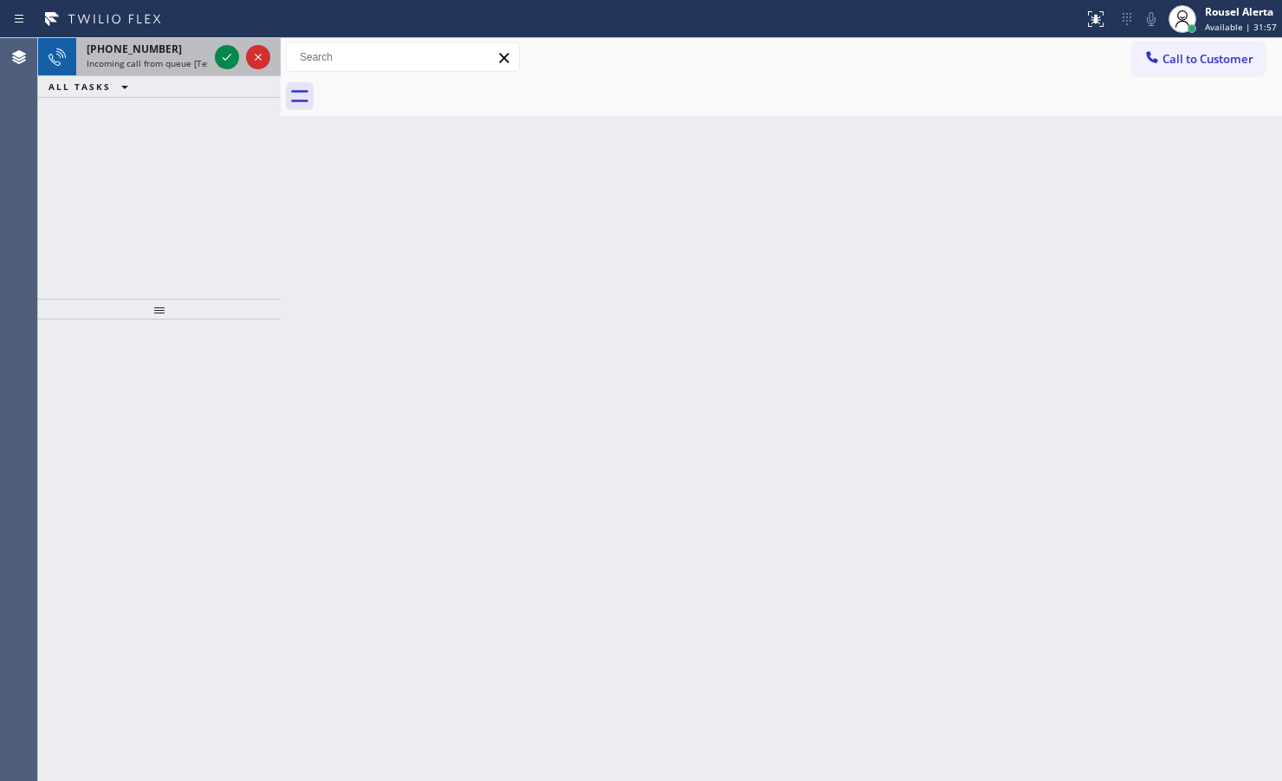
drag, startPoint x: 152, startPoint y: 45, endPoint x: 210, endPoint y: 74, distance: 64.7
click at [154, 49] on span "[PHONE_NUMBER]" at bounding box center [134, 49] width 95 height 15
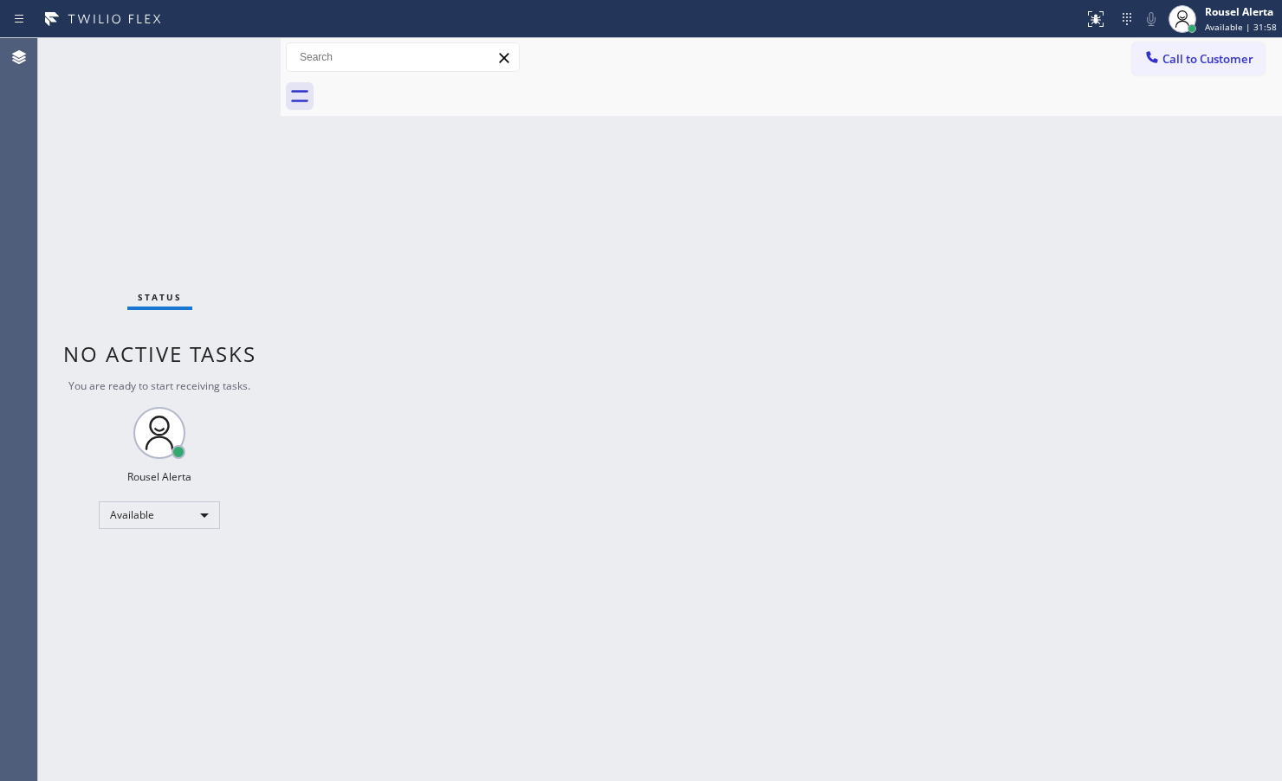
click at [210, 58] on div "Status No active tasks You are ready to start receiving tasks. Rousel Alerta Av…" at bounding box center [159, 409] width 243 height 743
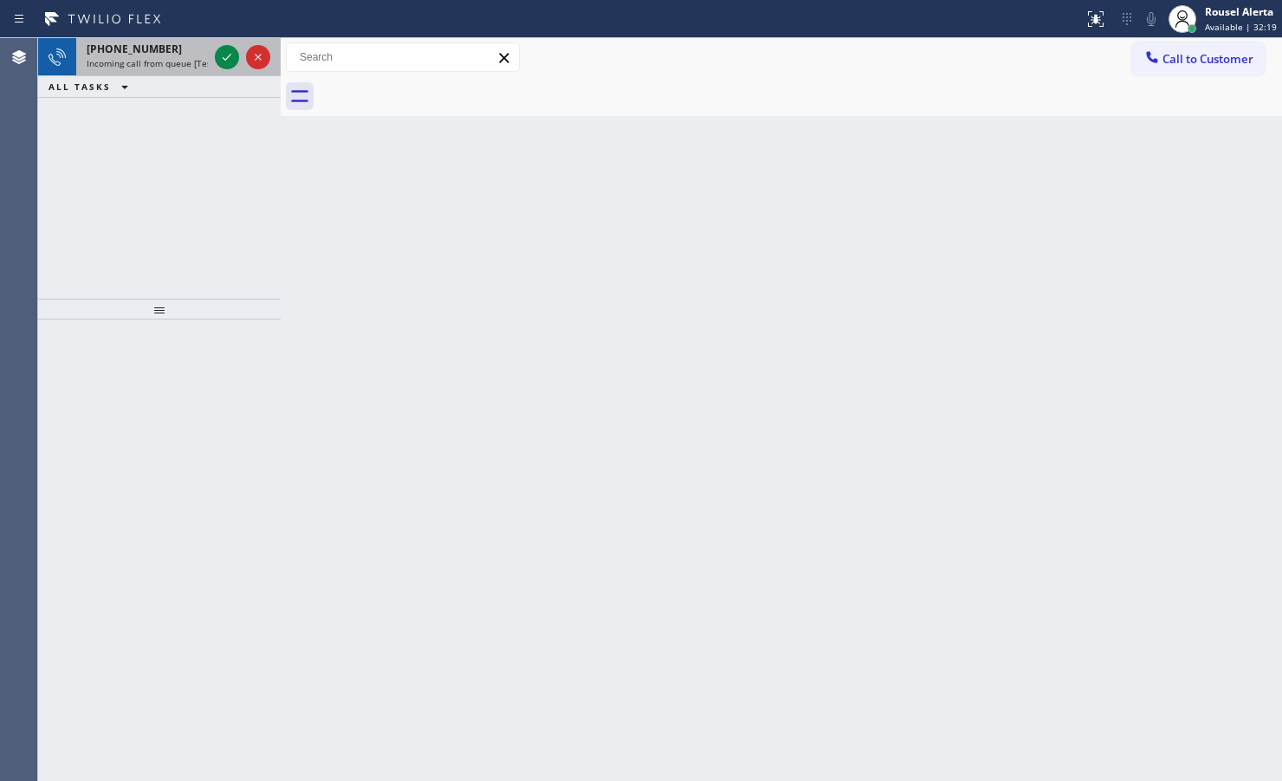
drag, startPoint x: 165, startPoint y: 43, endPoint x: 209, endPoint y: 58, distance: 45.7
click at [165, 43] on div "[PHONE_NUMBER]" at bounding box center [147, 49] width 121 height 15
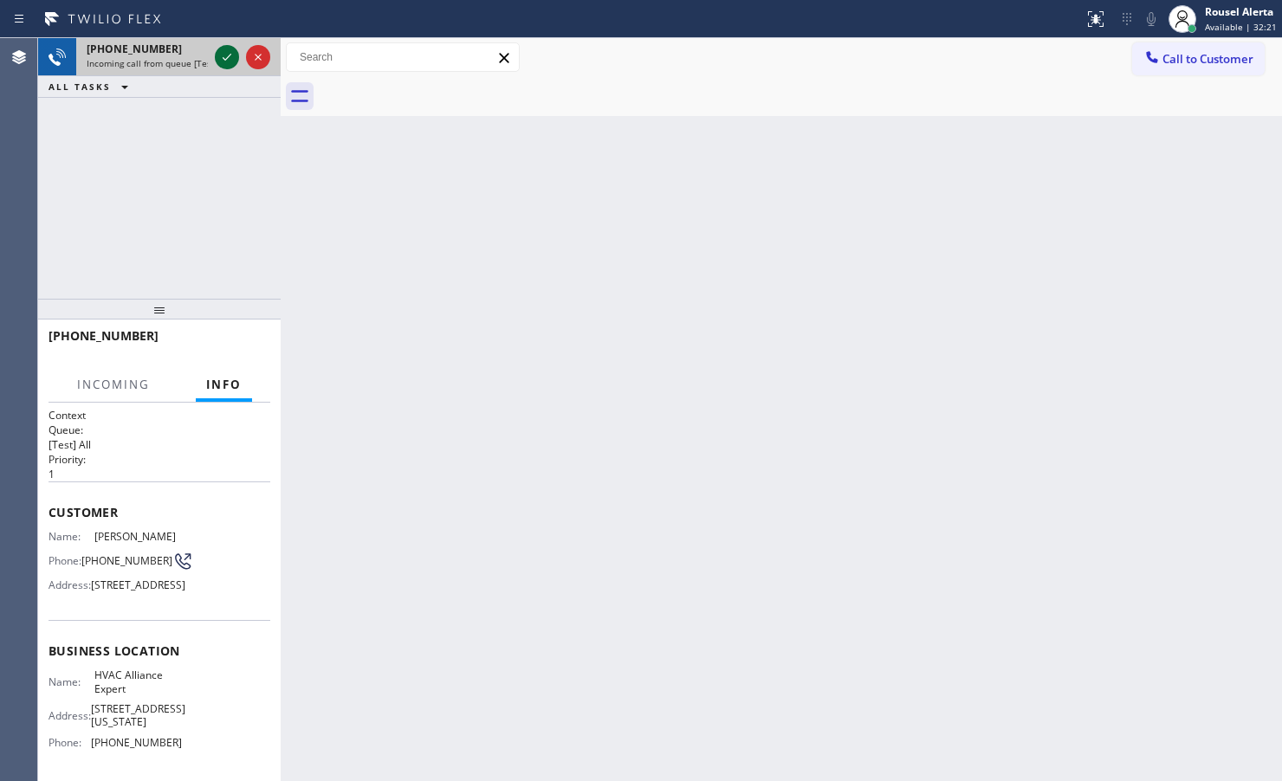
click at [223, 62] on icon at bounding box center [227, 57] width 21 height 21
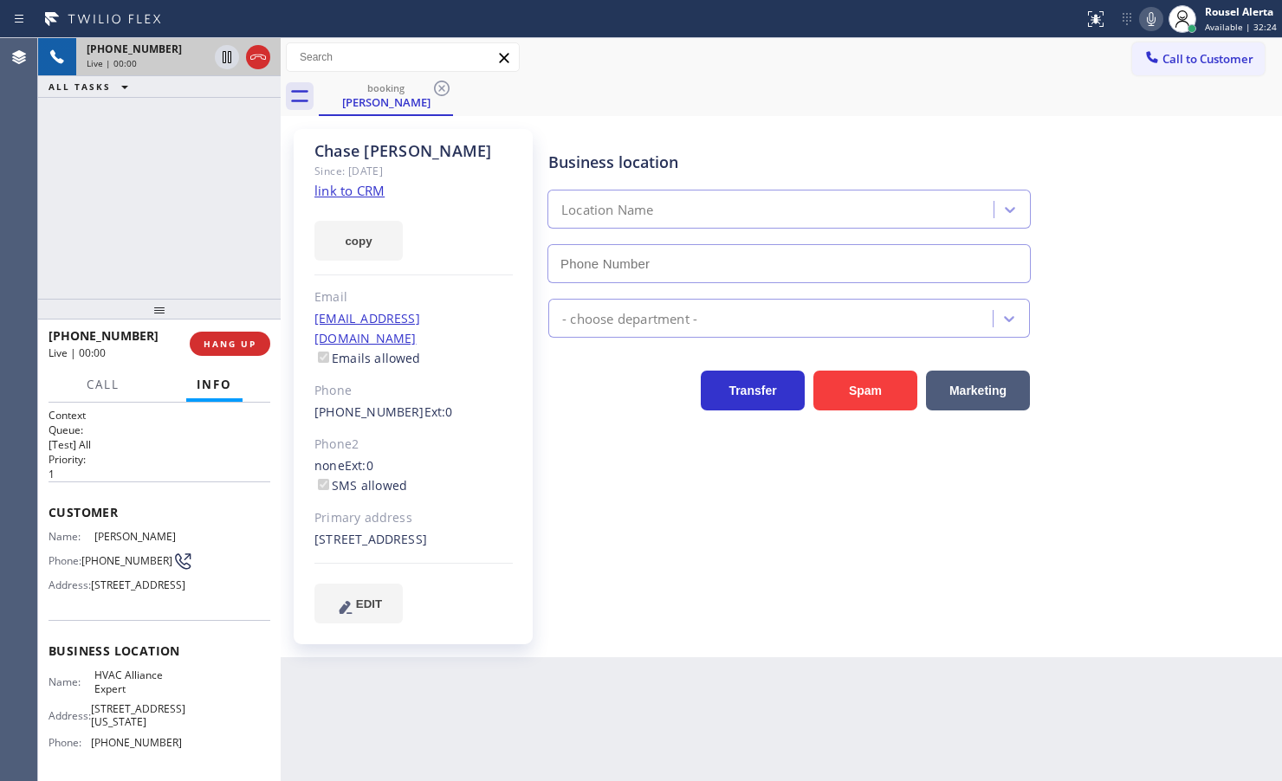
type input "[PHONE_NUMBER]"
click at [336, 189] on link "link to CRM" at bounding box center [349, 190] width 70 height 17
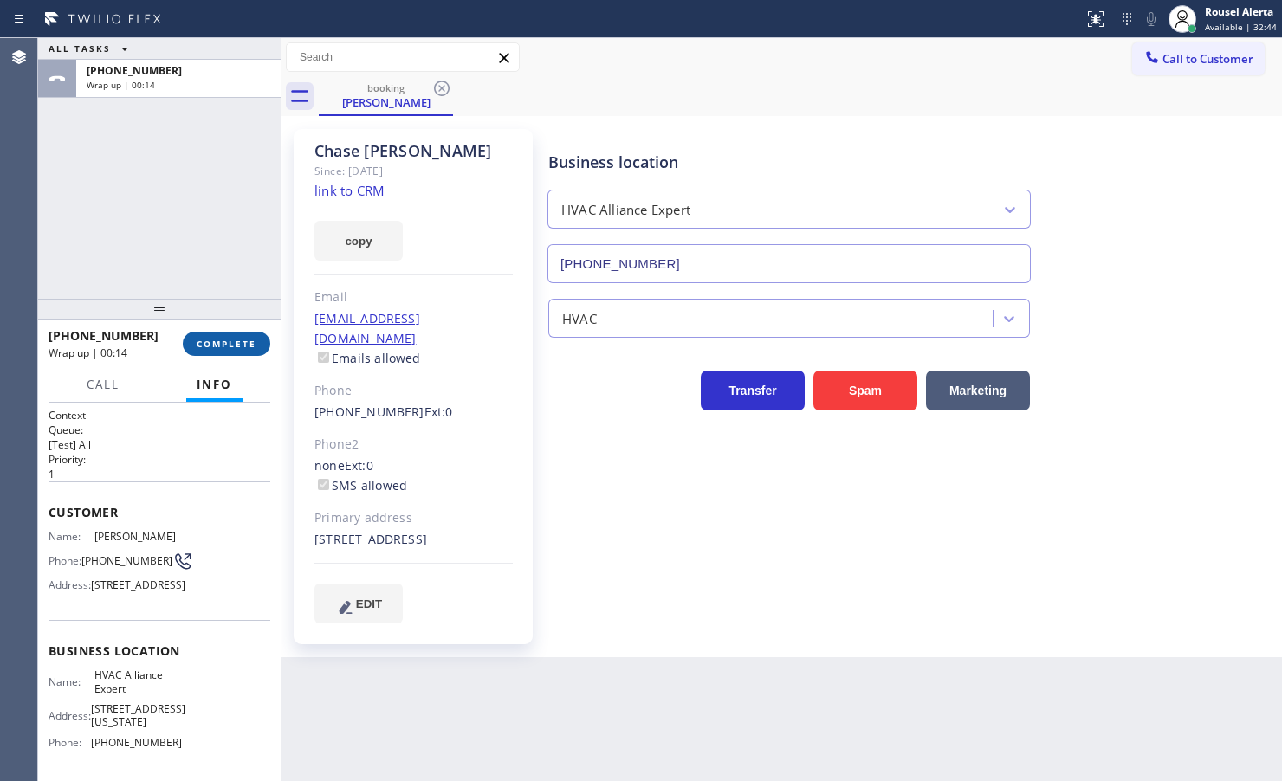
click at [204, 344] on span "COMPLETE" at bounding box center [227, 344] width 60 height 12
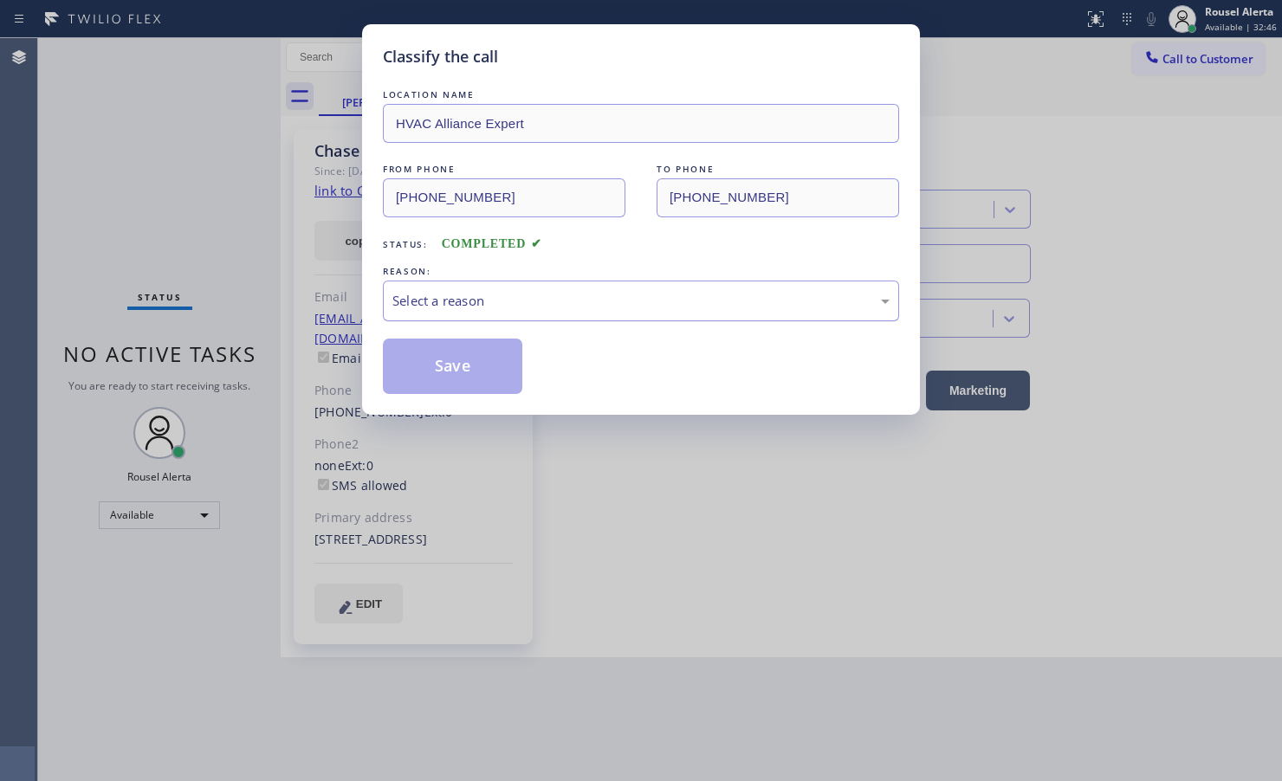
click at [544, 307] on div "Select a reason" at bounding box center [640, 301] width 497 height 20
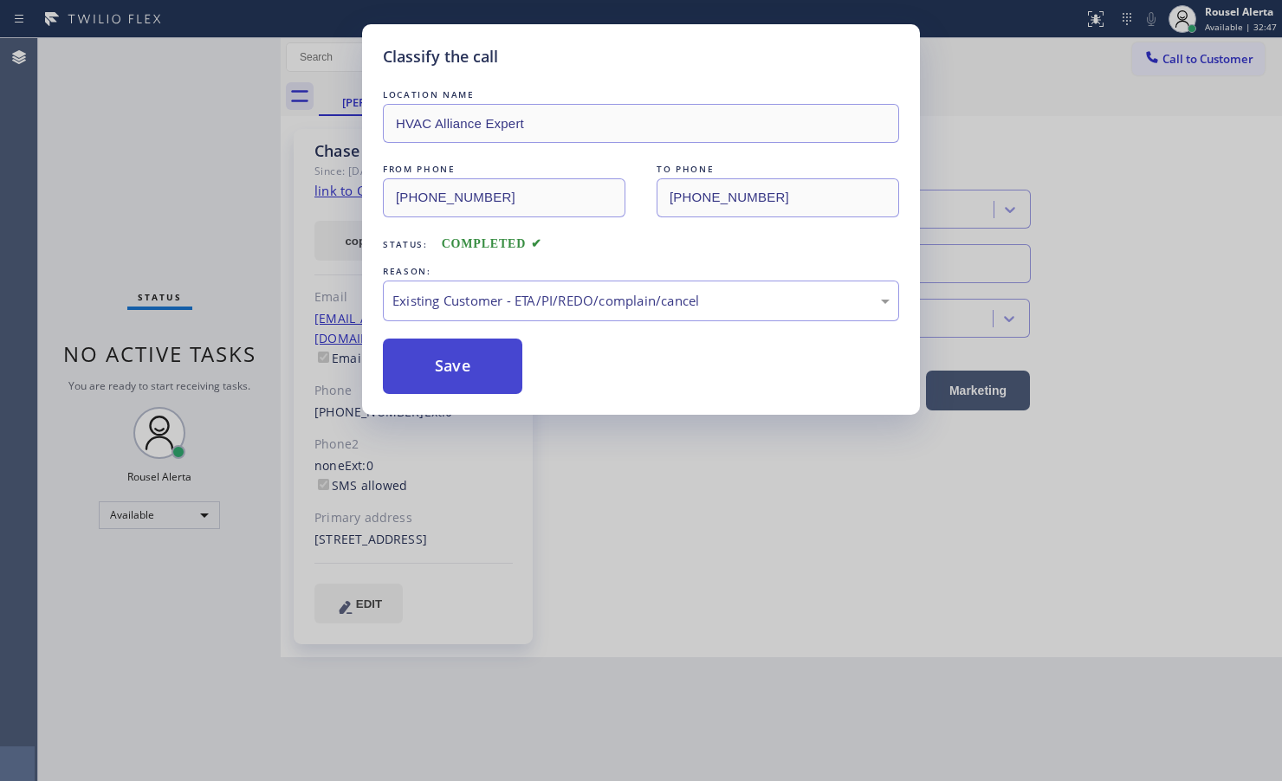
click at [476, 343] on button "Save" at bounding box center [452, 366] width 139 height 55
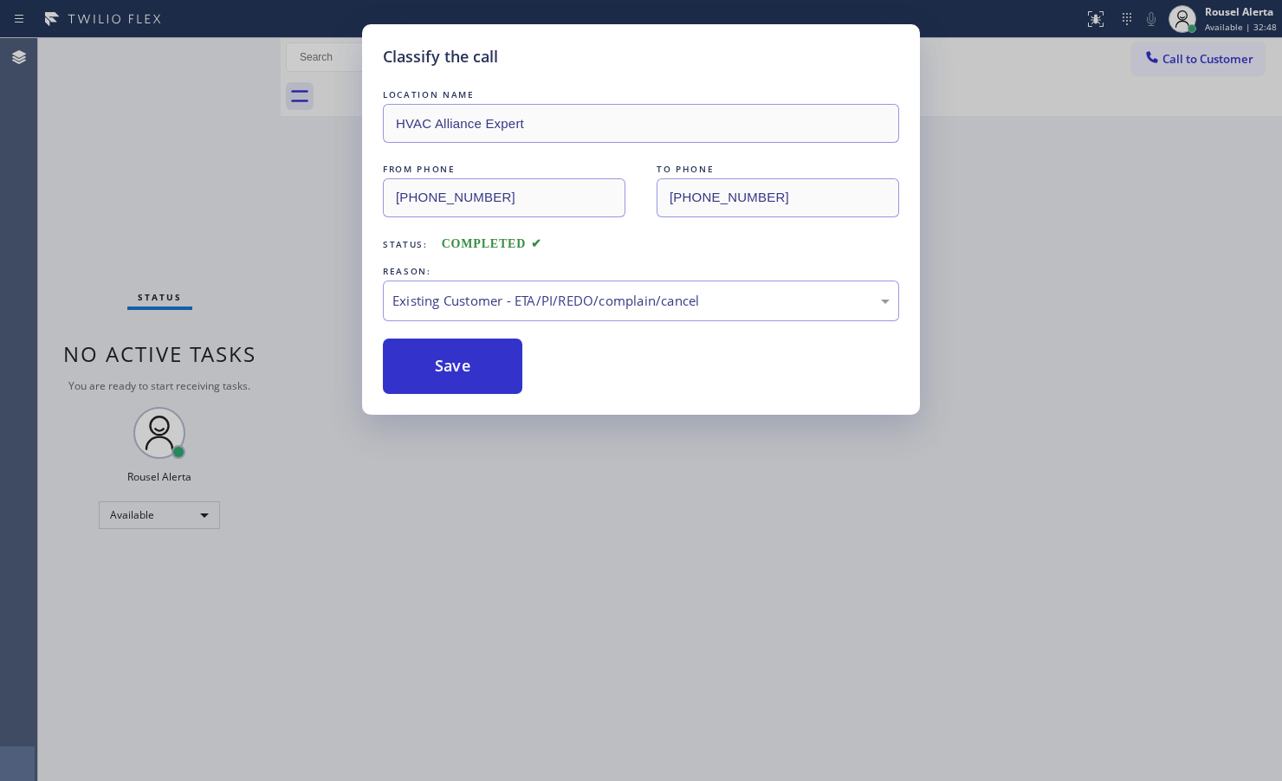
click at [725, 676] on div "Classify the call LOCATION NAME HVAC Alliance Expert FROM PHONE [PHONE_NUMBER] …" at bounding box center [641, 390] width 1282 height 781
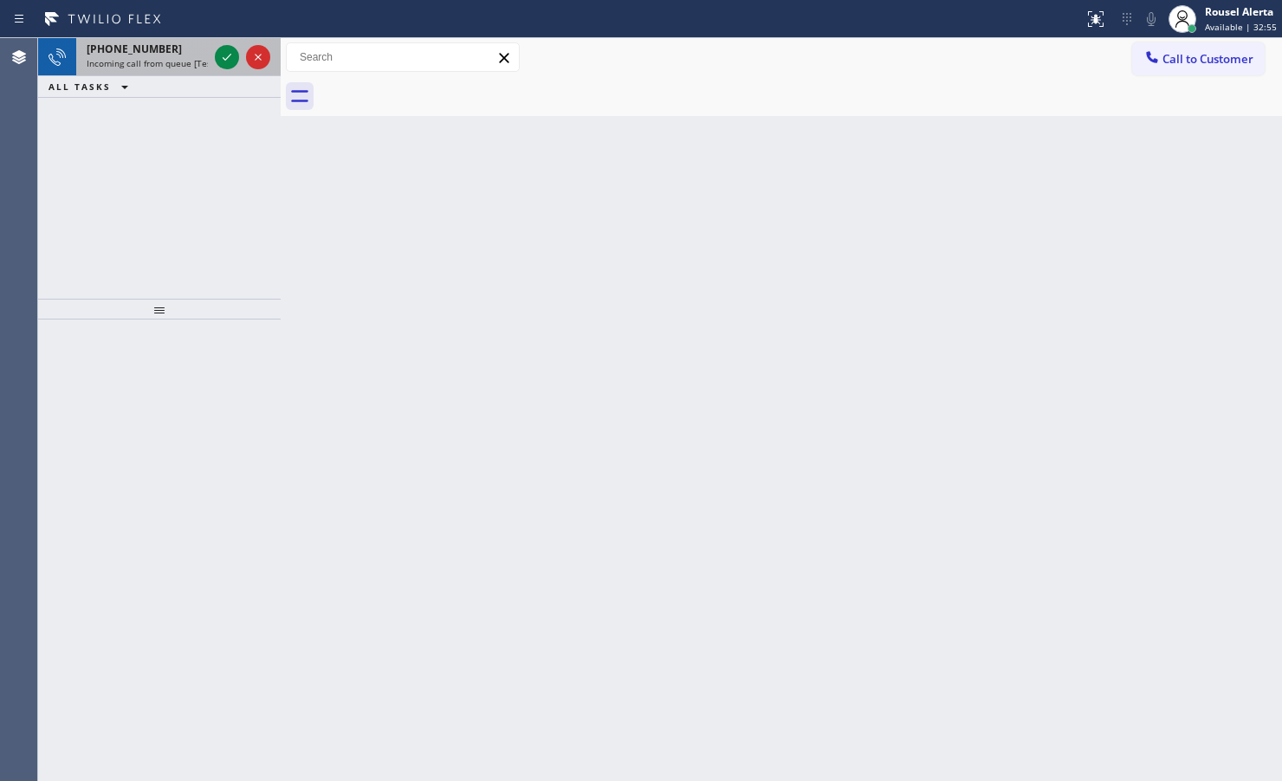
click at [147, 55] on span "[PHONE_NUMBER]" at bounding box center [134, 49] width 95 height 15
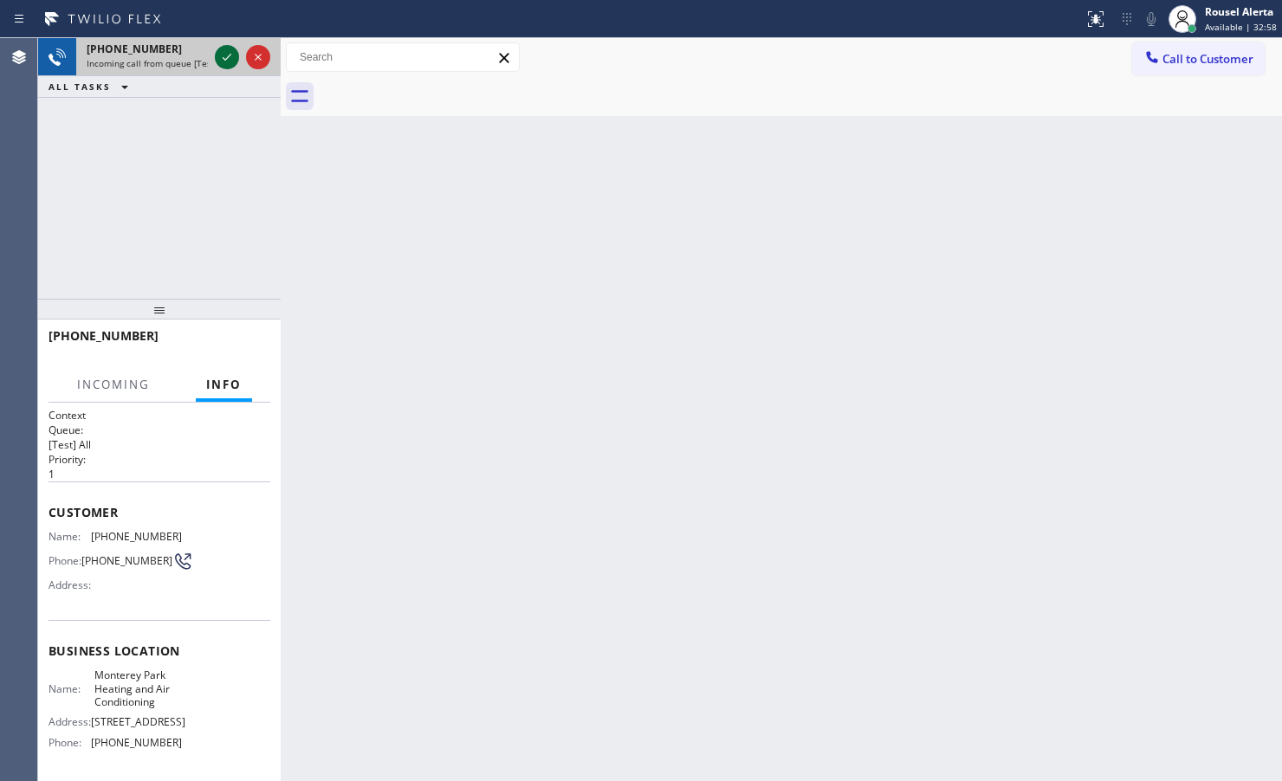
click at [219, 53] on icon at bounding box center [227, 57] width 21 height 21
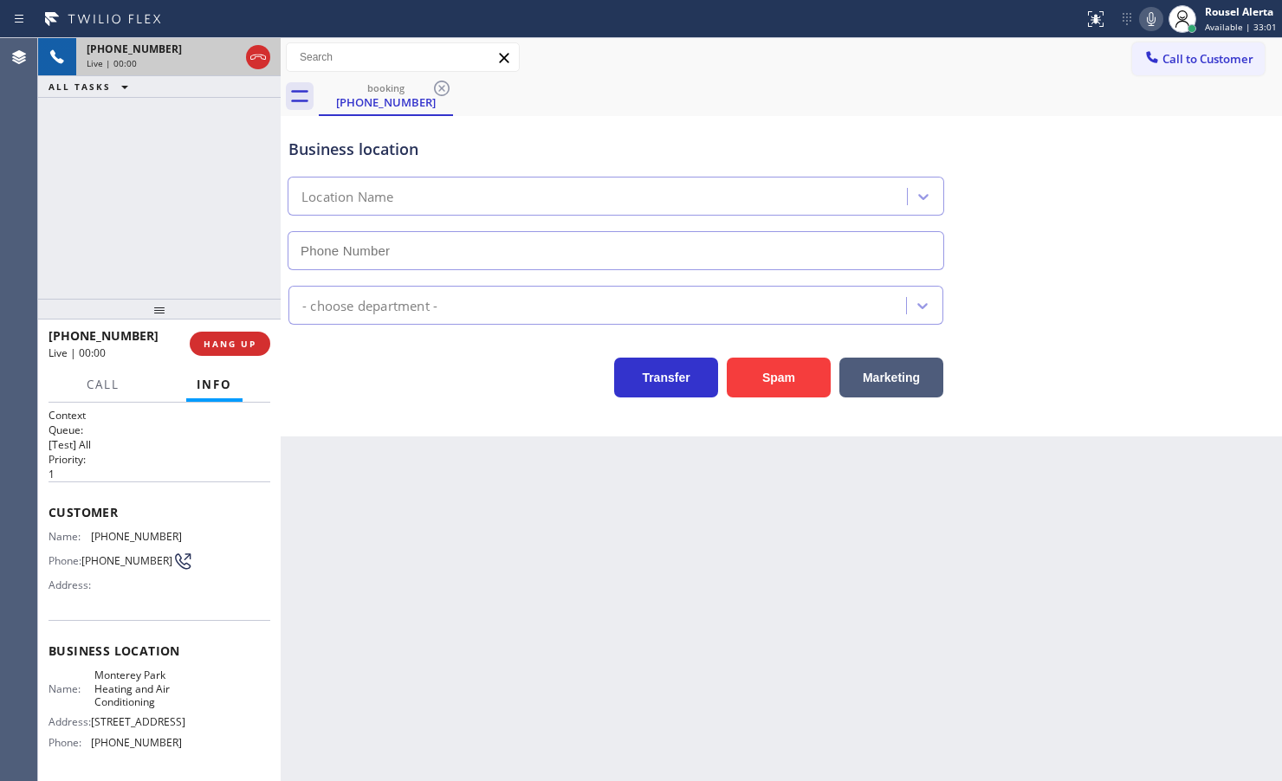
type input "[PHONE_NUMBER]"
click at [429, 550] on div "Back to Dashboard Change Sender ID Customers Technicians Select a contact Outbo…" at bounding box center [781, 409] width 1001 height 743
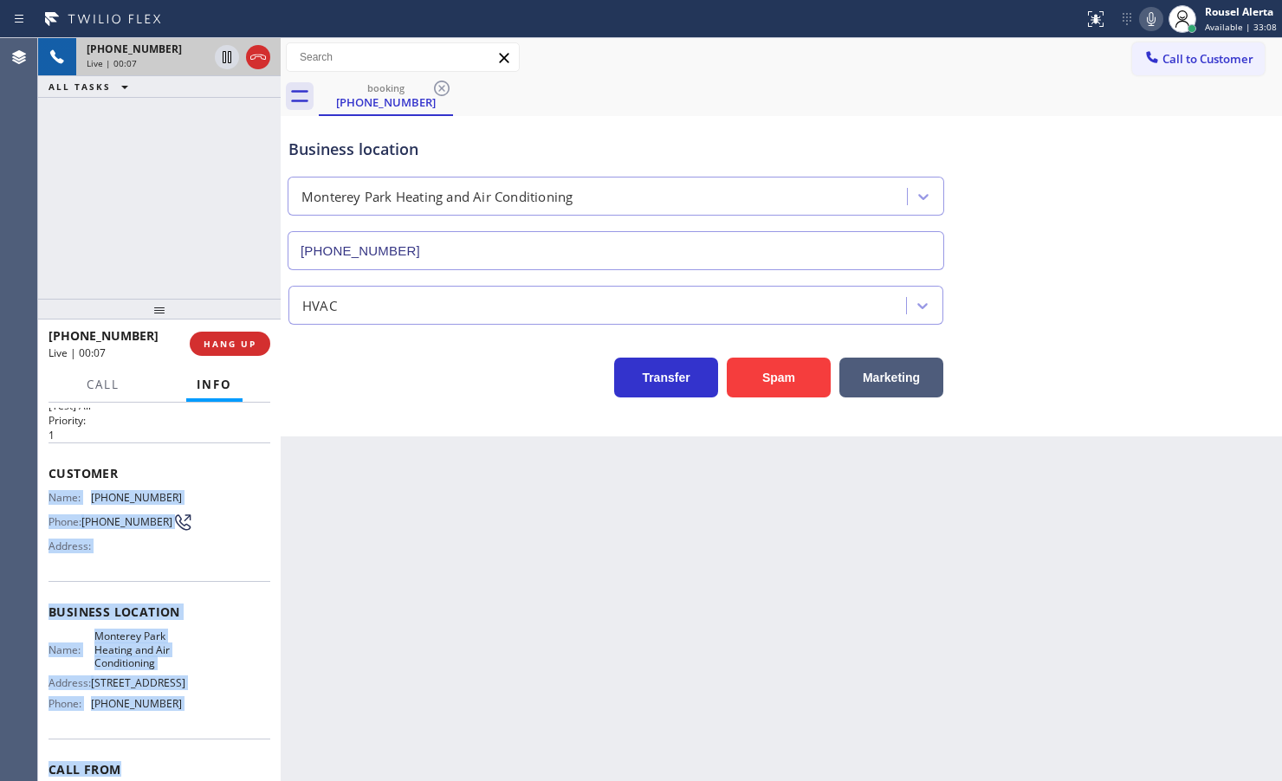
scroll to position [81, 0]
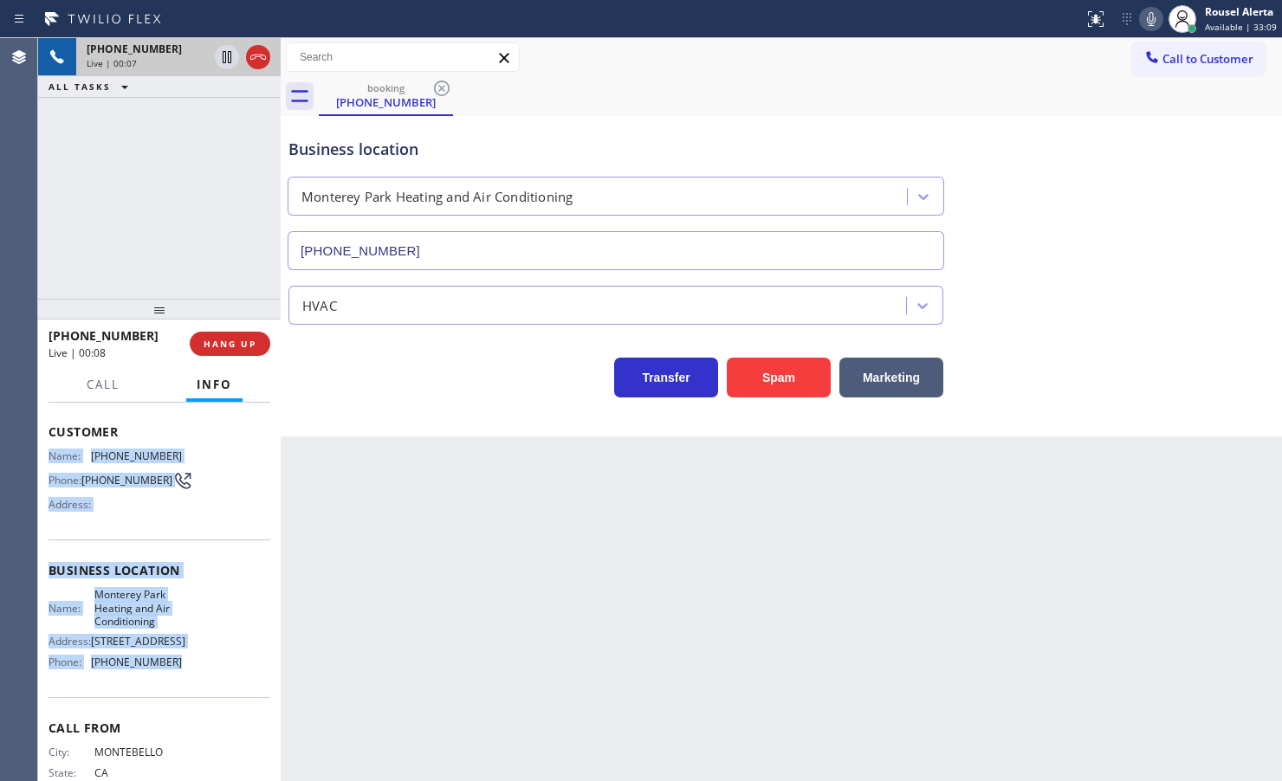
drag, startPoint x: 50, startPoint y: 537, endPoint x: 206, endPoint y: 660, distance: 198.6
click at [206, 660] on div "Context Queue: [Test] All Priority: 1 Customer Name: [PHONE_NUMBER] Phone: [PHO…" at bounding box center [160, 577] width 222 height 501
copy div "Name: [PHONE_NUMBER] Phone: [PHONE_NUMBER] Address: Business location Name: [GE…"
click at [226, 63] on icon at bounding box center [227, 57] width 21 height 21
drag, startPoint x: 1158, startPoint y: 24, endPoint x: 1178, endPoint y: 37, distance: 23.8
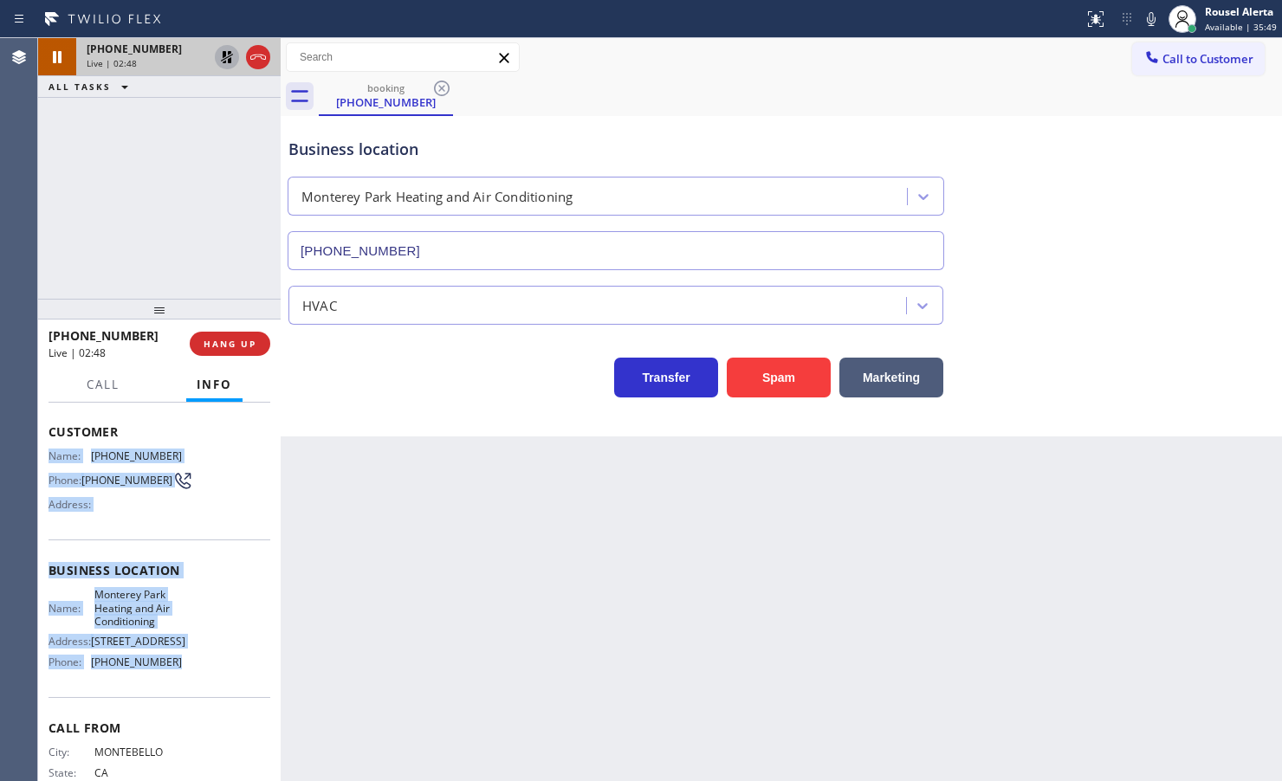
click at [1158, 24] on icon at bounding box center [1151, 19] width 21 height 21
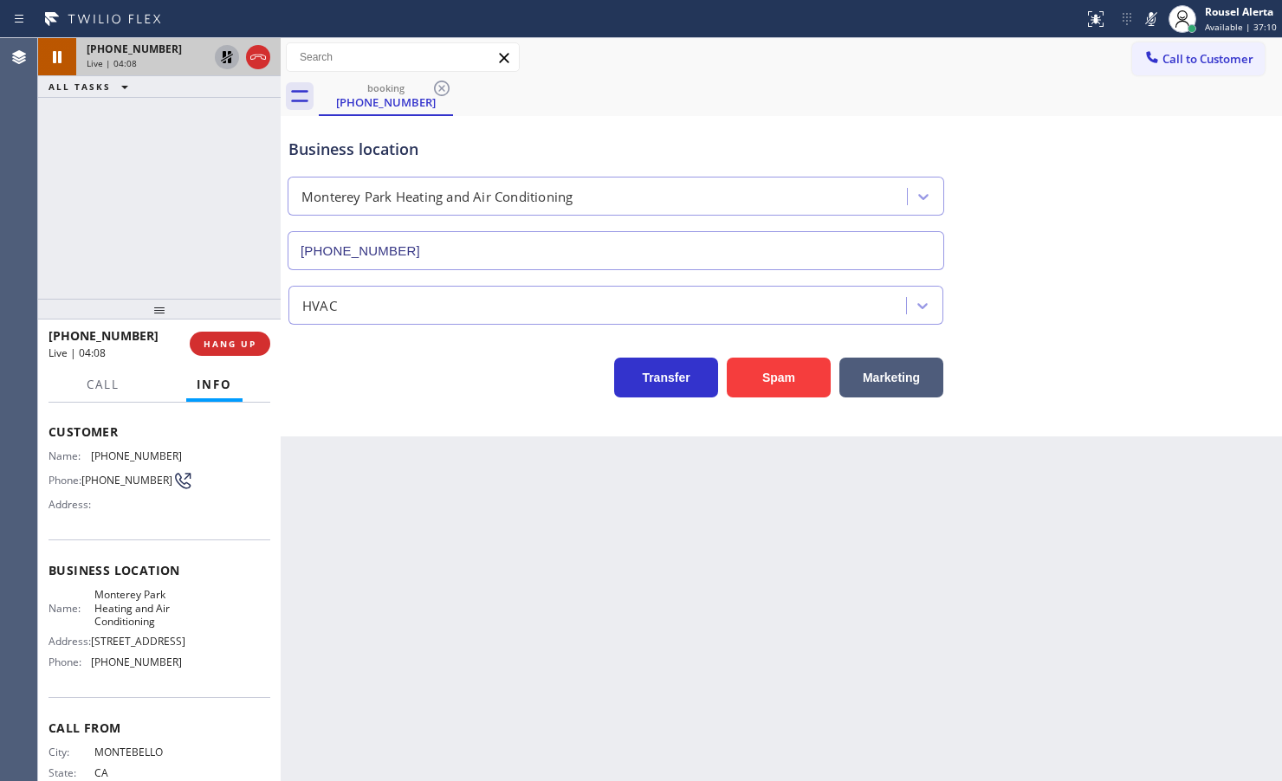
drag, startPoint x: 524, startPoint y: 548, endPoint x: 560, endPoint y: 576, distance: 45.7
click at [525, 548] on div "Back to Dashboard Change Sender ID Customers Technicians Select a contact Outbo…" at bounding box center [781, 409] width 1001 height 743
click at [222, 166] on div "[PHONE_NUMBER] Live | 04:19 ALL TASKS ALL TASKS ACTIVE TASKS TASKS IN WRAP UP" at bounding box center [159, 168] width 243 height 261
drag, startPoint x: 222, startPoint y: 59, endPoint x: 232, endPoint y: 54, distance: 11.6
click at [222, 59] on icon at bounding box center [227, 57] width 21 height 21
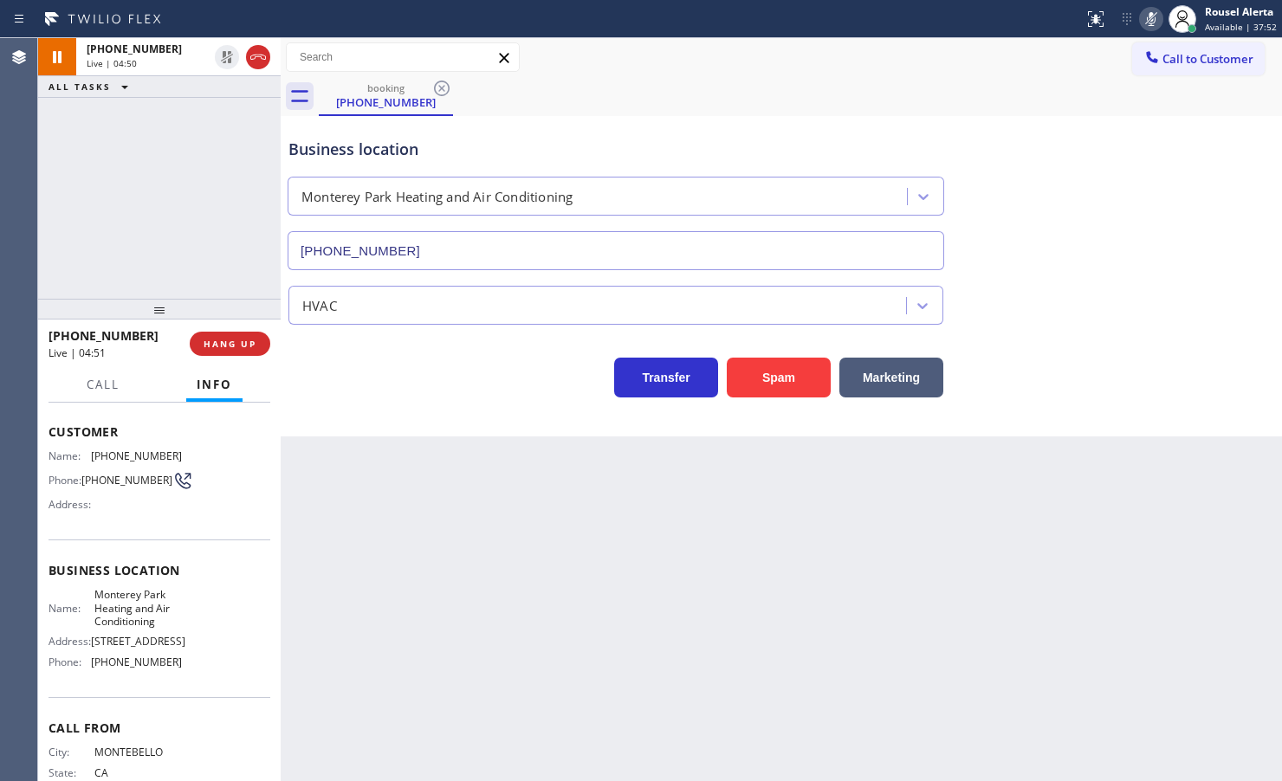
click at [1154, 15] on icon at bounding box center [1151, 19] width 9 height 14
click at [228, 56] on icon at bounding box center [227, 57] width 12 height 12
click at [176, 184] on div "[PHONE_NUMBER] Live | 07:27 ALL TASKS ALL TASKS ACTIVE TASKS TASKS IN WRAP UP" at bounding box center [159, 168] width 243 height 261
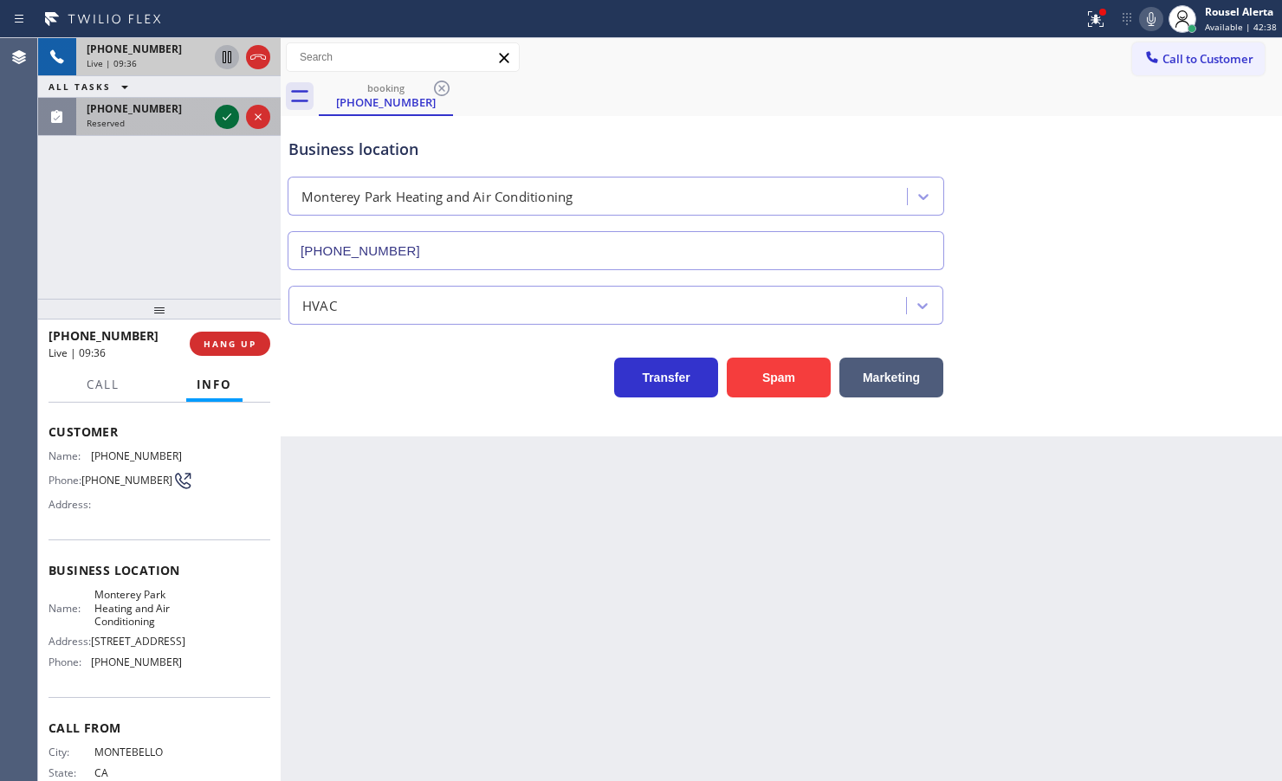
click at [222, 118] on icon at bounding box center [227, 117] width 21 height 21
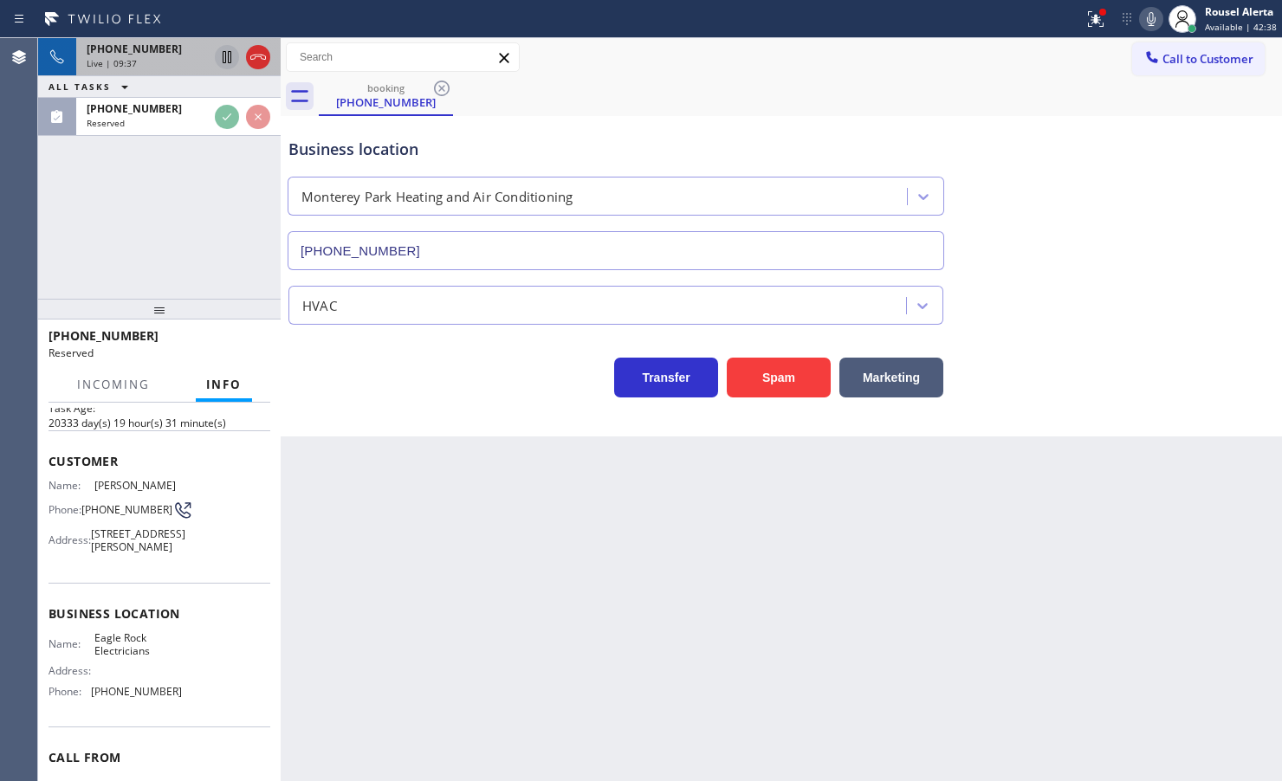
scroll to position [109, 0]
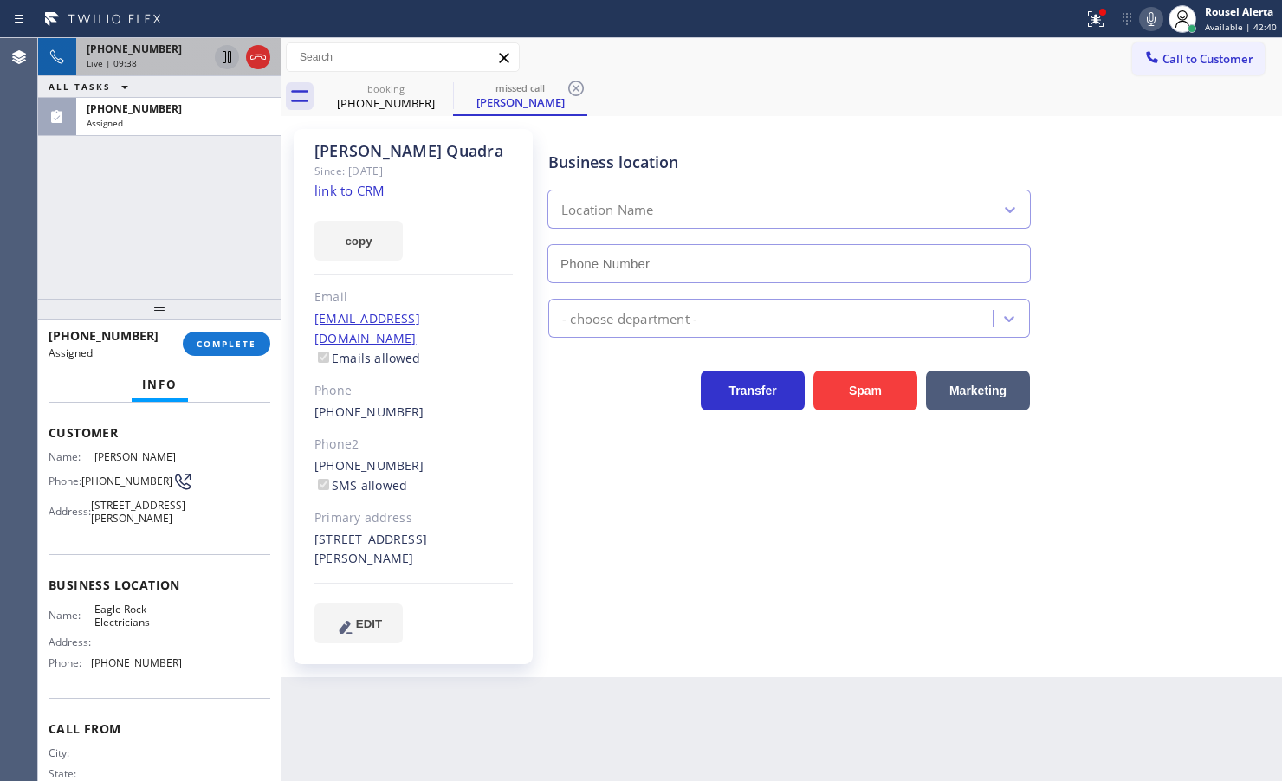
type input "[PHONE_NUMBER]"
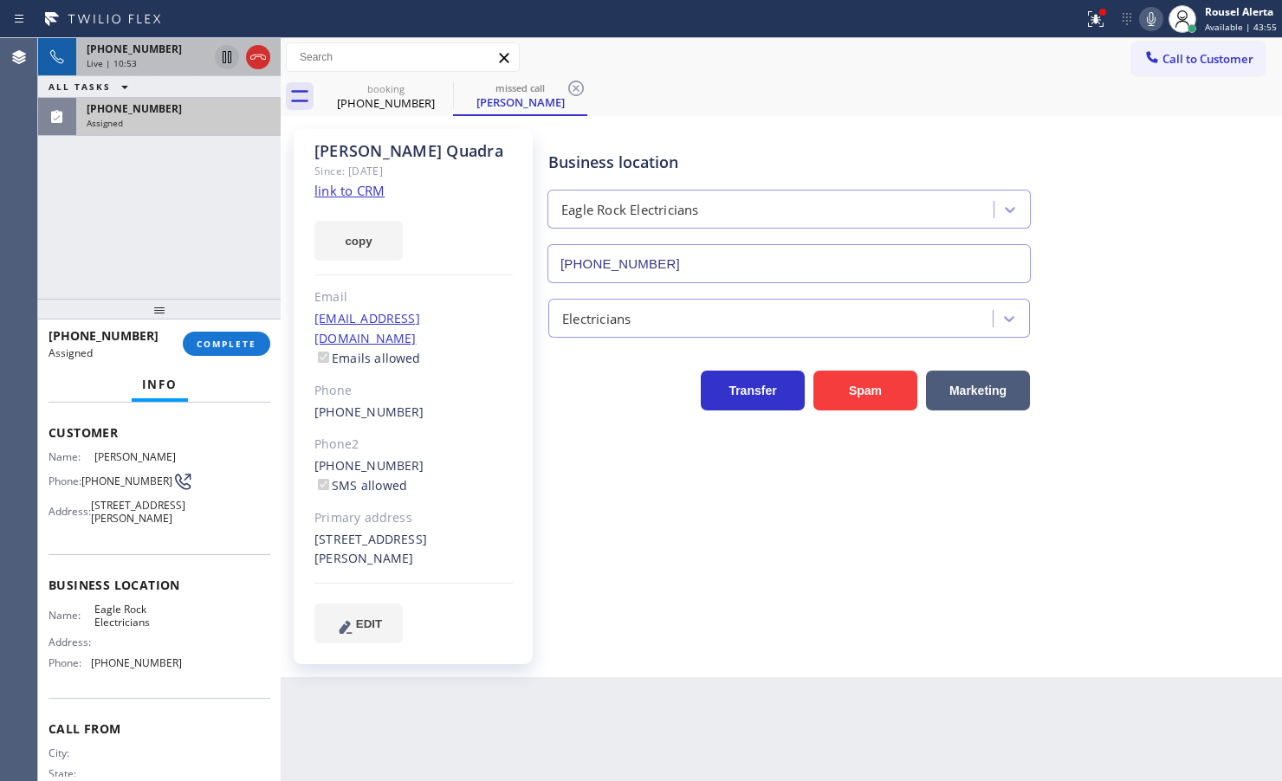
click at [117, 104] on span "[PHONE_NUMBER]" at bounding box center [134, 108] width 95 height 15
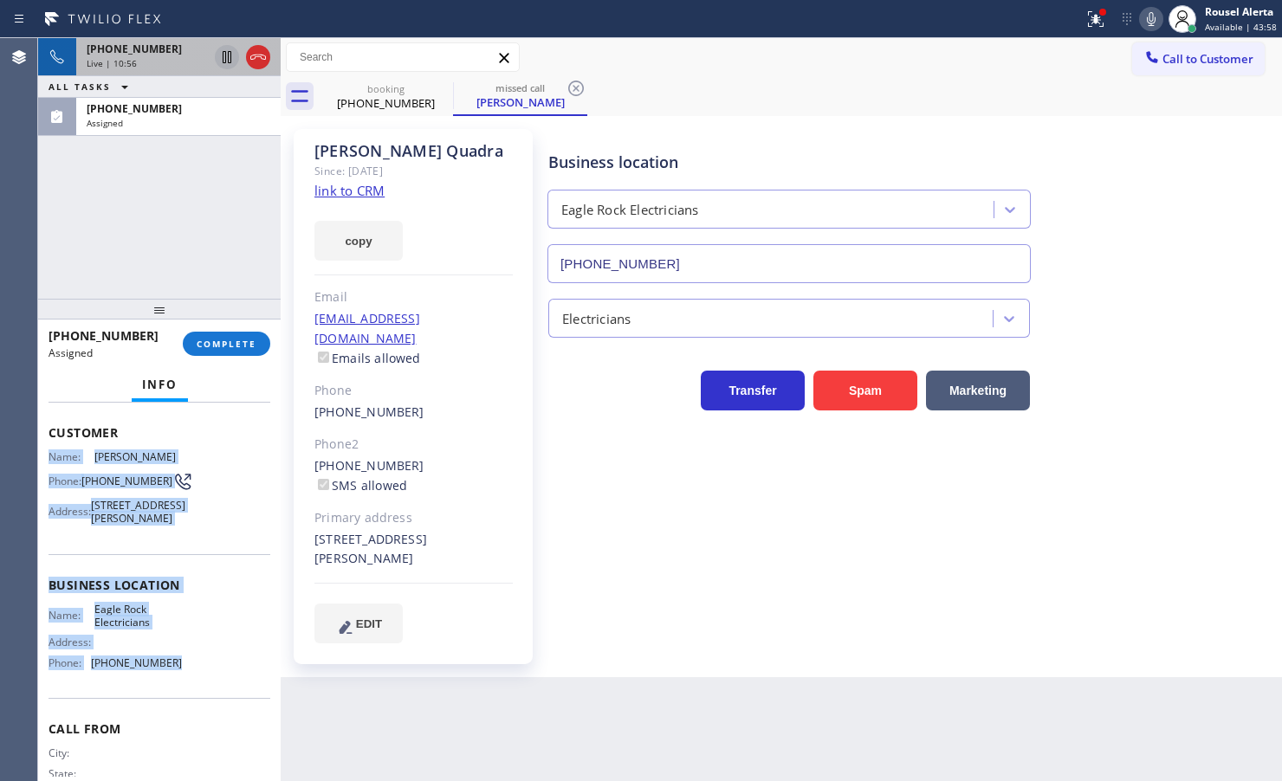
drag, startPoint x: 45, startPoint y: 447, endPoint x: 191, endPoint y: 682, distance: 276.6
click at [191, 682] on div "Context Queue: Electrical Priority: 0 Task Age: [DEMOGRAPHIC_DATA] minute(s) Cu…" at bounding box center [159, 592] width 243 height 378
copy div "Name: [PERSON_NAME] Phone: [PHONE_NUMBER] Address: [STREET_ADDRESS][PERSON_NAME…"
click at [253, 352] on button "COMPLETE" at bounding box center [226, 344] width 87 height 24
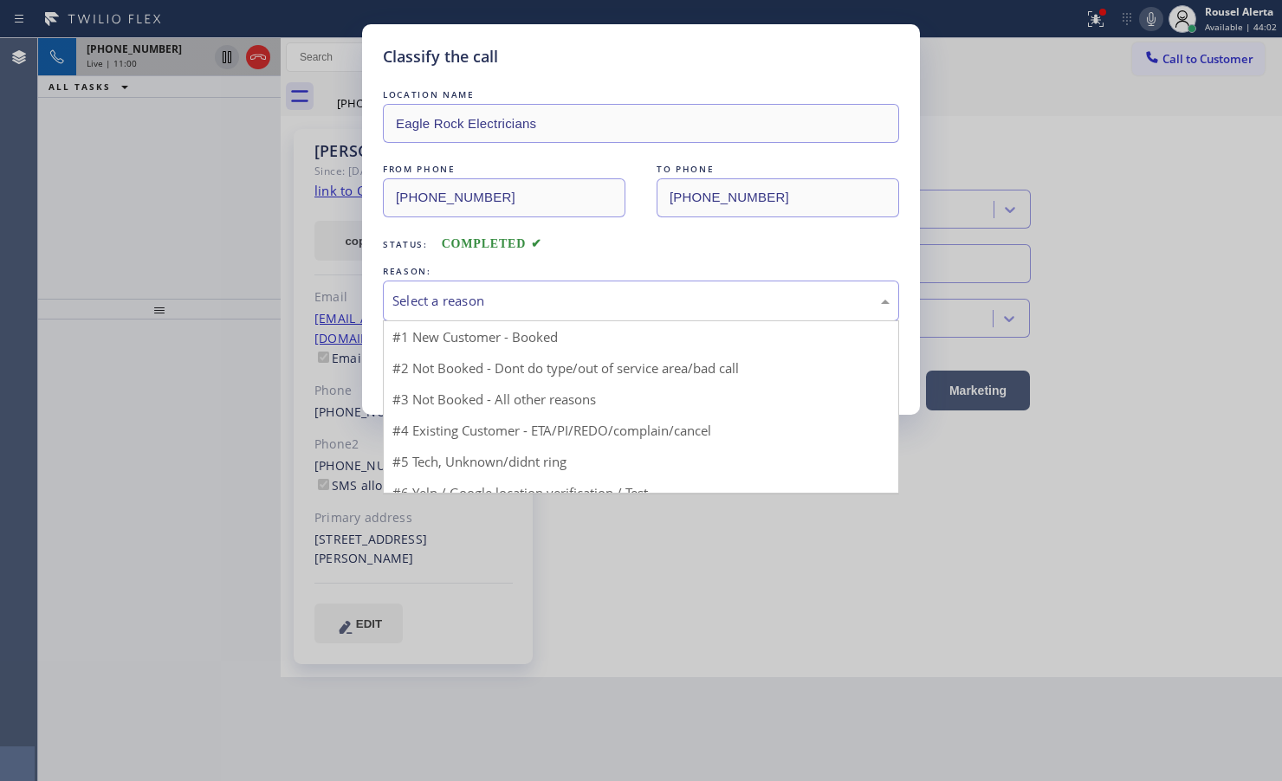
click at [442, 294] on div "Select a reason" at bounding box center [640, 301] width 497 height 20
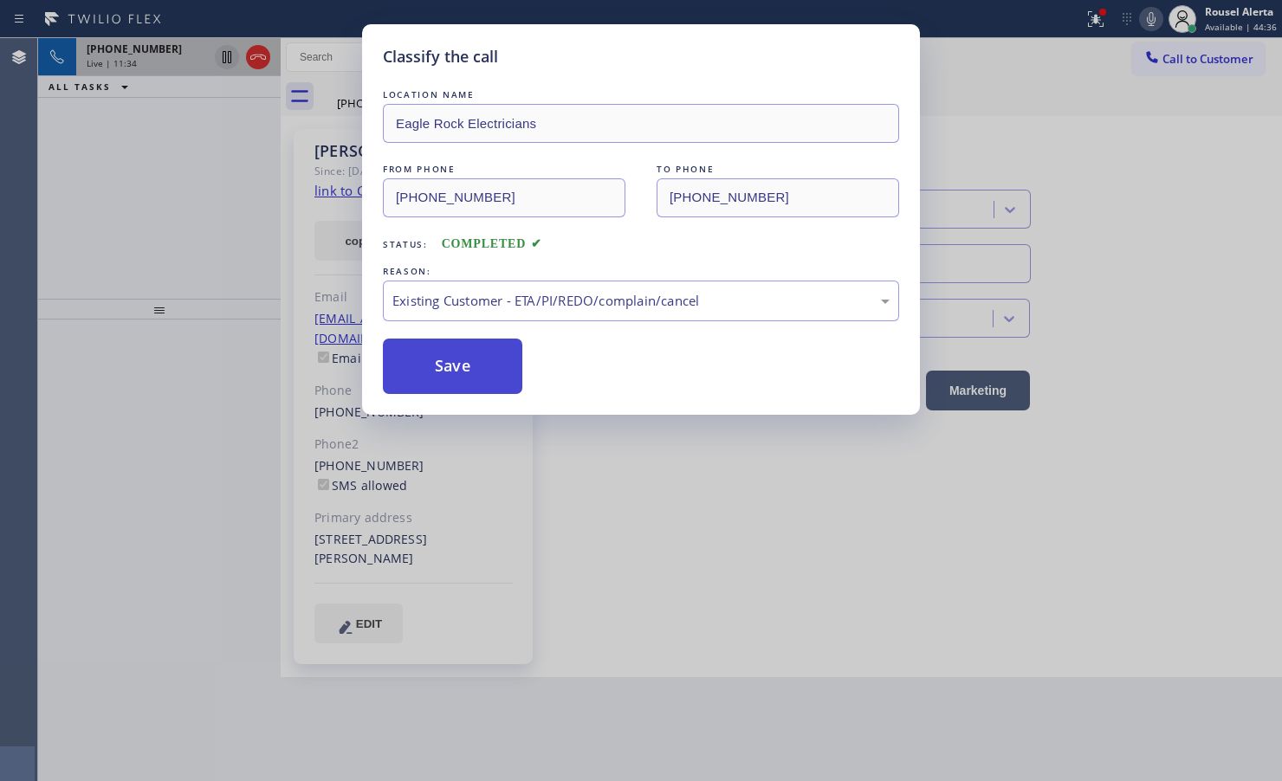
click at [462, 382] on button "Save" at bounding box center [452, 366] width 139 height 55
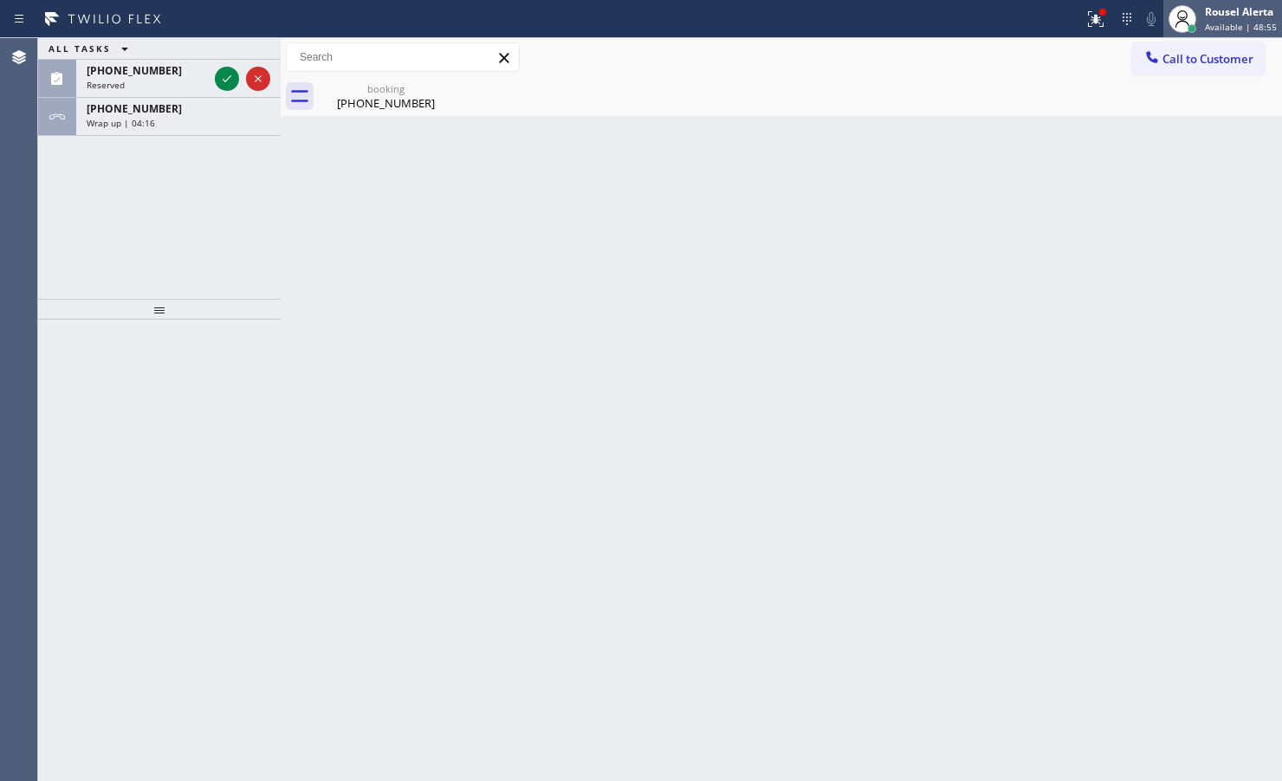
click at [1218, 14] on div "Rousel Alerta" at bounding box center [1241, 11] width 72 height 15
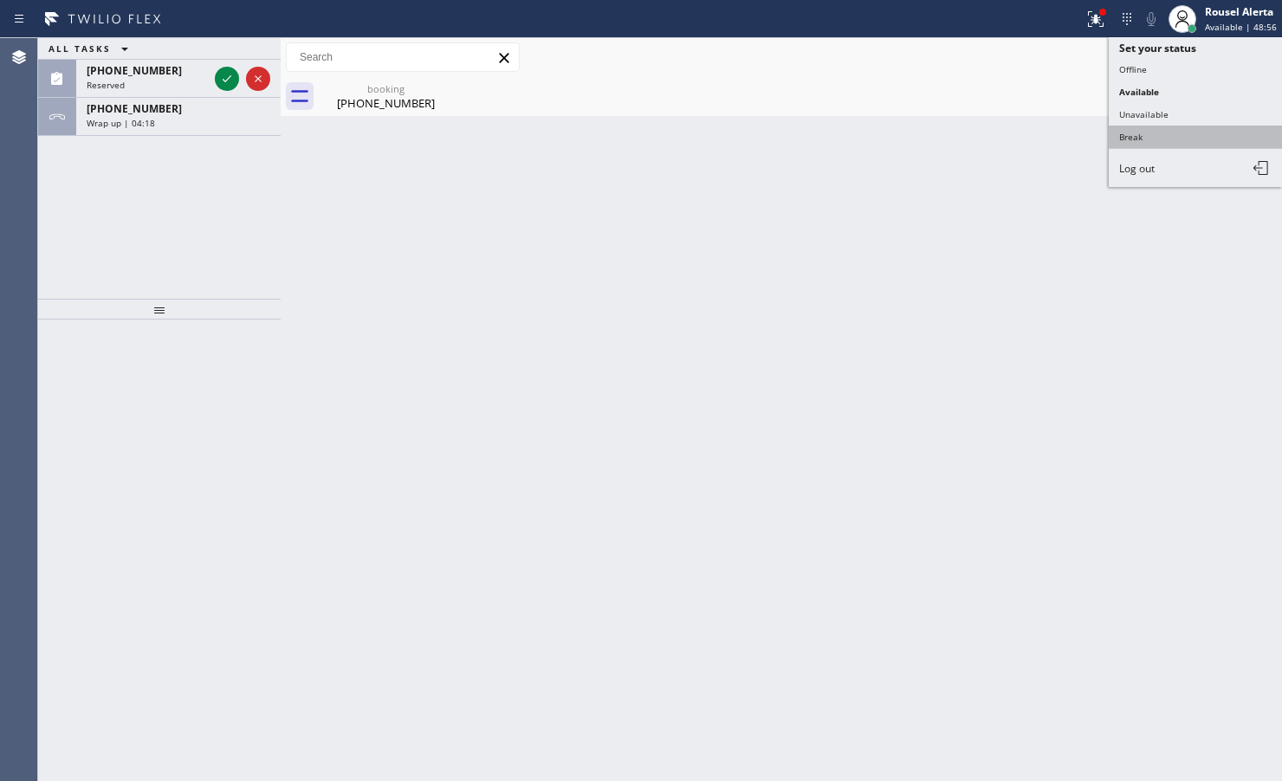
click at [1187, 134] on button "Break" at bounding box center [1195, 137] width 173 height 23
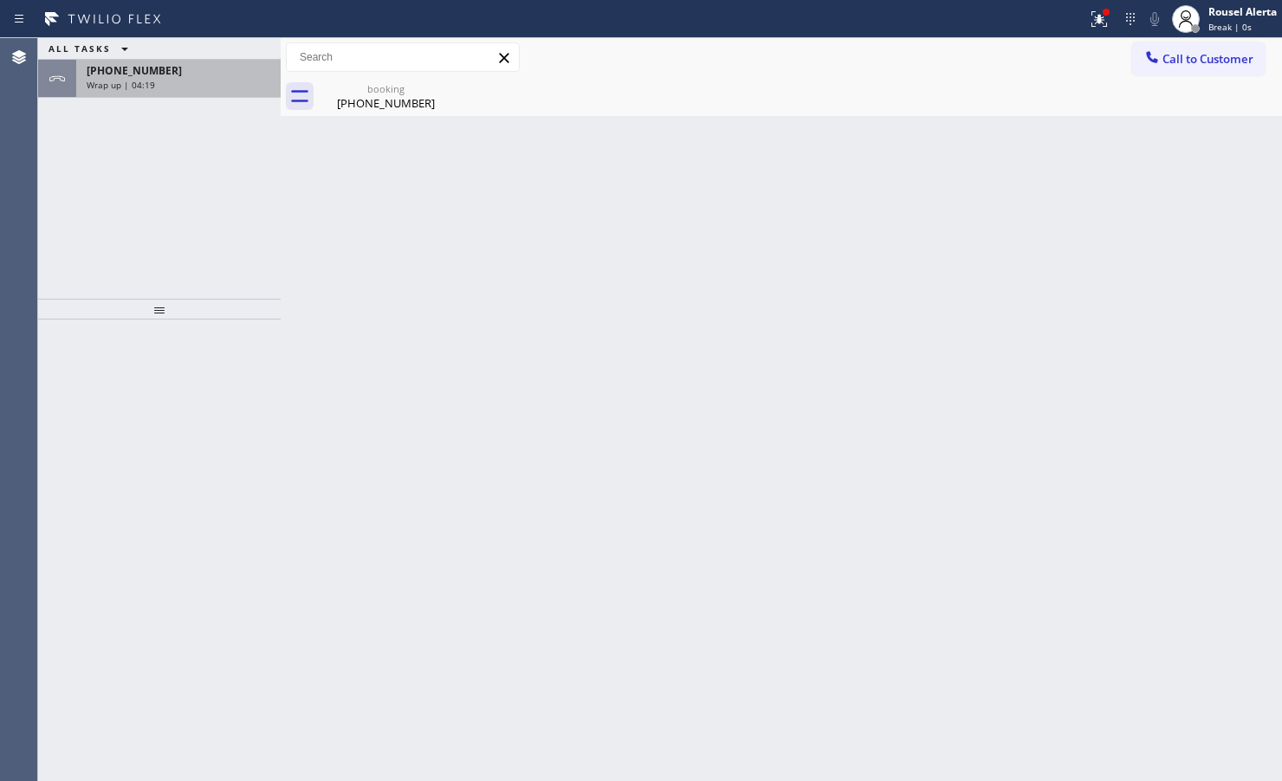
click at [223, 83] on div "Wrap up | 04:19" at bounding box center [179, 85] width 184 height 12
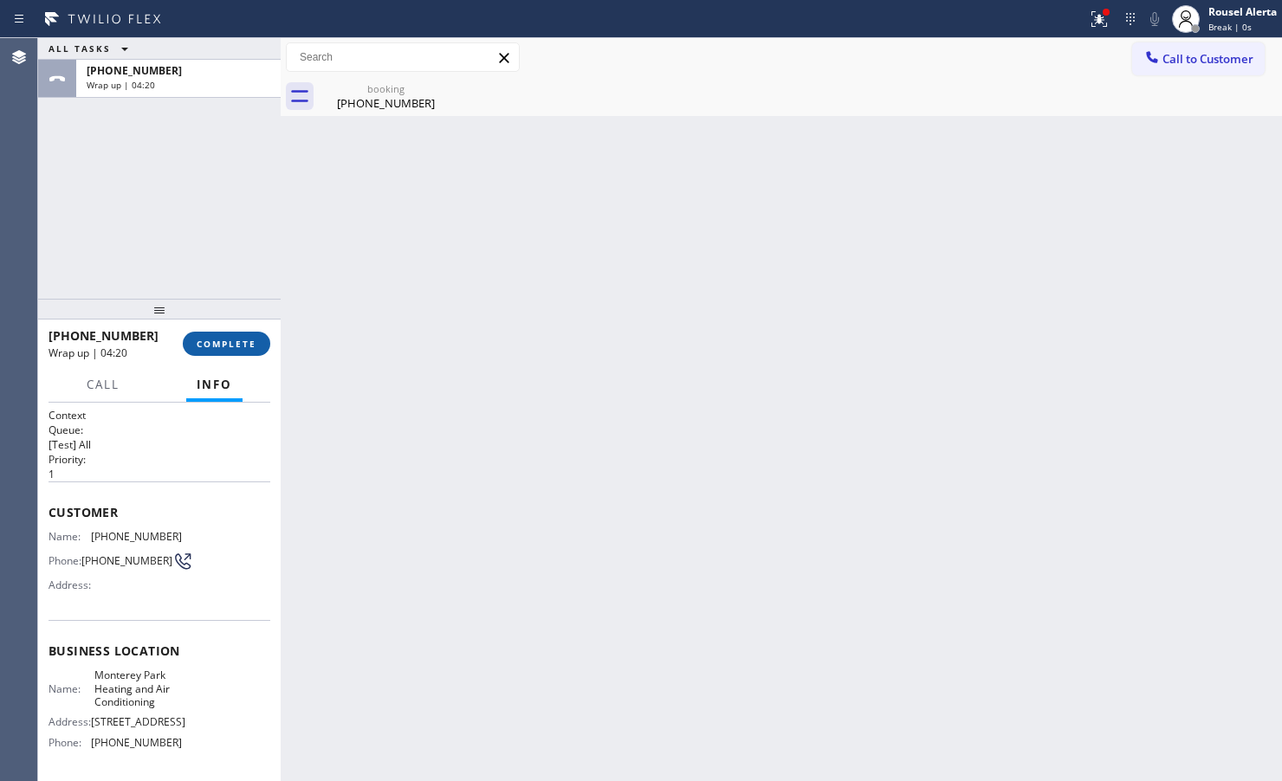
click at [236, 348] on span "COMPLETE" at bounding box center [227, 344] width 60 height 12
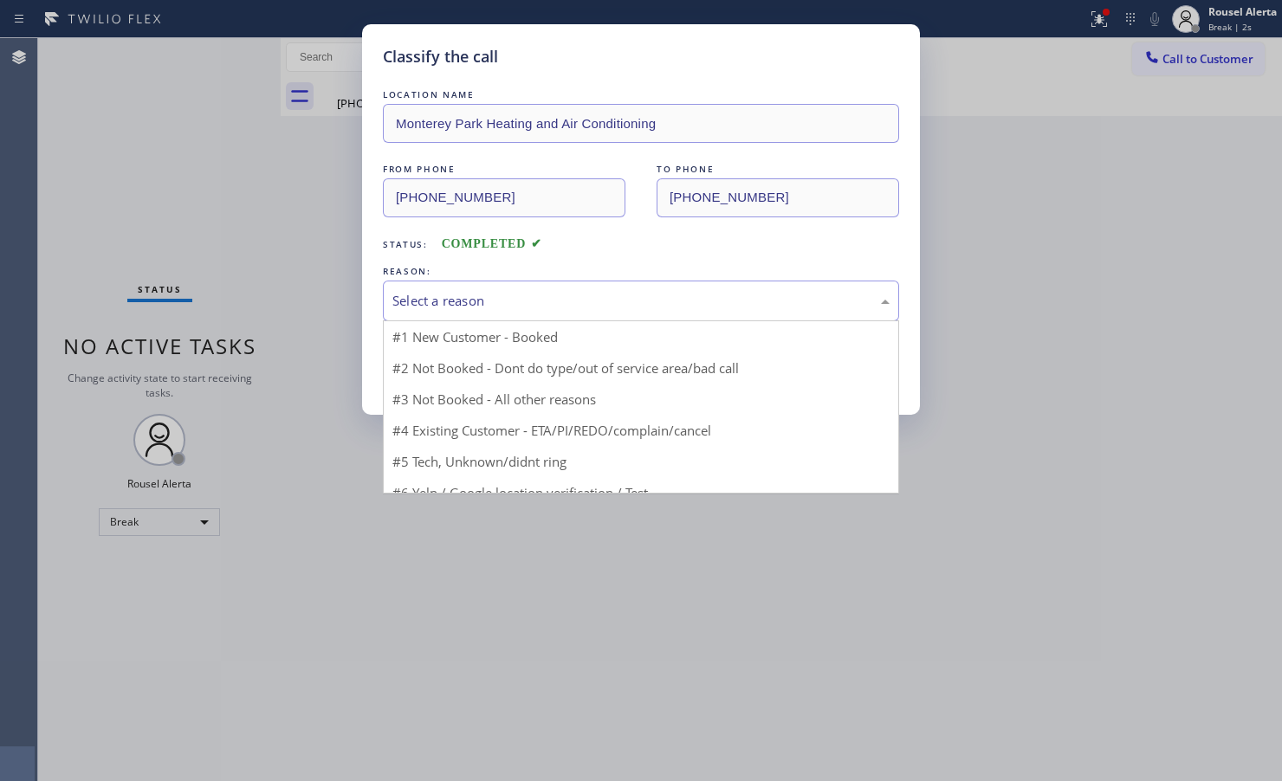
click at [511, 318] on div "Select a reason" at bounding box center [641, 301] width 516 height 41
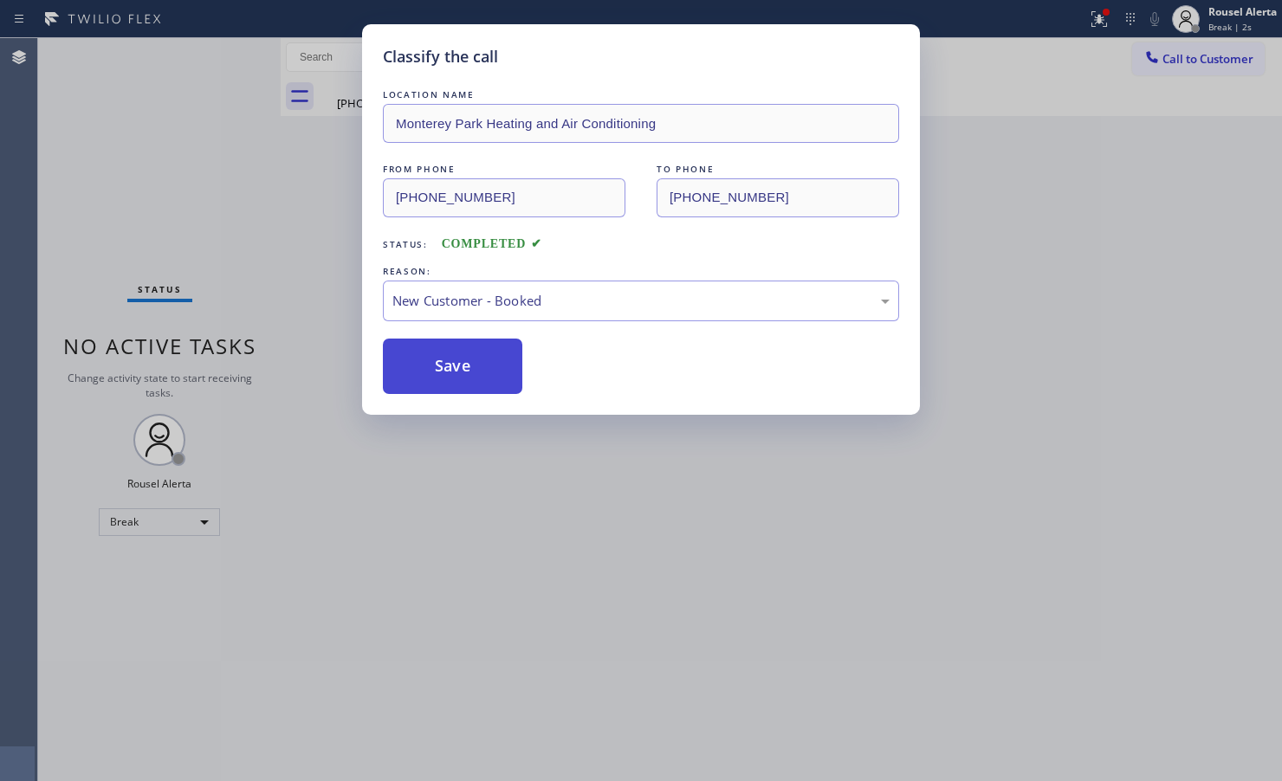
click at [482, 362] on button "Save" at bounding box center [452, 366] width 139 height 55
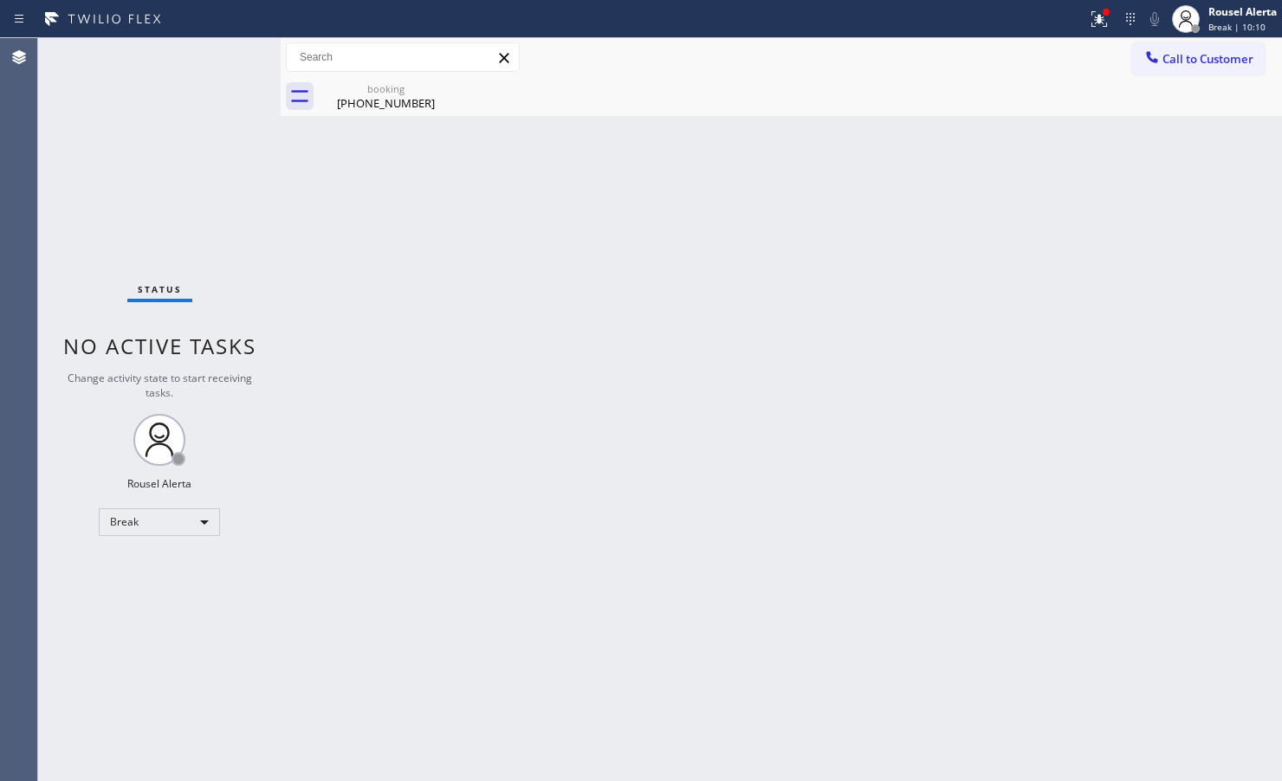
click at [404, 334] on div "Back to Dashboard Change Sender ID Customers Technicians Select a contact Outbo…" at bounding box center [781, 409] width 1001 height 743
click at [433, 84] on icon at bounding box center [441, 88] width 21 height 21
click at [424, 379] on div "Back to Dashboard Change Sender ID Customers Technicians Select a contact Outbo…" at bounding box center [781, 409] width 1001 height 743
click at [1230, 7] on div "Rousel Alerta" at bounding box center [1242, 11] width 68 height 15
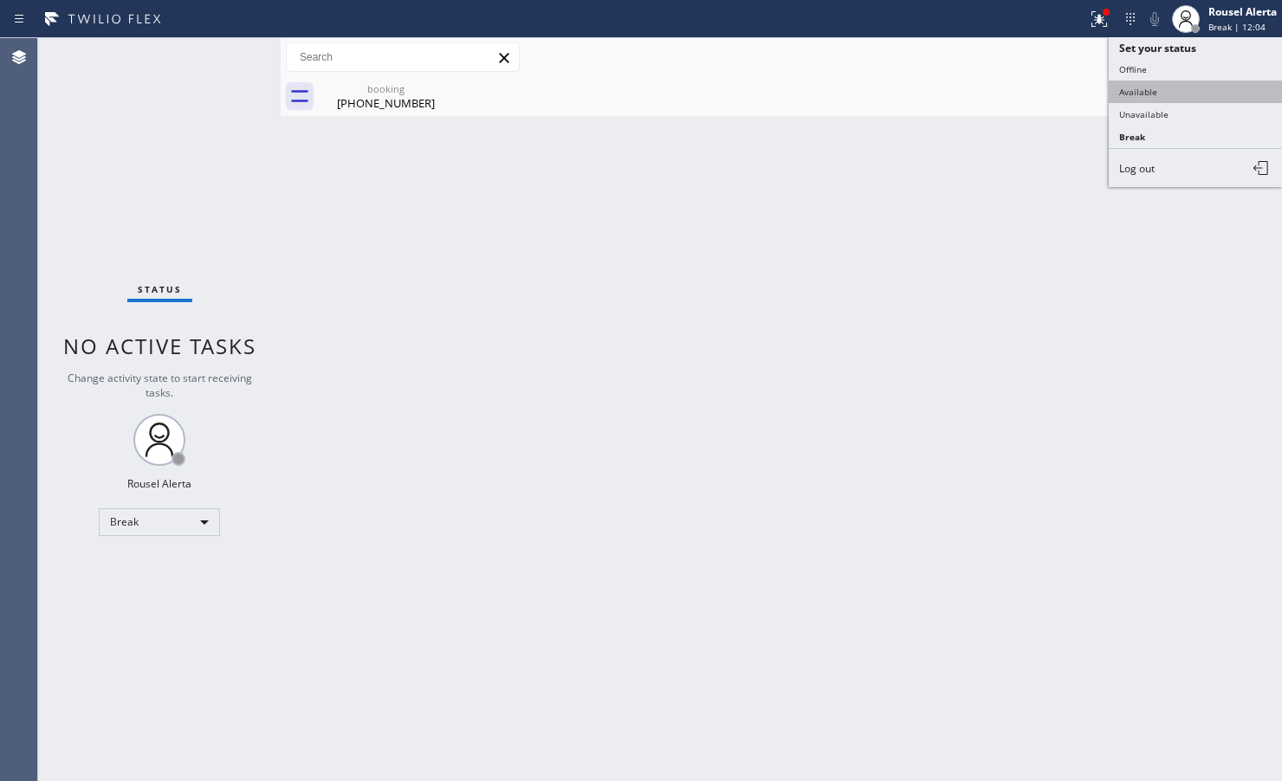
click at [1215, 81] on button "Available" at bounding box center [1195, 92] width 173 height 23
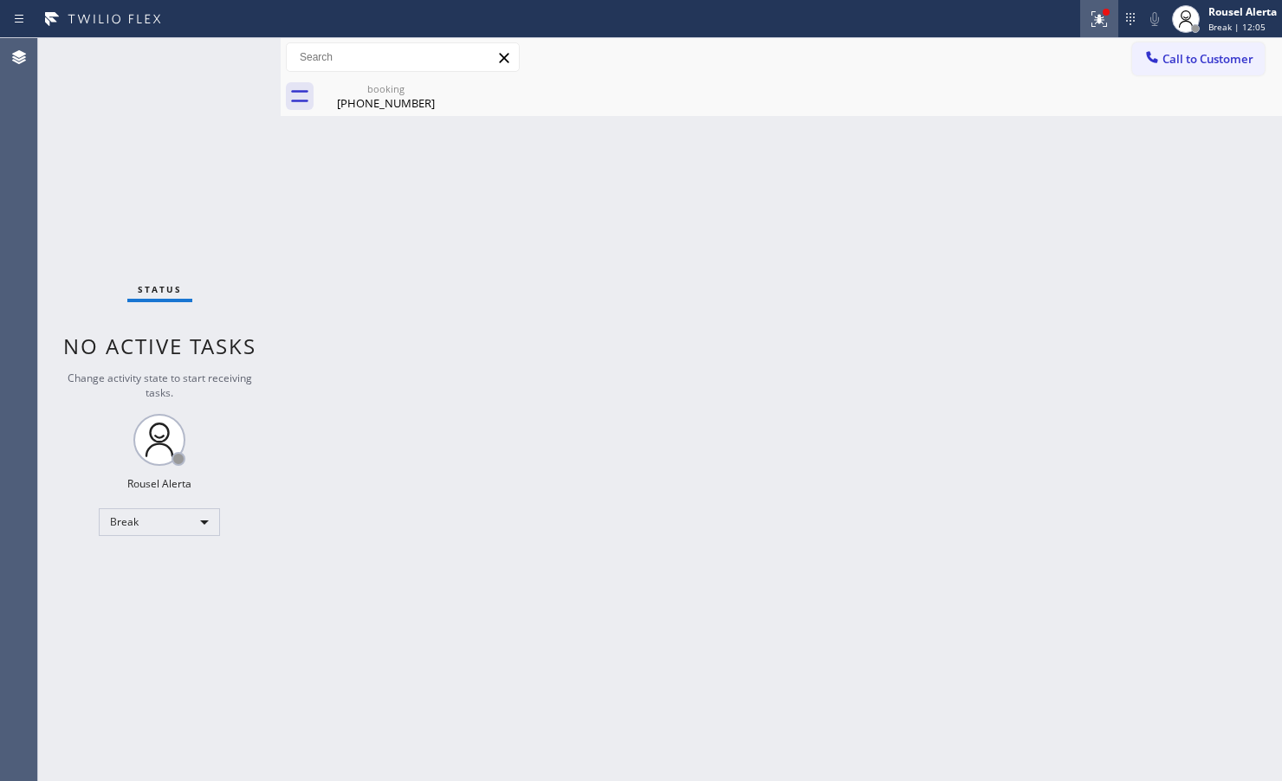
click at [1104, 24] on icon at bounding box center [1099, 19] width 21 height 21
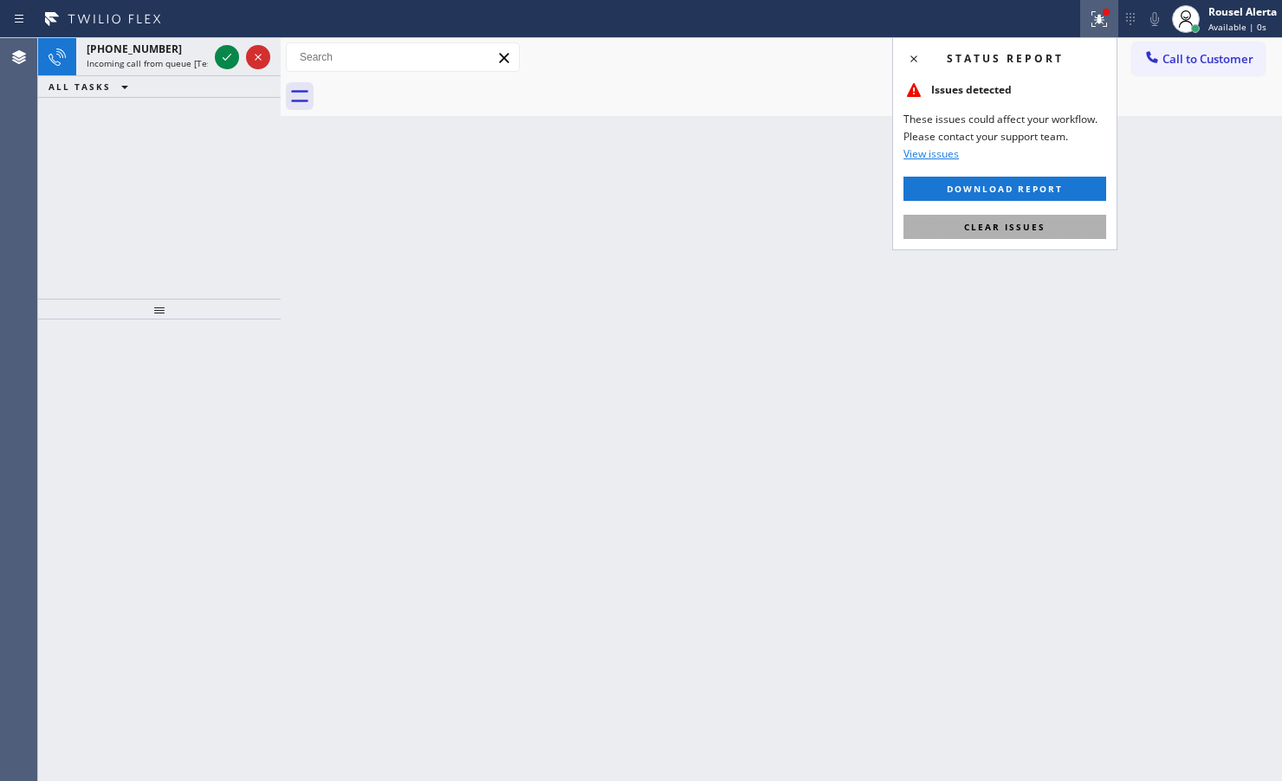
click at [1064, 218] on button "Clear issues" at bounding box center [1004, 227] width 203 height 24
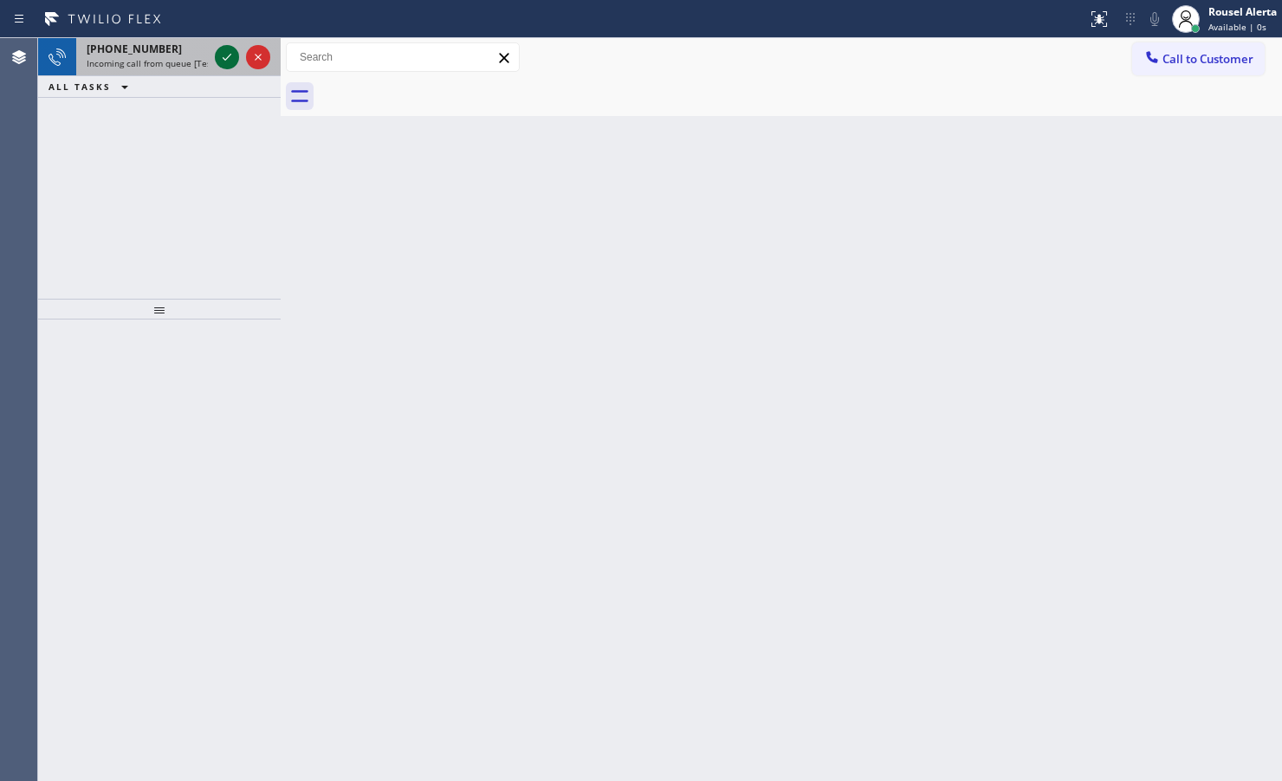
click at [219, 57] on icon at bounding box center [227, 57] width 21 height 21
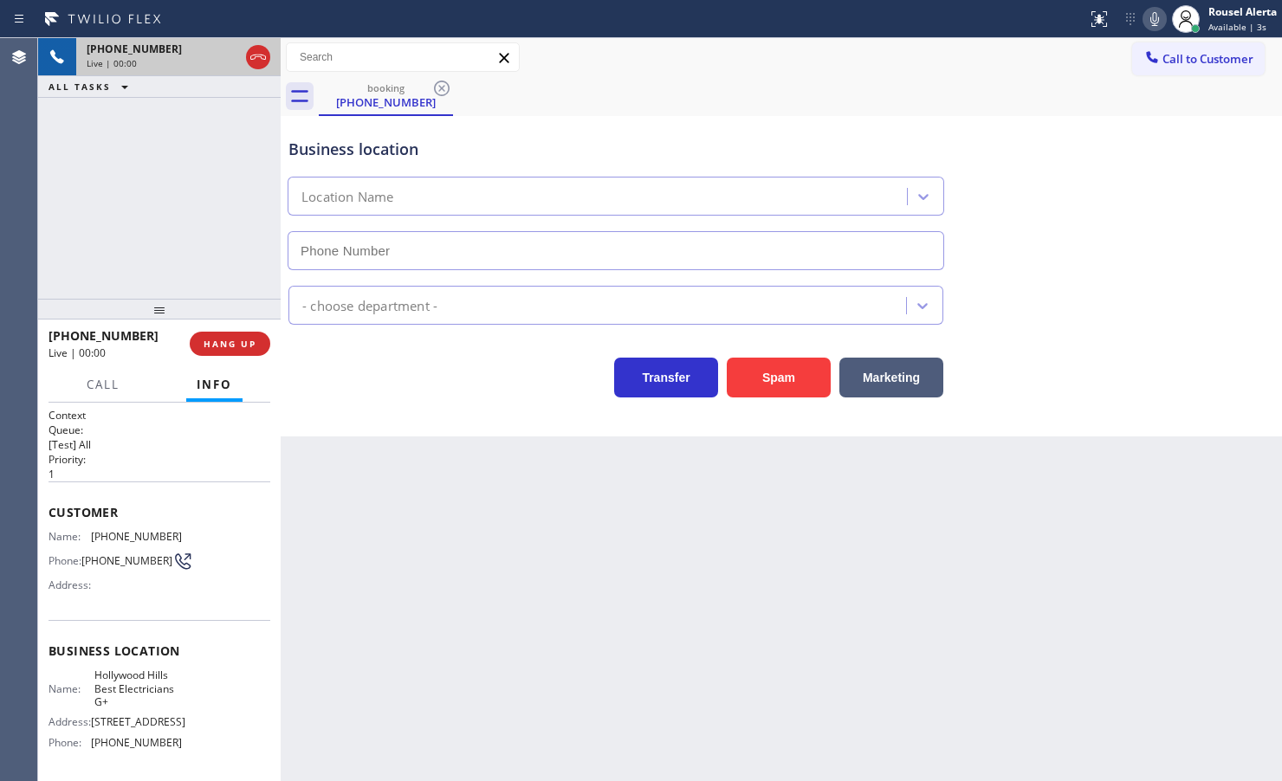
type input "[PHONE_NUMBER]"
click at [139, 149] on div "[PHONE_NUMBER] Live | 00:07 ALL TASKS ALL TASKS ACTIVE TASKS TASKS IN WRAP UP" at bounding box center [159, 168] width 243 height 261
click at [443, 511] on div "Back to Dashboard Change Sender ID Customers Technicians Select a contact Outbo…" at bounding box center [781, 409] width 1001 height 743
click at [217, 163] on div "[PHONE_NUMBER] Live | 00:23 ALL TASKS ALL TASKS ACTIVE TASKS TASKS IN WRAP UP" at bounding box center [159, 168] width 243 height 261
click at [449, 537] on div "Back to Dashboard Change Sender ID Customers Technicians Select a contact Outbo…" at bounding box center [781, 409] width 1001 height 743
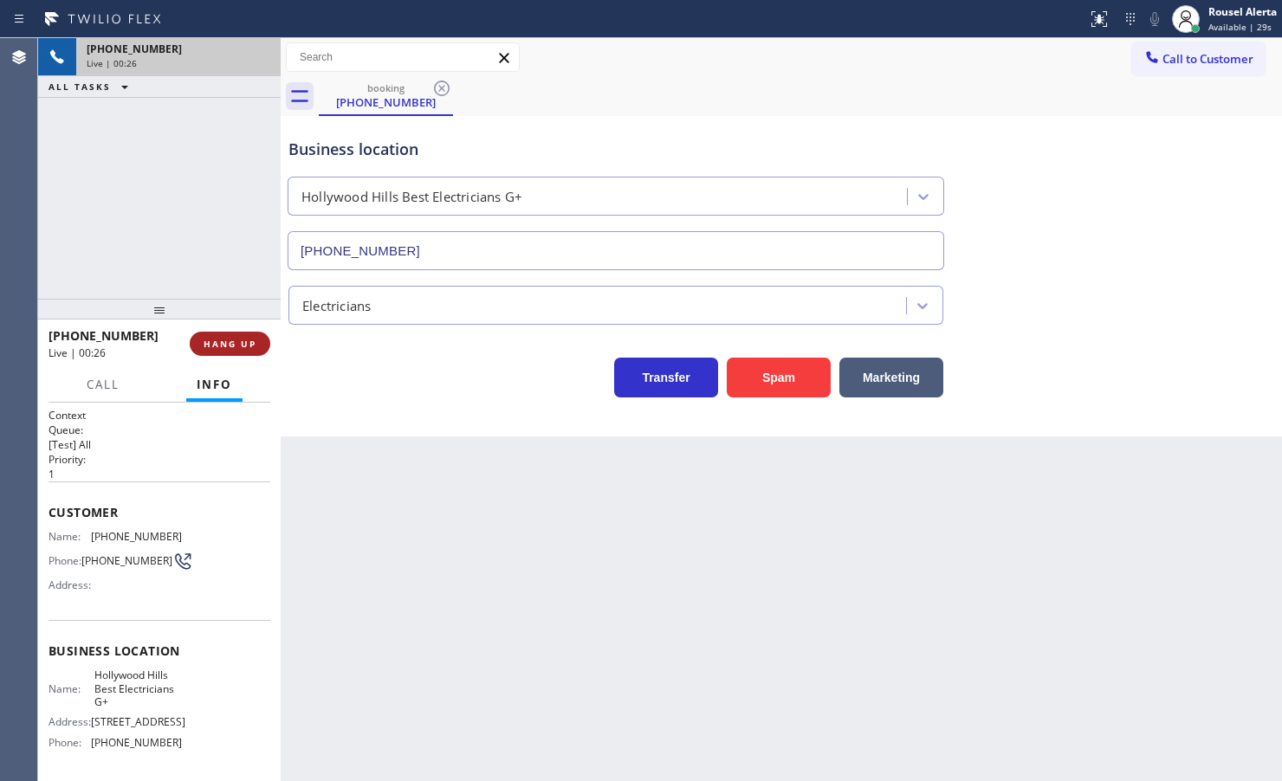
click at [215, 353] on button "HANG UP" at bounding box center [230, 344] width 81 height 24
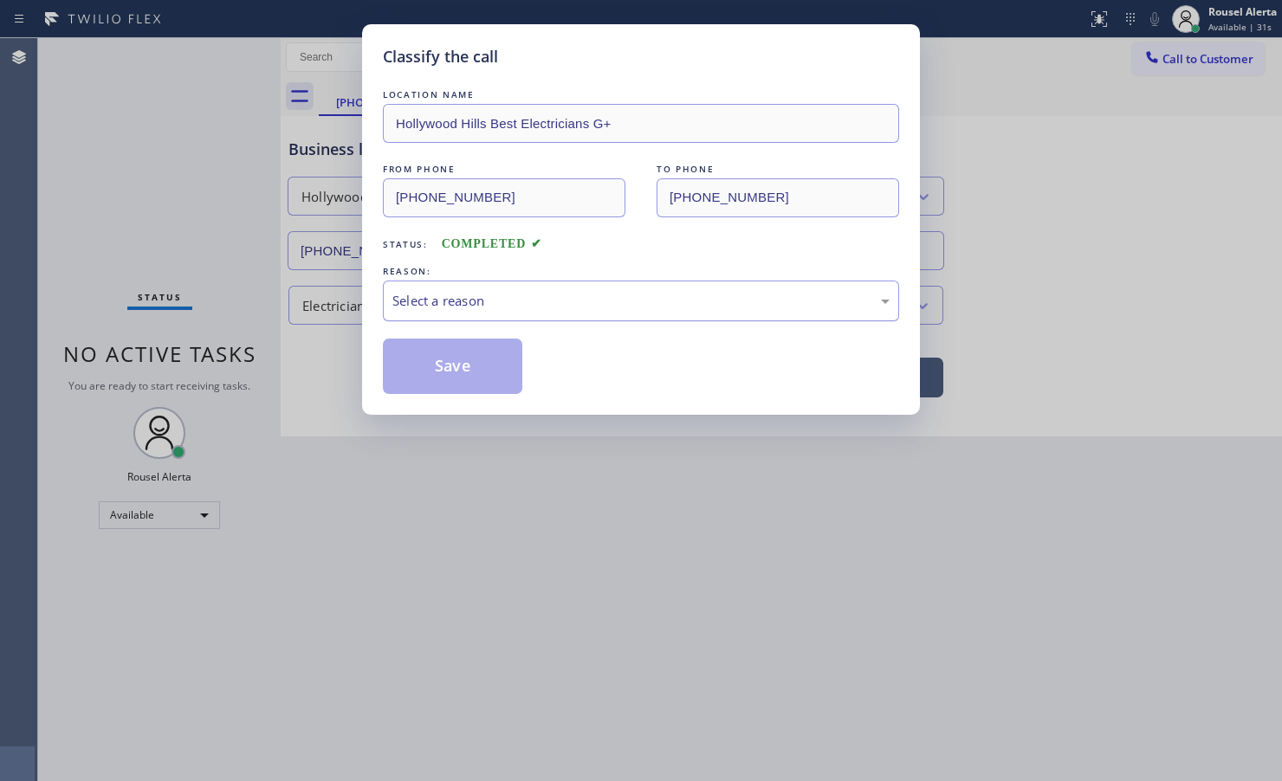
click at [626, 297] on div "Select a reason" at bounding box center [640, 301] width 497 height 20
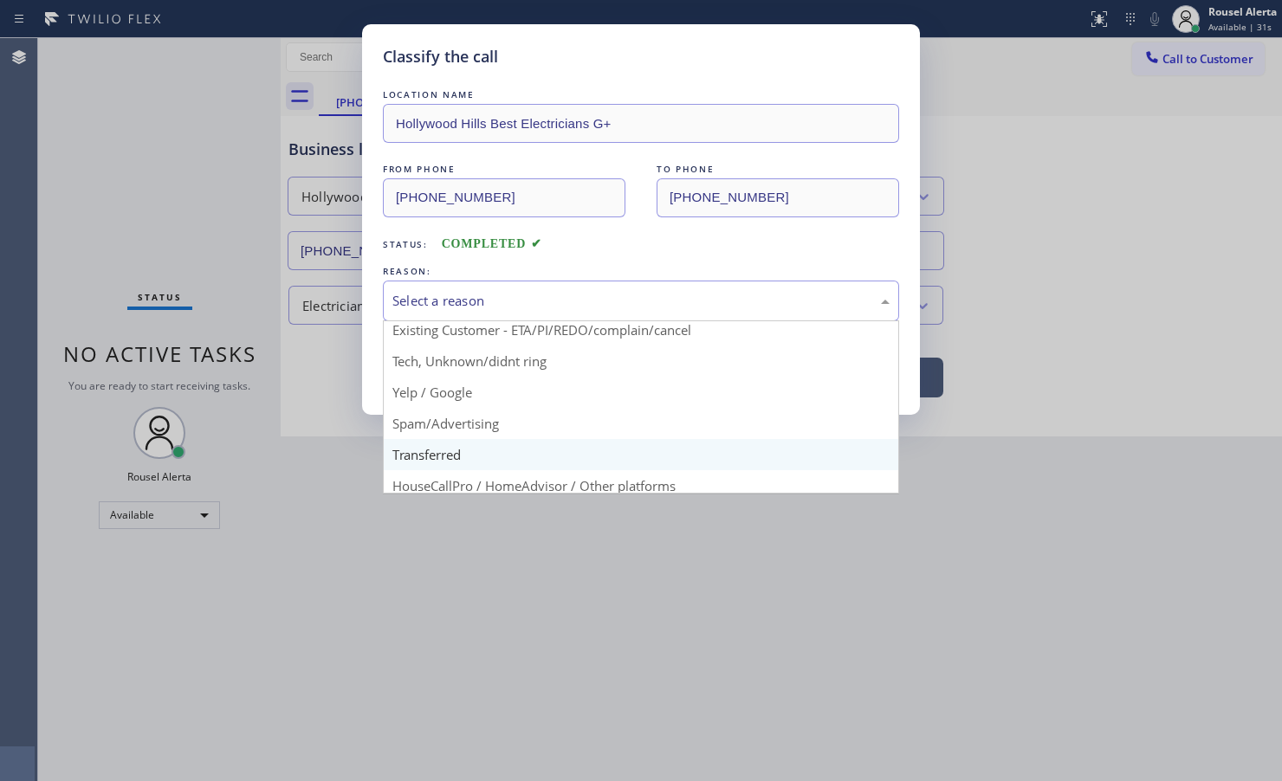
scroll to position [108, 0]
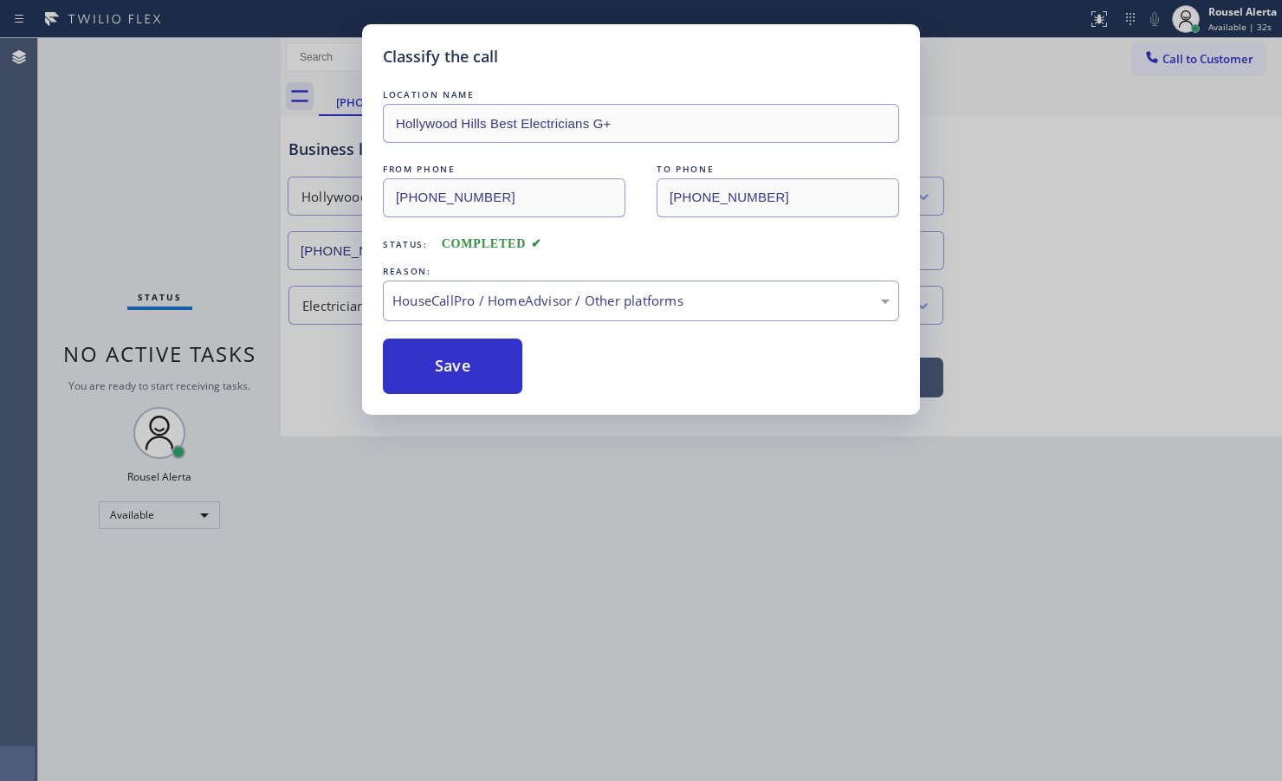
drag, startPoint x: 494, startPoint y: 372, endPoint x: 550, endPoint y: 455, distance: 99.7
click at [492, 371] on button "Save" at bounding box center [452, 366] width 139 height 55
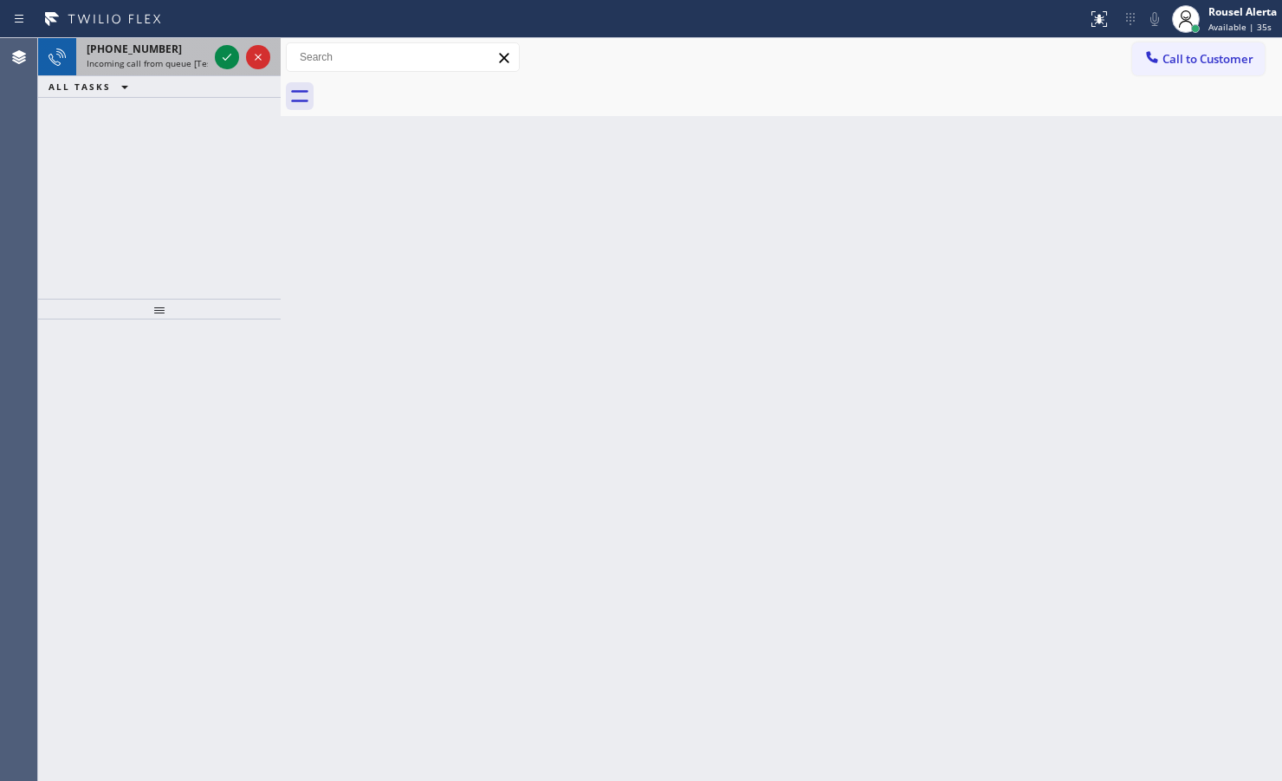
click at [135, 63] on span "Incoming call from queue [Test] All" at bounding box center [159, 63] width 144 height 12
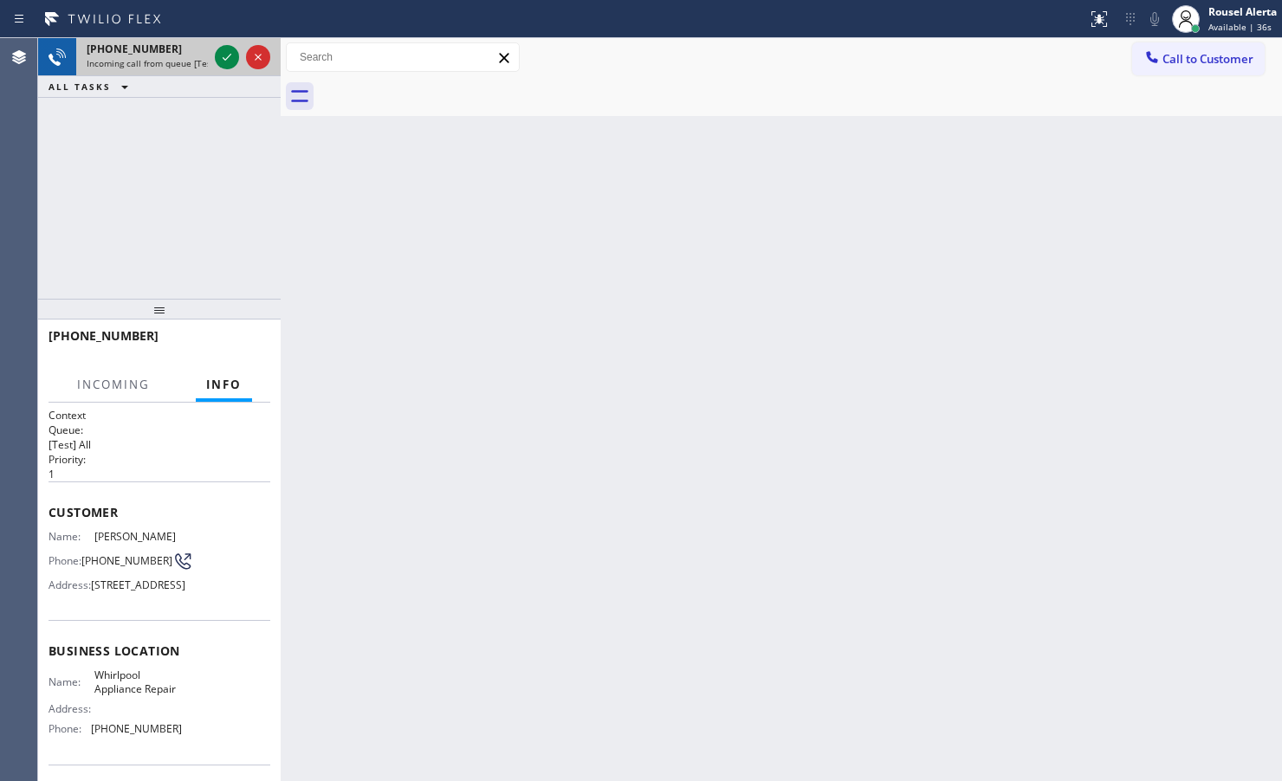
click at [214, 68] on div at bounding box center [242, 57] width 62 height 38
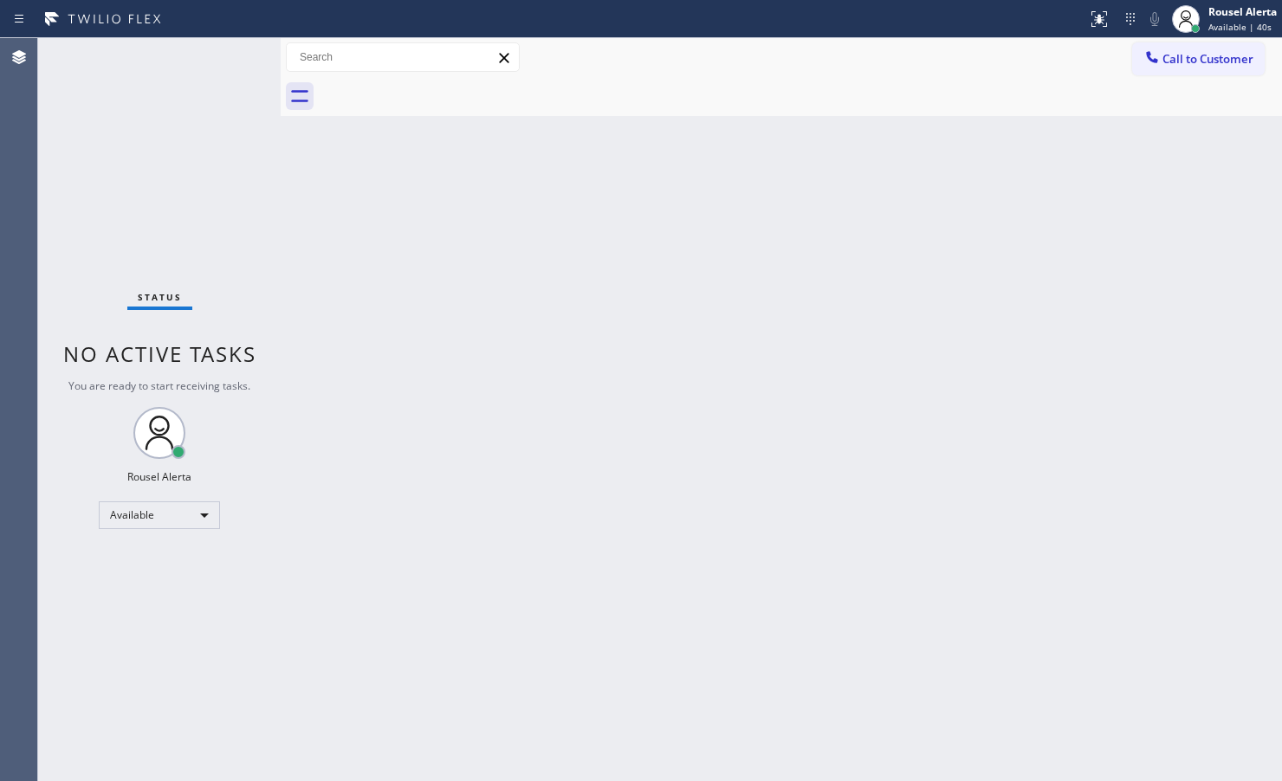
click at [223, 62] on div "Status No active tasks You are ready to start receiving tasks. Rousel Alerta Av…" at bounding box center [159, 409] width 243 height 743
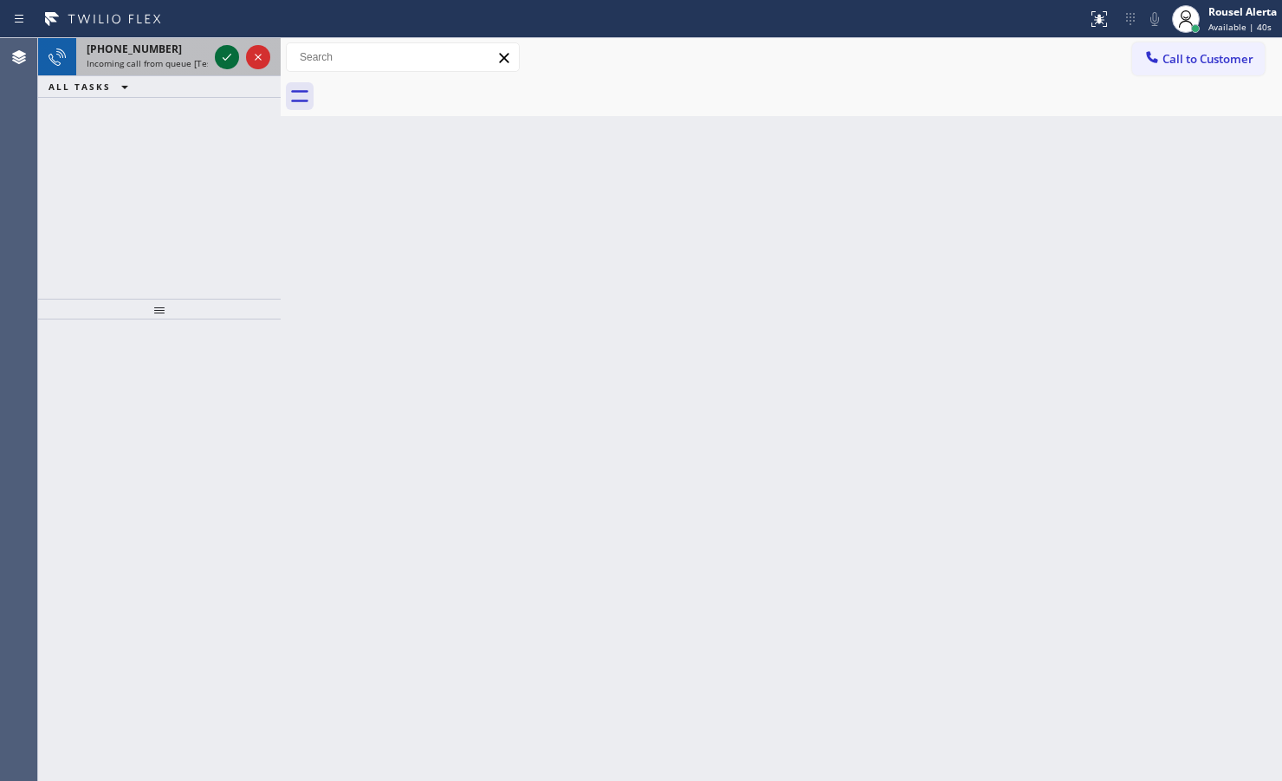
click at [230, 66] on icon at bounding box center [227, 57] width 21 height 21
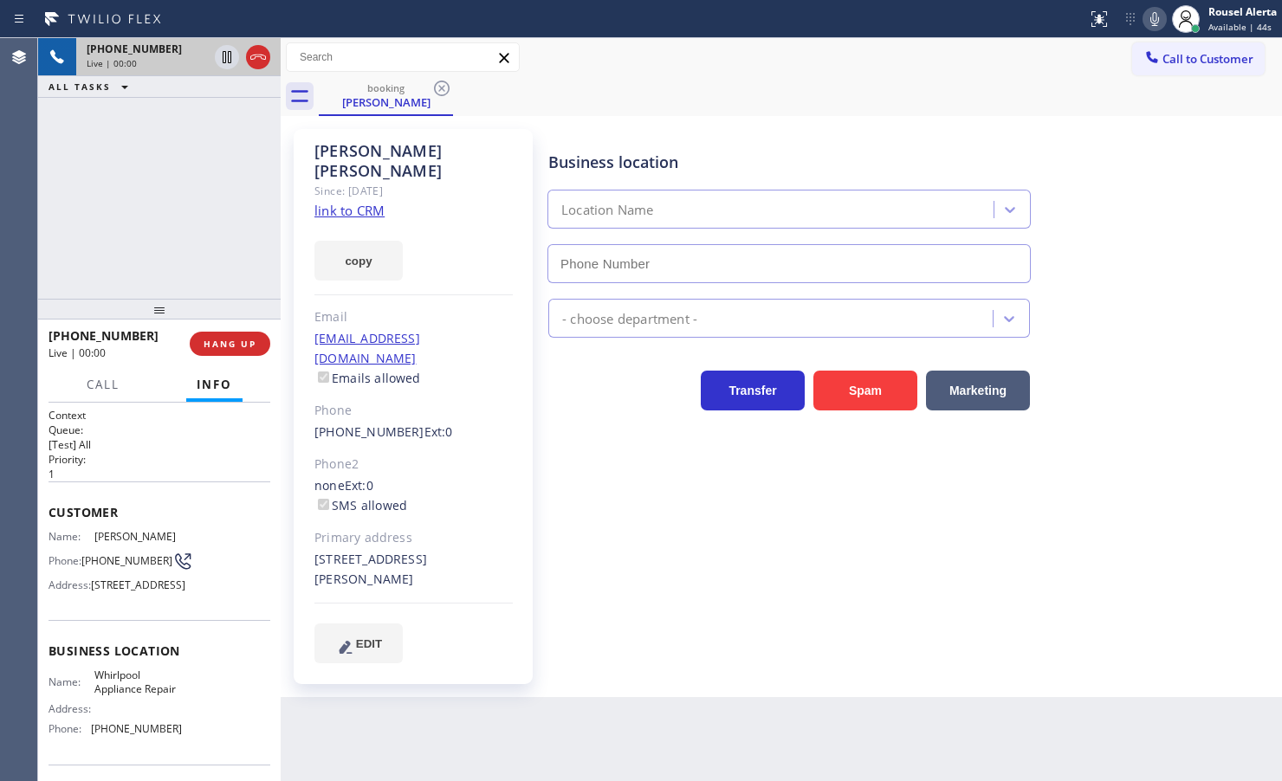
type input "[PHONE_NUMBER]"
click at [357, 202] on link "link to CRM" at bounding box center [349, 210] width 70 height 17
click at [713, 741] on div "Back to Dashboard Change Sender ID Customers Technicians Select a contact Outbo…" at bounding box center [781, 409] width 1001 height 743
click at [210, 243] on div "[PHONE_NUMBER] Live | 05:00 ALL TASKS ALL TASKS ACTIVE TASKS TASKS IN WRAP UP" at bounding box center [159, 168] width 243 height 261
click at [501, 755] on div "Back to Dashboard Change Sender ID Customers Technicians Select a contact Outbo…" at bounding box center [781, 409] width 1001 height 743
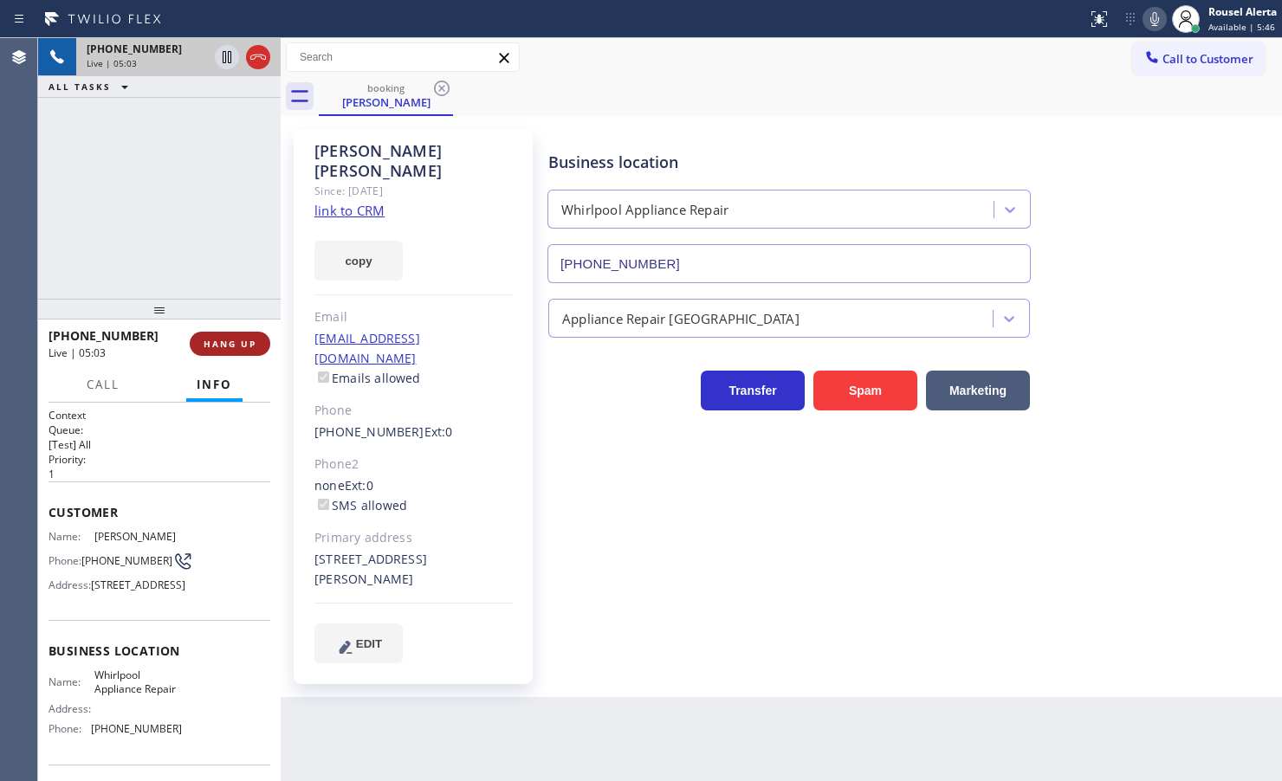
click at [217, 339] on span "HANG UP" at bounding box center [230, 344] width 53 height 12
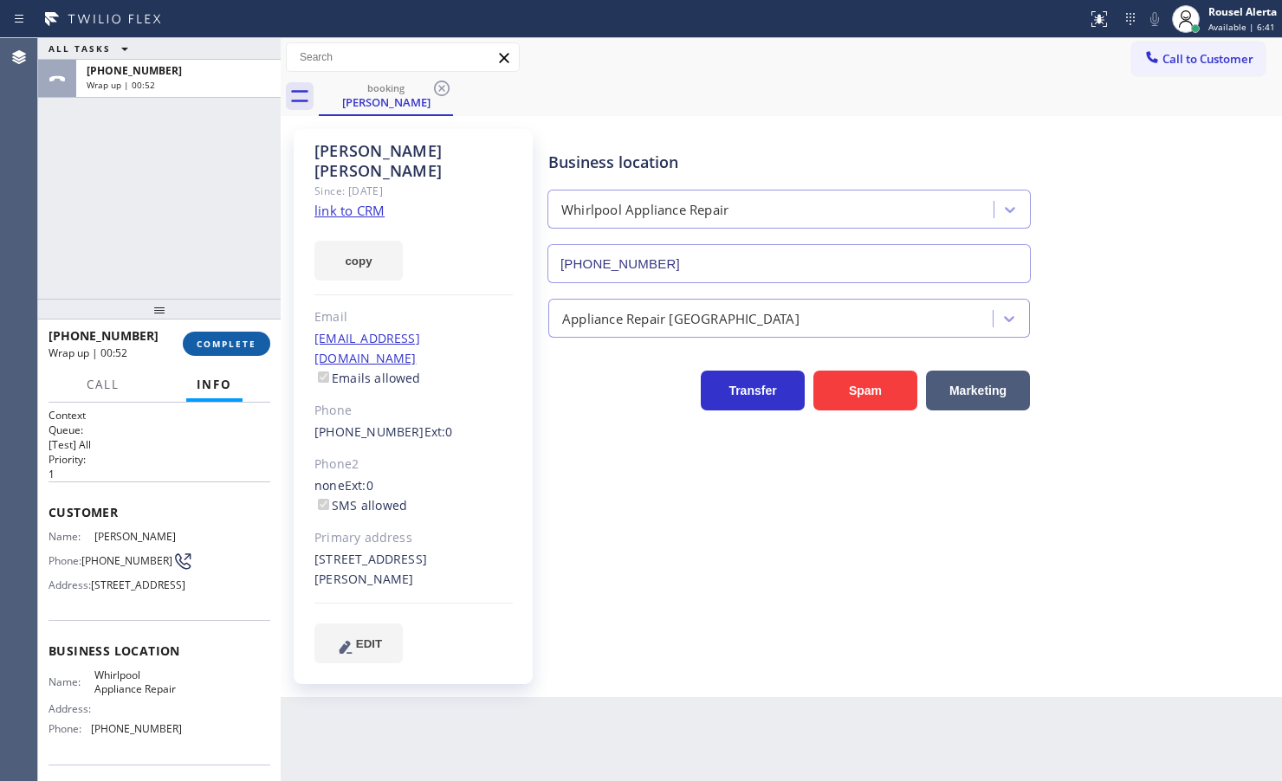
click at [226, 347] on span "COMPLETE" at bounding box center [227, 344] width 60 height 12
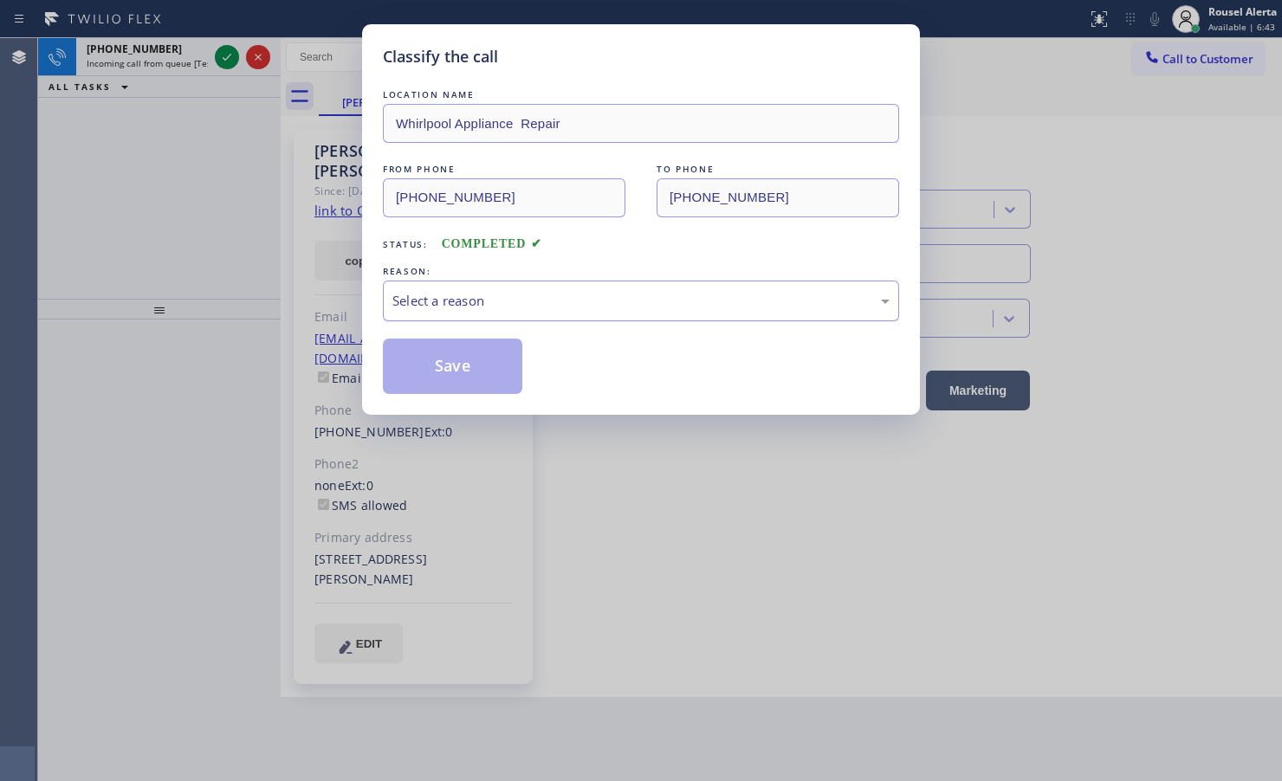
drag, startPoint x: 600, startPoint y: 300, endPoint x: 618, endPoint y: 318, distance: 25.1
click at [600, 301] on div "Select a reason" at bounding box center [640, 301] width 497 height 20
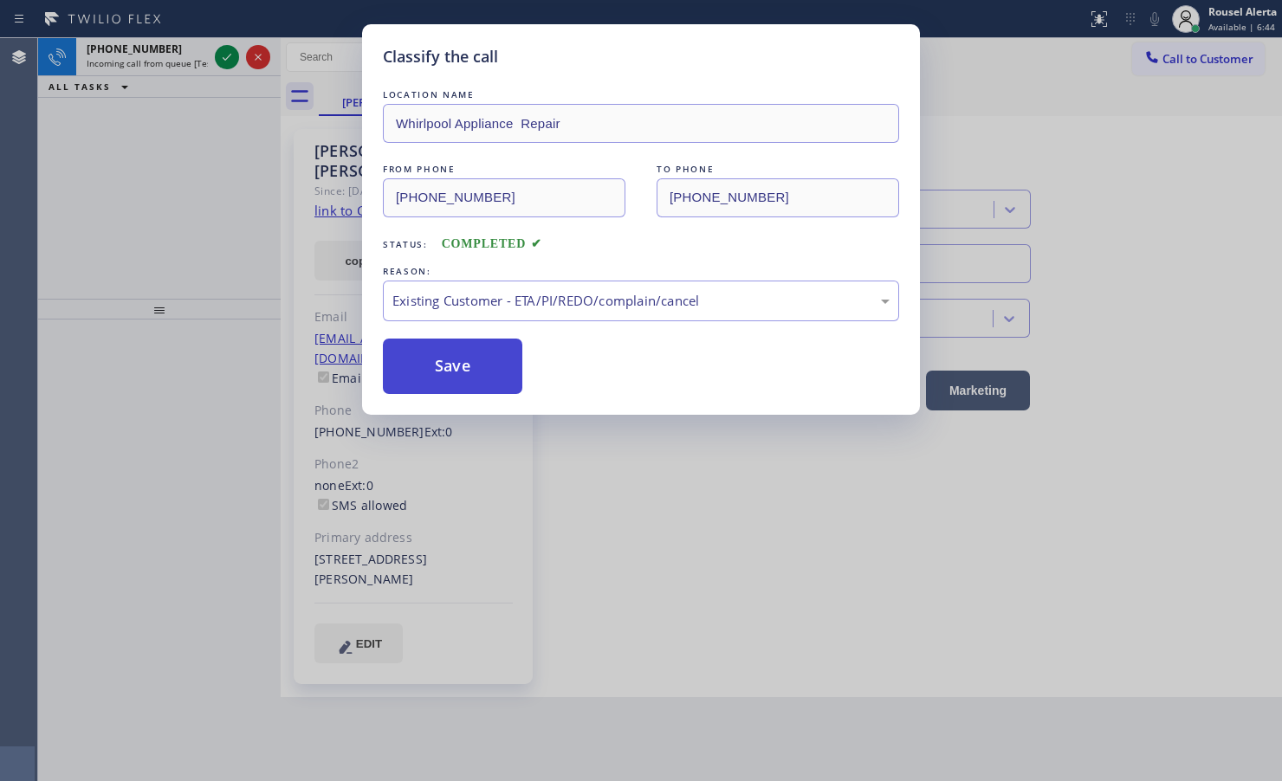
click at [453, 373] on button "Save" at bounding box center [452, 366] width 139 height 55
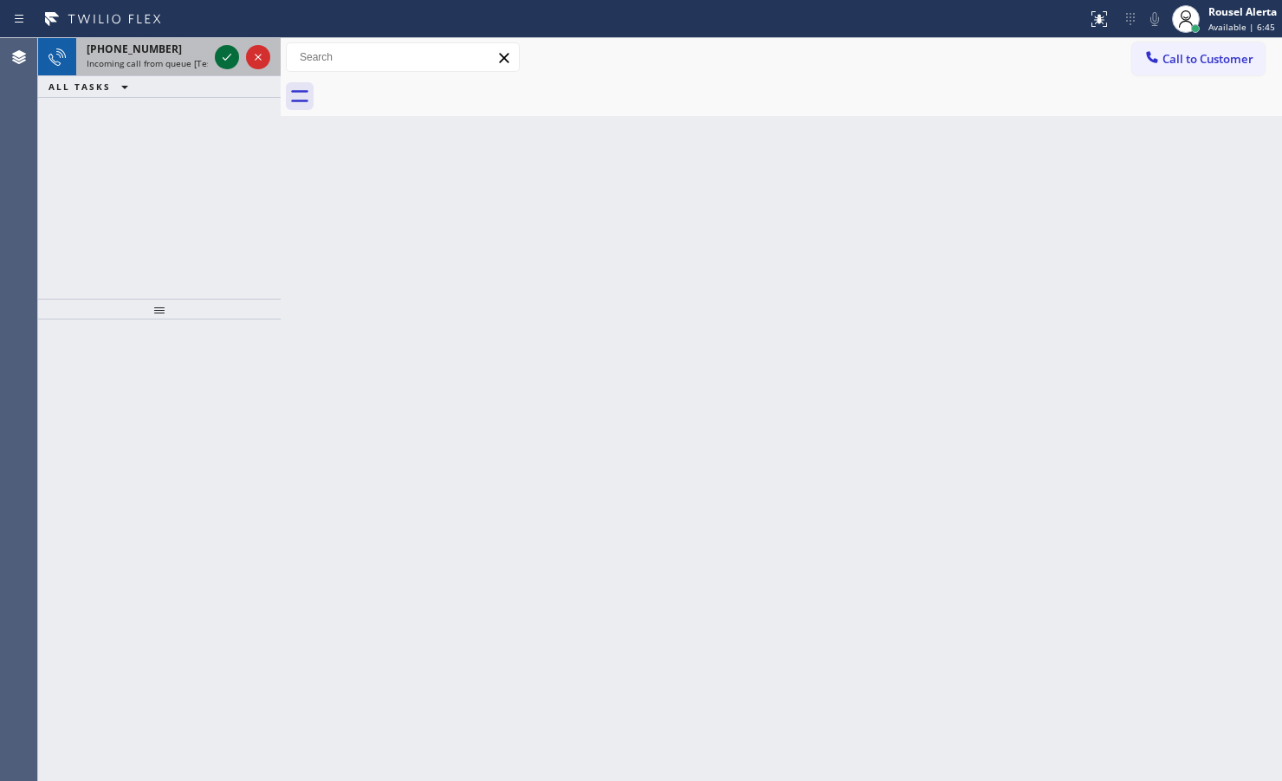
click at [222, 54] on icon at bounding box center [227, 57] width 21 height 21
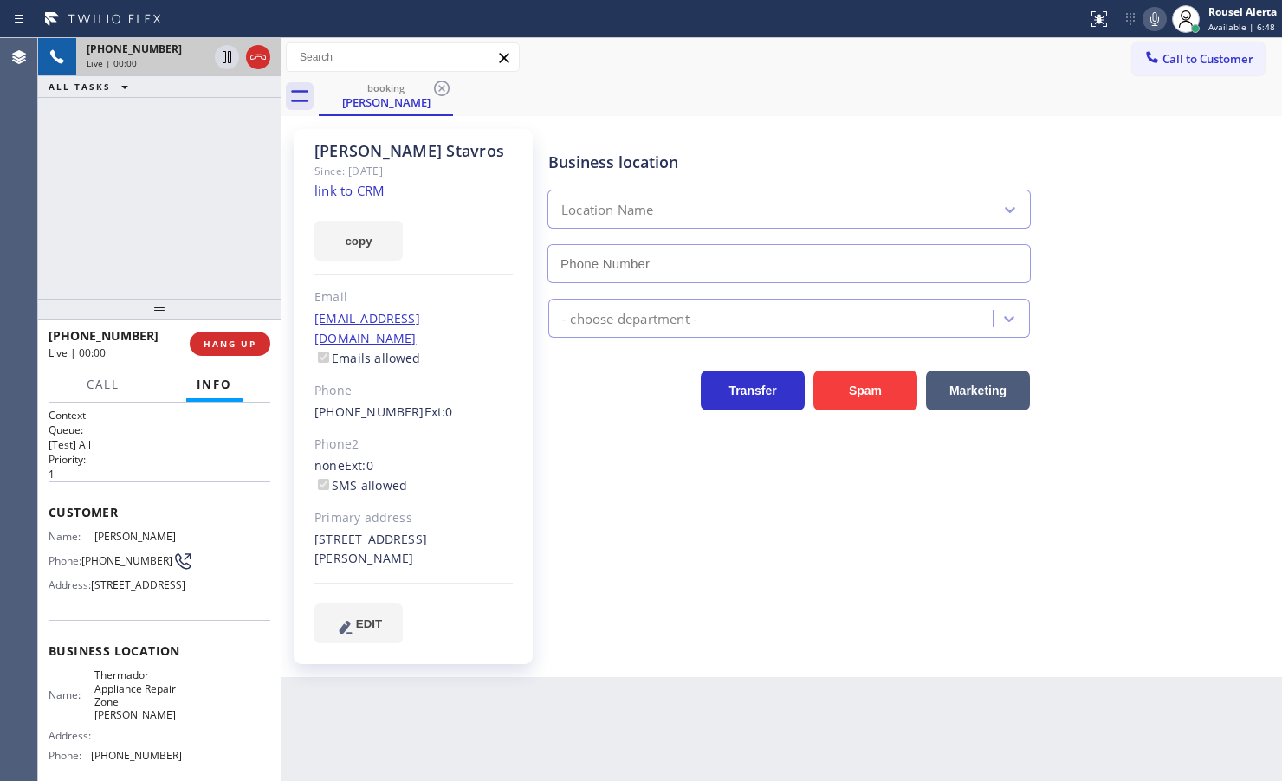
type input "[PHONE_NUMBER]"
click at [348, 197] on link "link to CRM" at bounding box center [349, 190] width 70 height 17
click at [191, 165] on div "[PHONE_NUMBER] Live | 00:55 ALL TASKS ALL TASKS ACTIVE TASKS TASKS IN WRAP UP" at bounding box center [159, 168] width 243 height 261
click at [223, 56] on icon at bounding box center [227, 57] width 21 height 21
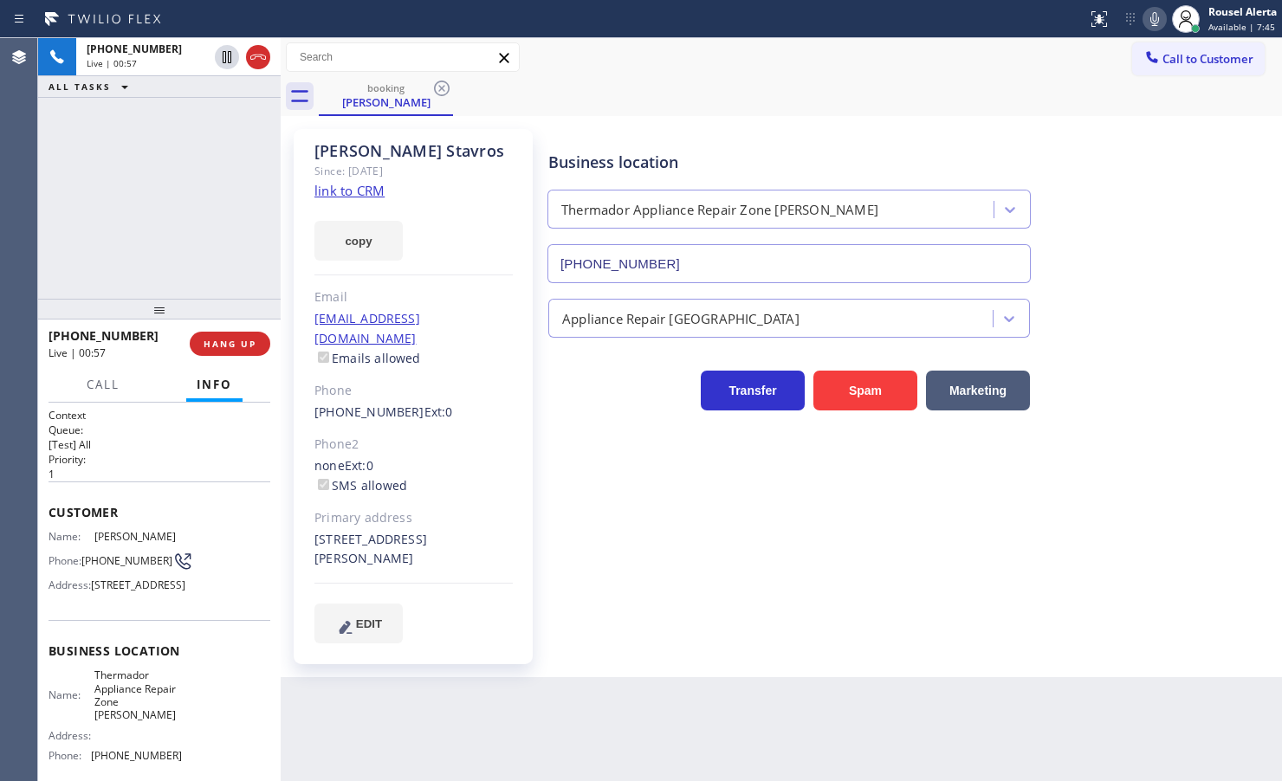
click at [1144, 20] on icon at bounding box center [1154, 19] width 21 height 21
click at [162, 162] on div "[PHONE_NUMBER] Live | 01:50 ALL TASKS ALL TASKS ACTIVE TASKS TASKS IN WRAP UP" at bounding box center [159, 168] width 243 height 261
click at [165, 135] on div "[PHONE_NUMBER] Live | 03:54 ALL TASKS ALL TASKS ACTIVE TASKS TASKS IN WRAP UP" at bounding box center [159, 168] width 243 height 261
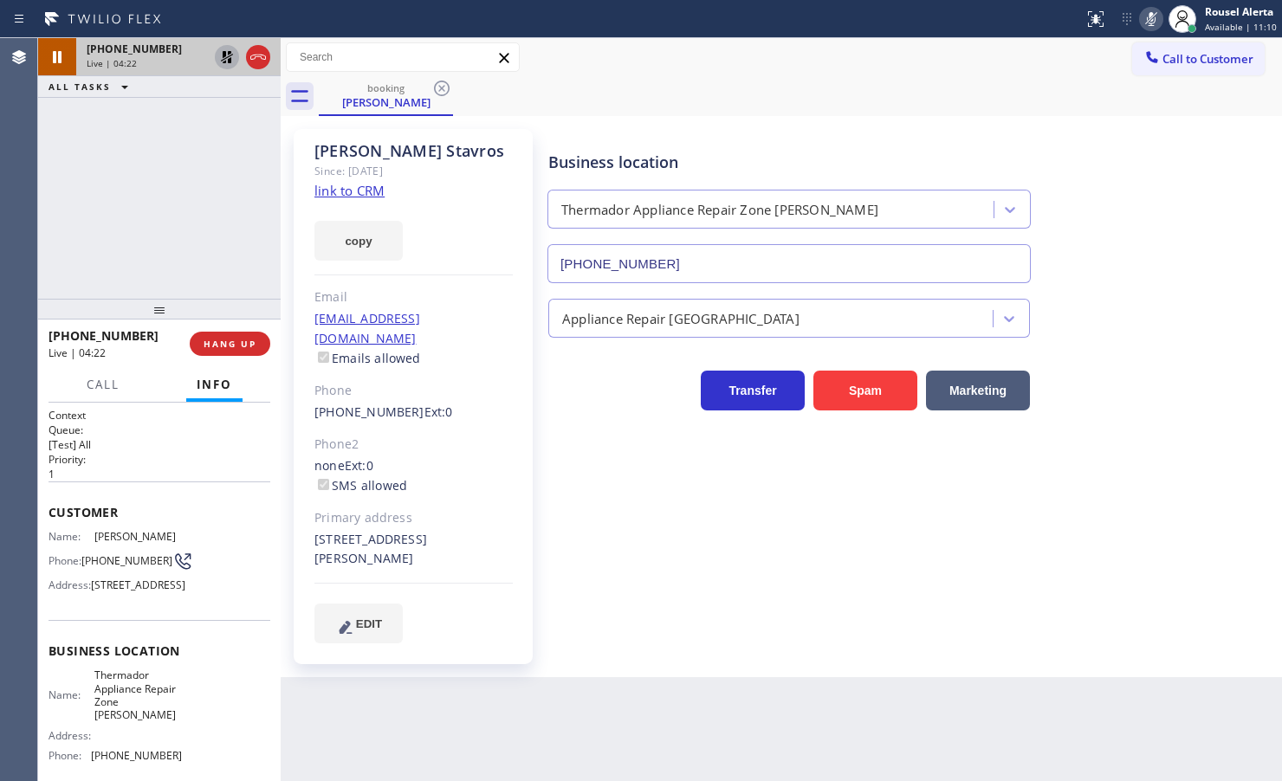
click at [223, 54] on icon at bounding box center [227, 57] width 12 height 12
click at [1145, 22] on icon at bounding box center [1151, 19] width 21 height 21
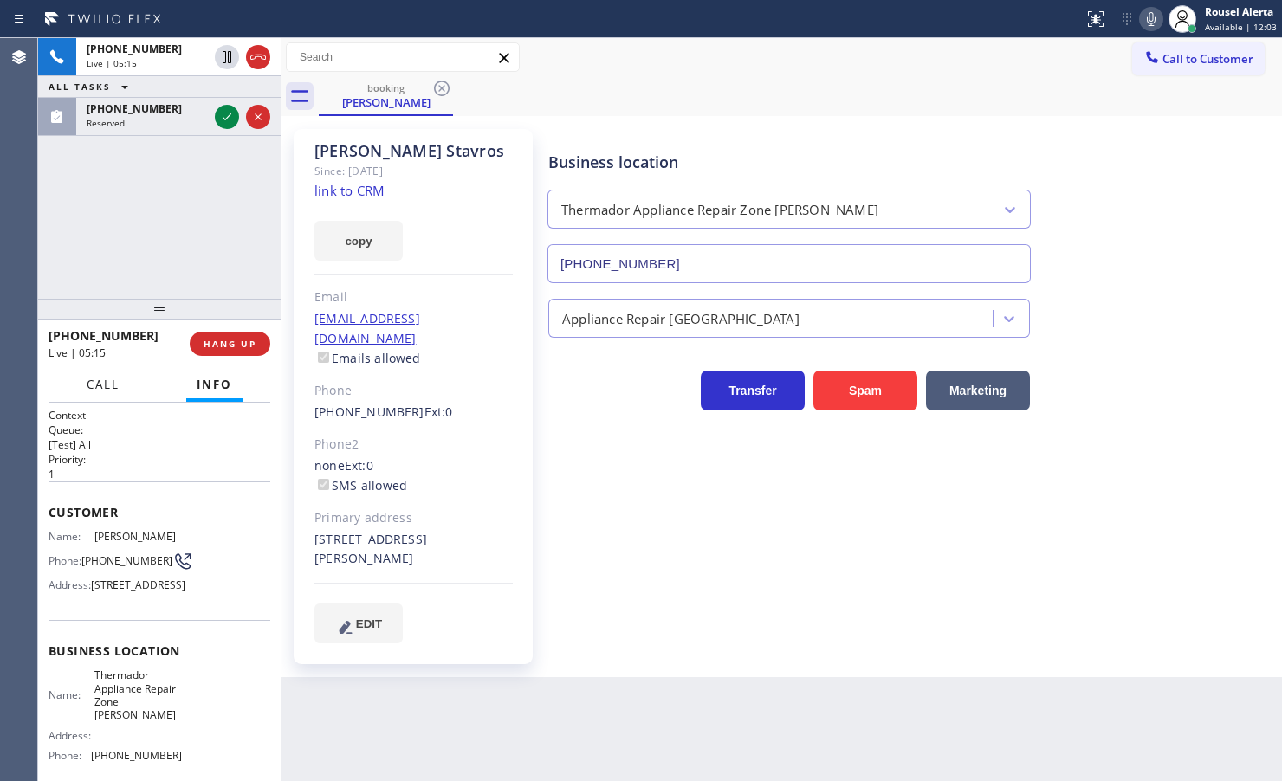
click at [113, 369] on button "Call" at bounding box center [103, 385] width 54 height 34
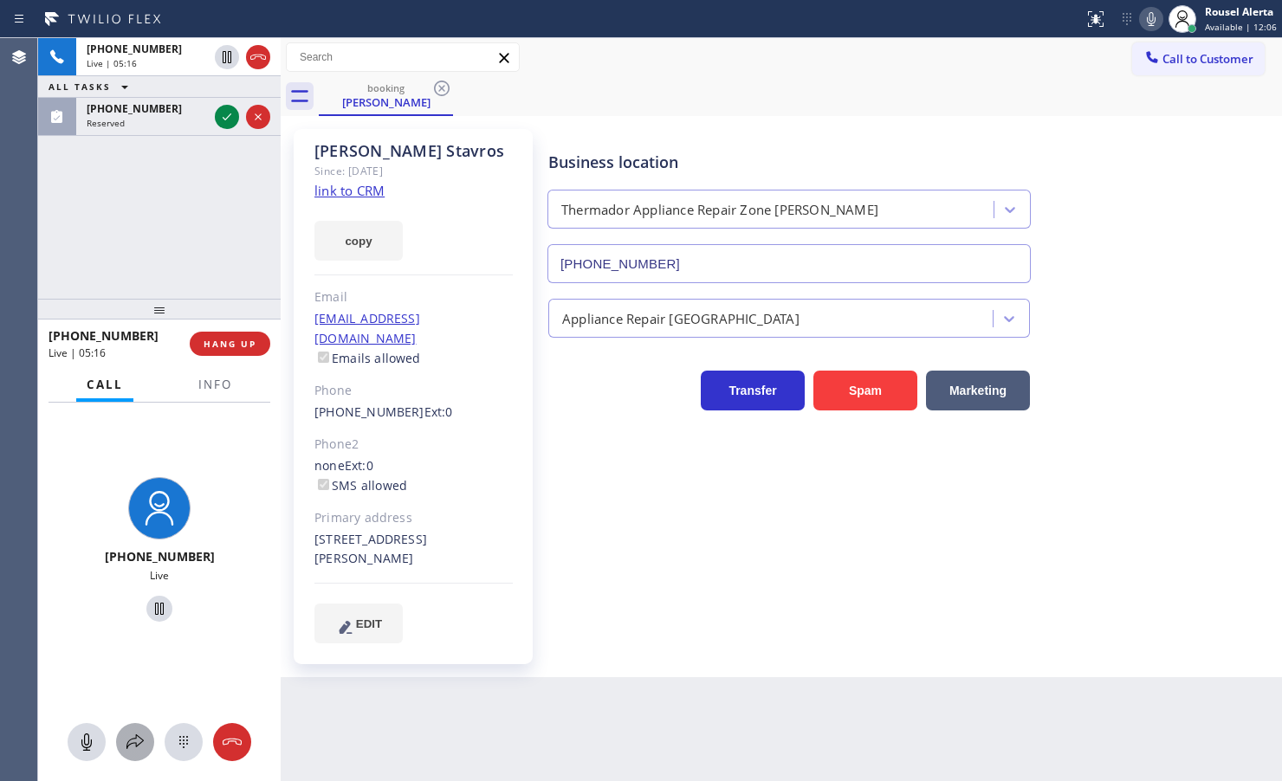
click at [121, 746] on div at bounding box center [135, 742] width 38 height 21
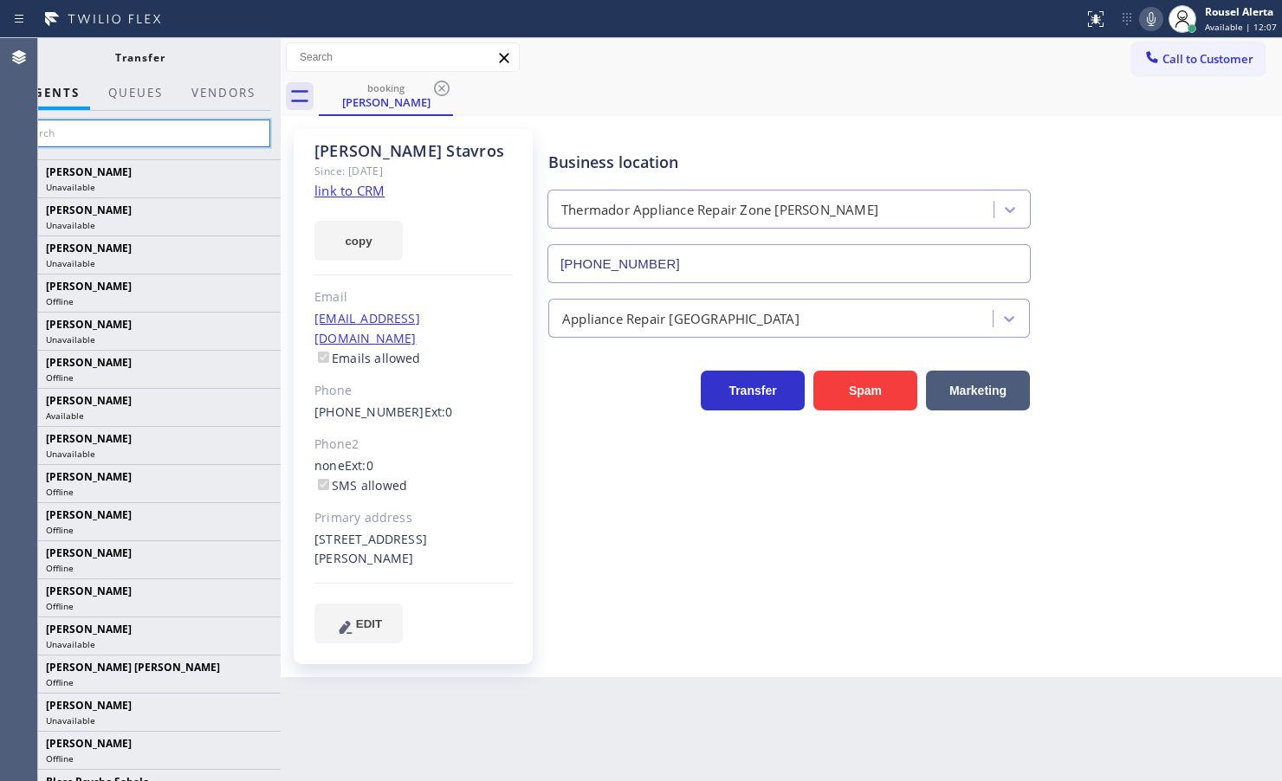
click at [154, 136] on input "text" at bounding box center [140, 134] width 261 height 28
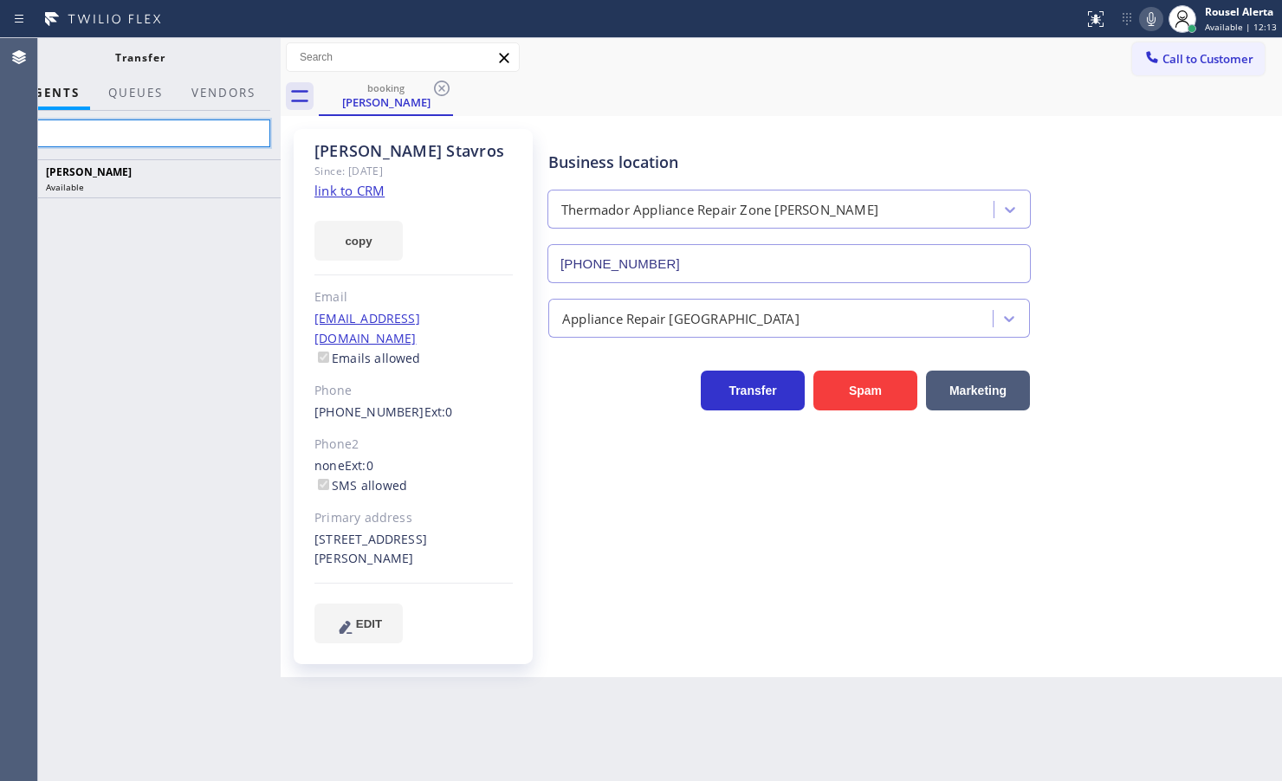
type input "tat"
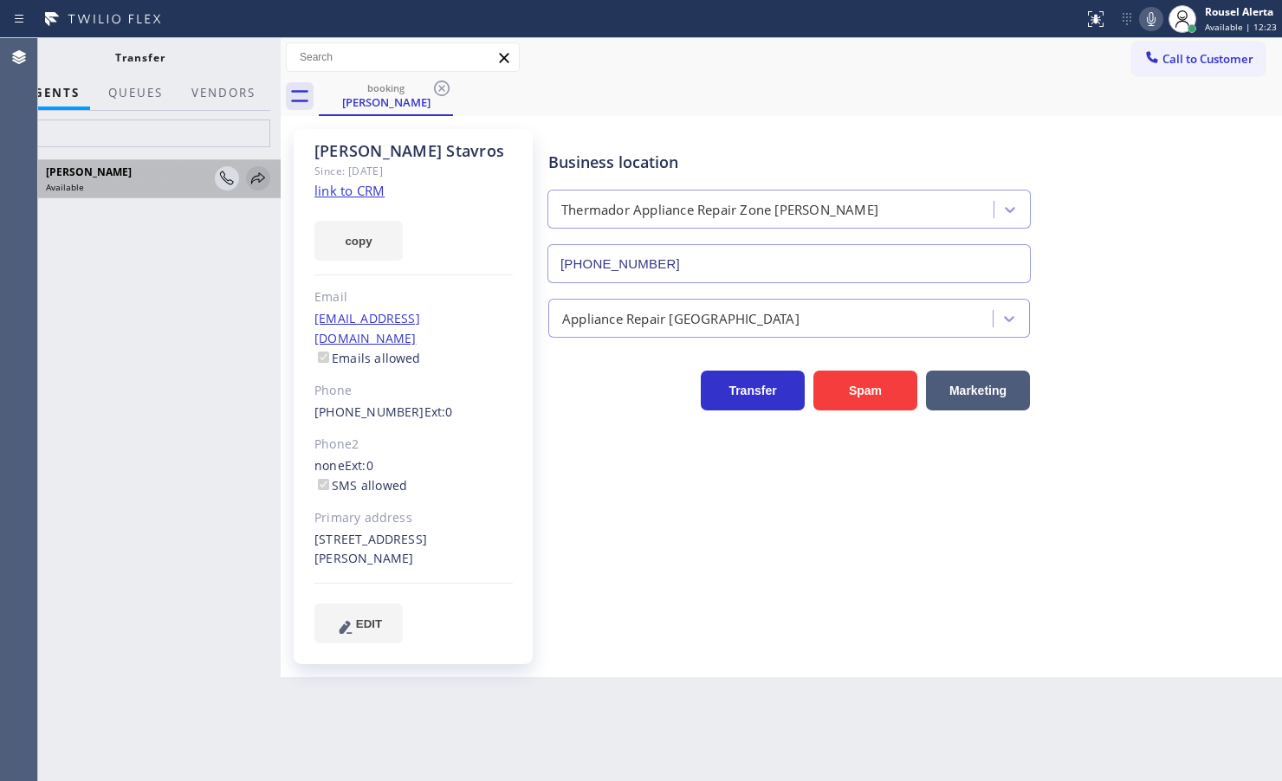
click at [255, 180] on icon at bounding box center [258, 178] width 21 height 21
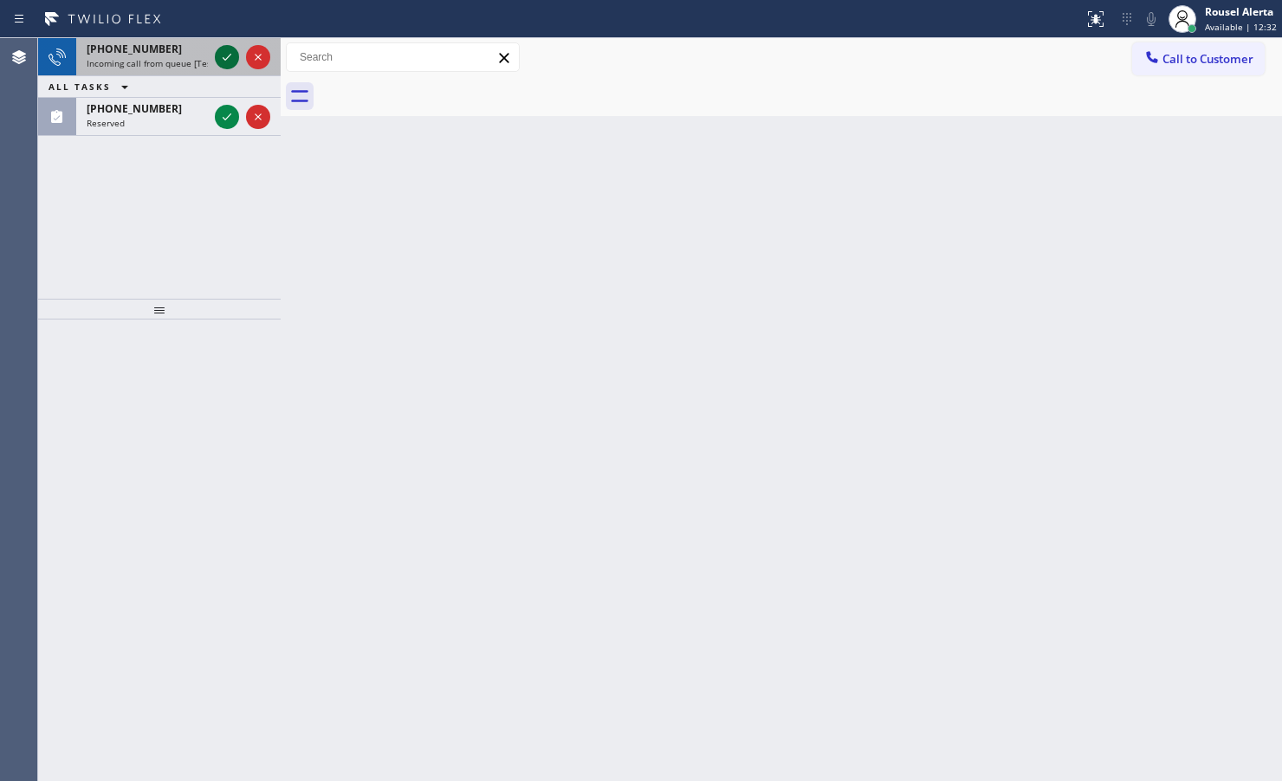
click at [221, 52] on icon at bounding box center [227, 57] width 21 height 21
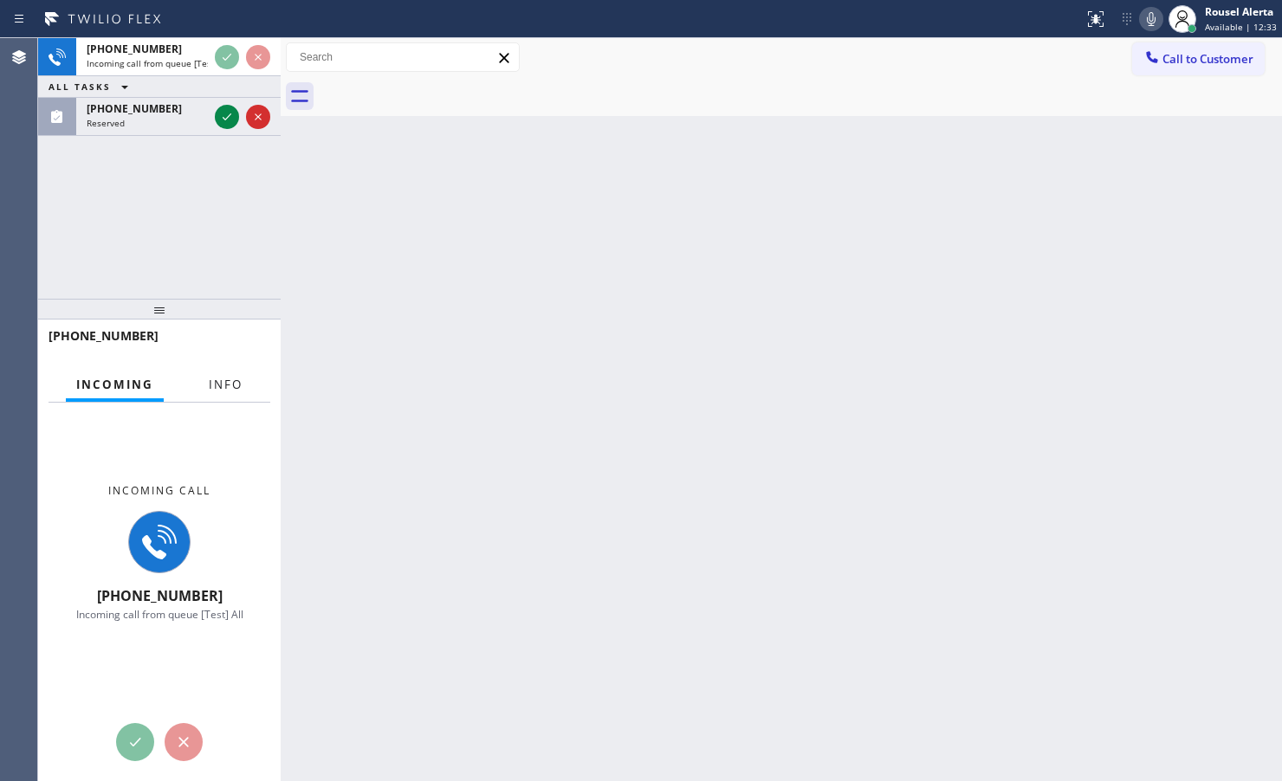
click at [230, 385] on span "Info" at bounding box center [226, 385] width 34 height 16
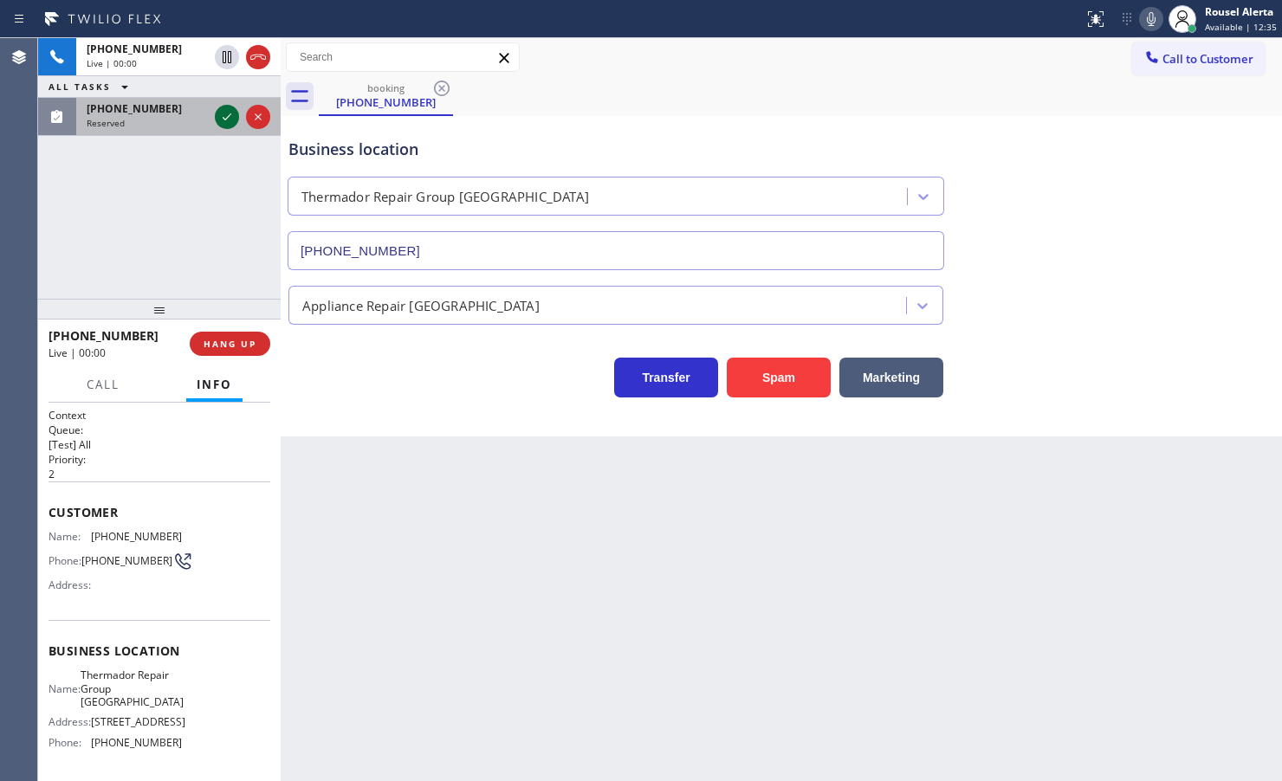
type input "[PHONE_NUMBER]"
click at [219, 118] on icon at bounding box center [227, 117] width 21 height 21
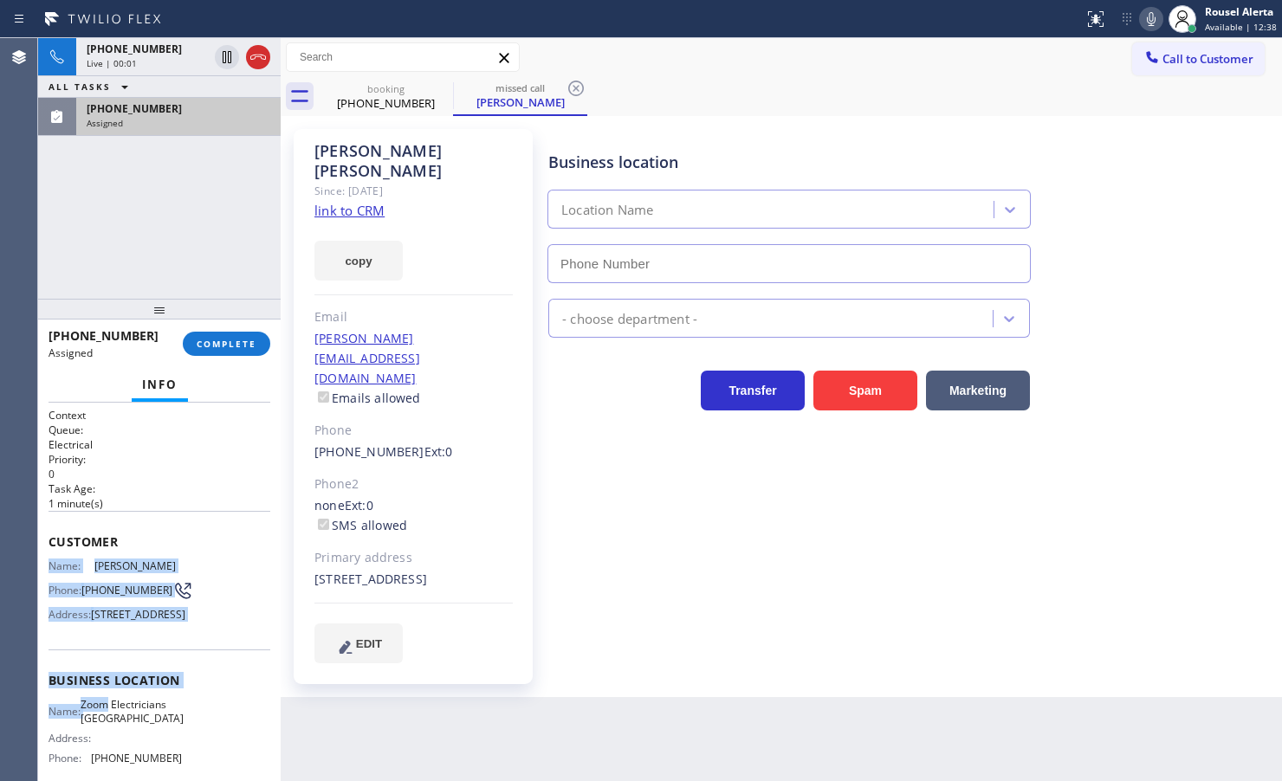
type input "[PHONE_NUMBER]"
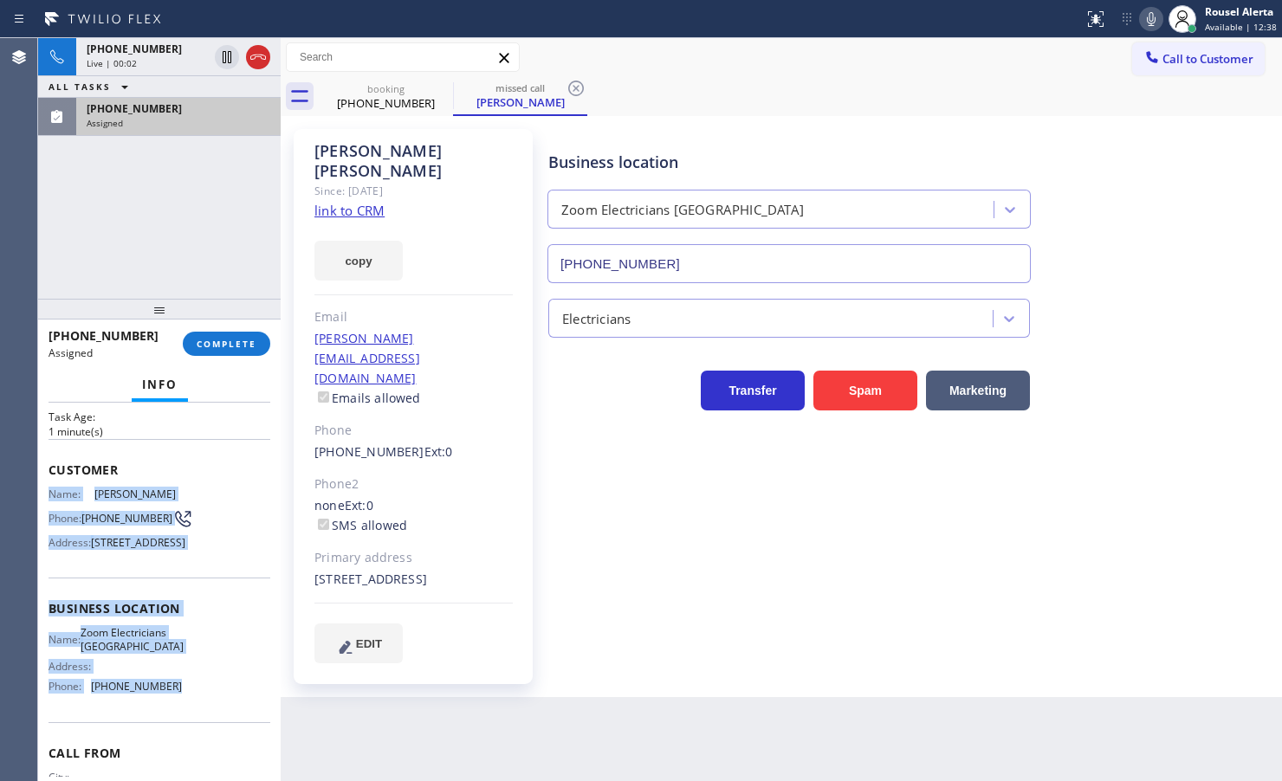
drag, startPoint x: 49, startPoint y: 565, endPoint x: 184, endPoint y: 730, distance: 213.6
click at [184, 730] on div "Context Queue: Electrical Priority: 0 Task Age: [DEMOGRAPHIC_DATA] minute(s) Cu…" at bounding box center [160, 594] width 222 height 517
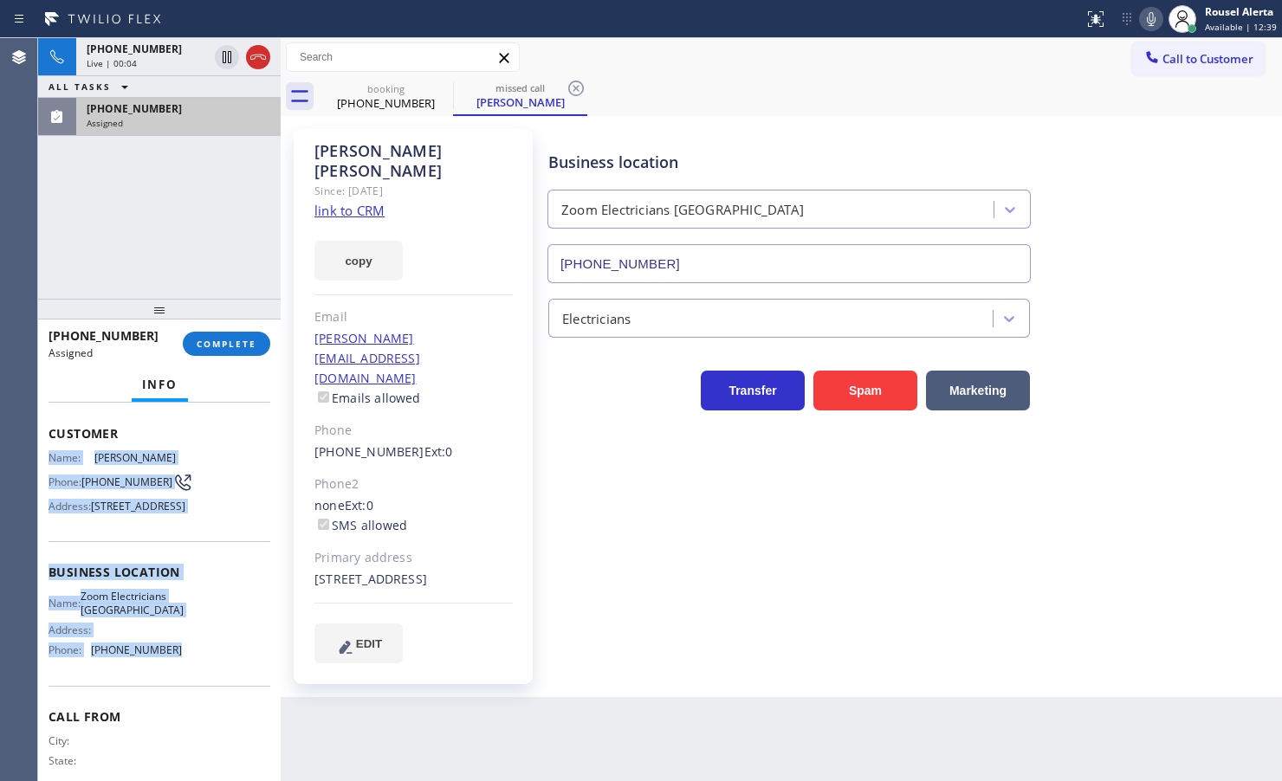
copy div "Name: [PERSON_NAME] Phone: [PHONE_NUMBER] Address: [STREET_ADDRESS] Business lo…"
click at [214, 345] on span "COMPLETE" at bounding box center [227, 344] width 60 height 12
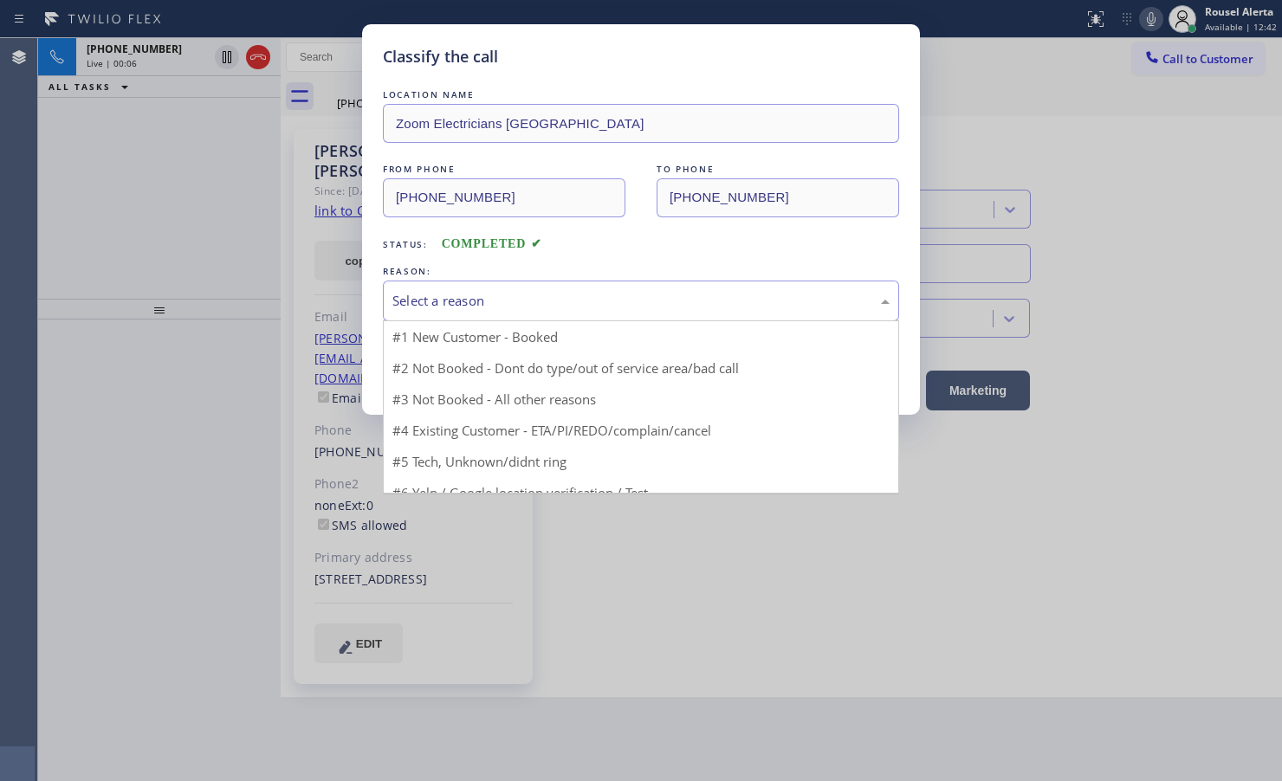
click at [426, 296] on div "Select a reason" at bounding box center [640, 301] width 497 height 20
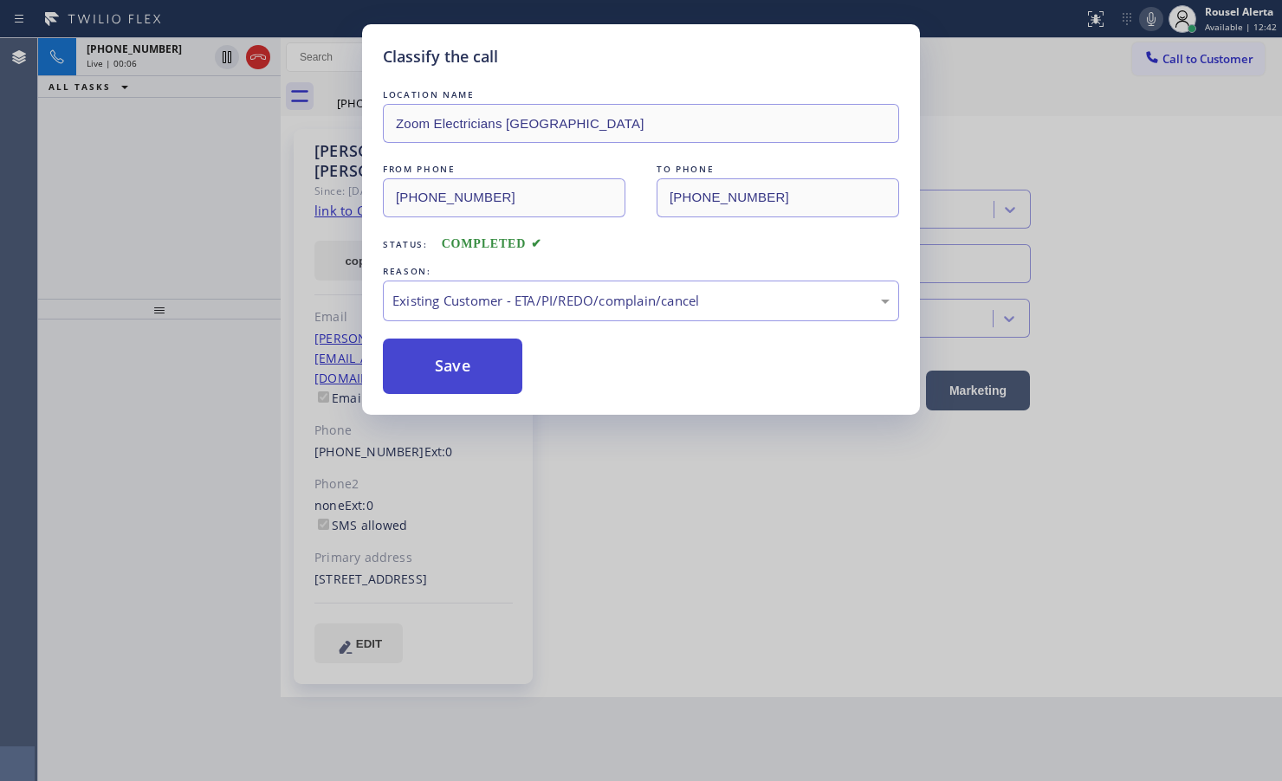
click at [446, 375] on button "Save" at bounding box center [452, 366] width 139 height 55
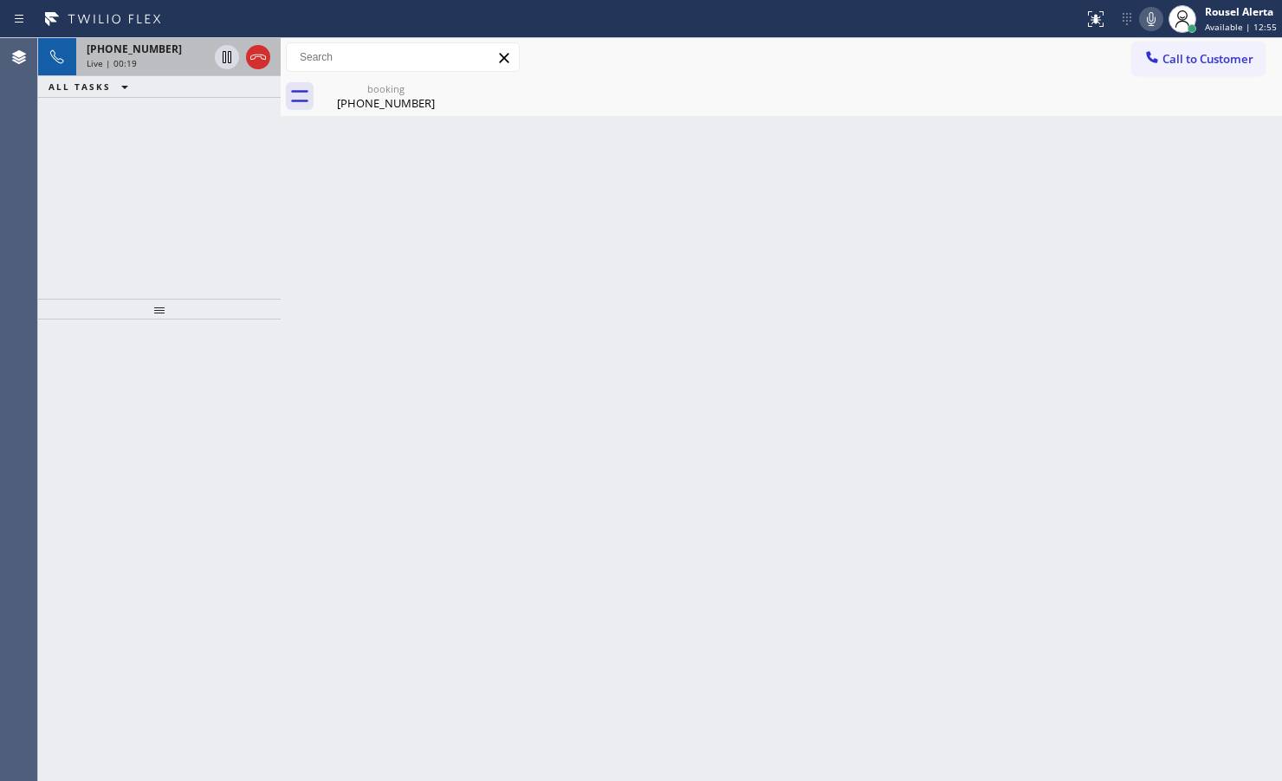
click at [169, 37] on div "Status report No issues detected If you experience an issue, please download th…" at bounding box center [641, 390] width 1282 height 781
click at [127, 32] on div "Status report No issues detected If you experience an issue, please download th…" at bounding box center [641, 19] width 1282 height 38
click at [139, 57] on div "Live | 00:20" at bounding box center [147, 63] width 121 height 12
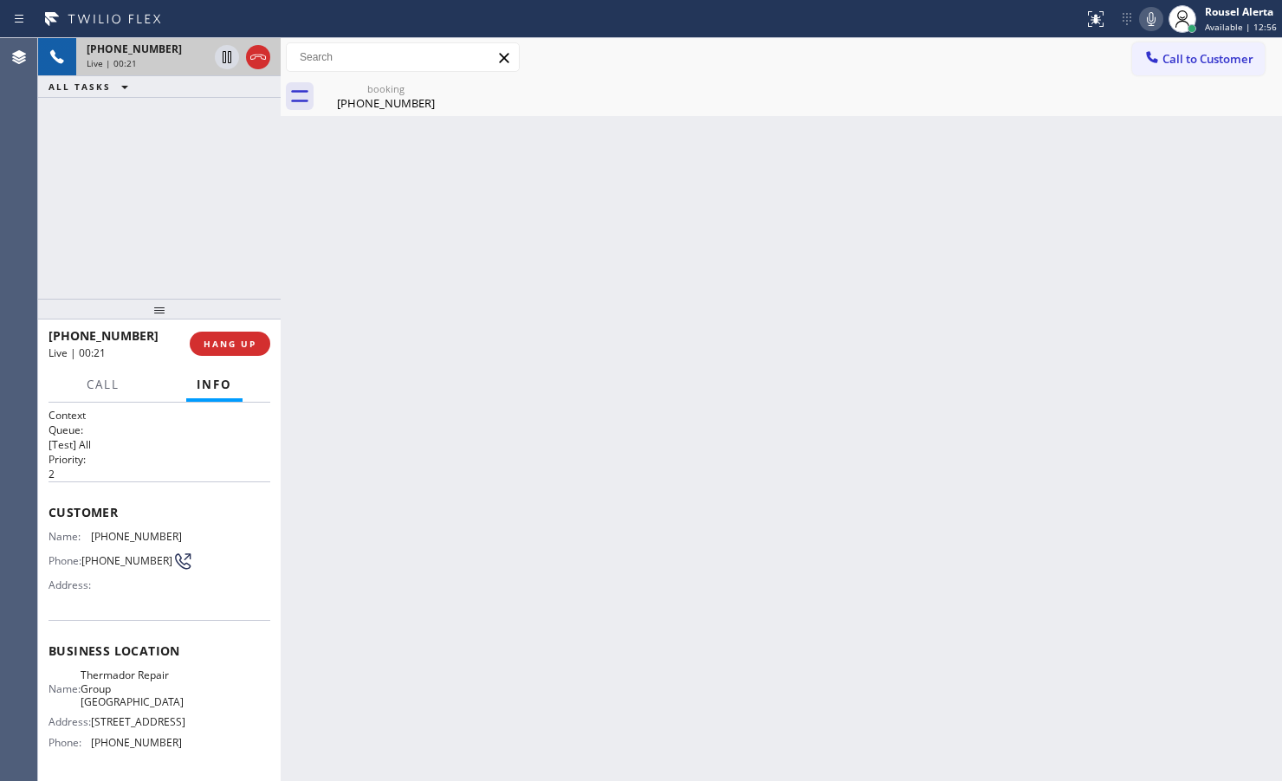
click at [148, 57] on div "Live | 00:21" at bounding box center [147, 63] width 121 height 12
click at [254, 338] on span "HANG UP" at bounding box center [230, 344] width 53 height 12
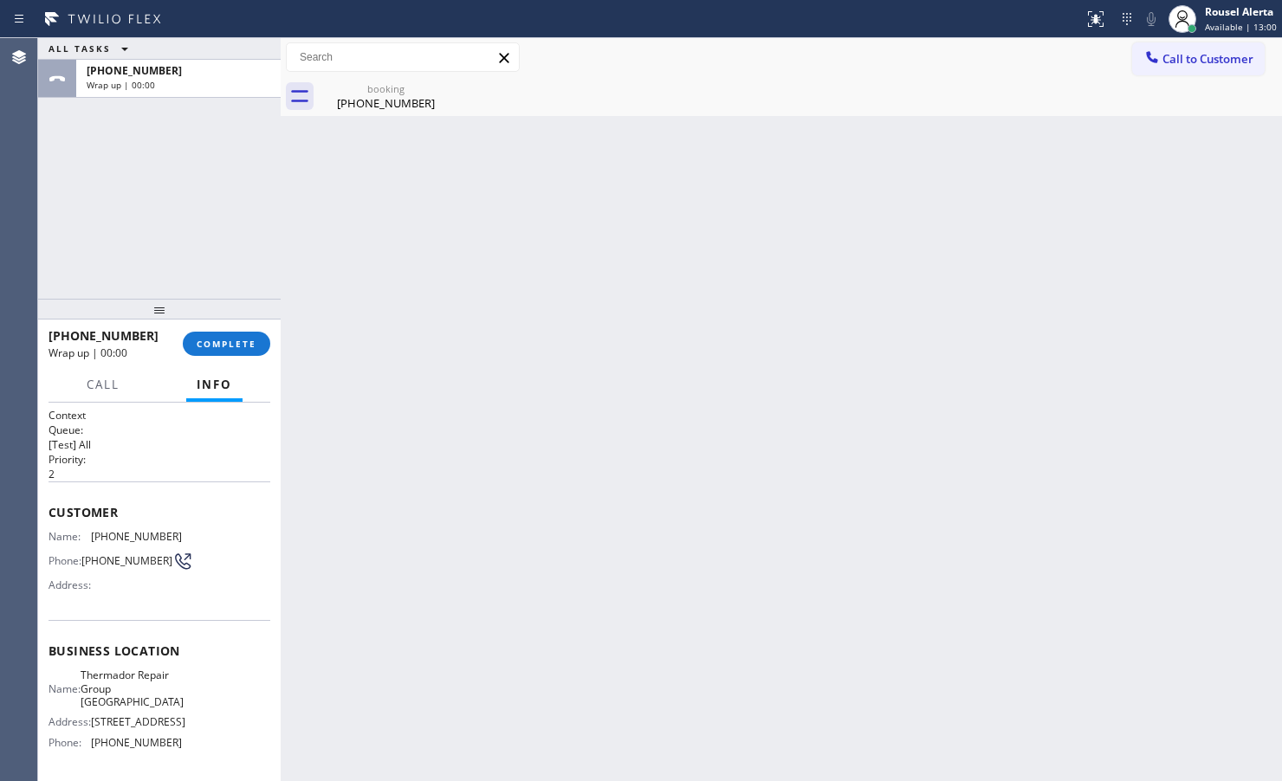
drag, startPoint x: 162, startPoint y: 148, endPoint x: 158, endPoint y: 104, distance: 44.4
click at [162, 141] on div "ALL TASKS ALL TASKS ACTIVE TASKS TASKS IN WRAP UP [PHONE_NUMBER] Wrap up | 00:00" at bounding box center [159, 168] width 243 height 261
click at [158, 84] on div "Wrap up | 00:00" at bounding box center [179, 85] width 184 height 12
click at [214, 333] on button "COMPLETE" at bounding box center [226, 344] width 87 height 24
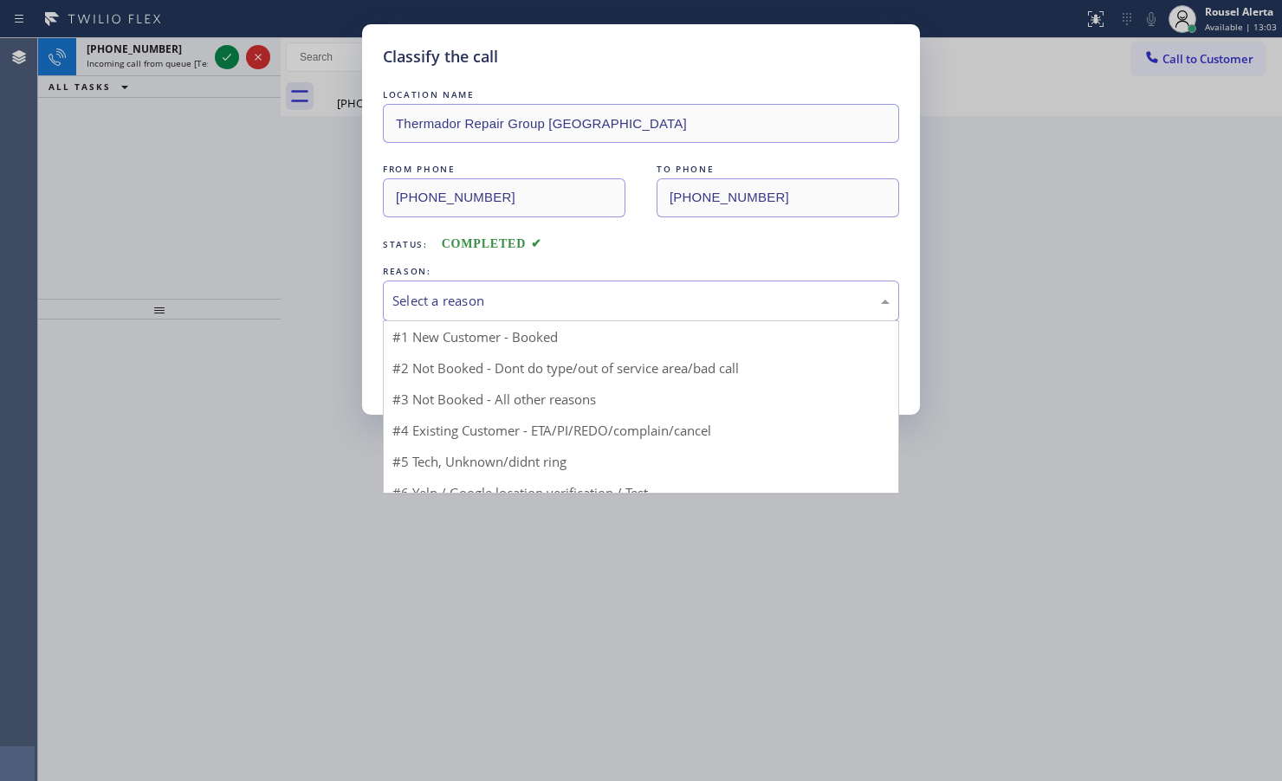
click at [437, 311] on div "Select a reason" at bounding box center [640, 301] width 497 height 20
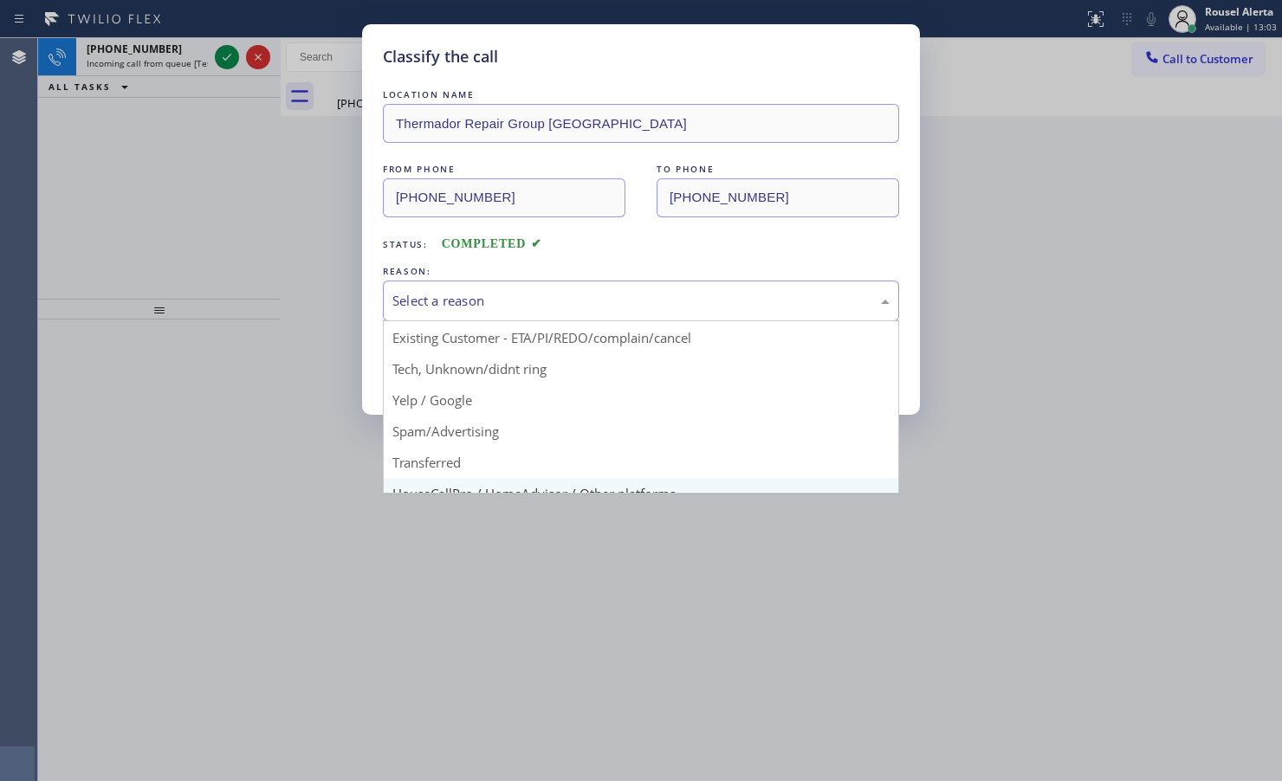
scroll to position [119, 0]
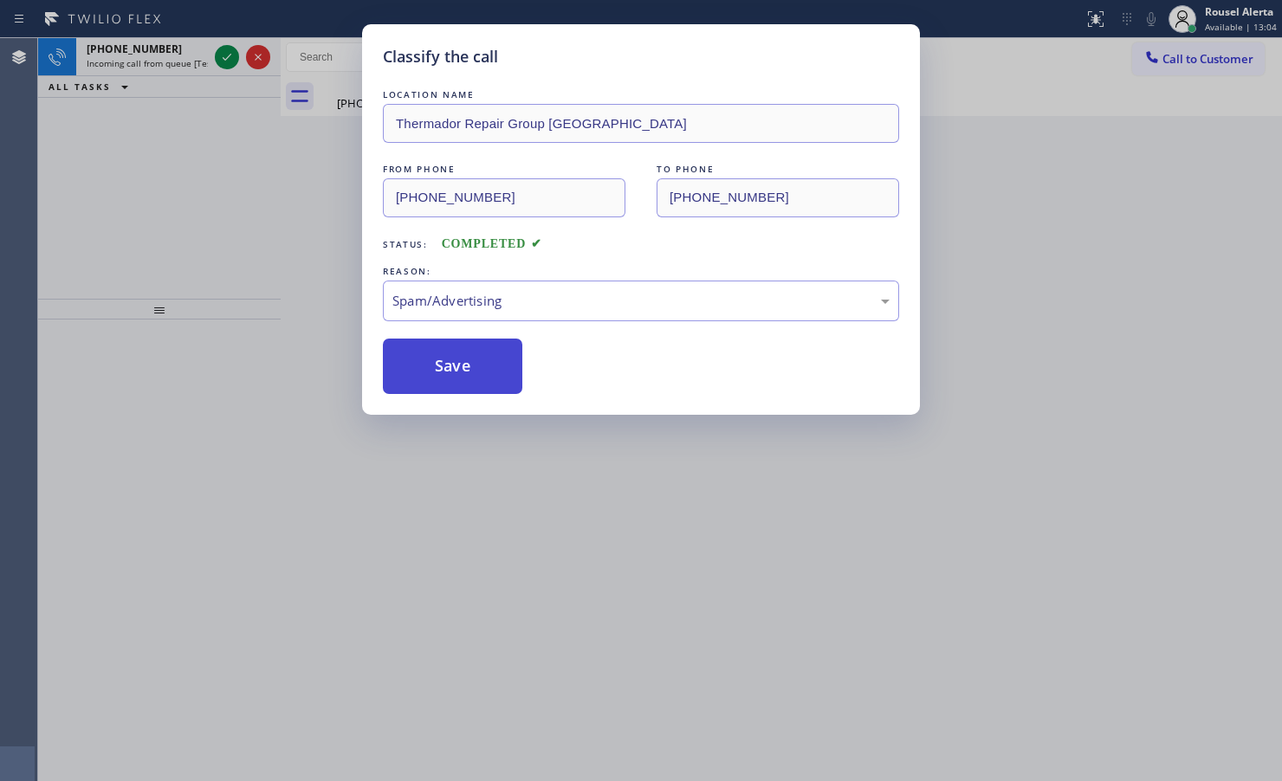
click at [456, 378] on button "Save" at bounding box center [452, 366] width 139 height 55
click at [186, 50] on div "Classify the call LOCATION NAME Thermador Repair Group [GEOGRAPHIC_DATA] FROM P…" at bounding box center [641, 390] width 1282 height 781
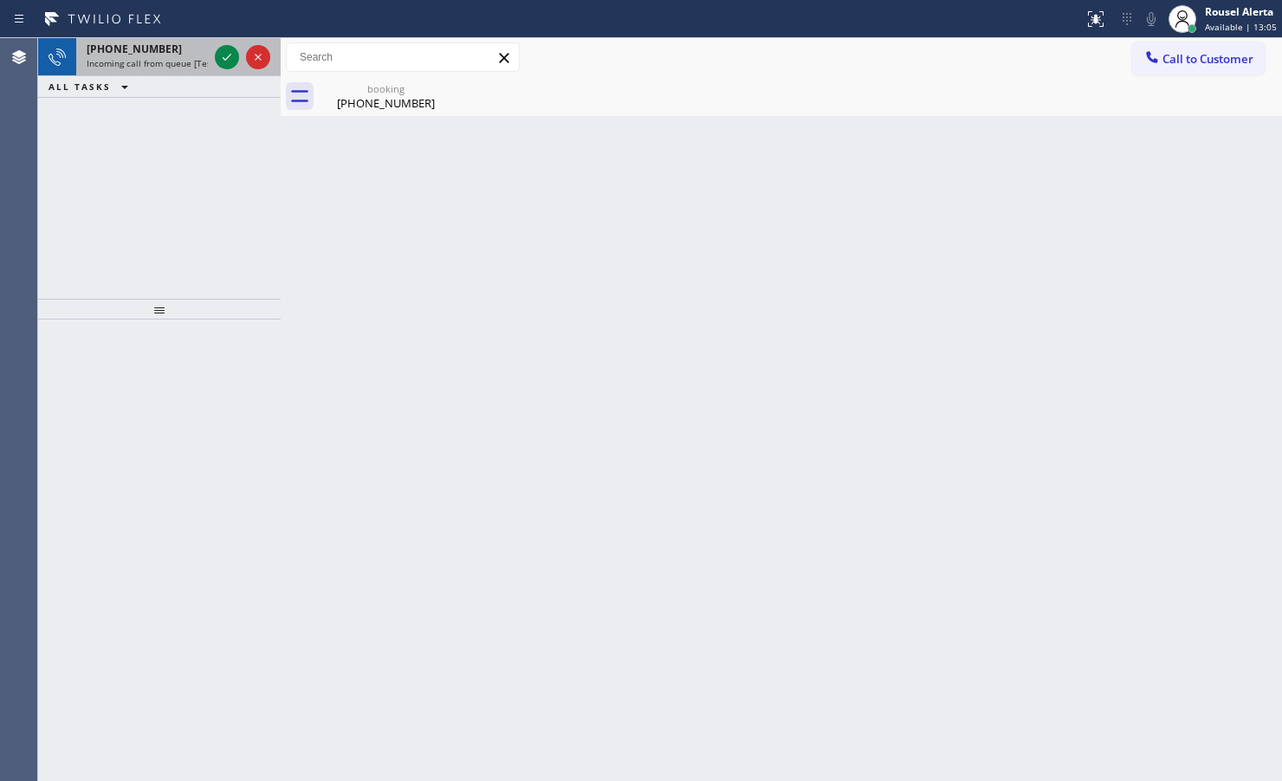
drag, startPoint x: 196, startPoint y: 54, endPoint x: 210, endPoint y: 54, distance: 13.9
click at [197, 54] on div "[PHONE_NUMBER]" at bounding box center [147, 49] width 121 height 15
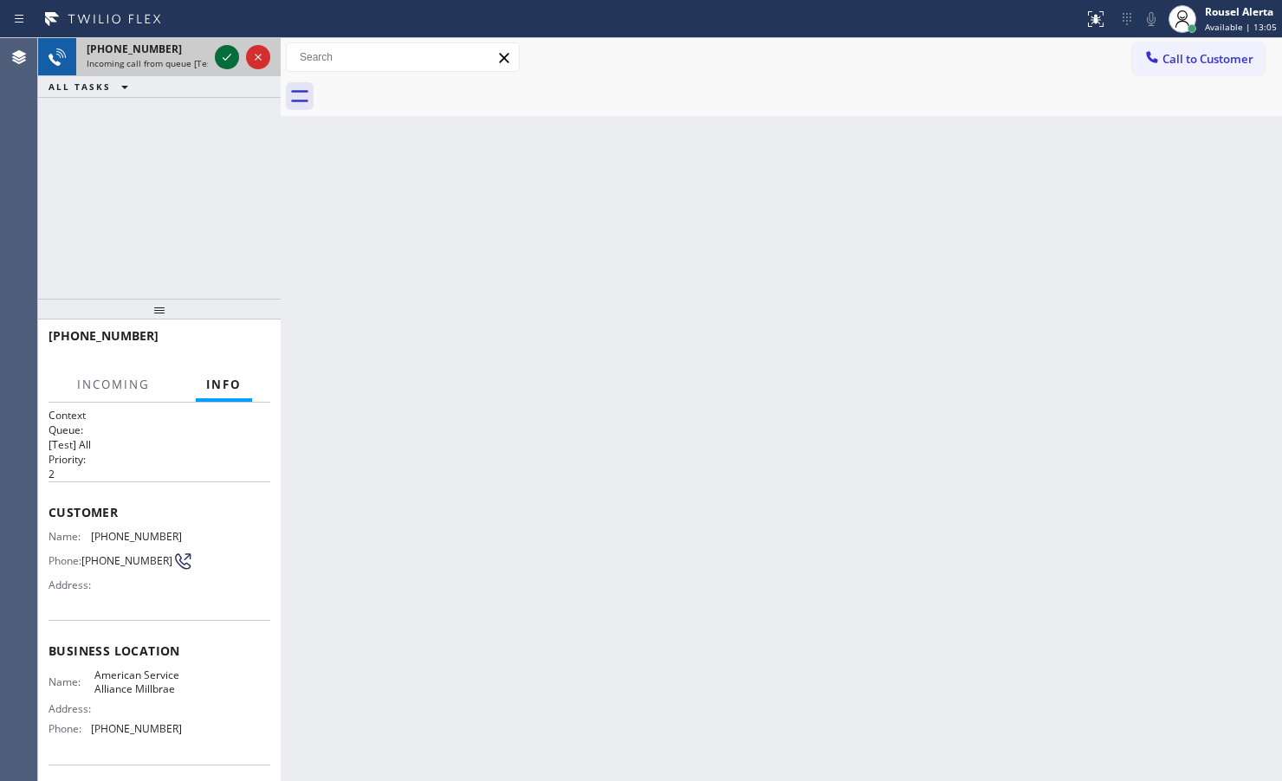
click at [215, 54] on div at bounding box center [227, 57] width 24 height 21
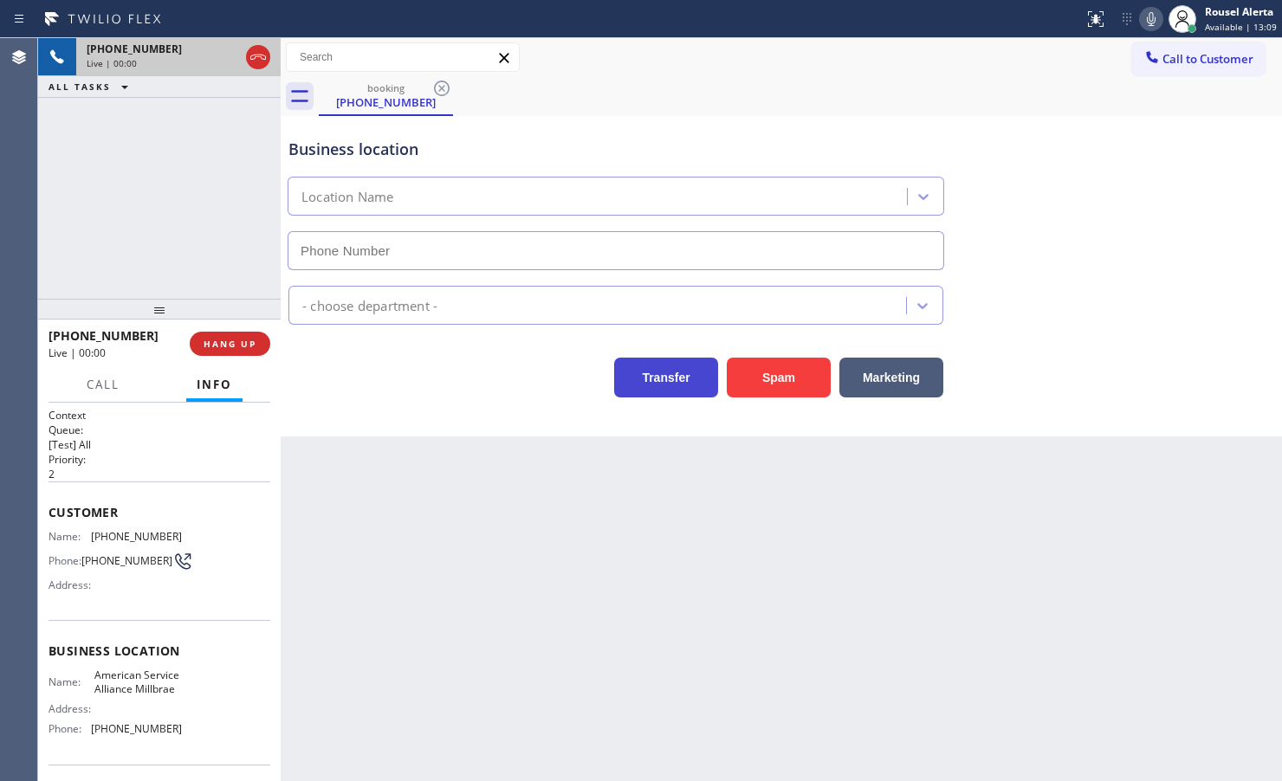
type input "[PHONE_NUMBER]"
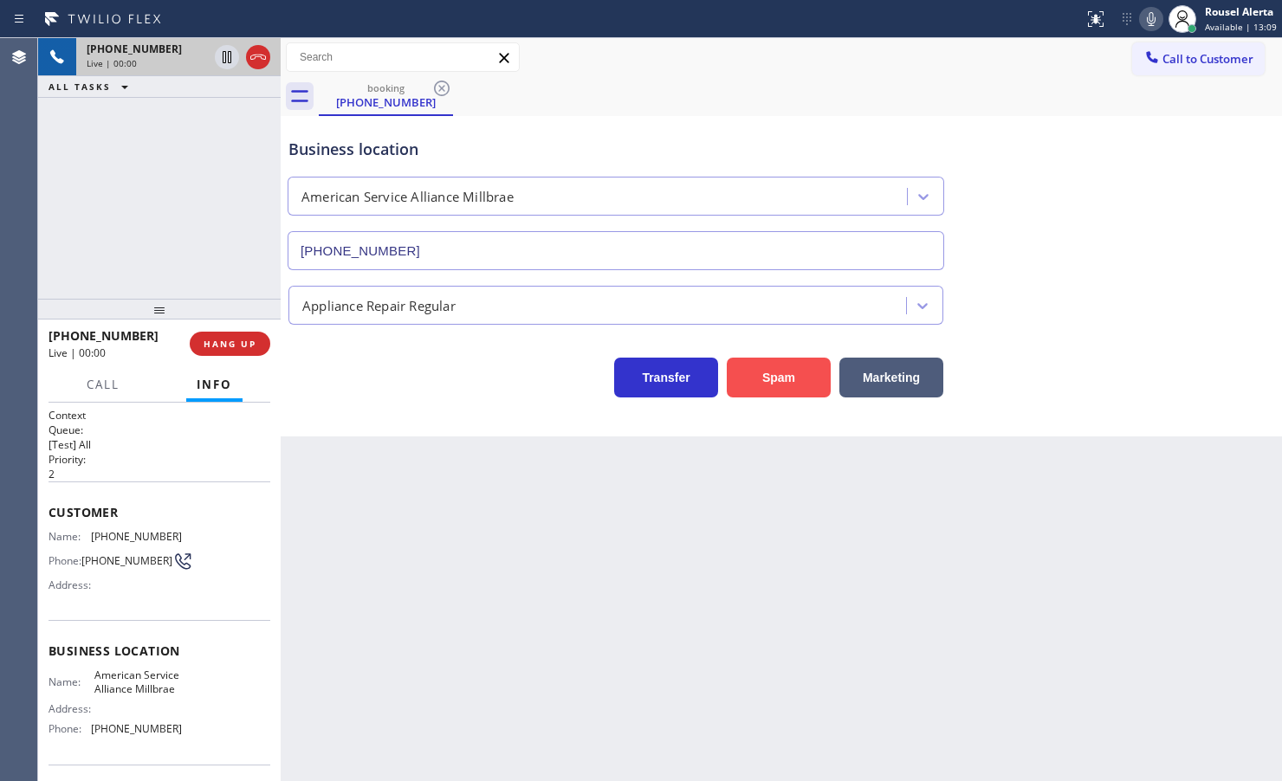
click at [775, 374] on button "Spam" at bounding box center [779, 378] width 104 height 40
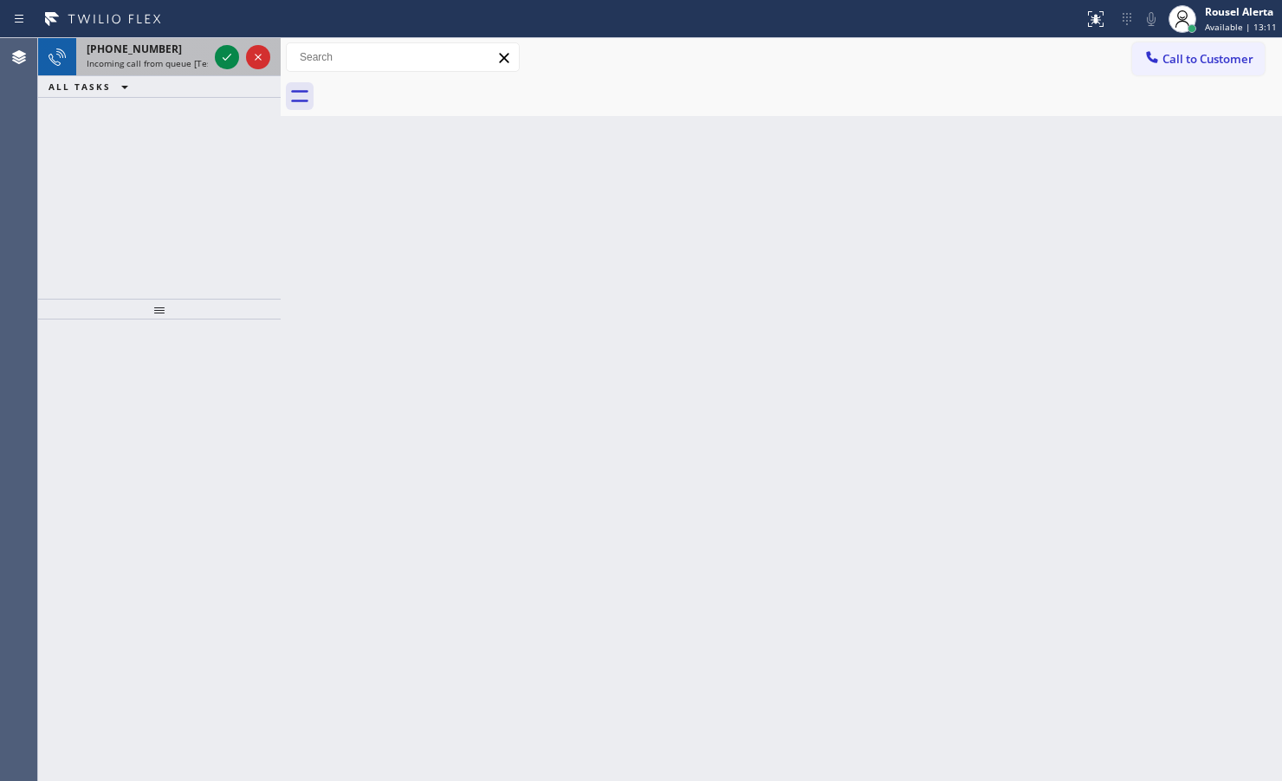
drag, startPoint x: 133, startPoint y: 53, endPoint x: 202, endPoint y: 53, distance: 69.3
click at [137, 52] on span "[PHONE_NUMBER]" at bounding box center [134, 49] width 95 height 15
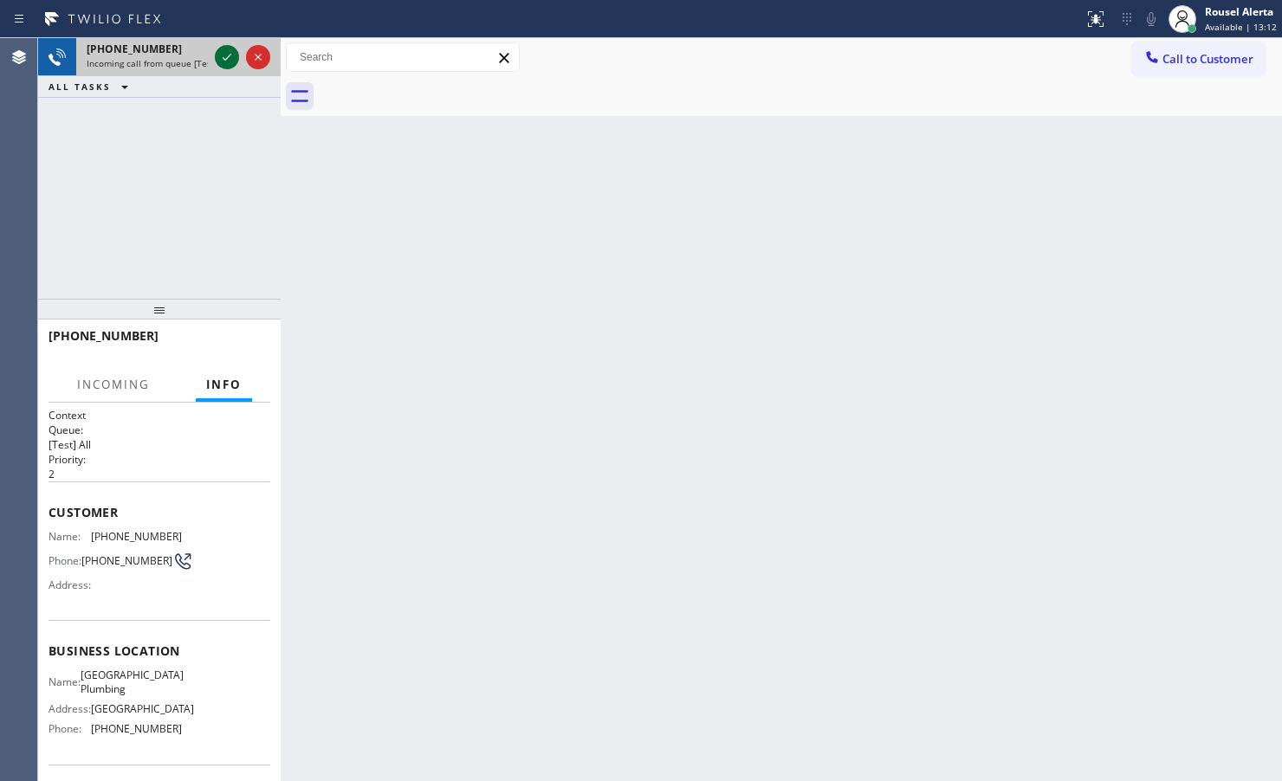
click at [217, 55] on icon at bounding box center [227, 57] width 21 height 21
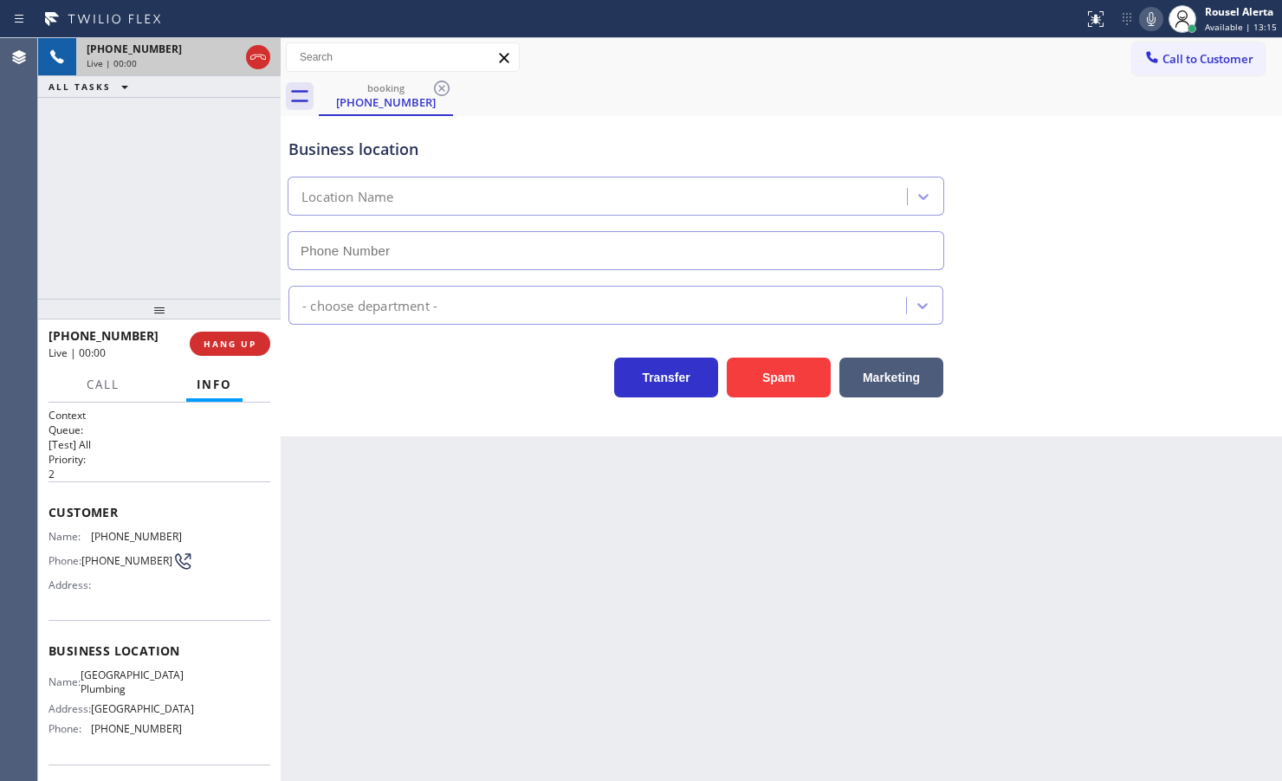
type input "[PHONE_NUMBER]"
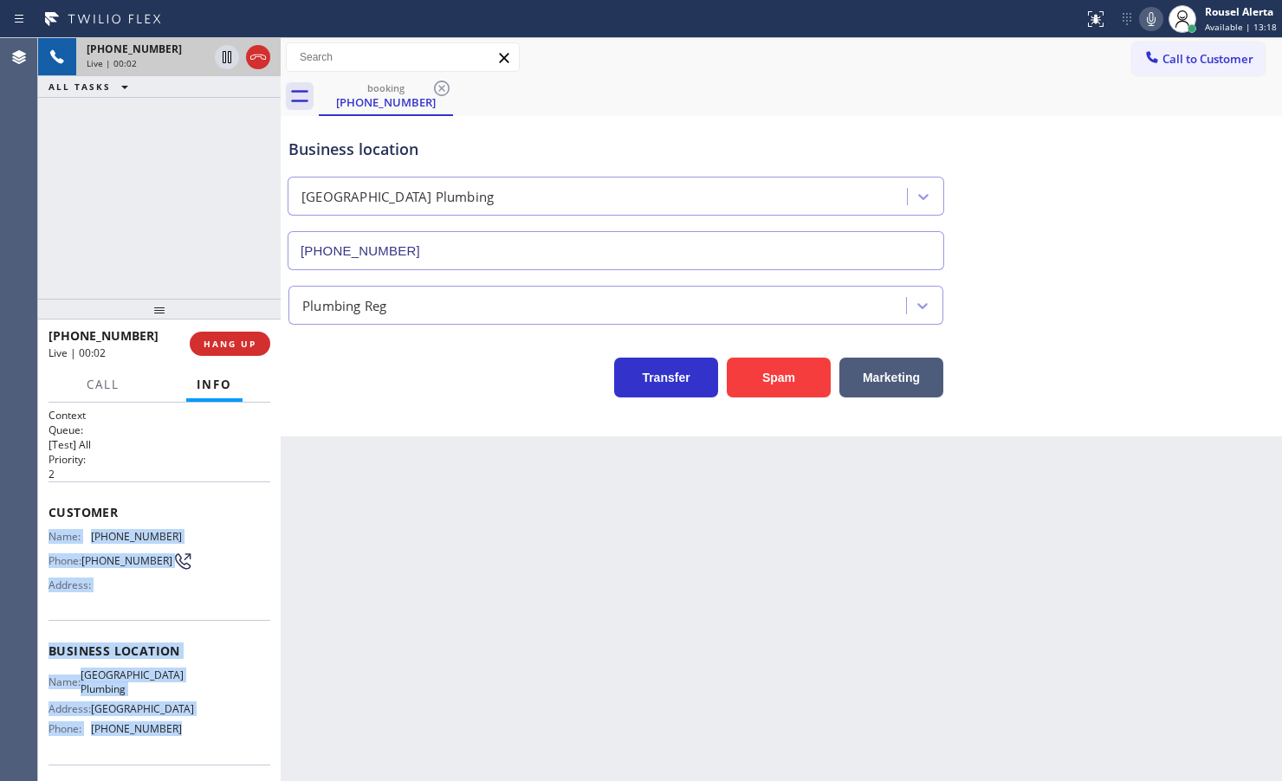
drag, startPoint x: 44, startPoint y: 528, endPoint x: 171, endPoint y: 750, distance: 255.7
click at [171, 750] on div "Context Queue: [Test] All Priority: 2 Customer Name: [PHONE_NUMBER] Phone: [PHO…" at bounding box center [159, 592] width 243 height 378
copy div "Name: [PHONE_NUMBER] Phone: [PHONE_NUMBER] Address: Business location Name: [GE…"
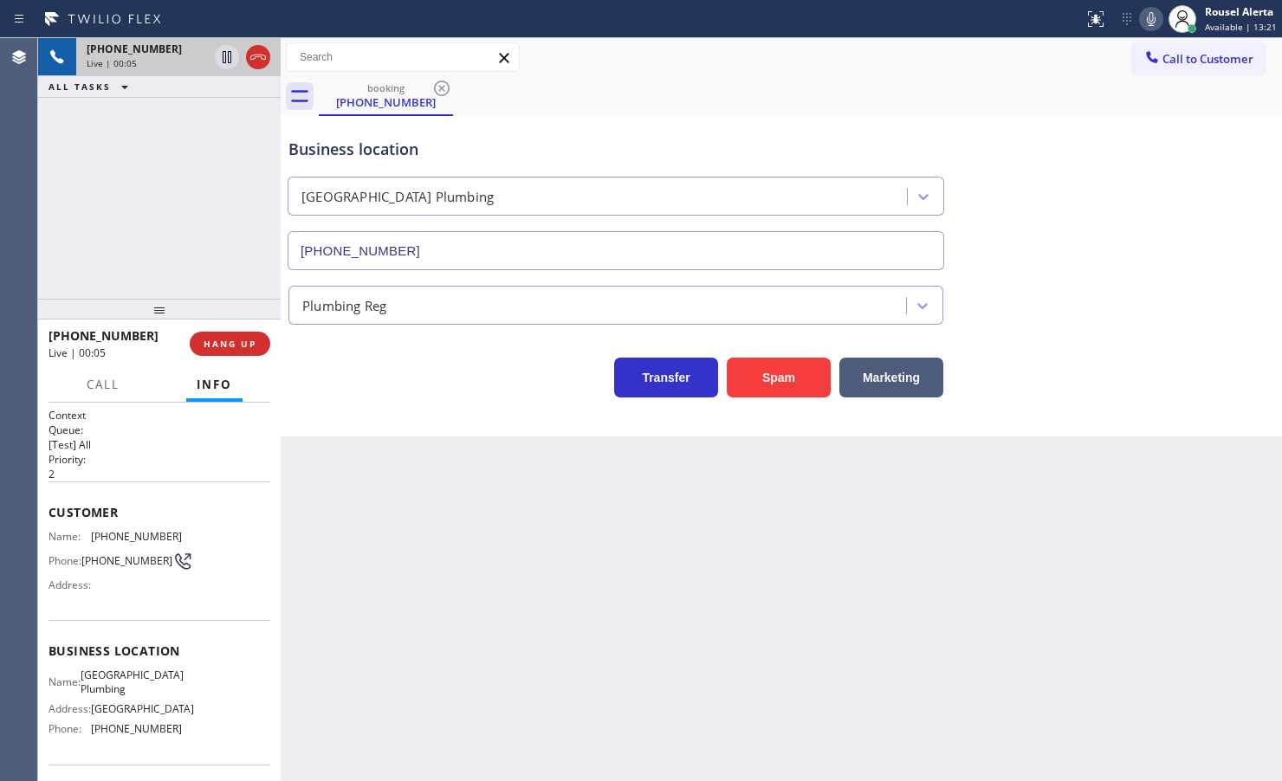
click at [934, 572] on div "Back to Dashboard Change Sender ID Customers Technicians Select a contact Outbo…" at bounding box center [781, 409] width 1001 height 743
click at [482, 596] on div "Back to Dashboard Change Sender ID Customers Technicians Select a contact Outbo…" at bounding box center [781, 409] width 1001 height 743
click at [507, 634] on div "Back to Dashboard Change Sender ID Customers Technicians Select a contact Outbo…" at bounding box center [781, 409] width 1001 height 743
drag, startPoint x: 182, startPoint y: 161, endPoint x: 217, endPoint y: 188, distance: 43.8
click at [182, 161] on div "[PHONE_NUMBER] Live | 00:48 ALL TASKS ALL TASKS ACTIVE TASKS TASKS IN WRAP UP" at bounding box center [159, 168] width 243 height 261
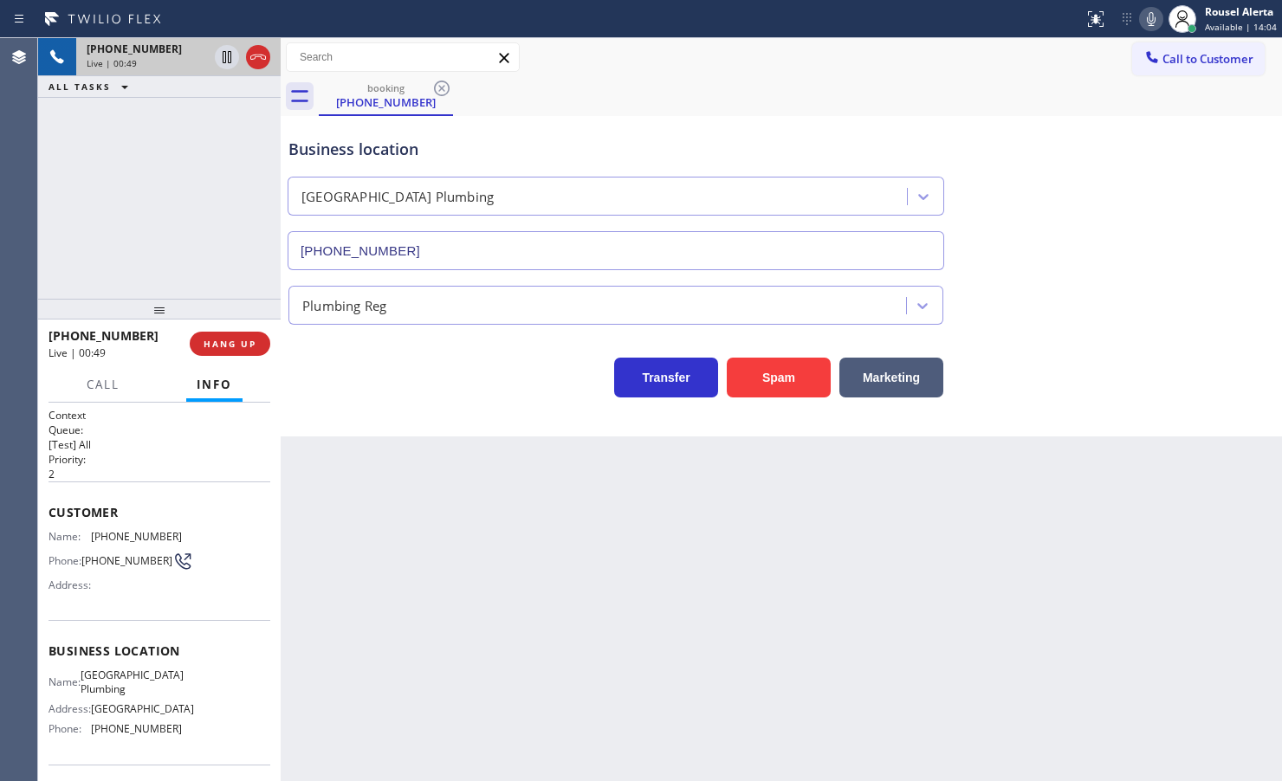
click at [403, 470] on div "Back to Dashboard Change Sender ID Customers Technicians Select a contact Outbo…" at bounding box center [781, 409] width 1001 height 743
click at [241, 351] on button "HANG UP" at bounding box center [230, 344] width 81 height 24
click at [210, 347] on span "HANG UP" at bounding box center [230, 344] width 53 height 12
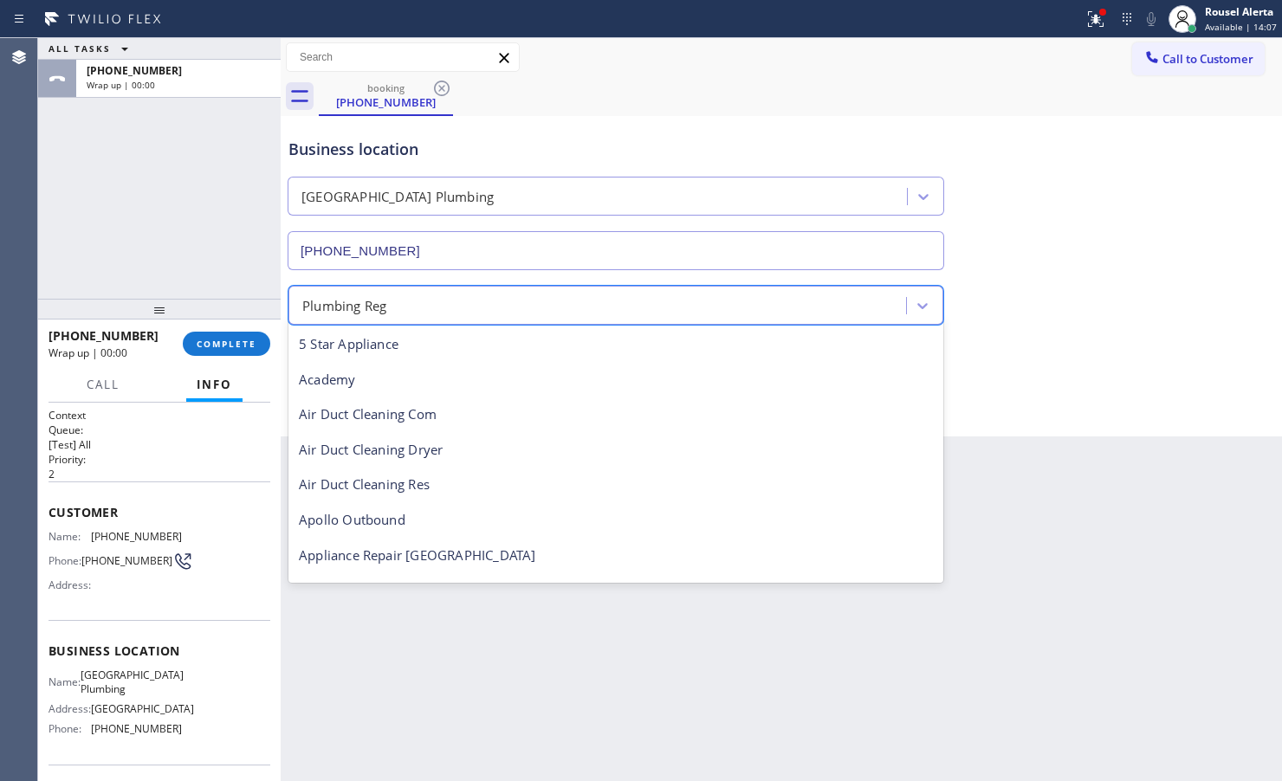
click at [482, 304] on div "Plumbing Reg" at bounding box center [600, 305] width 612 height 30
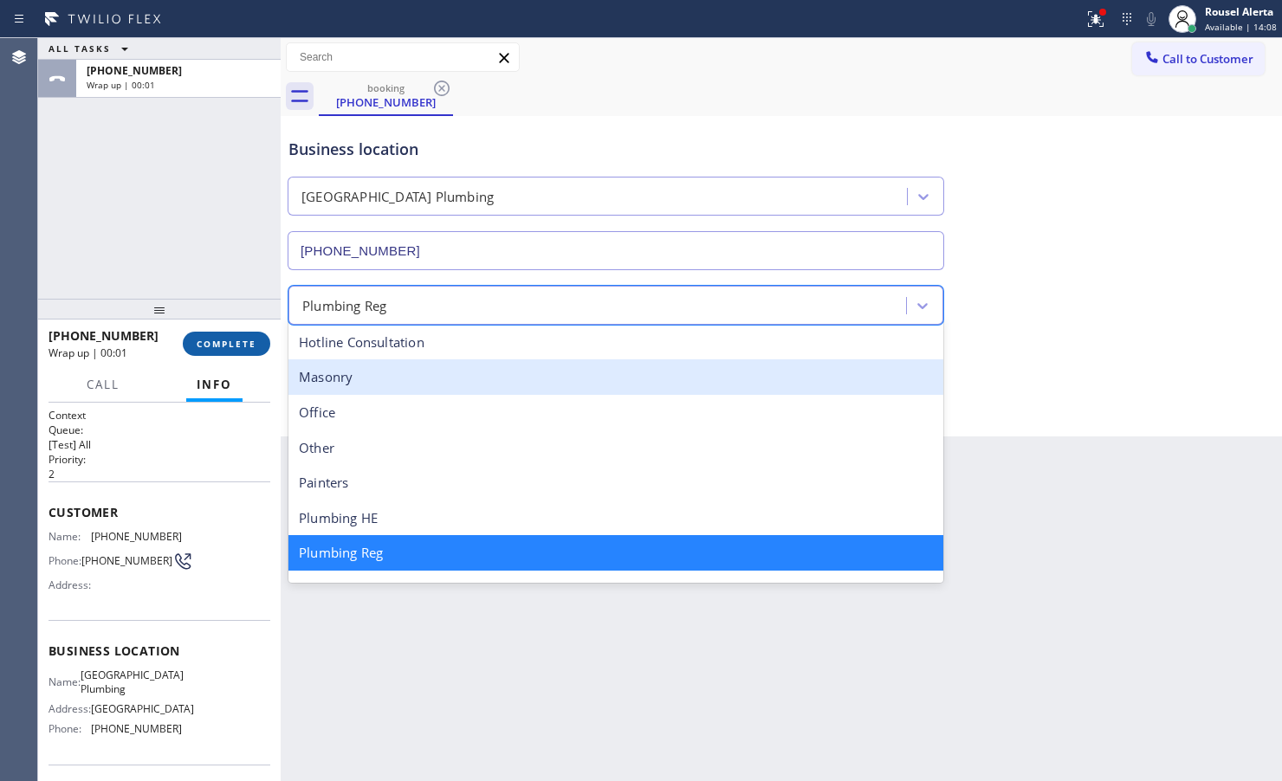
click at [256, 355] on button "COMPLETE" at bounding box center [226, 344] width 87 height 24
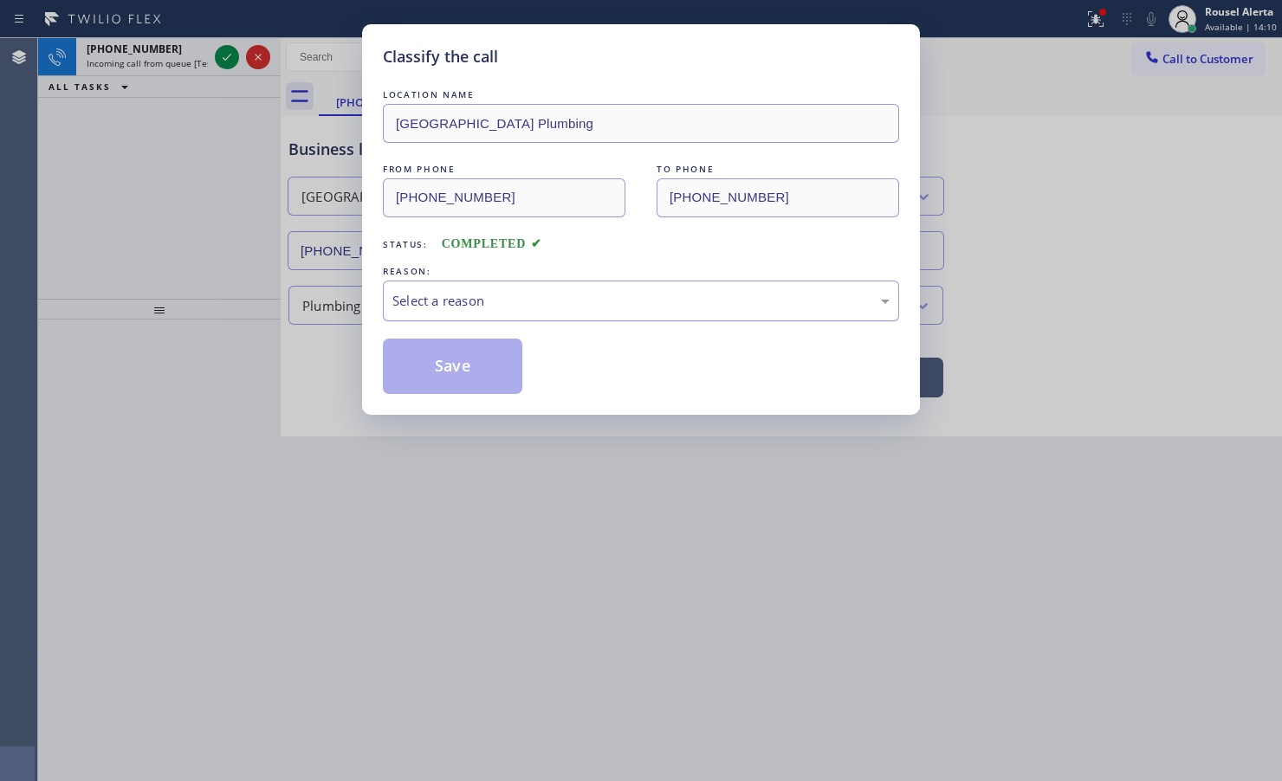
click at [418, 304] on div "Select a reason" at bounding box center [640, 301] width 497 height 20
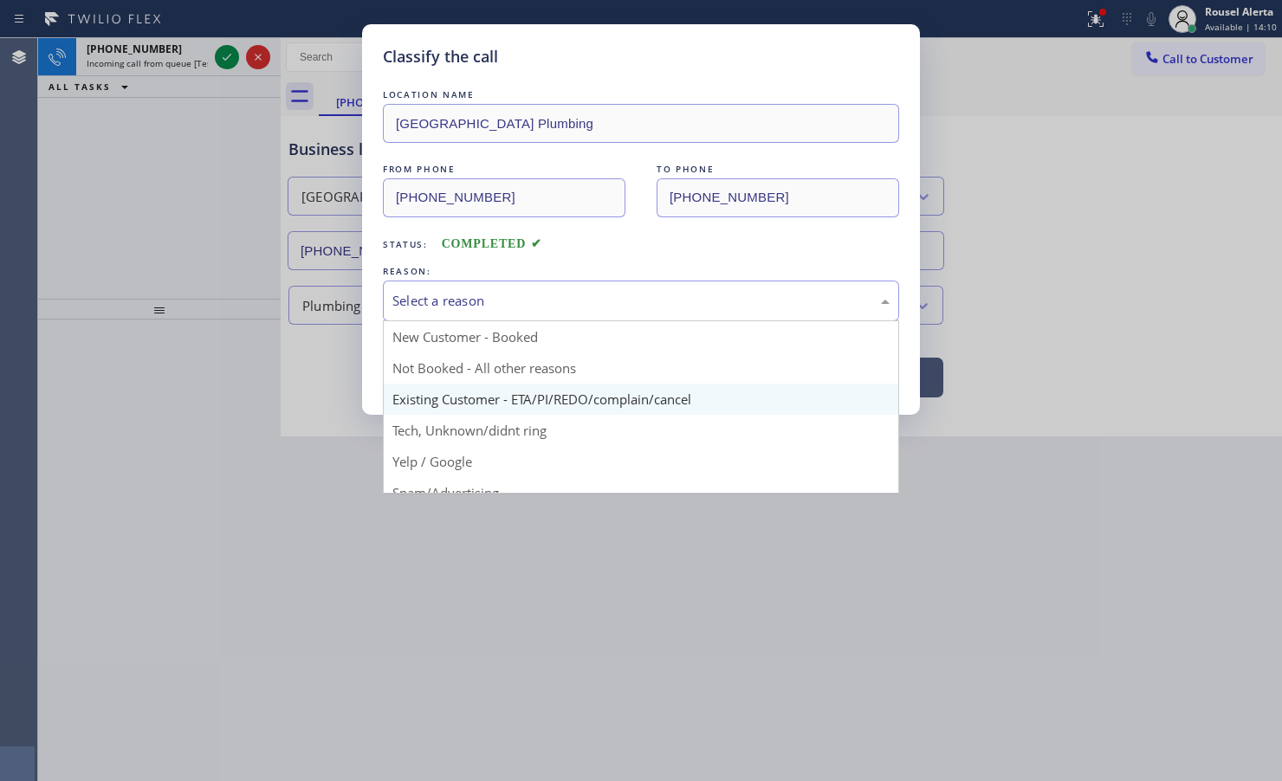
scroll to position [108, 0]
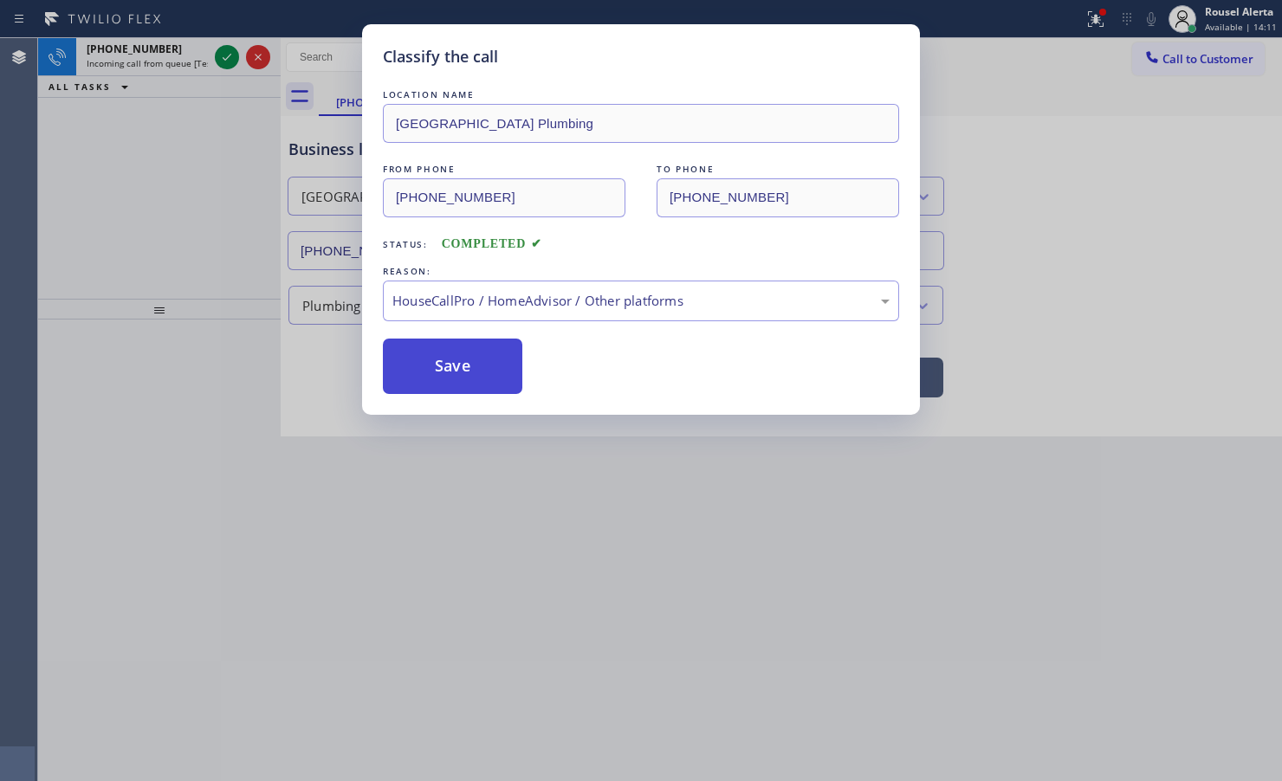
click at [451, 372] on button "Save" at bounding box center [452, 366] width 139 height 55
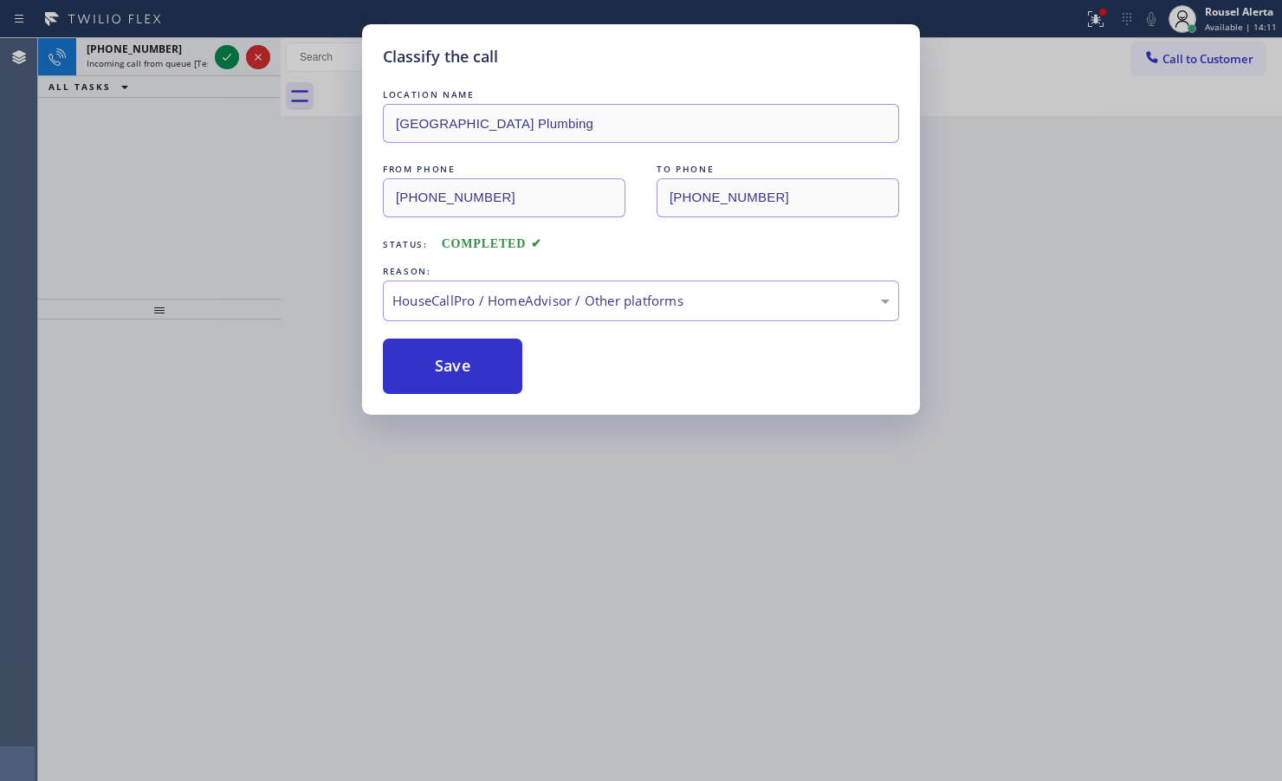
click at [165, 40] on div "Classify the call LOCATION NAME [GEOGRAPHIC_DATA] Plumbing FROM PHONE [PHONE_NU…" at bounding box center [641, 390] width 1282 height 781
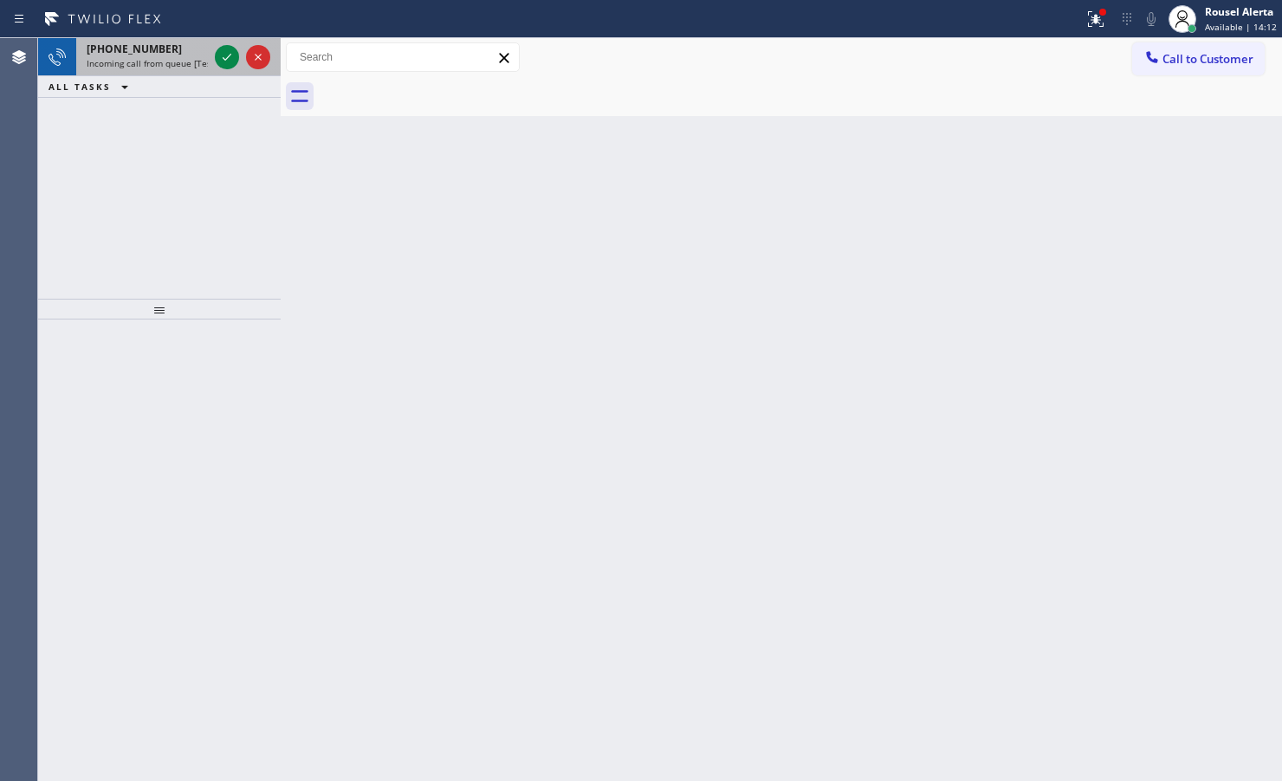
click at [196, 57] on span "Incoming call from queue [Test] All" at bounding box center [159, 63] width 144 height 12
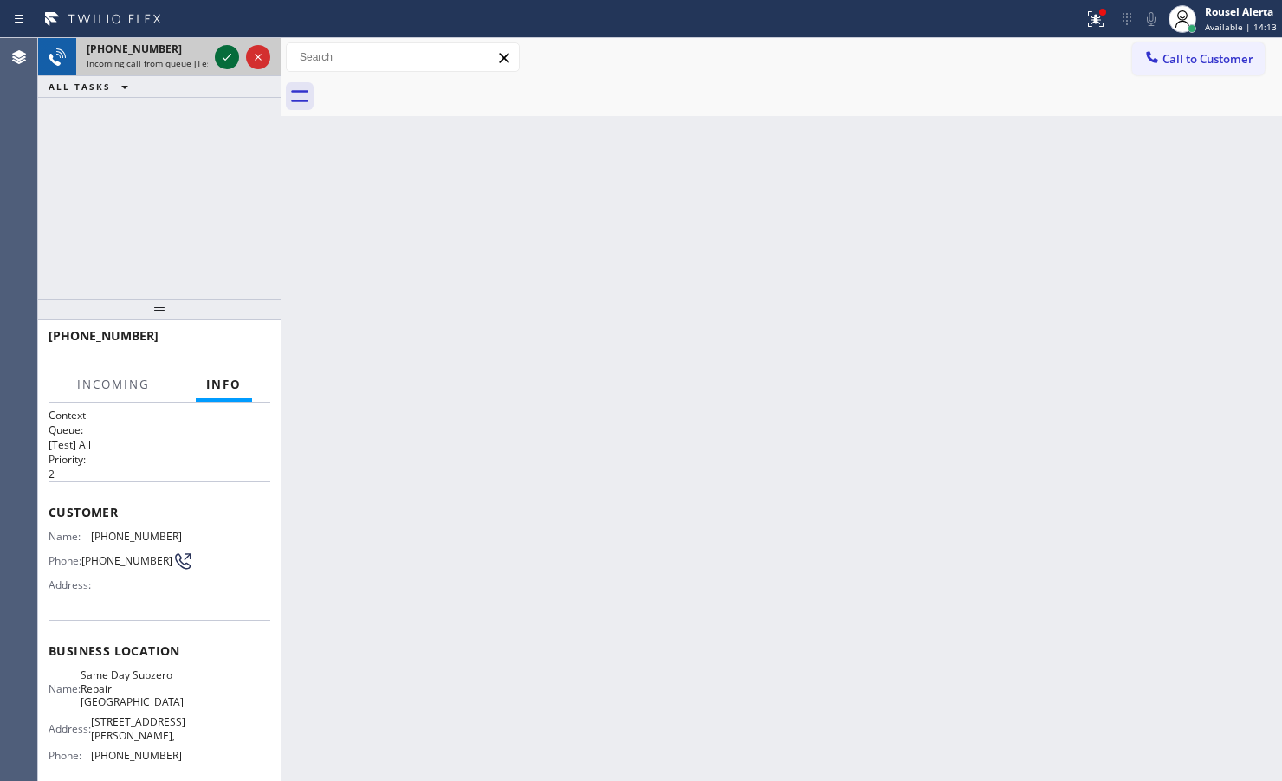
click at [223, 56] on icon at bounding box center [227, 57] width 21 height 21
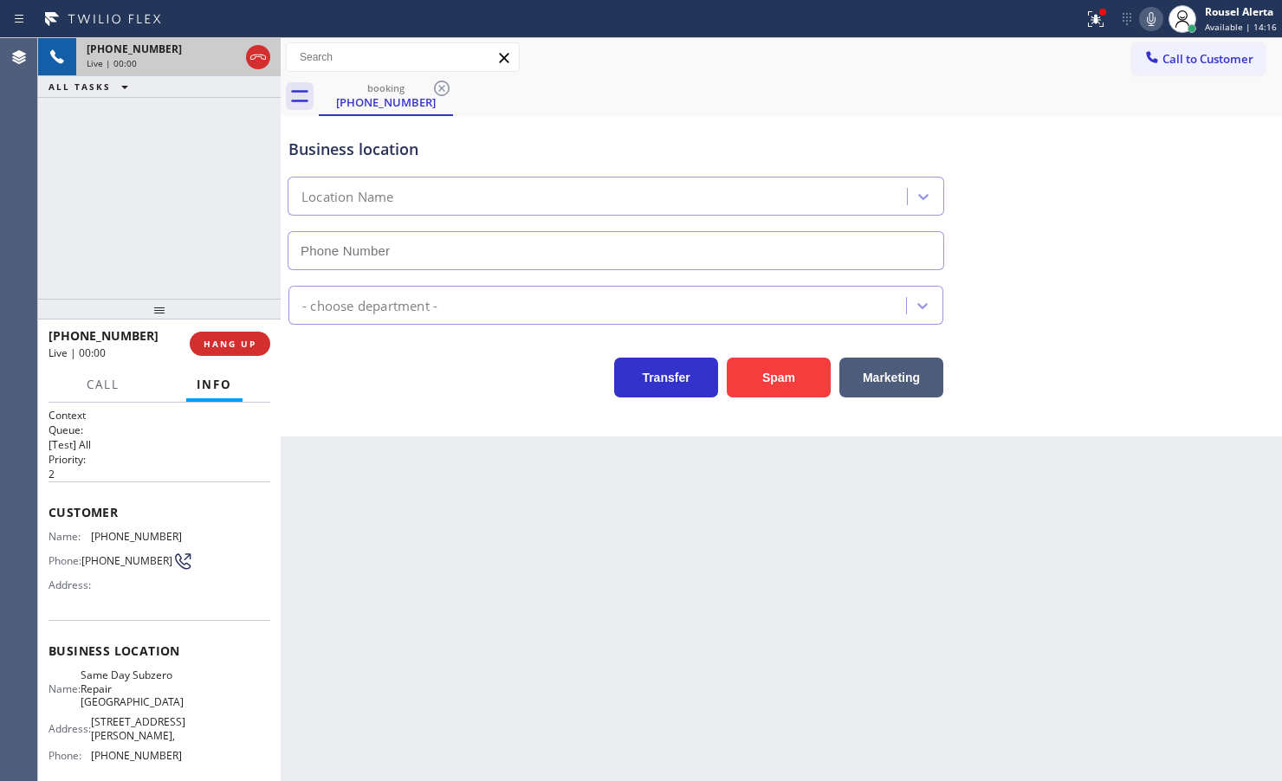
type input "[PHONE_NUMBER]"
click at [807, 369] on button "Spam" at bounding box center [779, 378] width 104 height 40
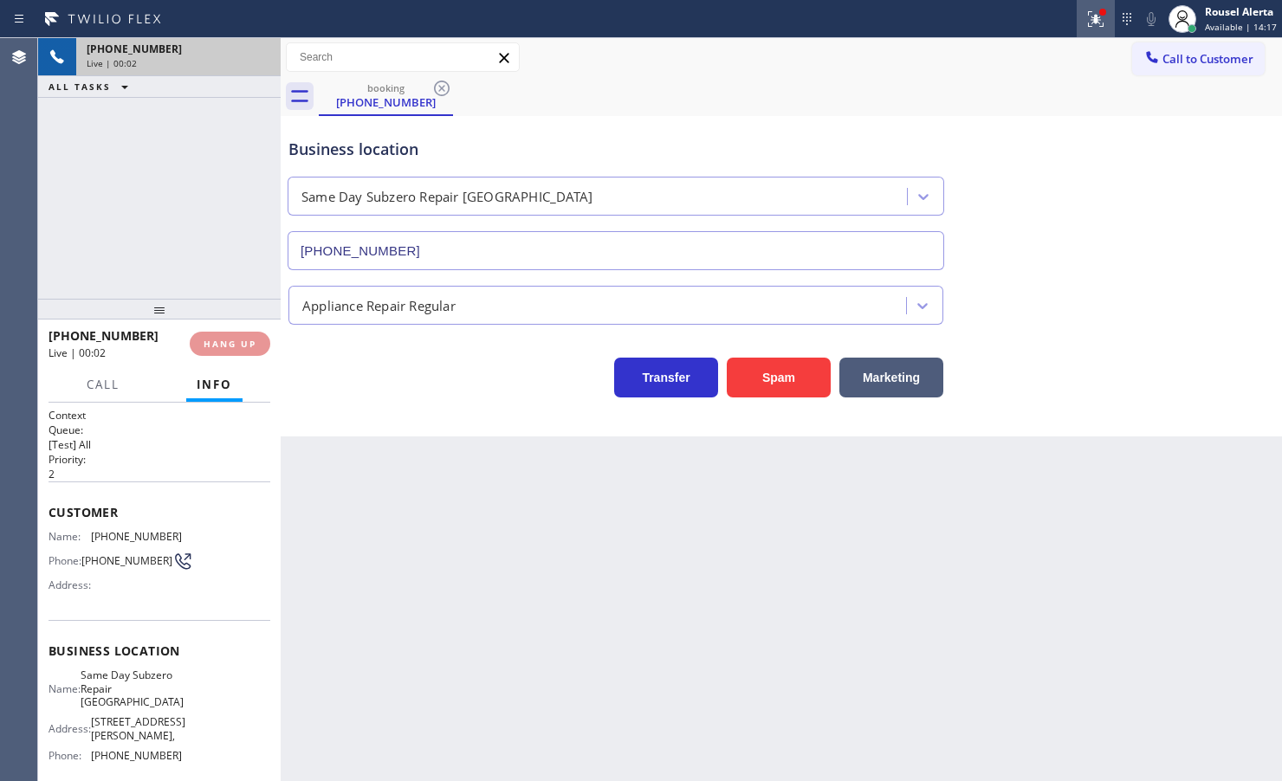
click at [1103, 36] on button at bounding box center [1096, 19] width 38 height 38
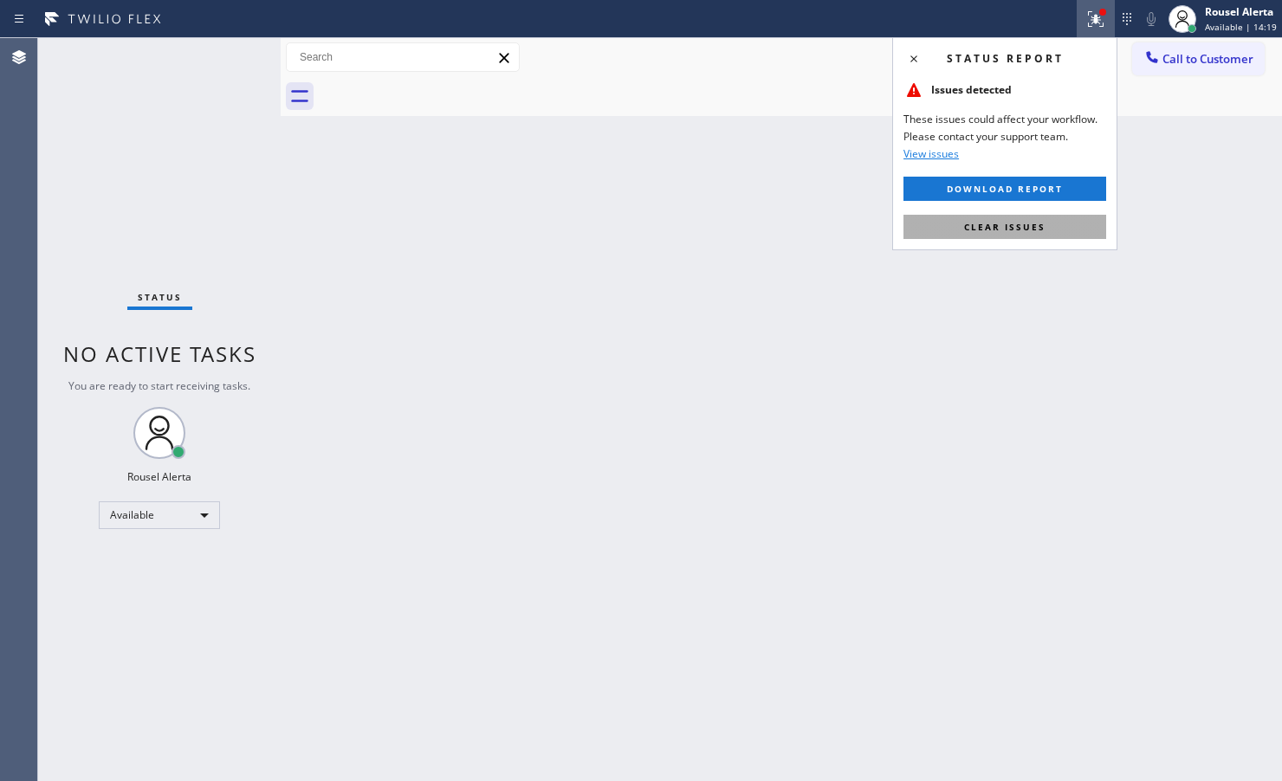
click at [1040, 236] on button "Clear issues" at bounding box center [1004, 227] width 203 height 24
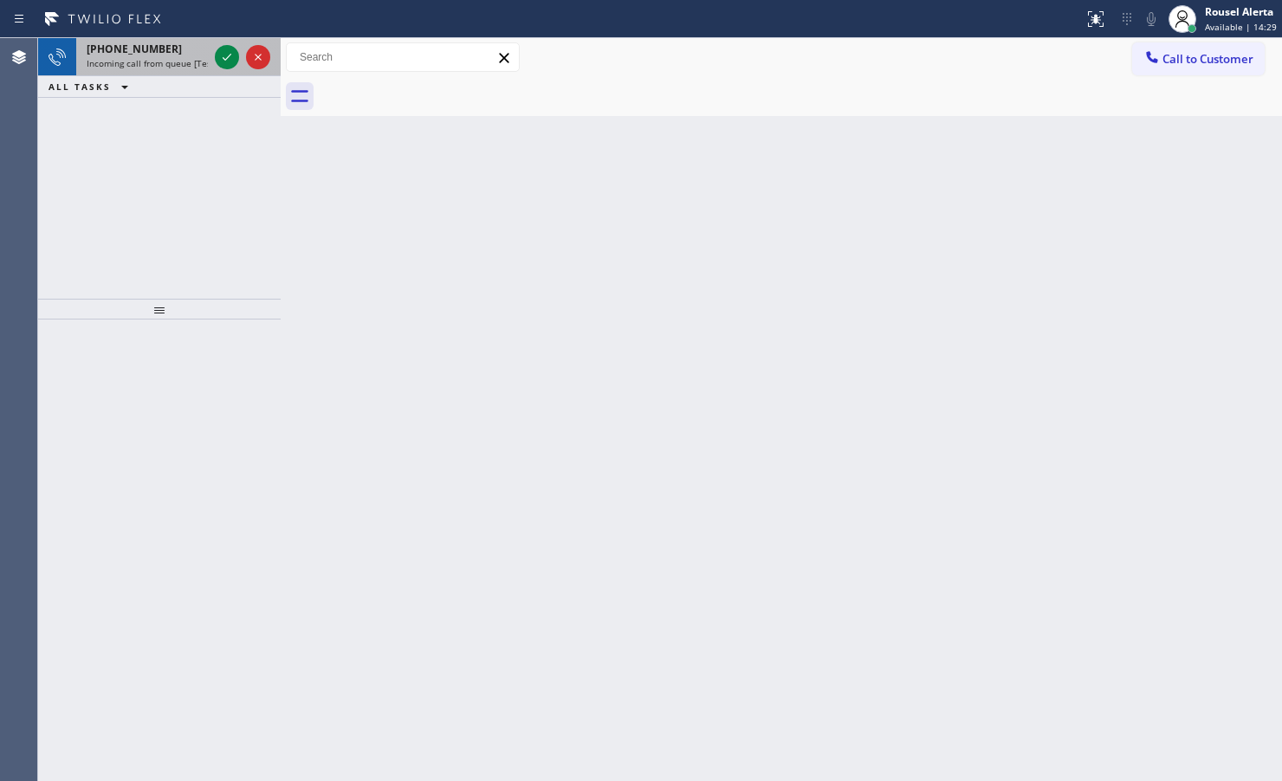
click at [184, 53] on div "[PHONE_NUMBER]" at bounding box center [147, 49] width 121 height 15
click at [218, 58] on icon at bounding box center [227, 57] width 21 height 21
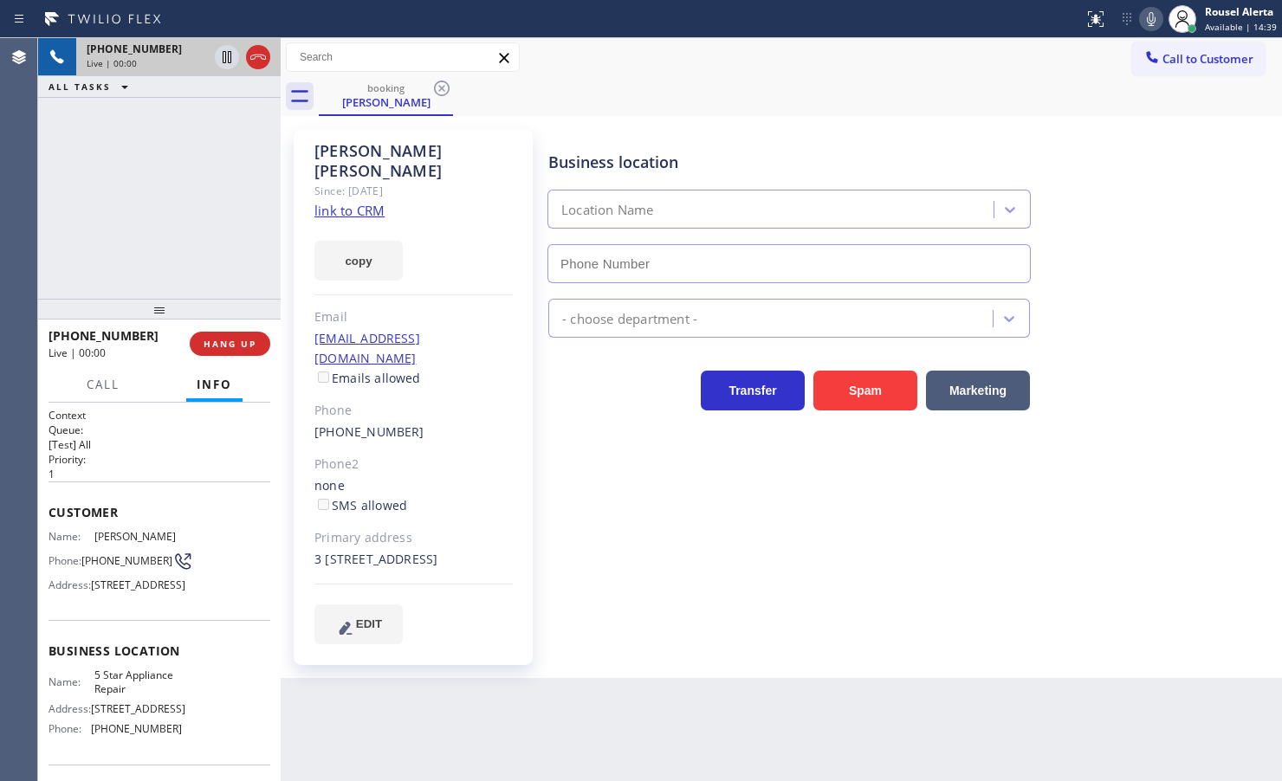
type input "[PHONE_NUMBER]"
click at [365, 202] on link "link to CRM" at bounding box center [349, 210] width 70 height 17
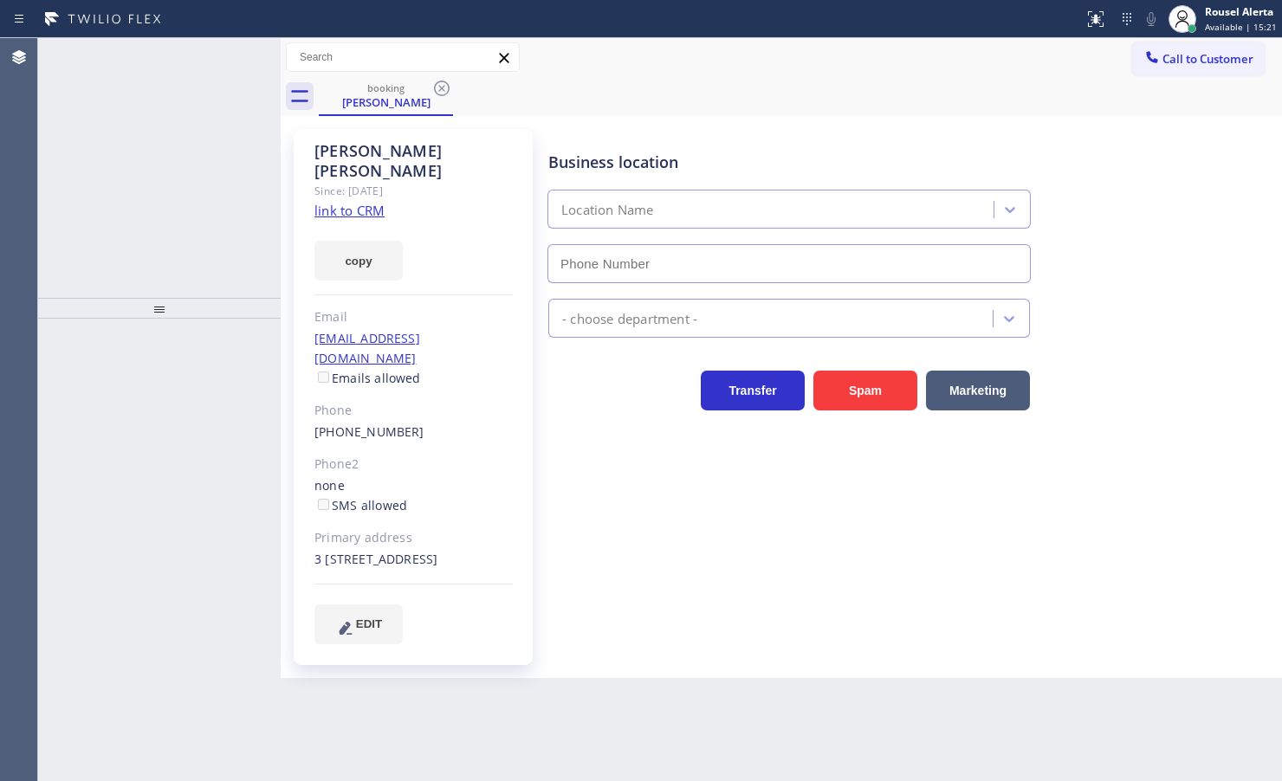
type input "[PHONE_NUMBER]"
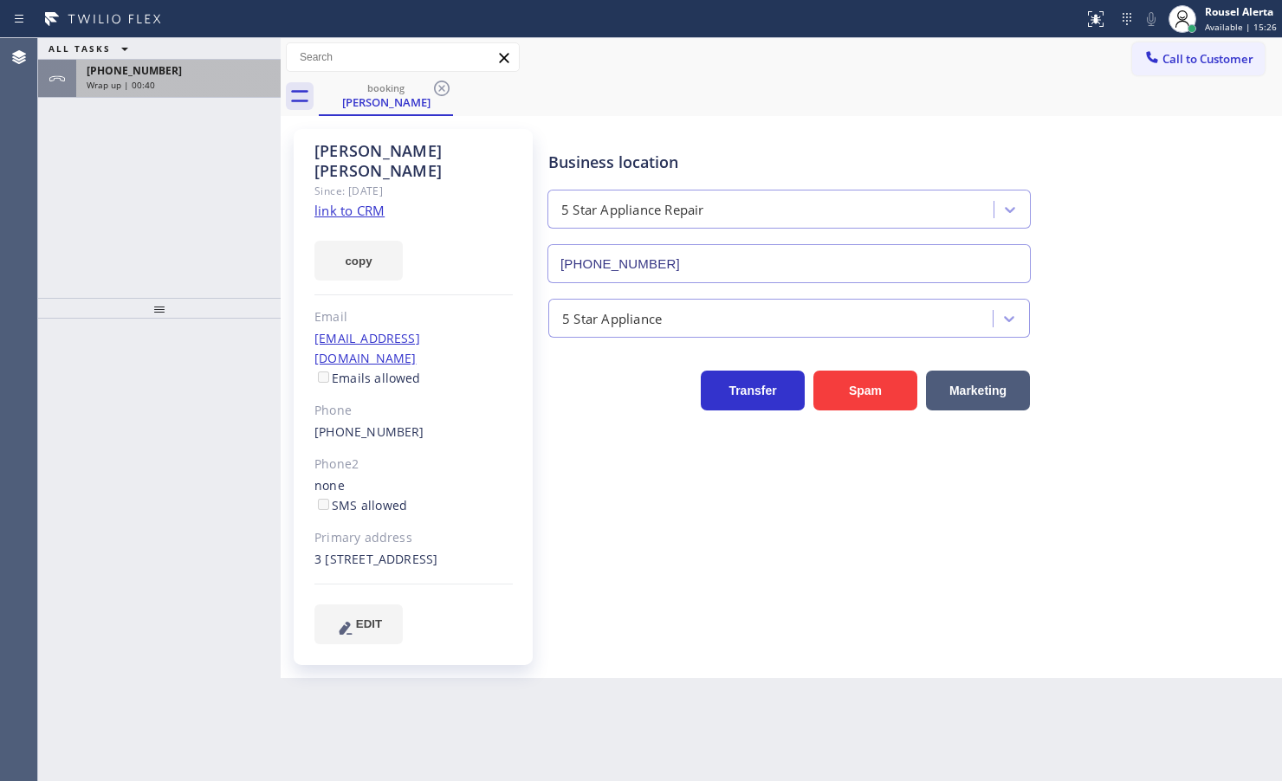
click at [191, 87] on div "Wrap up | 00:40" at bounding box center [179, 85] width 184 height 12
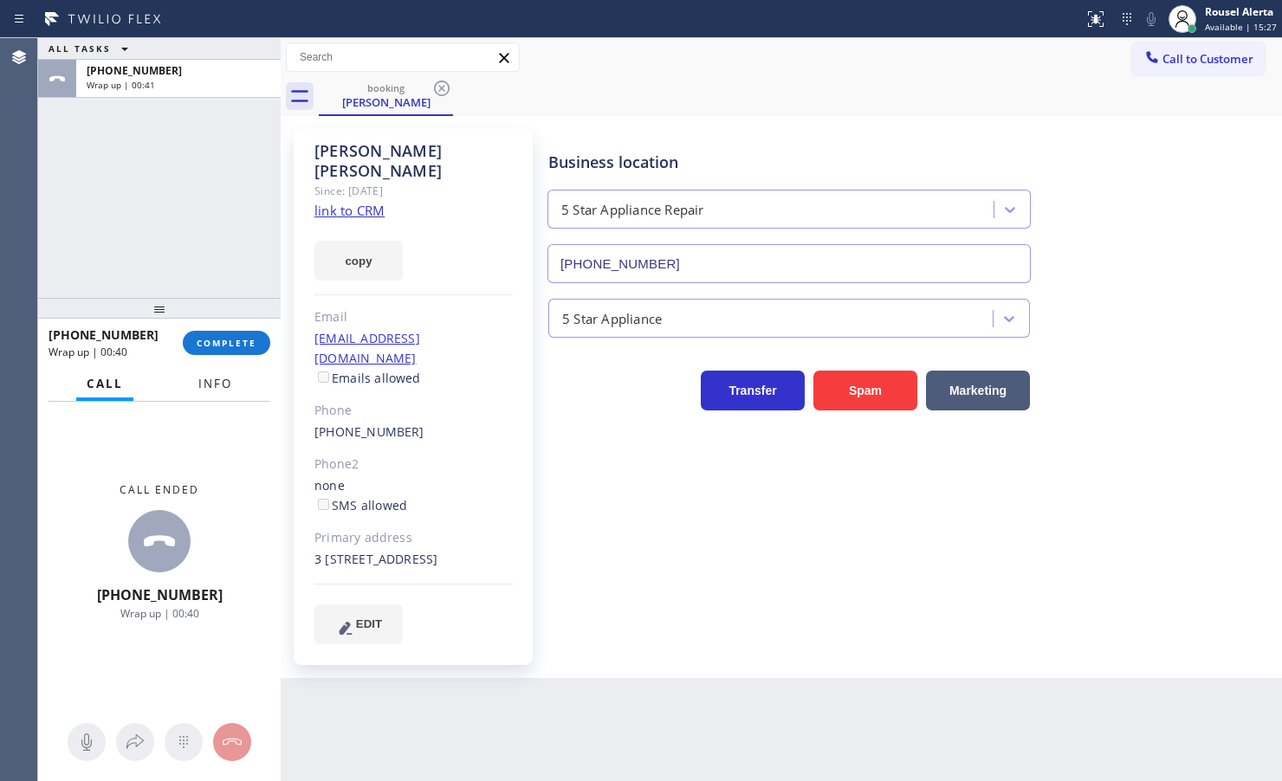
click at [221, 394] on button "Info" at bounding box center [215, 384] width 55 height 34
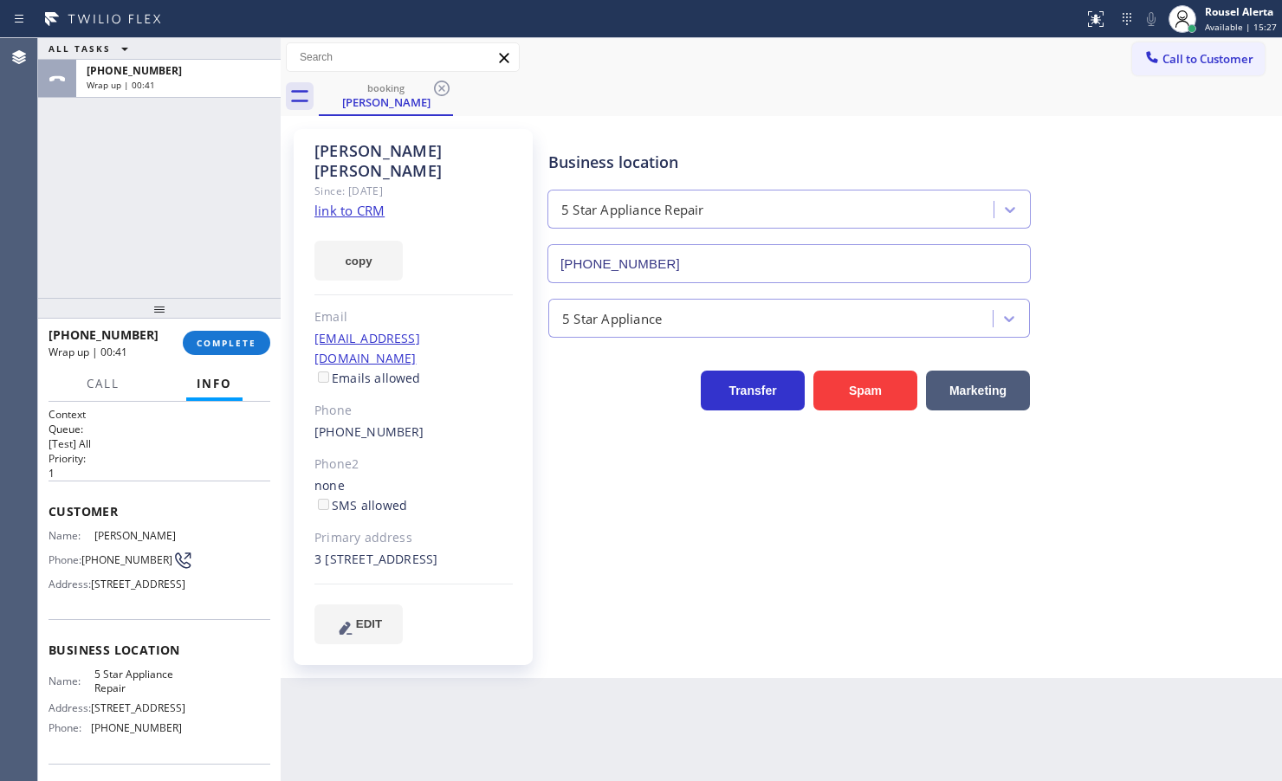
click at [223, 327] on div "[PHONE_NUMBER] Wrap up | 00:41 COMPLETE" at bounding box center [160, 342] width 222 height 45
click at [230, 340] on span "COMPLETE" at bounding box center [227, 343] width 60 height 12
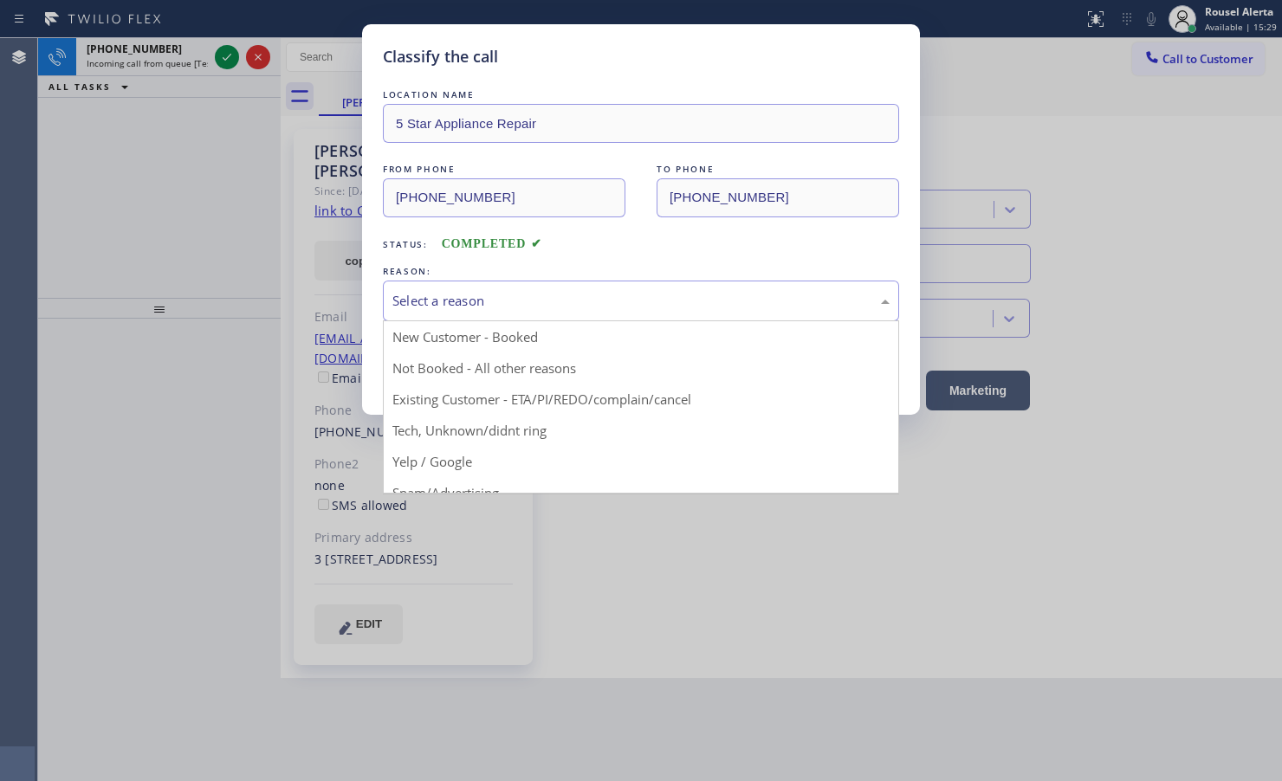
click at [711, 321] on div "Select a reason New Customer - Booked Not Booked - All other reasons Existing C…" at bounding box center [641, 301] width 516 height 41
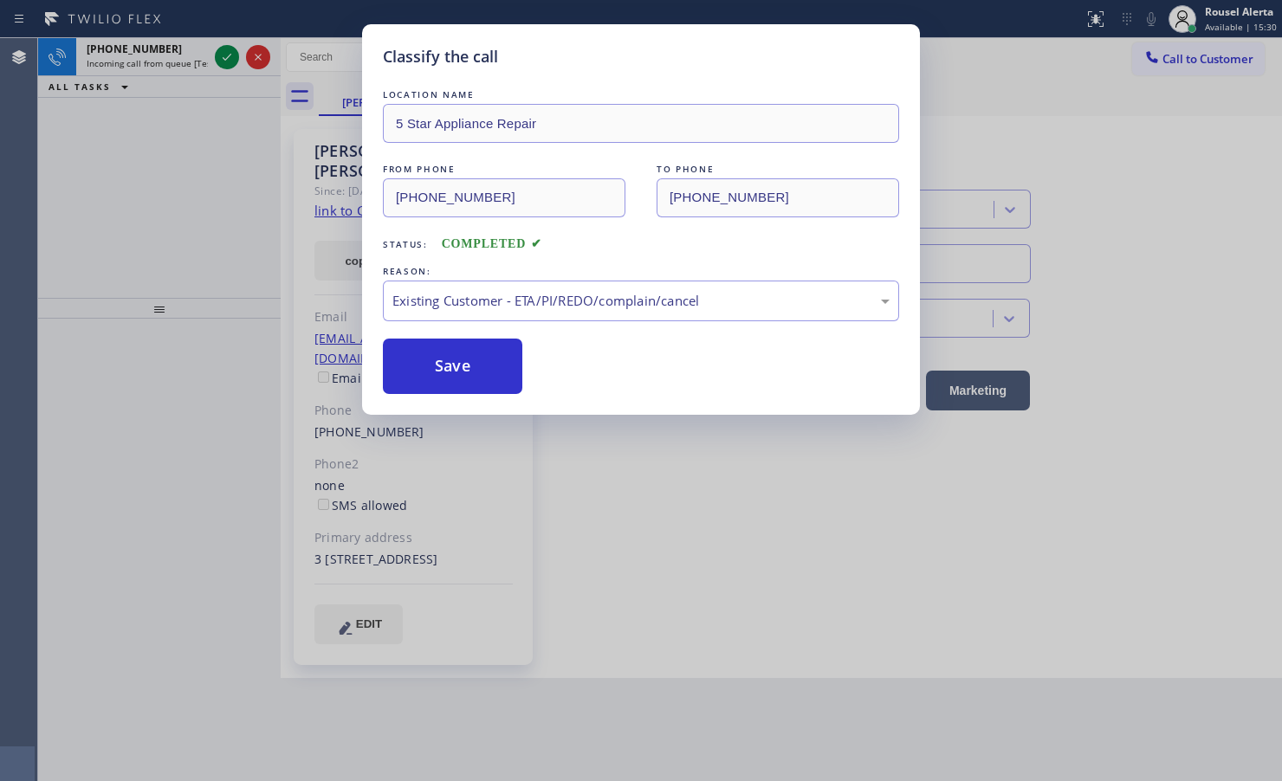
drag, startPoint x: 500, startPoint y: 361, endPoint x: 349, endPoint y: 249, distance: 188.1
click at [496, 362] on button "Save" at bounding box center [452, 366] width 139 height 55
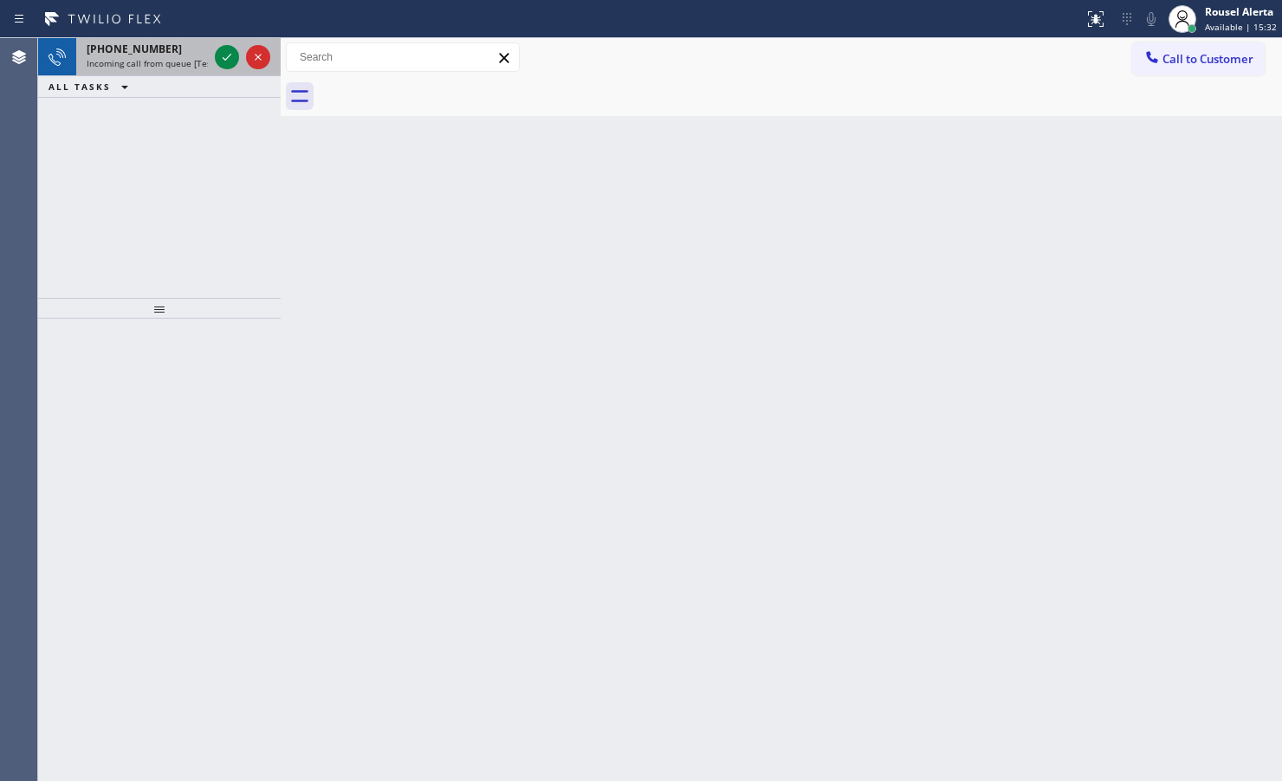
drag, startPoint x: 184, startPoint y: 61, endPoint x: 208, endPoint y: 61, distance: 23.4
click at [187, 61] on span "Incoming call from queue [Test] All" at bounding box center [159, 63] width 144 height 12
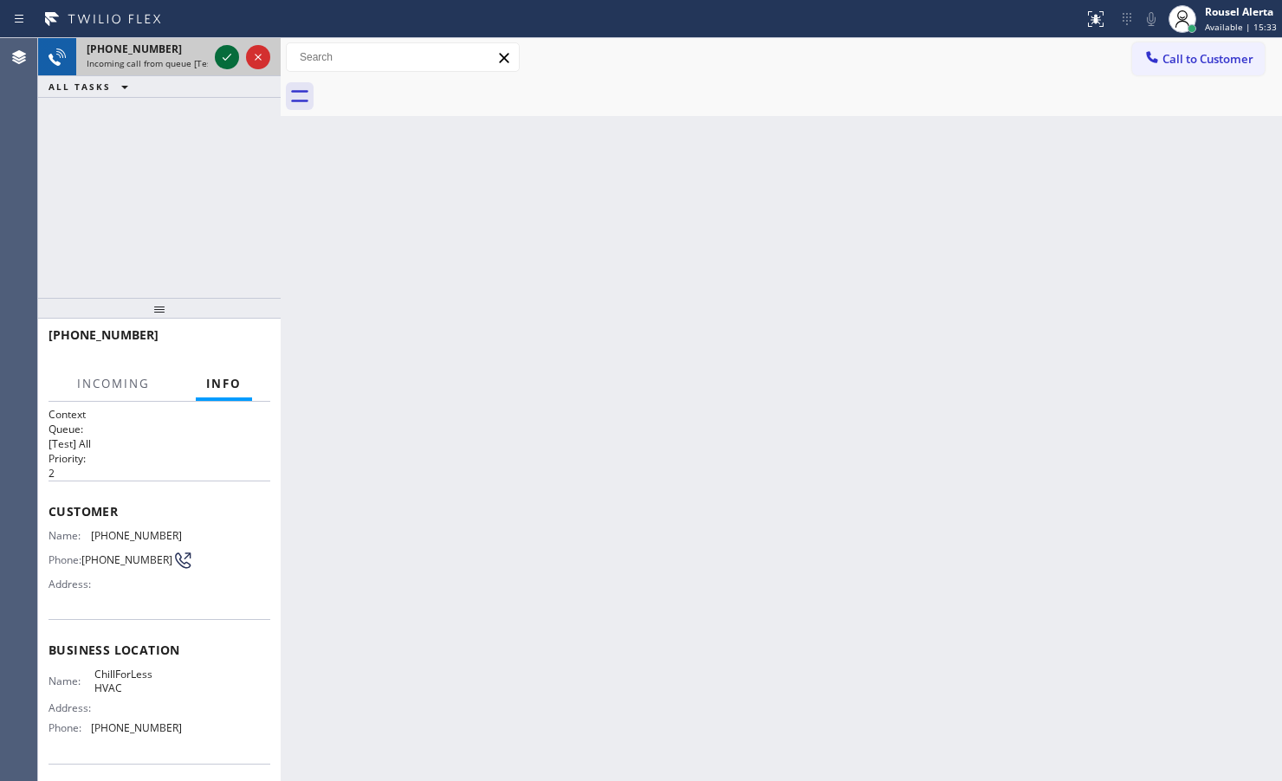
click at [223, 61] on icon at bounding box center [227, 57] width 21 height 21
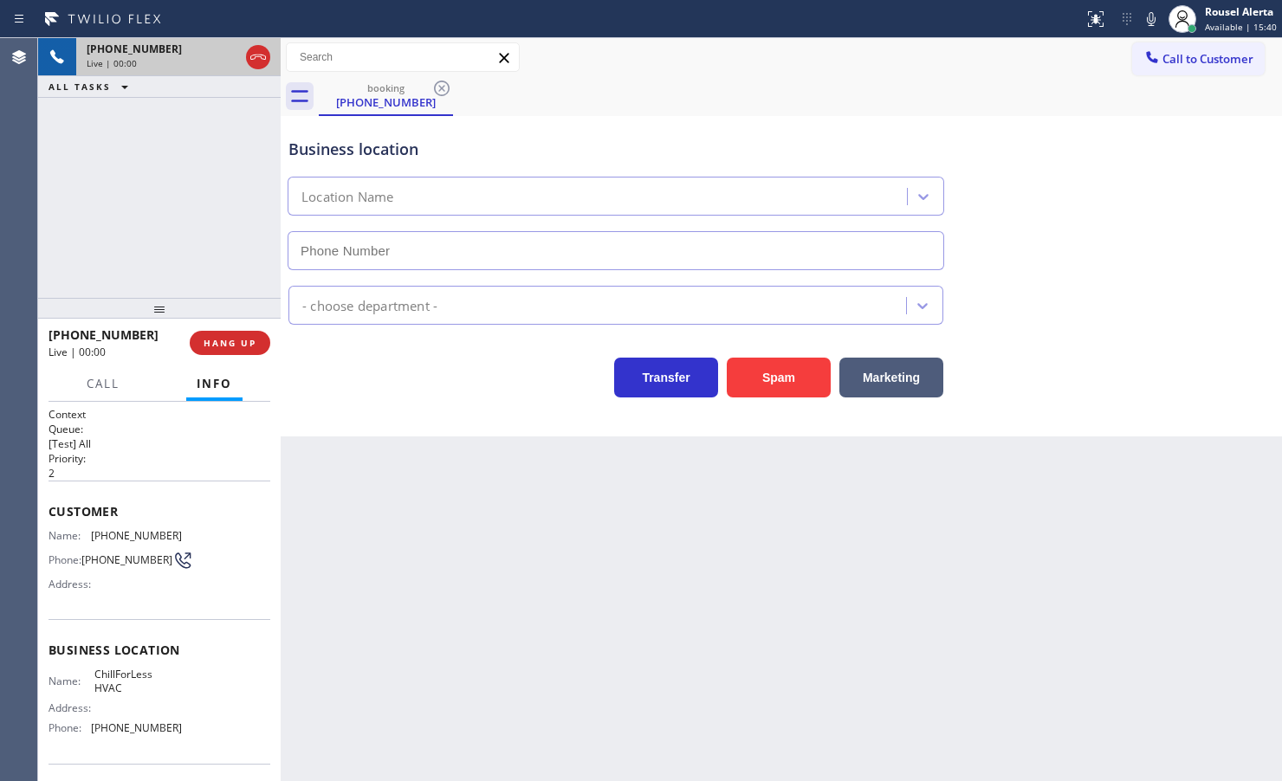
type input "(602) 878-6735"
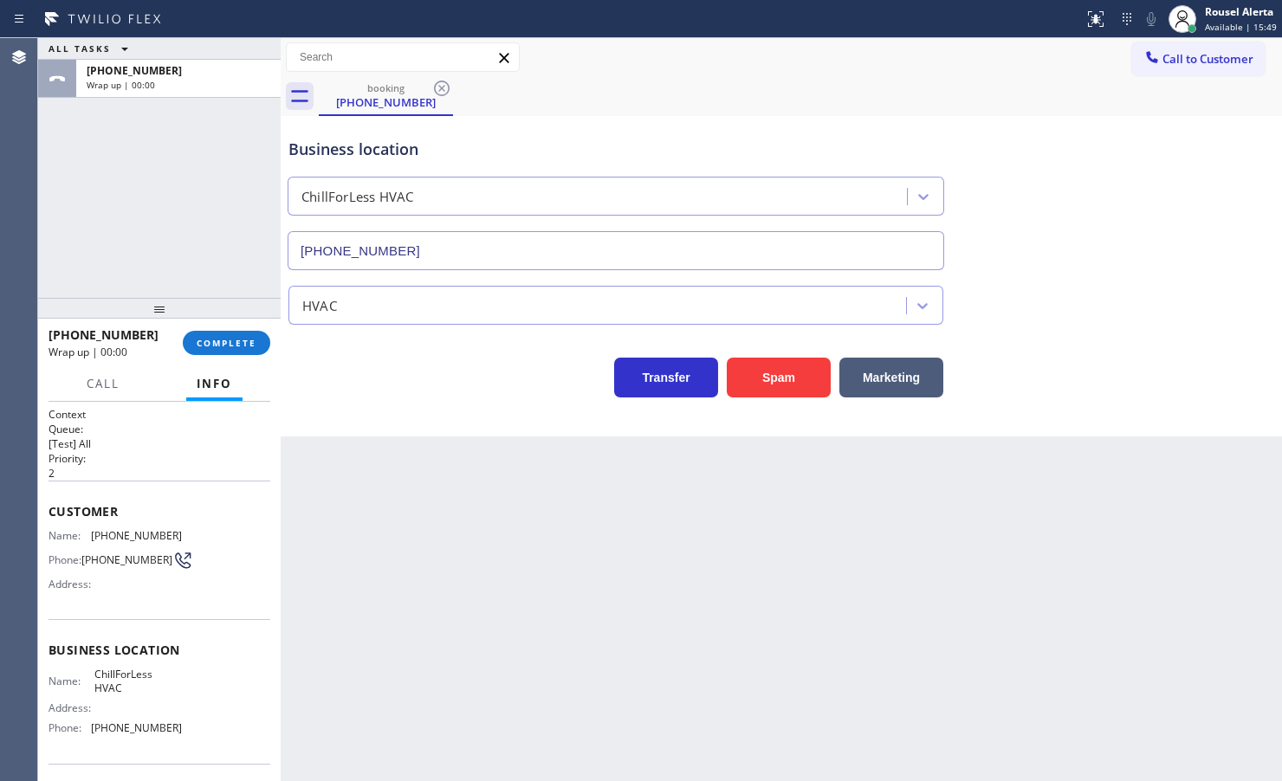
click at [223, 356] on div "+15205416330 Wrap up | 00:00 COMPLETE" at bounding box center [160, 342] width 222 height 45
click at [223, 345] on span "COMPLETE" at bounding box center [227, 343] width 60 height 12
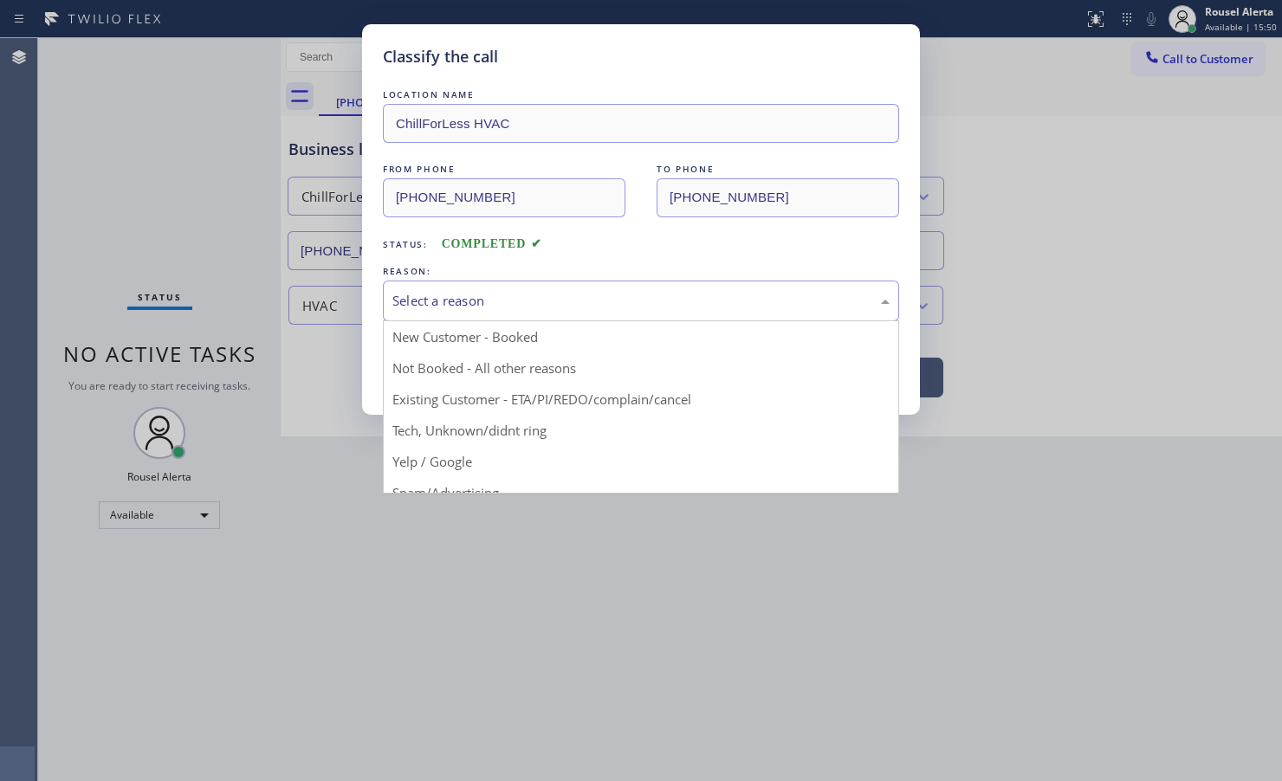
click at [479, 305] on div "Select a reason" at bounding box center [640, 301] width 497 height 20
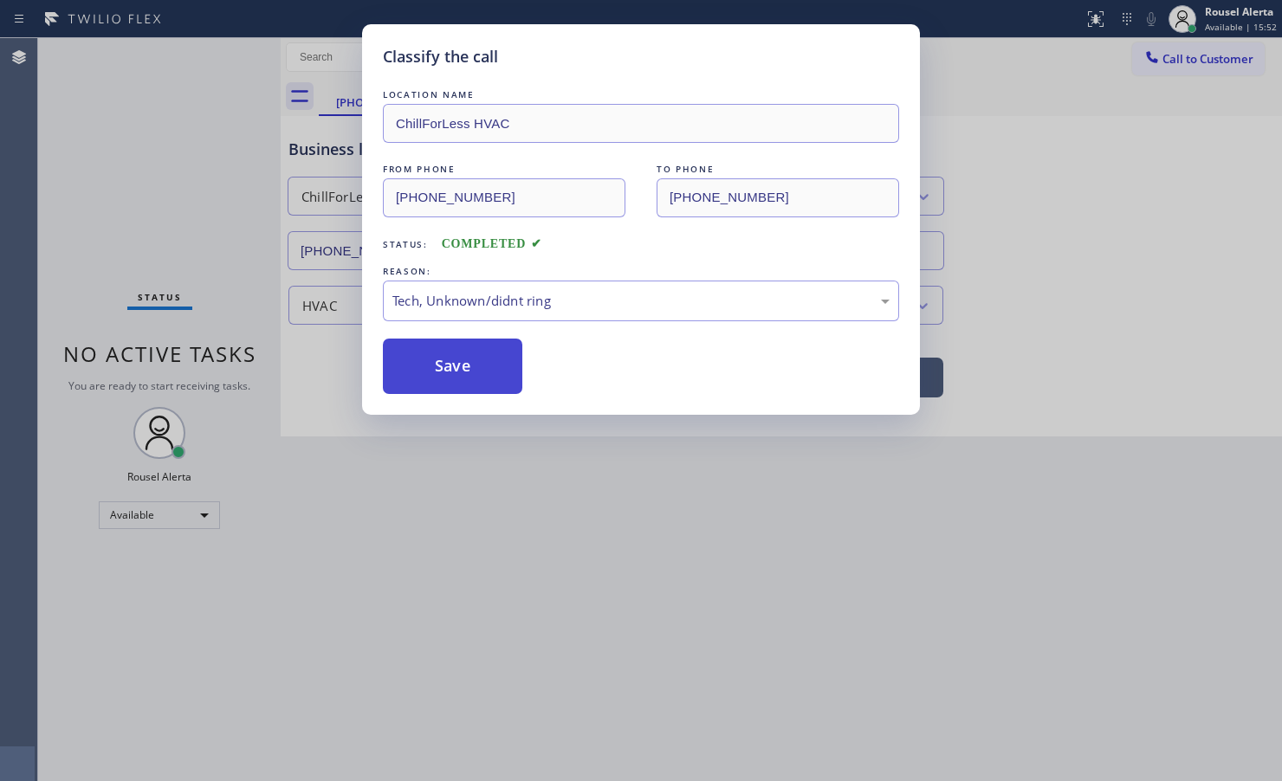
click at [460, 391] on button "Save" at bounding box center [452, 366] width 139 height 55
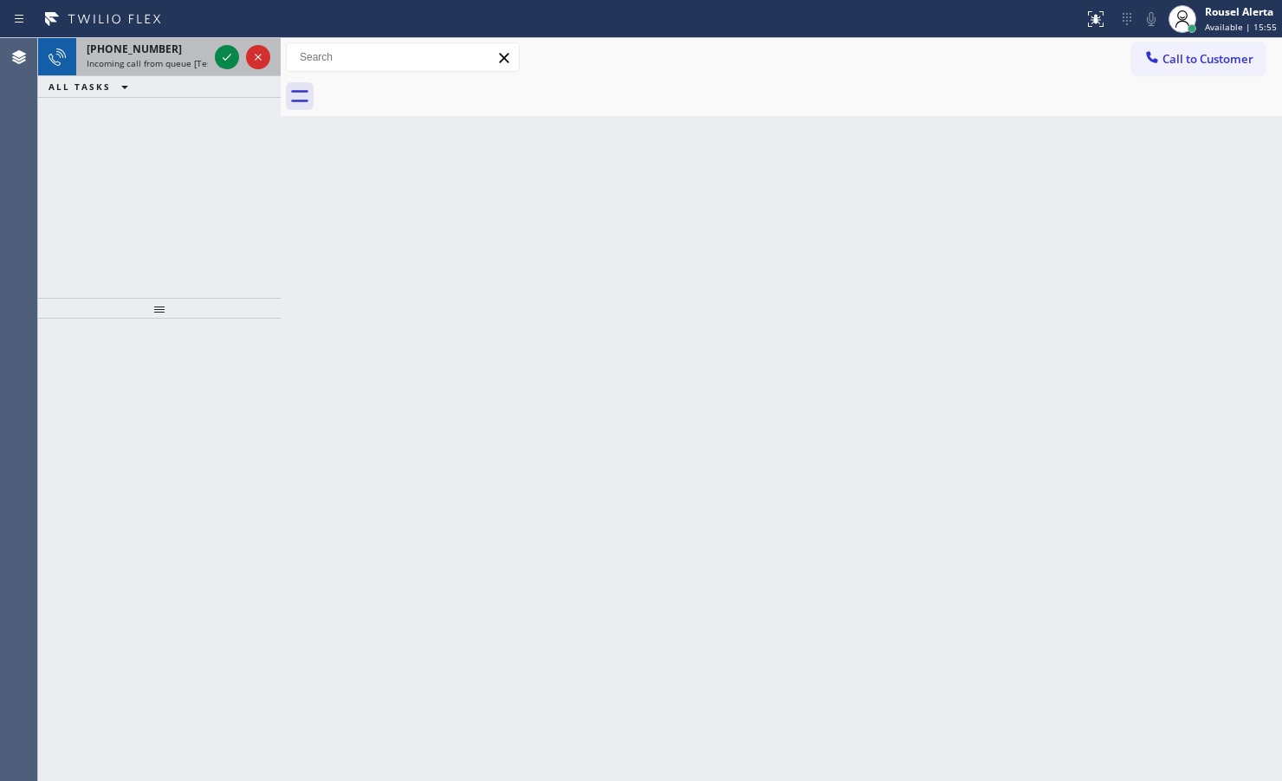
click at [154, 49] on span "[PHONE_NUMBER]" at bounding box center [134, 49] width 95 height 15
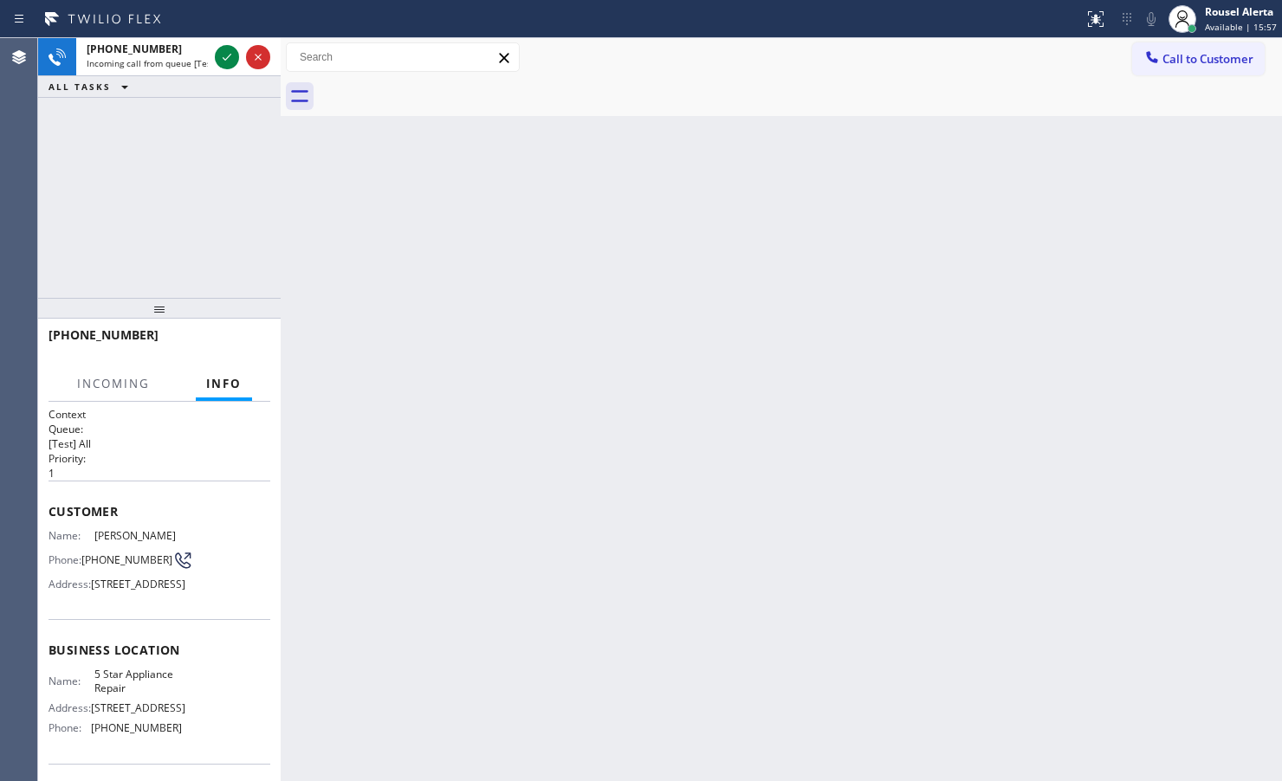
click at [482, 460] on div "Back to Dashboard Change Sender ID Customers Technicians Select a contact Outbo…" at bounding box center [781, 409] width 1001 height 743
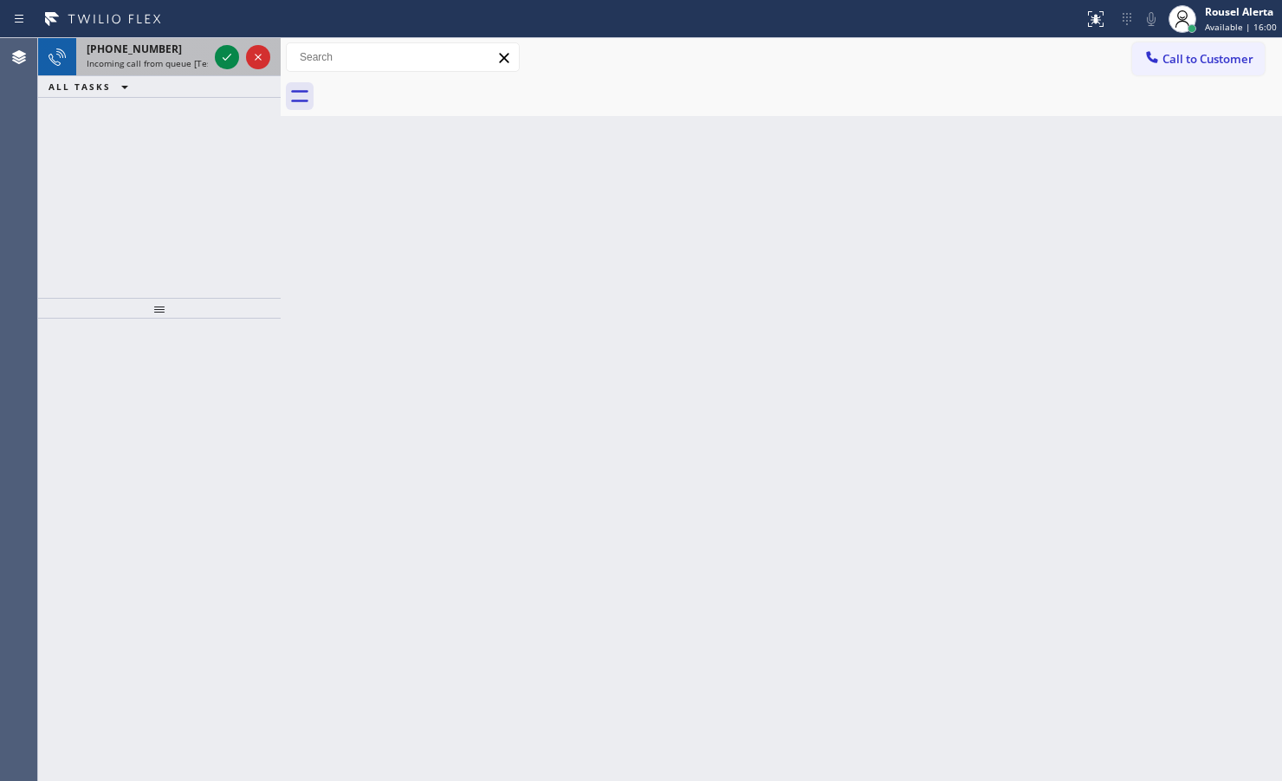
click at [161, 55] on div "+12242239819" at bounding box center [147, 49] width 121 height 15
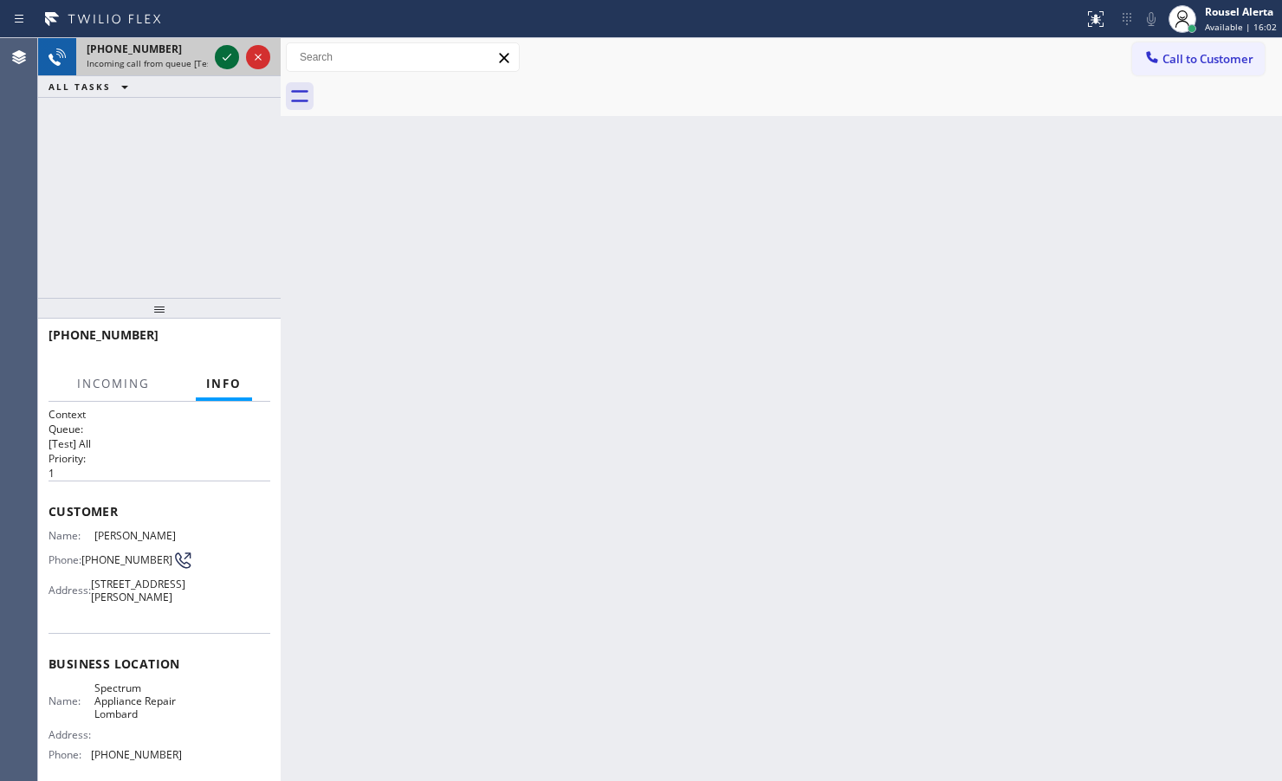
click at [218, 53] on icon at bounding box center [227, 57] width 21 height 21
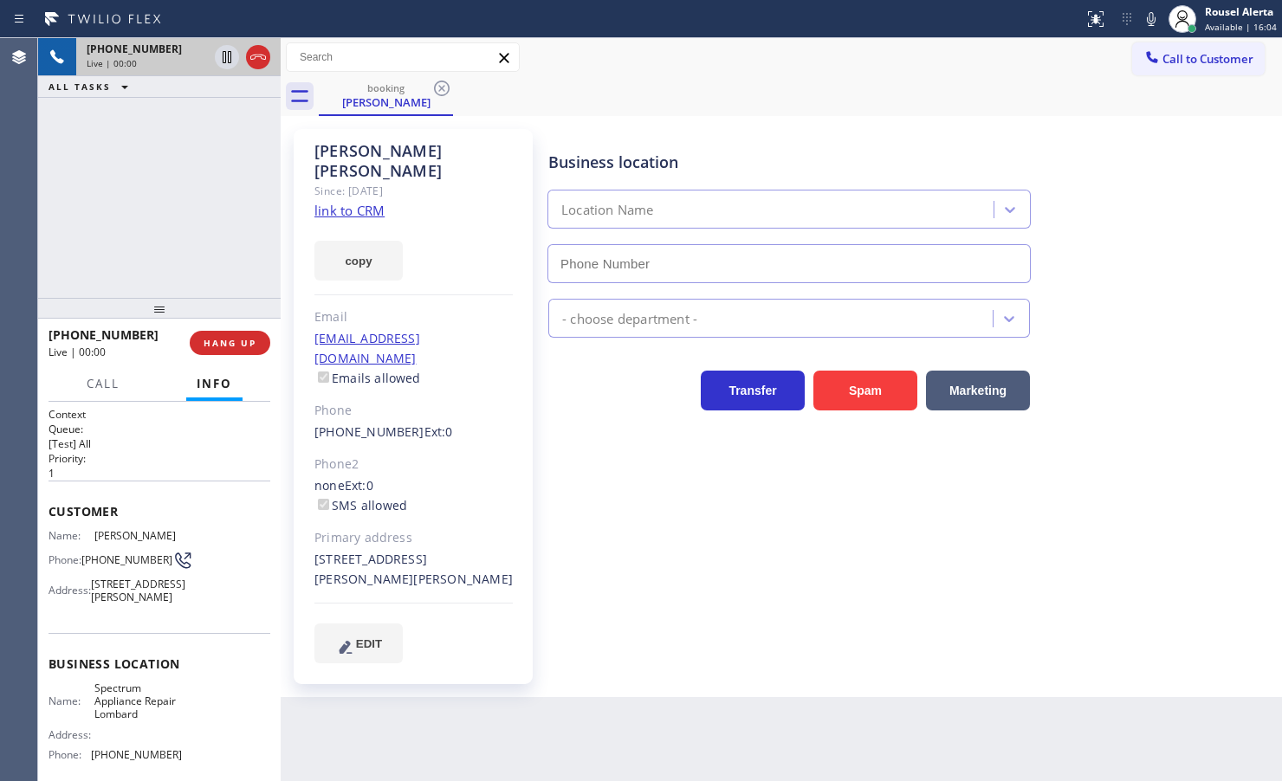
type input "(630) 333-4414"
click at [362, 202] on link "link to CRM" at bounding box center [349, 210] width 70 height 17
click at [1152, 18] on icon at bounding box center [1151, 19] width 21 height 21
click at [111, 383] on span "Call" at bounding box center [103, 384] width 33 height 16
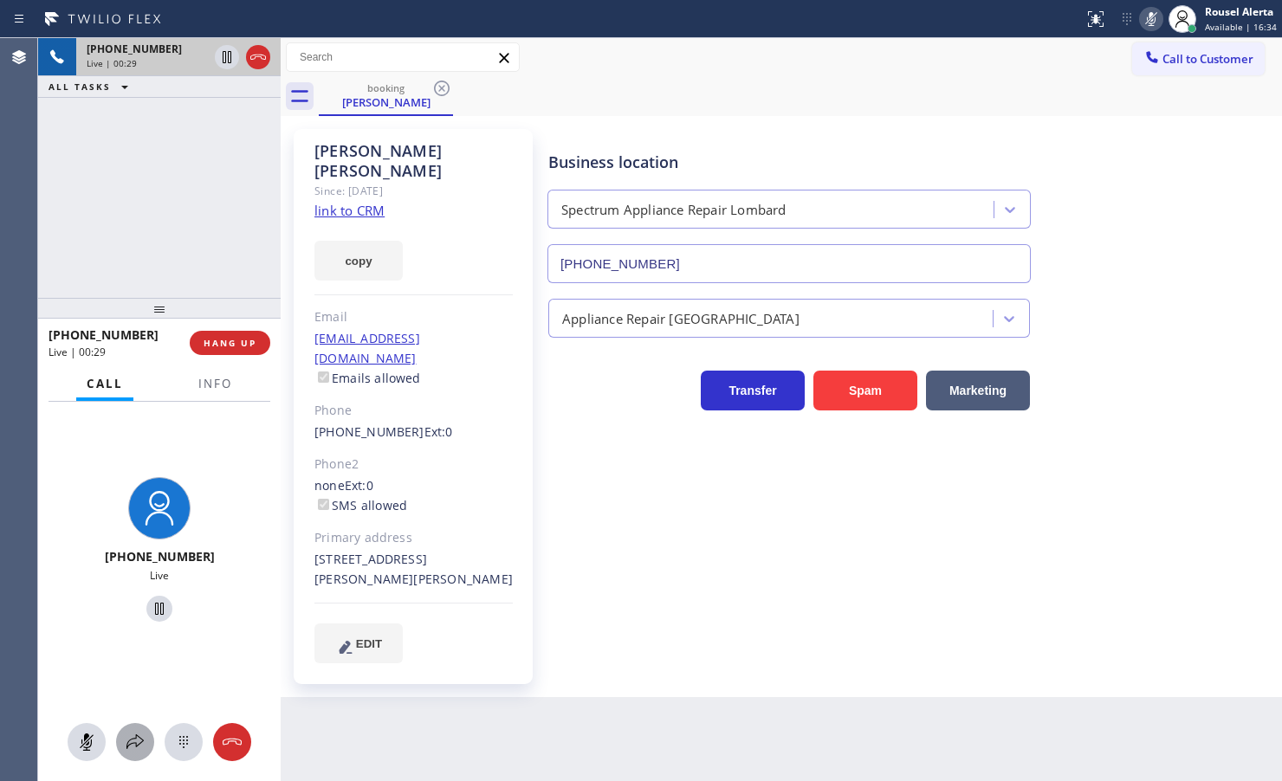
click at [139, 732] on icon at bounding box center [135, 742] width 21 height 21
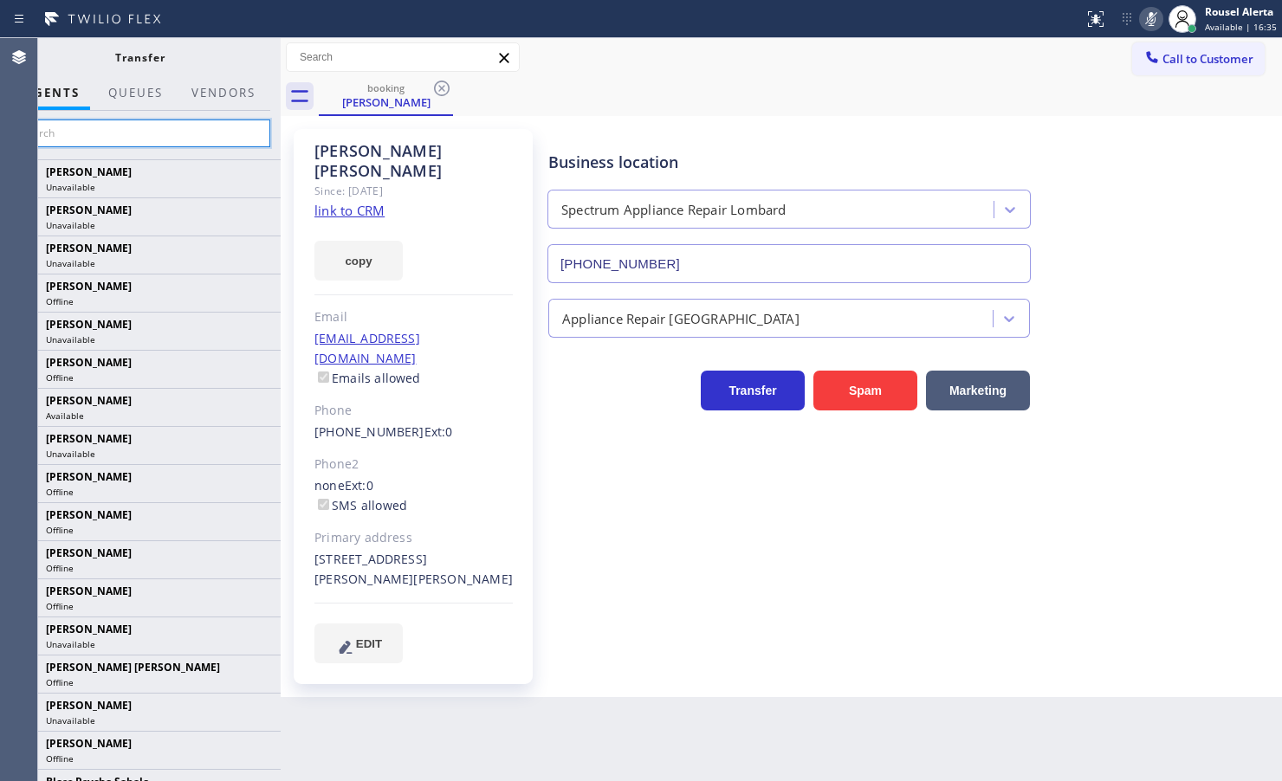
click at [152, 136] on input "text" at bounding box center [140, 134] width 261 height 28
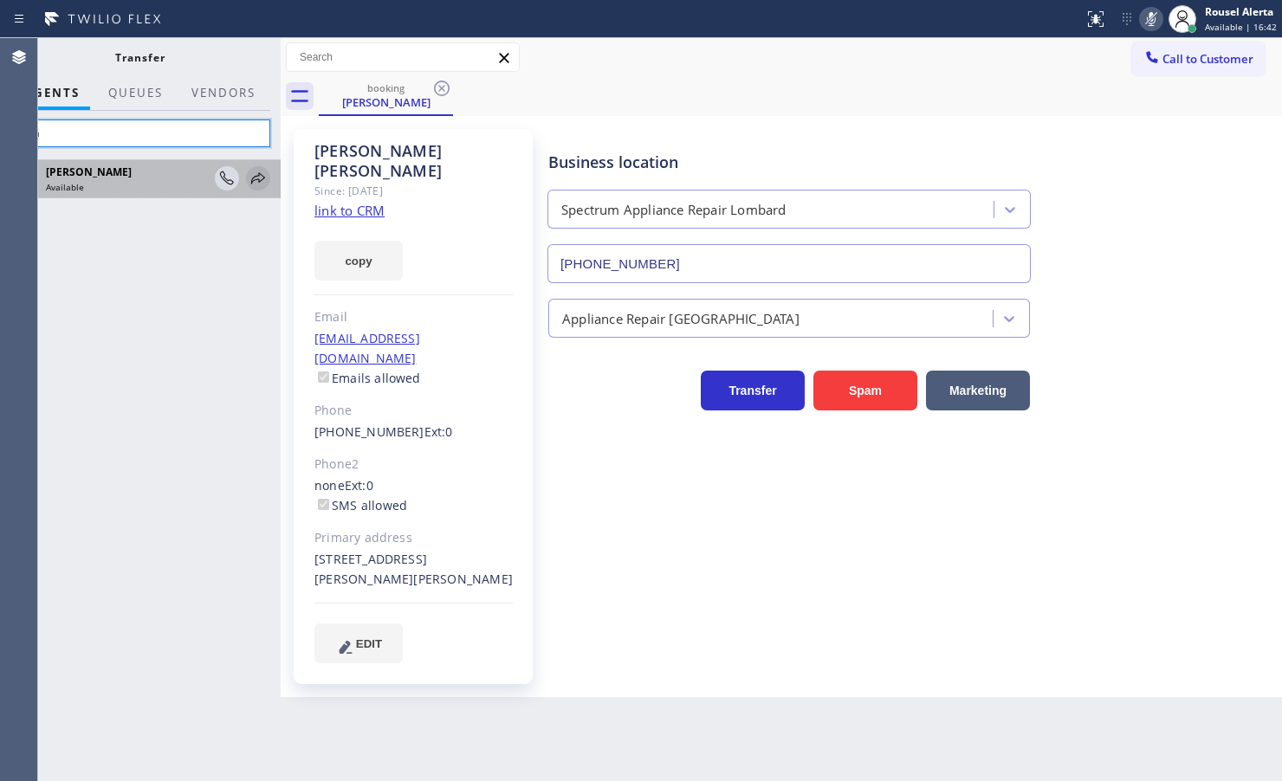
type input "lyka"
click at [256, 178] on icon at bounding box center [258, 178] width 21 height 21
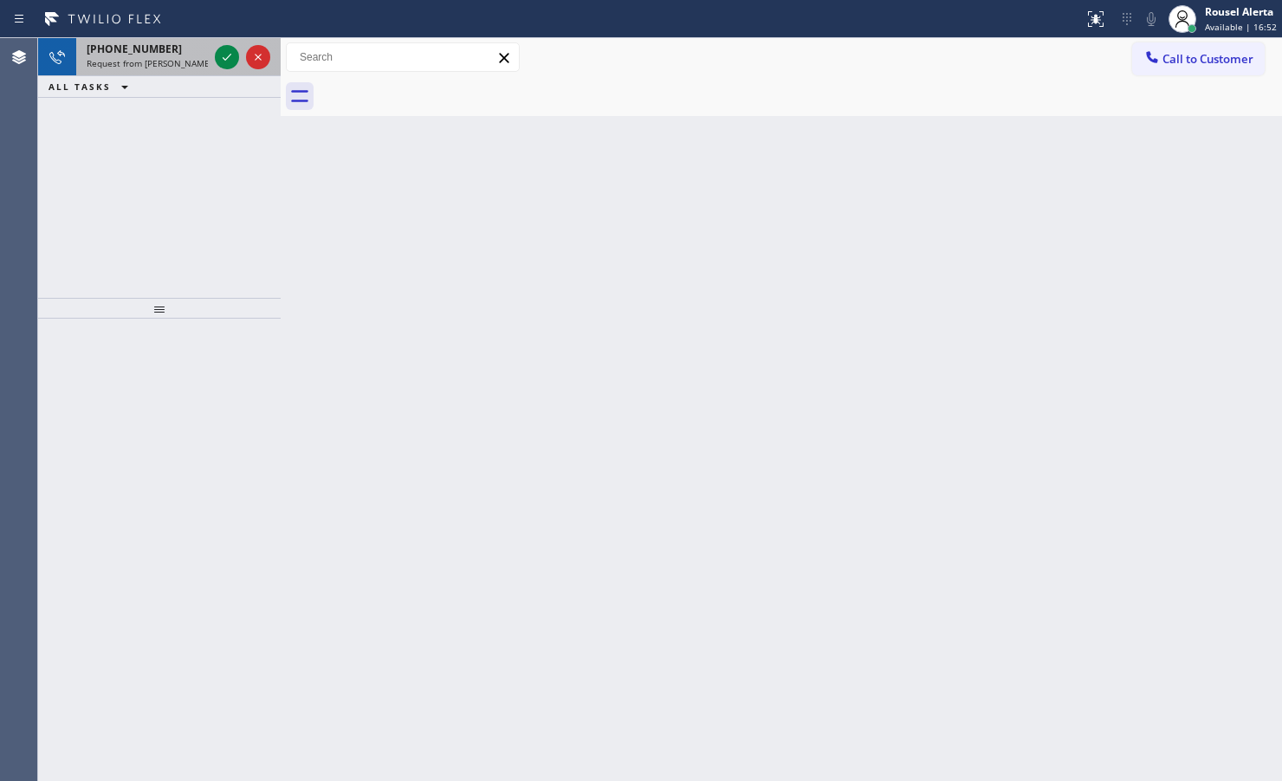
click at [174, 52] on div "+15107948876" at bounding box center [147, 49] width 121 height 15
click at [192, 59] on span "Incoming call from queue [Test] All" at bounding box center [159, 63] width 144 height 12
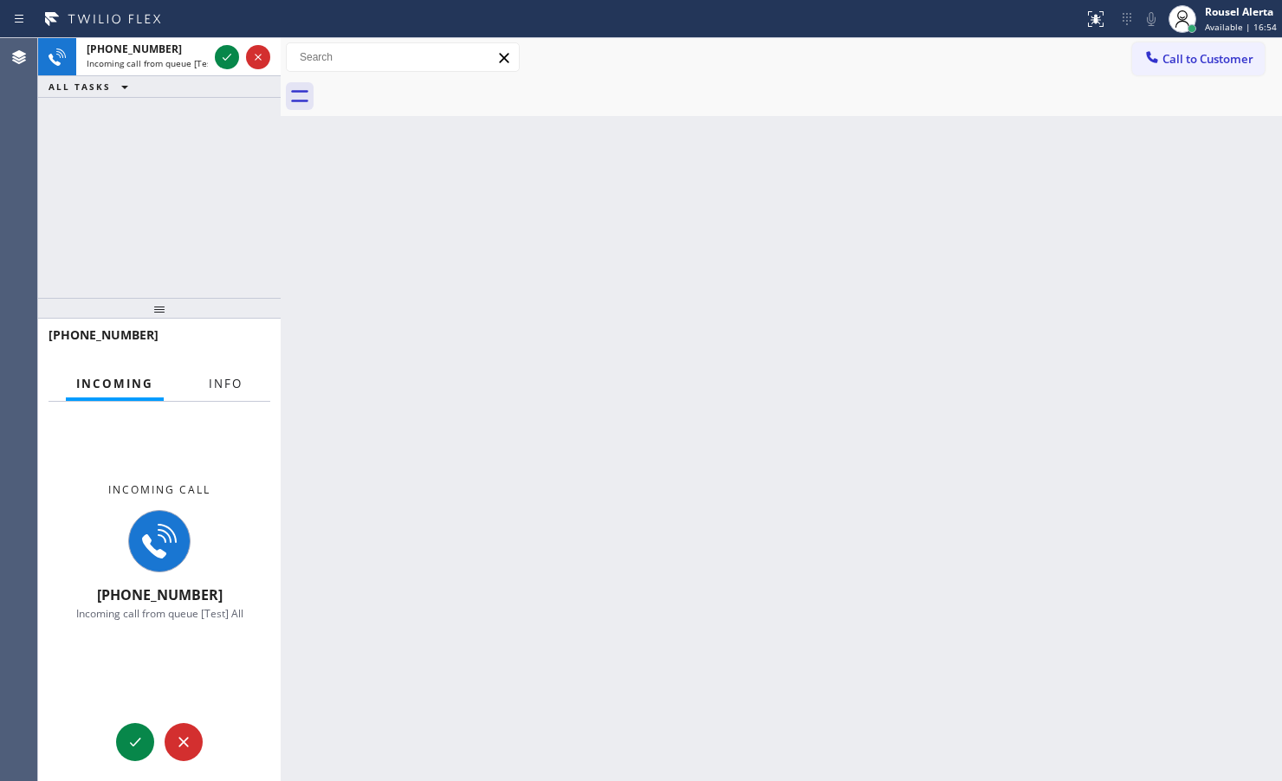
click at [217, 378] on span "Info" at bounding box center [226, 384] width 34 height 16
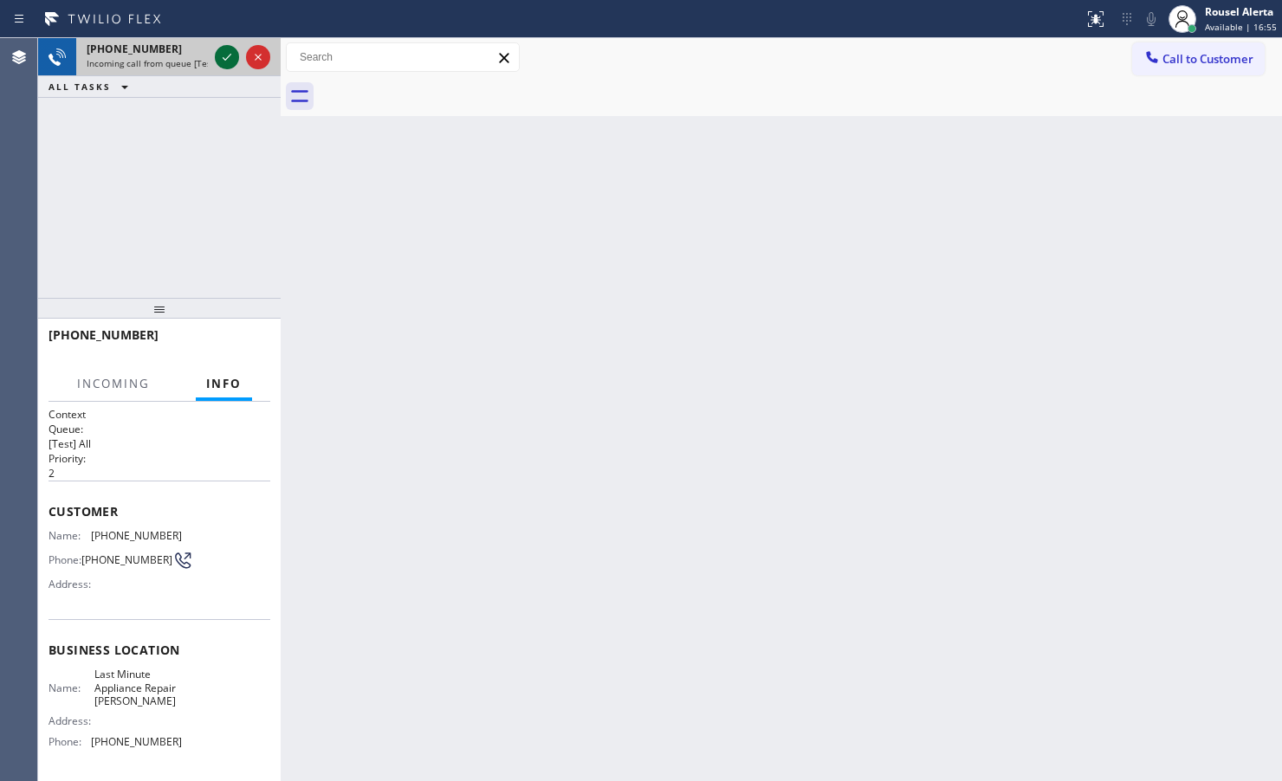
click at [218, 49] on icon at bounding box center [227, 57] width 21 height 21
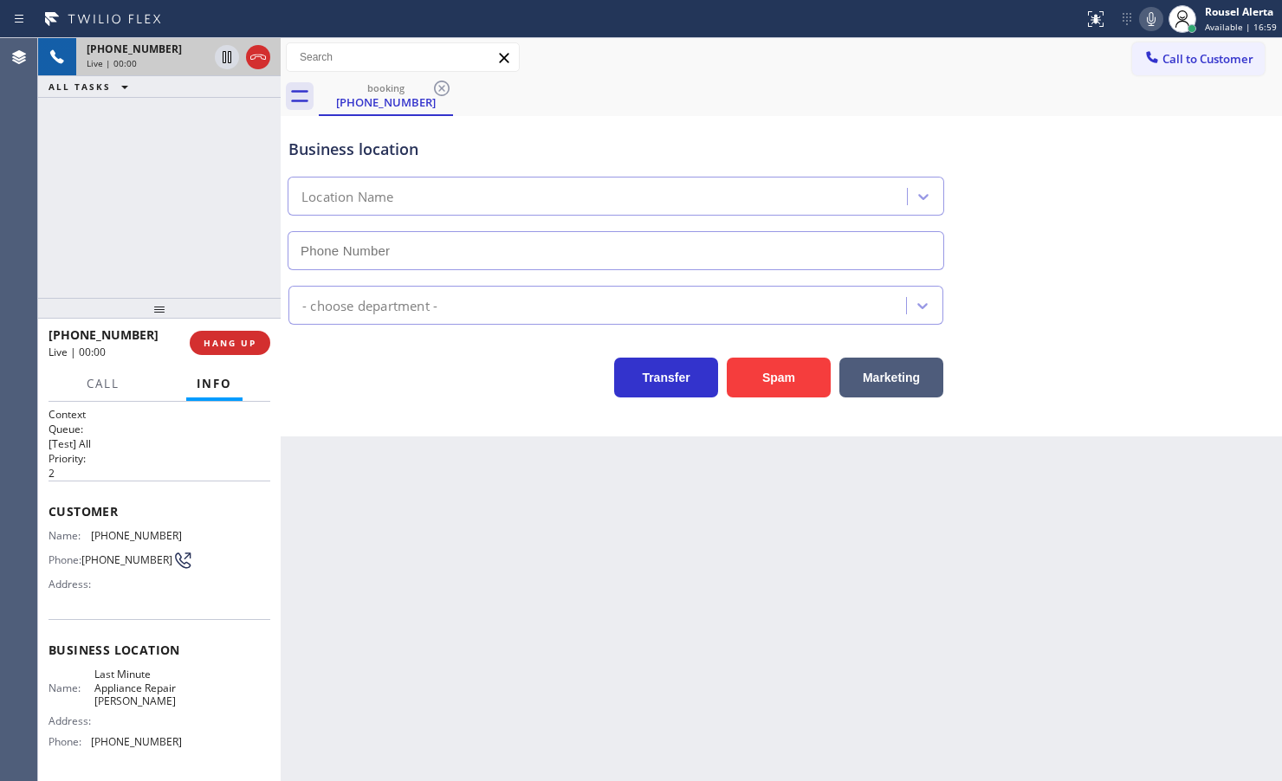
type input "(714) 908-9091"
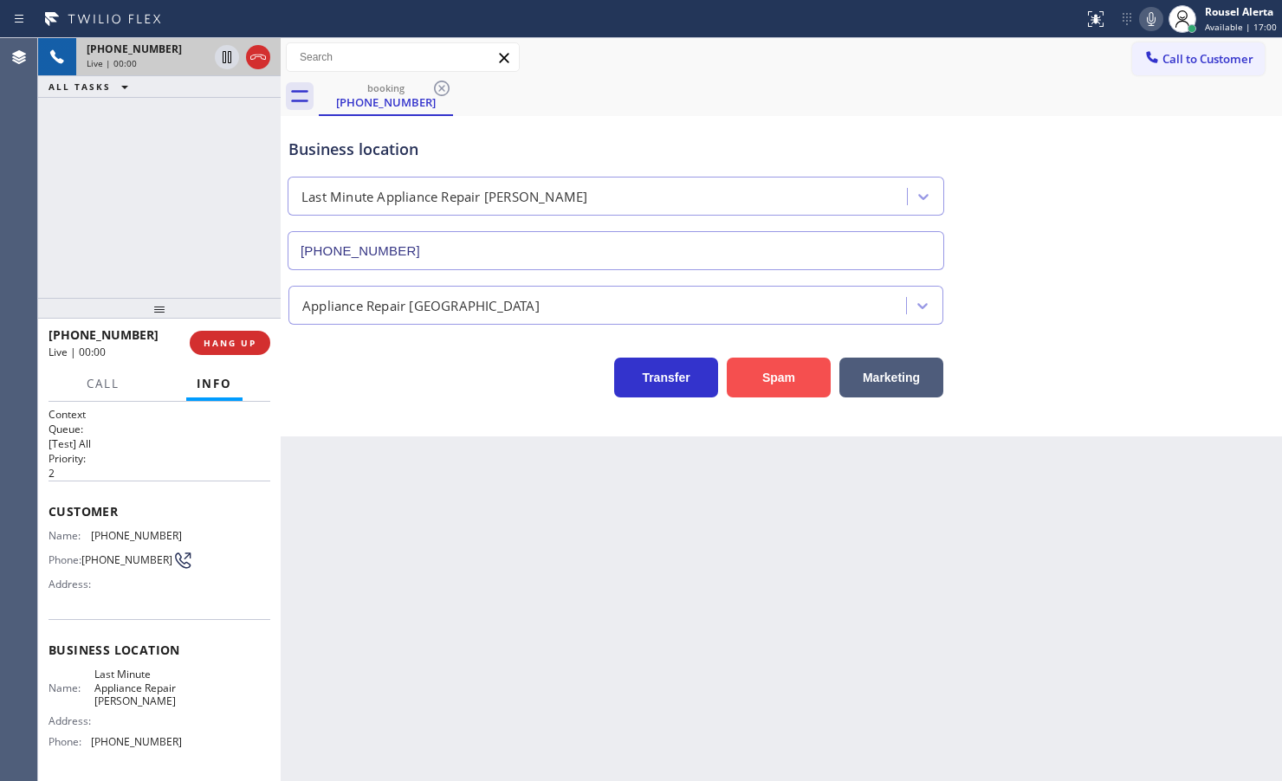
click at [780, 378] on button "Spam" at bounding box center [779, 378] width 104 height 40
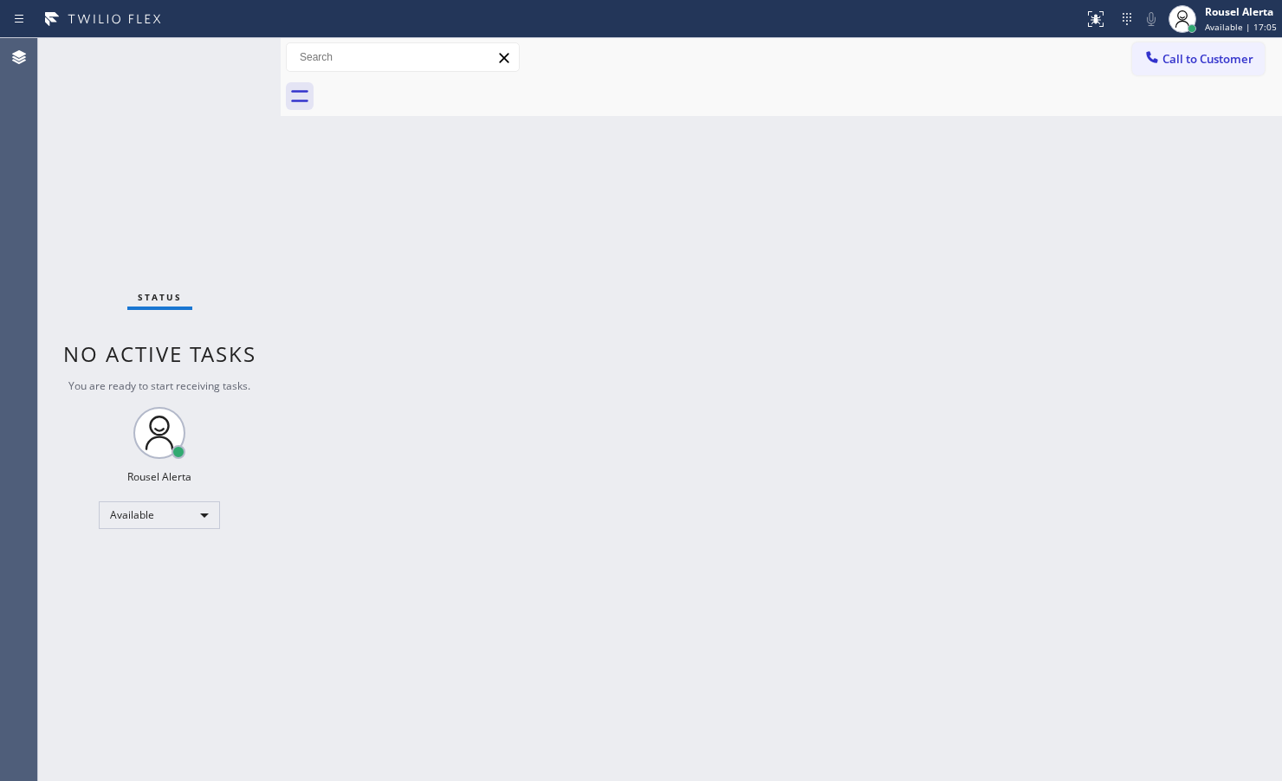
drag, startPoint x: 417, startPoint y: 417, endPoint x: 508, endPoint y: 566, distance: 174.1
click at [421, 417] on div "Back to Dashboard Change Sender ID Customers Technicians Select a contact Outbo…" at bounding box center [781, 409] width 1001 height 743
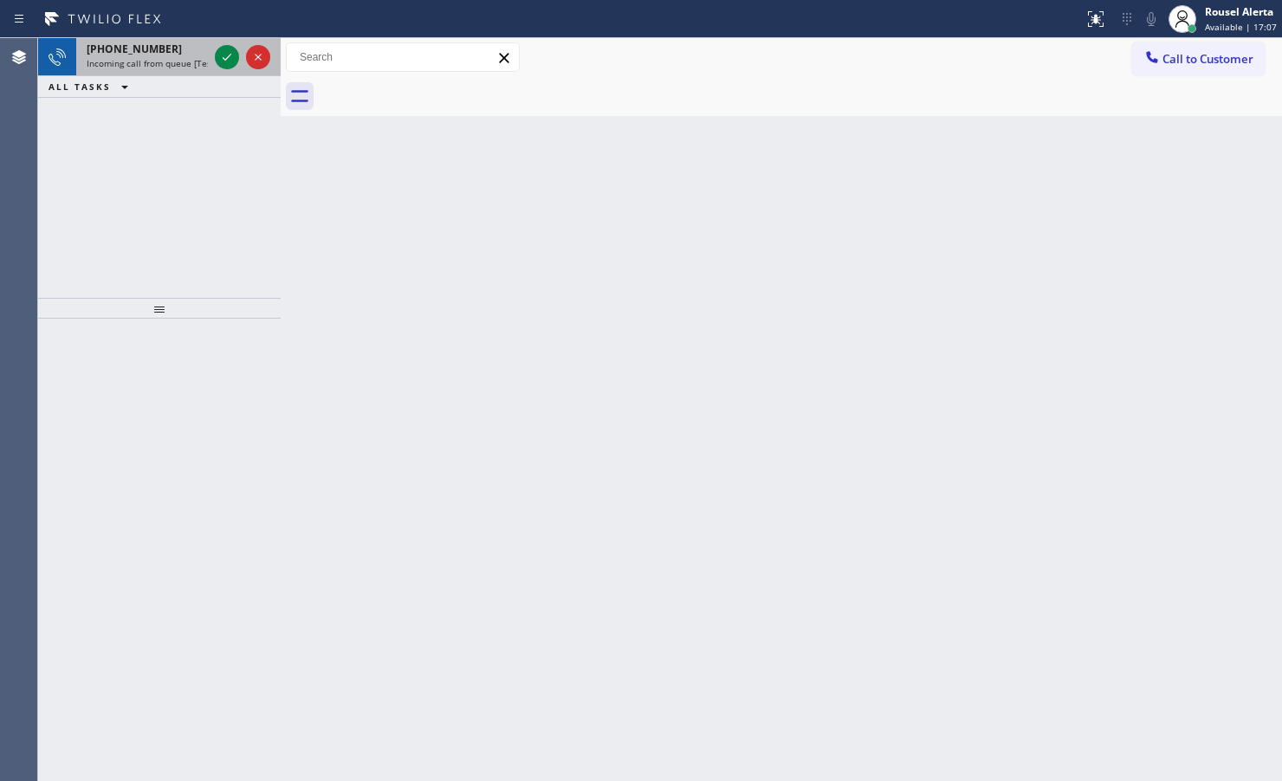
click at [189, 52] on div "+17143439910" at bounding box center [147, 49] width 121 height 15
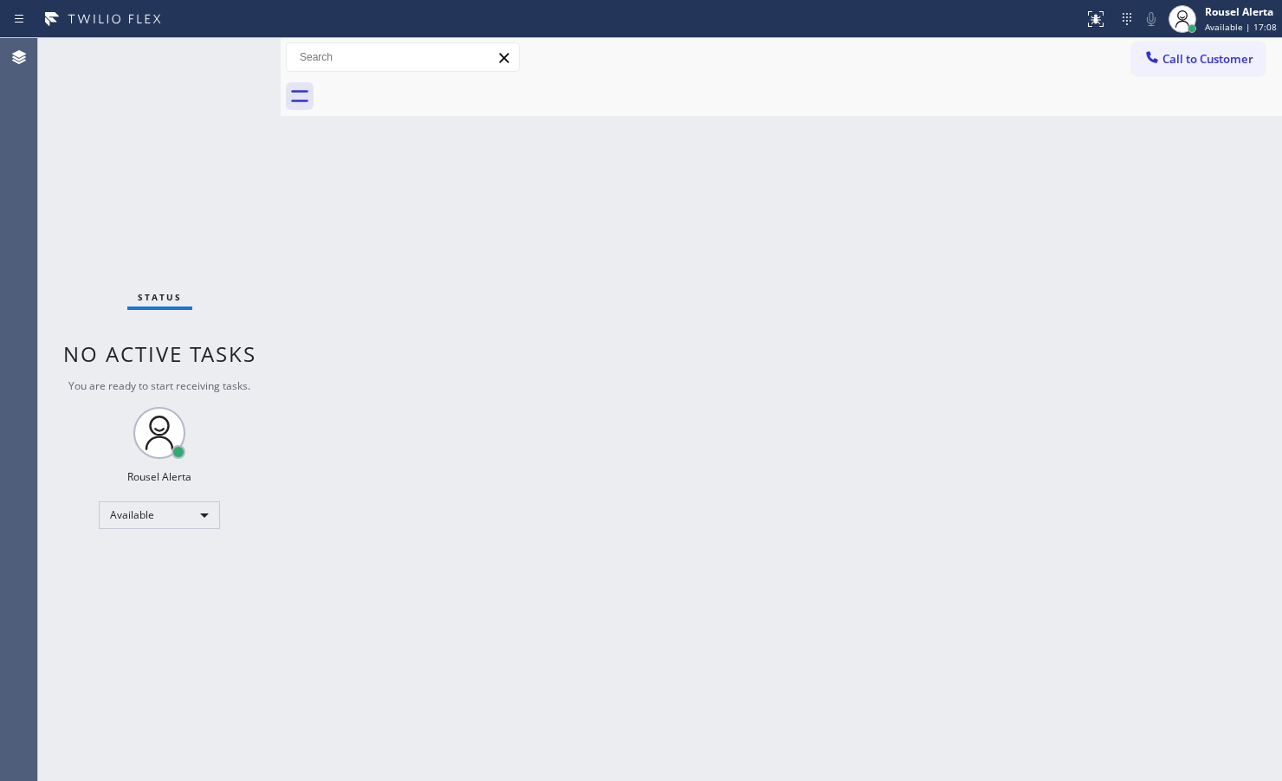
click at [219, 55] on div "Status No active tasks You are ready to start receiving tasks. Rousel Alerta Av…" at bounding box center [159, 409] width 243 height 743
drag, startPoint x: 365, startPoint y: 251, endPoint x: 977, endPoint y: 139, distance: 622.6
click at [366, 255] on div "Back to Dashboard Change Sender ID Customers Technicians Select a contact Outbo…" at bounding box center [781, 409] width 1001 height 743
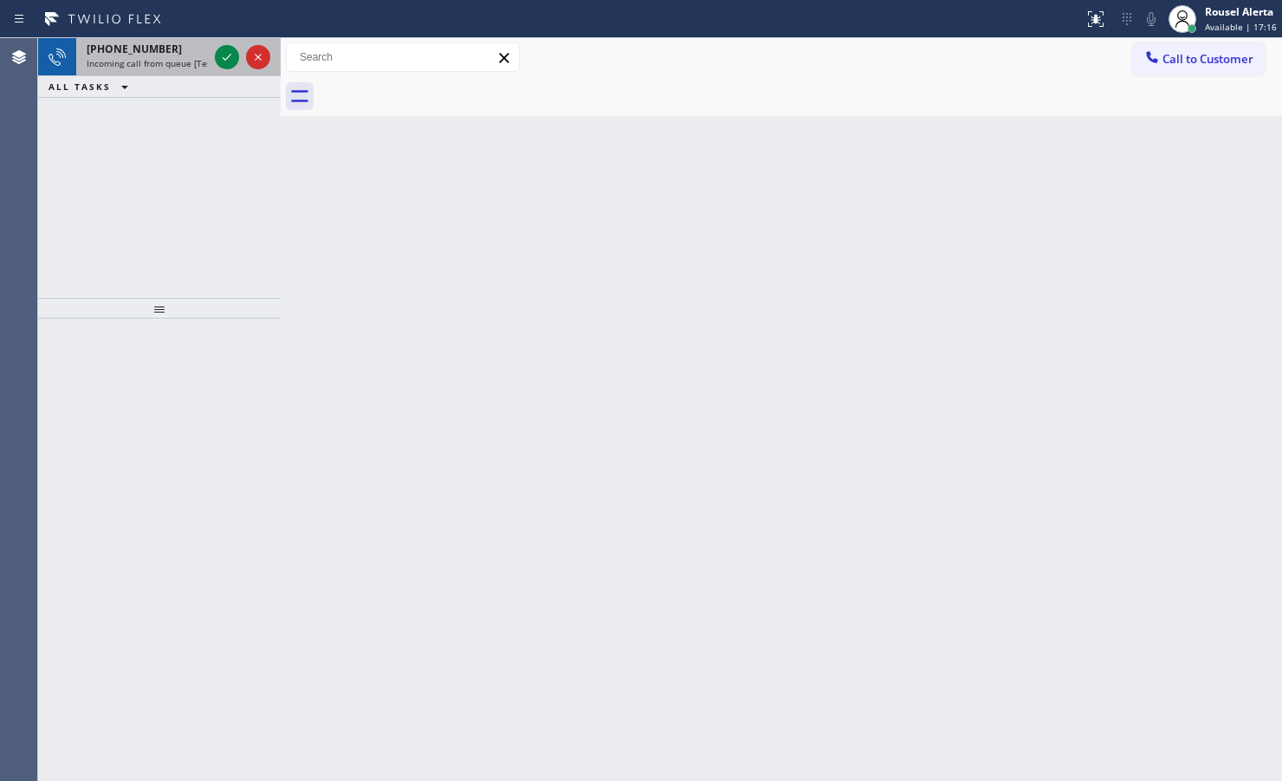
drag, startPoint x: 165, startPoint y: 57, endPoint x: 192, endPoint y: 57, distance: 26.8
click at [167, 57] on span "Incoming call from queue [Test] All" at bounding box center [159, 63] width 144 height 12
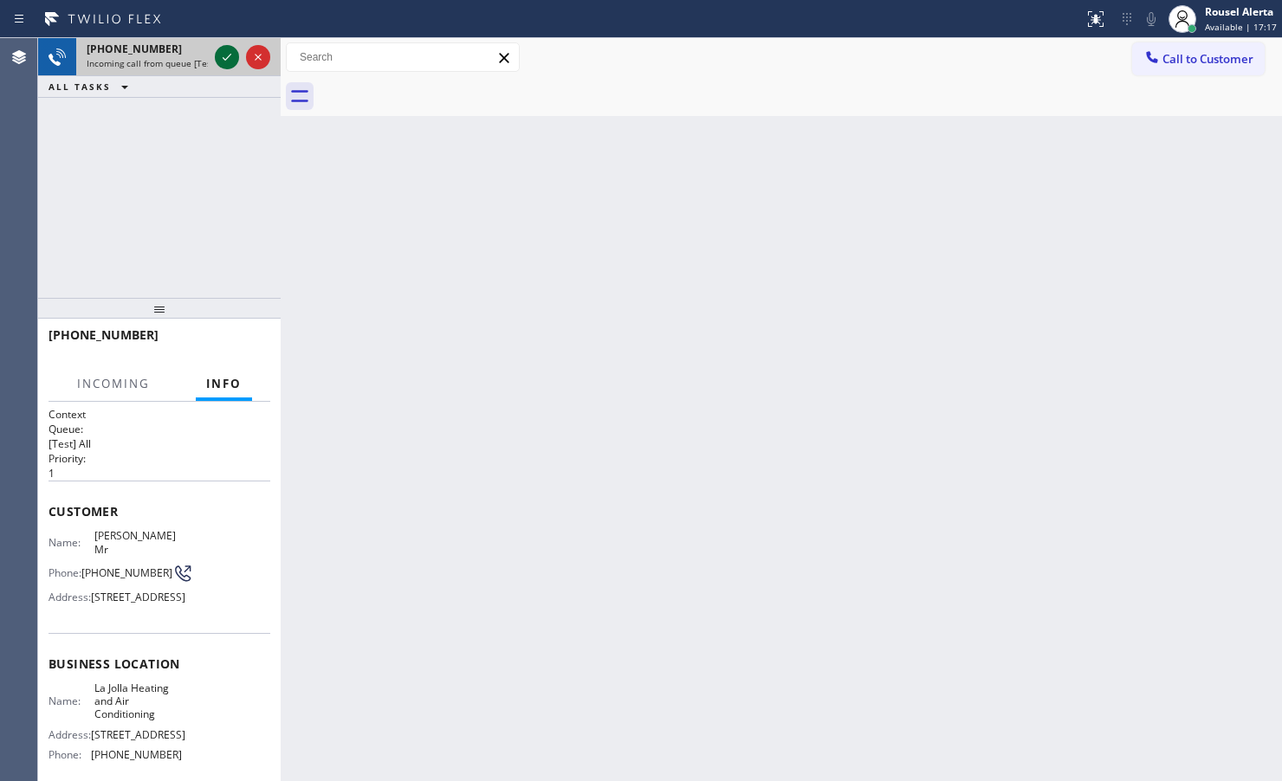
click at [219, 54] on icon at bounding box center [227, 57] width 21 height 21
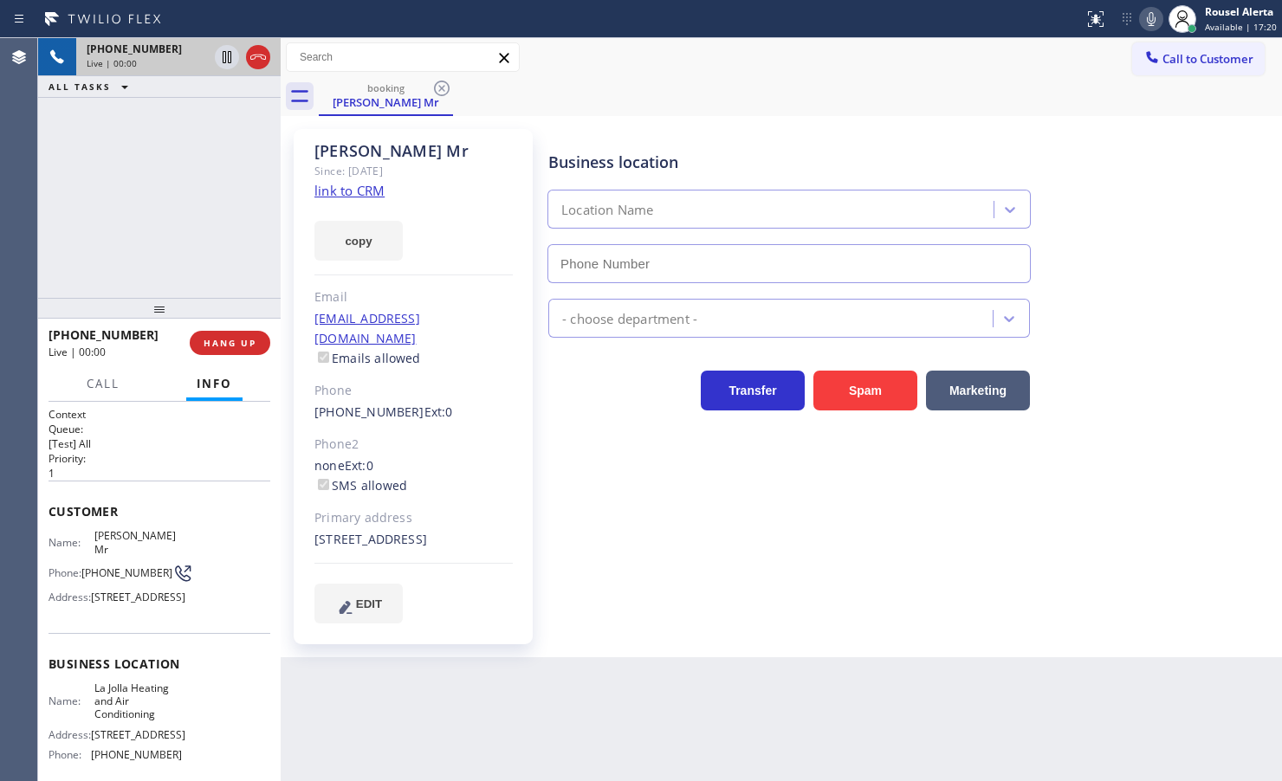
type input "(858) 201-4467"
click at [353, 186] on link "link to CRM" at bounding box center [349, 190] width 70 height 17
click at [189, 121] on div "+17203606010 Live | 01:38 ALL TASKS ALL TASKS ACTIVE TASKS TASKS IN WRAP UP" at bounding box center [159, 168] width 243 height 260
click at [227, 57] on icon at bounding box center [227, 57] width 21 height 21
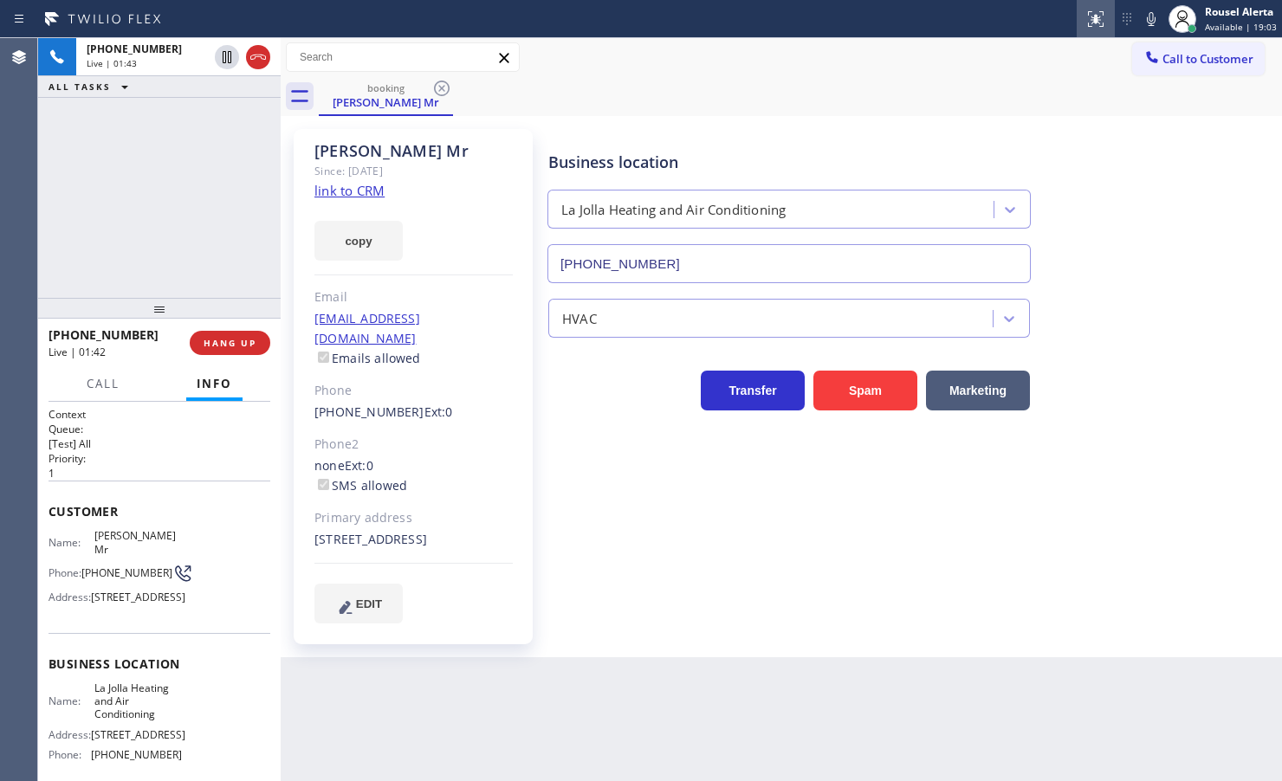
drag, startPoint x: 1161, startPoint y: 17, endPoint x: 1098, endPoint y: 26, distance: 63.0
click at [1159, 17] on icon at bounding box center [1151, 19] width 21 height 21
click at [219, 147] on div "+17203606010 Live | 02:20 ALL TASKS ALL TASKS ACTIVE TASKS TASKS IN WRAP UP" at bounding box center [159, 168] width 243 height 260
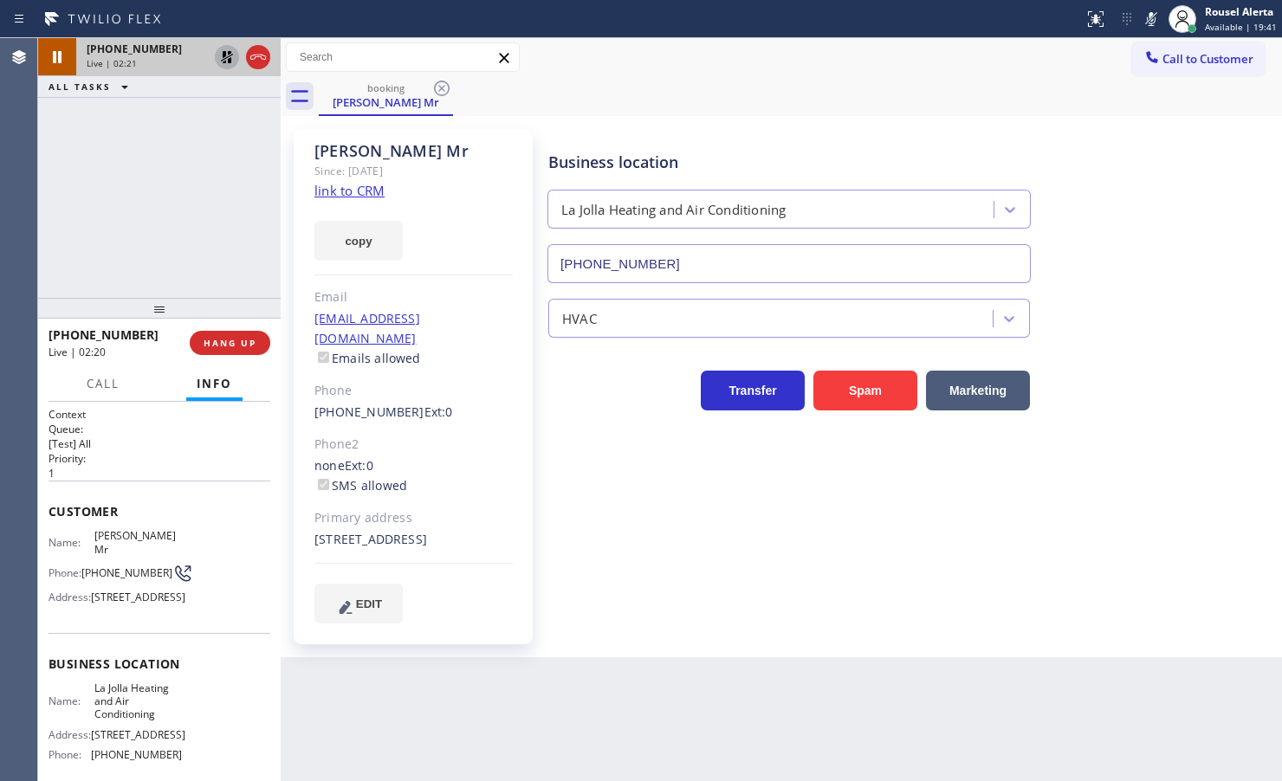
click at [219, 59] on icon at bounding box center [227, 57] width 21 height 21
click at [1143, 24] on icon at bounding box center [1151, 19] width 21 height 21
click at [587, 772] on div "Back to Dashboard Change Sender ID Customers Technicians Select a contact Outbo…" at bounding box center [781, 409] width 1001 height 743
click at [191, 256] on div "+17203606010 Live | 02:50 ALL TASKS ALL TASKS ACTIVE TASKS TASKS IN WRAP UP" at bounding box center [159, 168] width 243 height 260
click at [120, 373] on button "Call" at bounding box center [103, 384] width 54 height 34
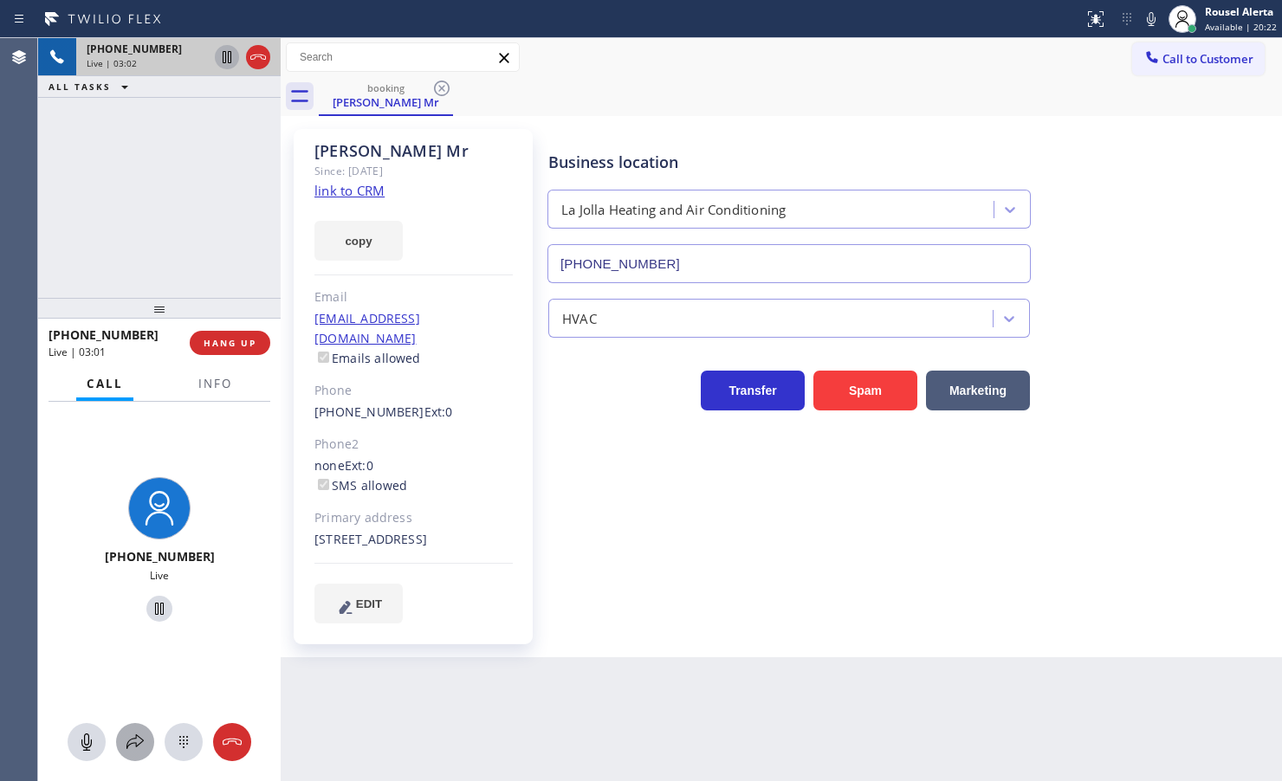
click at [139, 728] on button at bounding box center [135, 742] width 38 height 38
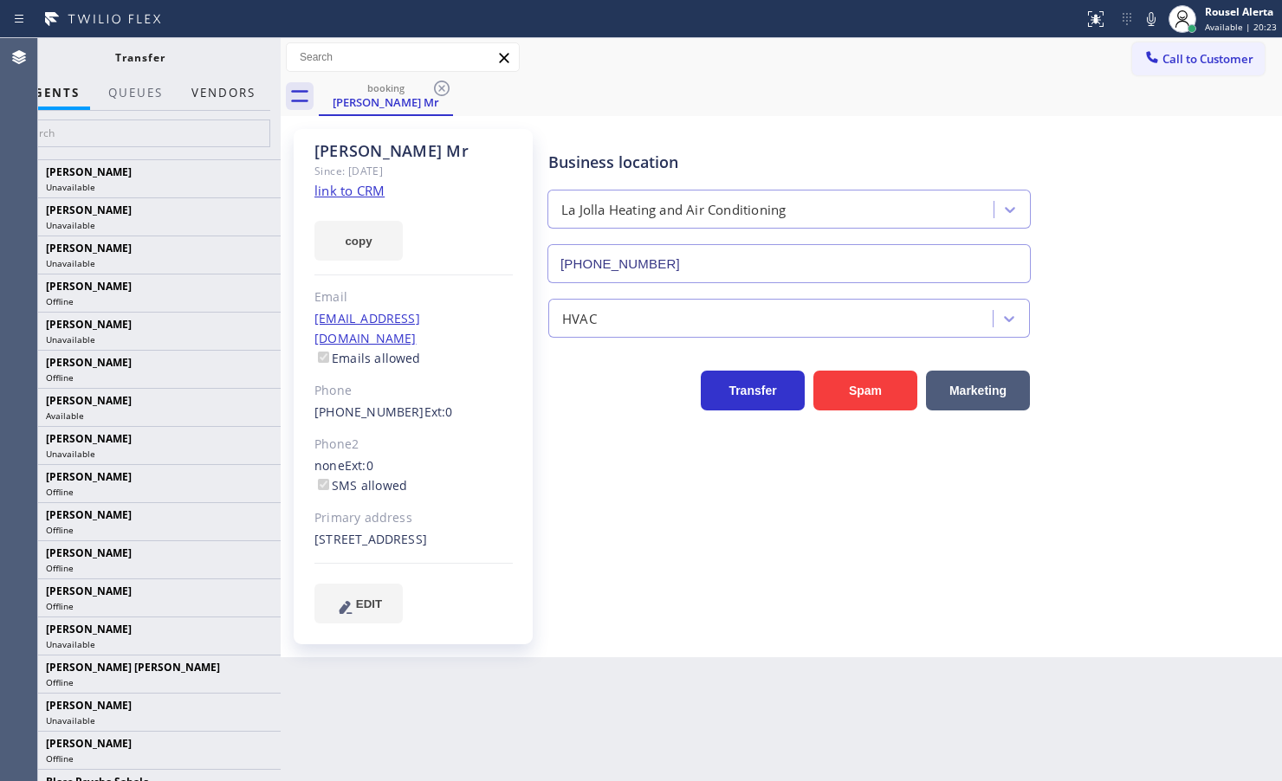
click at [200, 97] on button "Vendors" at bounding box center [223, 93] width 85 height 34
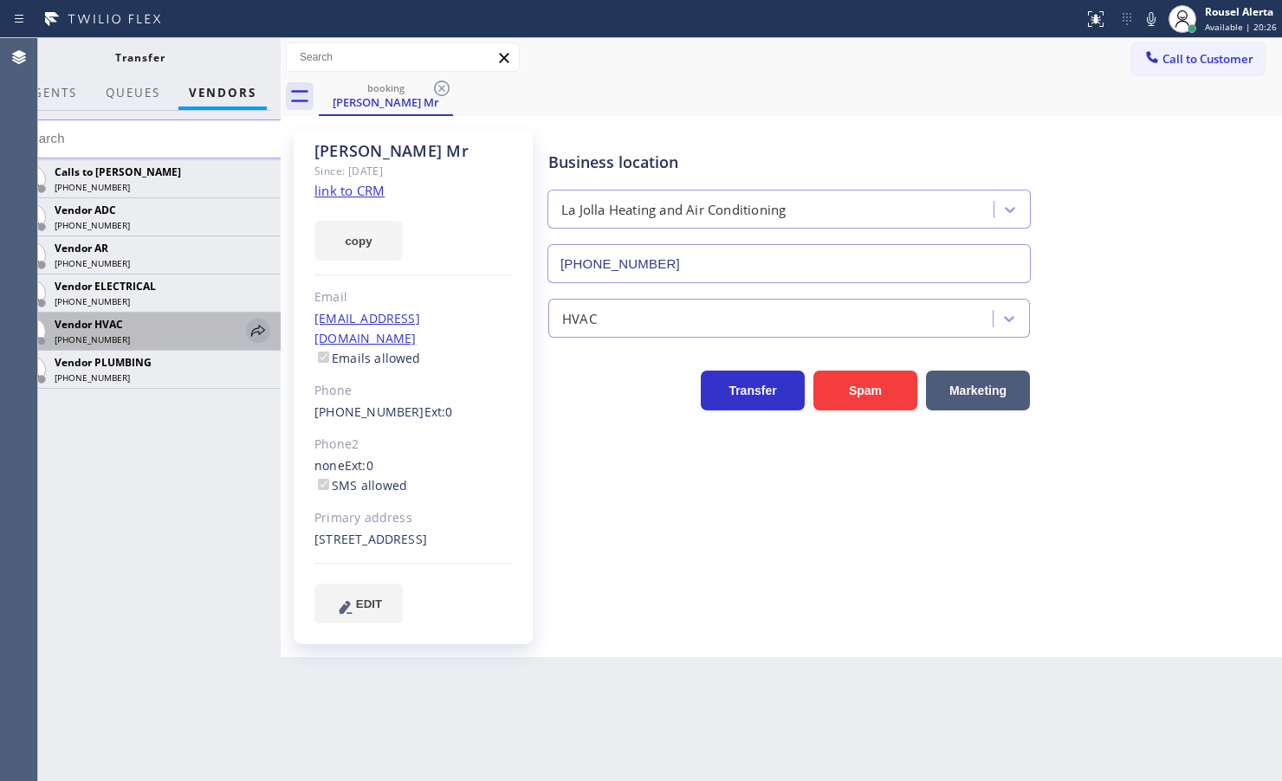
click at [253, 334] on icon at bounding box center [258, 330] width 21 height 21
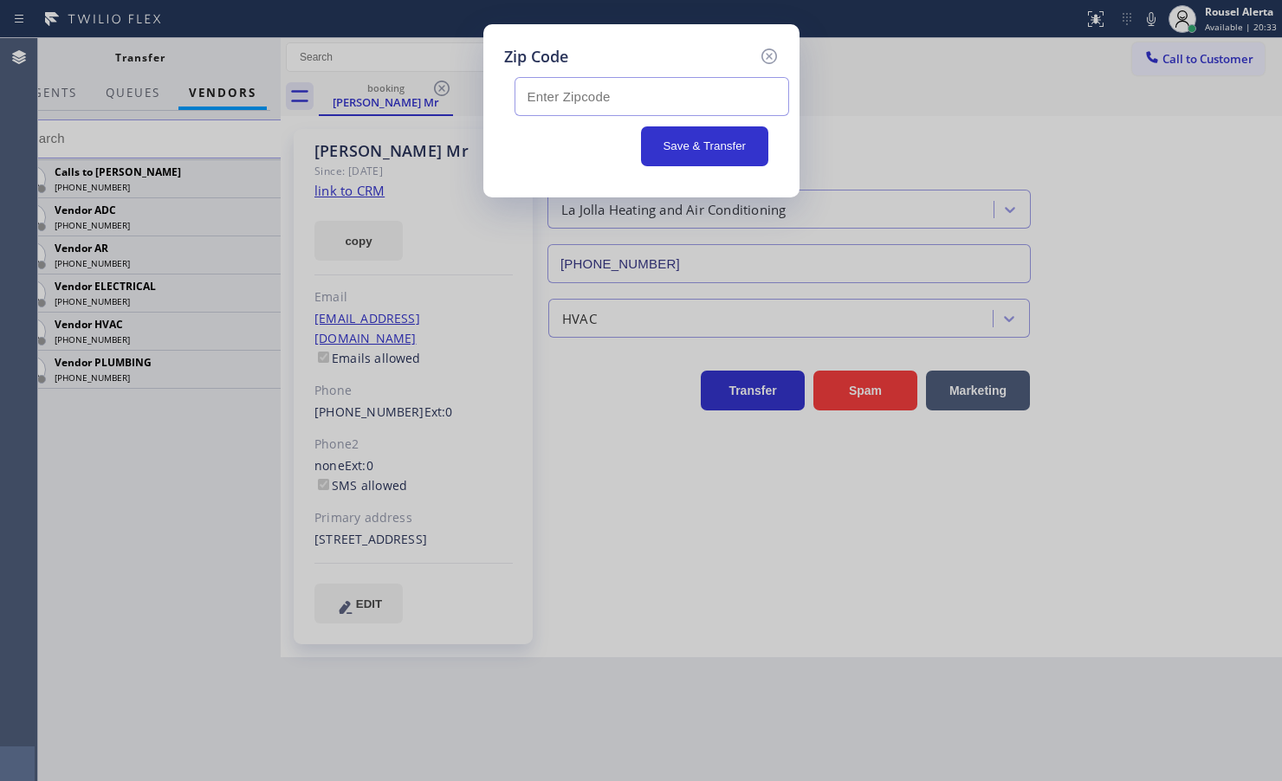
click at [594, 94] on input "text" at bounding box center [651, 96] width 275 height 39
paste input "92037"
type input "92037"
click at [690, 149] on button "Save & Transfer" at bounding box center [704, 146] width 127 height 40
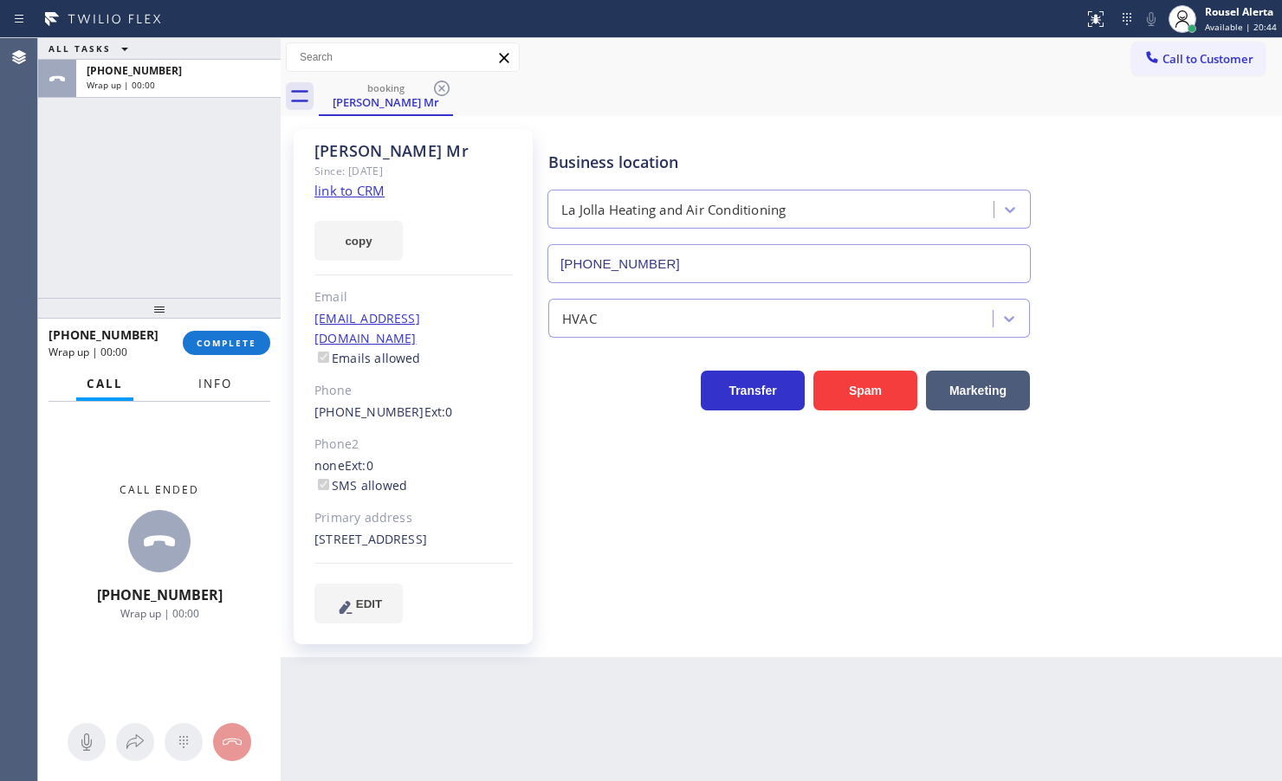
click at [191, 394] on button "Info" at bounding box center [215, 384] width 55 height 34
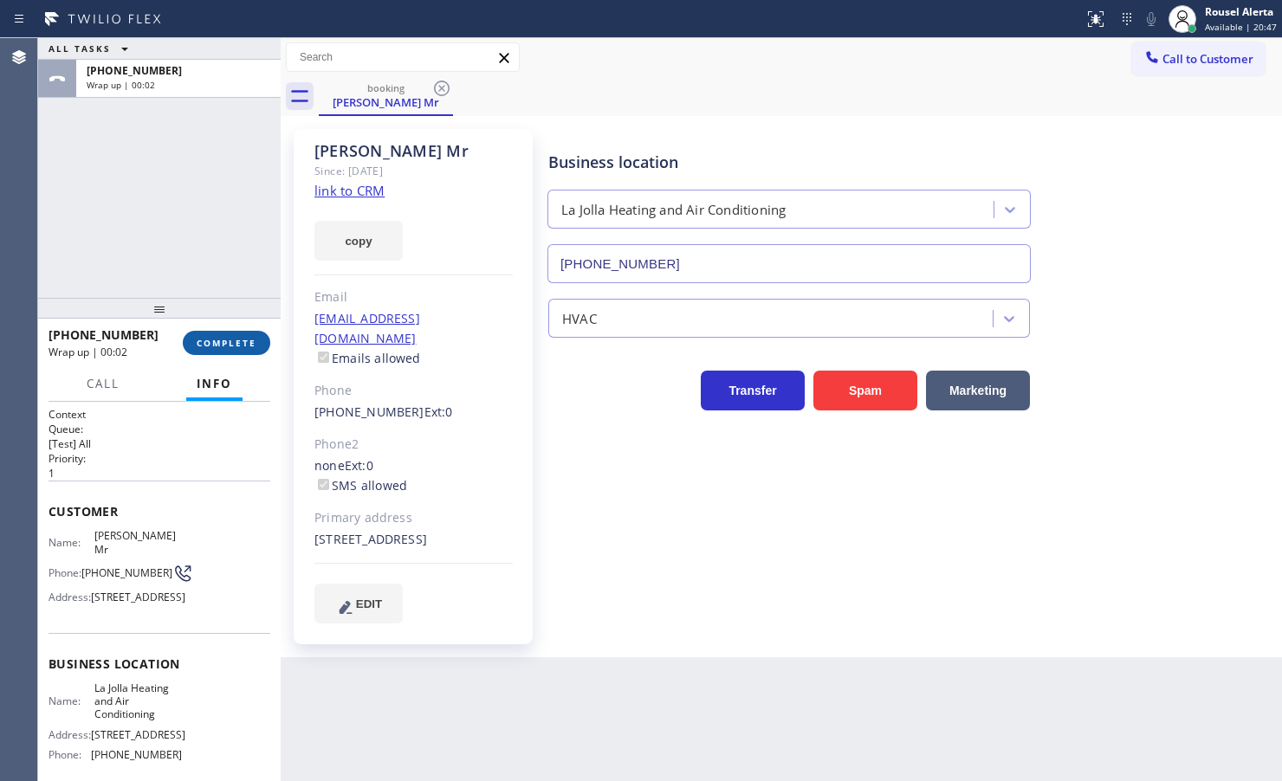
click at [223, 342] on span "COMPLETE" at bounding box center [227, 343] width 60 height 12
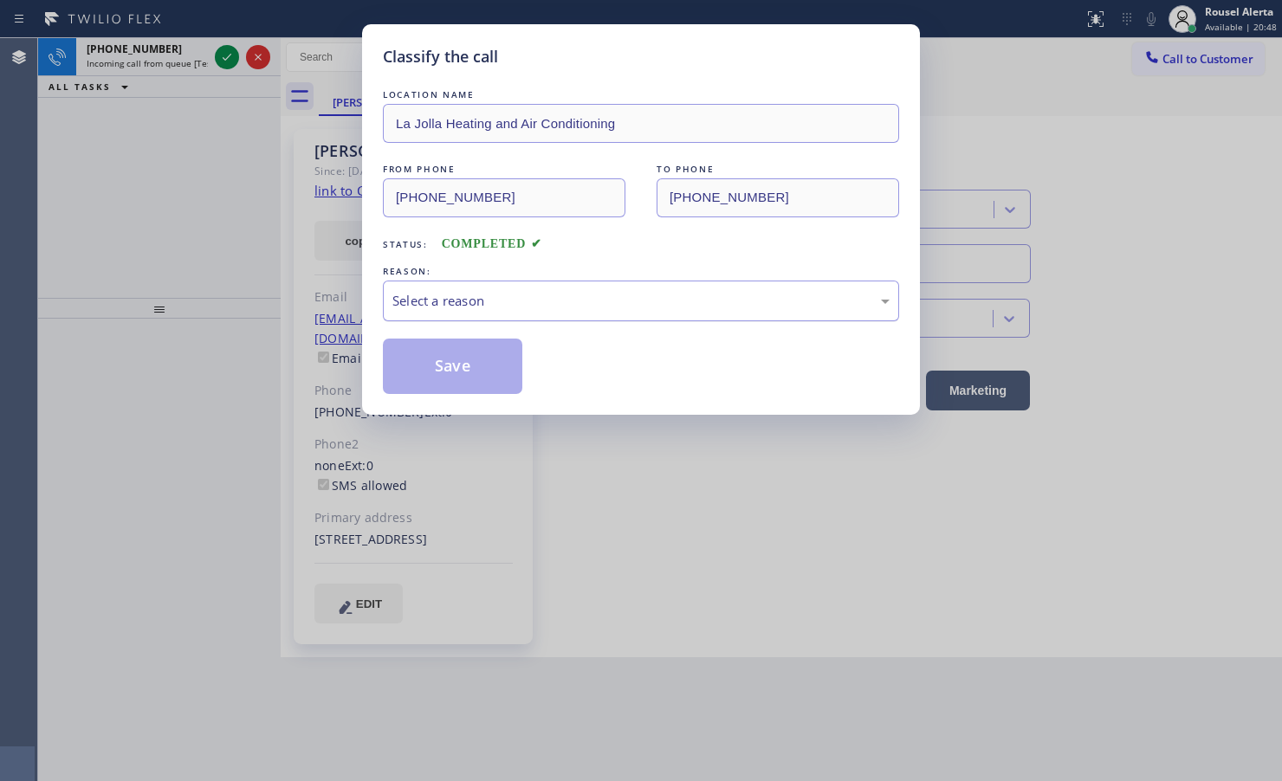
click at [443, 314] on div "Select a reason" at bounding box center [641, 301] width 516 height 41
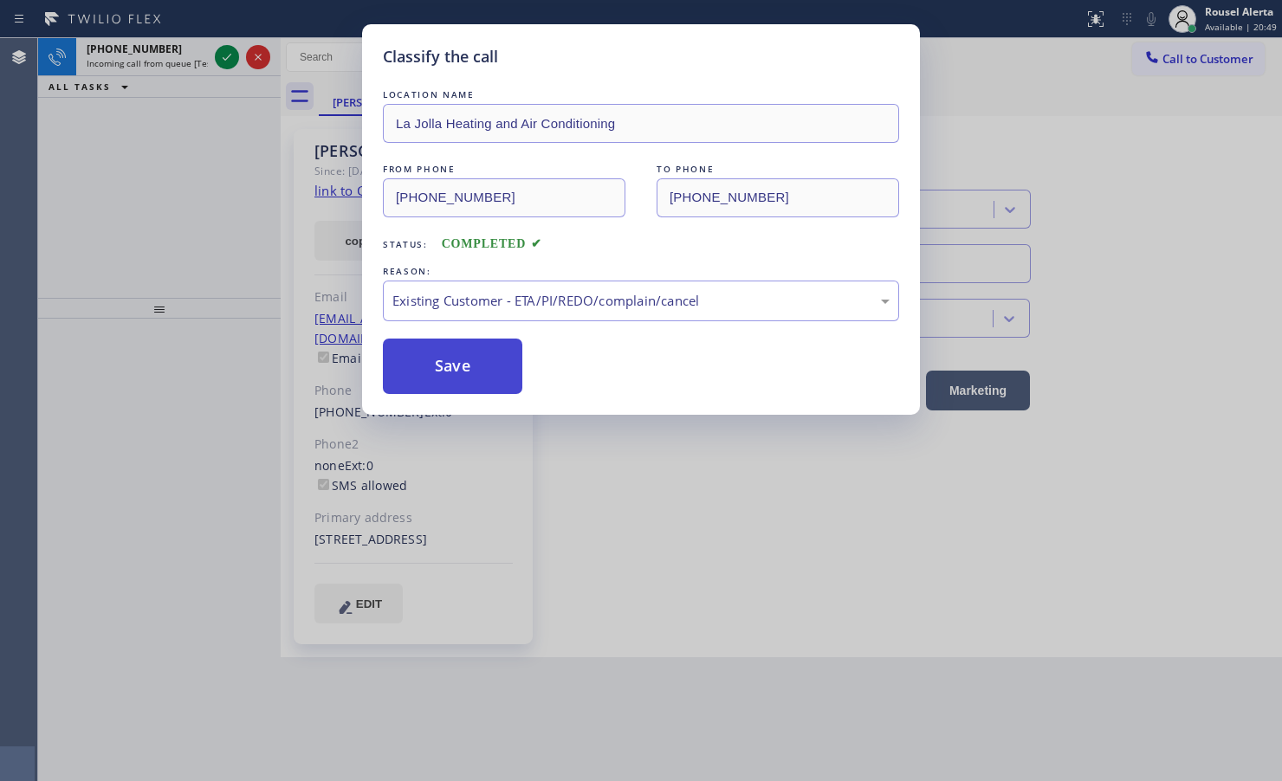
click at [470, 364] on button "Save" at bounding box center [452, 366] width 139 height 55
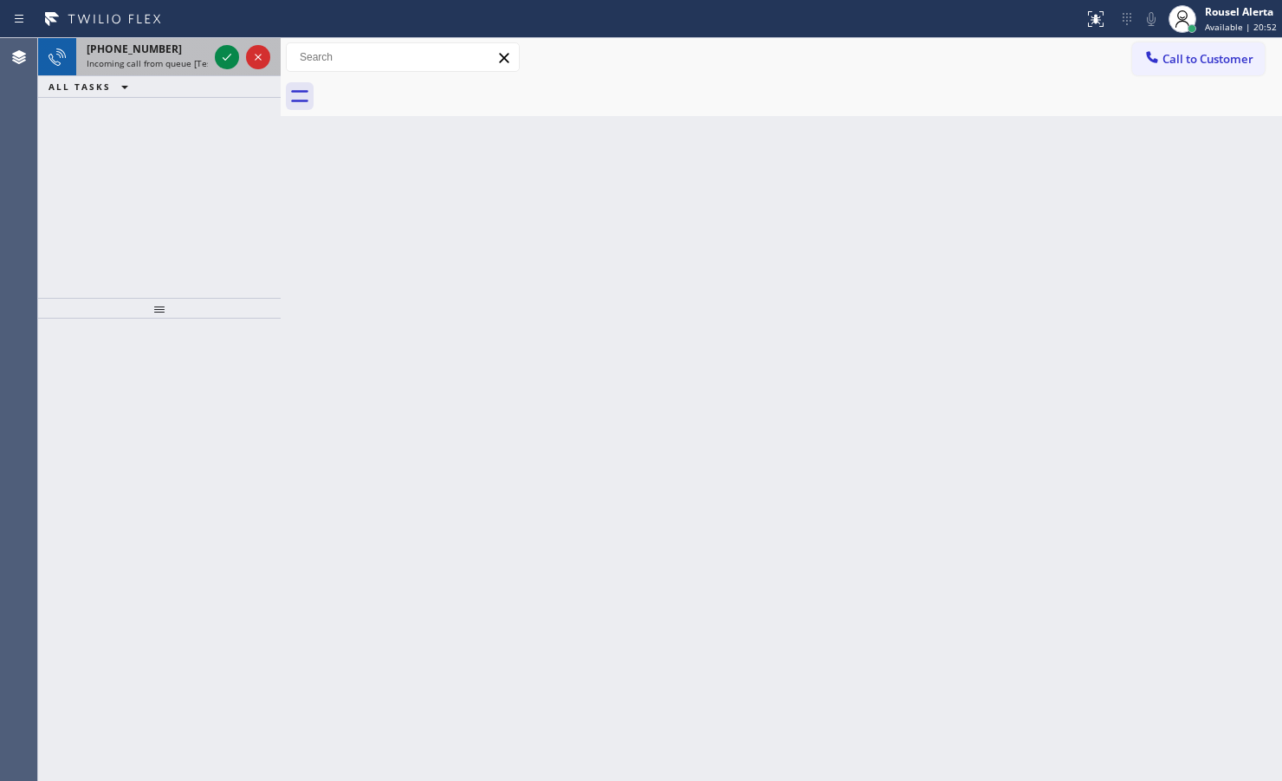
click at [170, 55] on div "+16195497034" at bounding box center [147, 49] width 121 height 15
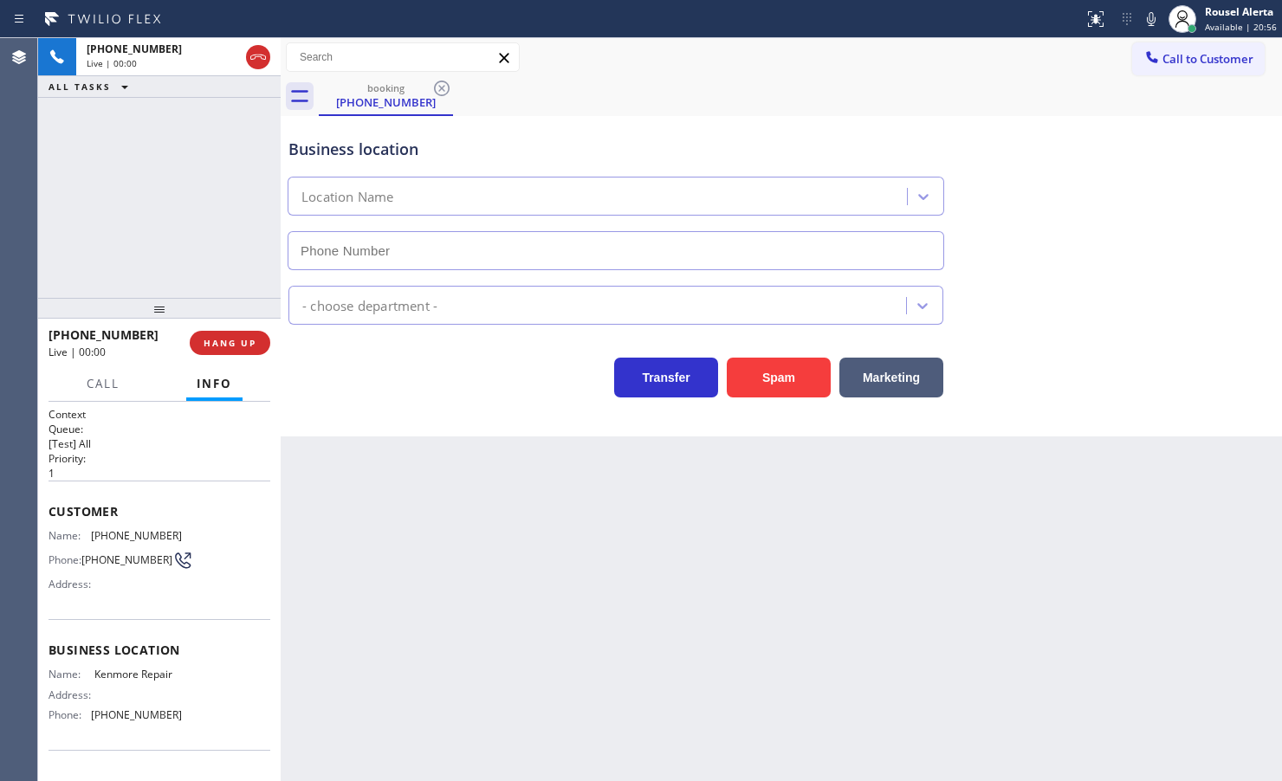
type input "(866) 878-8591"
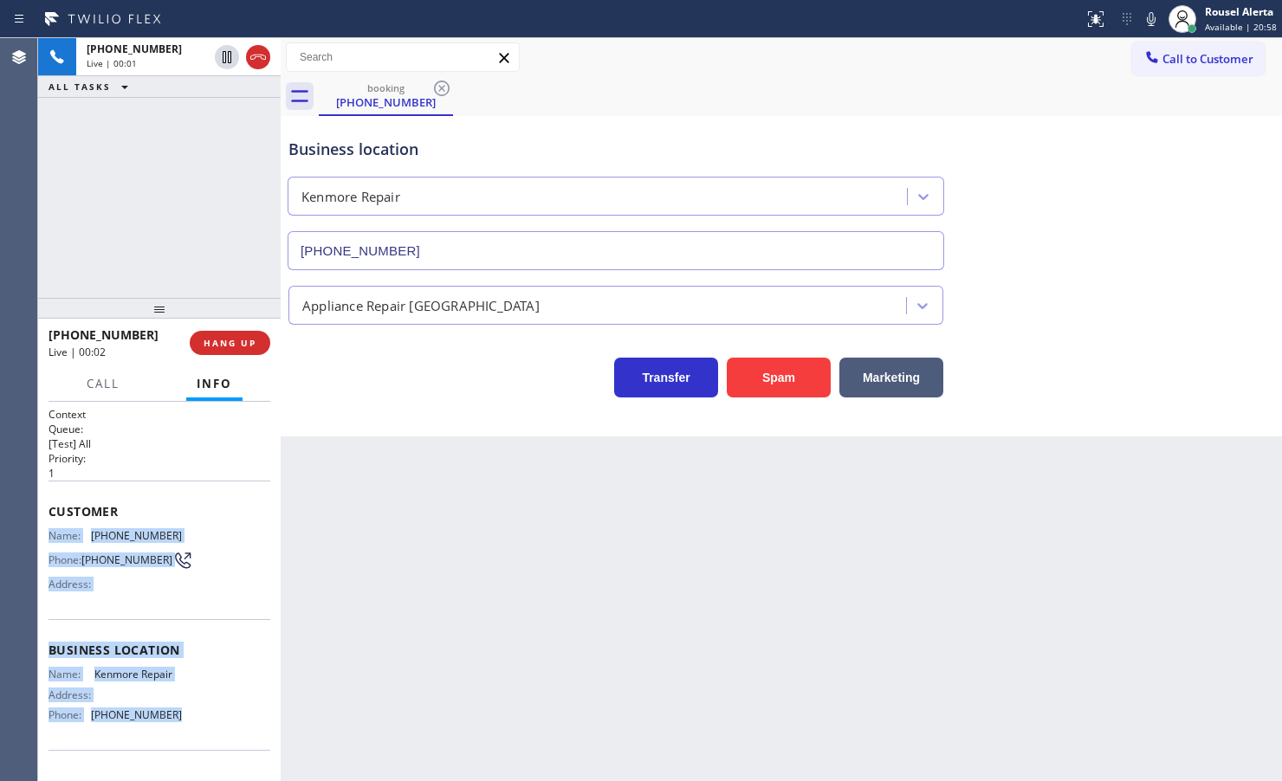
drag, startPoint x: 102, startPoint y: 596, endPoint x: 166, endPoint y: 713, distance: 133.3
click at [166, 713] on div "Context Queue: [Test] All Priority: 1 Customer Name: (619) 549-7034 Phone: (619…" at bounding box center [159, 591] width 243 height 379
copy div "Name: (619) 549-7034 Phone: (619) 549-7034 Address: Business location Name: Ken…"
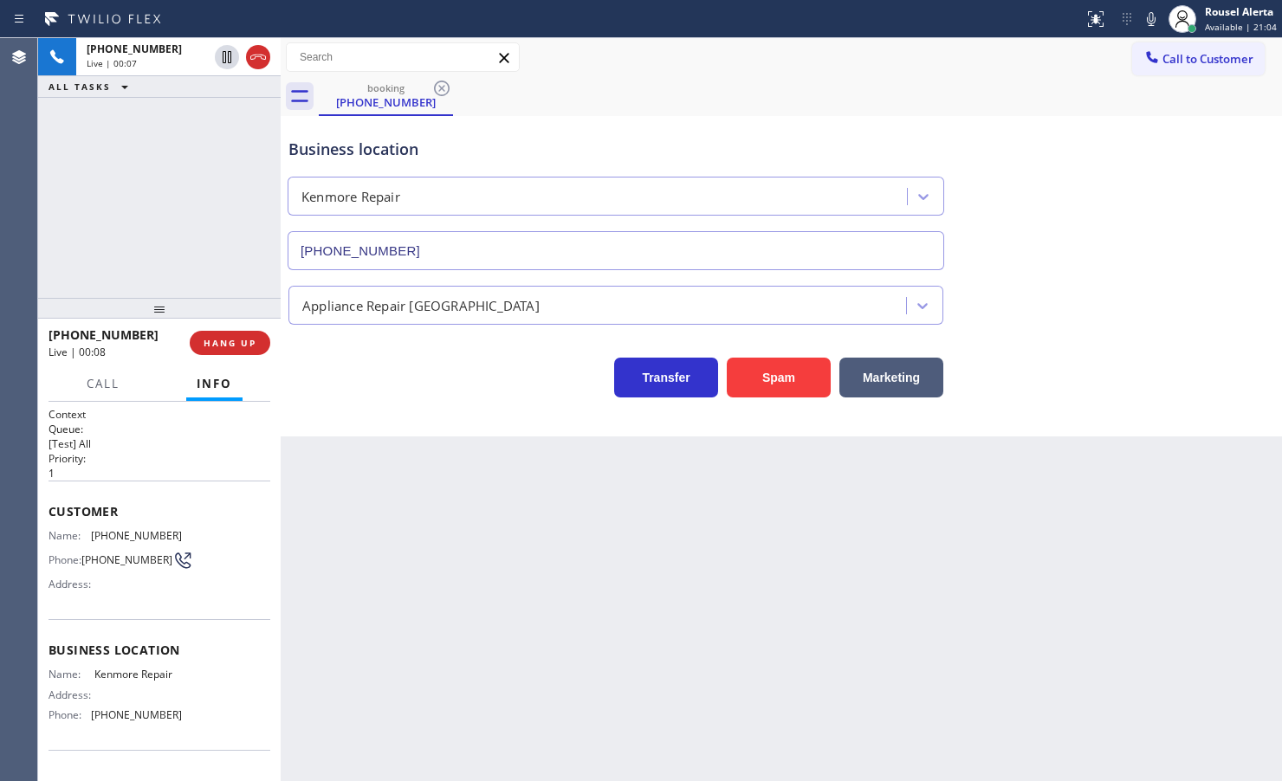
click at [980, 501] on div "Back to Dashboard Change Sender ID Customers Technicians Select a contact Outbo…" at bounding box center [781, 409] width 1001 height 743
click at [188, 210] on div "+16195497034 Live | 03:07 ALL TASKS ALL TASKS ACTIVE TASKS TASKS IN WRAP UP (71…" at bounding box center [159, 168] width 243 height 260
click at [222, 119] on icon at bounding box center [227, 117] width 21 height 21
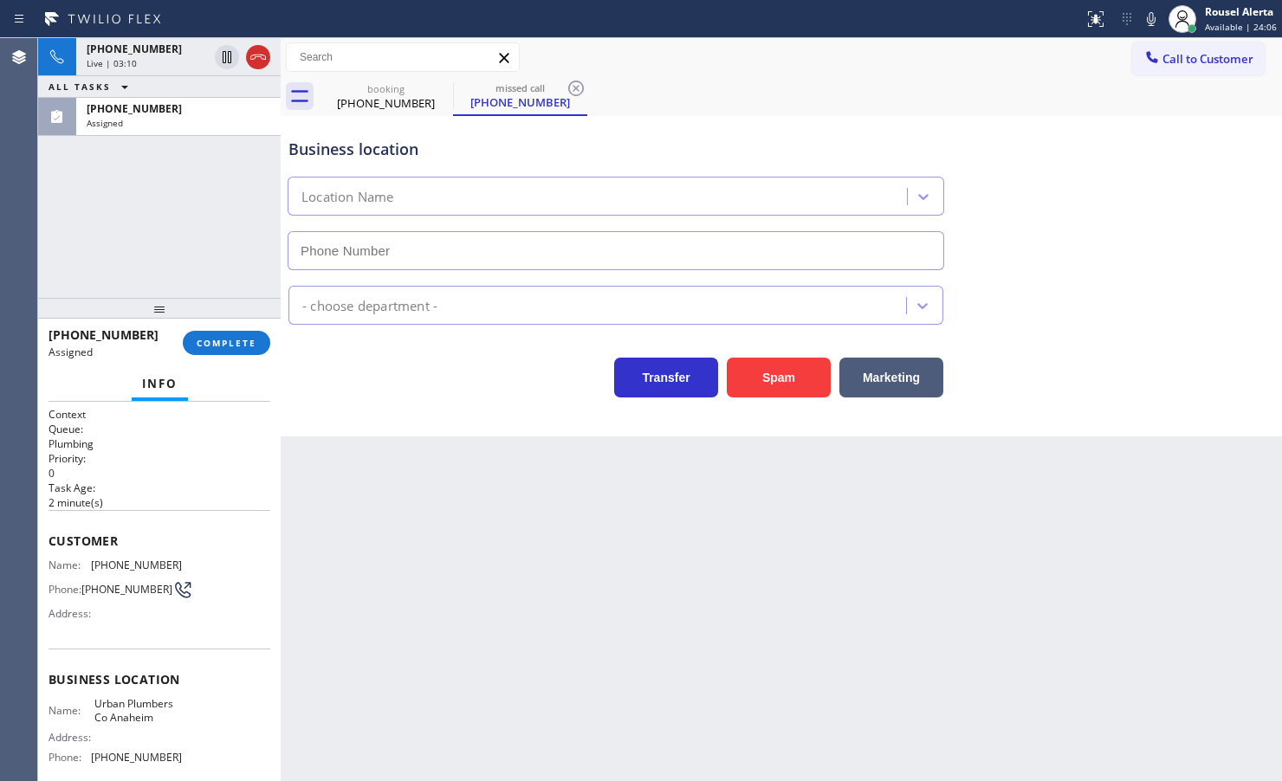
click at [348, 624] on div "Back to Dashboard Change Sender ID Customers Technicians Select a contact Outbo…" at bounding box center [781, 409] width 1001 height 743
type input "(714) 312-1257"
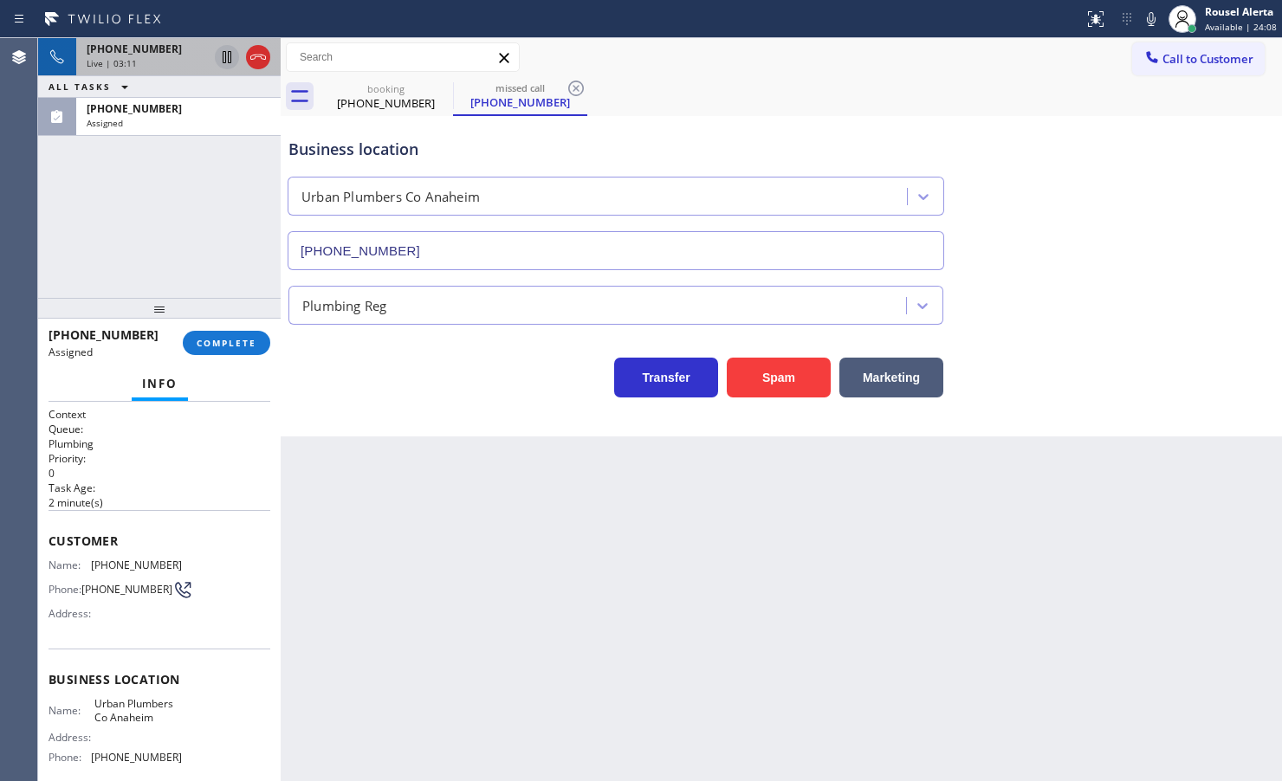
click at [223, 53] on icon at bounding box center [227, 57] width 21 height 21
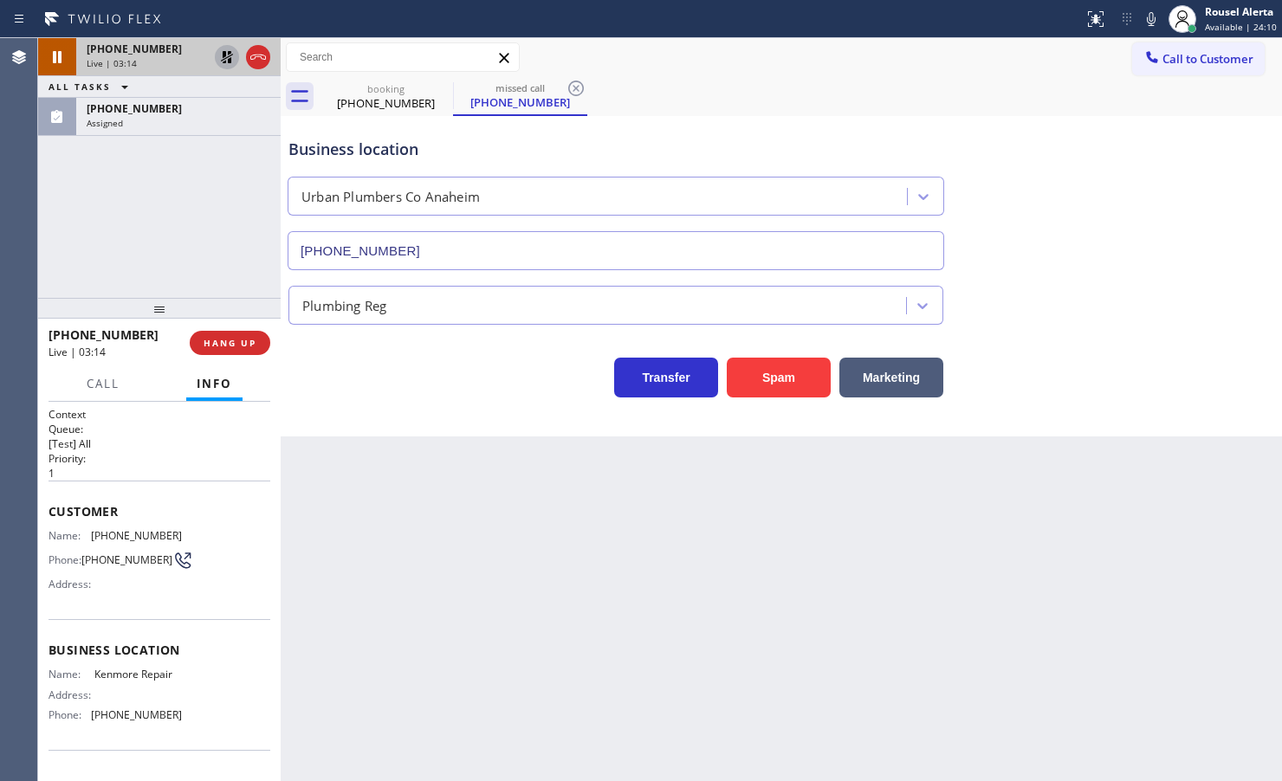
click at [1149, 23] on icon at bounding box center [1151, 19] width 21 height 21
click at [179, 124] on div "Assigned" at bounding box center [179, 123] width 184 height 12
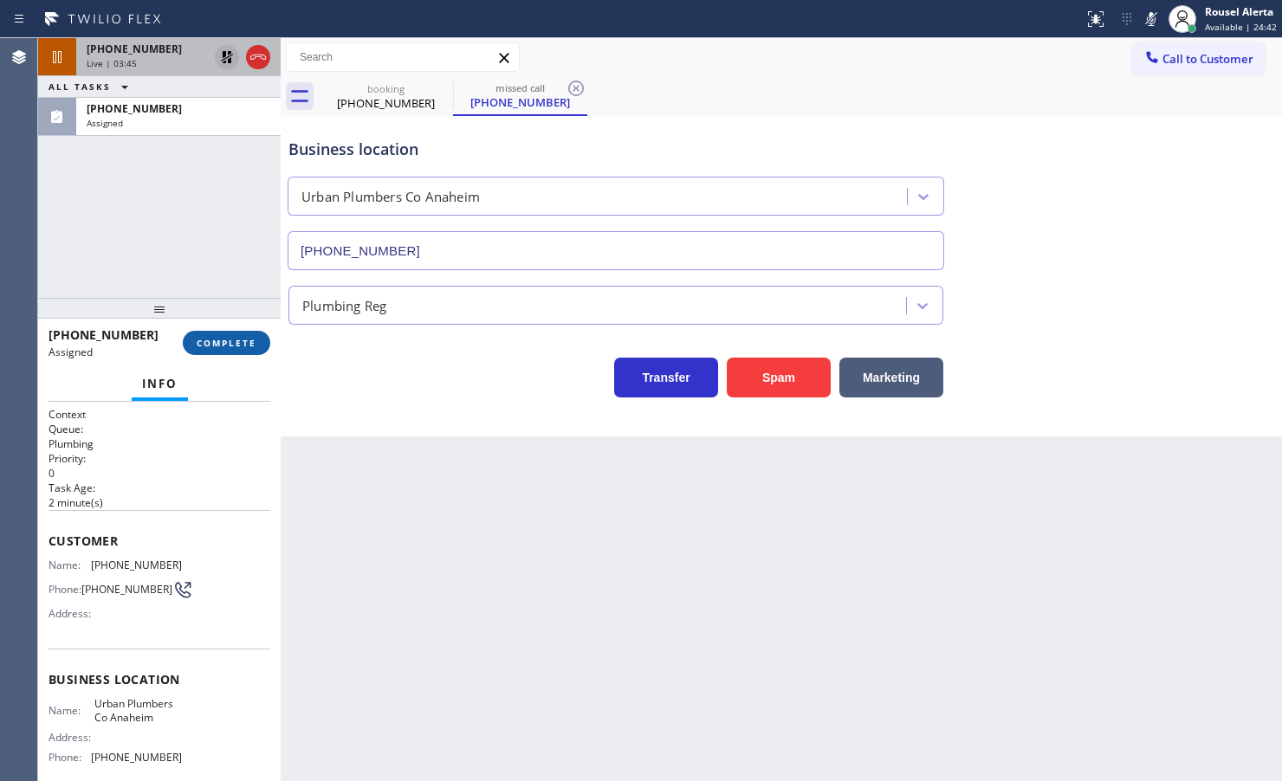
click at [226, 338] on span "COMPLETE" at bounding box center [227, 343] width 60 height 12
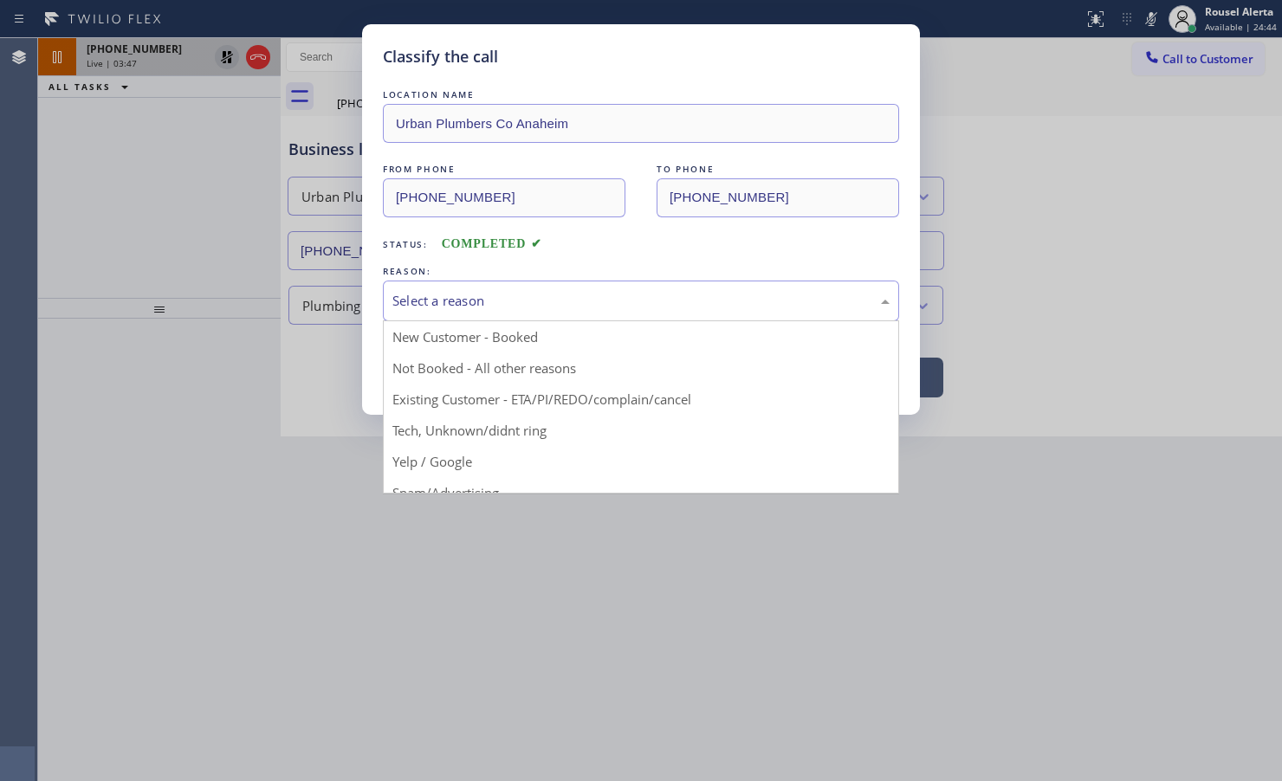
click at [515, 291] on div "Select a reason" at bounding box center [640, 301] width 497 height 20
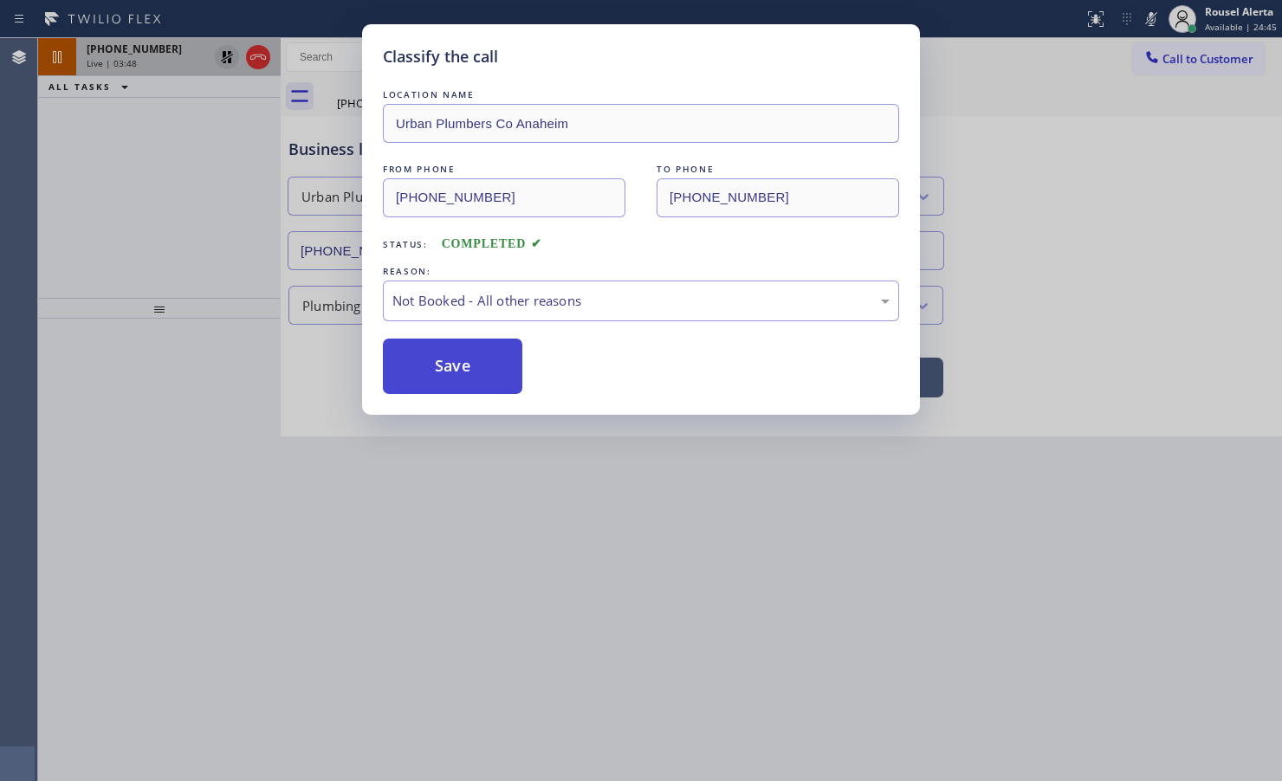
click at [470, 381] on button "Save" at bounding box center [452, 366] width 139 height 55
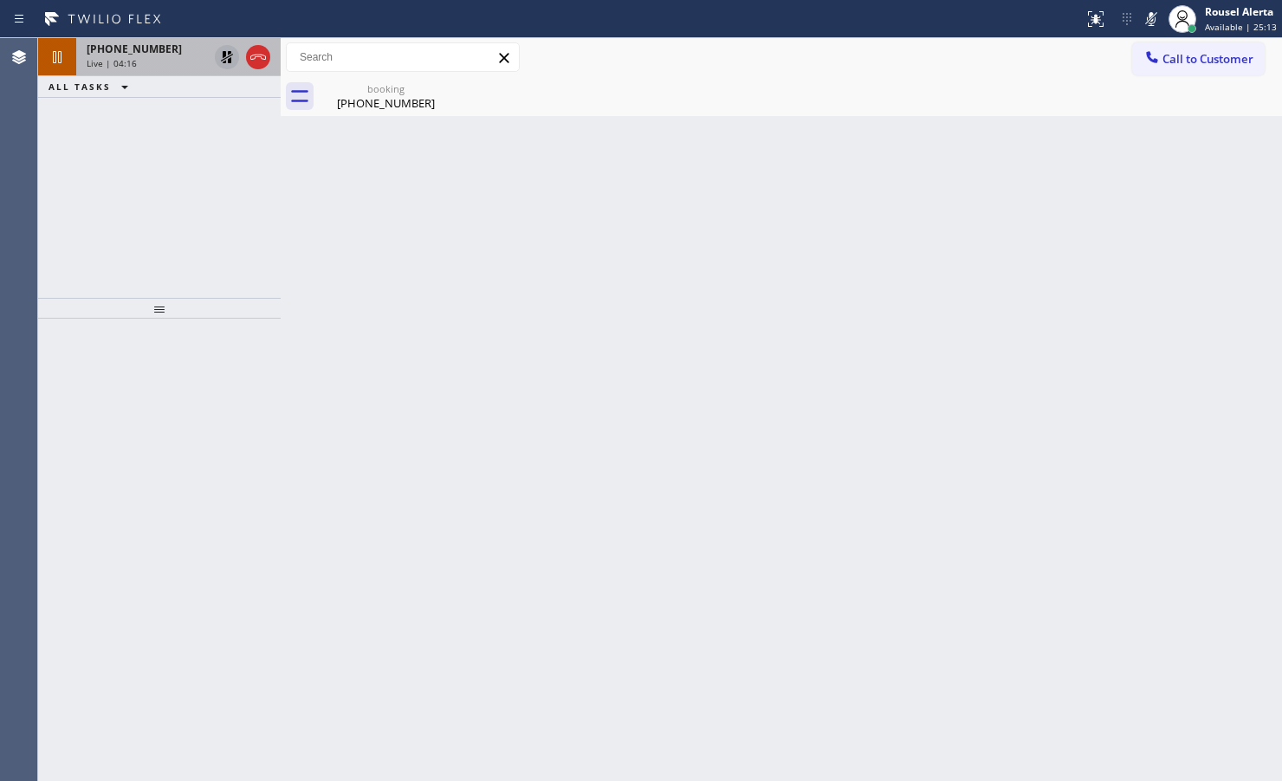
click at [227, 56] on icon at bounding box center [227, 57] width 21 height 21
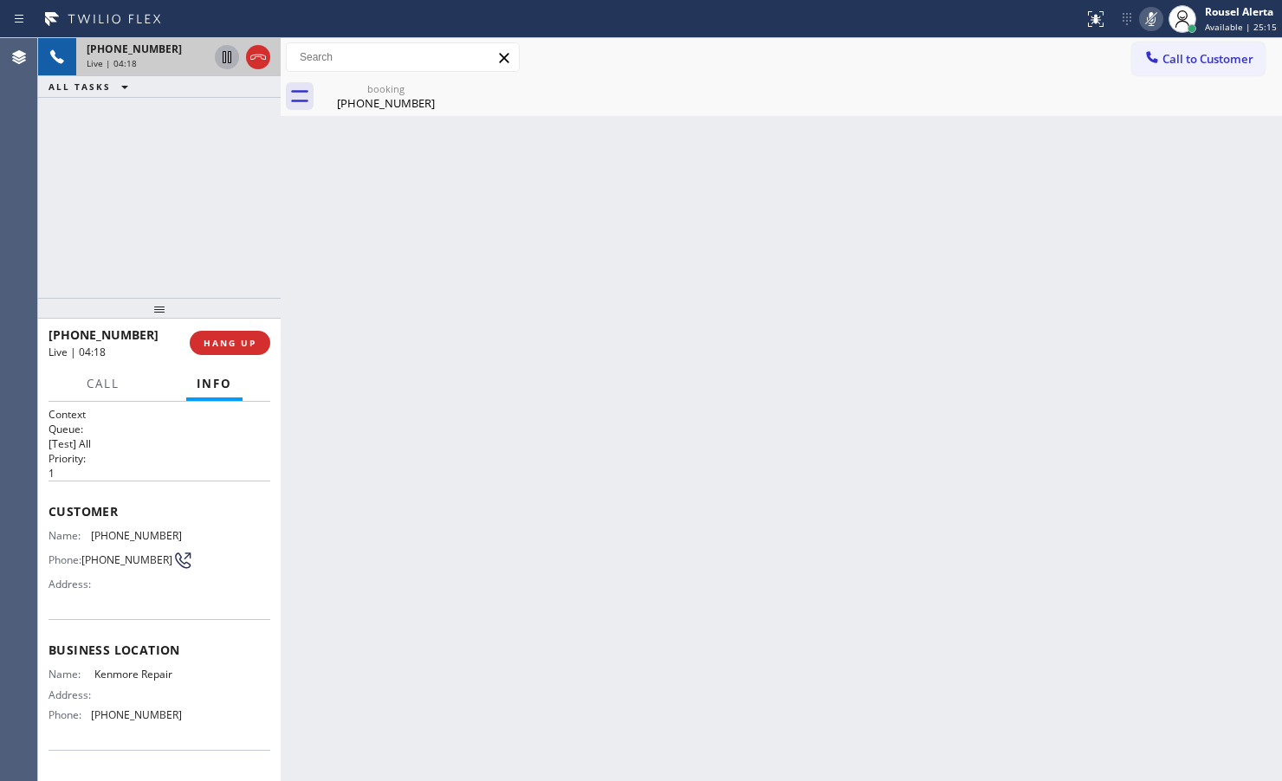
click at [1145, 23] on icon at bounding box center [1151, 19] width 21 height 21
click at [417, 408] on div "Back to Dashboard Change Sender ID Customers Technicians Select a contact Outbo…" at bounding box center [781, 409] width 1001 height 743
click at [538, 460] on div "Back to Dashboard Change Sender ID Customers Technicians Select a contact Outbo…" at bounding box center [781, 409] width 1001 height 743
click at [399, 79] on div "booking (619) 549-7034" at bounding box center [385, 96] width 131 height 39
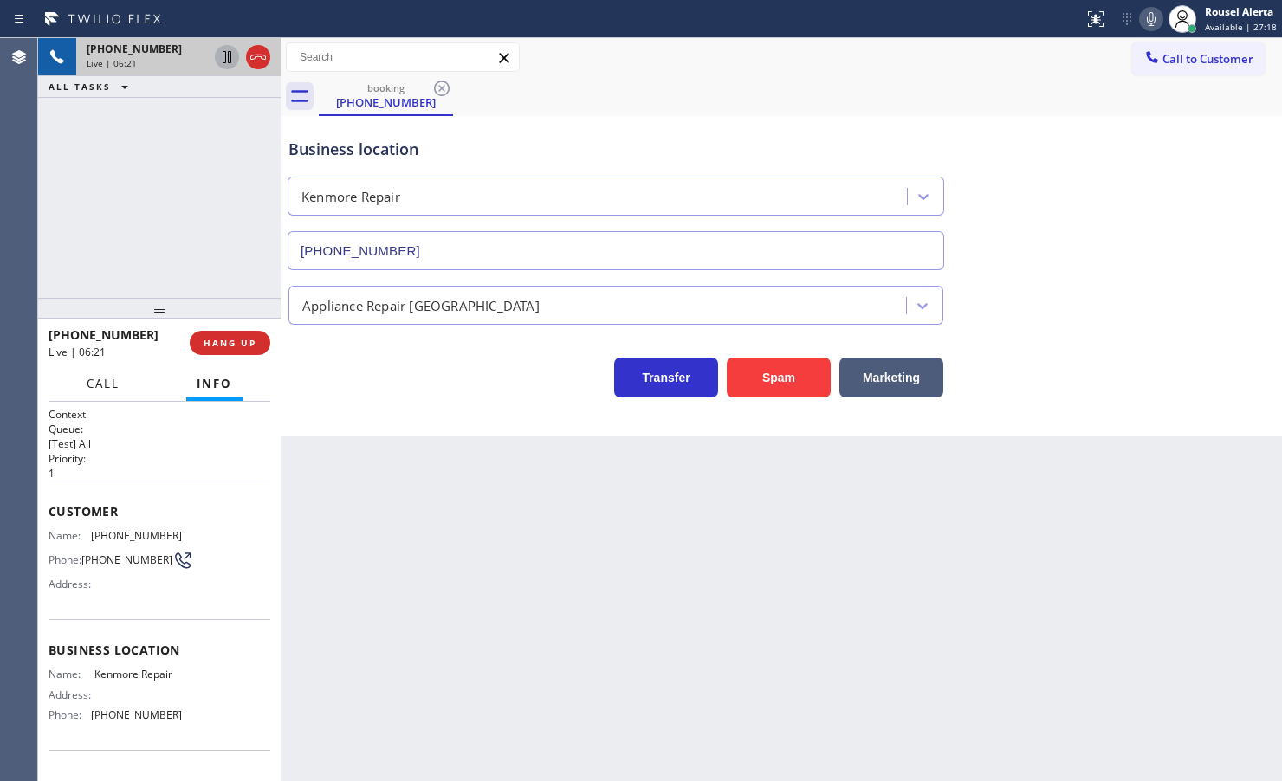
click at [104, 390] on span "Call" at bounding box center [103, 384] width 33 height 16
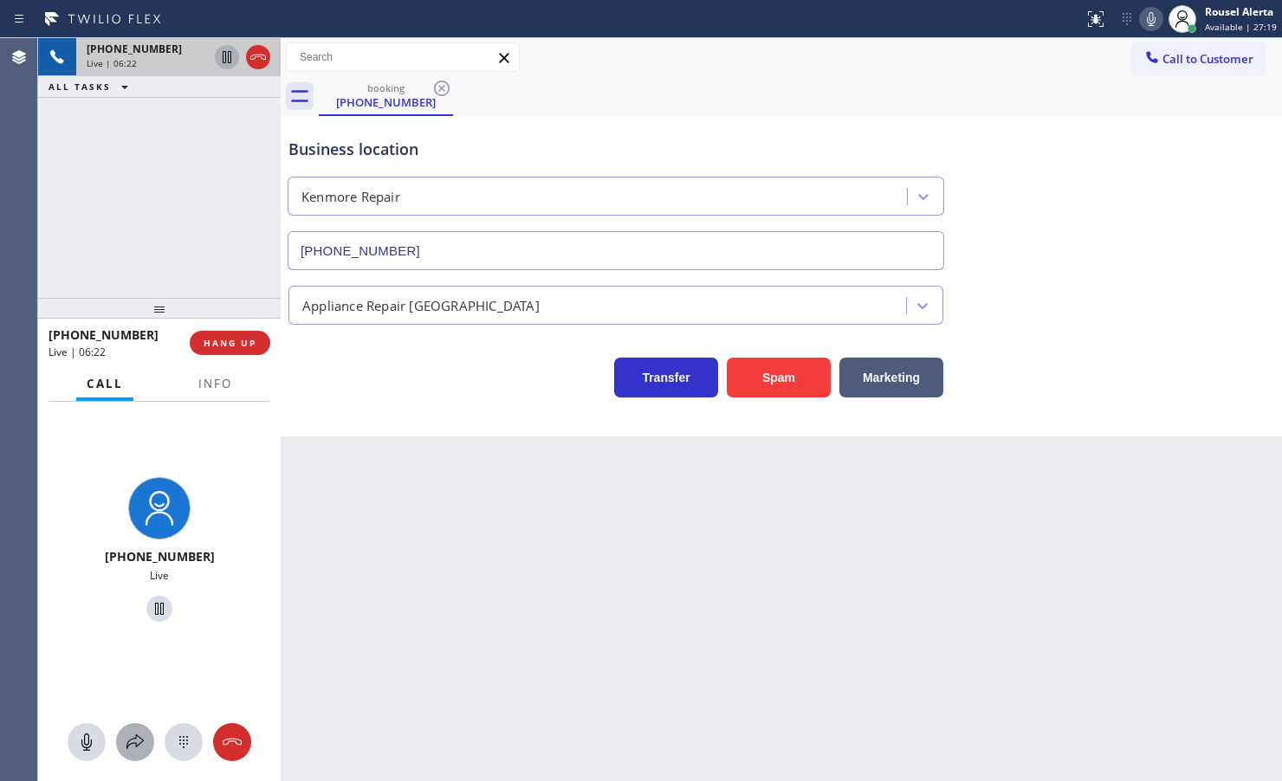
click at [132, 752] on button at bounding box center [135, 742] width 38 height 38
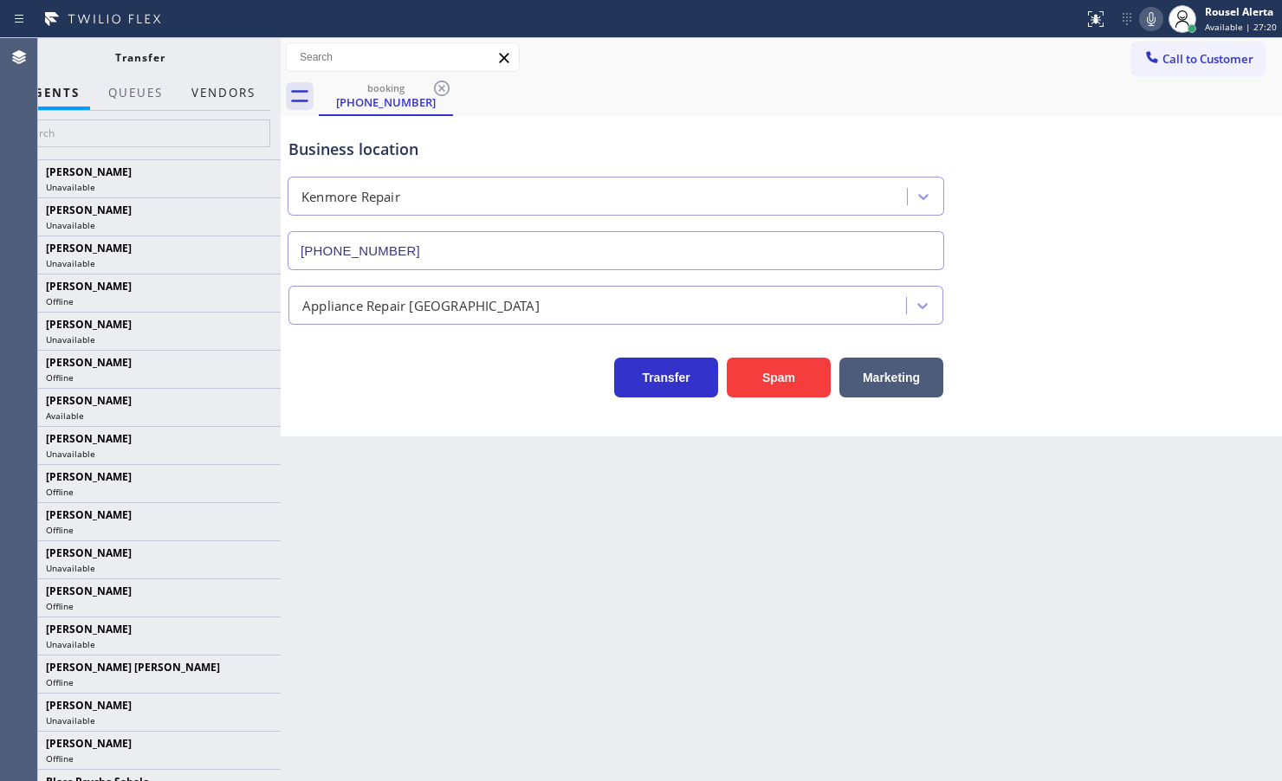
click at [228, 100] on button "Vendors" at bounding box center [223, 93] width 85 height 34
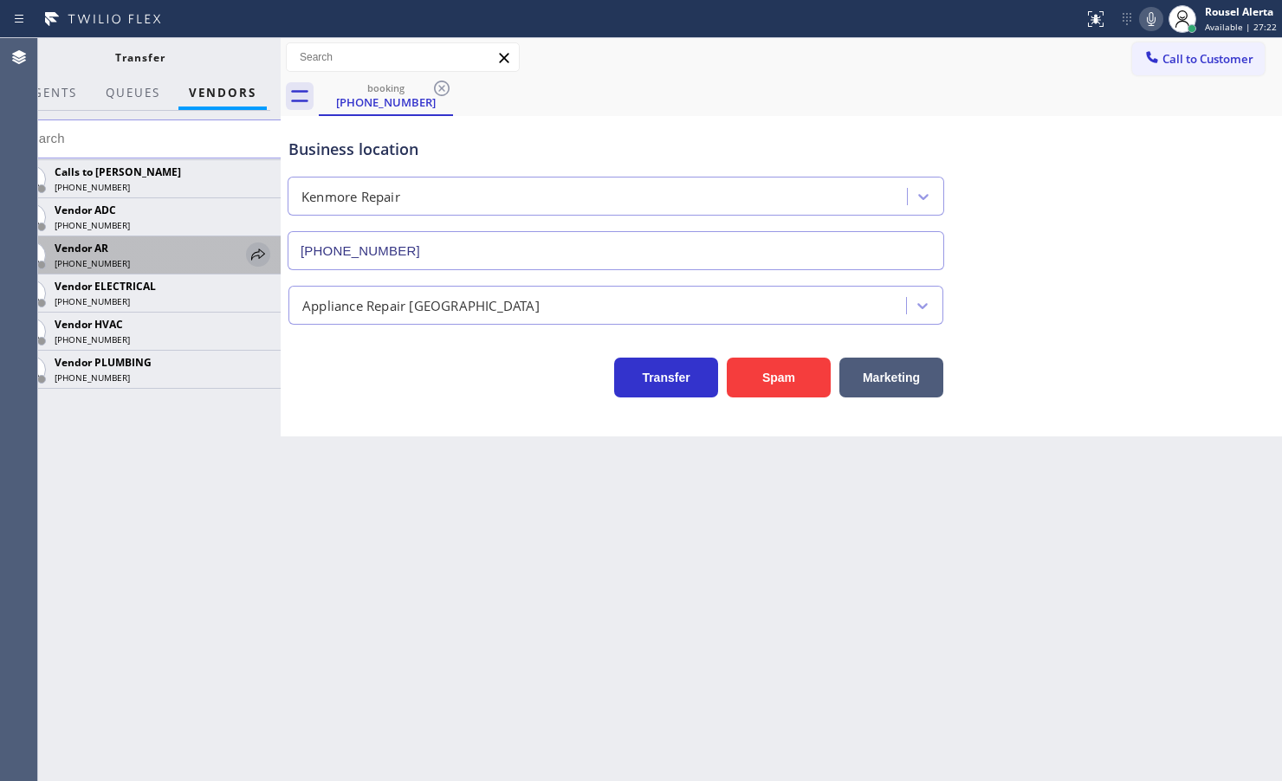
click at [260, 251] on icon at bounding box center [258, 254] width 21 height 21
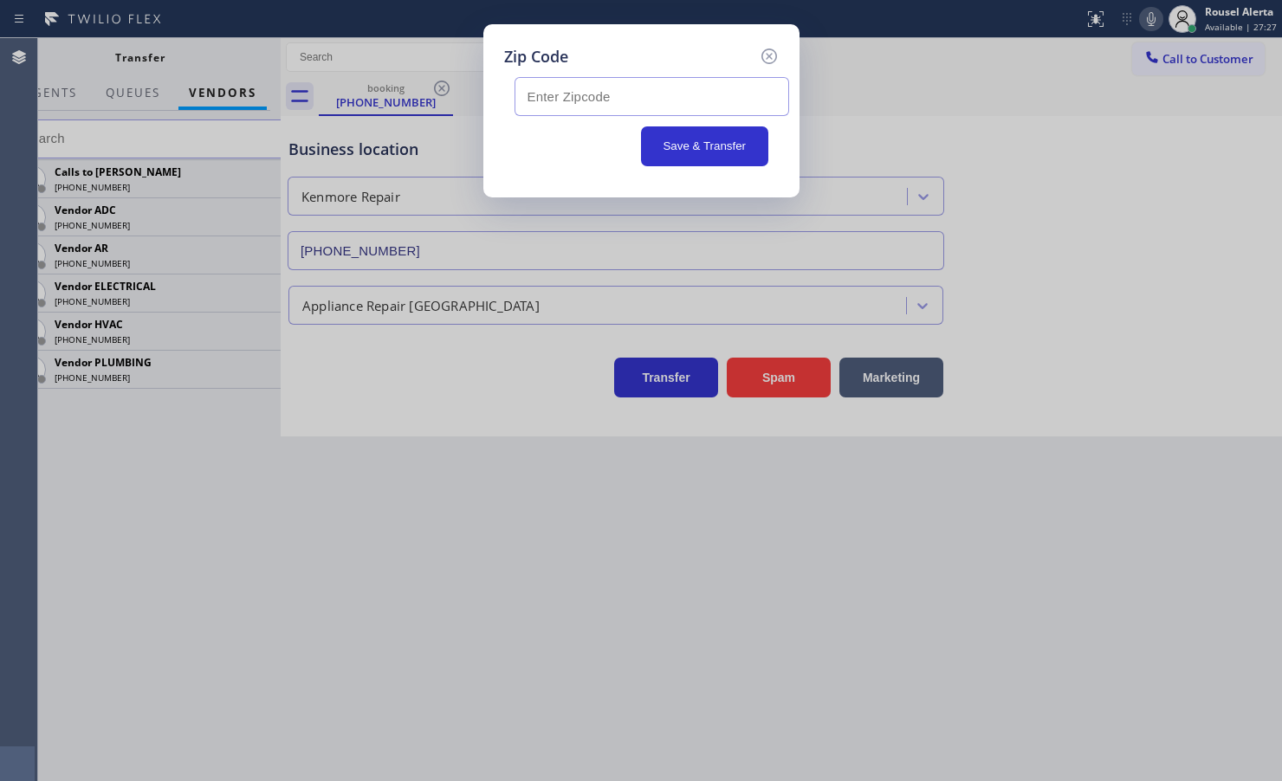
click at [656, 87] on input "text" at bounding box center [651, 96] width 275 height 39
paste input "91910"
type input "91910"
click at [768, 59] on icon at bounding box center [769, 56] width 21 height 21
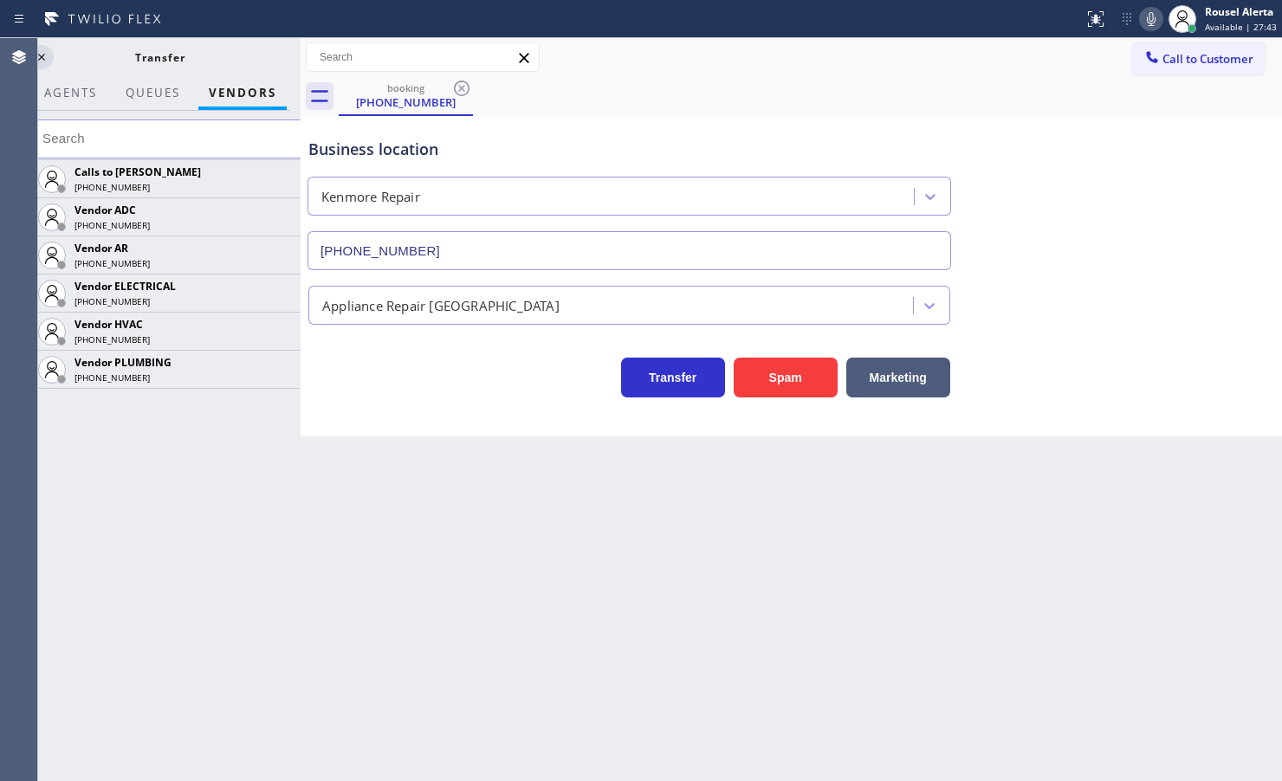
drag, startPoint x: 284, startPoint y: 48, endPoint x: 306, endPoint y: 48, distance: 21.7
click at [301, 48] on div at bounding box center [301, 409] width 0 height 743
click at [41, 56] on icon at bounding box center [43, 57] width 21 height 21
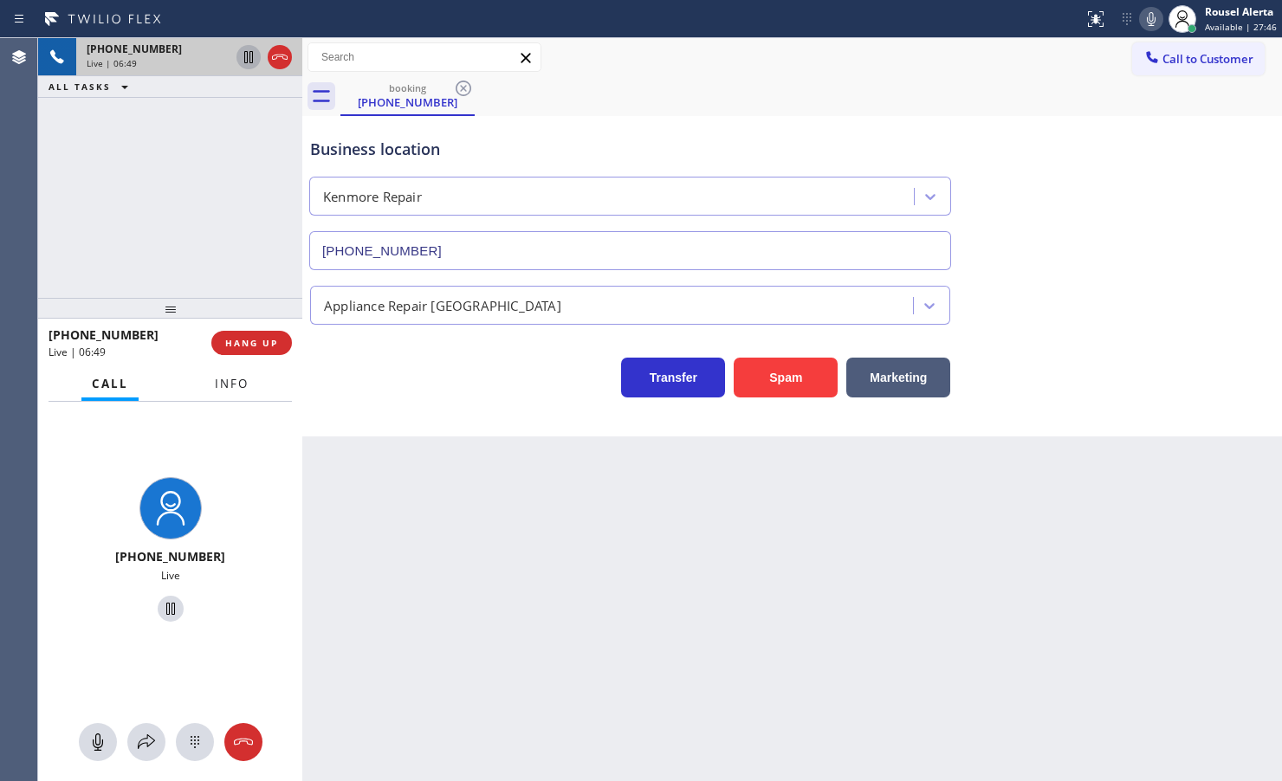
click at [236, 383] on span "Info" at bounding box center [232, 384] width 34 height 16
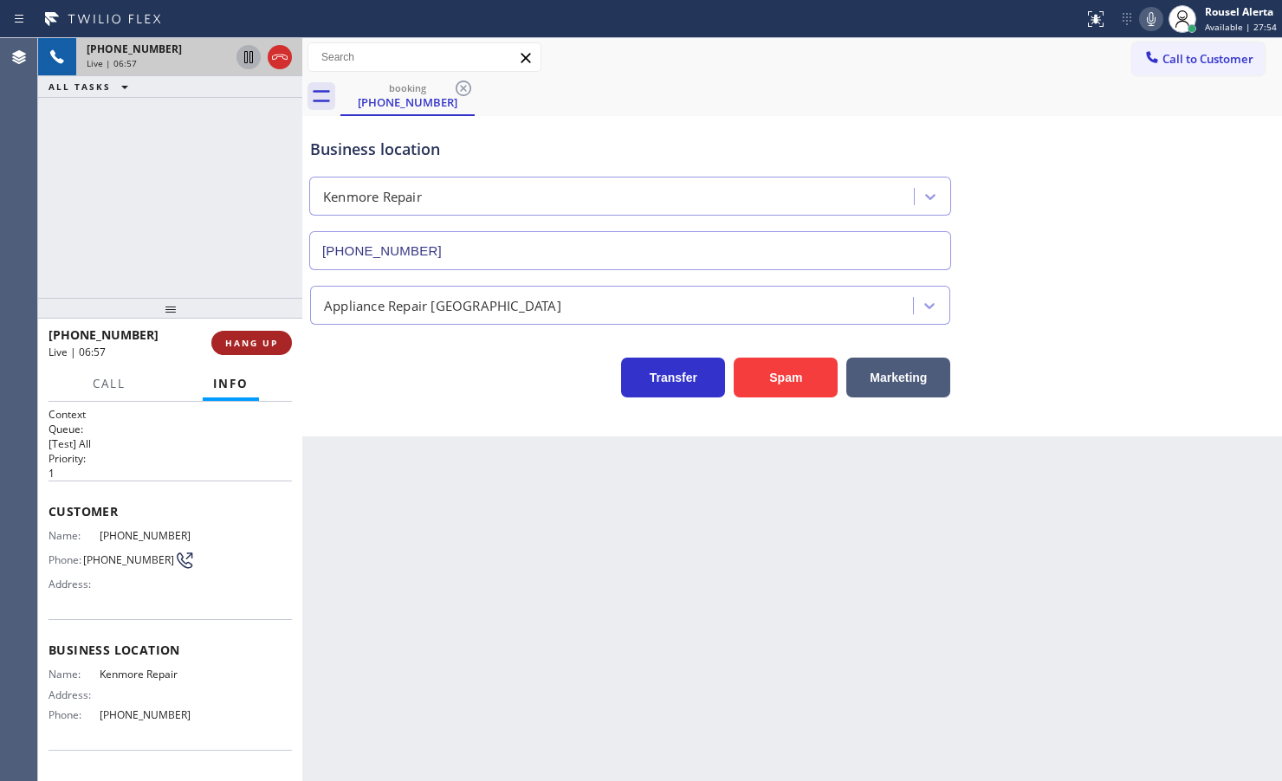
click at [243, 338] on span "HANG UP" at bounding box center [251, 343] width 53 height 12
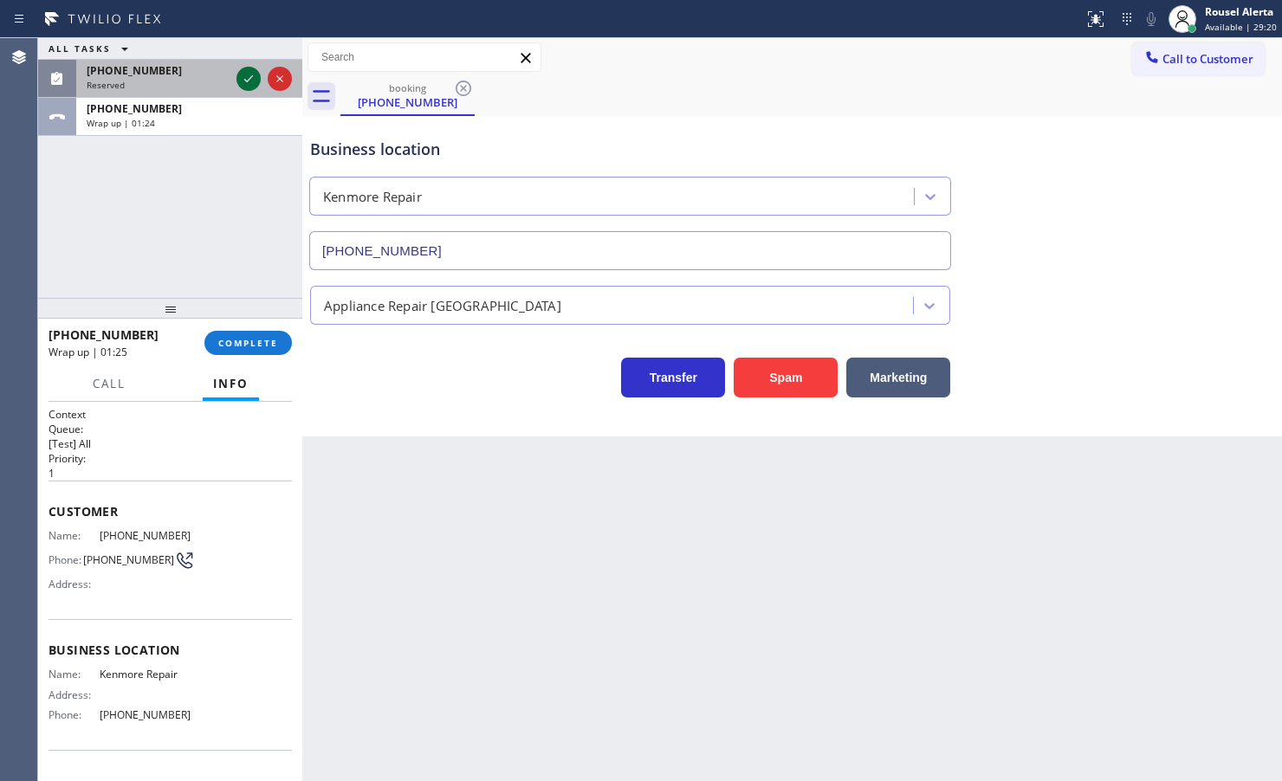
click at [249, 78] on icon at bounding box center [248, 78] width 21 height 21
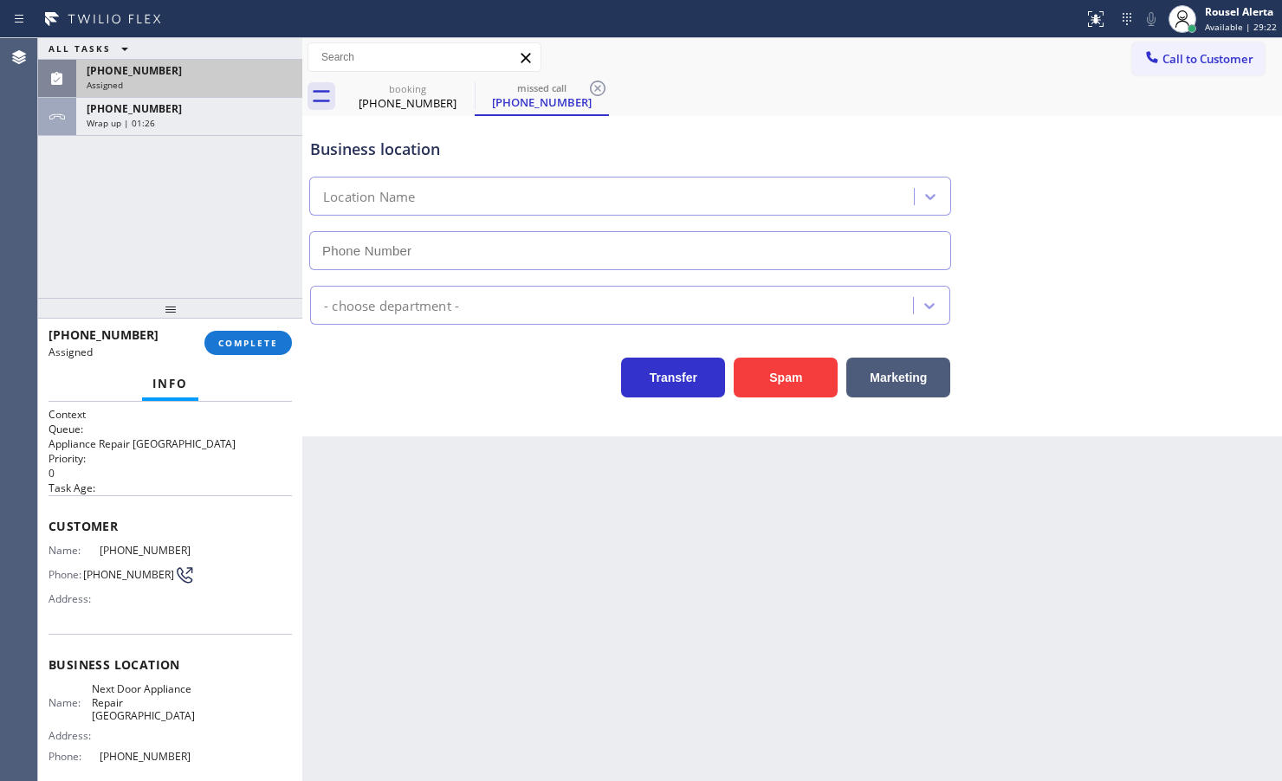
type input "(442) 217-3137"
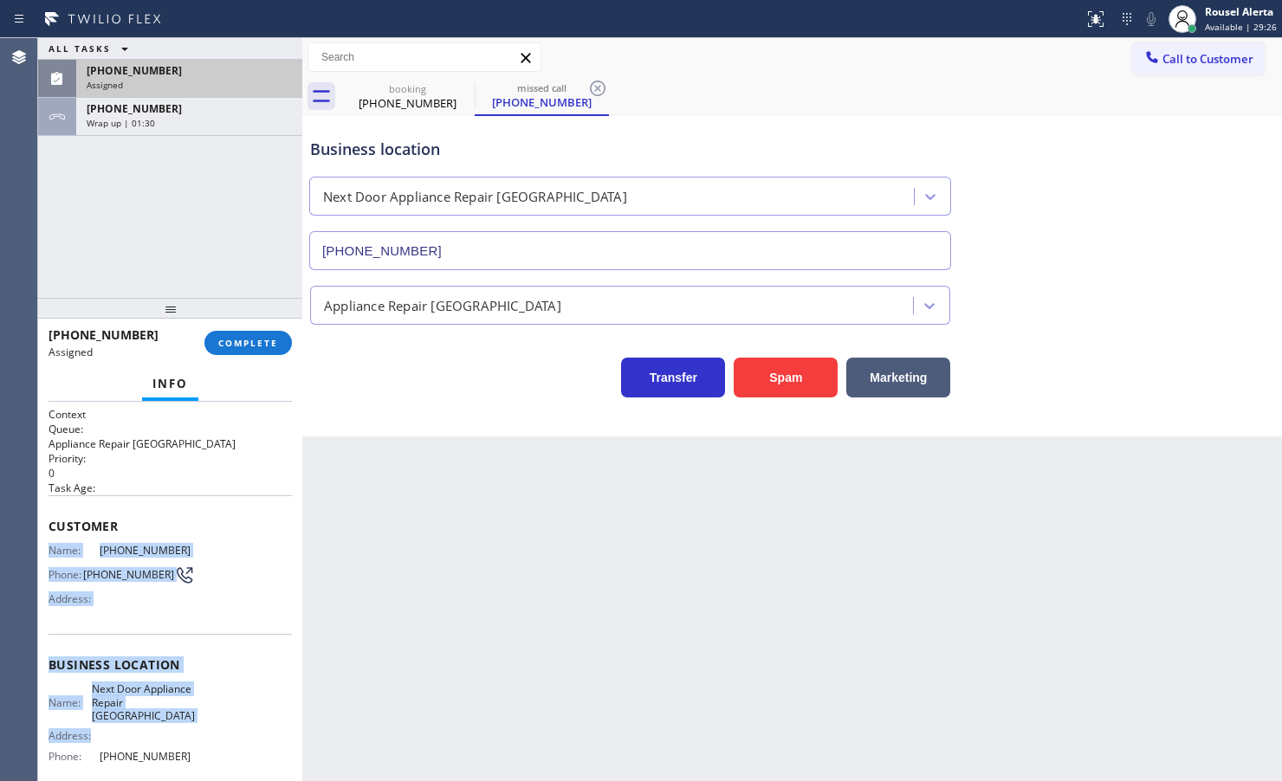
scroll to position [108, 0]
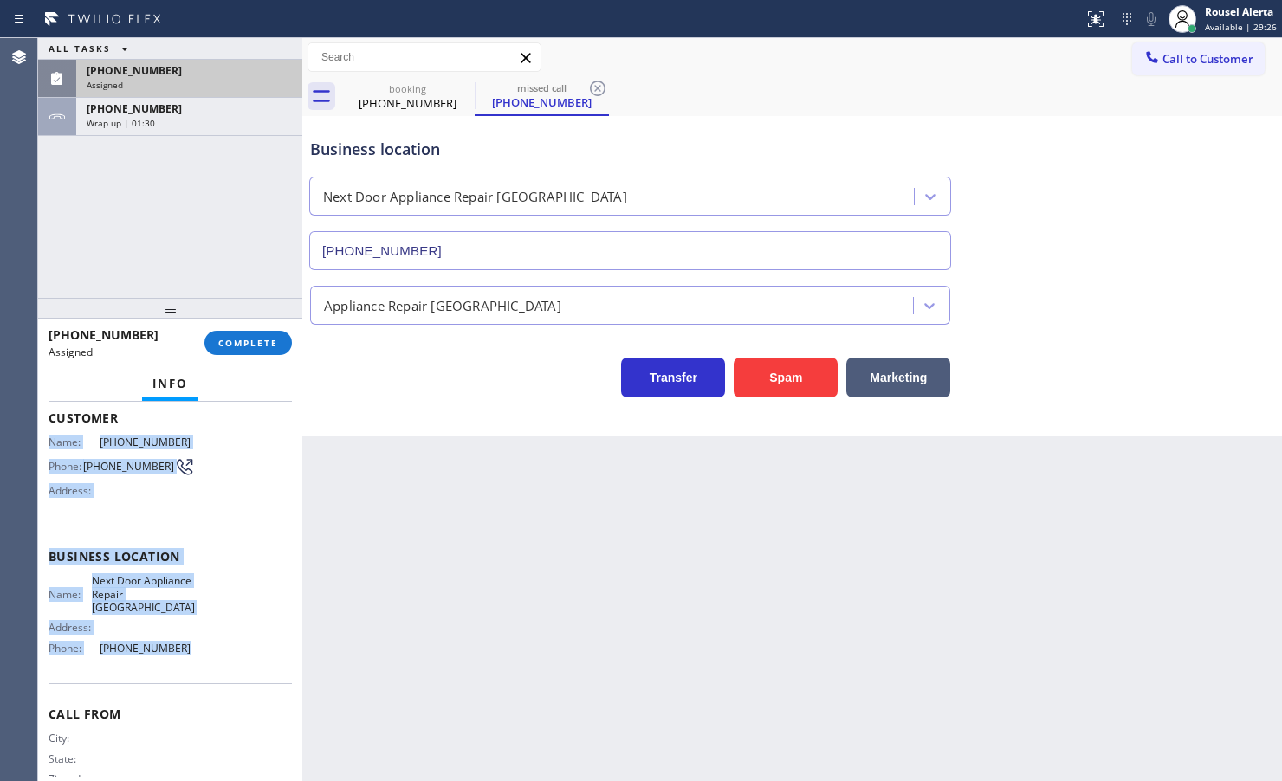
drag, startPoint x: 49, startPoint y: 548, endPoint x: 206, endPoint y: 665, distance: 196.3
click at [206, 665] on div "Context Queue: Appliance Repair High End Priority: 0 Task Age: Customer Name: (…" at bounding box center [170, 557] width 243 height 516
copy div "Name: (442) 298-3409 Phone: (442) 298-3409 Address: Business location Name: Nex…"
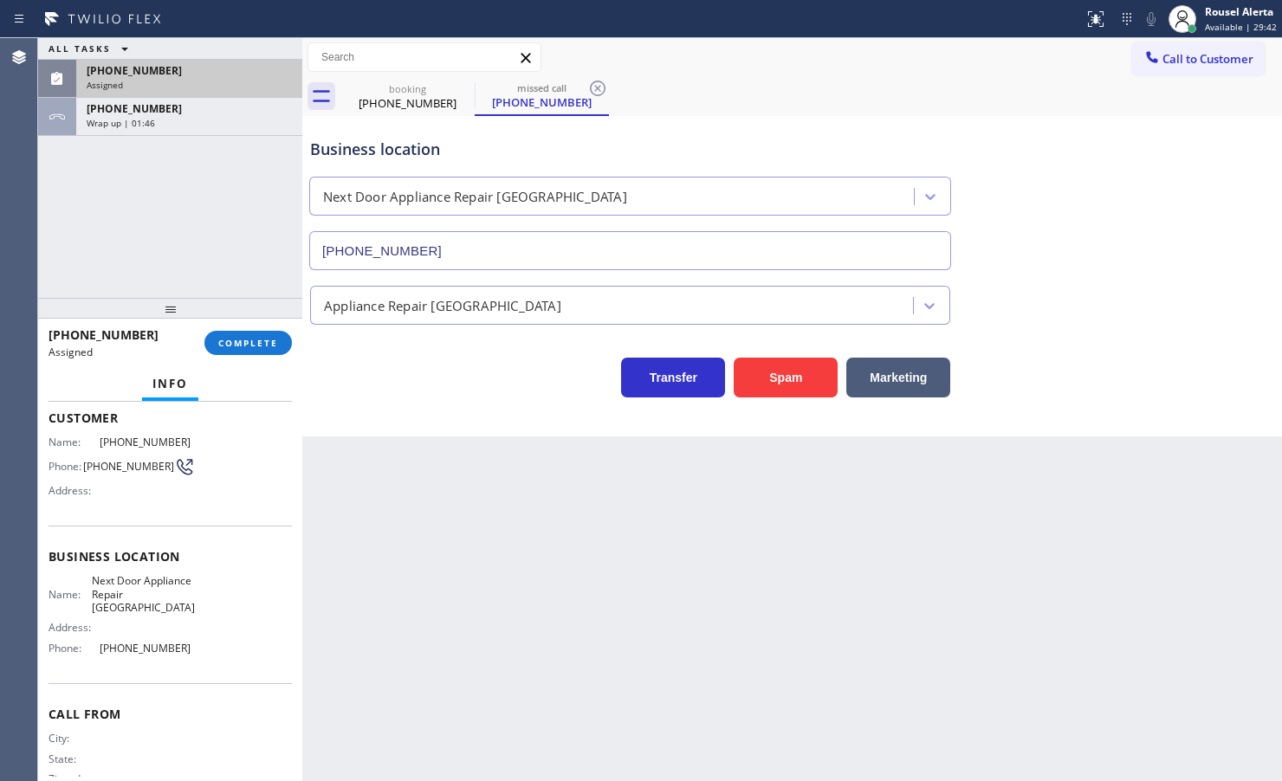
click at [196, 197] on div "ALL TASKS ALL TASKS ACTIVE TASKS TASKS IN WRAP UP (442) 298-3409 Assigned +1619…" at bounding box center [170, 168] width 264 height 260
click at [218, 132] on div "+16195497034 Wrap up | 01:47" at bounding box center [185, 117] width 219 height 38
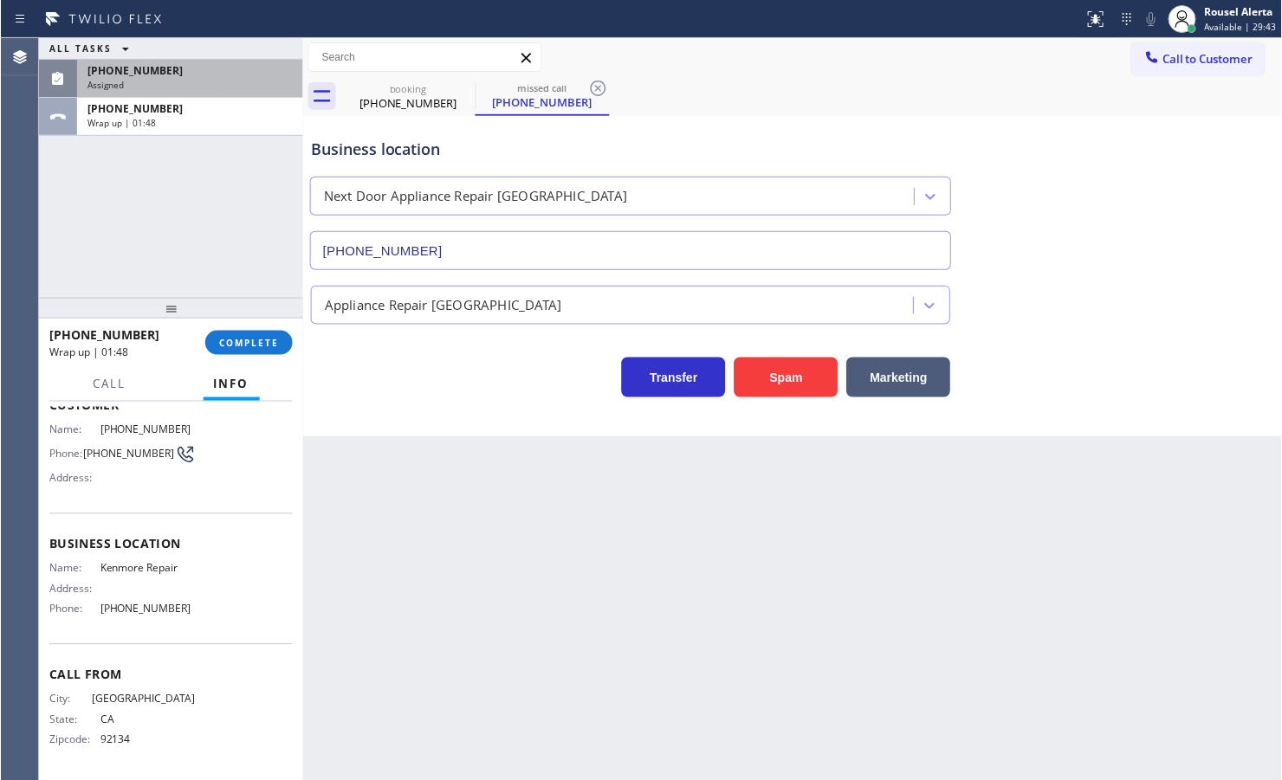
scroll to position [94, 0]
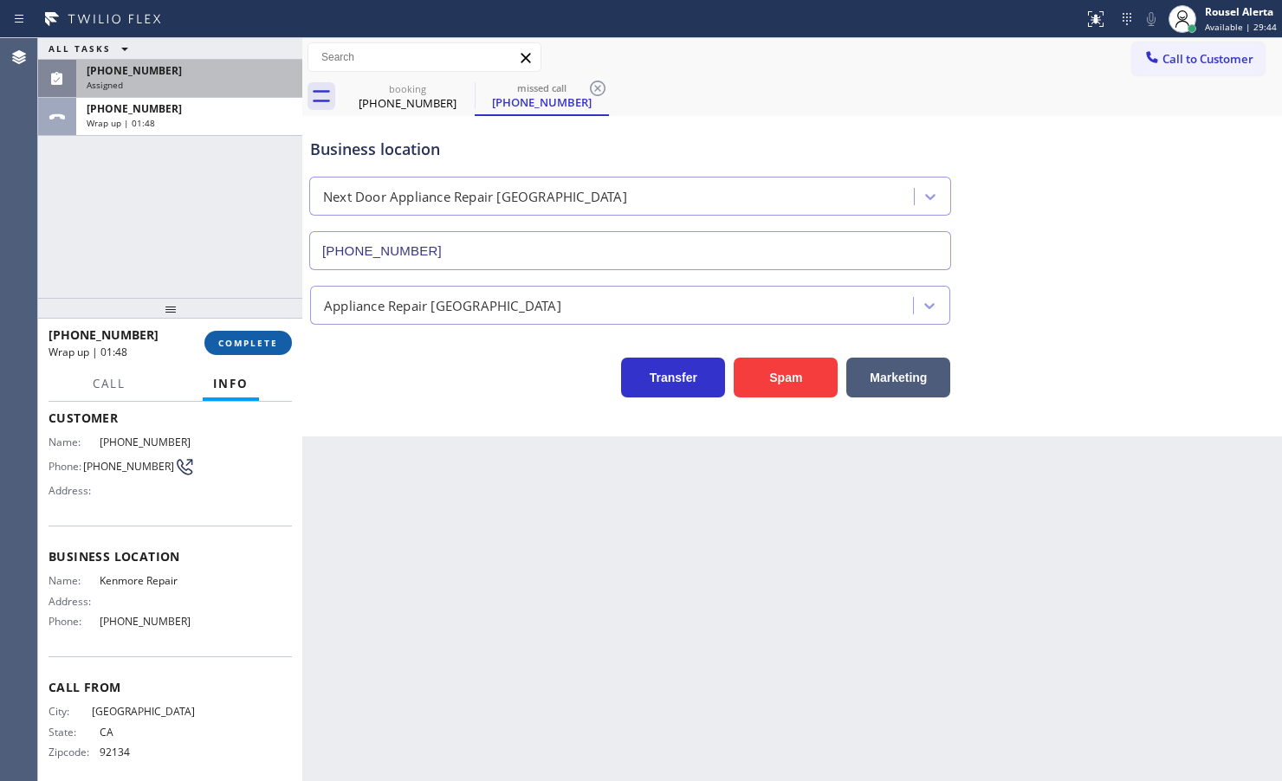
click at [241, 333] on button "COMPLETE" at bounding box center [247, 343] width 87 height 24
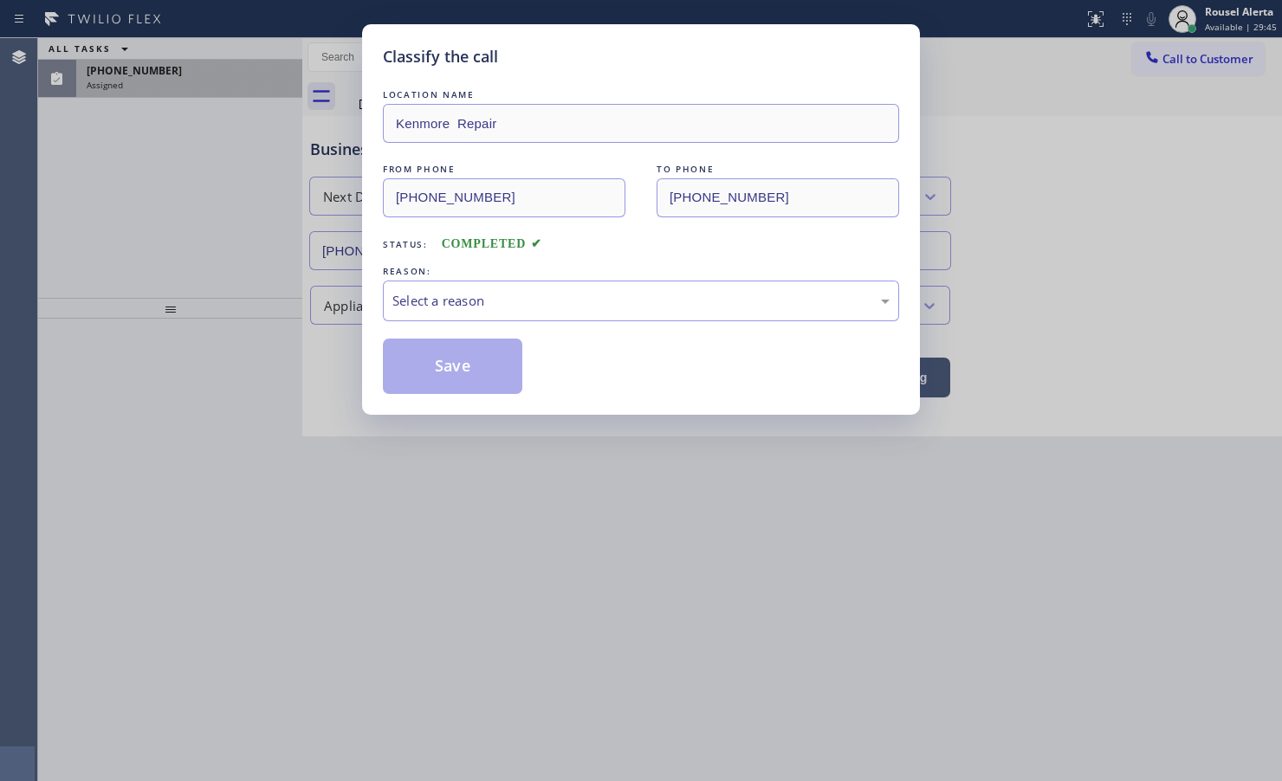
click at [437, 300] on div "Select a reason" at bounding box center [640, 301] width 497 height 20
click at [463, 368] on button "Save" at bounding box center [452, 366] width 139 height 55
click at [197, 74] on div "Classify the call LOCATION NAME Kenmore Repair FROM PHONE (619) 549-7034 TO PHO…" at bounding box center [641, 390] width 1282 height 781
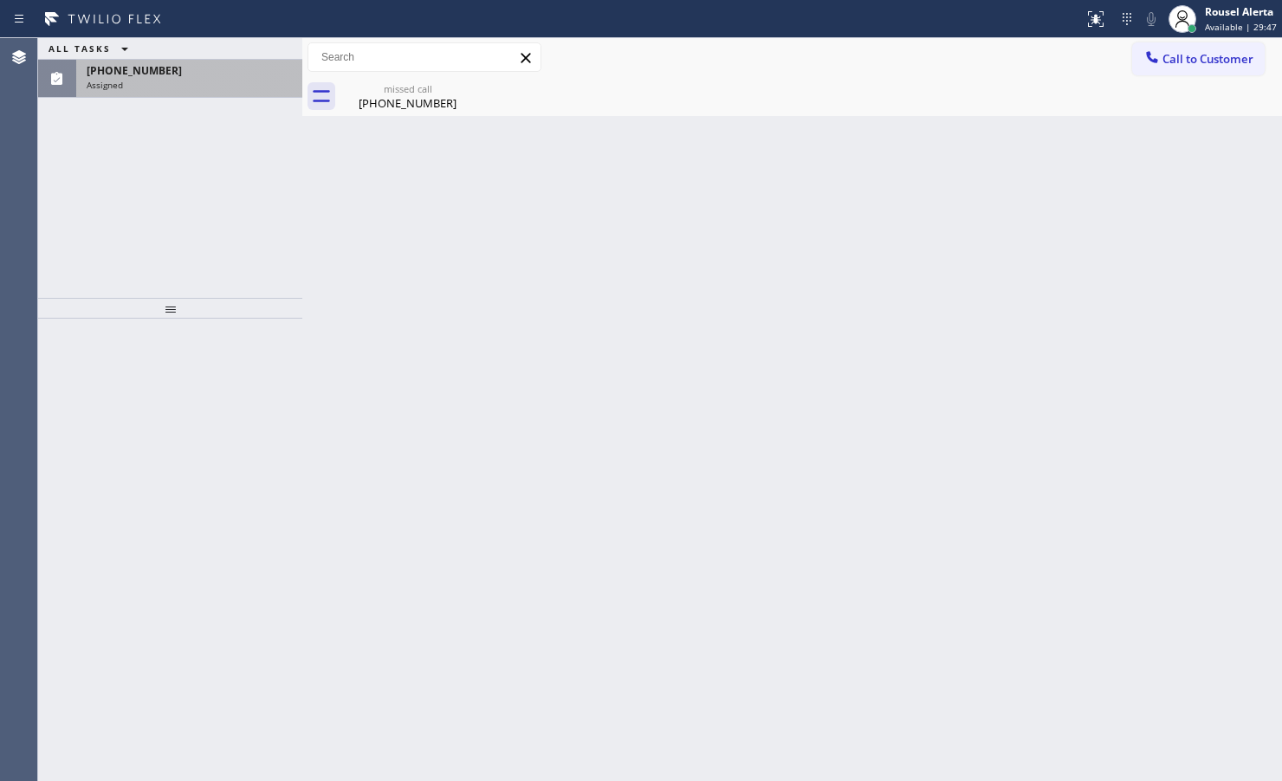
click at [197, 74] on div "(442) 298-3409" at bounding box center [189, 70] width 205 height 15
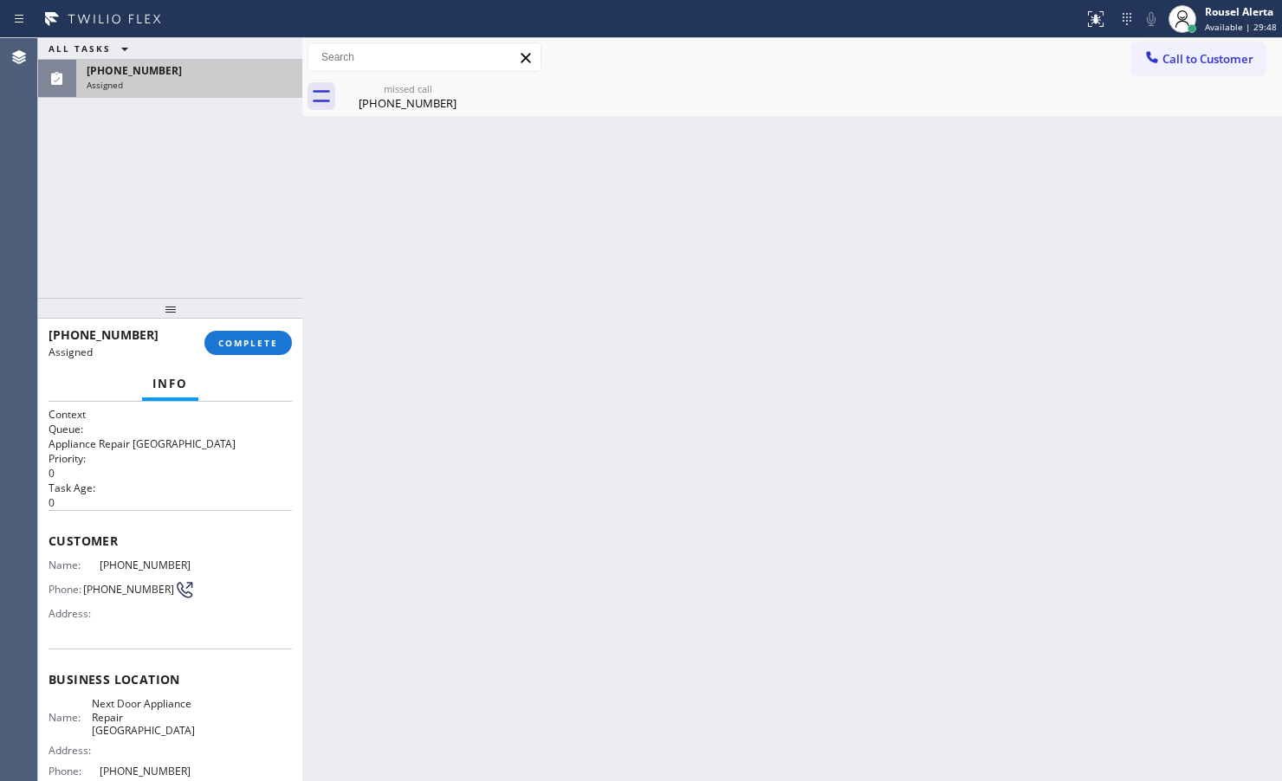
click at [235, 326] on div "(442) 298-3409 Assigned COMPLETE" at bounding box center [170, 342] width 243 height 45
click at [235, 327] on div "(442) 298-3409 Assigned COMPLETE" at bounding box center [170, 342] width 243 height 45
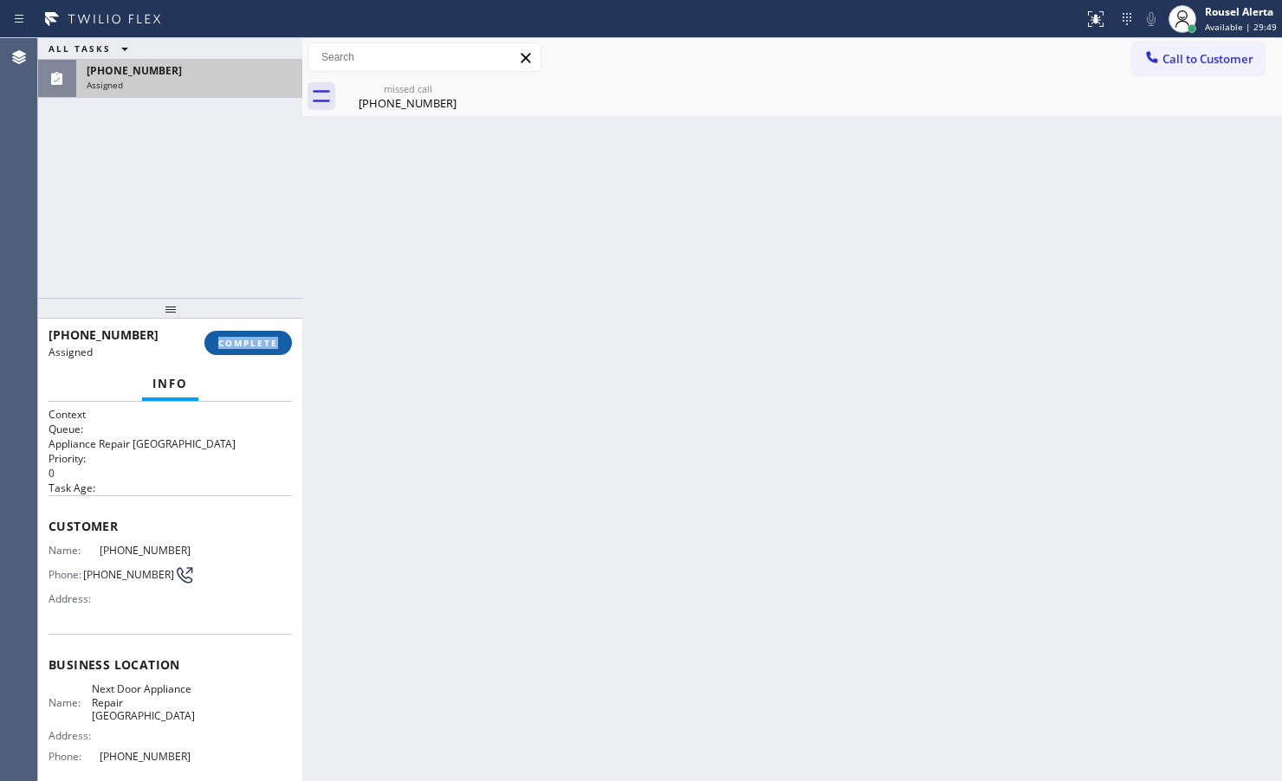
click at [252, 338] on span "COMPLETE" at bounding box center [248, 343] width 60 height 12
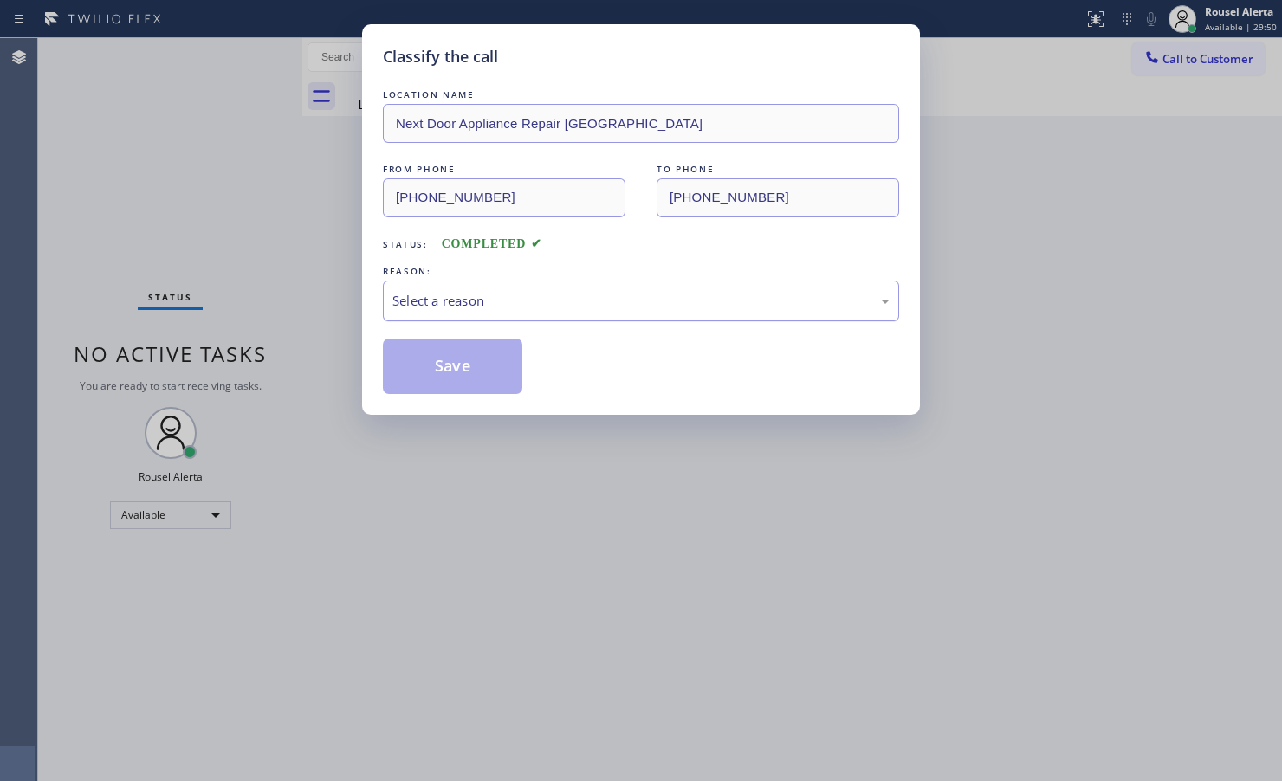
click at [434, 292] on div "Select a reason" at bounding box center [640, 301] width 497 height 20
click at [423, 362] on button "Save" at bounding box center [452, 366] width 139 height 55
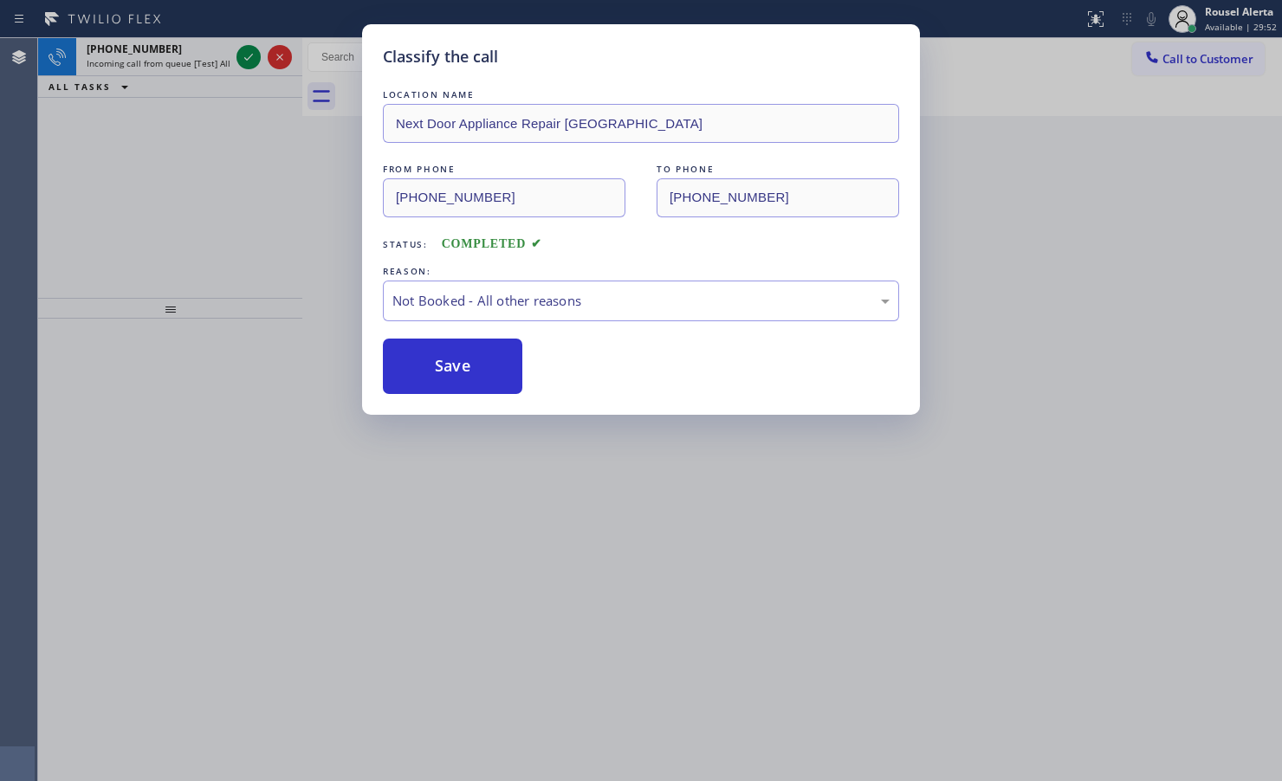
click at [1115, 330] on div "Classify the call LOCATION NAME Next Door Appliance Repair Chula Vista FROM PHO…" at bounding box center [641, 390] width 1282 height 781
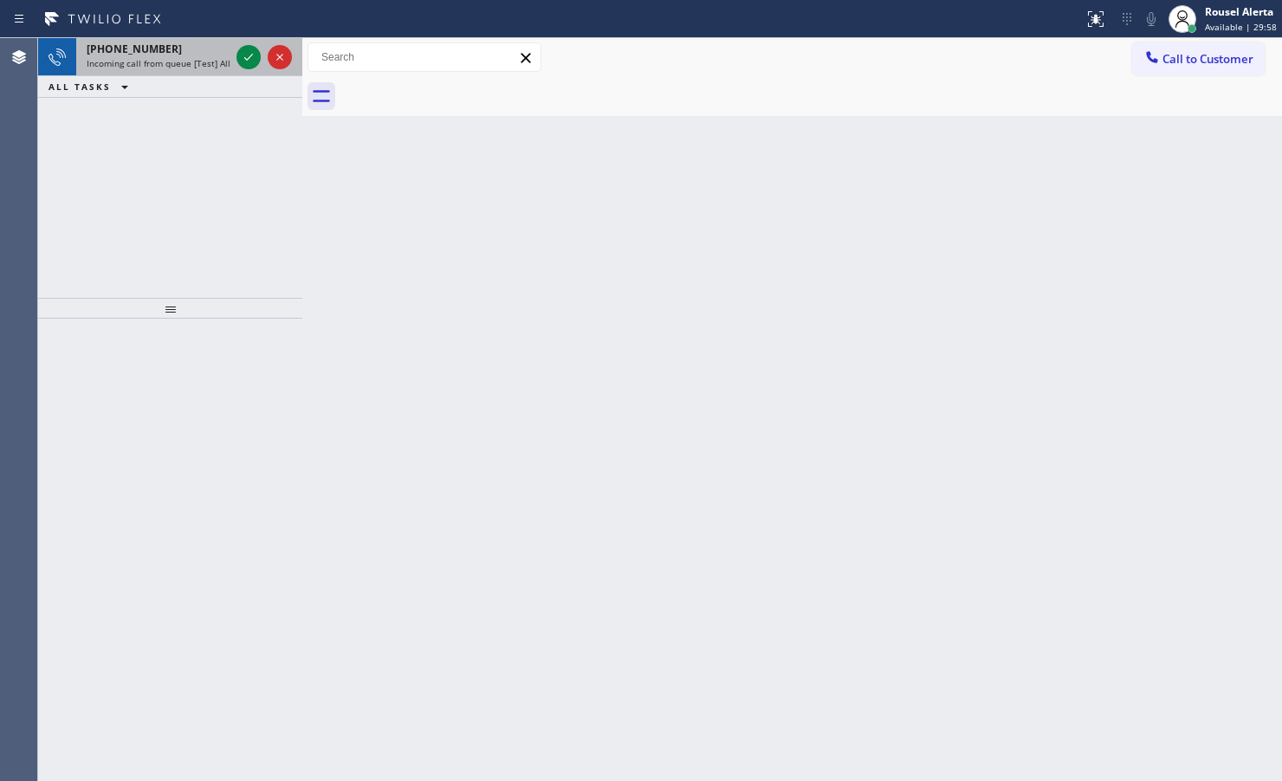
click at [183, 53] on div "+16192689100" at bounding box center [158, 49] width 143 height 15
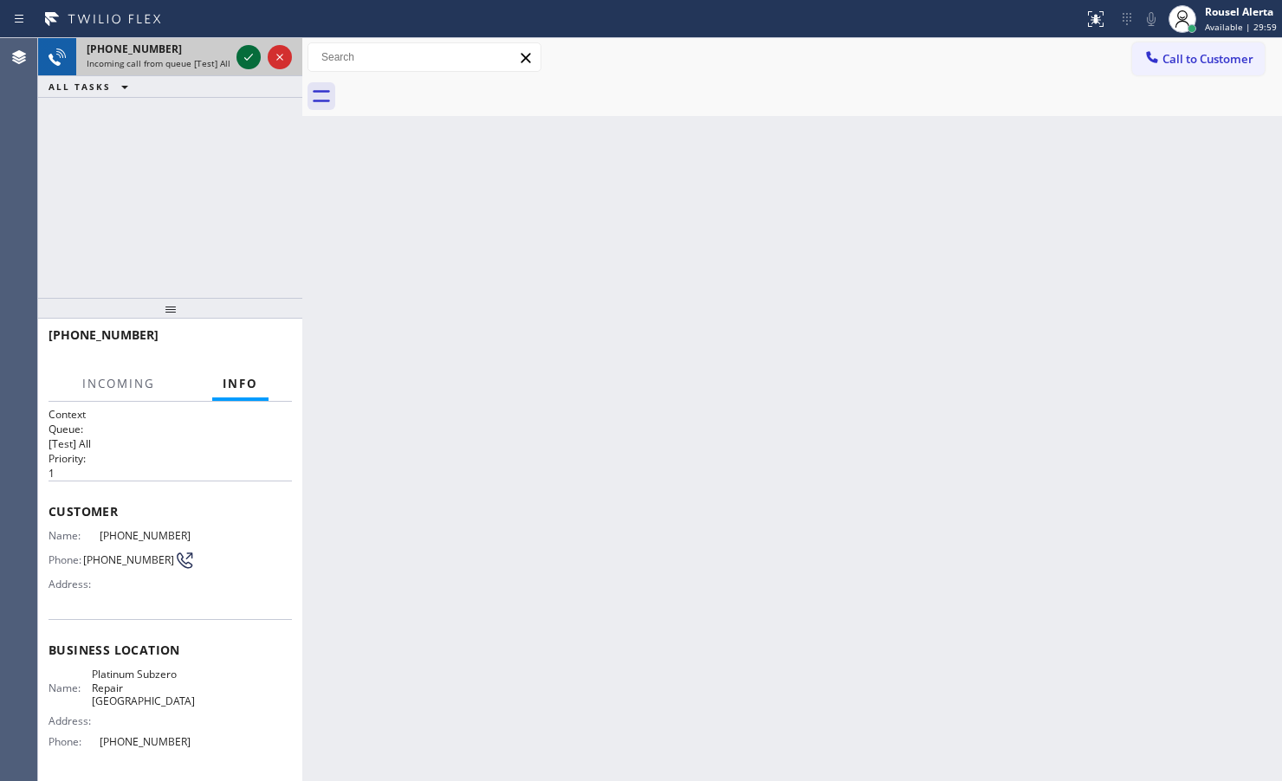
click at [243, 56] on icon at bounding box center [248, 57] width 21 height 21
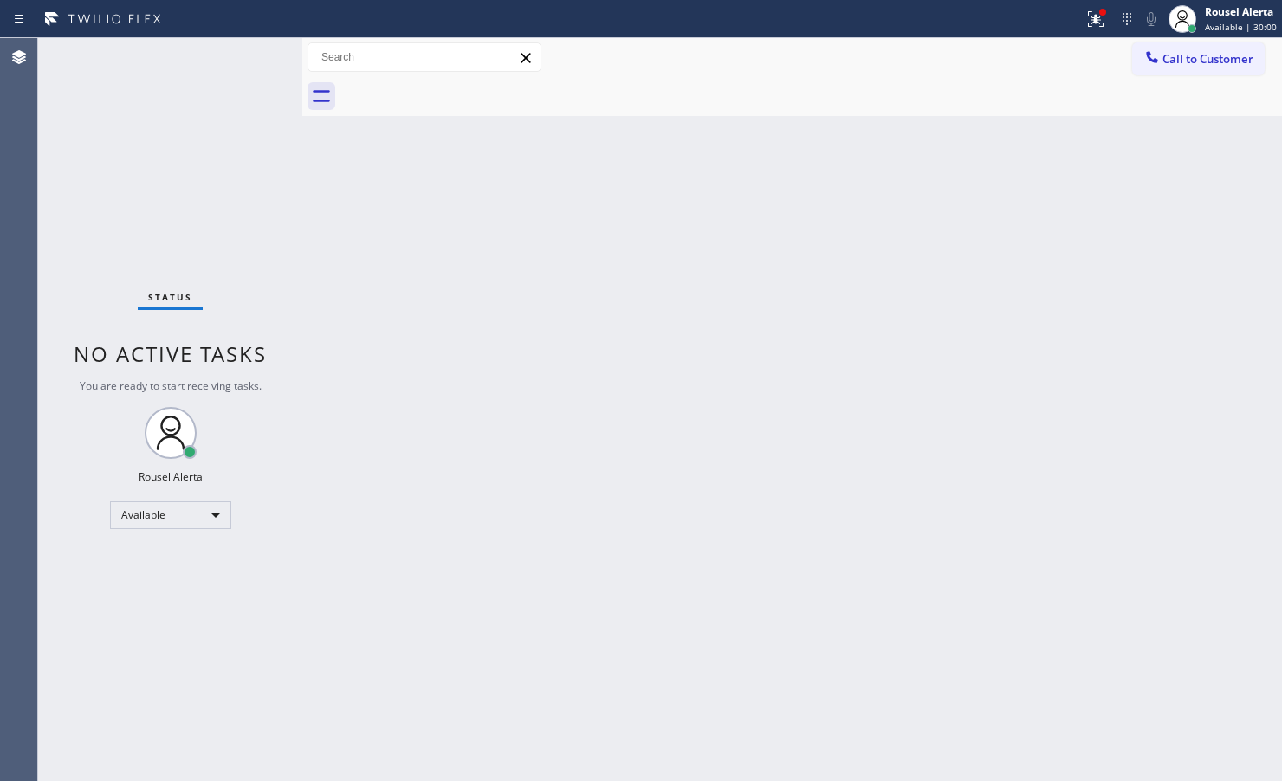
click at [669, 457] on div "Back to Dashboard Change Sender ID Customers Technicians Select a contact Outbo…" at bounding box center [792, 409] width 980 height 743
click at [1094, 23] on icon at bounding box center [1096, 19] width 16 height 16
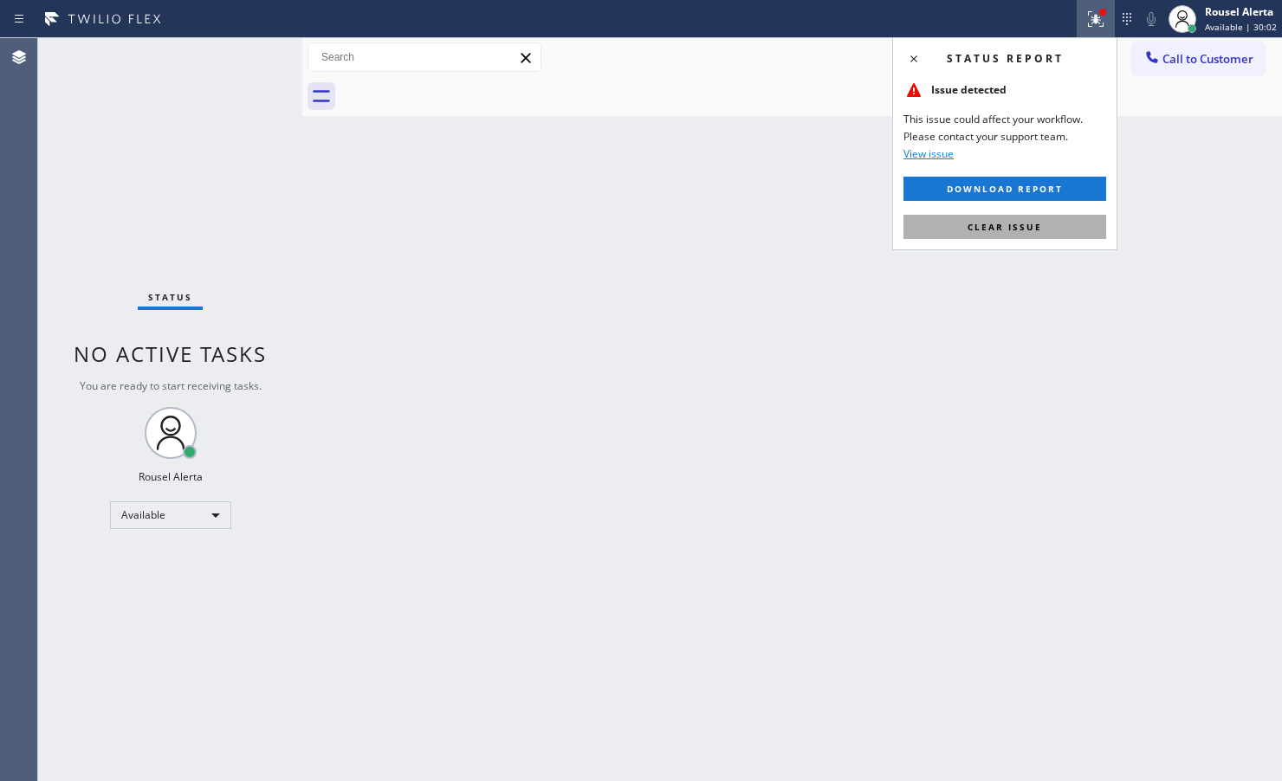
click at [1023, 238] on div "Status report Issue detected This issue could affect your workflow. Please cont…" at bounding box center [1004, 143] width 225 height 213
click at [1023, 236] on button "Clear issue" at bounding box center [1004, 227] width 203 height 24
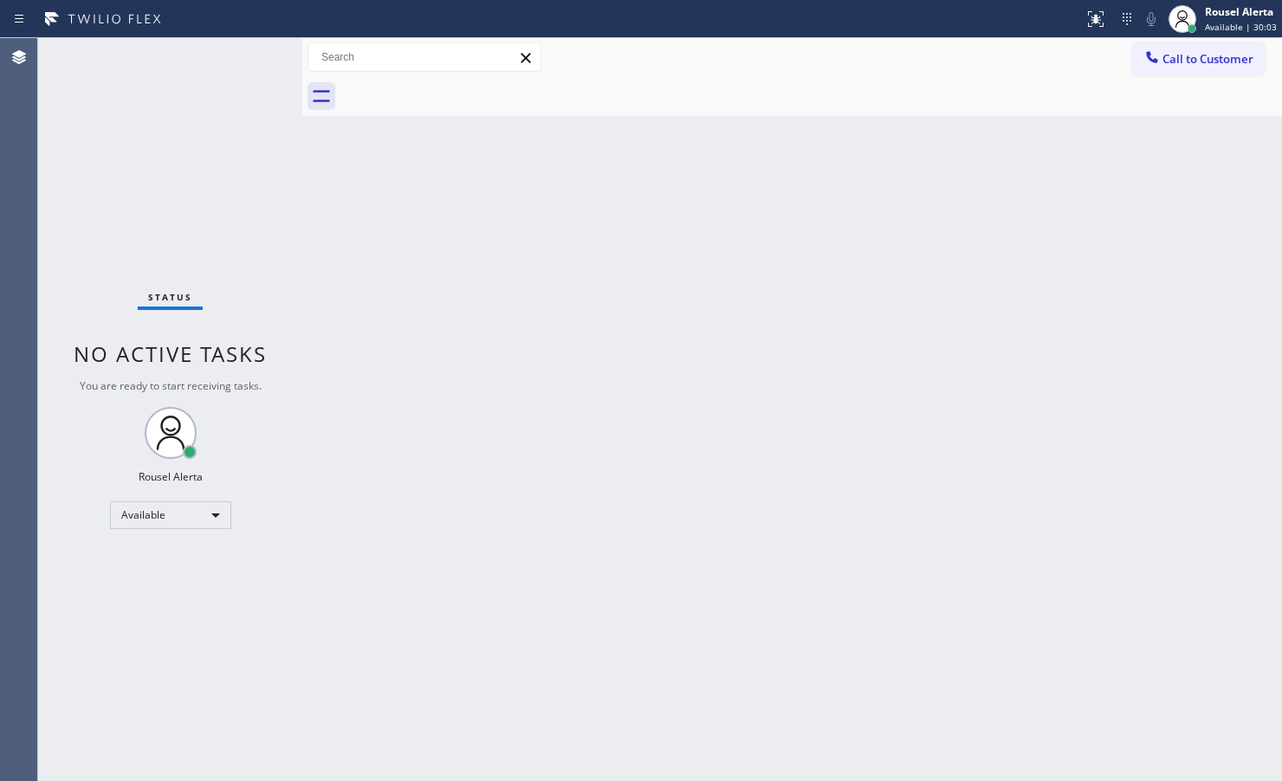
click at [807, 486] on div "Back to Dashboard Change Sender ID Customers Technicians Select a contact Outbo…" at bounding box center [792, 409] width 980 height 743
click at [217, 71] on div "Status No active tasks You are ready to start receiving tasks. Rousel Alerta Av…" at bounding box center [170, 409] width 264 height 743
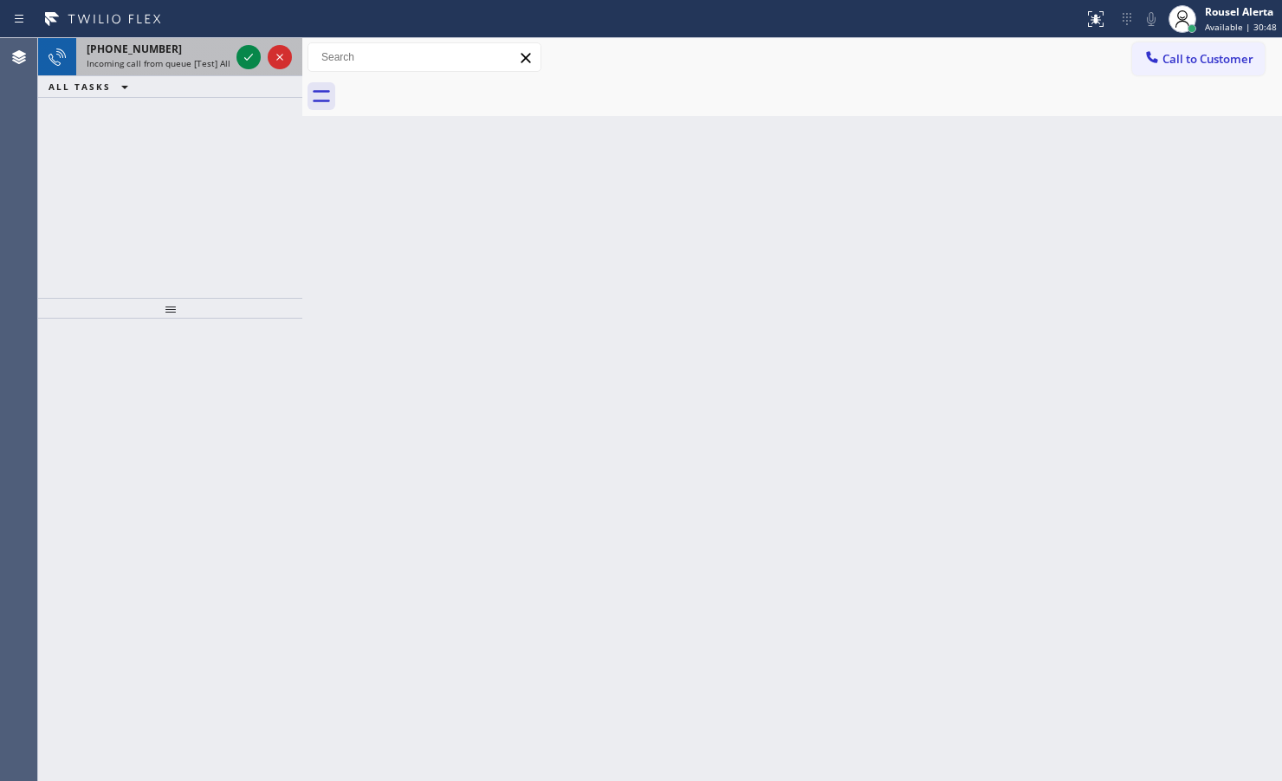
click at [150, 45] on span "+15302293568" at bounding box center [134, 49] width 95 height 15
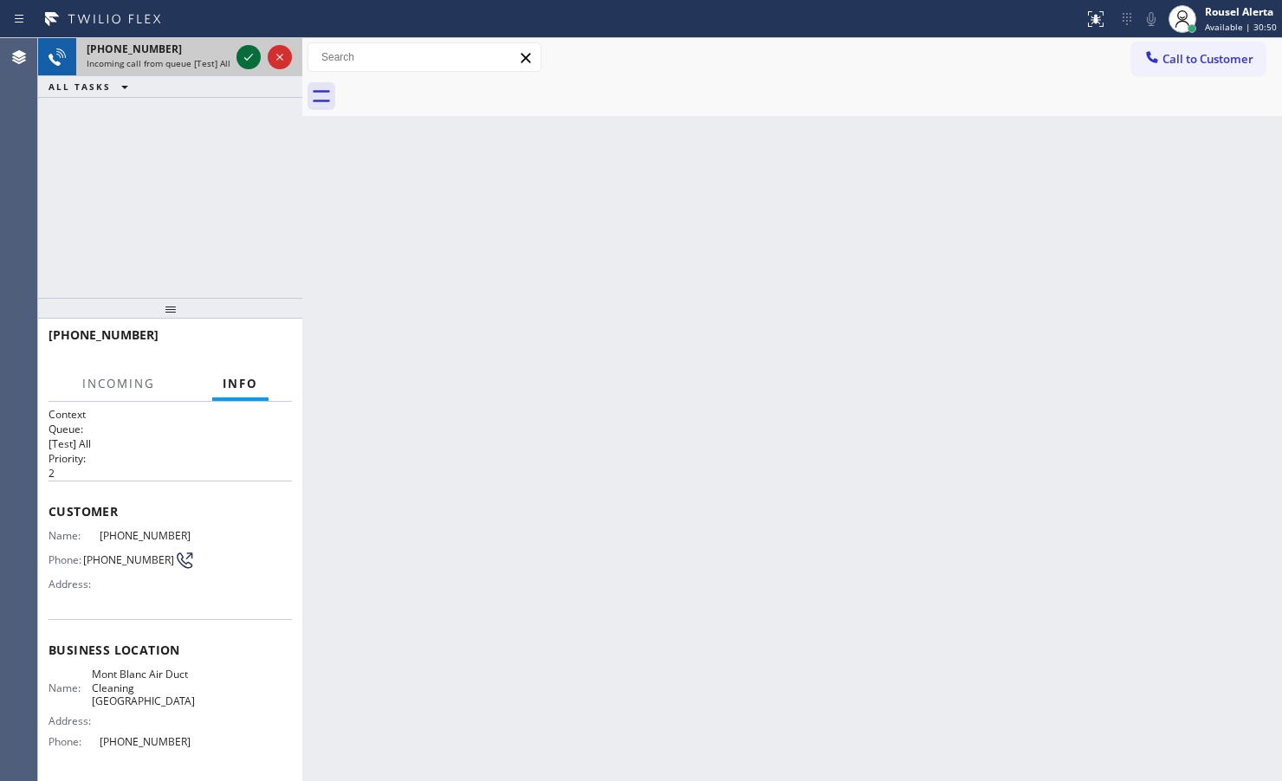
click at [243, 57] on icon at bounding box center [248, 57] width 21 height 21
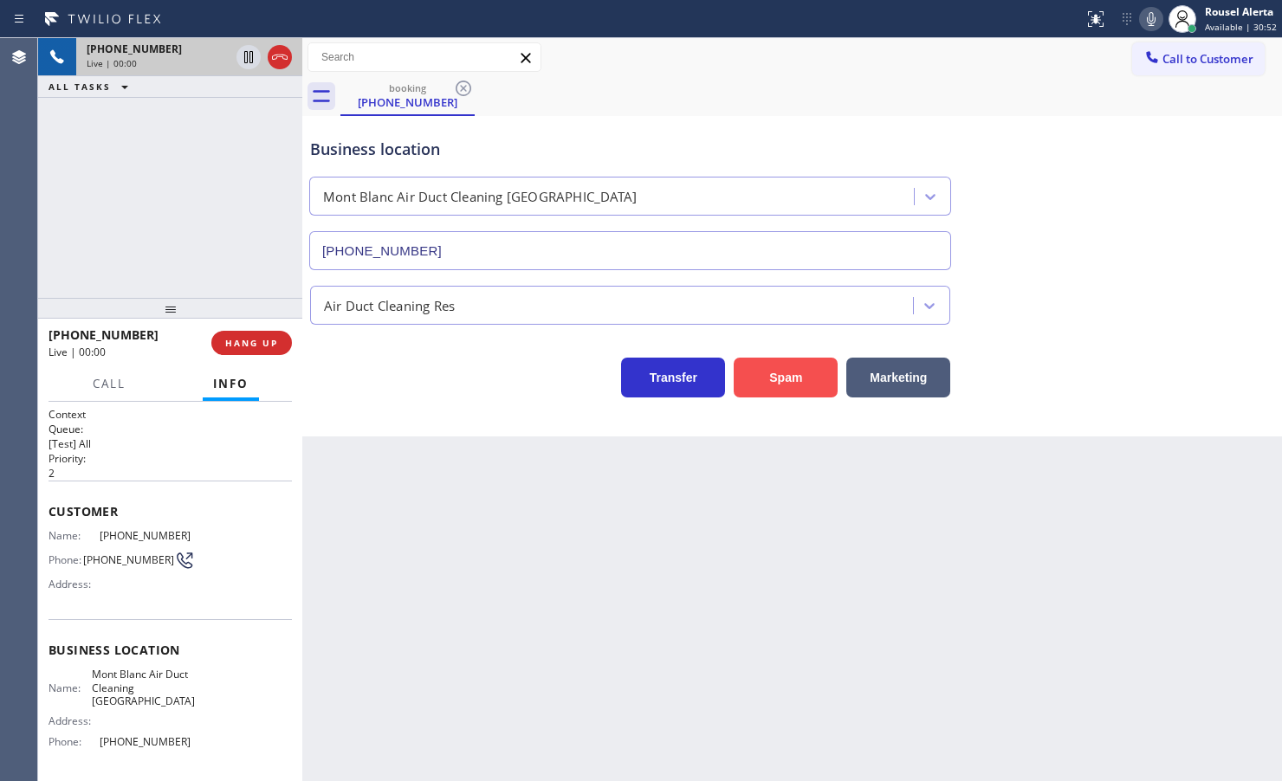
type input "(530) 288-4882"
click at [775, 372] on button "Spam" at bounding box center [786, 378] width 104 height 40
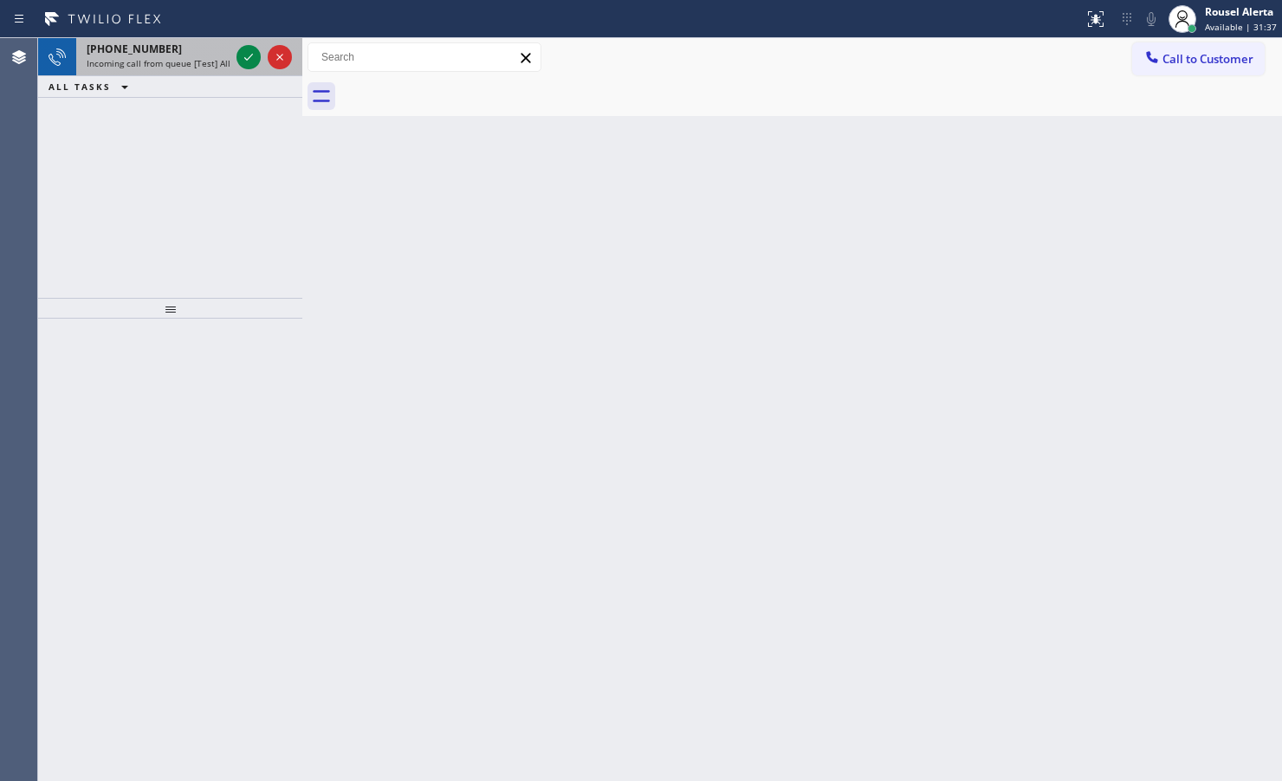
click at [200, 61] on span "Incoming call from queue [Test] All" at bounding box center [159, 63] width 144 height 12
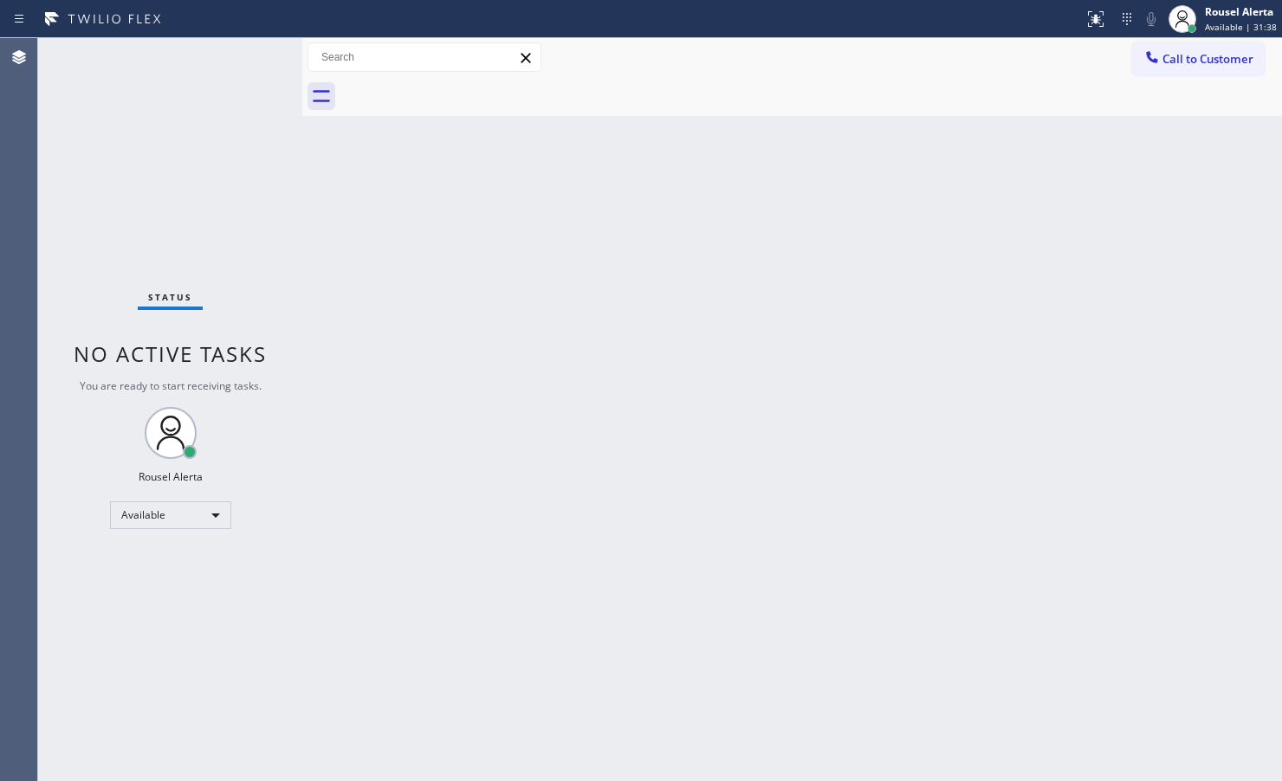
click at [238, 56] on div "Status No active tasks You are ready to start receiving tasks. Rousel Alerta Av…" at bounding box center [170, 409] width 264 height 743
click at [193, 65] on div "Status No active tasks You are ready to start receiving tasks. Rousel Alerta Av…" at bounding box center [170, 409] width 264 height 743
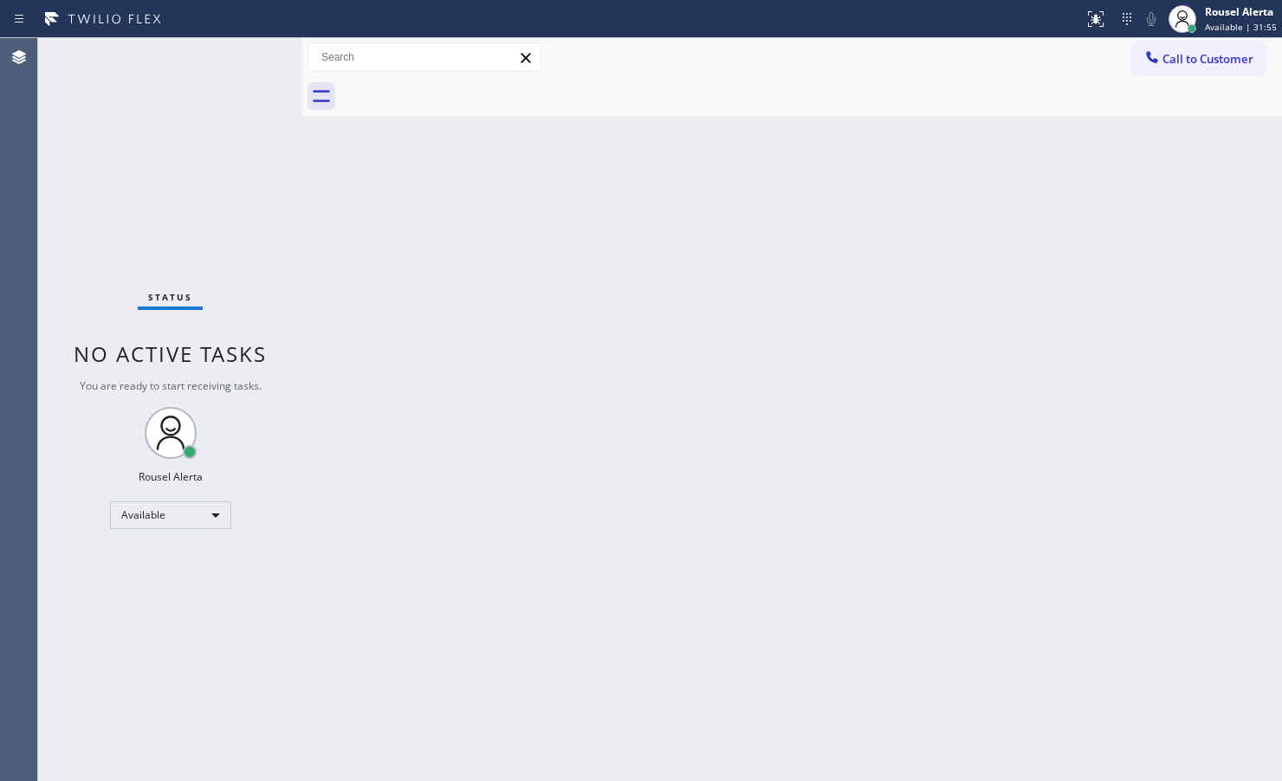
click at [518, 620] on div "Back to Dashboard Change Sender ID Customers Technicians Select a contact Outbo…" at bounding box center [792, 409] width 980 height 743
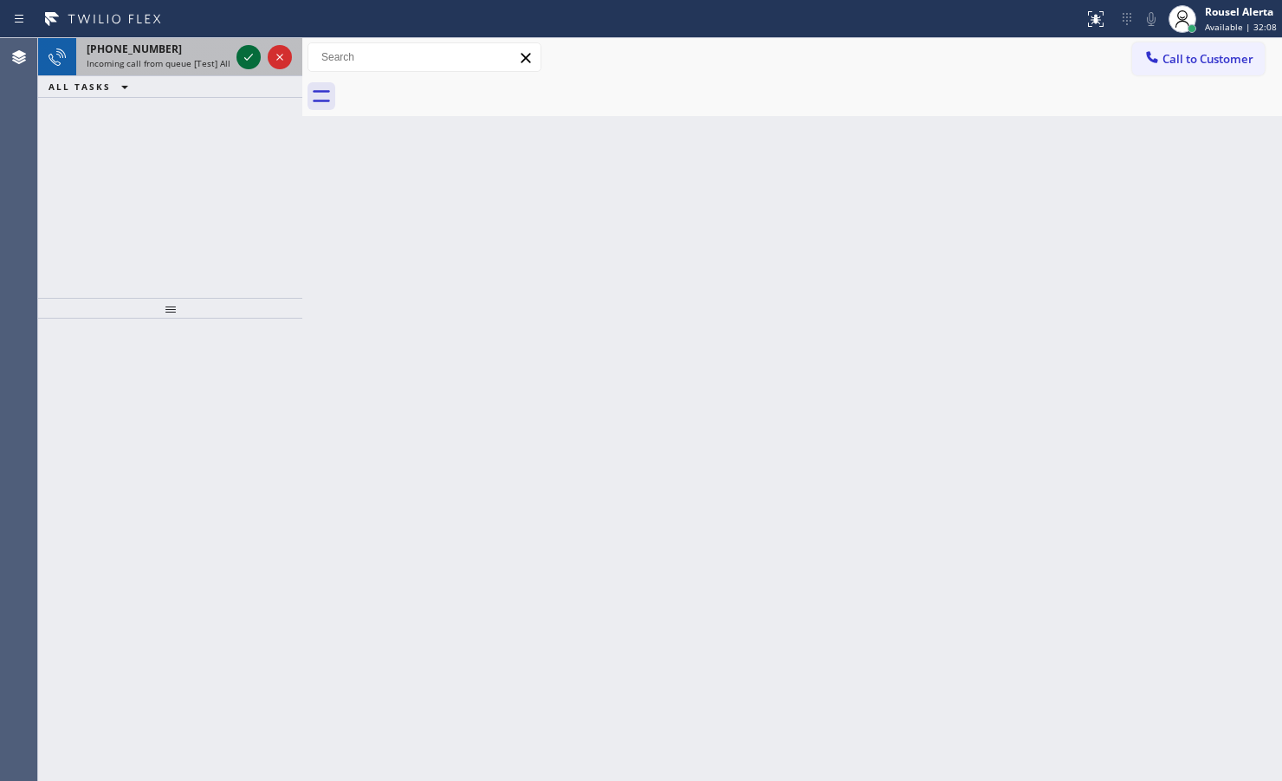
drag, startPoint x: 182, startPoint y: 59, endPoint x: 236, endPoint y: 54, distance: 54.8
click at [184, 58] on span "Incoming call from queue [Test] All" at bounding box center [159, 63] width 144 height 12
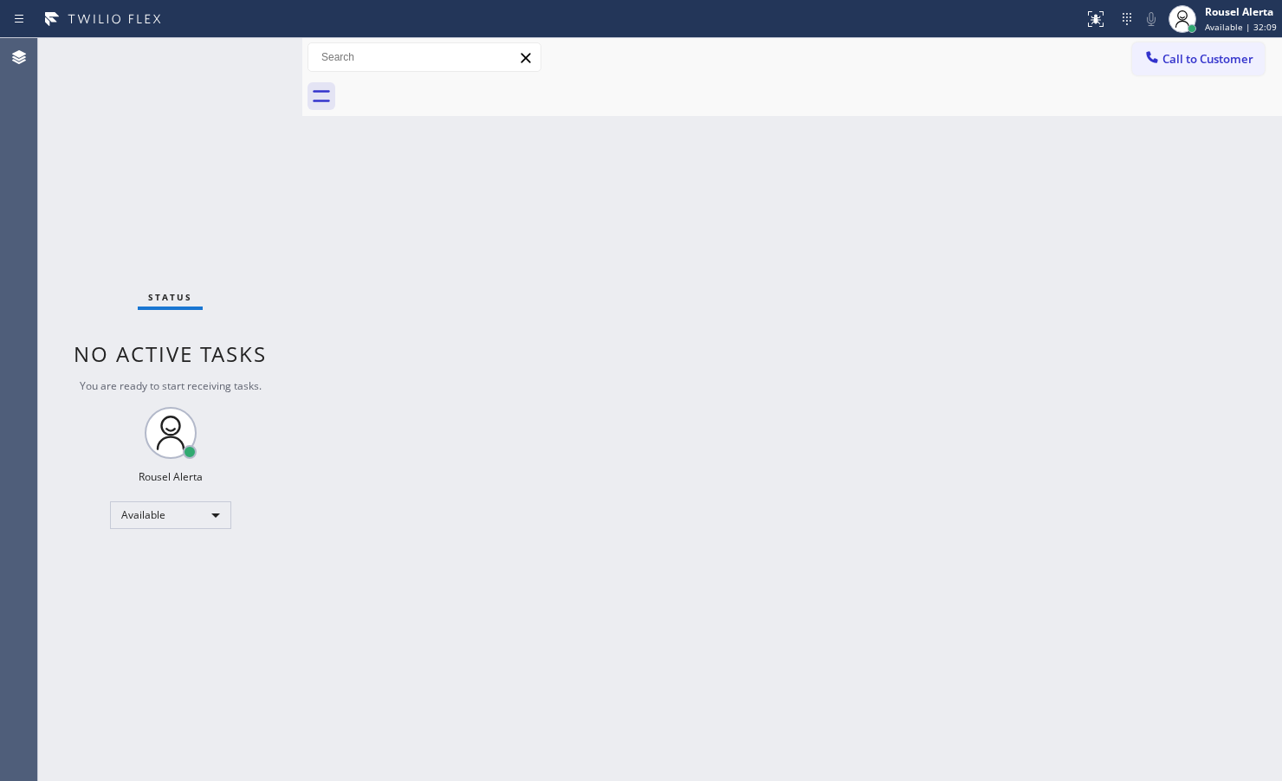
click at [240, 52] on div "Status No active tasks You are ready to start receiving tasks. Rousel Alerta Av…" at bounding box center [170, 409] width 264 height 743
click at [244, 50] on div "Status No active tasks You are ready to start receiving tasks. Rousel Alerta Av…" at bounding box center [170, 409] width 264 height 743
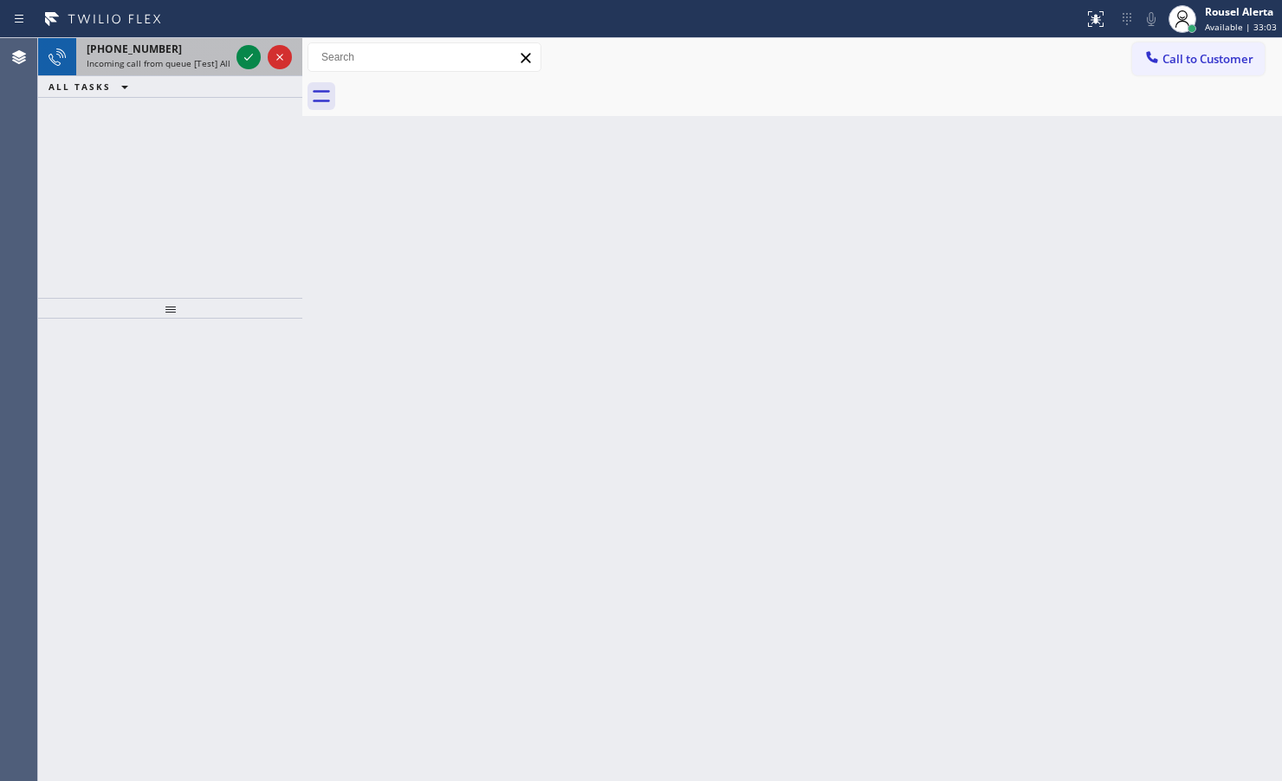
click at [199, 62] on span "Incoming call from queue [Test] All" at bounding box center [159, 63] width 144 height 12
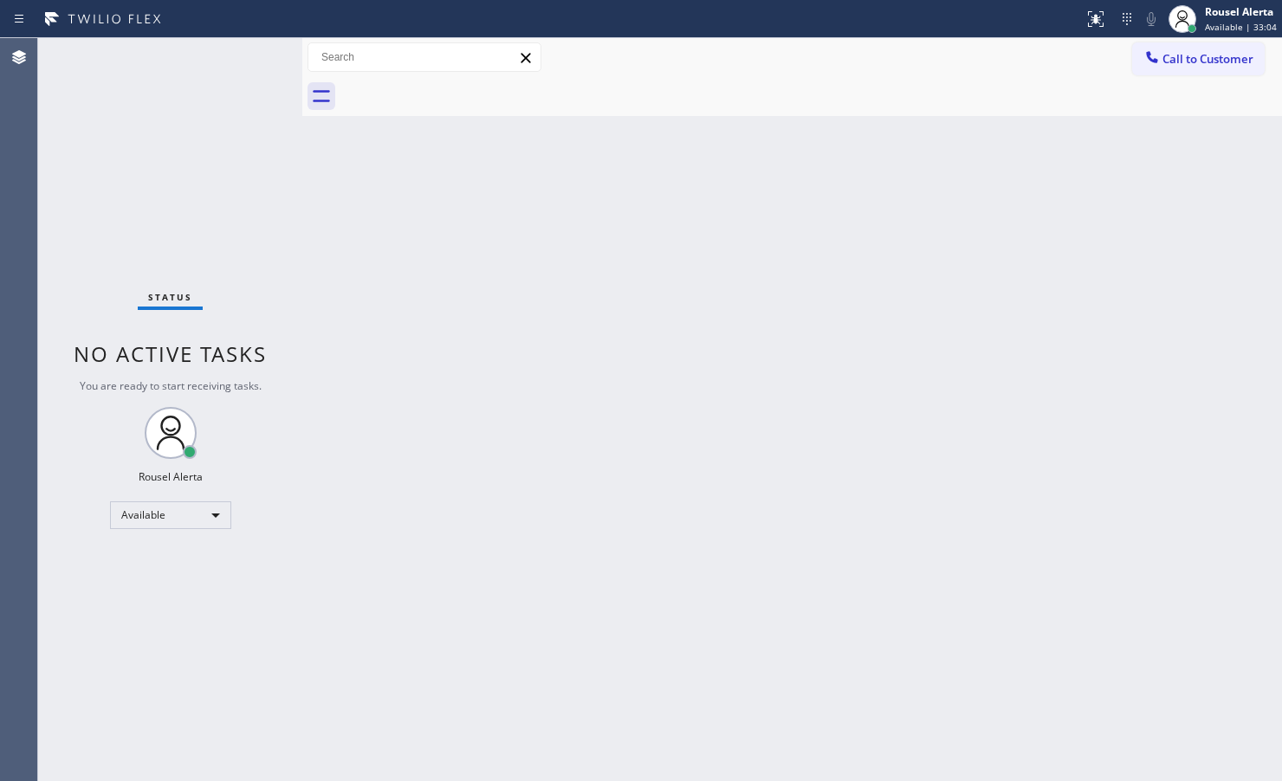
click at [245, 65] on div "Status No active tasks You are ready to start receiving tasks. Rousel Alerta Av…" at bounding box center [170, 409] width 264 height 743
click at [243, 74] on div "Status No active tasks You are ready to start receiving tasks. Rousel Alerta Av…" at bounding box center [170, 409] width 264 height 743
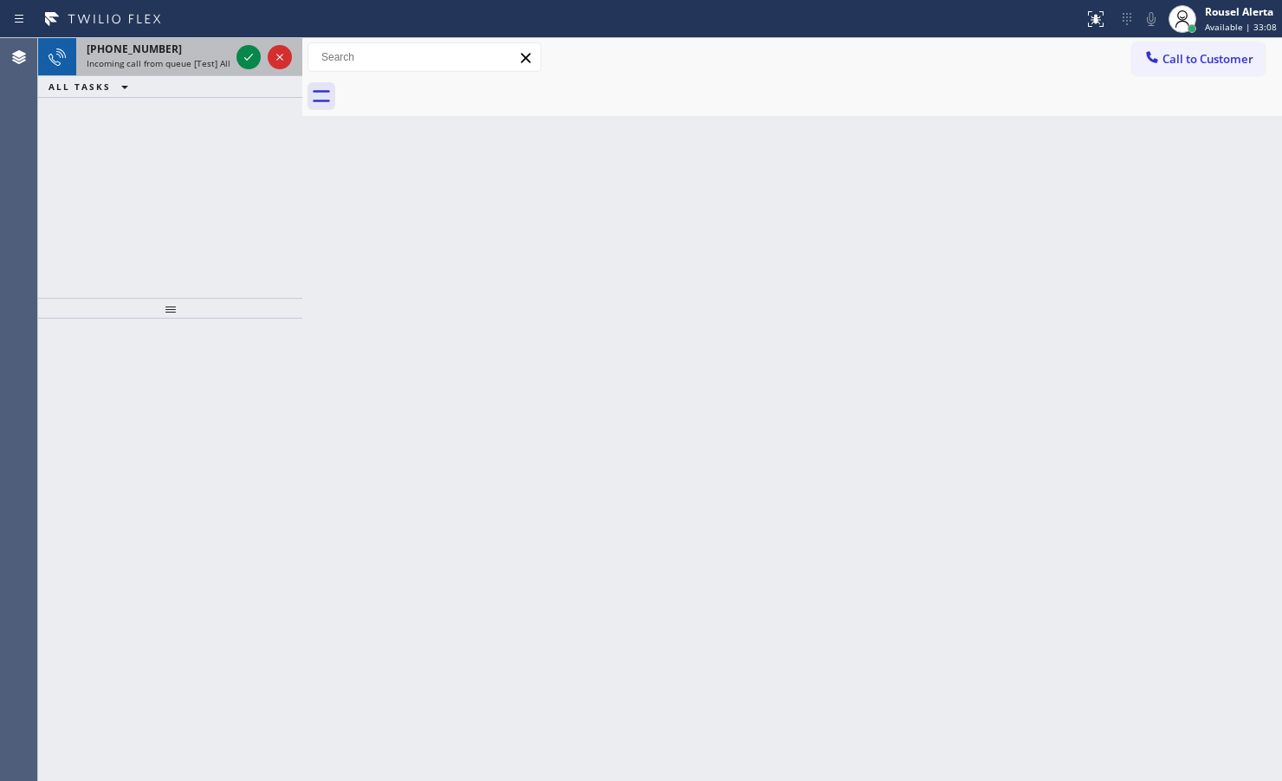
click at [189, 53] on div "[PHONE_NUMBER]" at bounding box center [158, 49] width 143 height 15
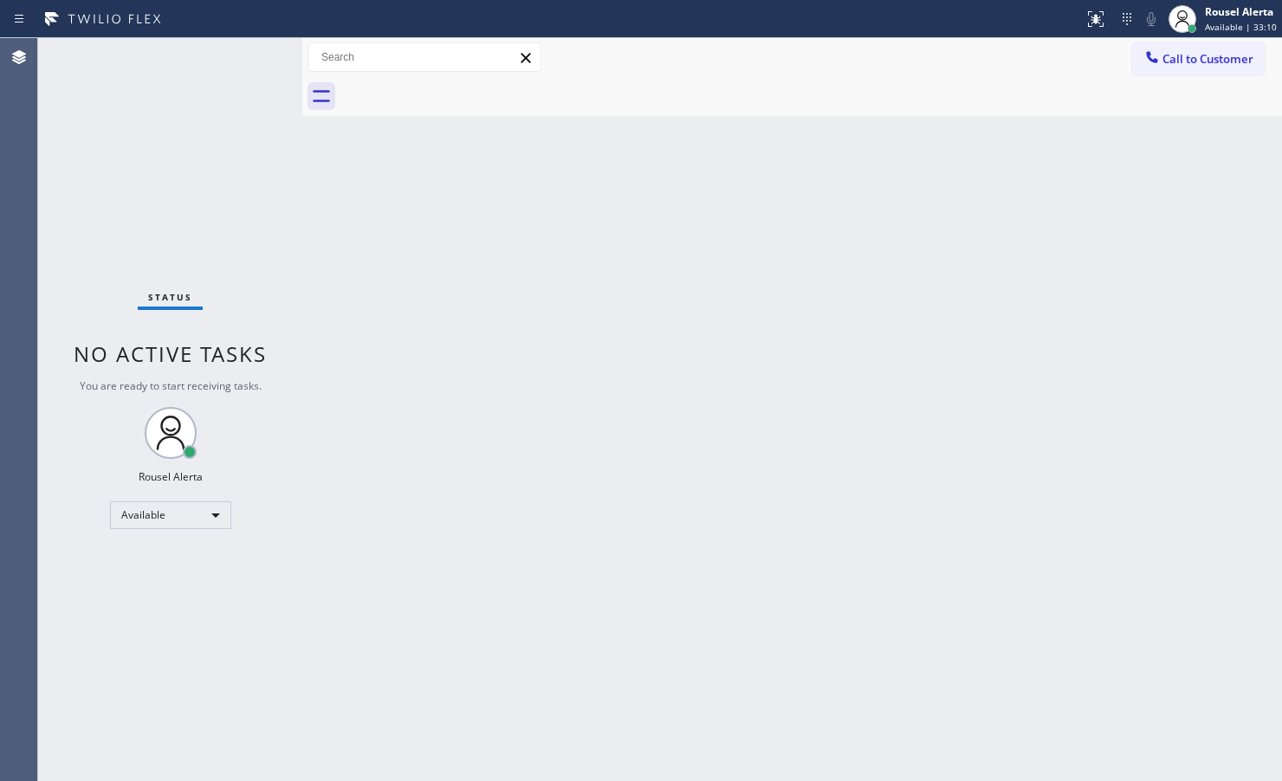
click at [243, 57] on div "Status No active tasks You are ready to start receiving tasks. Rousel Alerta Av…" at bounding box center [170, 409] width 264 height 743
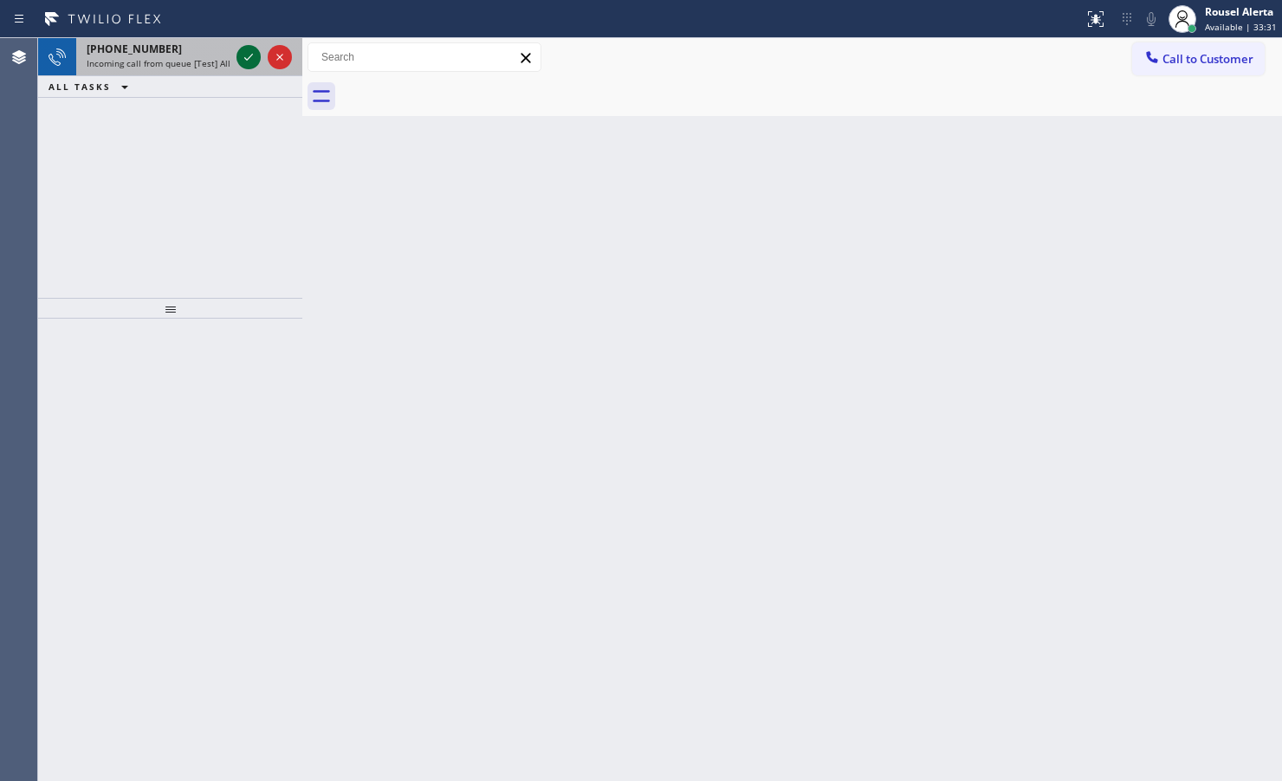
click at [254, 48] on icon at bounding box center [248, 57] width 21 height 21
click at [247, 54] on icon at bounding box center [248, 57] width 21 height 21
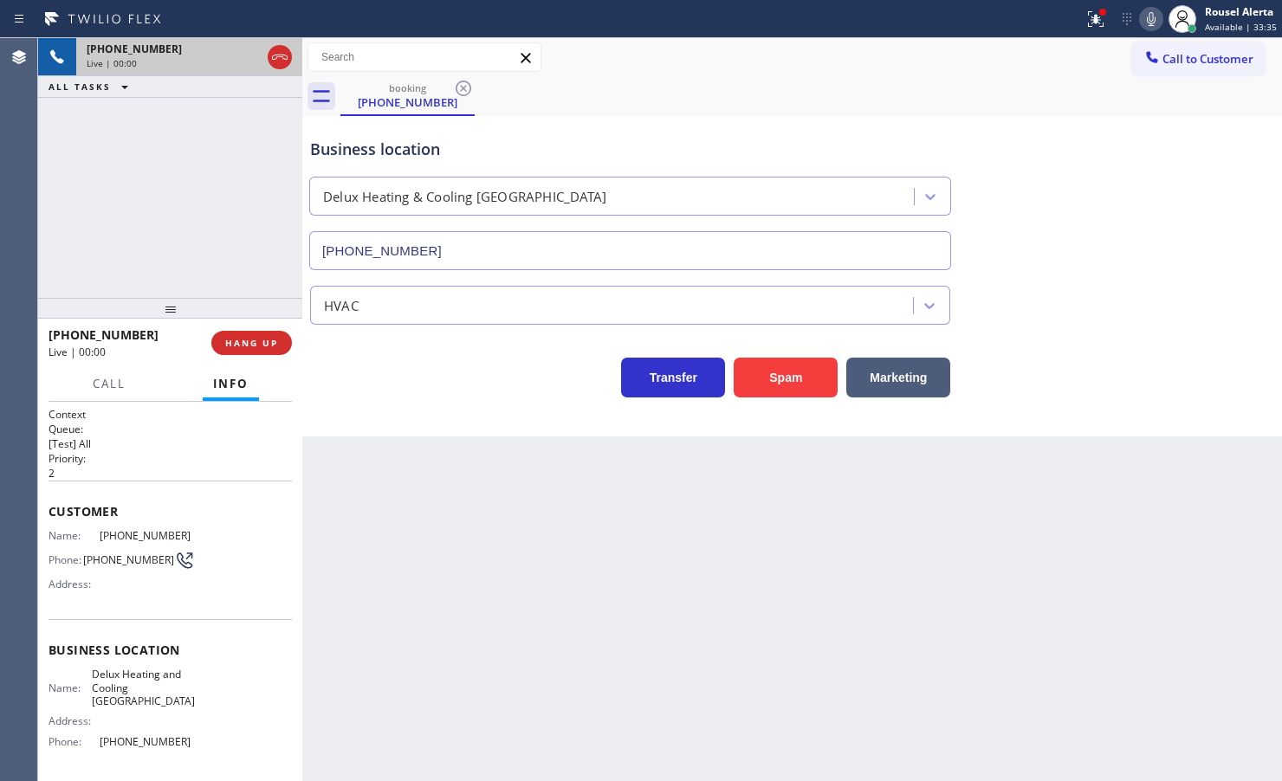
type input "(408) 676-1141"
click at [765, 353] on div "Spam" at bounding box center [781, 373] width 113 height 49
click at [769, 357] on div "Spam" at bounding box center [781, 373] width 113 height 49
click at [775, 365] on button "Spam" at bounding box center [786, 378] width 104 height 40
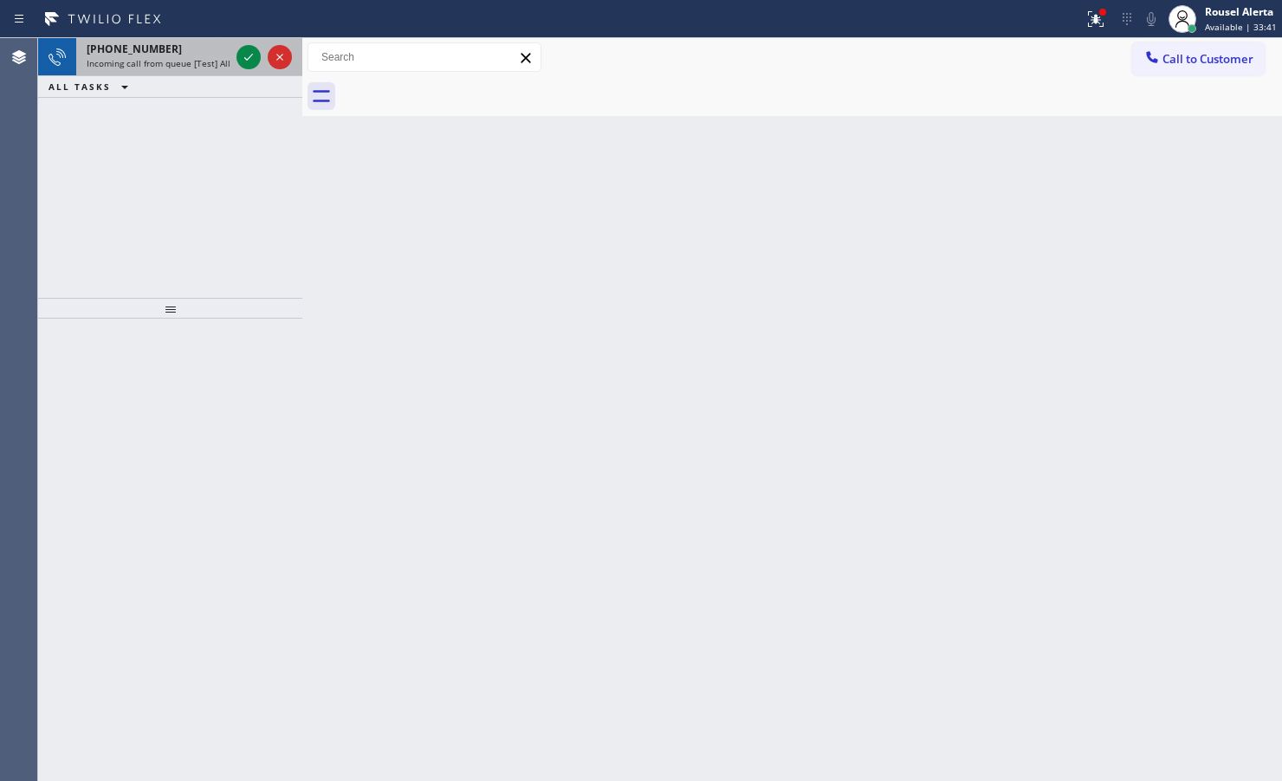
drag, startPoint x: 188, startPoint y: 61, endPoint x: 230, endPoint y: 63, distance: 41.6
click at [191, 61] on span "Incoming call from queue [Test] All" at bounding box center [159, 63] width 144 height 12
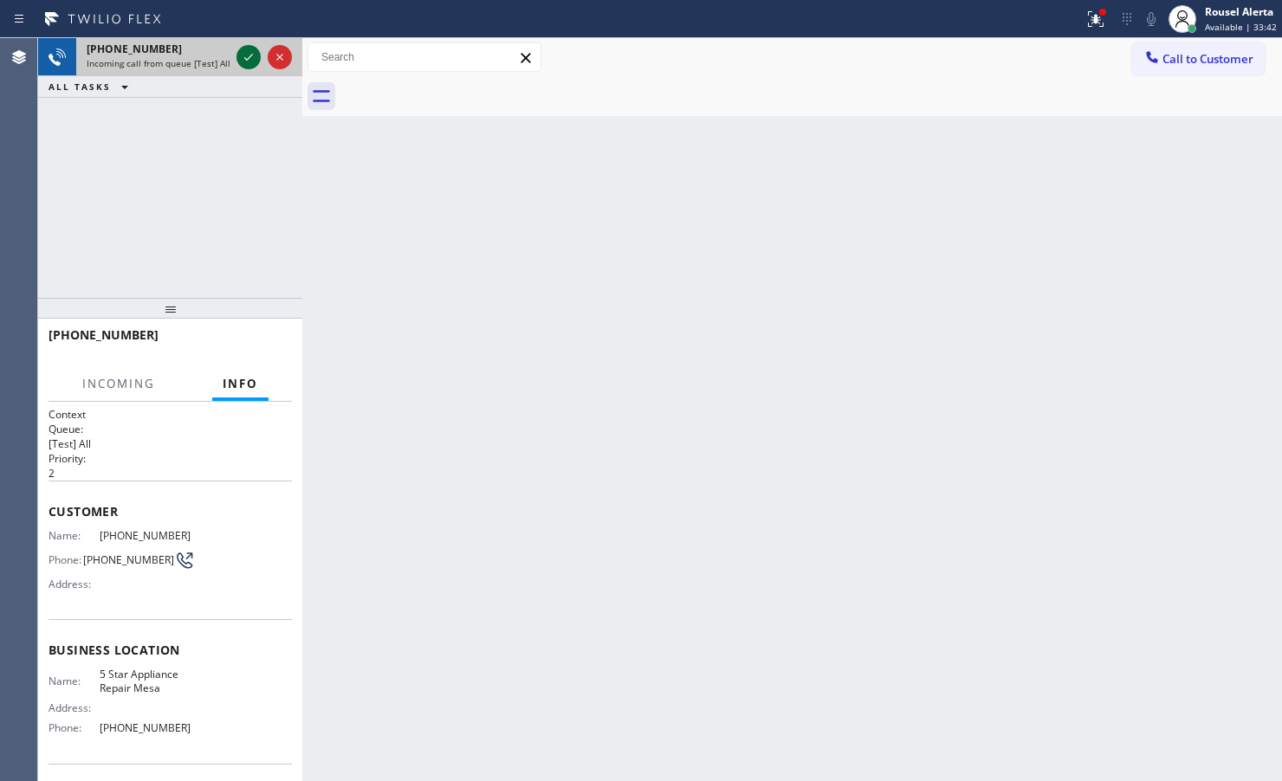
click at [244, 56] on icon at bounding box center [248, 57] width 21 height 21
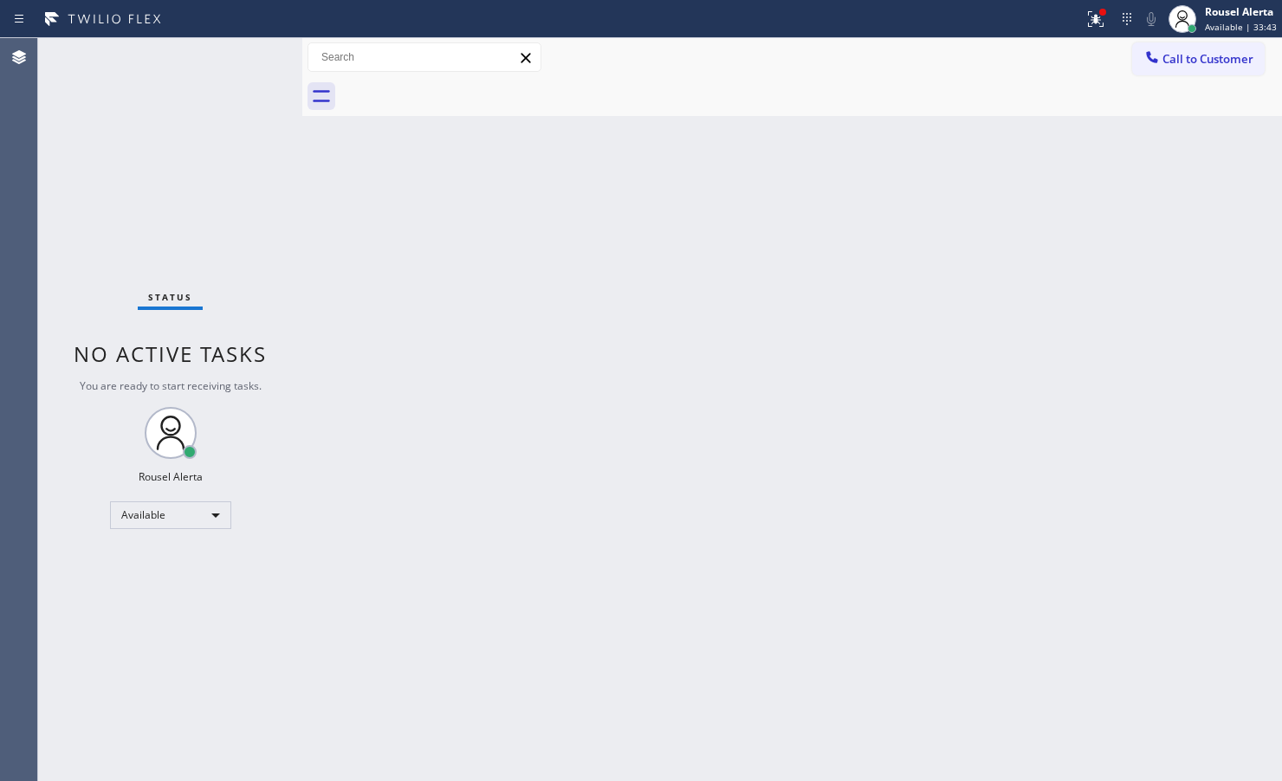
click at [345, 325] on div "Back to Dashboard Change Sender ID Customers Technicians Select a contact Outbo…" at bounding box center [792, 409] width 980 height 743
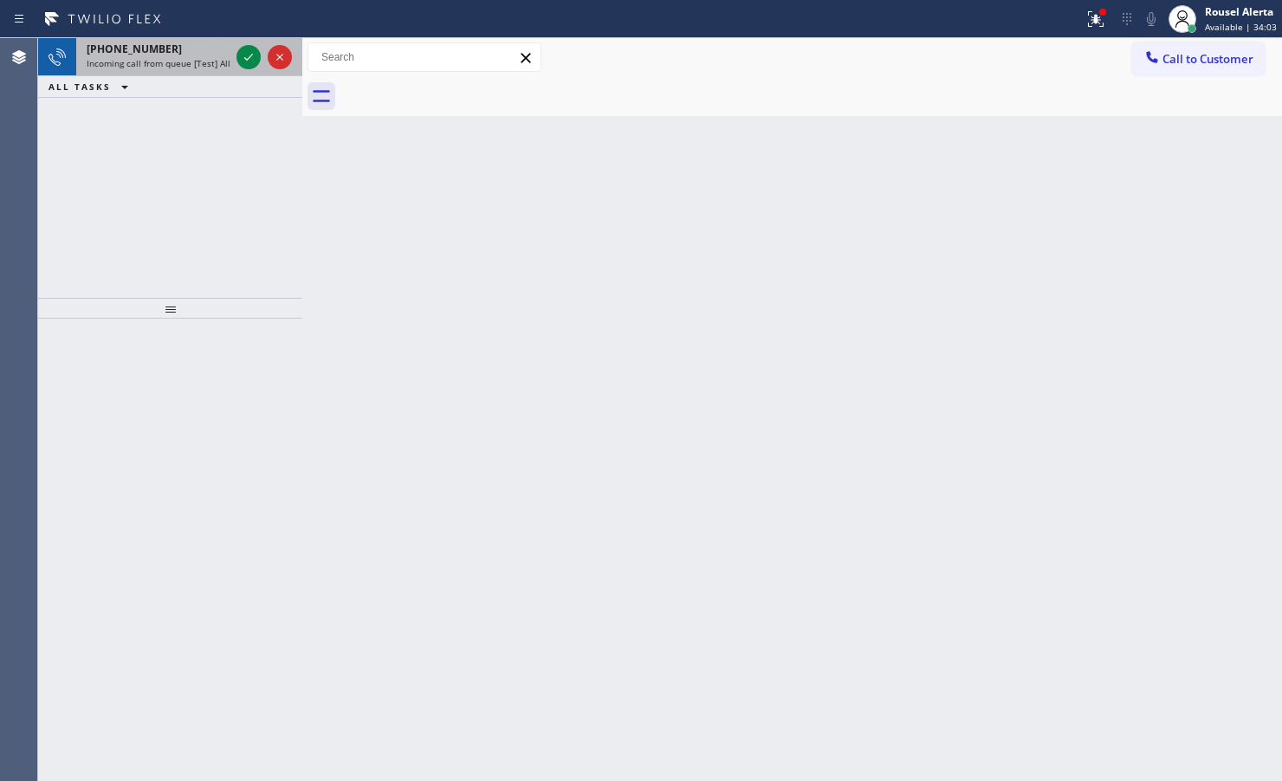
click at [235, 58] on div at bounding box center [264, 57] width 62 height 38
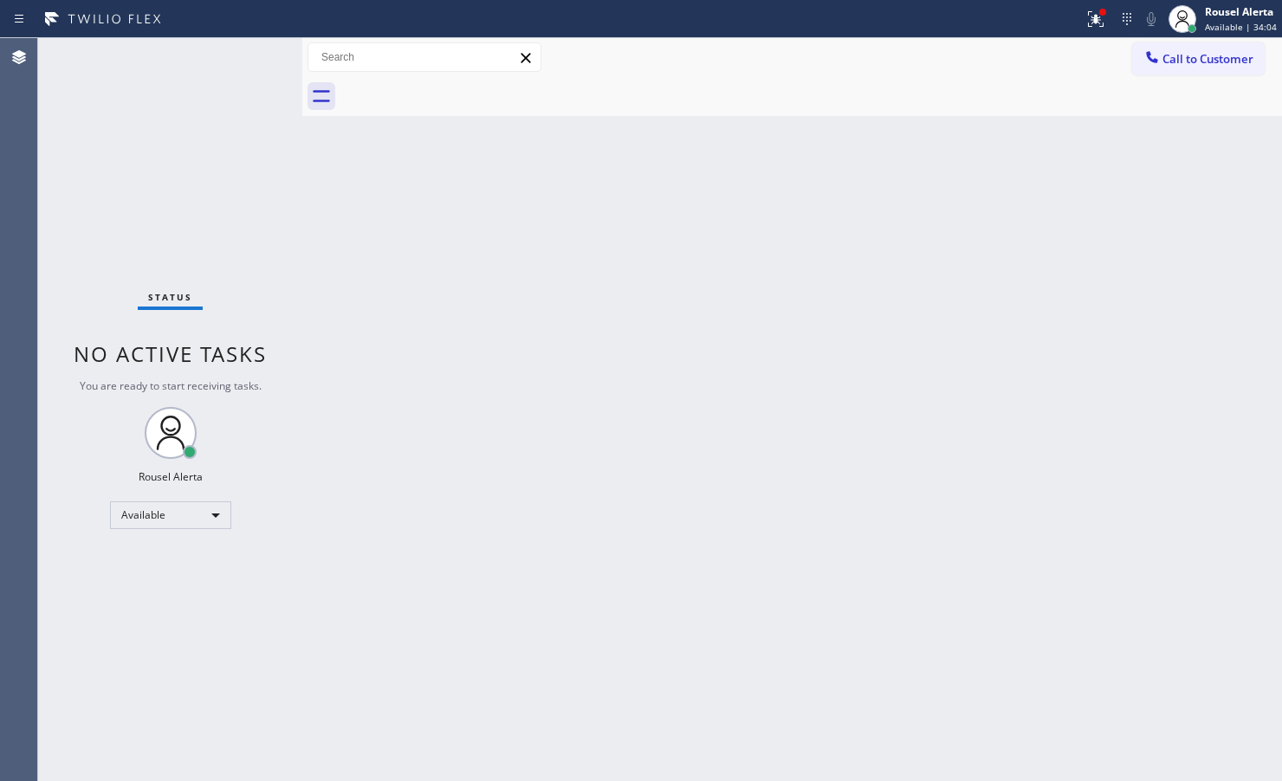
click at [239, 56] on div "Status No active tasks You are ready to start receiving tasks. Rousel Alerta Av…" at bounding box center [170, 409] width 264 height 743
click at [239, 57] on div "Status No active tasks You are ready to start receiving tasks. Rousel Alerta Av…" at bounding box center [170, 409] width 264 height 743
click at [1106, 23] on icon at bounding box center [1095, 19] width 21 height 21
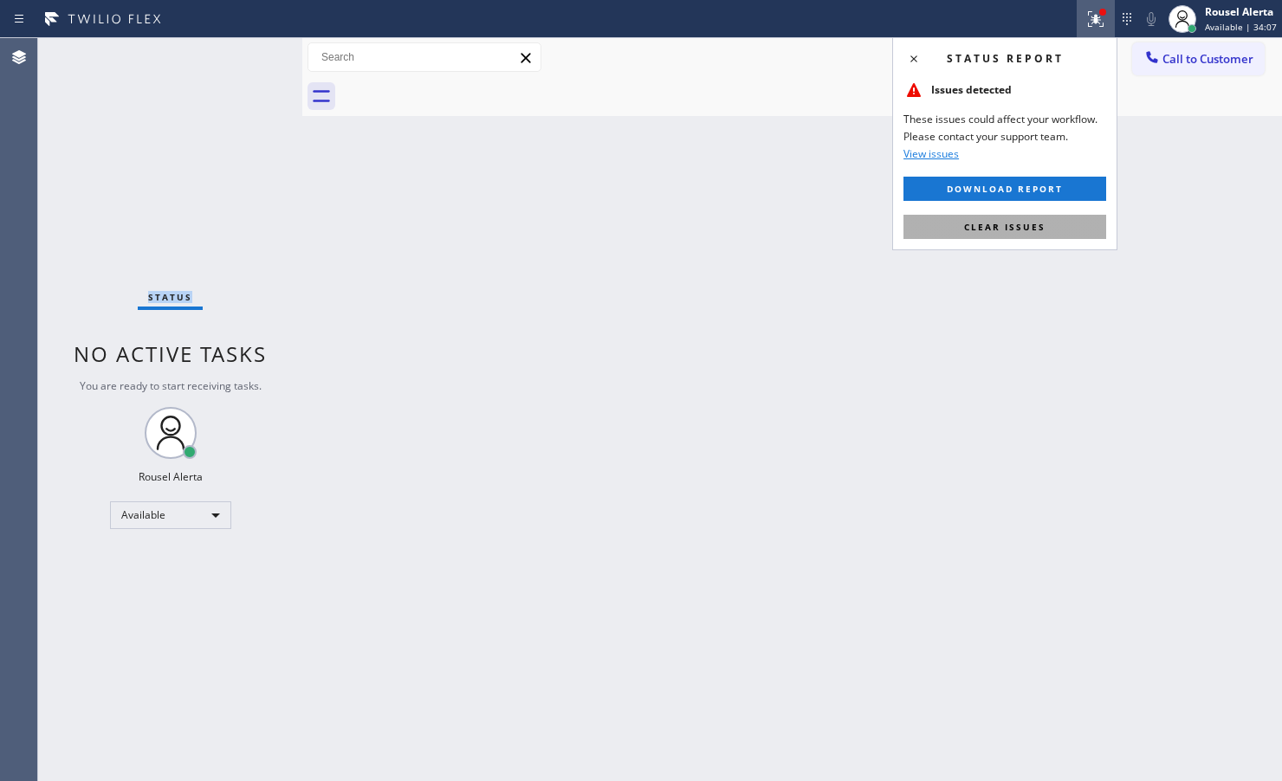
click at [1058, 215] on button "Clear issues" at bounding box center [1004, 227] width 203 height 24
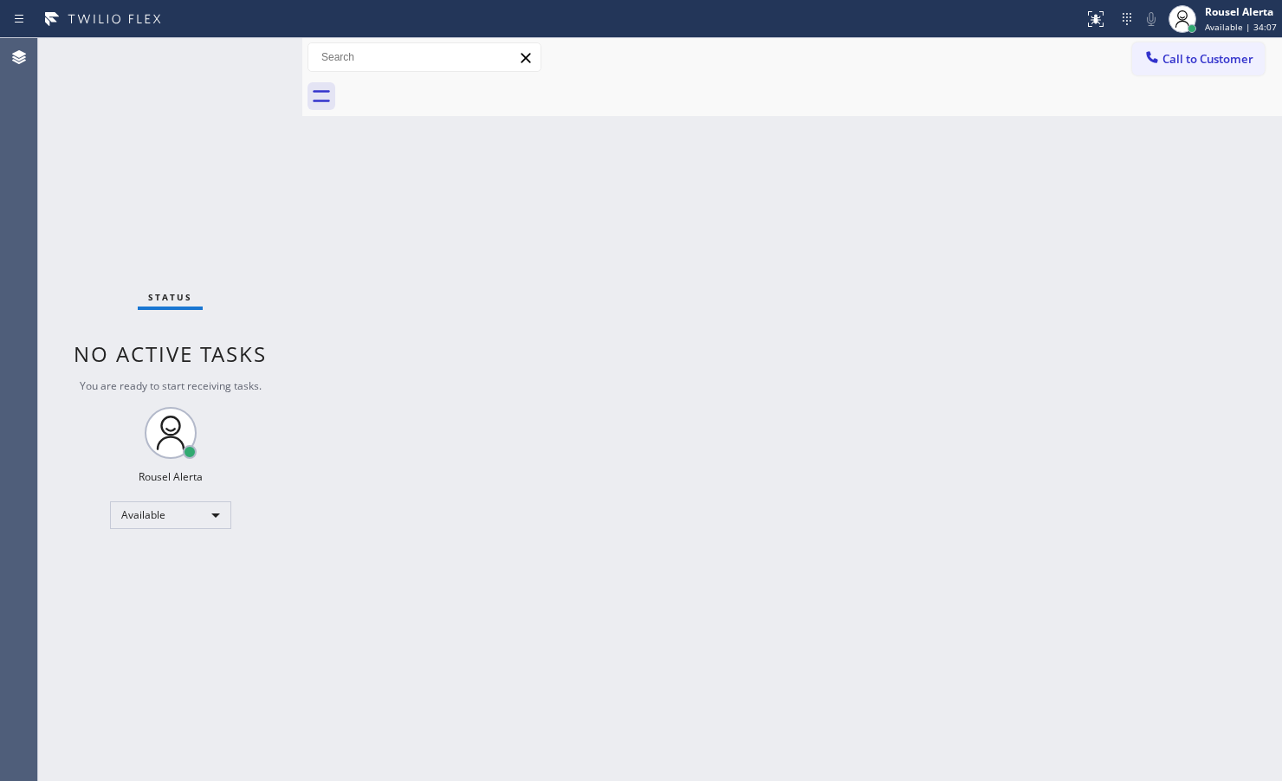
click at [1006, 307] on div "Back to Dashboard Change Sender ID Customers Technicians Select a contact Outbo…" at bounding box center [792, 409] width 980 height 743
click at [174, 113] on div "Status No active tasks You are ready to start receiving tasks. Rousel Alerta Av…" at bounding box center [170, 409] width 264 height 743
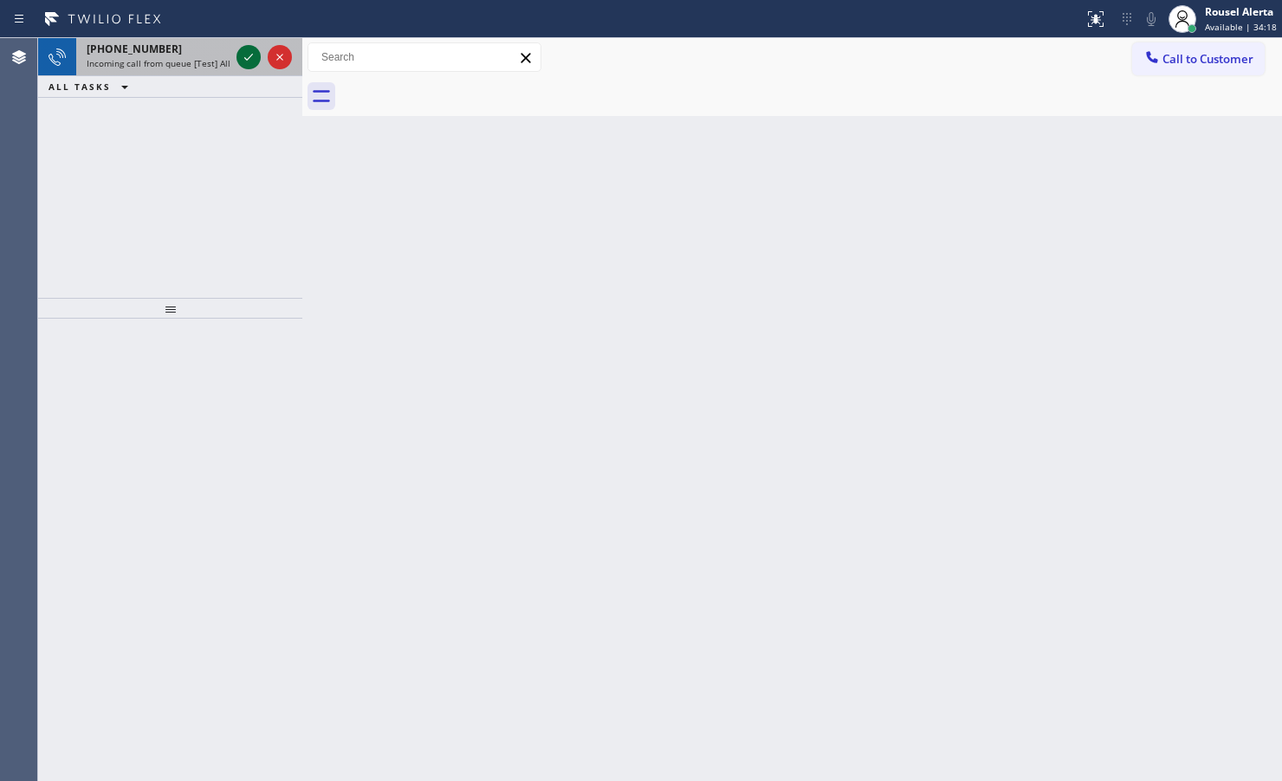
click at [241, 49] on icon at bounding box center [248, 57] width 21 height 21
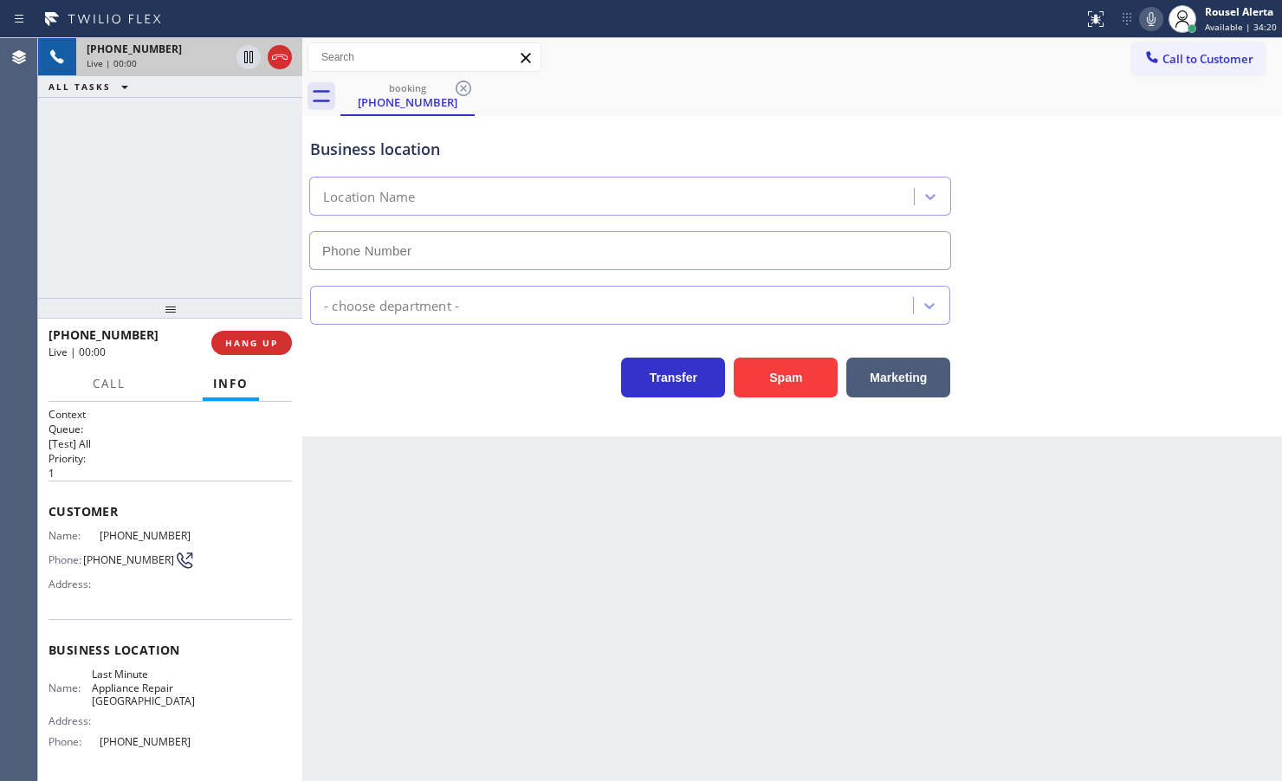
type input "(847) 908-5666"
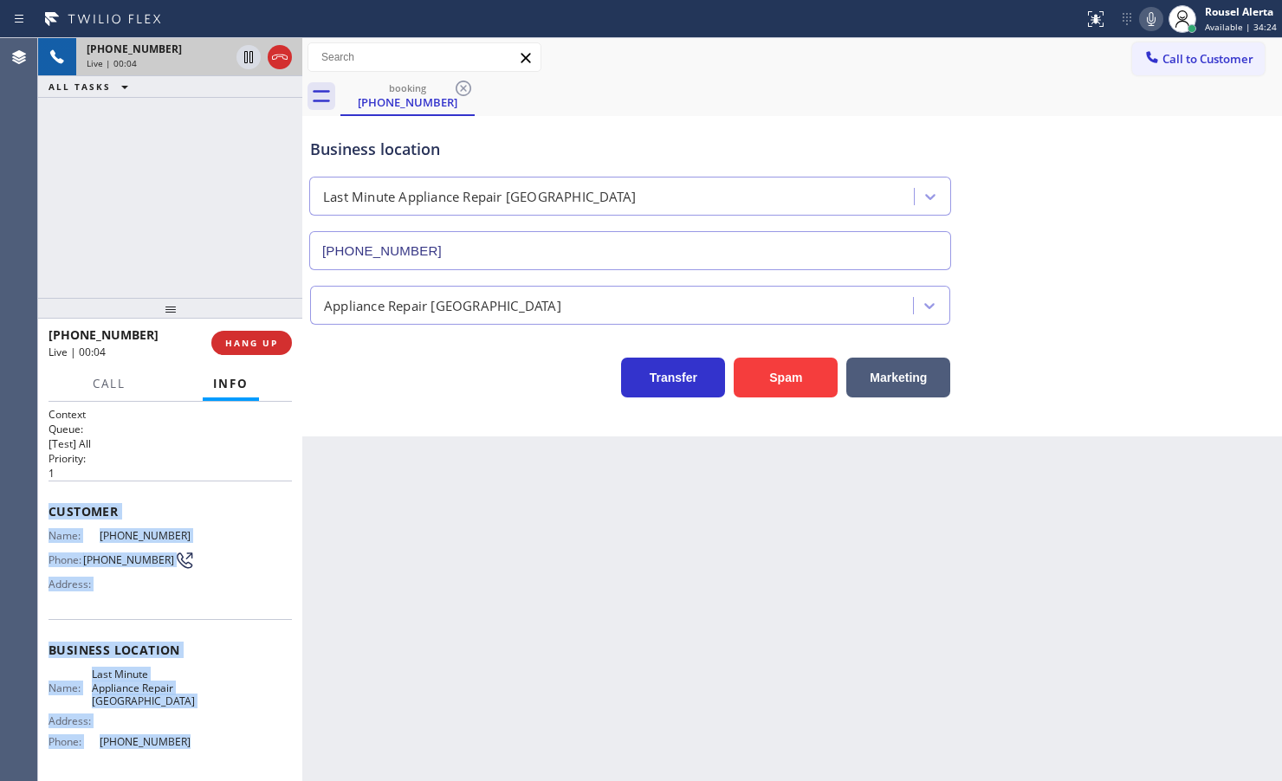
drag, startPoint x: 46, startPoint y: 521, endPoint x: 169, endPoint y: 734, distance: 246.0
click at [169, 734] on div "Context Queue: [Test] All Priority: 1 Customer Name: (630) 504-8085 Phone: (630…" at bounding box center [170, 591] width 264 height 379
copy div "Customer Name: (630) 504-8085 Phone: (630) 504-8085 Address: Business location …"
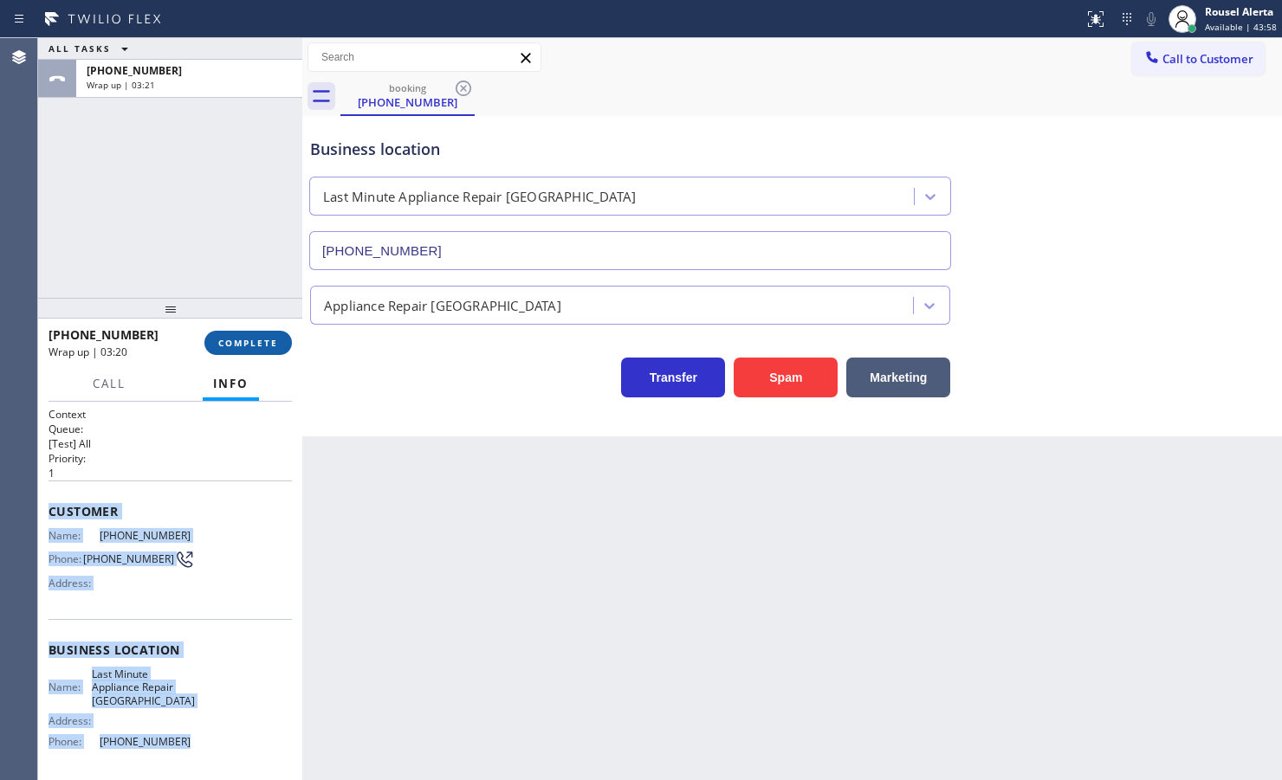
click at [247, 346] on span "COMPLETE" at bounding box center [248, 343] width 60 height 12
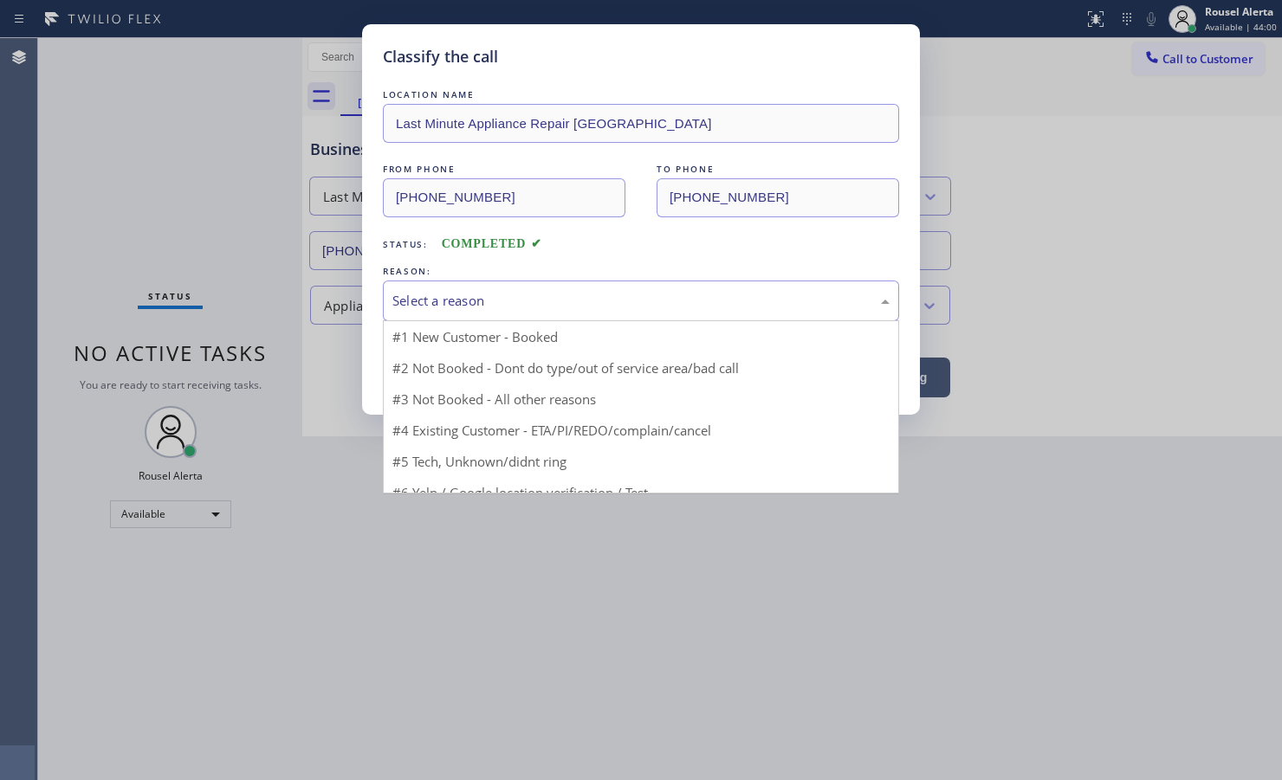
click at [490, 314] on div "Select a reason" at bounding box center [641, 301] width 516 height 41
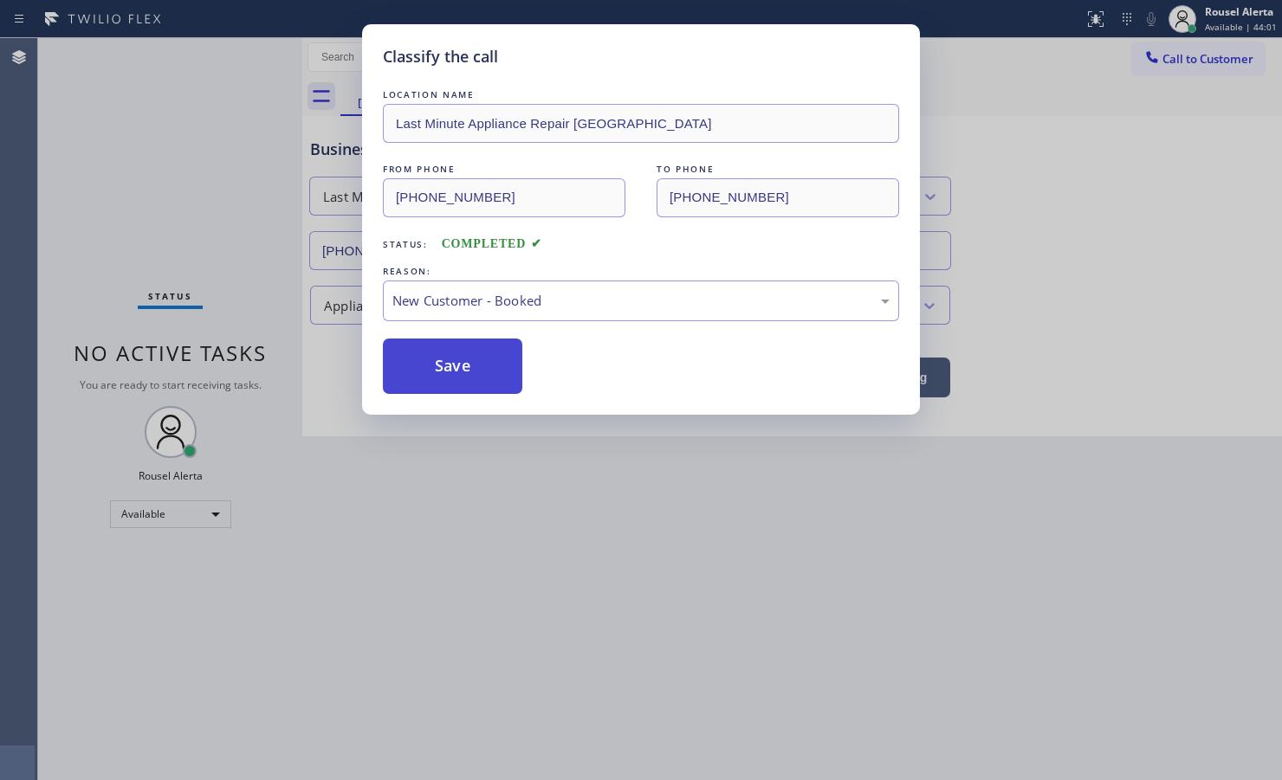
click at [455, 364] on button "Save" at bounding box center [452, 366] width 139 height 55
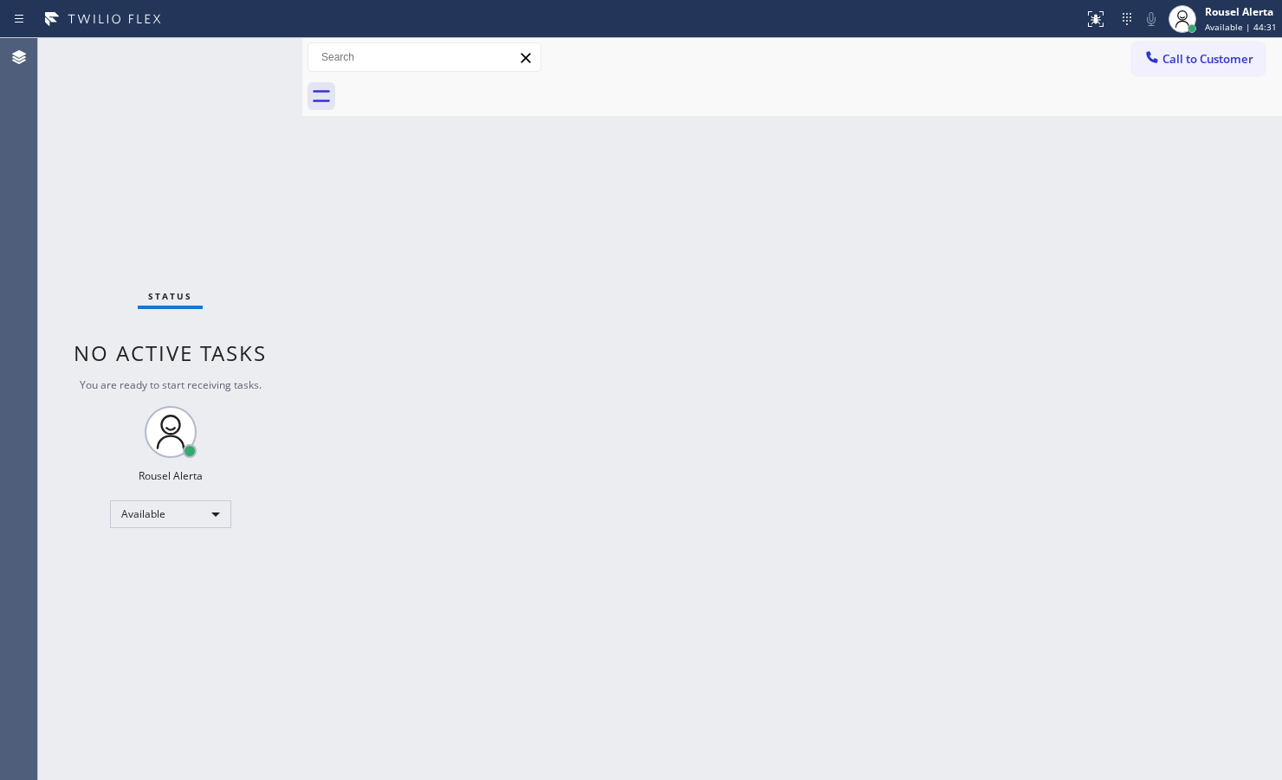
drag, startPoint x: 372, startPoint y: 628, endPoint x: 153, endPoint y: 113, distance: 559.2
click at [372, 624] on div "Back to Dashboard Change Sender ID Customers Technicians Select a contact Outbo…" at bounding box center [792, 409] width 980 height 742
click at [236, 182] on div "Status No active tasks You are ready to start receiving tasks. Rousel Alerta Av…" at bounding box center [170, 409] width 264 height 742
drag, startPoint x: 974, startPoint y: 422, endPoint x: 974, endPoint y: 404, distance: 18.2
click at [974, 422] on div "Back to Dashboard Change Sender ID Customers Technicians Select a contact Outbo…" at bounding box center [792, 409] width 980 height 742
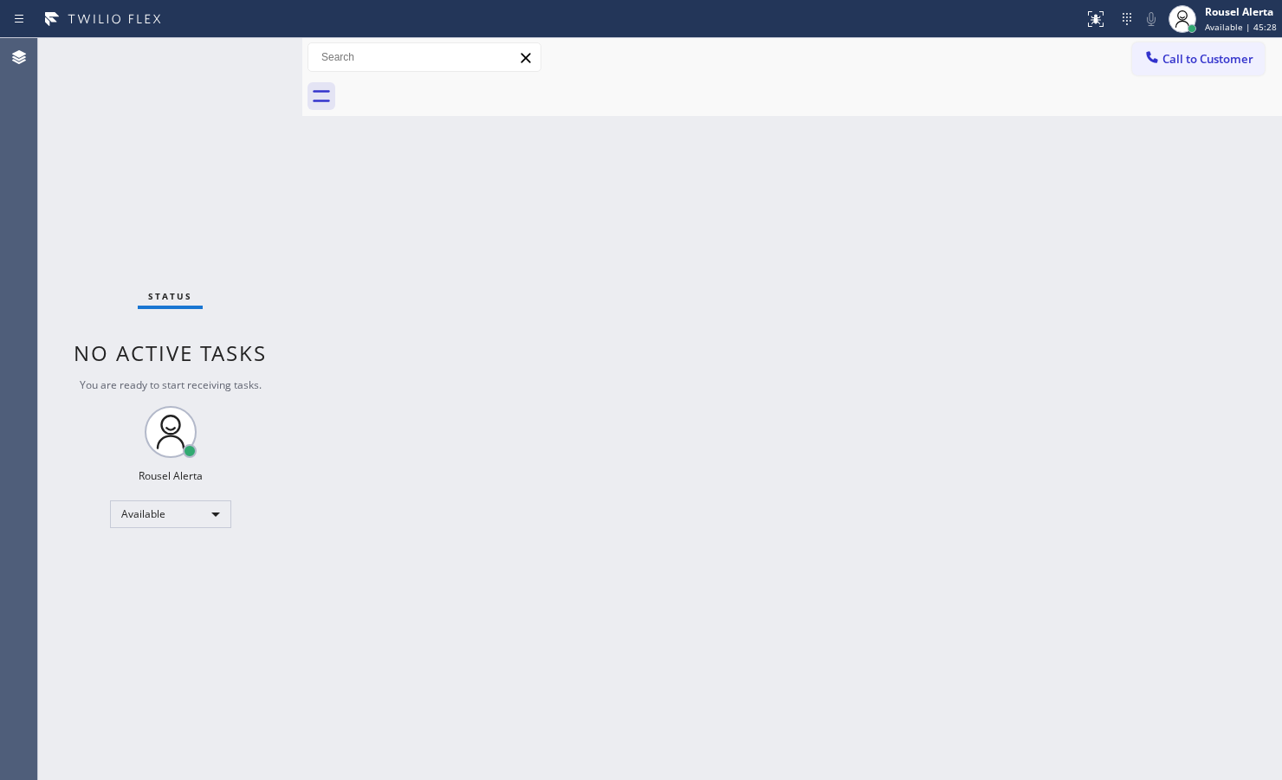
drag, startPoint x: 538, startPoint y: 461, endPoint x: 579, endPoint y: 593, distance: 138.6
click at [539, 461] on div "Back to Dashboard Change Sender ID Customers Technicians Select a contact Outbo…" at bounding box center [792, 409] width 980 height 742
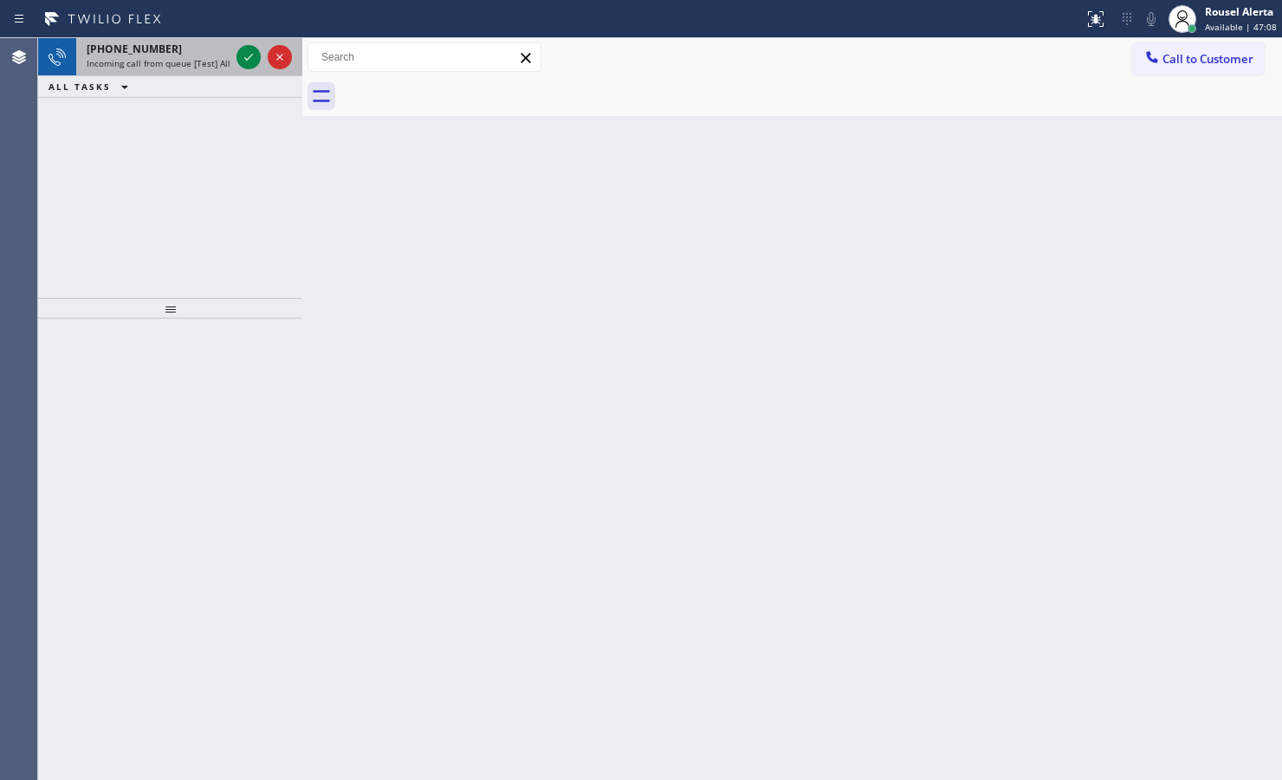
click at [188, 61] on span "Incoming call from queue [Test] All" at bounding box center [159, 63] width 144 height 12
click at [195, 66] on span "Incoming call from queue [Test] All" at bounding box center [159, 63] width 144 height 12
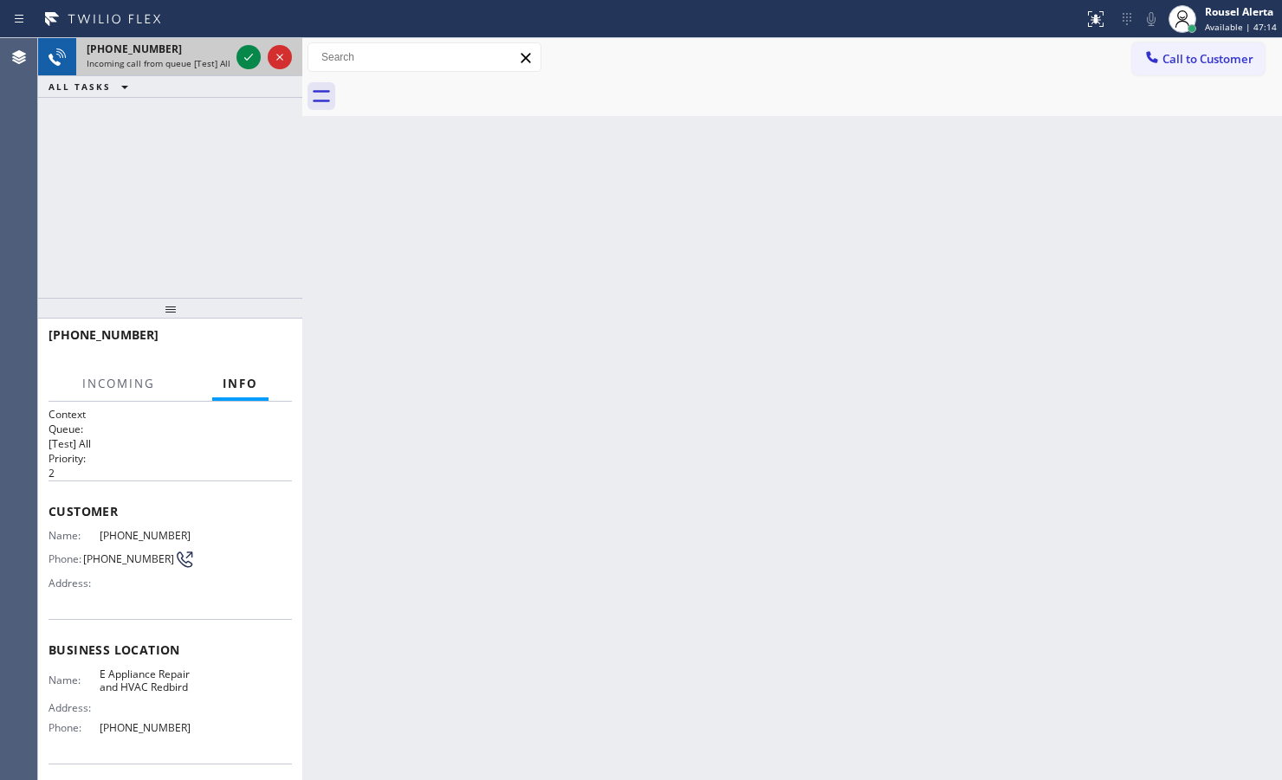
click at [235, 61] on div at bounding box center [264, 57] width 62 height 38
click at [236, 61] on div at bounding box center [248, 57] width 24 height 21
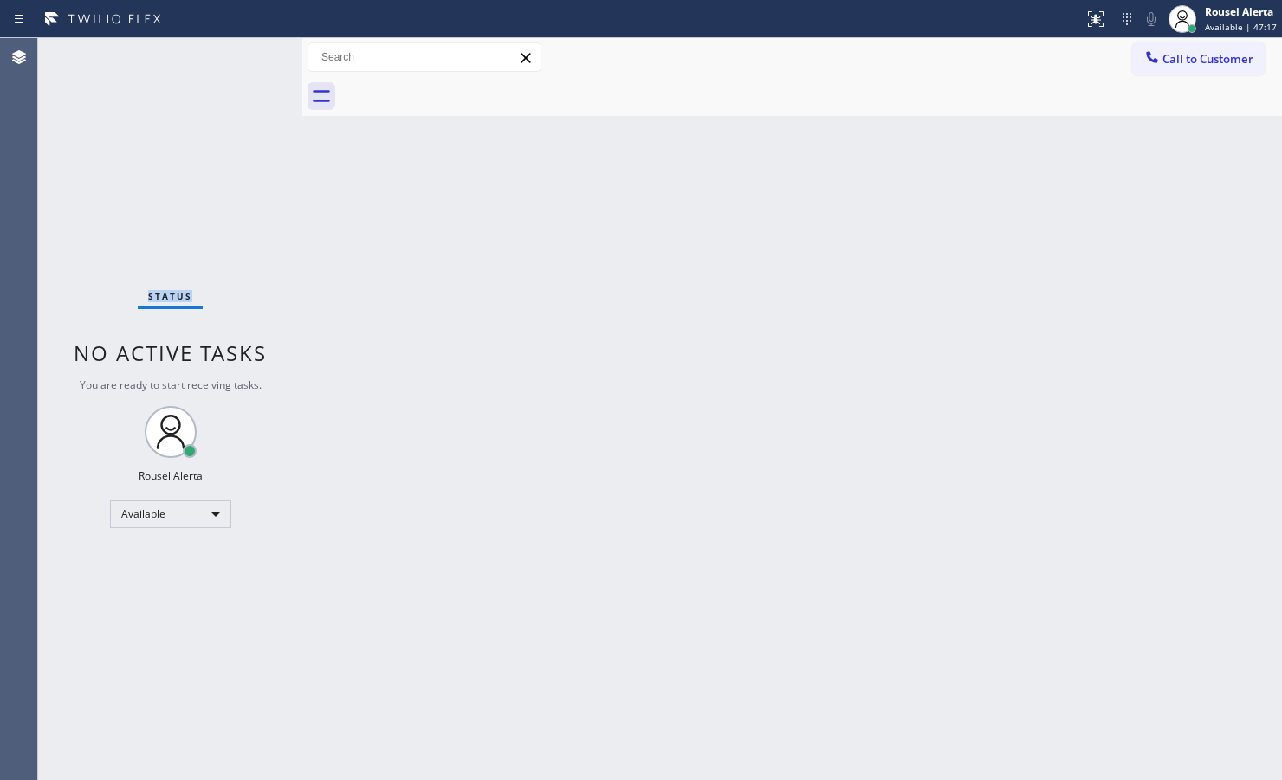
click at [236, 61] on div "Status No active tasks You are ready to start receiving tasks. Rousel Alerta Av…" at bounding box center [170, 409] width 264 height 742
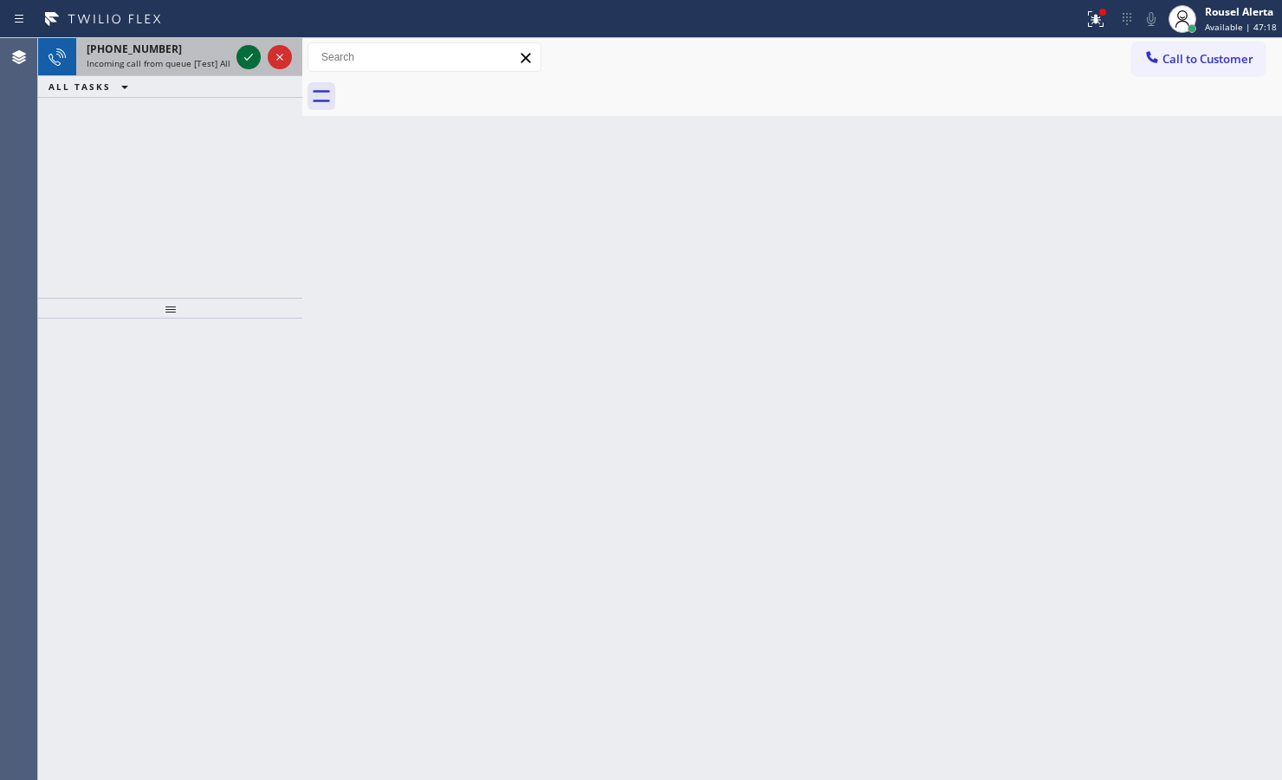
click at [240, 61] on icon at bounding box center [248, 57] width 21 height 21
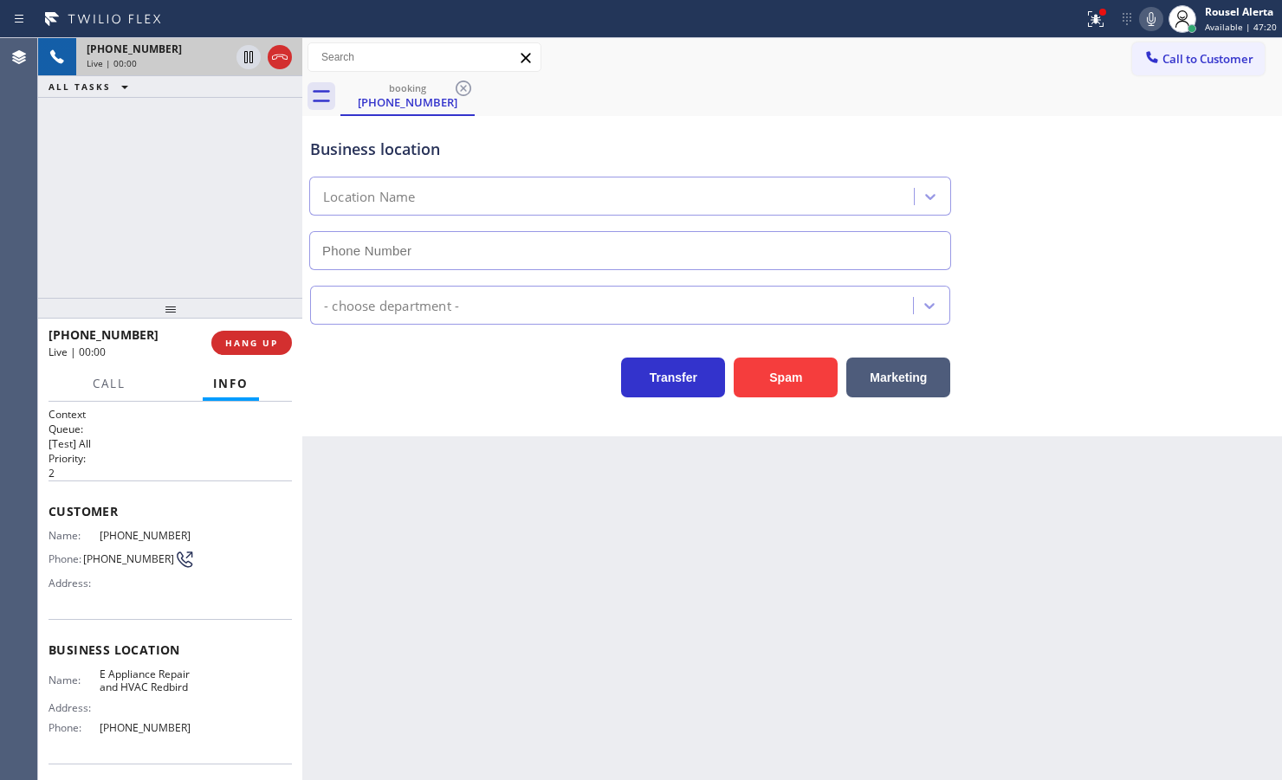
type input "(469) 489-3241"
click at [769, 379] on button "Spam" at bounding box center [786, 378] width 104 height 40
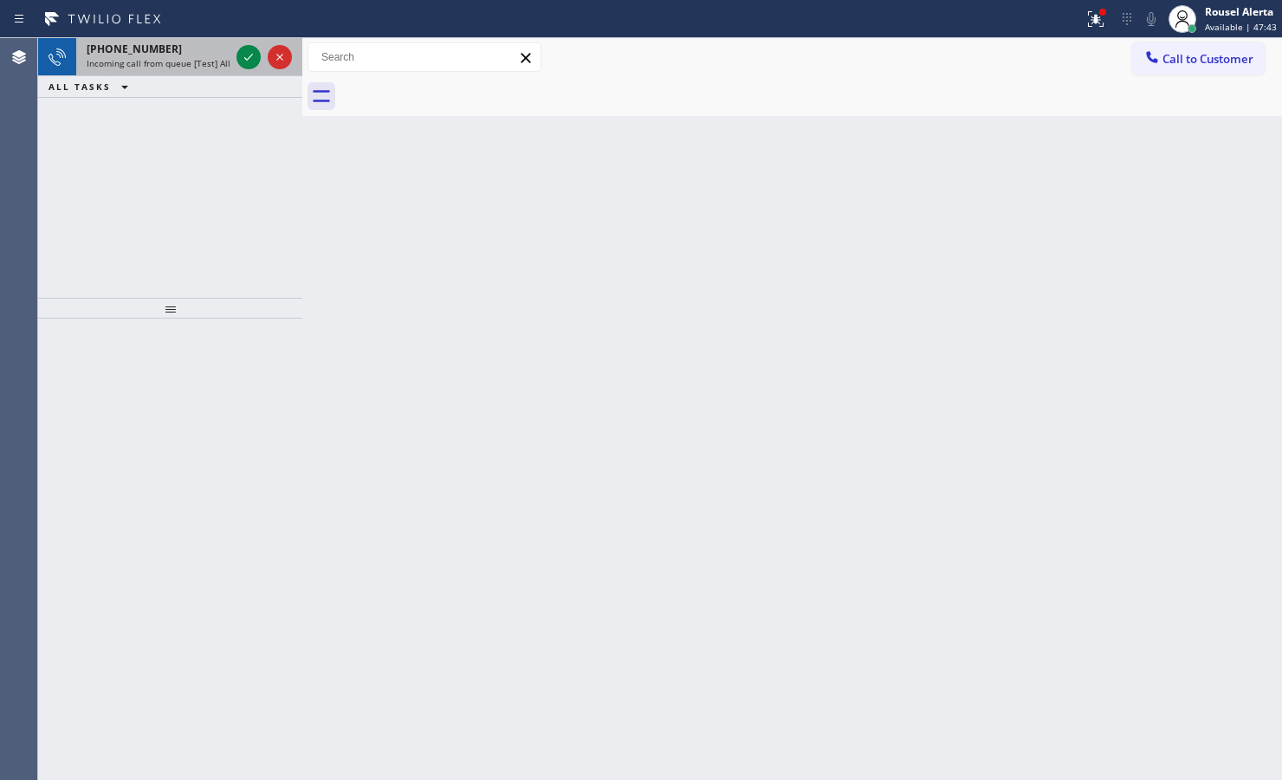
drag, startPoint x: 166, startPoint y: 62, endPoint x: 191, endPoint y: 61, distance: 24.3
click at [166, 62] on span "Incoming call from queue [Test] All" at bounding box center [159, 63] width 144 height 12
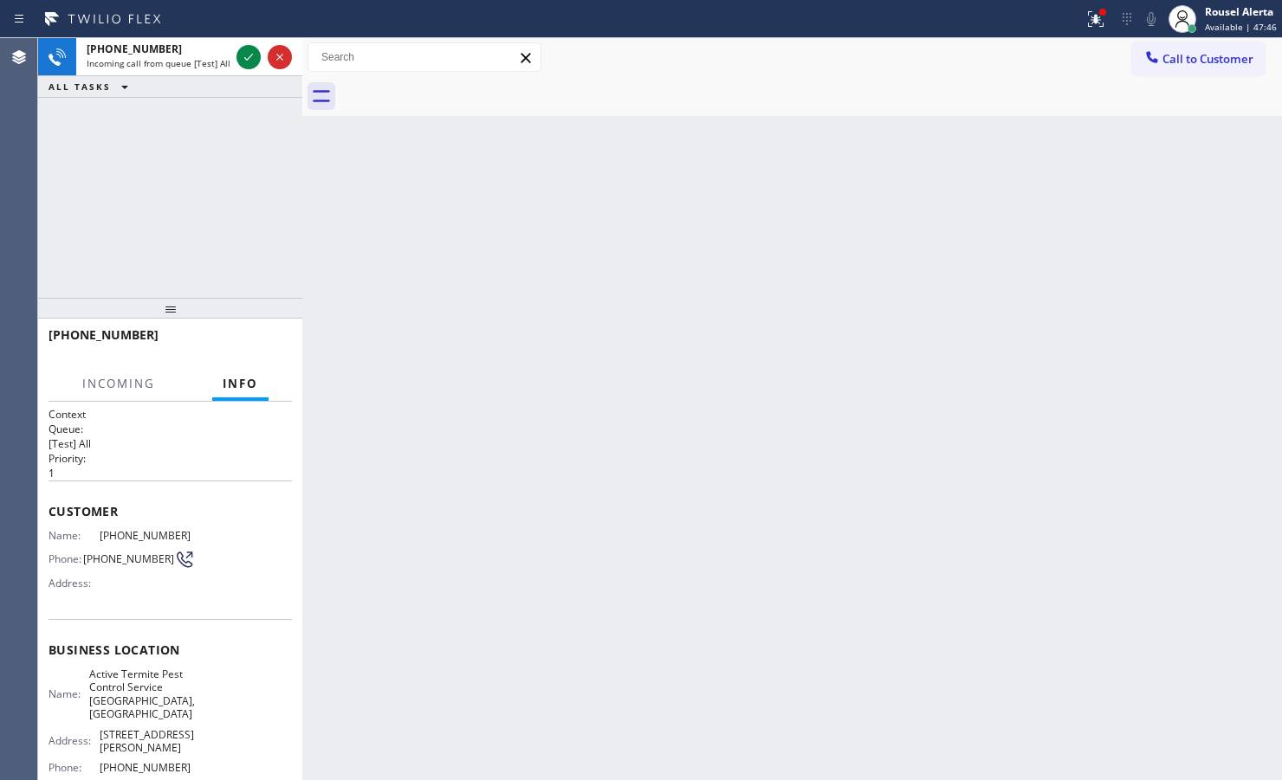
drag, startPoint x: 498, startPoint y: 334, endPoint x: 513, endPoint y: 353, distance: 23.4
click at [502, 360] on div "Back to Dashboard Change Sender ID Customers Technicians Select a contact Outbo…" at bounding box center [792, 409] width 980 height 742
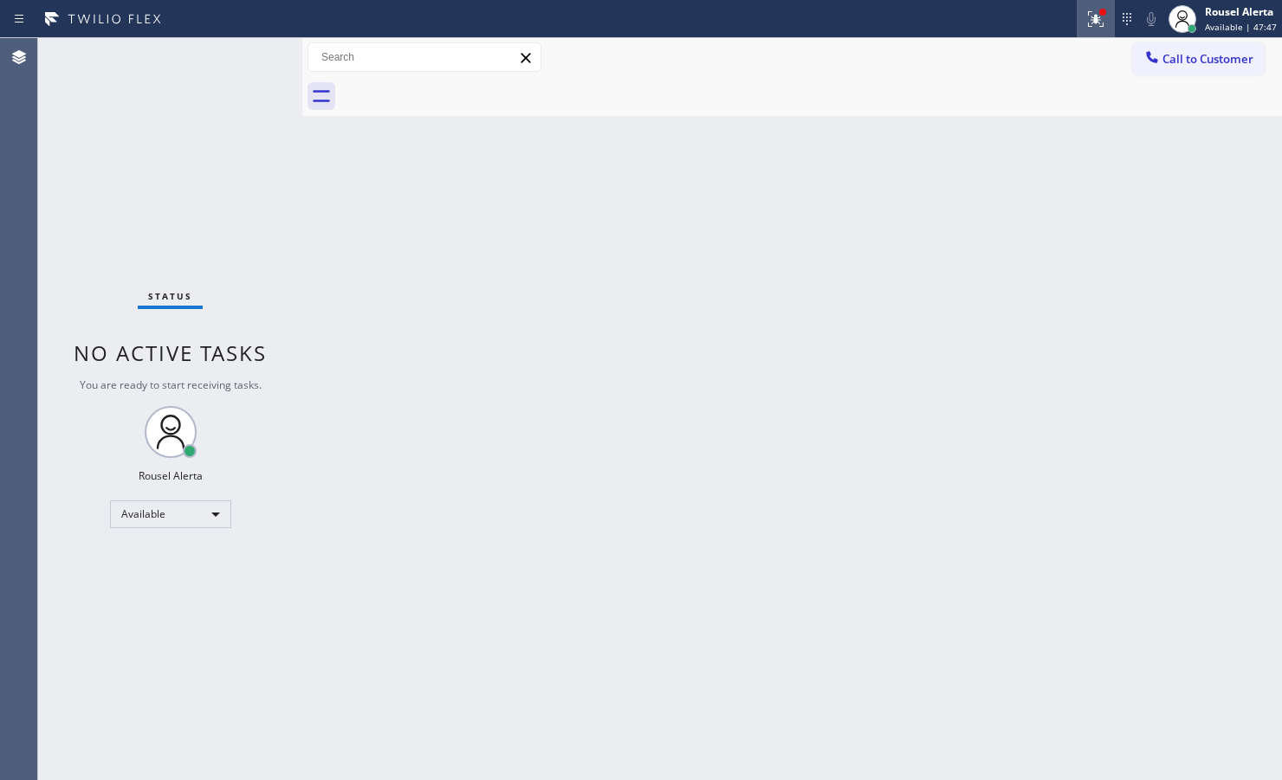
click at [1101, 23] on icon at bounding box center [1095, 19] width 21 height 21
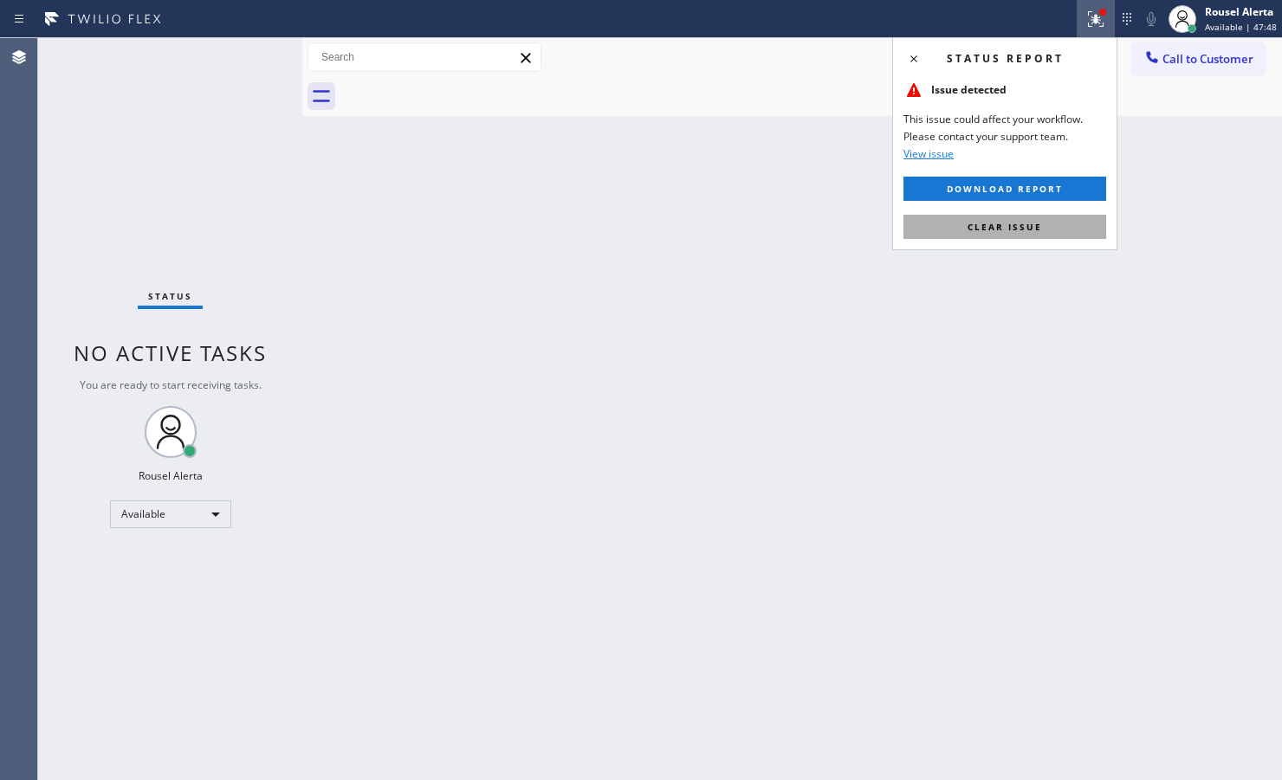
click at [1019, 223] on span "Clear issue" at bounding box center [1004, 227] width 74 height 12
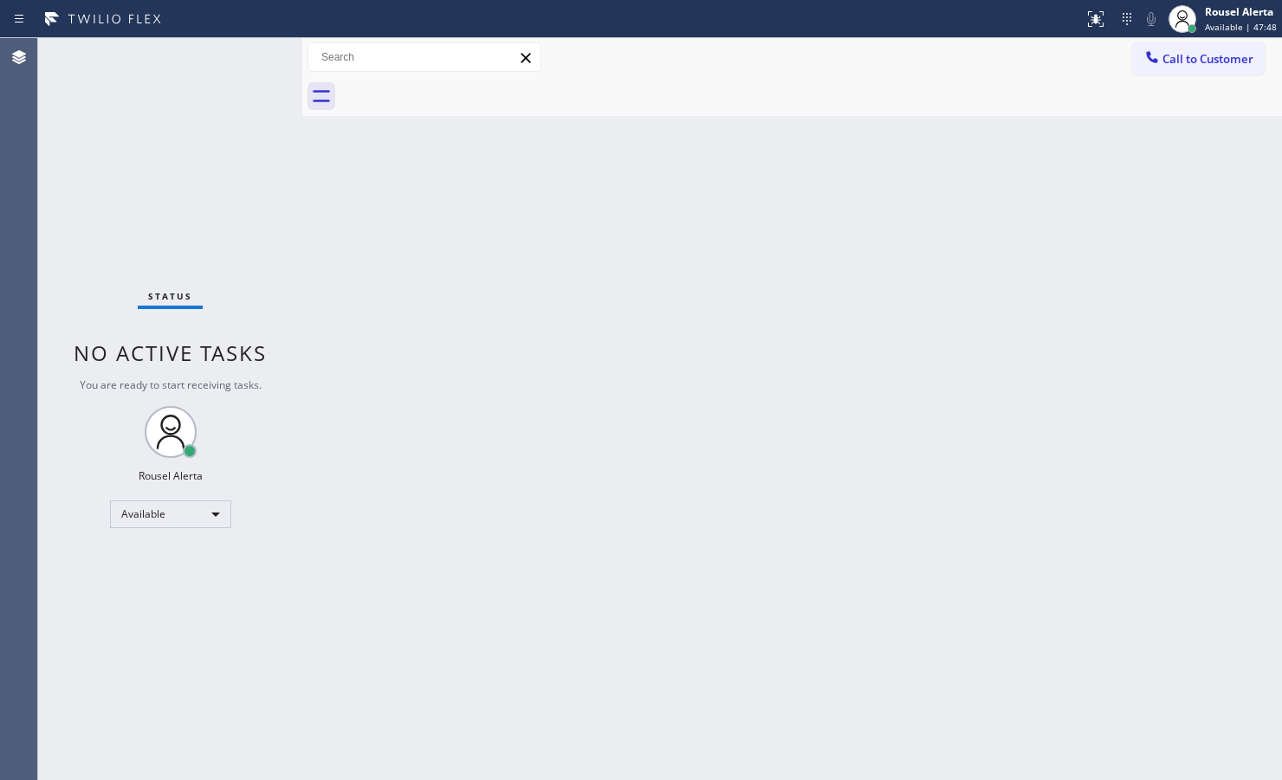
click at [958, 371] on div "Back to Dashboard Change Sender ID Customers Technicians Select a contact Outbo…" at bounding box center [792, 409] width 980 height 742
click at [407, 366] on div "Back to Dashboard Change Sender ID Customers Technicians Select a contact Outbo…" at bounding box center [792, 409] width 980 height 742
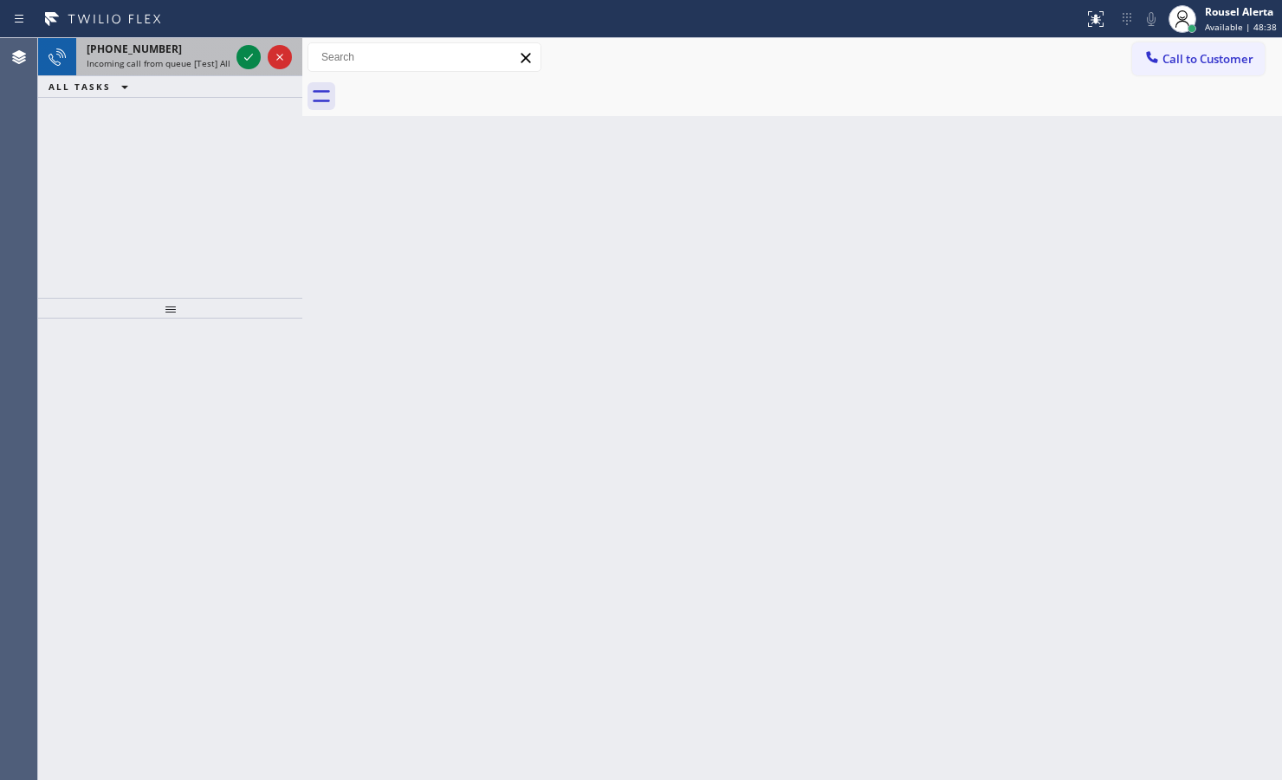
drag, startPoint x: 213, startPoint y: 61, endPoint x: 225, endPoint y: 59, distance: 12.2
click at [213, 61] on span "Incoming call from queue [Test] All" at bounding box center [159, 63] width 144 height 12
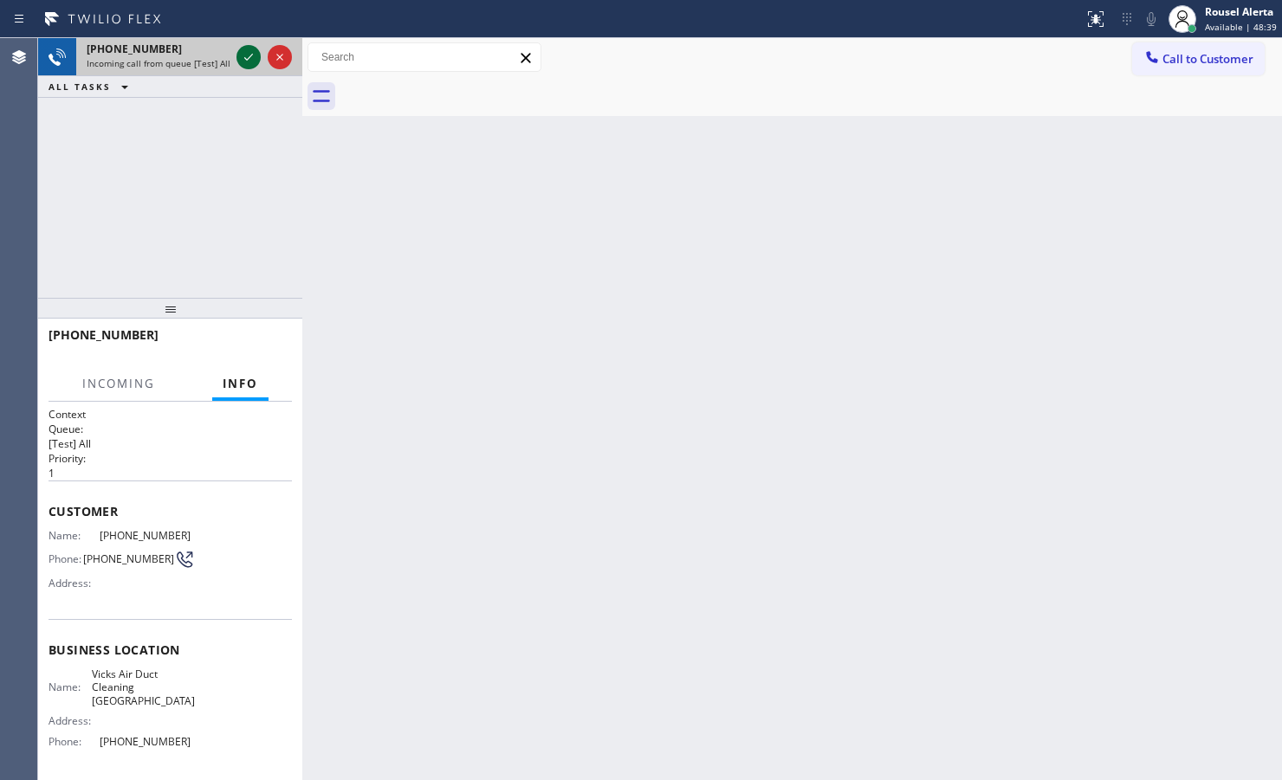
click at [248, 61] on icon at bounding box center [248, 57] width 21 height 21
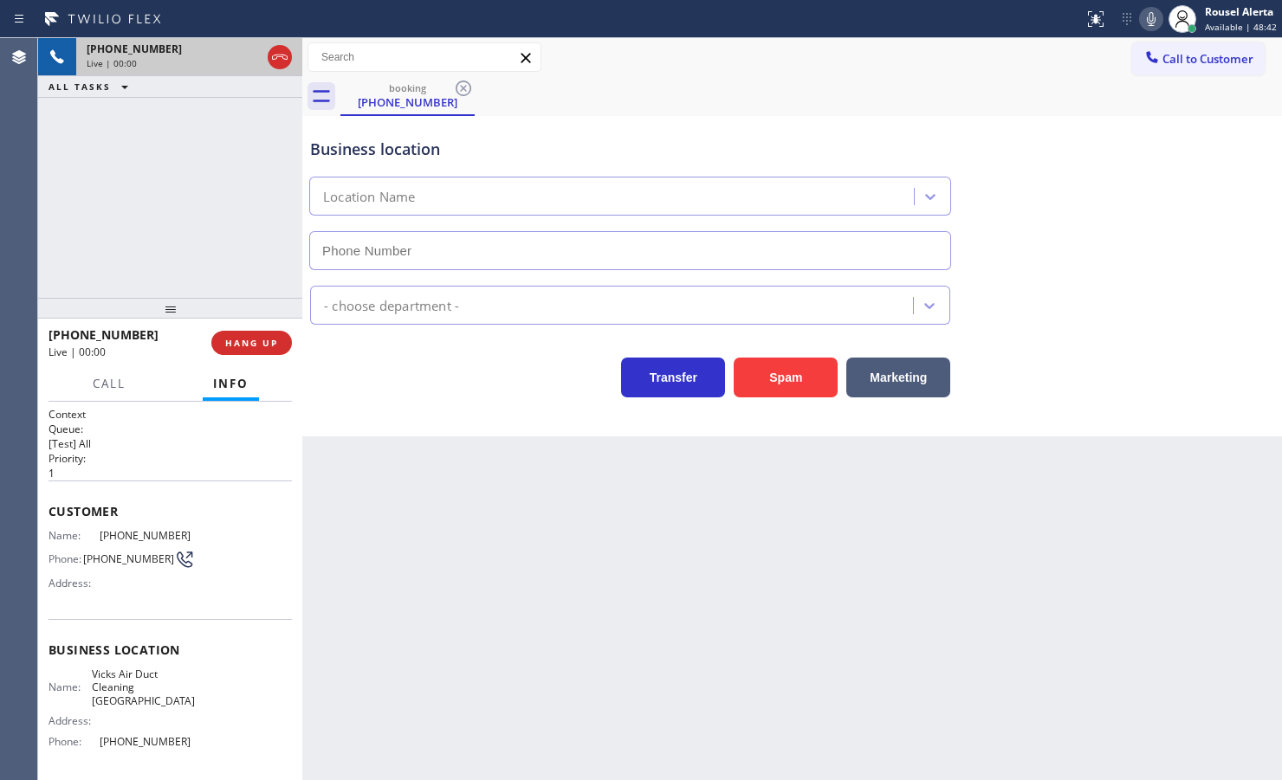
type input "(310) 742-0946"
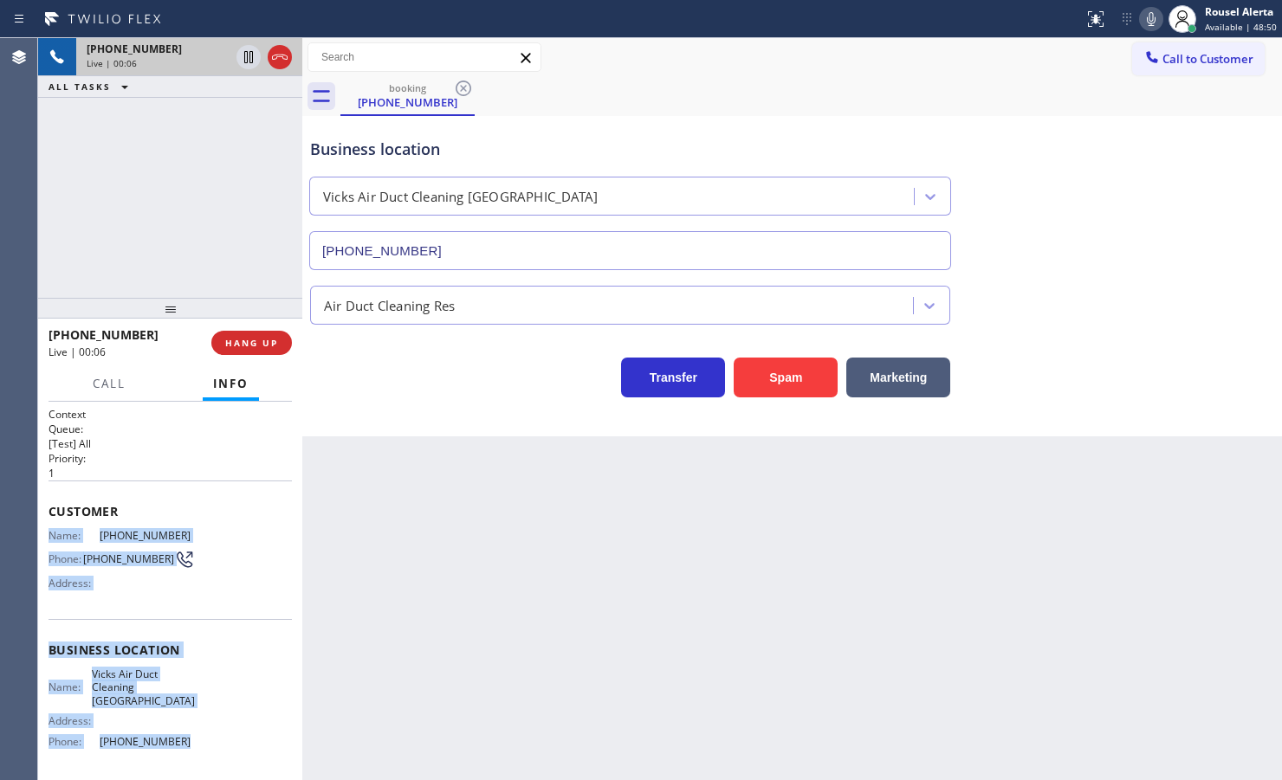
drag, startPoint x: 50, startPoint y: 531, endPoint x: 180, endPoint y: 738, distance: 244.4
click at [180, 738] on div "Context Queue: [Test] All Priority: 1 Customer Name: (714) 992-7387 Phone: (714…" at bounding box center [170, 657] width 243 height 501
copy div "Name: (714) 992-7387 Phone: (714) 992-7387 Address: Business location Name: Vic…"
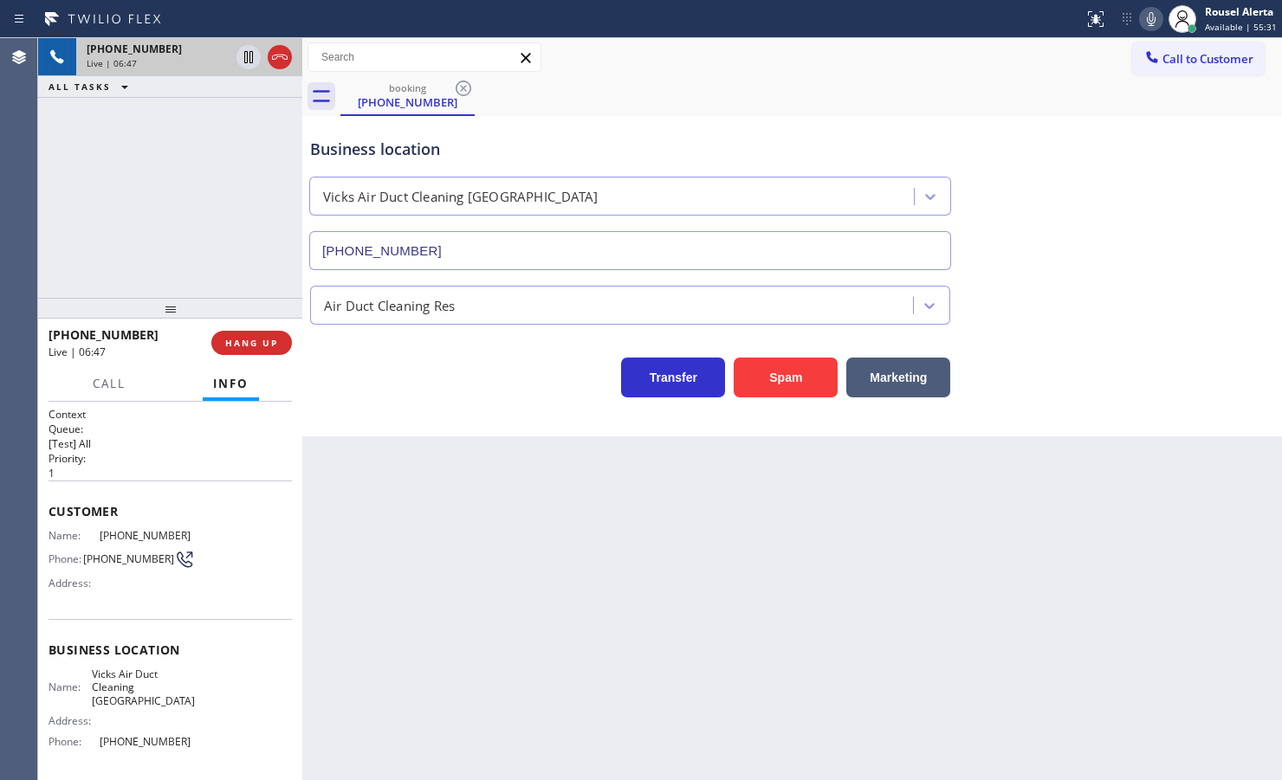
click at [602, 647] on div "Back to Dashboard Change Sender ID Customers Technicians Select a contact Outbo…" at bounding box center [792, 409] width 980 height 742
drag, startPoint x: 228, startPoint y: 171, endPoint x: 248, endPoint y: 197, distance: 32.7
click at [228, 171] on div "+17149927387 Live | 08:42 ALL TASKS ALL TASKS ACTIVE TASKS TASKS IN WRAP UP" at bounding box center [170, 168] width 264 height 260
click at [455, 581] on div "Back to Dashboard Change Sender ID Customers Technicians Select a contact Outbo…" at bounding box center [792, 409] width 980 height 742
click at [219, 214] on div "+17149927387 Live | 08:52 ALL TASKS ALL TASKS ACTIVE TASKS TASKS IN WRAP UP" at bounding box center [170, 168] width 264 height 260
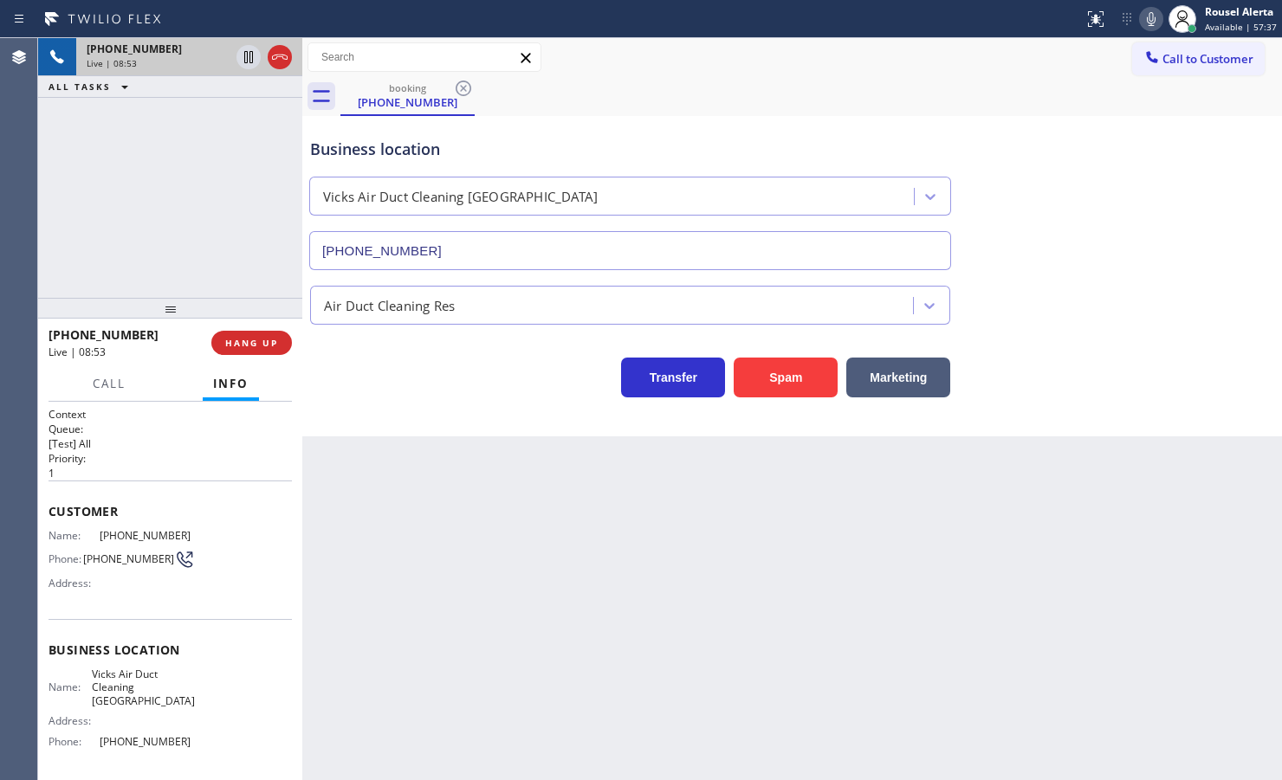
drag, startPoint x: 487, startPoint y: 543, endPoint x: 1115, endPoint y: 526, distance: 628.2
click at [488, 543] on div "Back to Dashboard Change Sender ID Customers Technicians Select a contact Outbo…" at bounding box center [792, 409] width 980 height 742
drag, startPoint x: 273, startPoint y: 340, endPoint x: 286, endPoint y: 351, distance: 16.6
click at [273, 340] on span "HANG UP" at bounding box center [251, 343] width 53 height 12
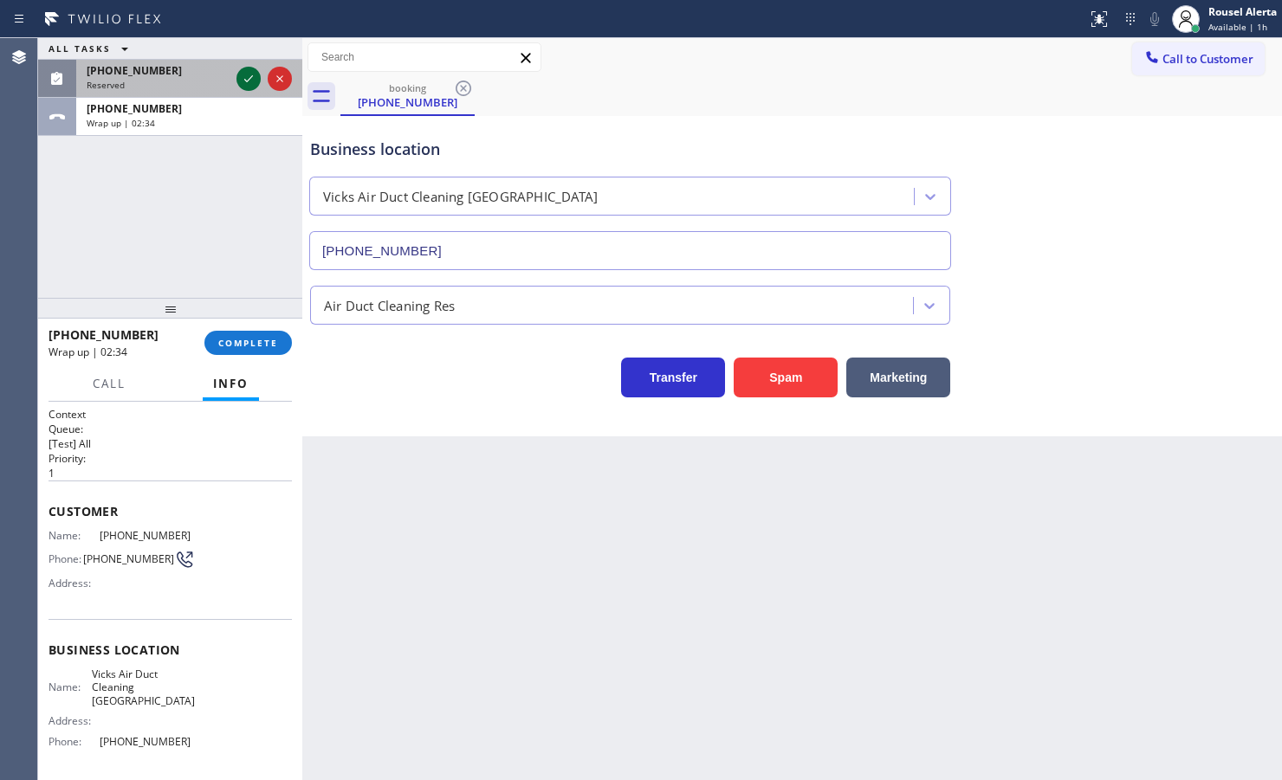
click at [252, 76] on icon at bounding box center [248, 78] width 9 height 7
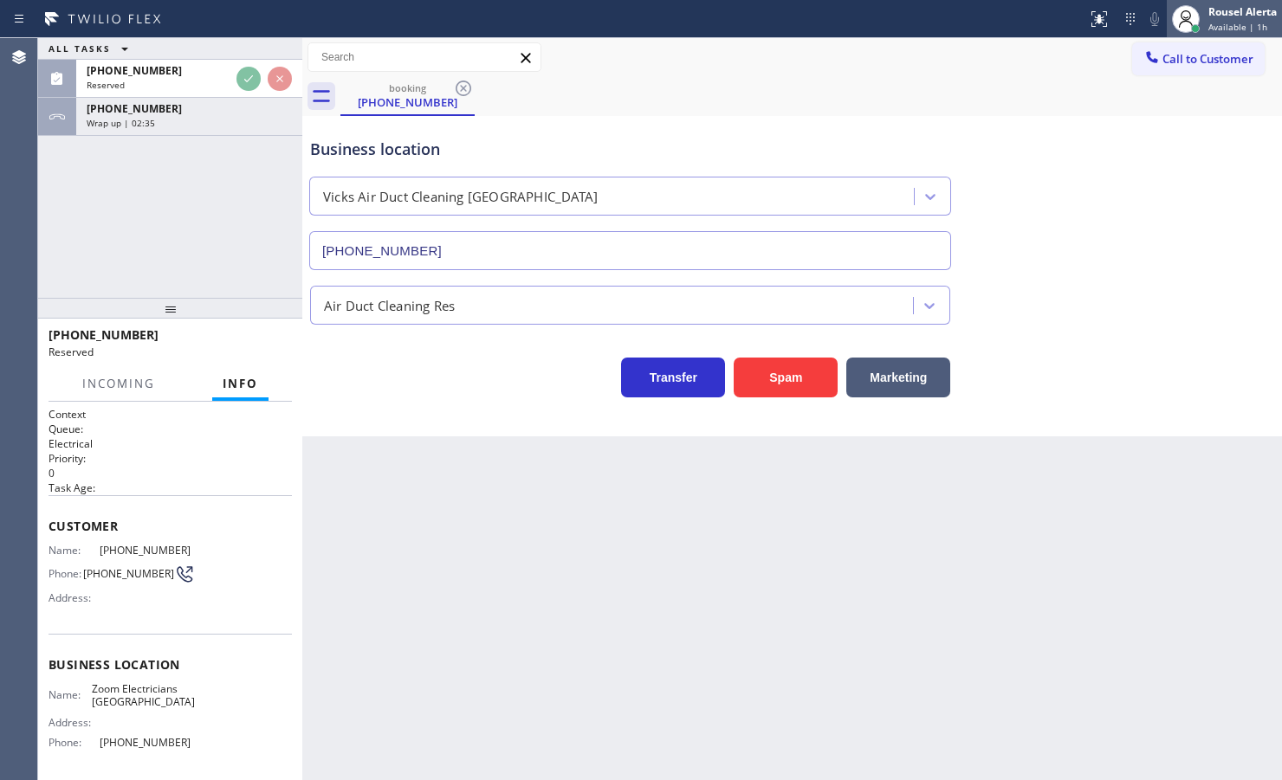
click at [1198, 14] on div at bounding box center [1186, 19] width 38 height 38
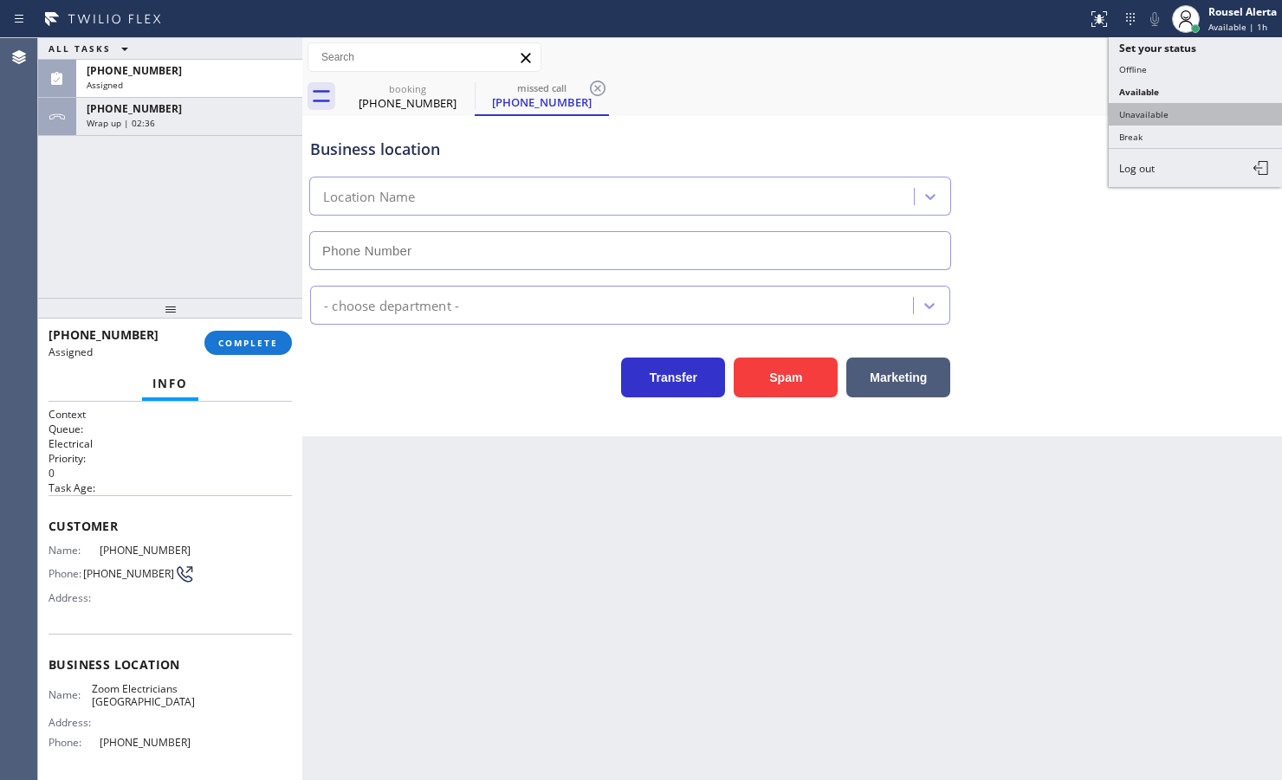
type input "(562) 242-3406"
click at [1189, 109] on button "Unavailable" at bounding box center [1195, 114] width 173 height 23
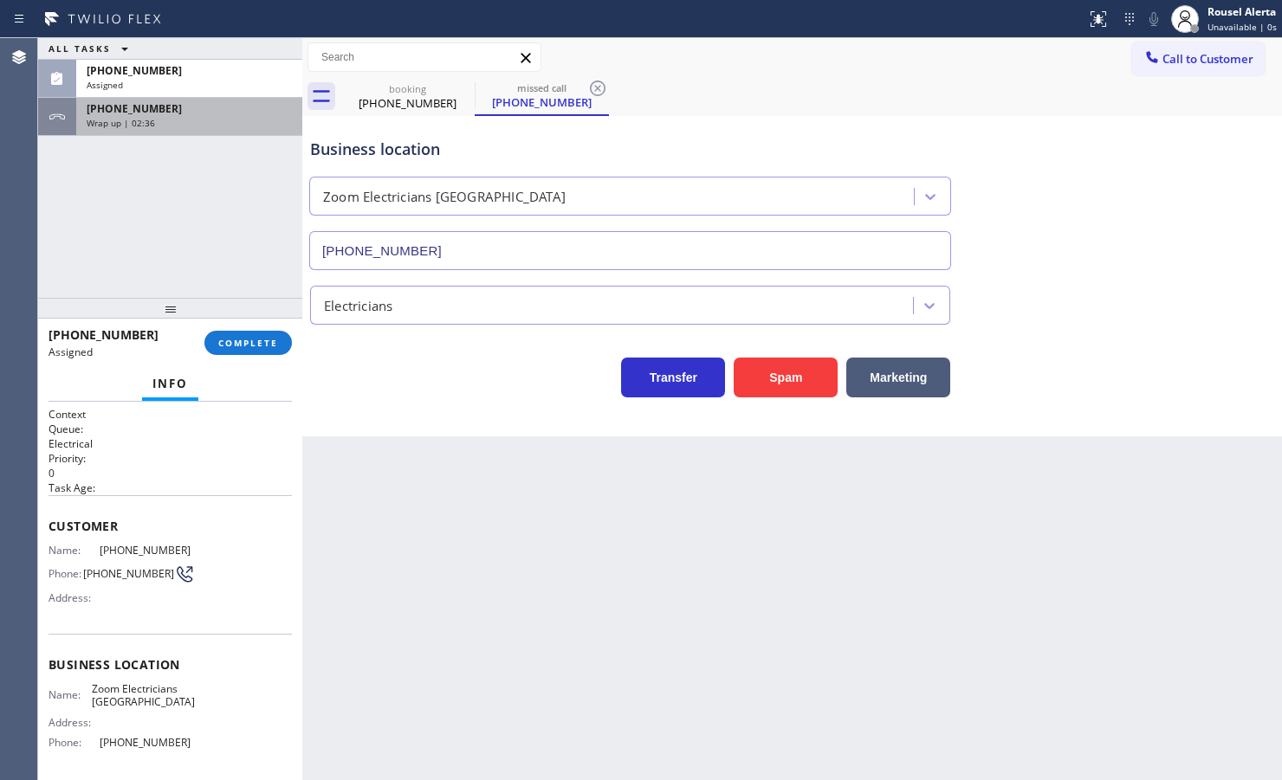
click at [245, 127] on div "Wrap up | 02:36" at bounding box center [189, 123] width 205 height 12
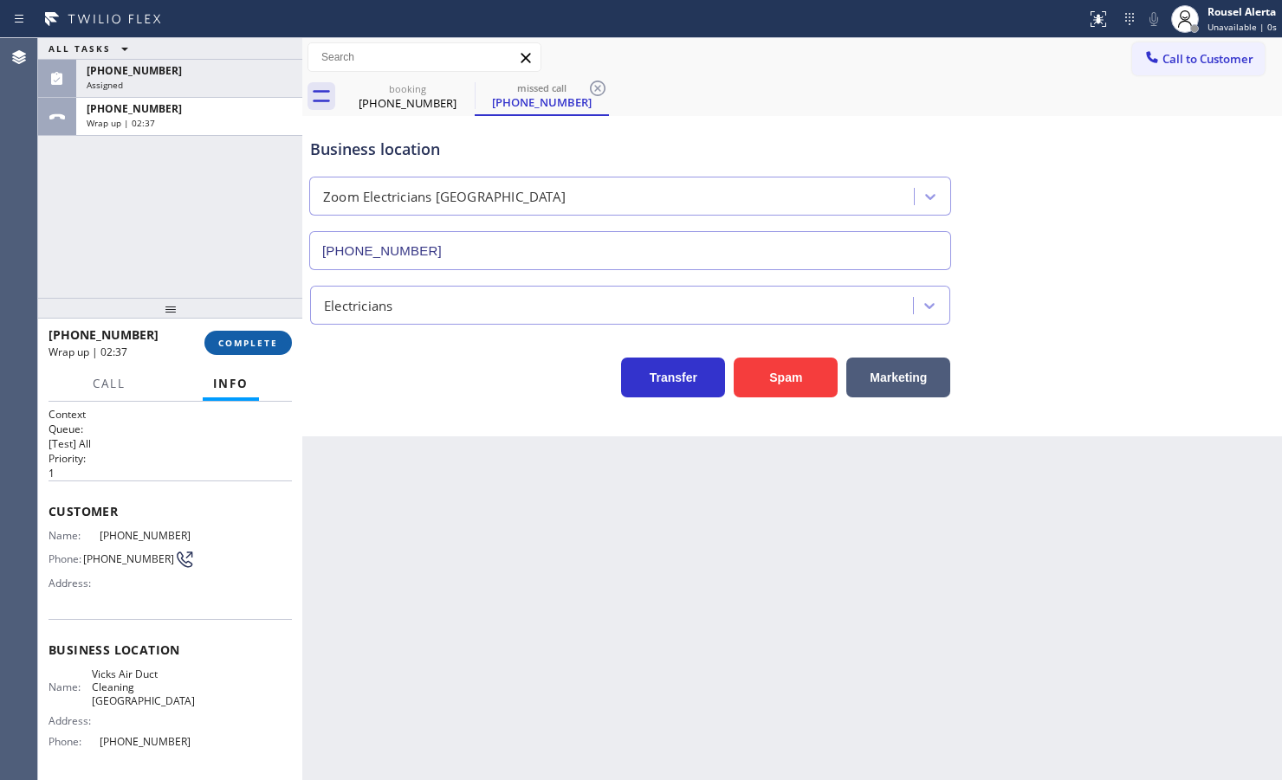
click at [267, 343] on span "COMPLETE" at bounding box center [248, 343] width 60 height 12
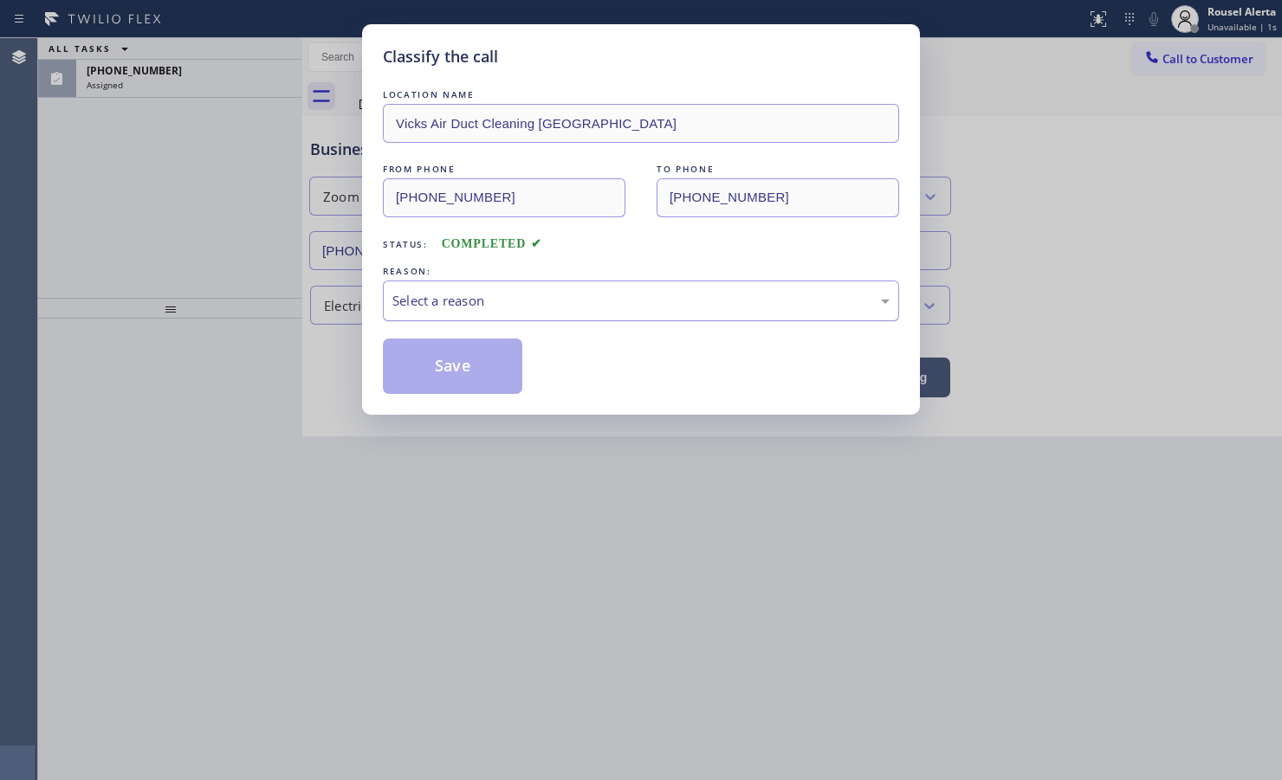
drag, startPoint x: 425, startPoint y: 313, endPoint x: 434, endPoint y: 319, distance: 10.6
click at [427, 313] on div "Select a reason" at bounding box center [641, 301] width 516 height 41
click at [435, 372] on button "Save" at bounding box center [452, 366] width 139 height 55
click at [178, 79] on div "Classify the call LOCATION NAME Vicks Air Duct Cleaning Playa Vista FROM PHONE …" at bounding box center [641, 390] width 1282 height 780
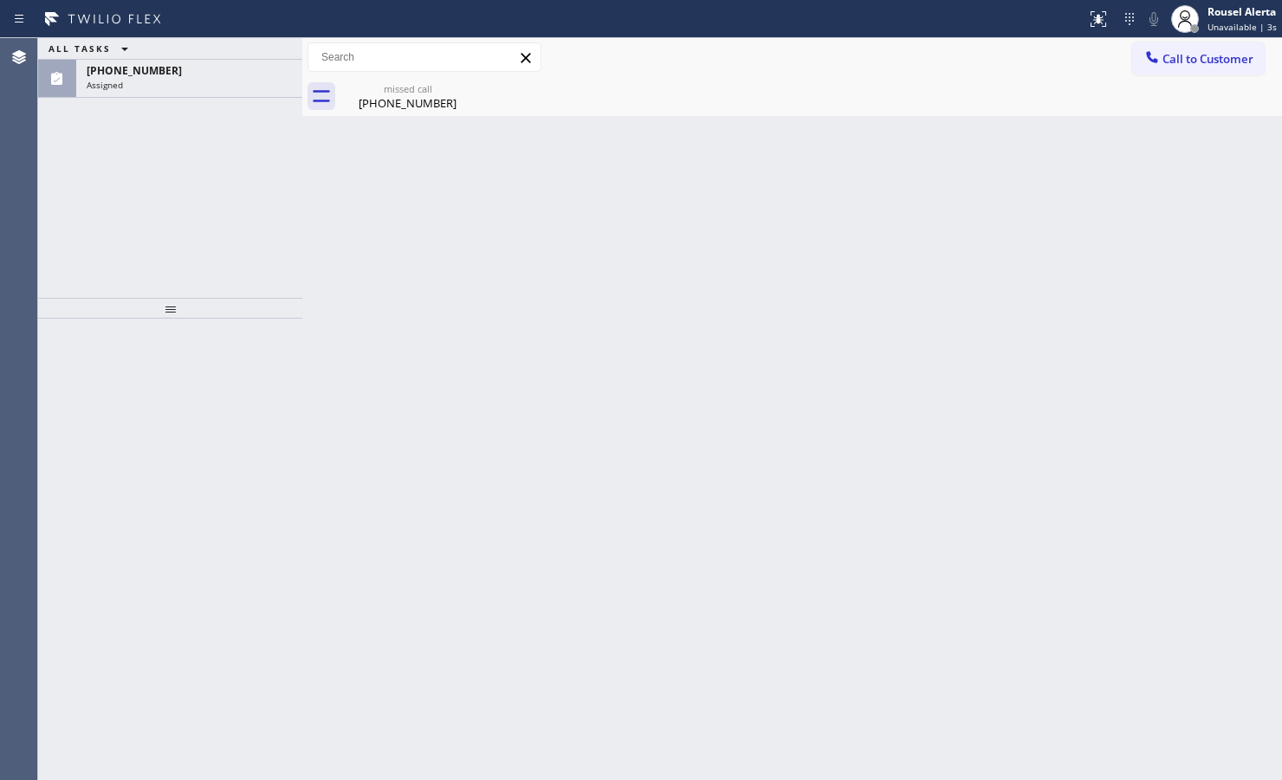
click at [178, 79] on div "Assigned" at bounding box center [189, 85] width 205 height 12
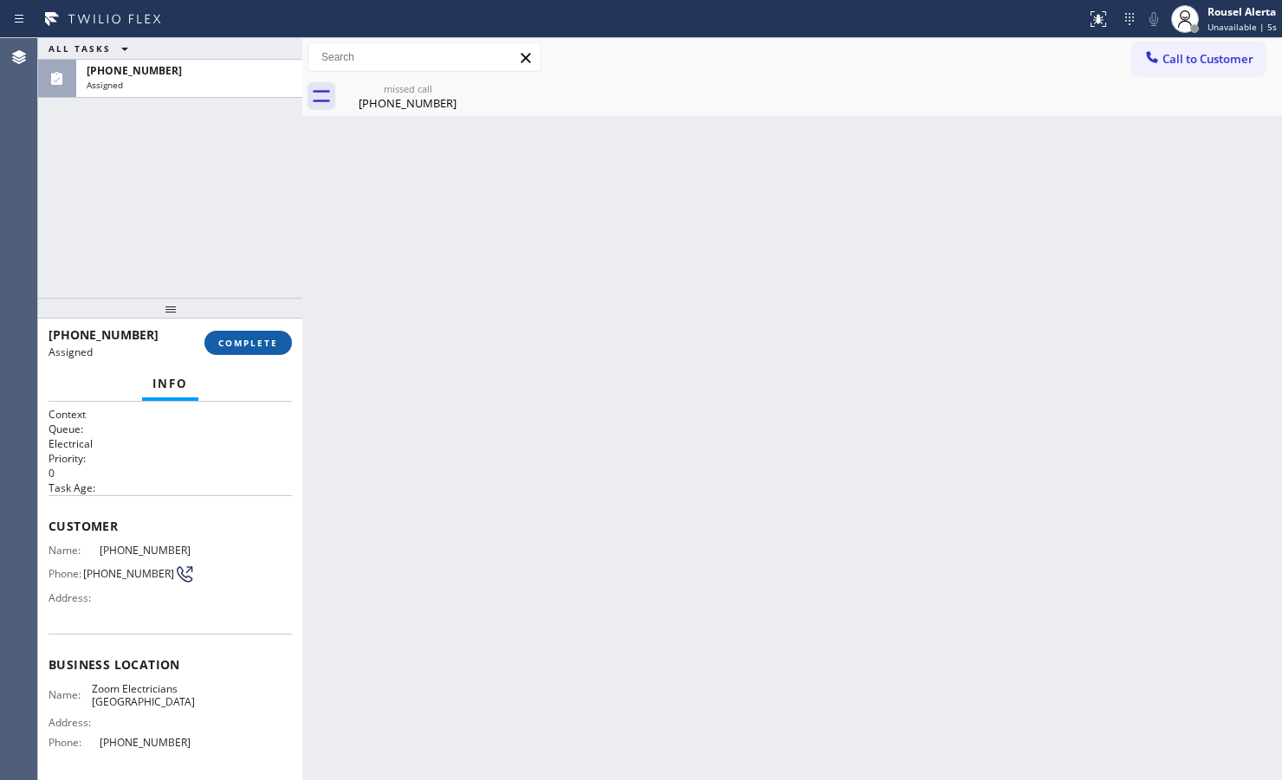
click at [258, 344] on span "COMPLETE" at bounding box center [248, 343] width 60 height 12
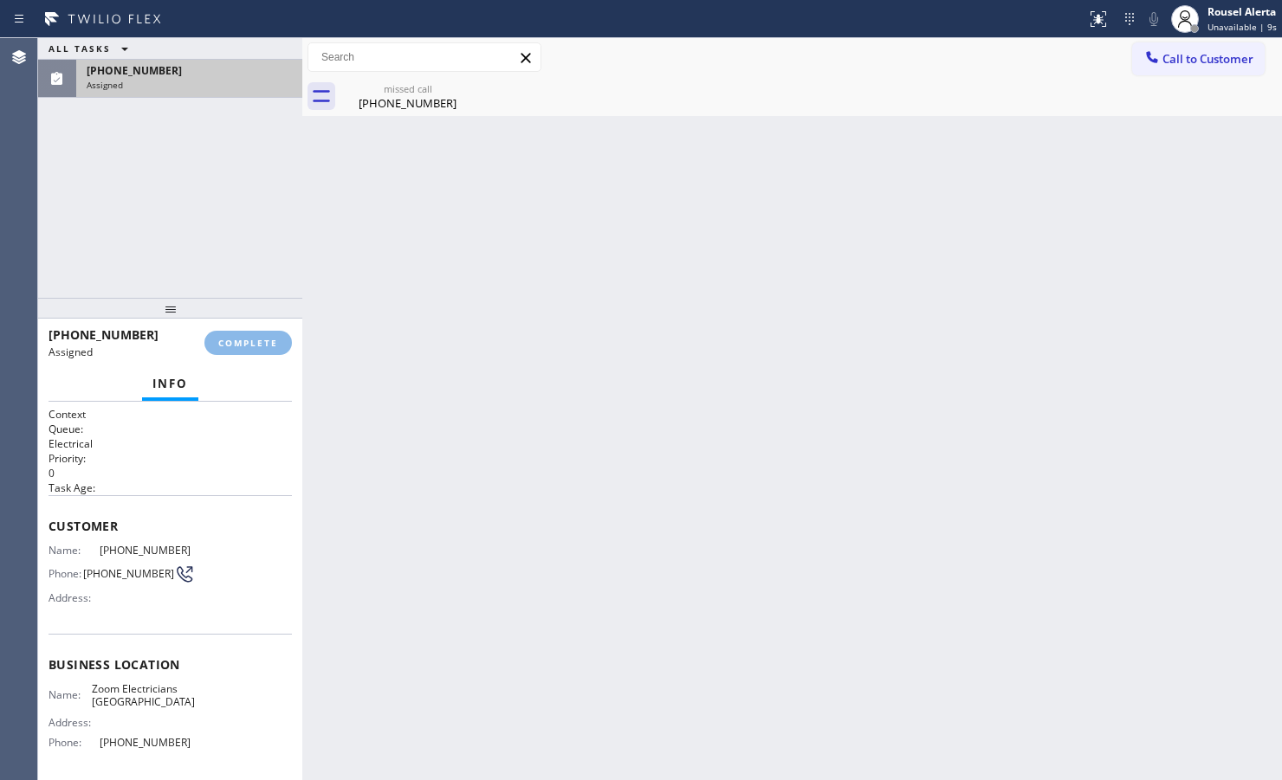
click at [210, 83] on div "Assigned" at bounding box center [189, 85] width 205 height 12
click at [243, 94] on div "(778) 574-6697 Assigned" at bounding box center [185, 79] width 219 height 38
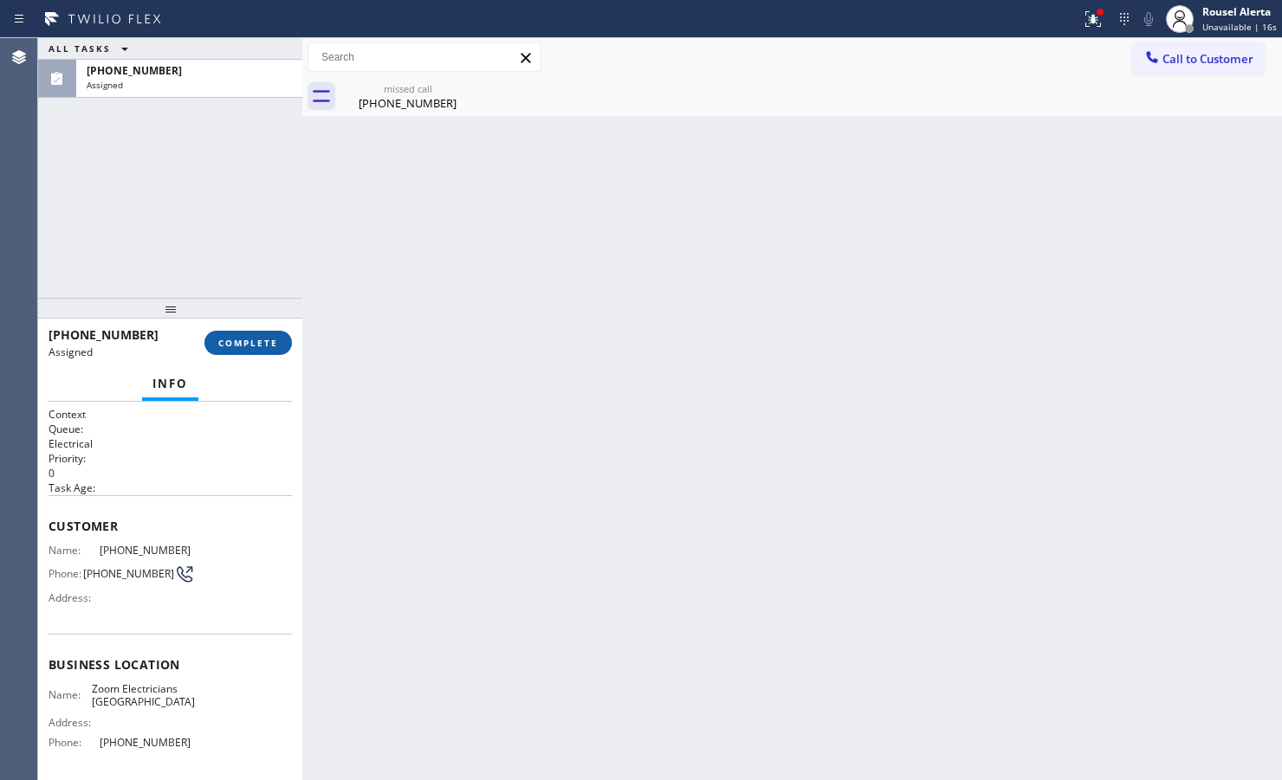
click at [248, 331] on button "COMPLETE" at bounding box center [247, 343] width 87 height 24
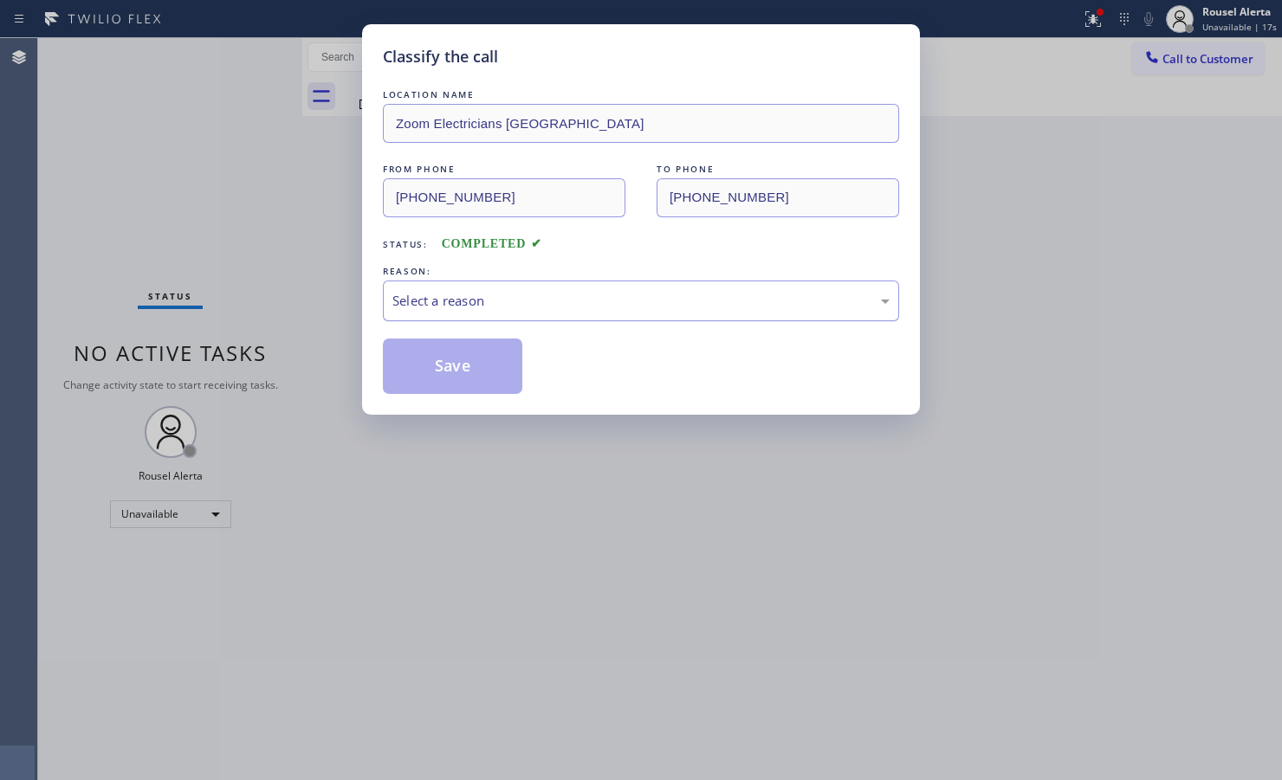
click at [537, 321] on div "Select a reason" at bounding box center [641, 301] width 516 height 41
click at [475, 378] on button "Save" at bounding box center [452, 366] width 139 height 55
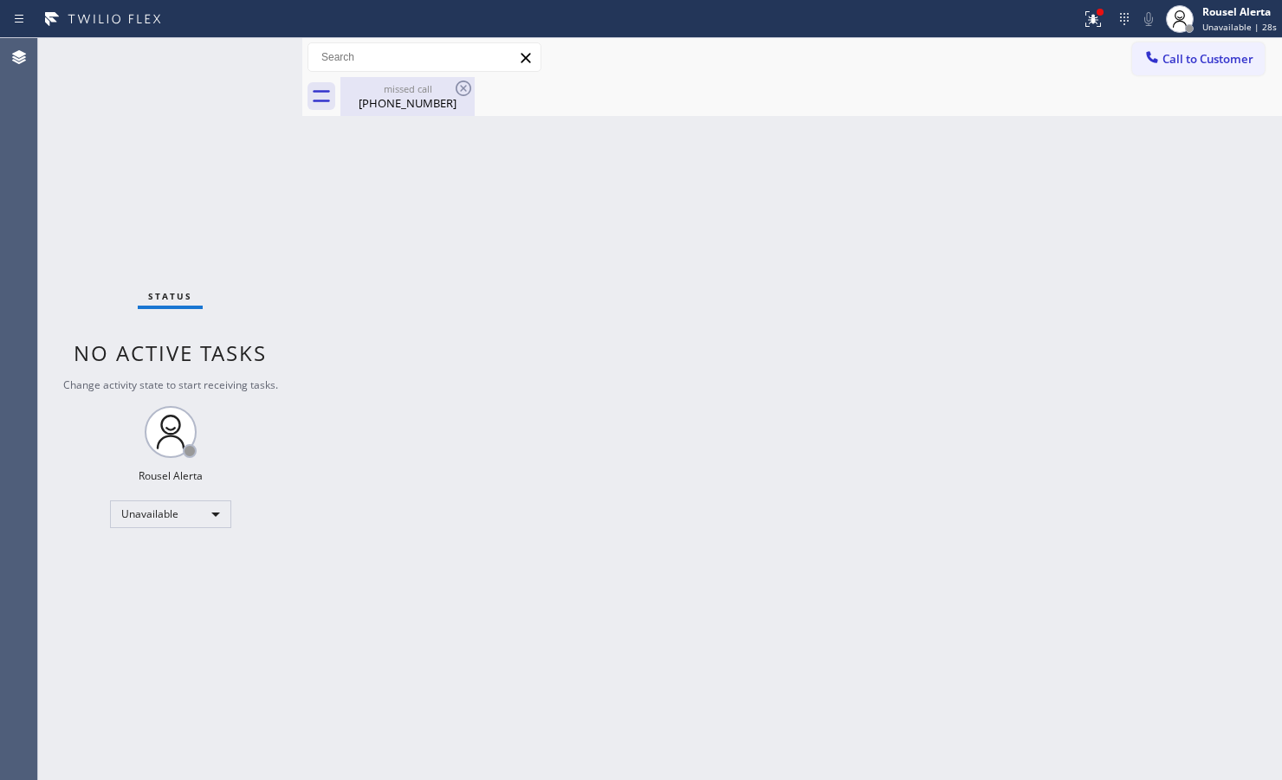
click at [439, 85] on div "missed call" at bounding box center [407, 88] width 131 height 13
click at [455, 85] on div at bounding box center [810, 96] width 941 height 39
click at [983, 110] on div at bounding box center [810, 96] width 941 height 39
click at [154, 521] on div "Unavailable" at bounding box center [170, 515] width 121 height 28
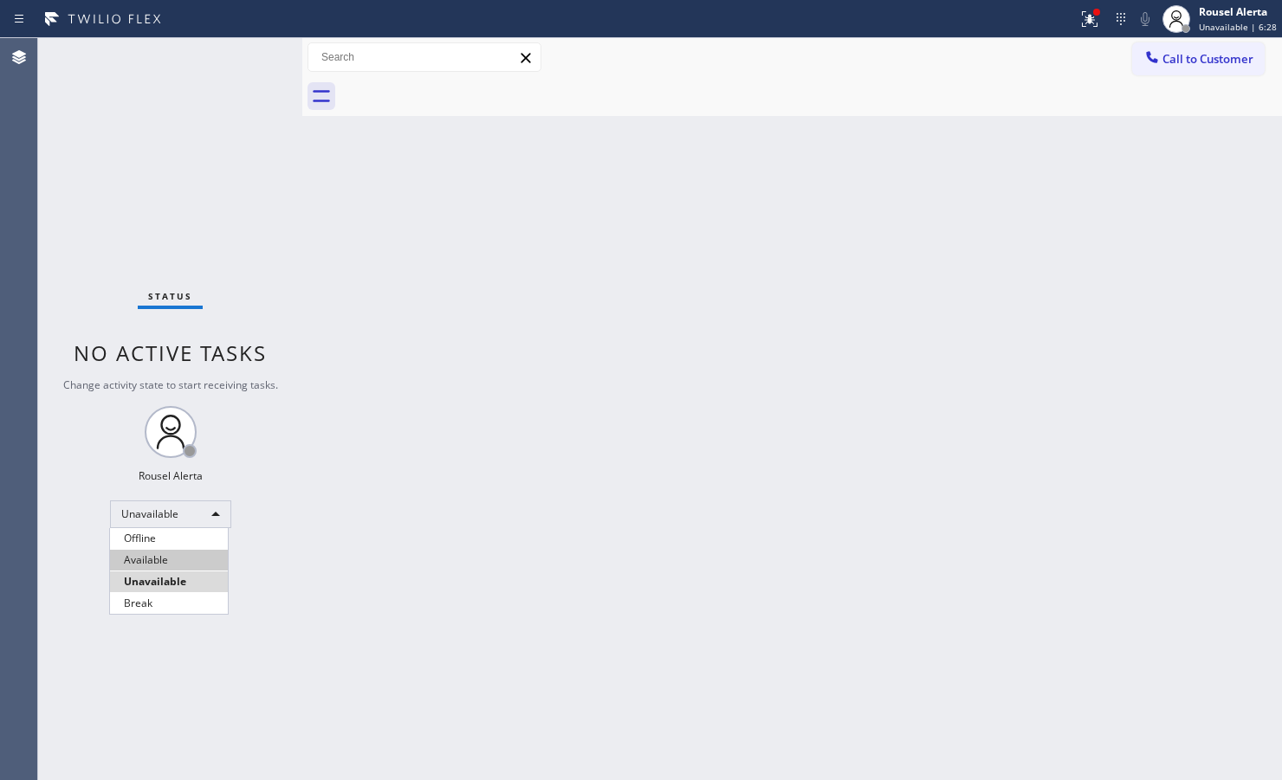
click at [163, 560] on li "Available" at bounding box center [169, 560] width 118 height 21
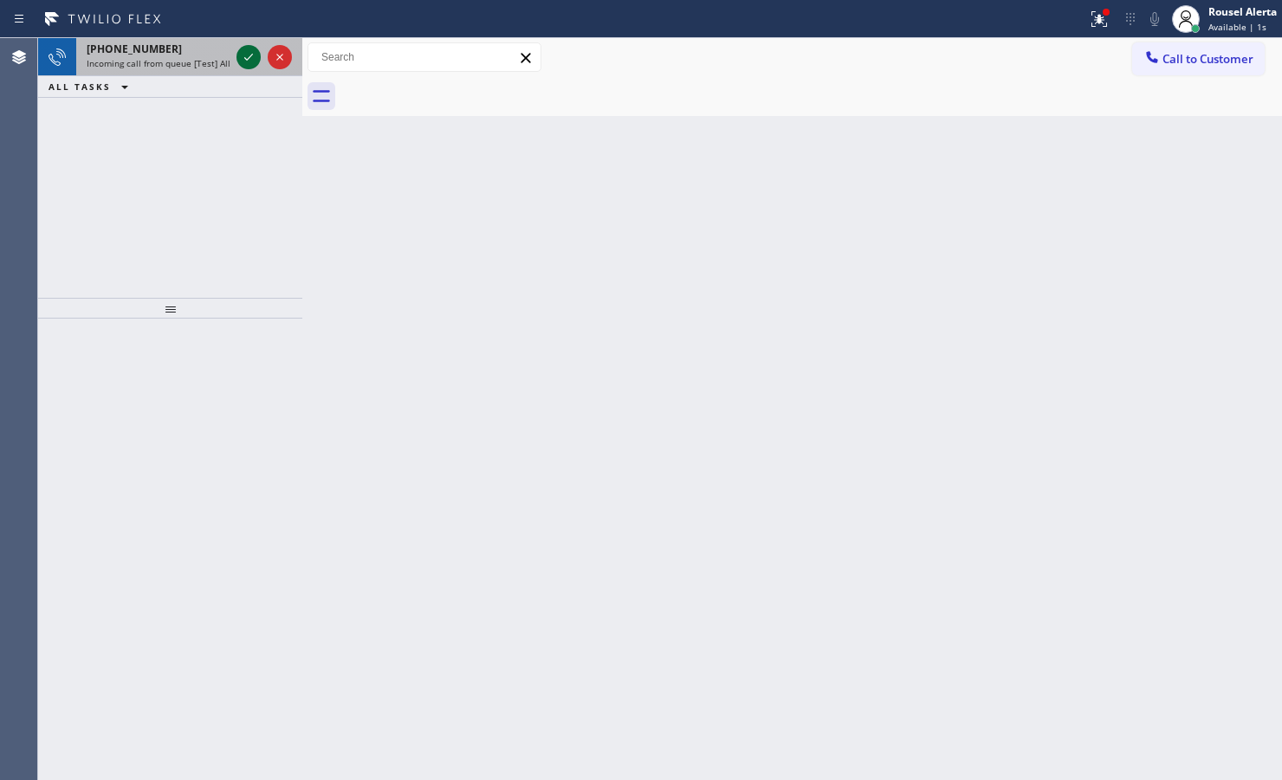
click at [243, 56] on icon at bounding box center [248, 57] width 21 height 21
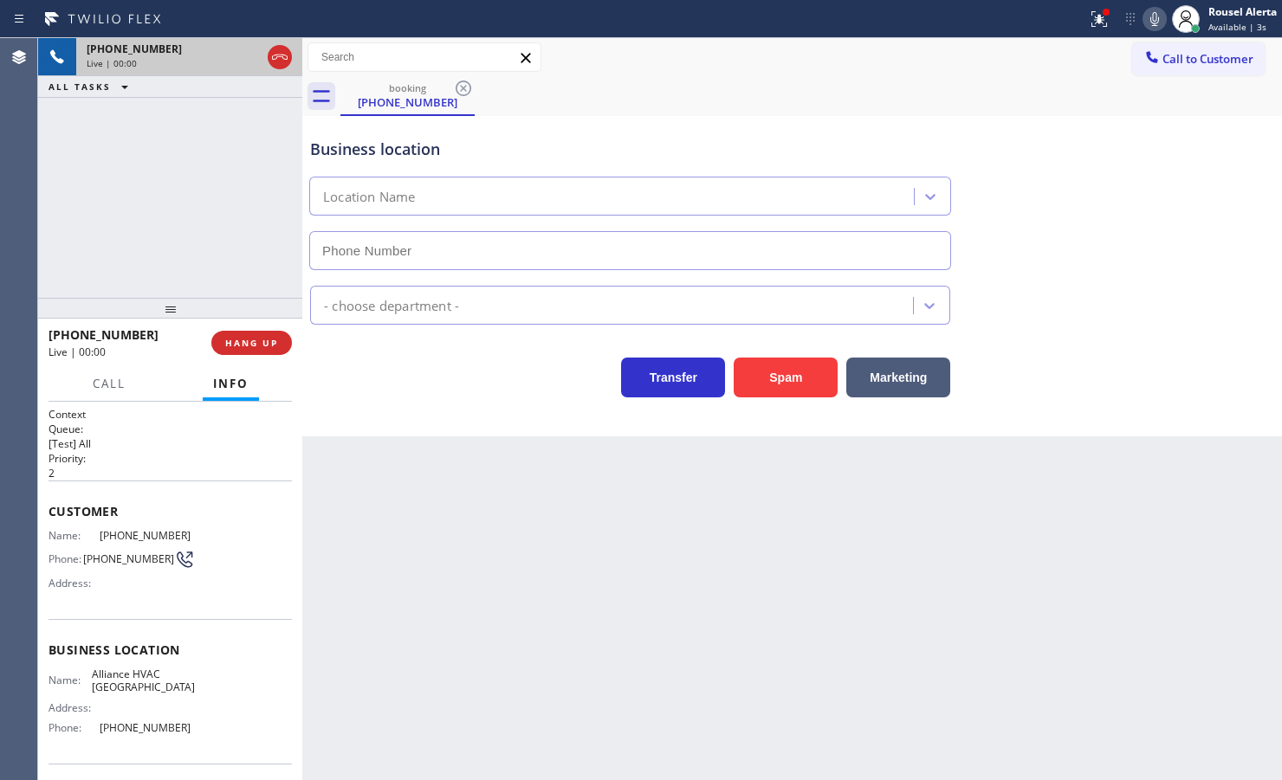
type input "(510) 804-0234"
click at [799, 386] on button "Spam" at bounding box center [786, 378] width 104 height 40
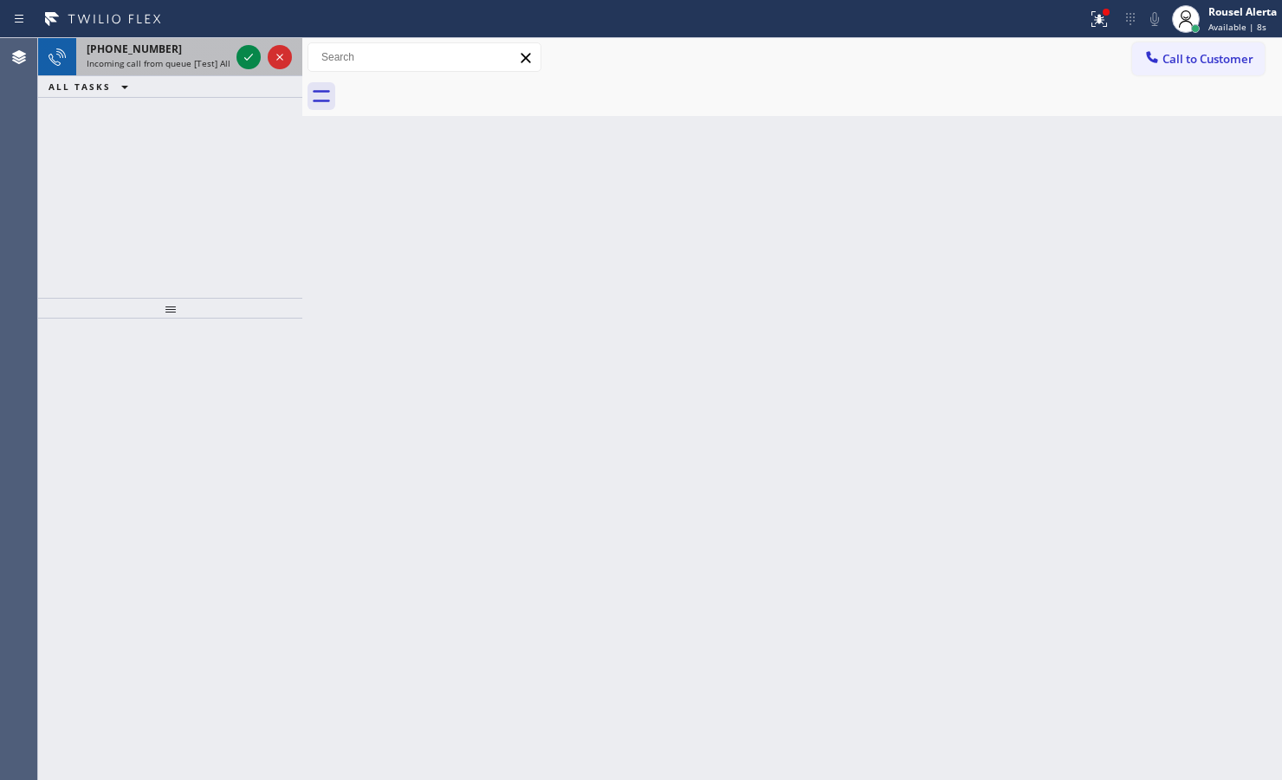
click at [148, 49] on span "+18179957826" at bounding box center [134, 49] width 95 height 15
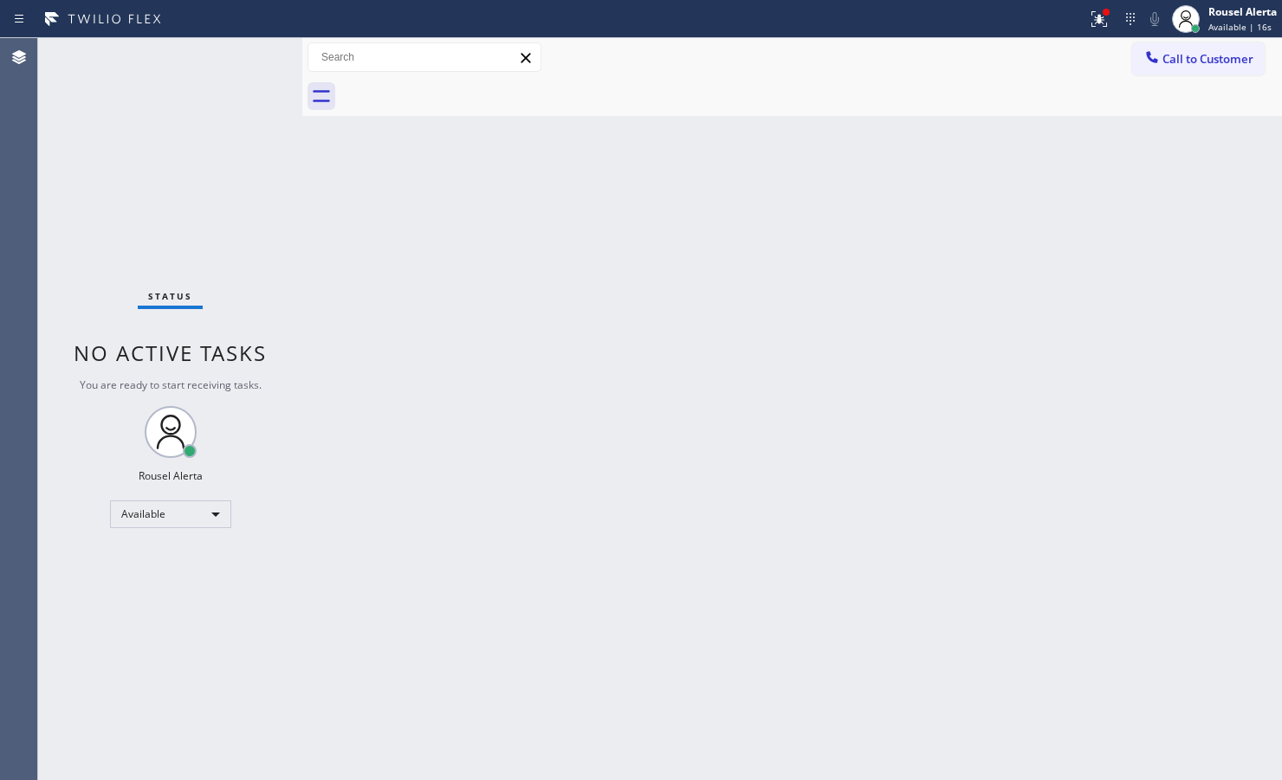
click at [605, 318] on div "Back to Dashboard Change Sender ID Customers Technicians Select a contact Outbo…" at bounding box center [792, 409] width 980 height 742
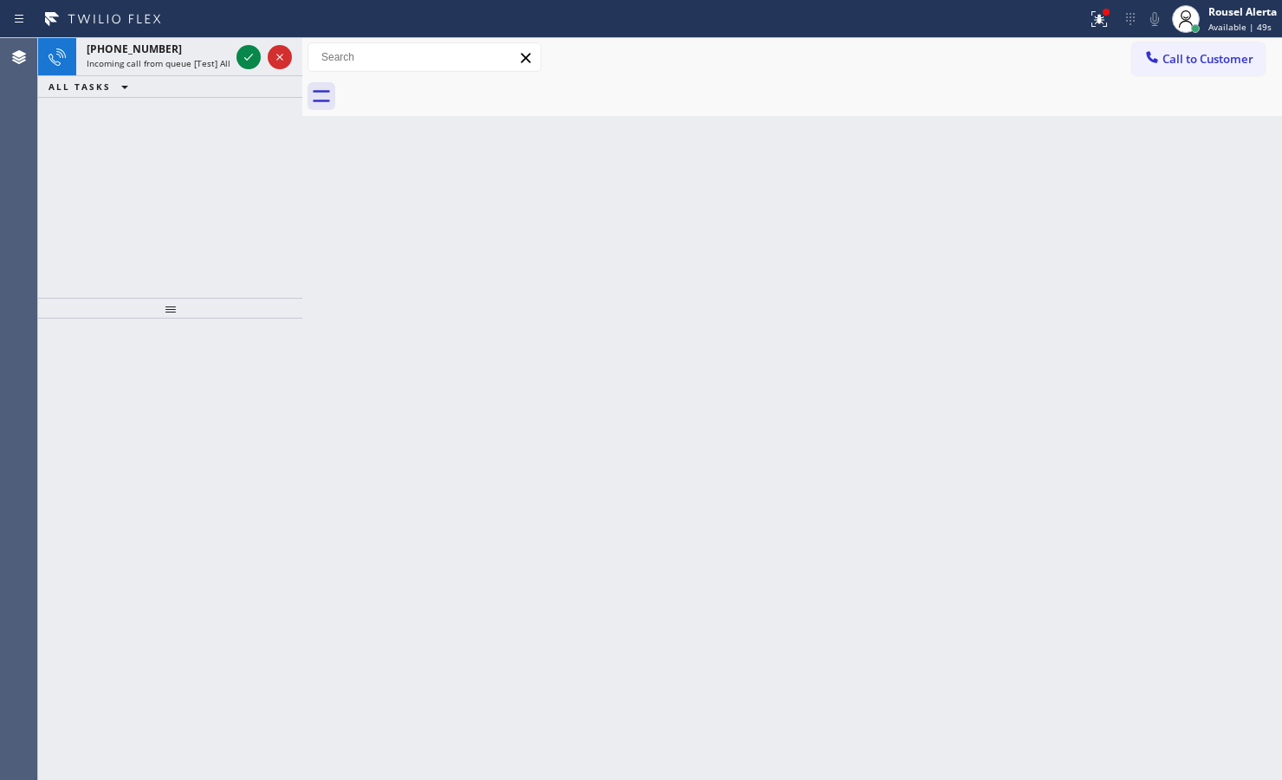
click at [158, 85] on div "ALL TASKS ALL TASKS ACTIVE TASKS TASKS IN WRAP UP" at bounding box center [170, 87] width 264 height 22
click at [180, 59] on span "Incoming call from queue [Test] All" at bounding box center [159, 63] width 144 height 12
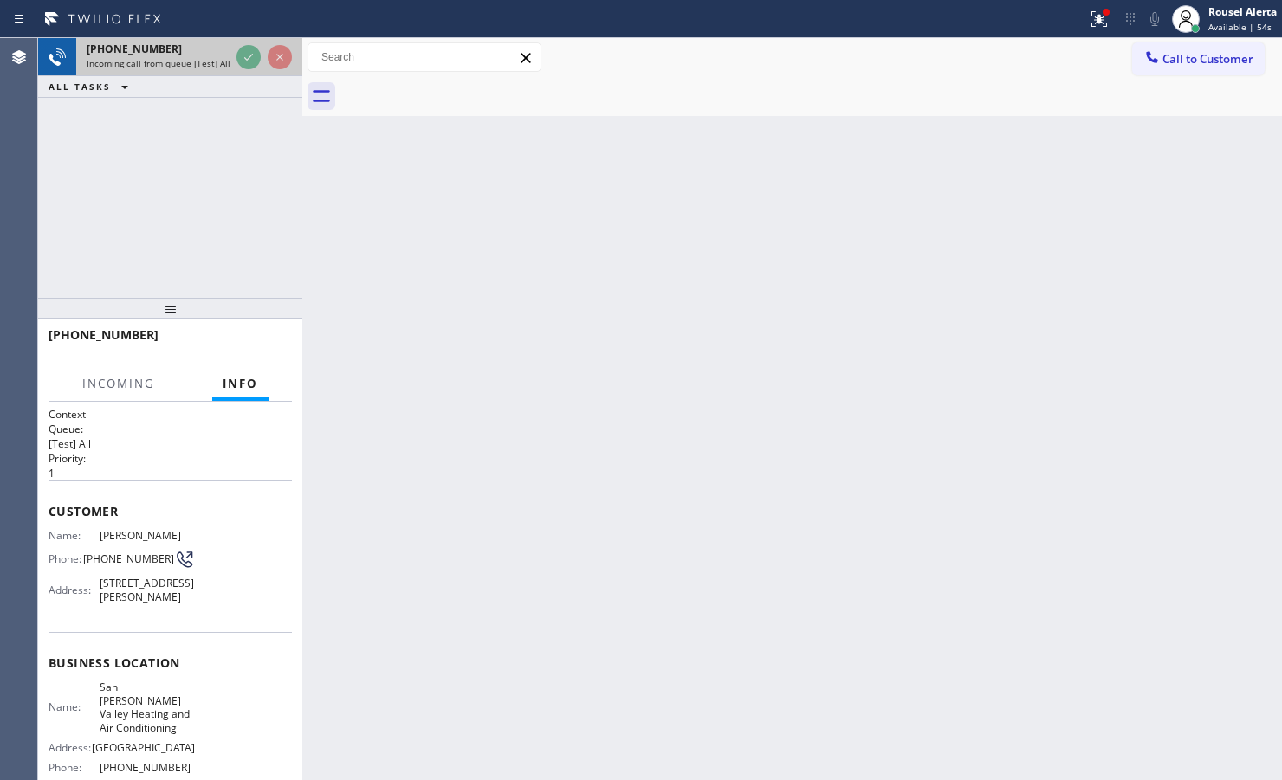
click at [175, 61] on span "Incoming call from queue [Test] All" at bounding box center [159, 63] width 144 height 12
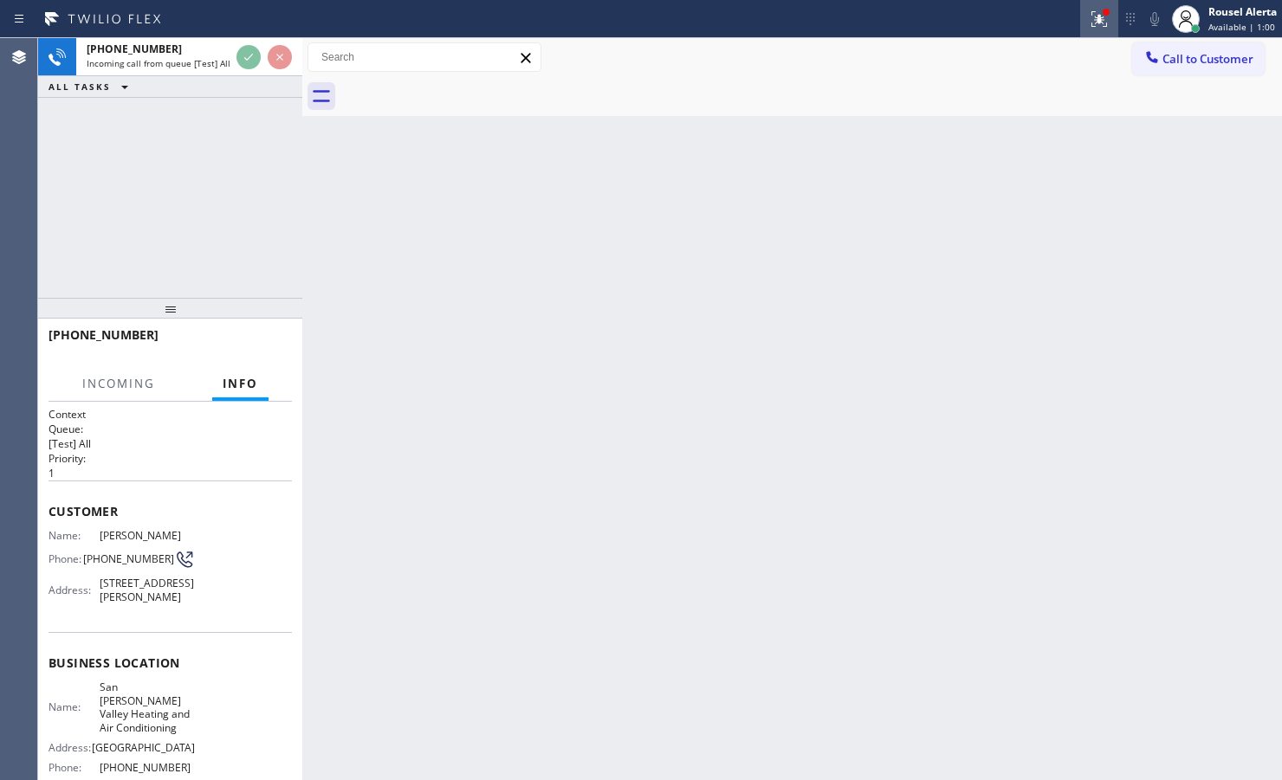
click at [1089, 15] on icon at bounding box center [1099, 19] width 21 height 21
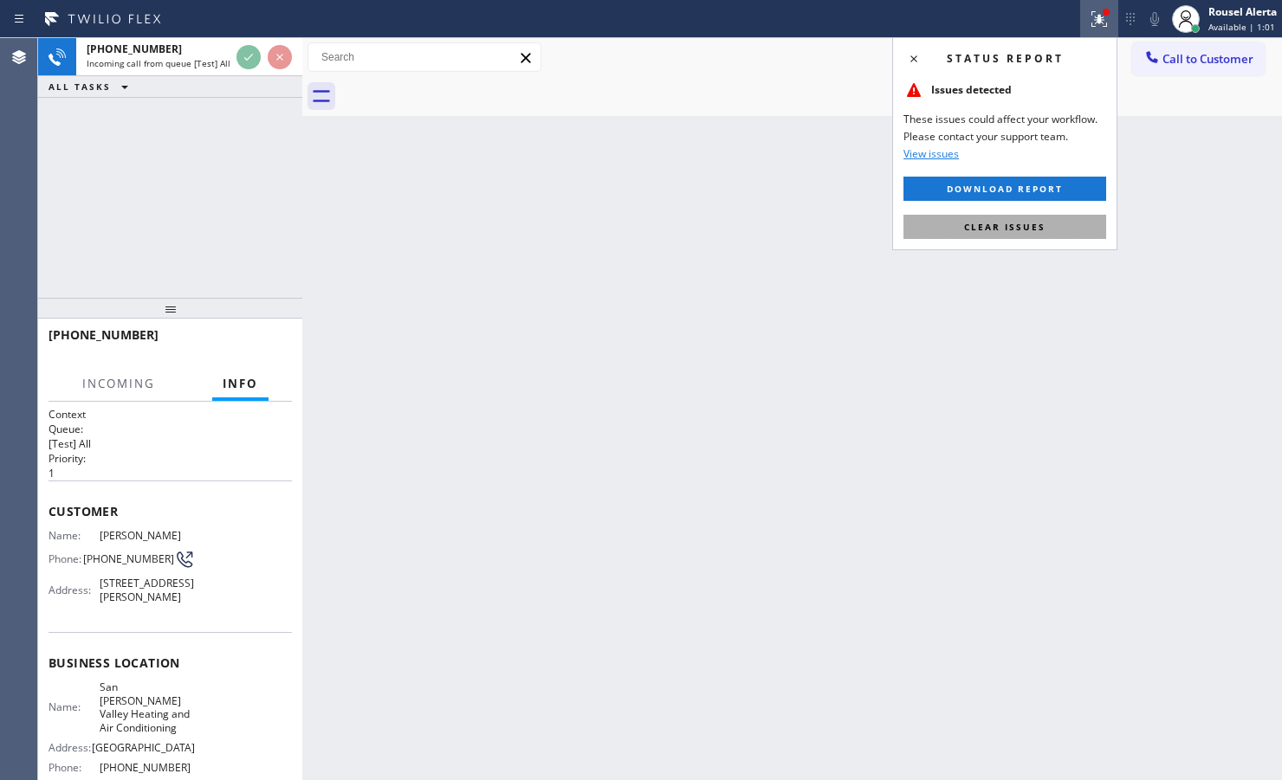
drag, startPoint x: 1032, startPoint y: 234, endPoint x: 542, endPoint y: 182, distance: 492.1
click at [1029, 234] on button "Clear issues" at bounding box center [1004, 227] width 203 height 24
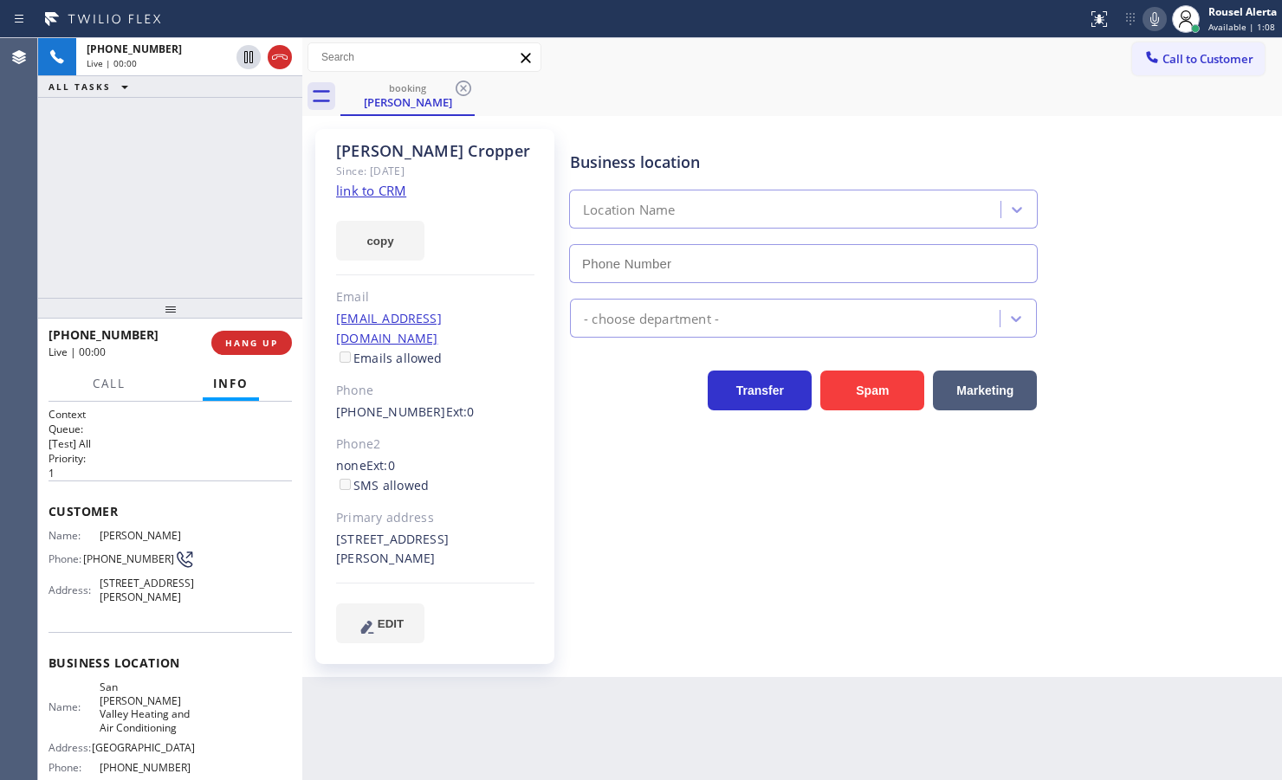
type input "(818) 691-1221"
click at [391, 193] on link "link to CRM" at bounding box center [371, 190] width 70 height 17
click at [195, 119] on div "+13102708264 Live | 00:28 ALL TASKS ALL TASKS ACTIVE TASKS TASKS IN WRAP UP" at bounding box center [170, 168] width 264 height 260
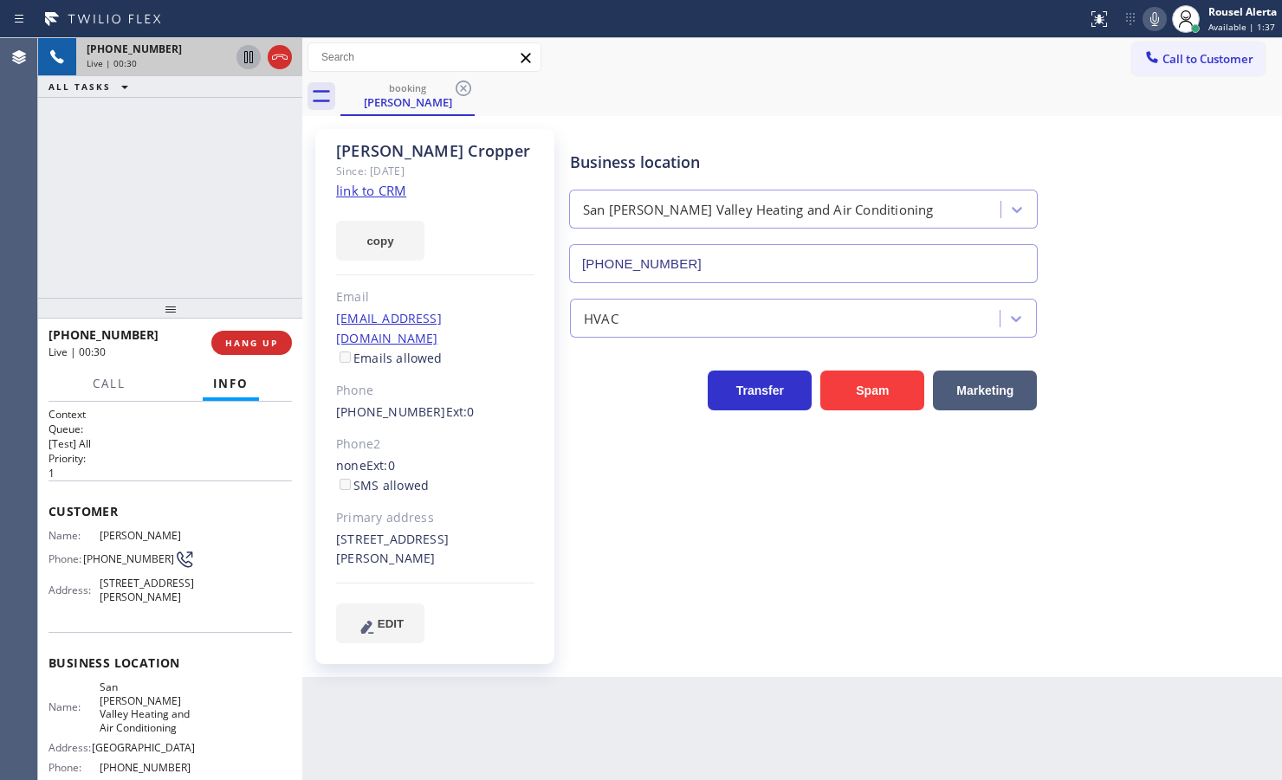
click at [241, 54] on icon at bounding box center [248, 57] width 21 height 21
click at [1145, 16] on icon at bounding box center [1154, 19] width 21 height 21
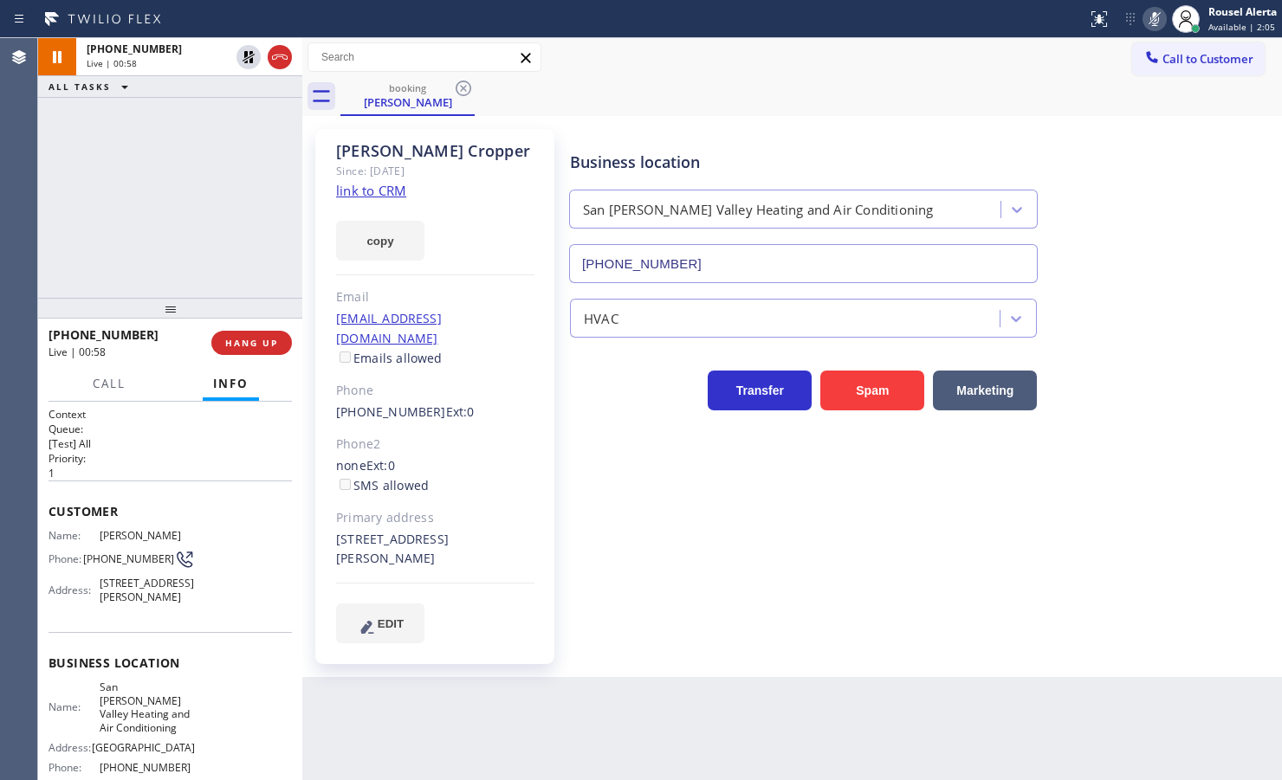
click at [252, 149] on div "+13102708264 Live | 00:58 ALL TASKS ALL TASKS ACTIVE TASKS TASKS IN WRAP UP" at bounding box center [170, 168] width 264 height 260
click at [243, 58] on icon at bounding box center [248, 57] width 21 height 21
click at [1148, 17] on icon at bounding box center [1154, 19] width 21 height 21
click at [140, 141] on div "+13102708264 Live | 03:42 ALL TASKS ALL TASKS ACTIVE TASKS TASKS IN WRAP UP" at bounding box center [170, 168] width 264 height 260
click at [607, 691] on div "Back to Dashboard Change Sender ID Customers Technicians Select a contact Outbo…" at bounding box center [792, 409] width 980 height 742
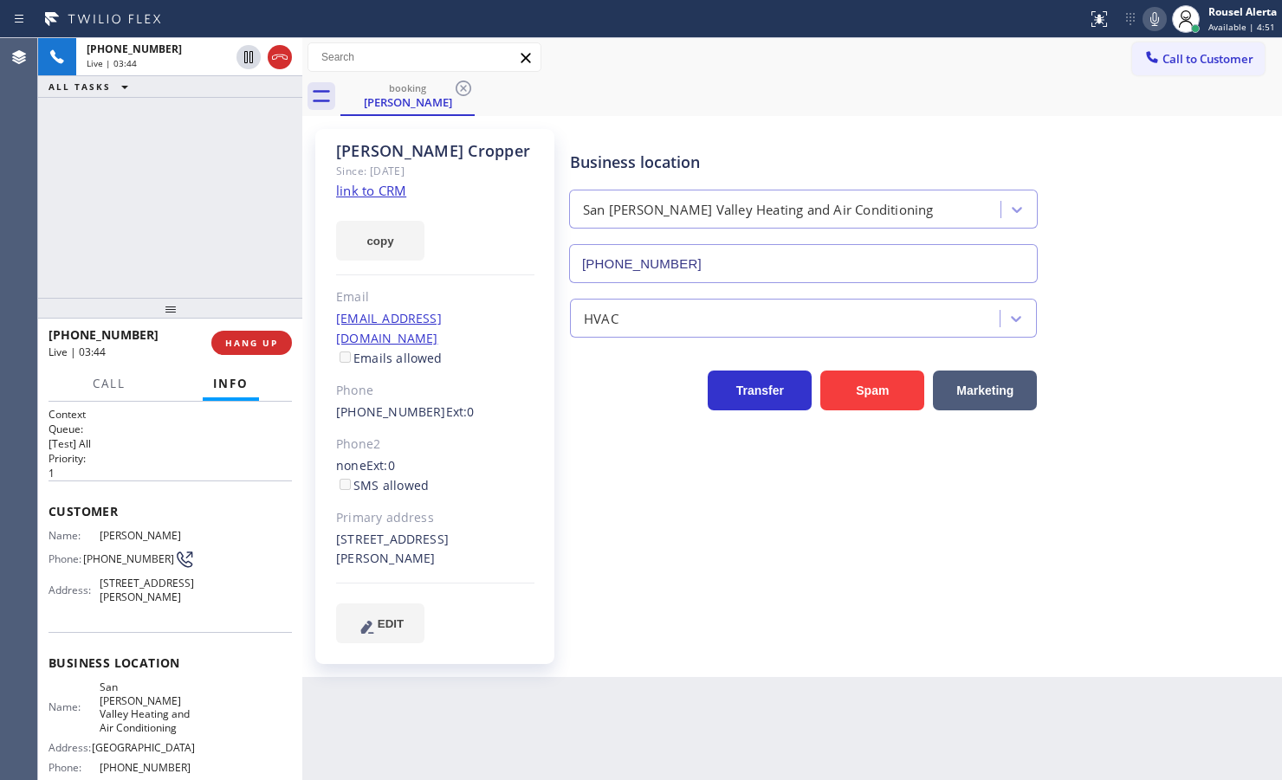
click at [245, 267] on div "+13102708264 Live | 03:44 ALL TASKS ALL TASKS ACTIVE TASKS TASKS IN WRAP UP" at bounding box center [170, 168] width 264 height 260
click at [1235, 24] on span "Available | 4:54" at bounding box center [1241, 27] width 67 height 12
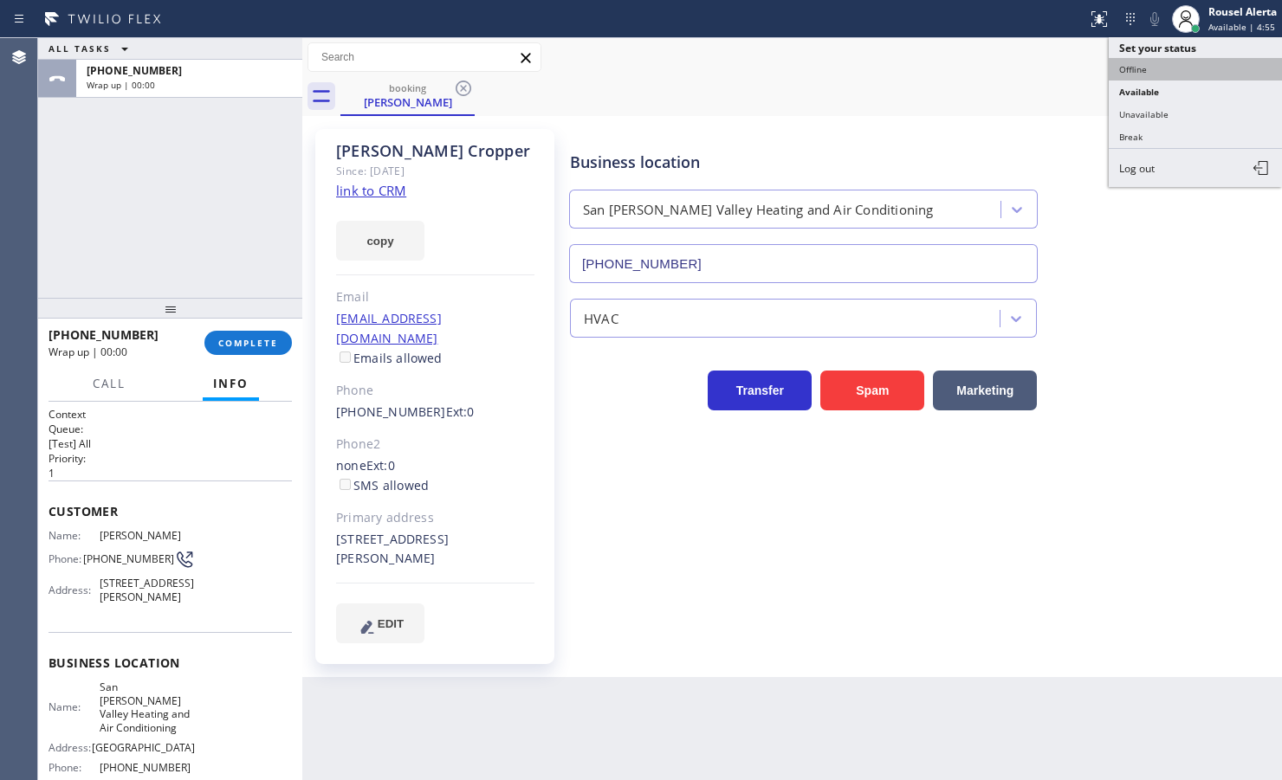
click at [1228, 74] on button "Offline" at bounding box center [1195, 69] width 173 height 23
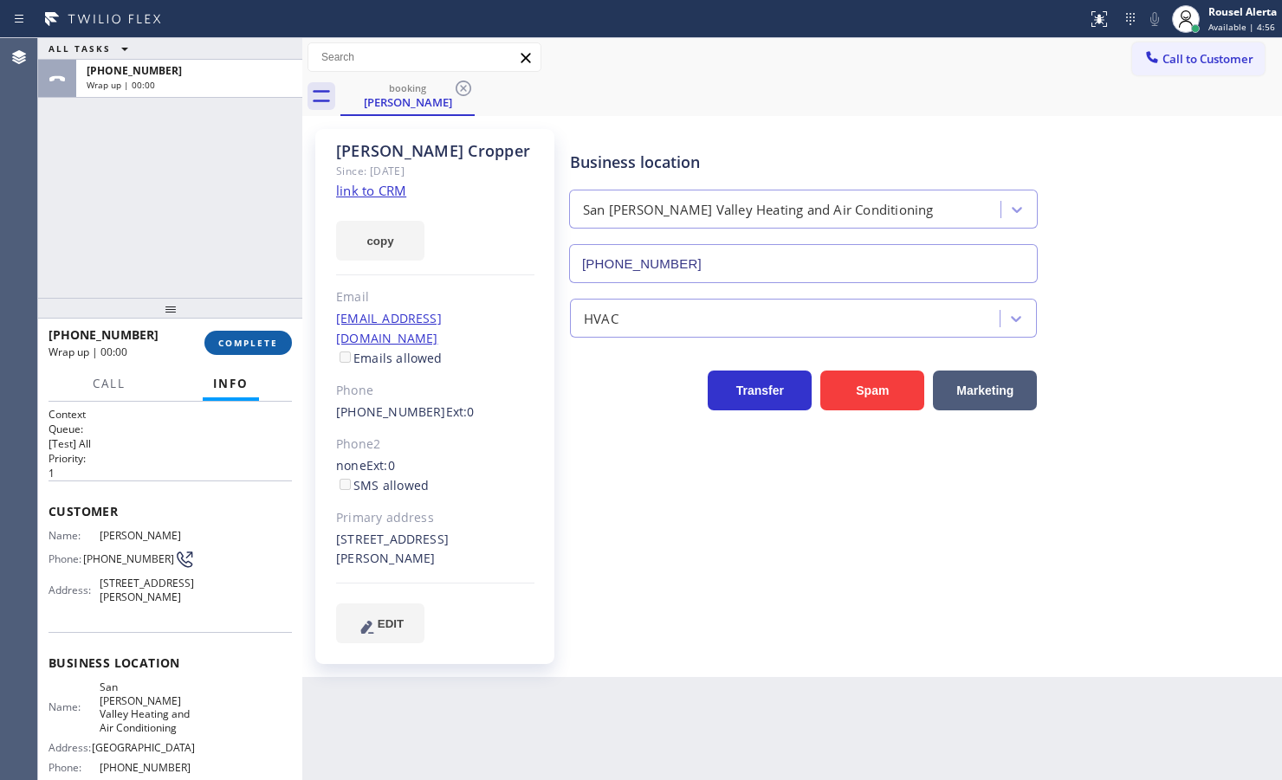
click at [236, 343] on span "COMPLETE" at bounding box center [248, 343] width 60 height 12
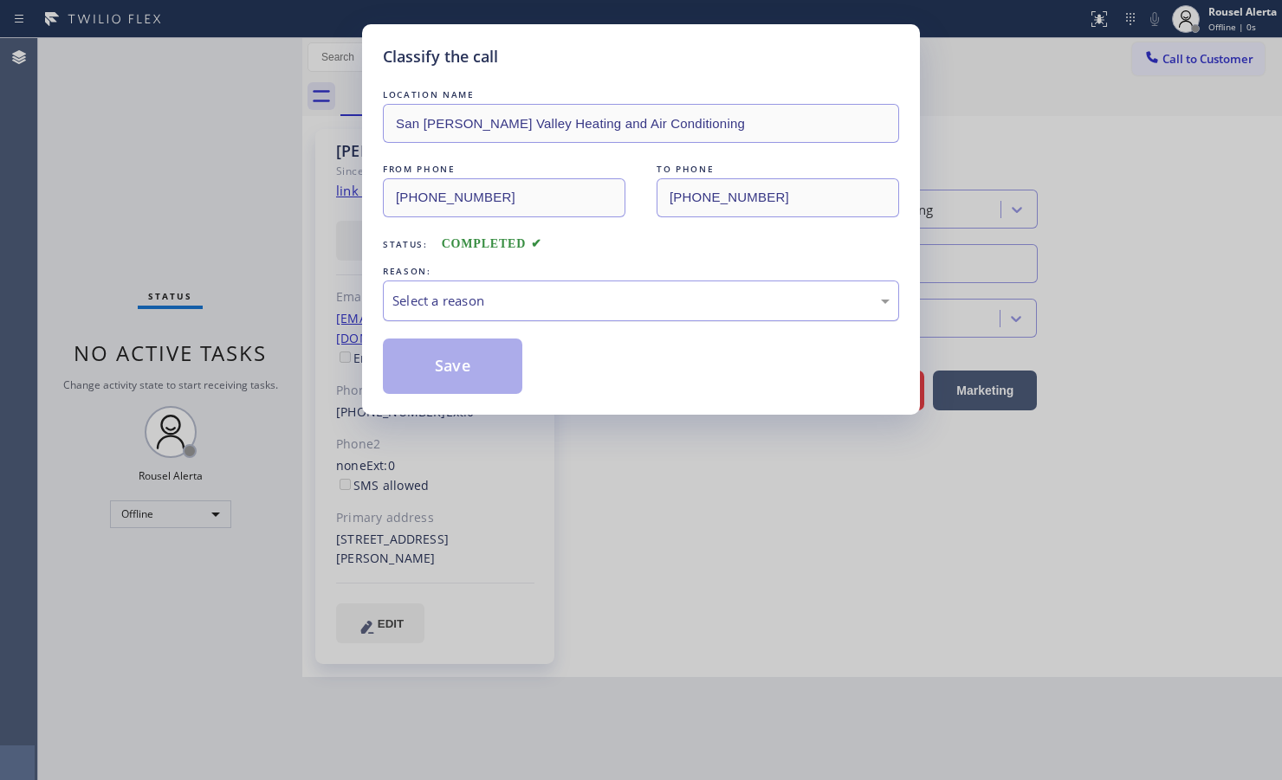
click at [504, 288] on div "Select a reason" at bounding box center [641, 301] width 516 height 41
click at [478, 371] on button "Save" at bounding box center [452, 366] width 139 height 55
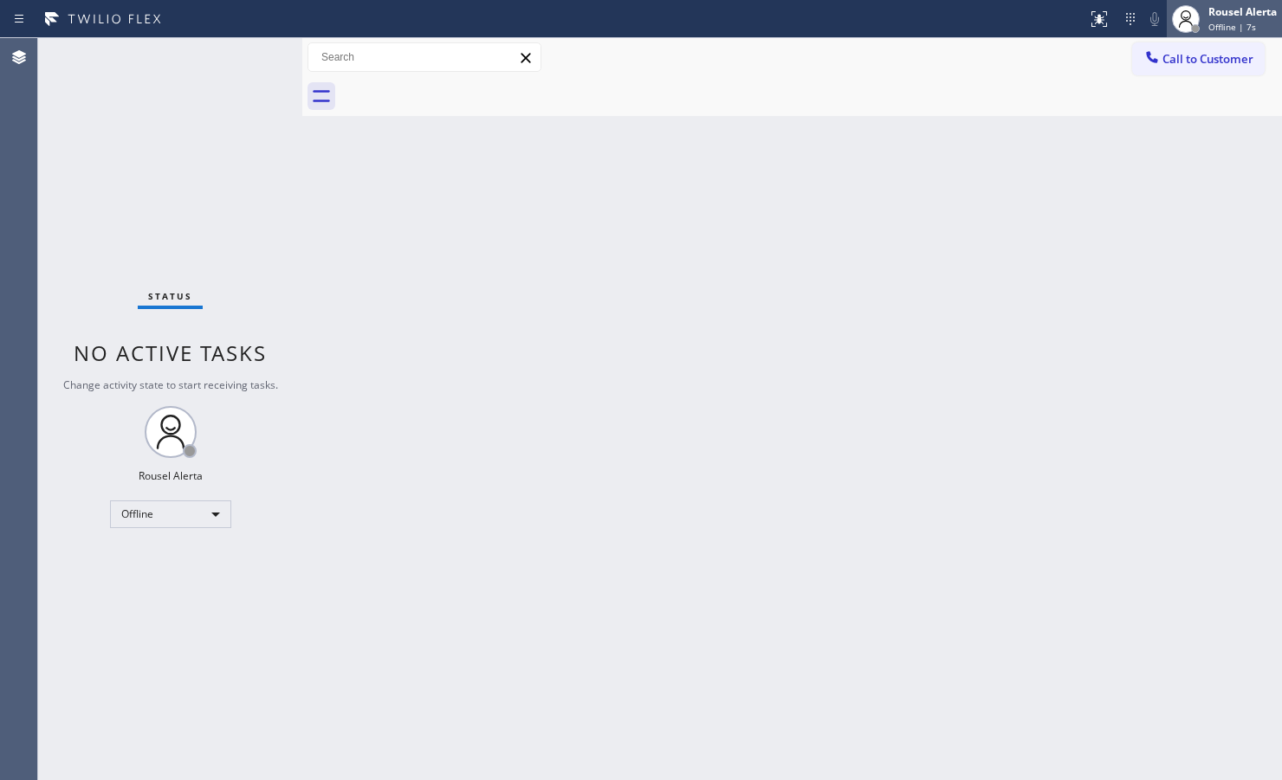
click at [1197, 28] on div at bounding box center [1195, 28] width 9 height 9
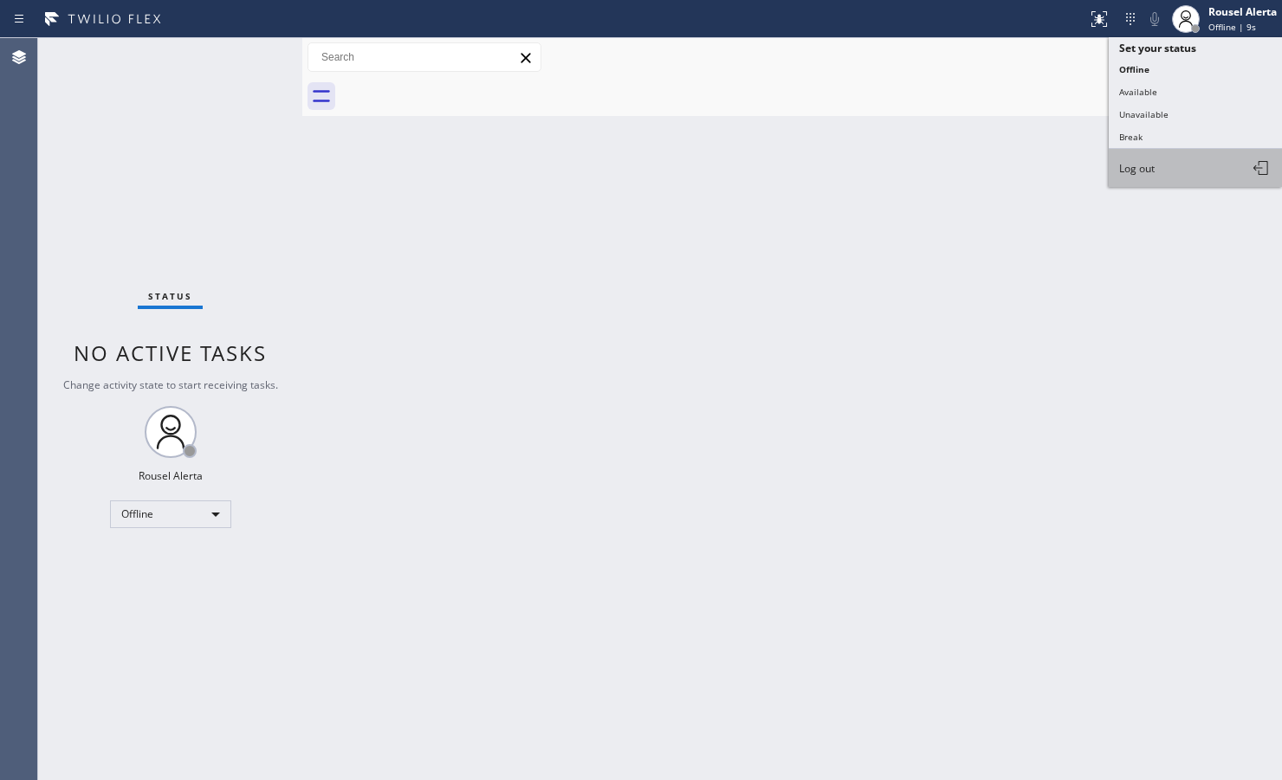
click at [1156, 165] on button "Log out" at bounding box center [1195, 168] width 173 height 38
